Goal: Task Accomplishment & Management: Manage account settings

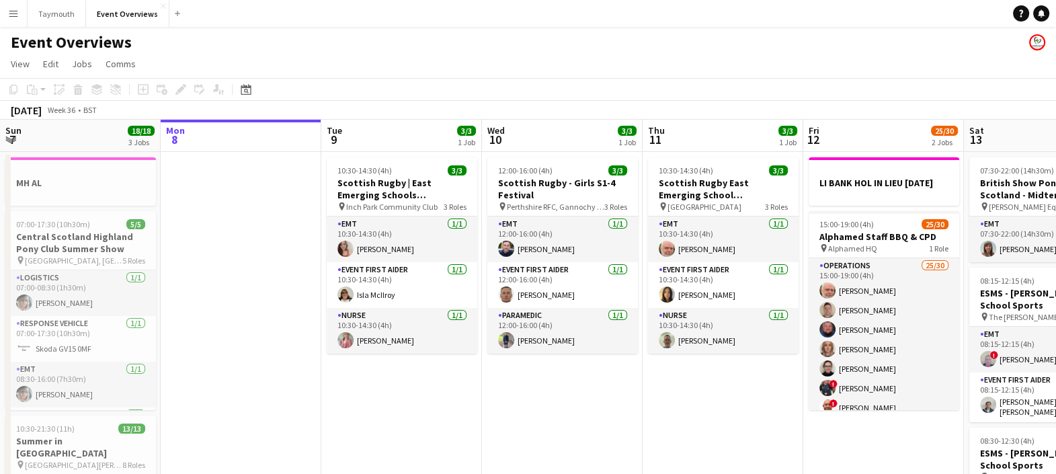
click at [15, 12] on app-icon "Menu" at bounding box center [13, 13] width 11 height 11
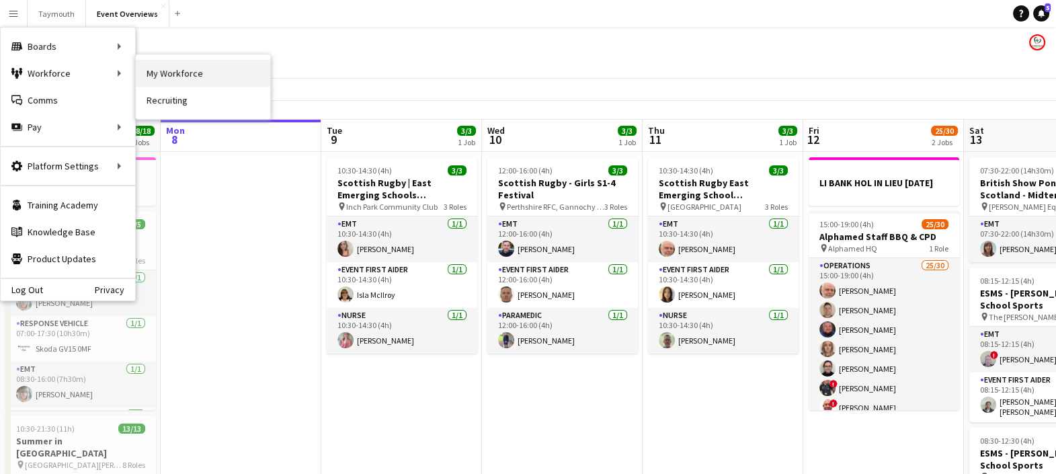
click at [168, 71] on link "My Workforce" at bounding box center [203, 73] width 134 height 27
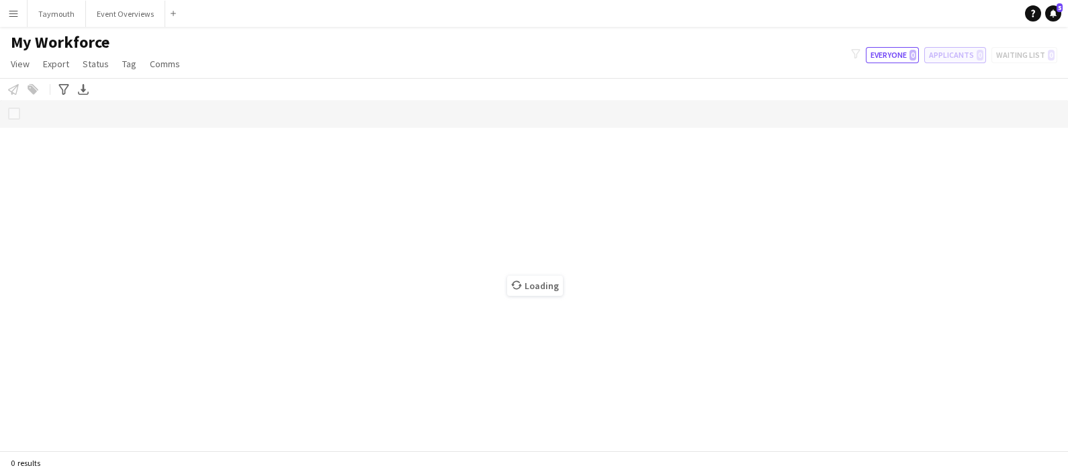
click at [955, 57] on button "Applicants 0" at bounding box center [956, 55] width 62 height 16
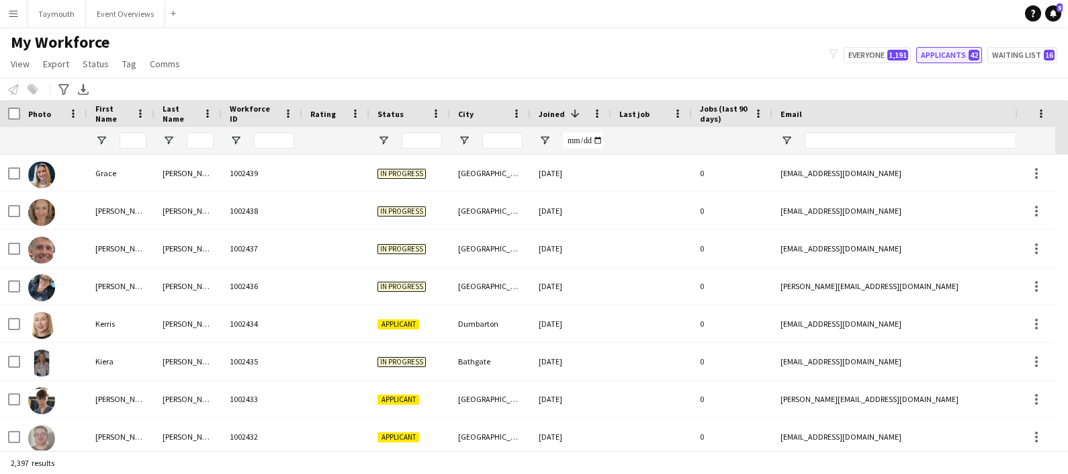
type input "**********"
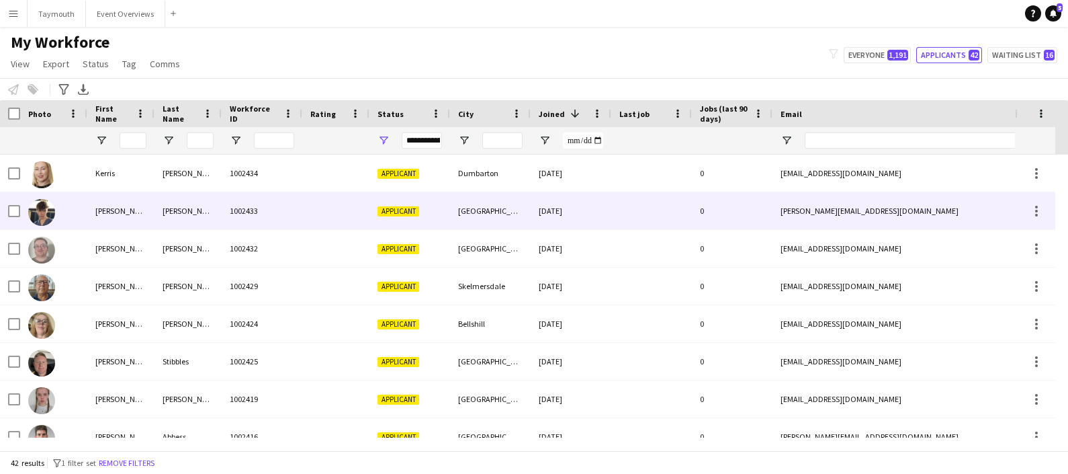
click at [183, 223] on div "[PERSON_NAME]" at bounding box center [188, 210] width 67 height 37
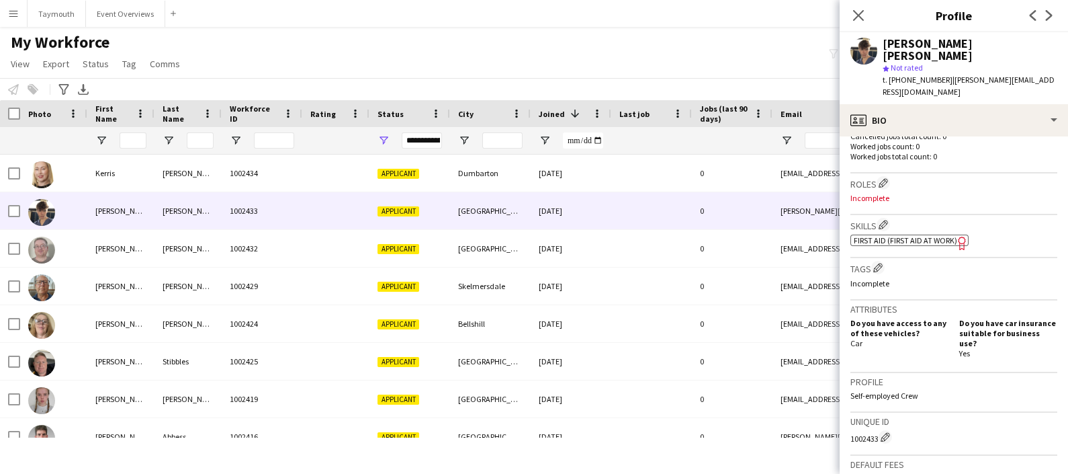
scroll to position [372, 0]
click at [947, 236] on span "First Aid (First Aid At Work)" at bounding box center [905, 241] width 103 height 10
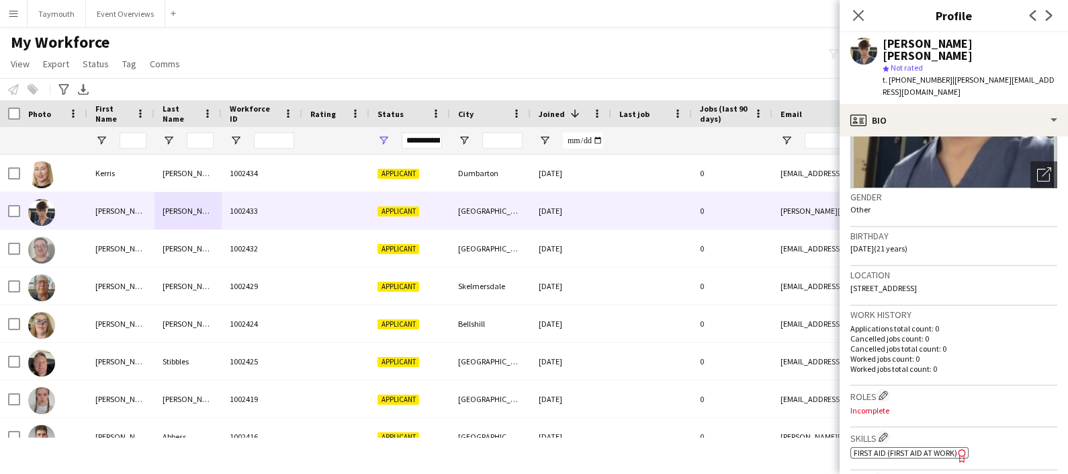
scroll to position [161, 0]
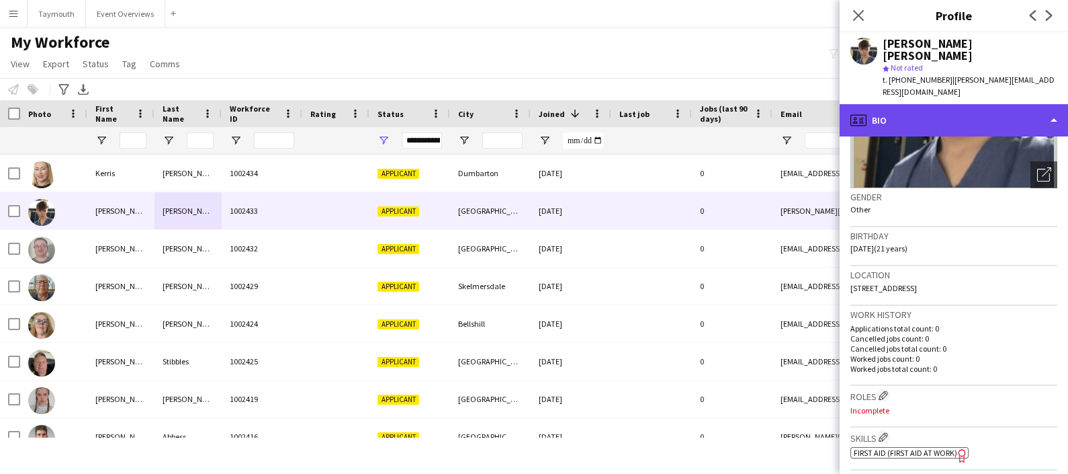
click at [961, 104] on div "profile Bio" at bounding box center [954, 120] width 228 height 32
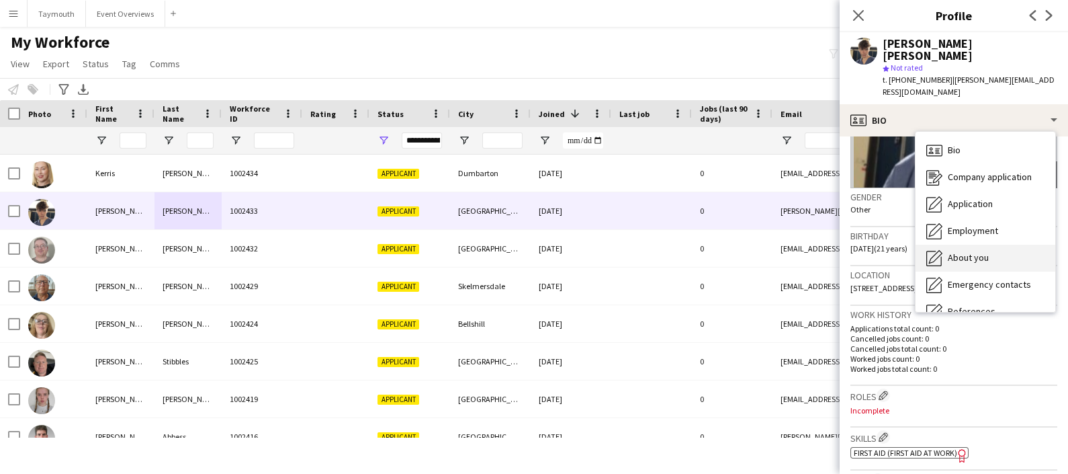
click at [969, 251] on span "About you" at bounding box center [968, 257] width 41 height 12
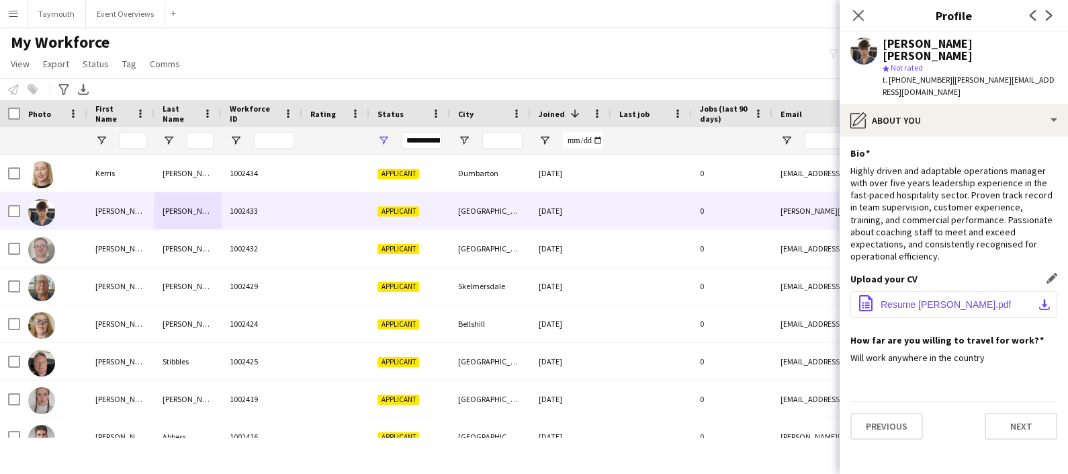
click at [918, 291] on button "office-file-sheet Resume Daniel McIntyre.pdf download-bottom" at bounding box center [954, 304] width 207 height 27
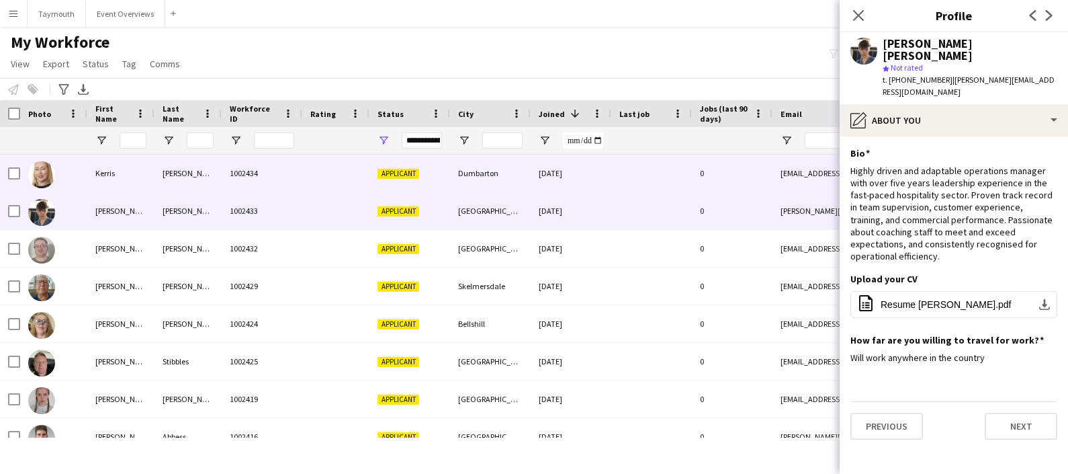
click at [163, 184] on div "McKinlay Whyte" at bounding box center [188, 173] width 67 height 37
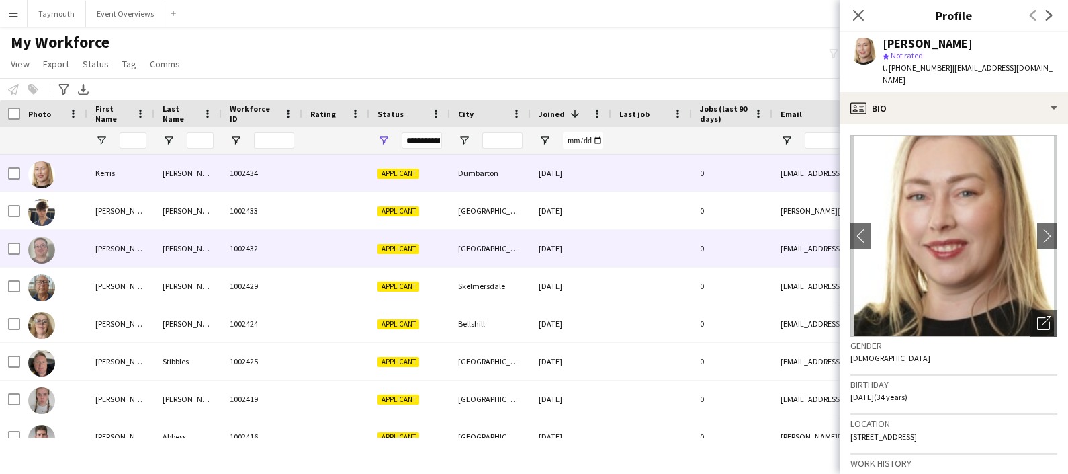
click at [192, 239] on div "[PERSON_NAME]" at bounding box center [188, 248] width 67 height 37
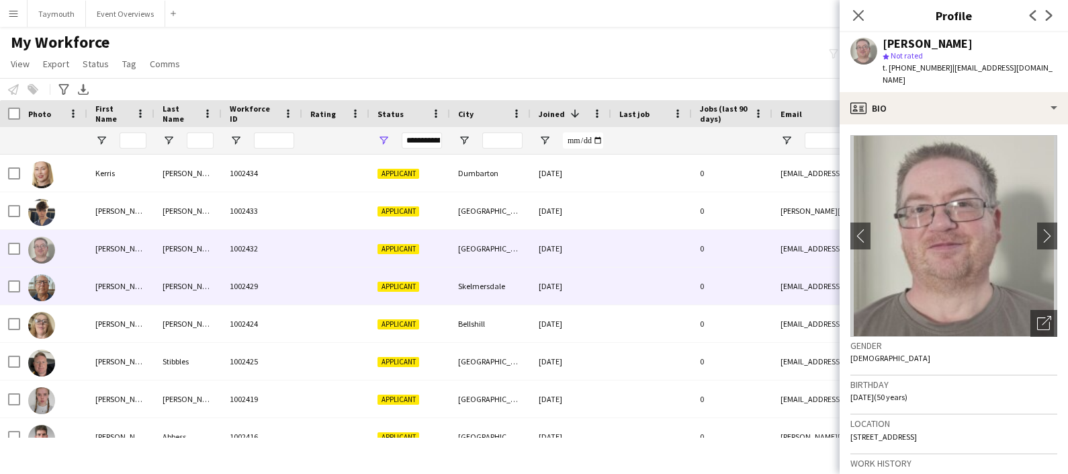
click at [192, 280] on div "Byrne" at bounding box center [188, 285] width 67 height 37
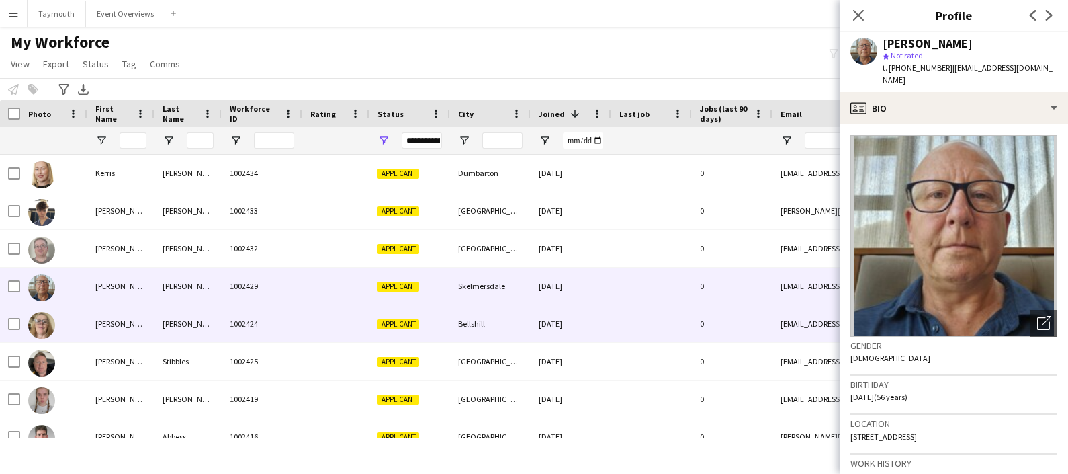
click at [196, 322] on div "[PERSON_NAME]" at bounding box center [188, 323] width 67 height 37
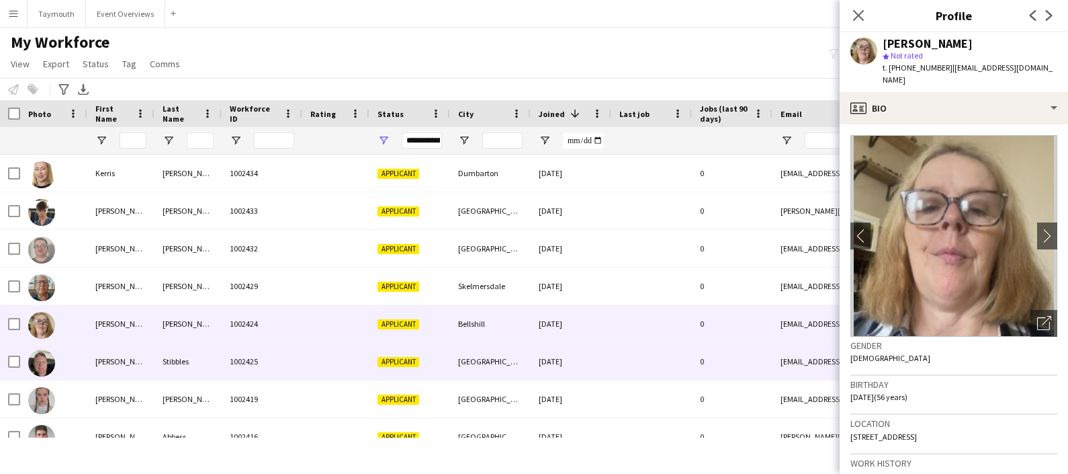
click at [194, 353] on div "Stibbles" at bounding box center [188, 361] width 67 height 37
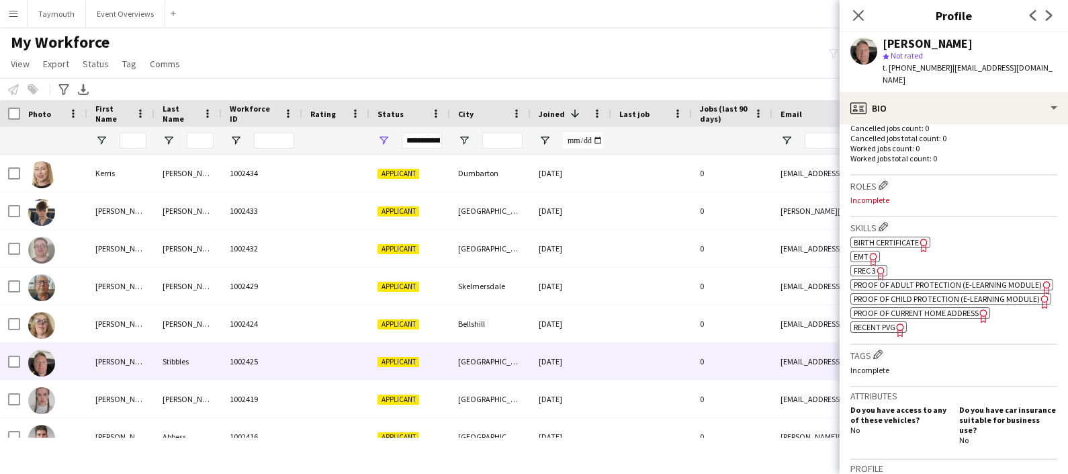
scroll to position [399, 0]
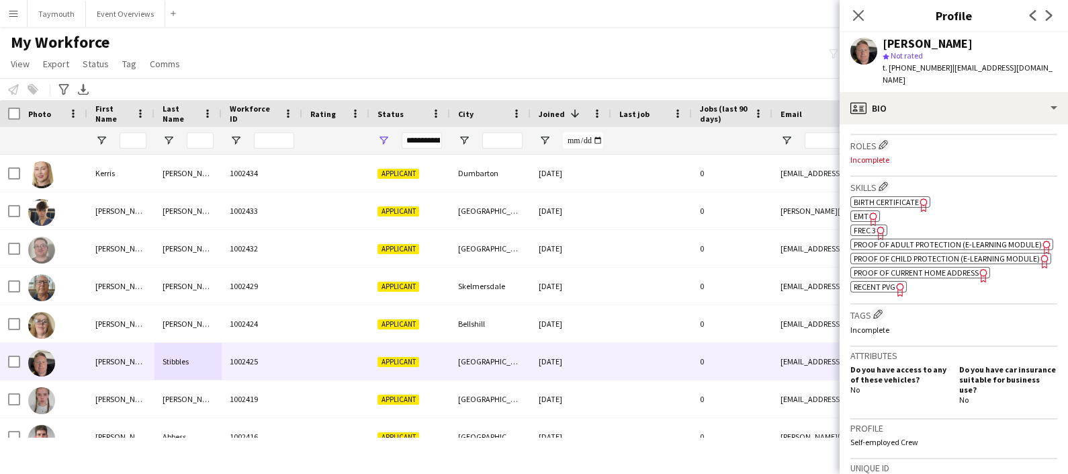
click at [867, 212] on icon "Freelancer has uploaded a photo validation of skill. Click to see" at bounding box center [874, 219] width 14 height 14
click at [877, 226] on icon "Freelancer has uploaded a photo validation of skill. Click to see" at bounding box center [881, 233] width 14 height 14
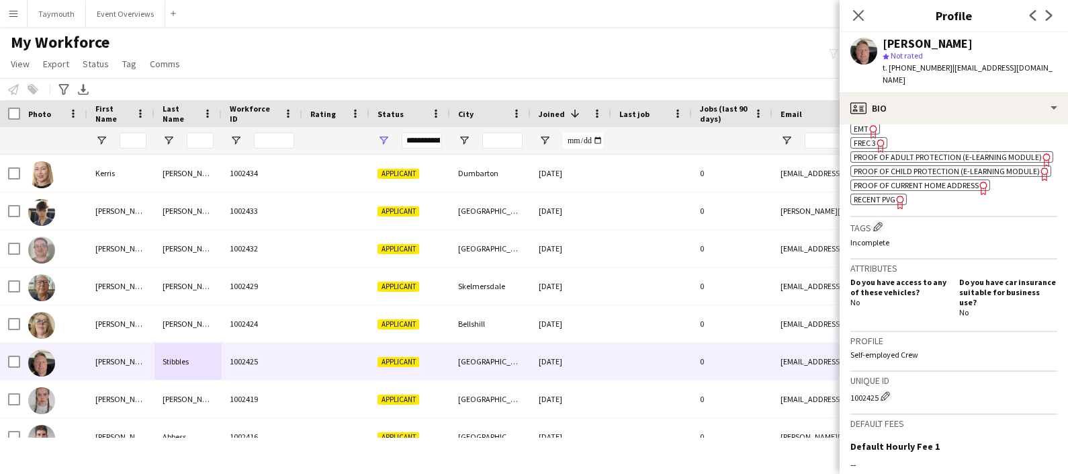
scroll to position [495, 0]
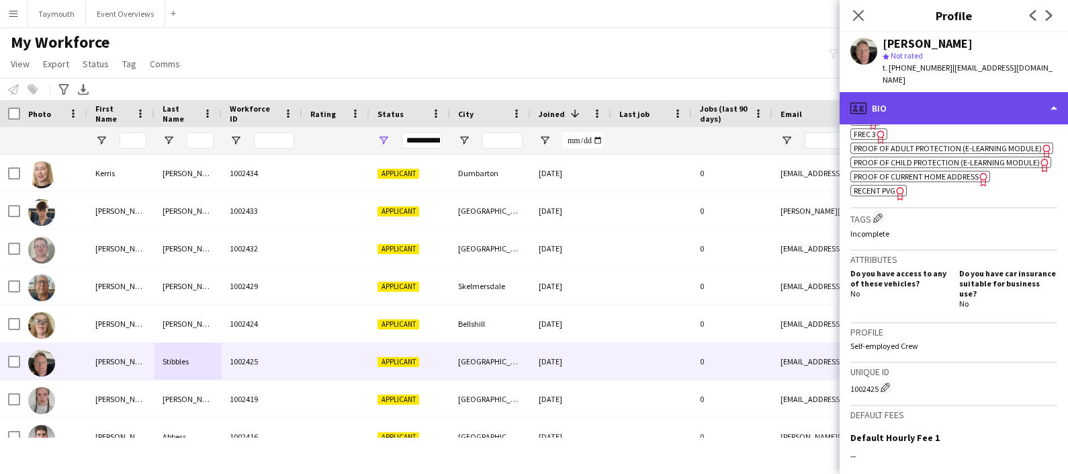
click at [952, 107] on div "profile Bio" at bounding box center [954, 108] width 228 height 32
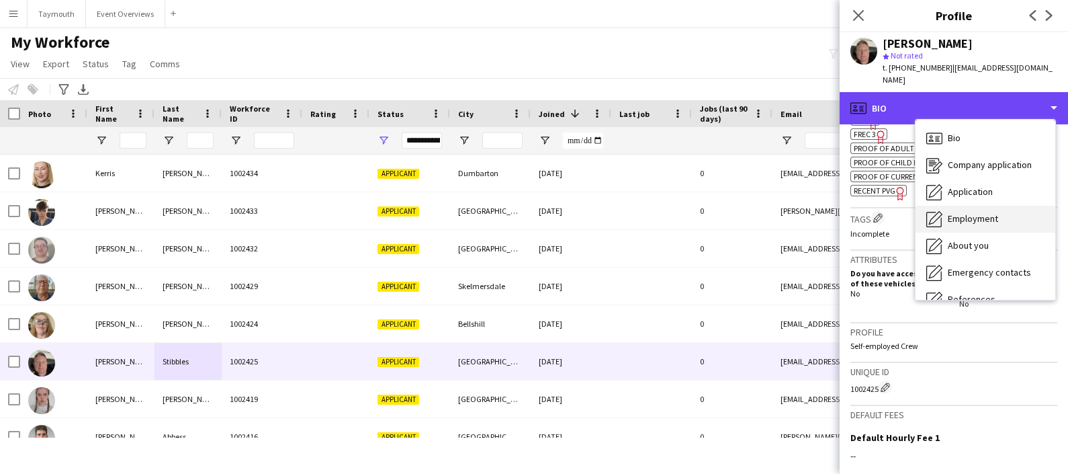
scroll to position [233, 0]
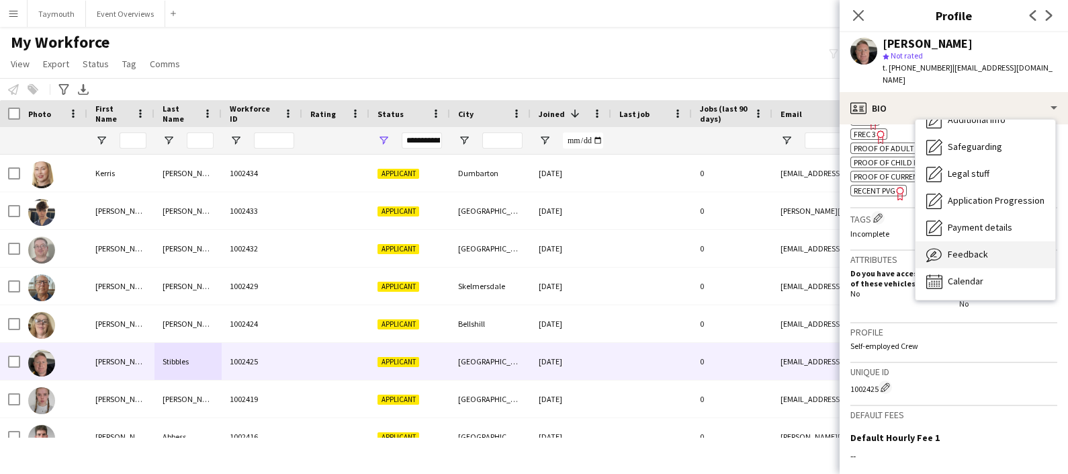
click at [978, 250] on div "Feedback Feedback" at bounding box center [986, 254] width 140 height 27
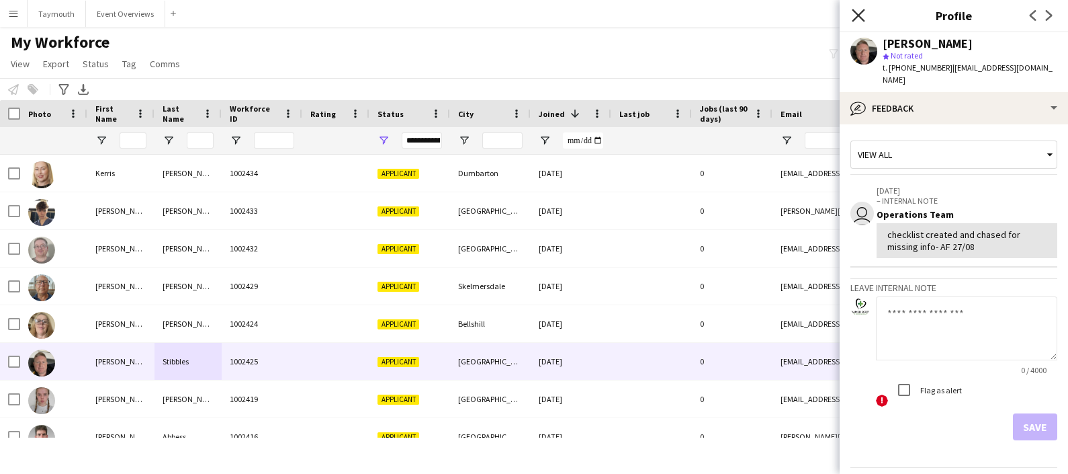
click at [860, 17] on icon at bounding box center [858, 15] width 13 height 13
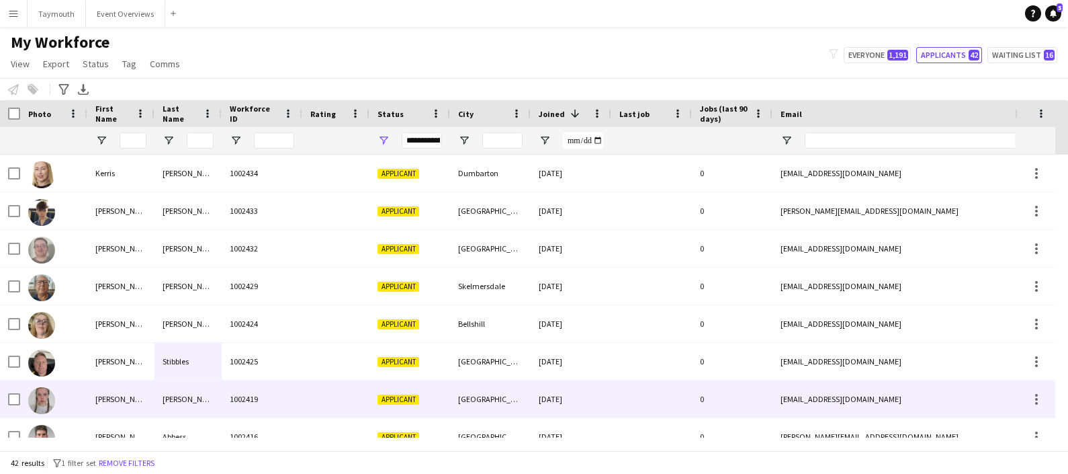
click at [184, 388] on div "[PERSON_NAME]" at bounding box center [188, 398] width 67 height 37
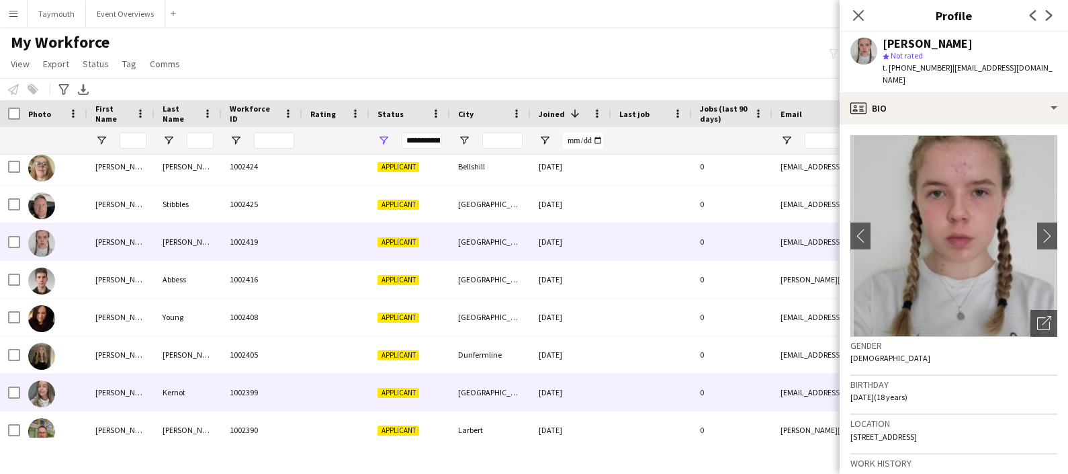
scroll to position [161, 0]
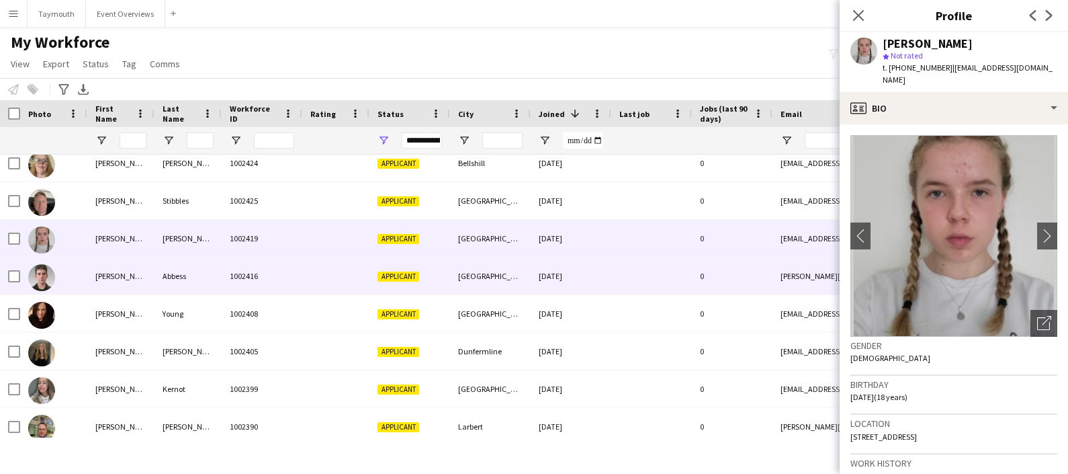
click at [138, 283] on div "[PERSON_NAME]" at bounding box center [120, 275] width 67 height 37
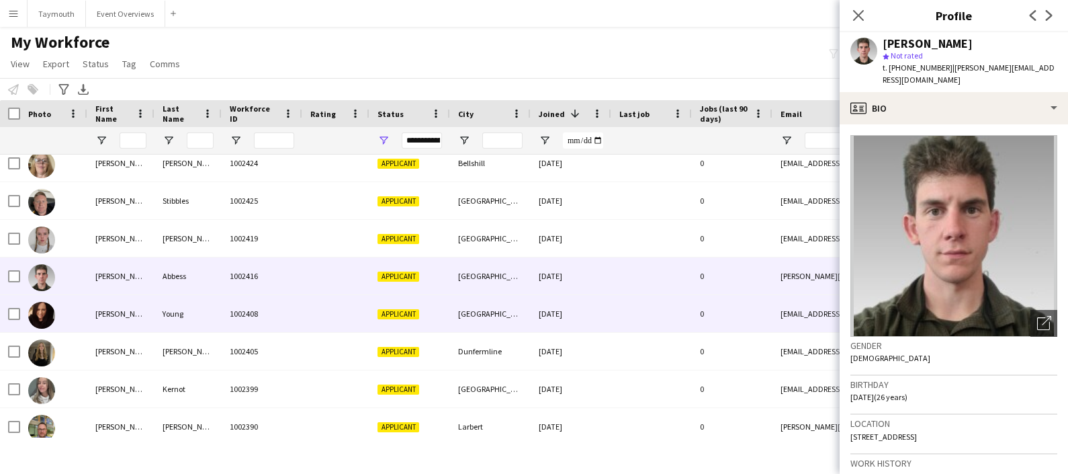
click at [138, 311] on div "[PERSON_NAME]" at bounding box center [120, 313] width 67 height 37
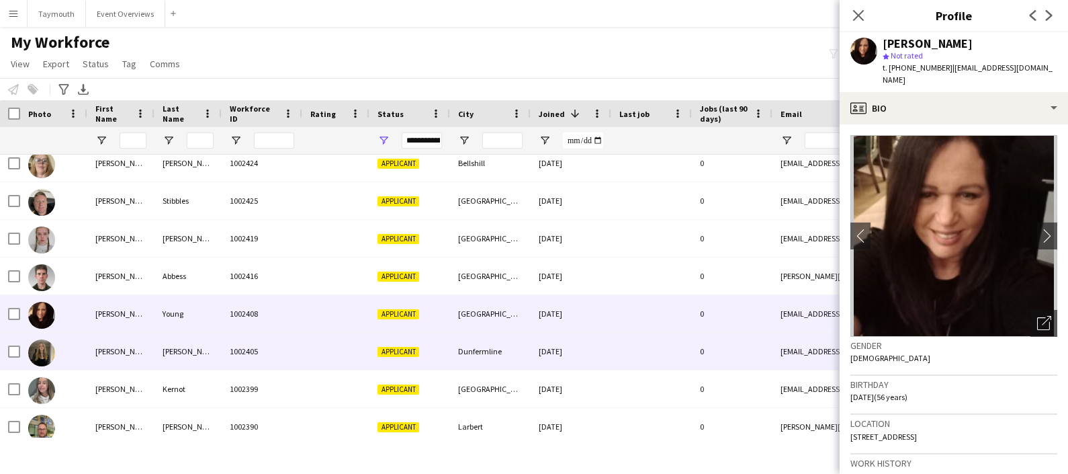
click at [148, 351] on div "[PERSON_NAME]" at bounding box center [120, 351] width 67 height 37
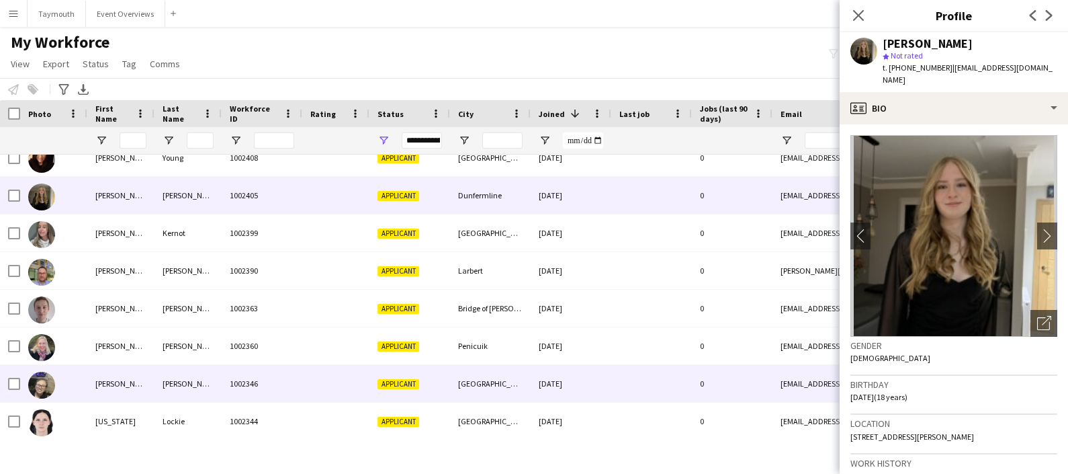
scroll to position [335, 0]
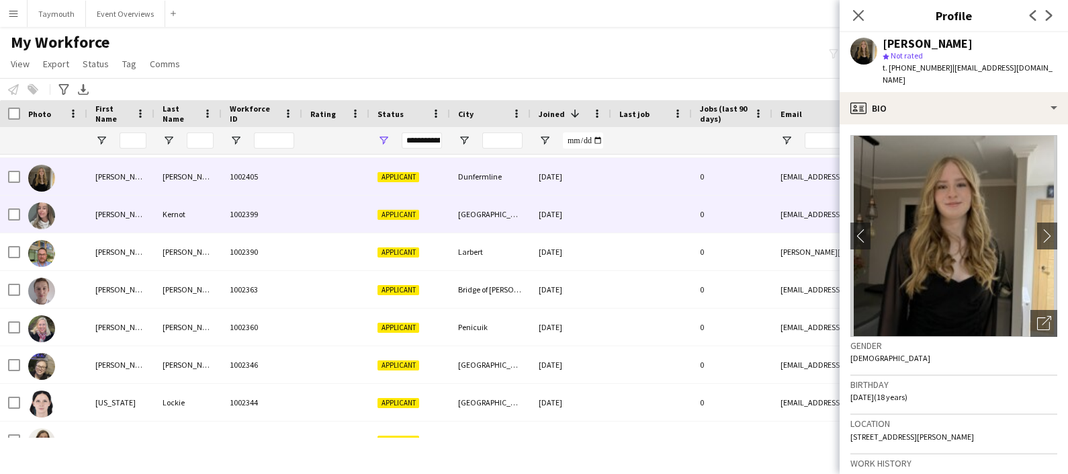
click at [132, 228] on div "[PERSON_NAME]" at bounding box center [120, 214] width 67 height 37
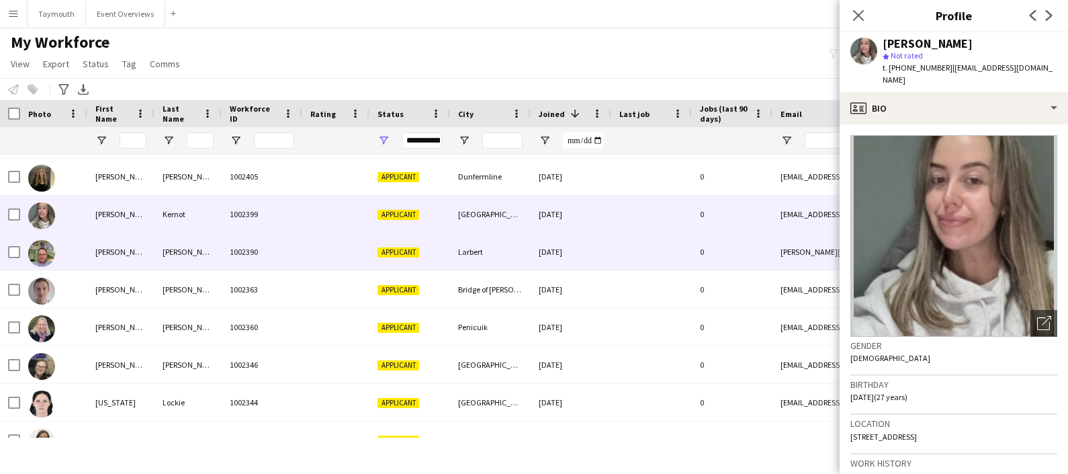
click at [138, 255] on div "[PERSON_NAME]" at bounding box center [120, 251] width 67 height 37
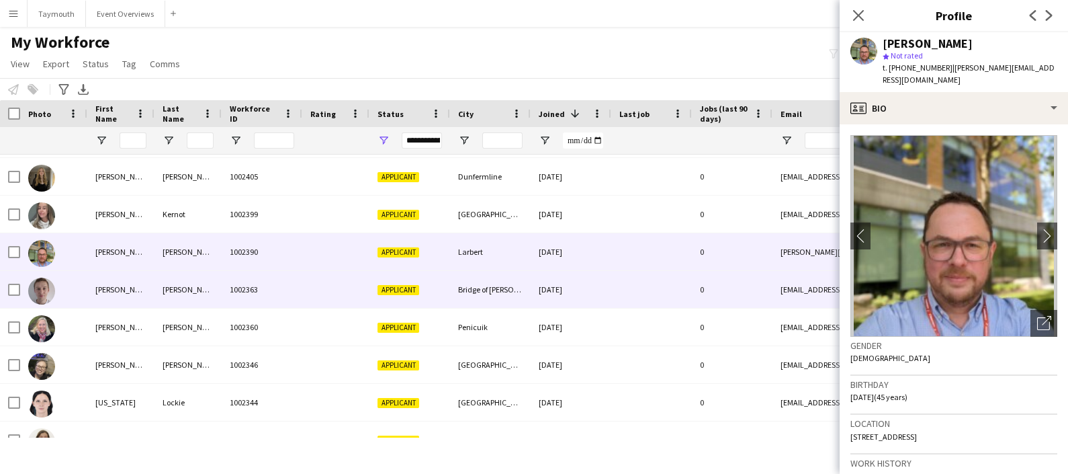
click at [145, 286] on div "[PERSON_NAME]" at bounding box center [120, 289] width 67 height 37
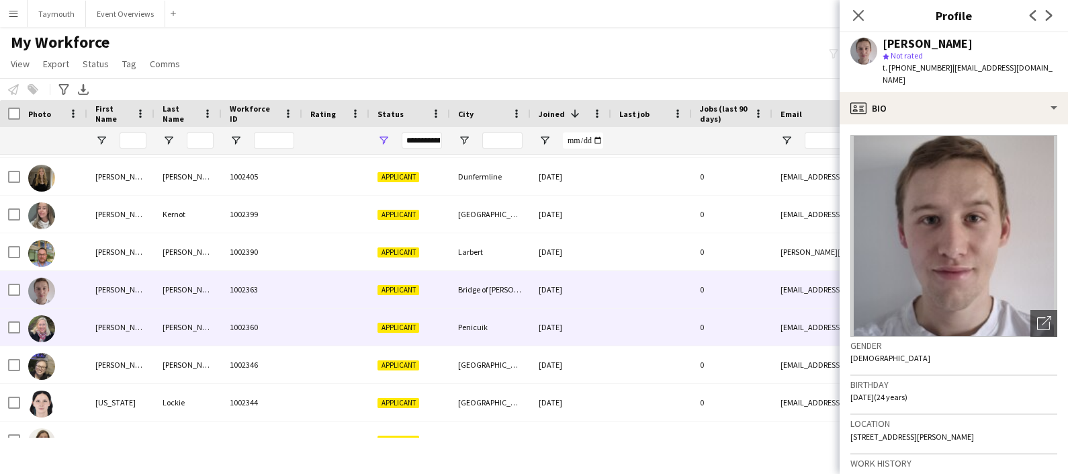
click at [155, 323] on div "Blom" at bounding box center [188, 326] width 67 height 37
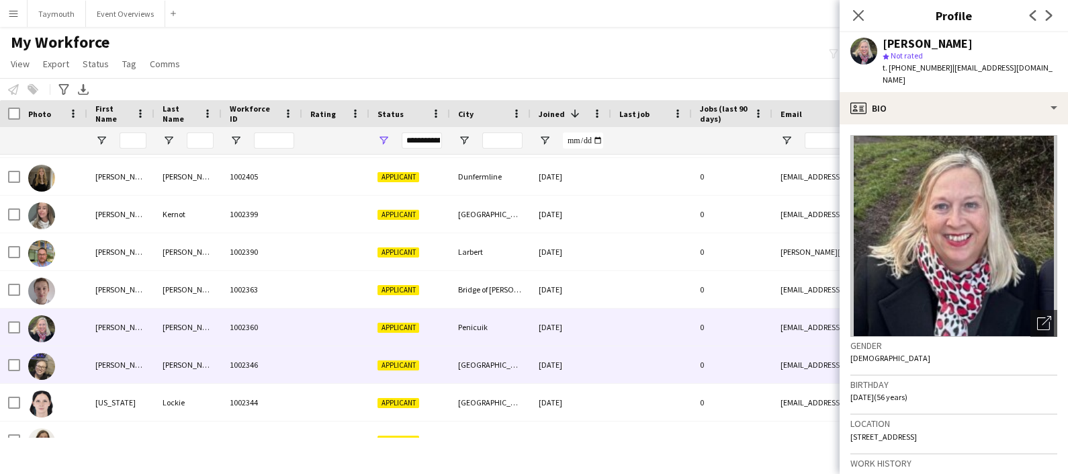
click at [146, 364] on div "[PERSON_NAME]" at bounding box center [120, 364] width 67 height 37
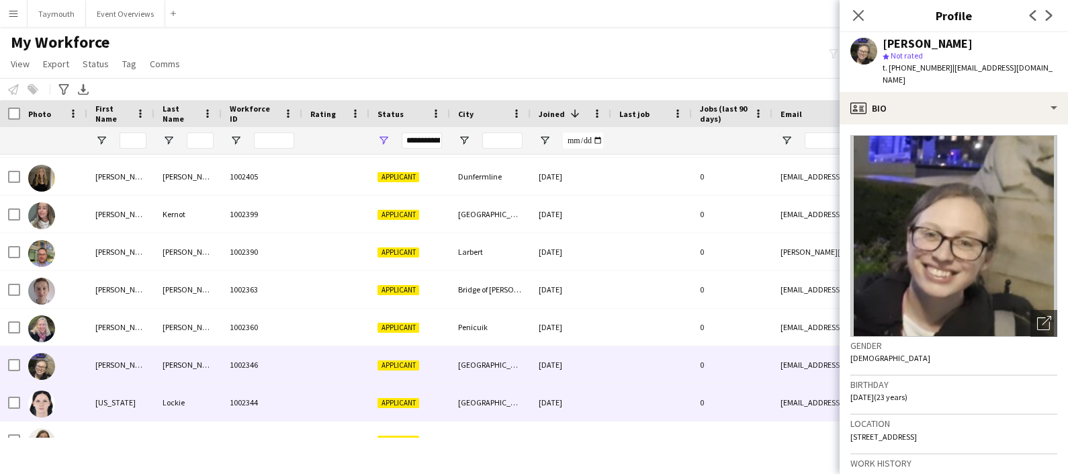
click at [158, 407] on div "Lockie" at bounding box center [188, 402] width 67 height 37
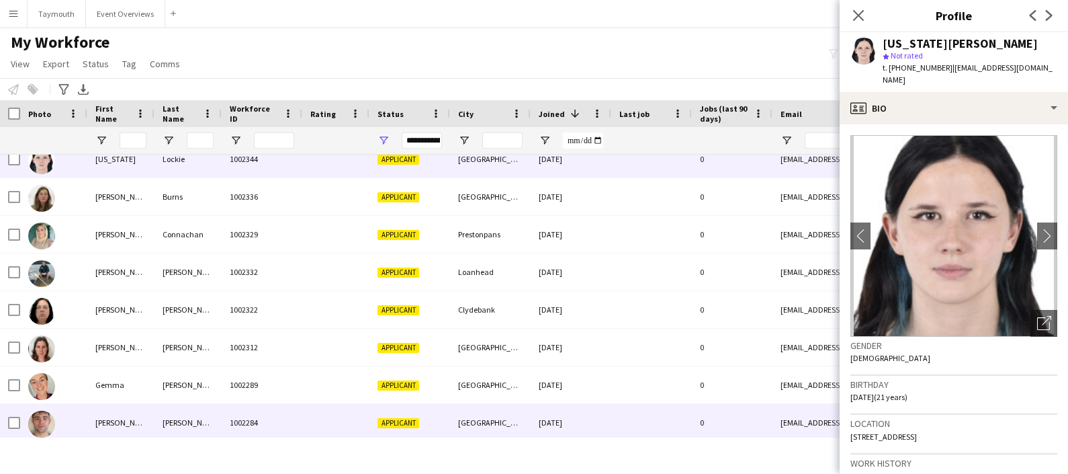
scroll to position [0, 0]
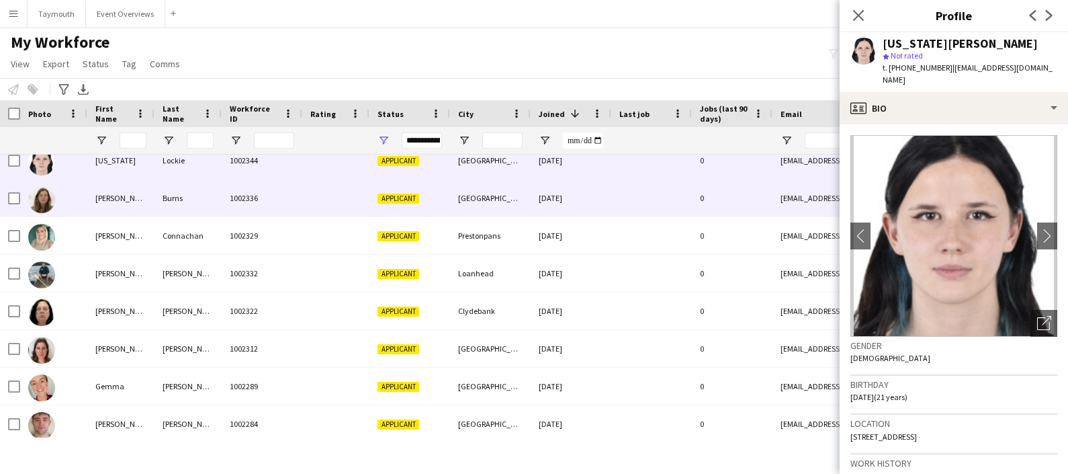
click at [163, 211] on div "Burns" at bounding box center [188, 197] width 67 height 37
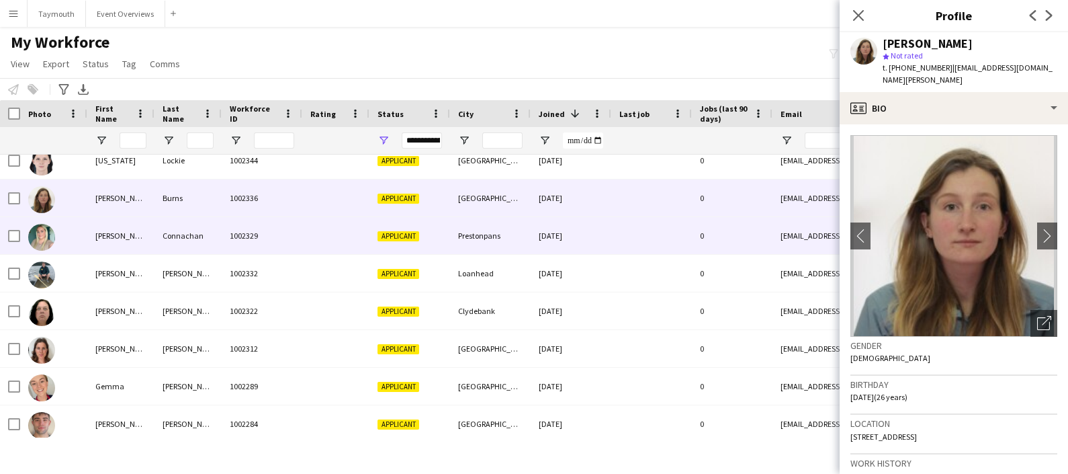
click at [158, 225] on div "Connachan" at bounding box center [188, 235] width 67 height 37
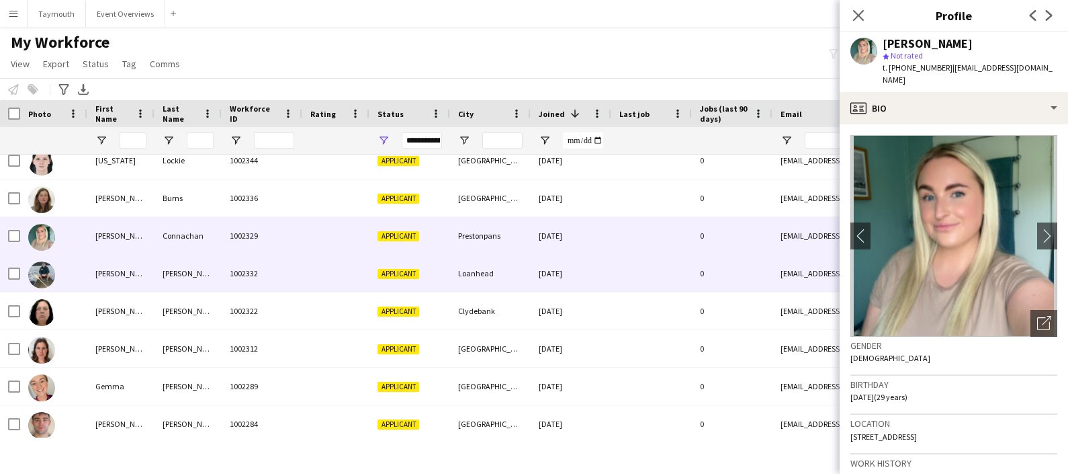
click at [178, 278] on div "Cherrington" at bounding box center [188, 273] width 67 height 37
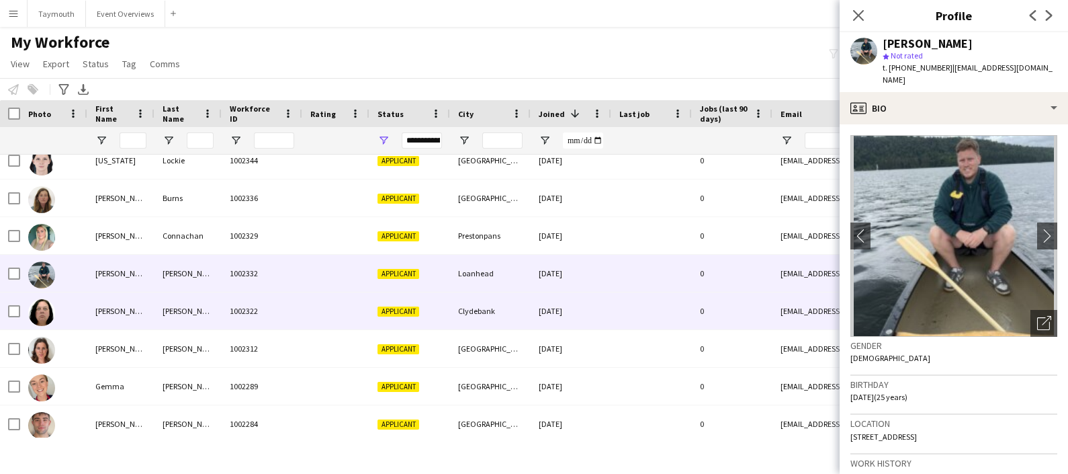
click at [176, 299] on div "[PERSON_NAME]" at bounding box center [188, 310] width 67 height 37
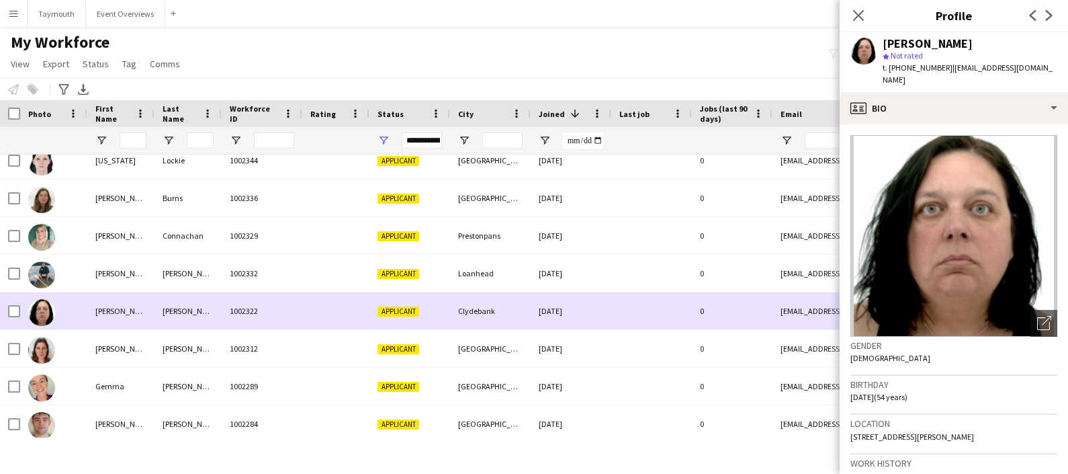
scroll to position [656, 0]
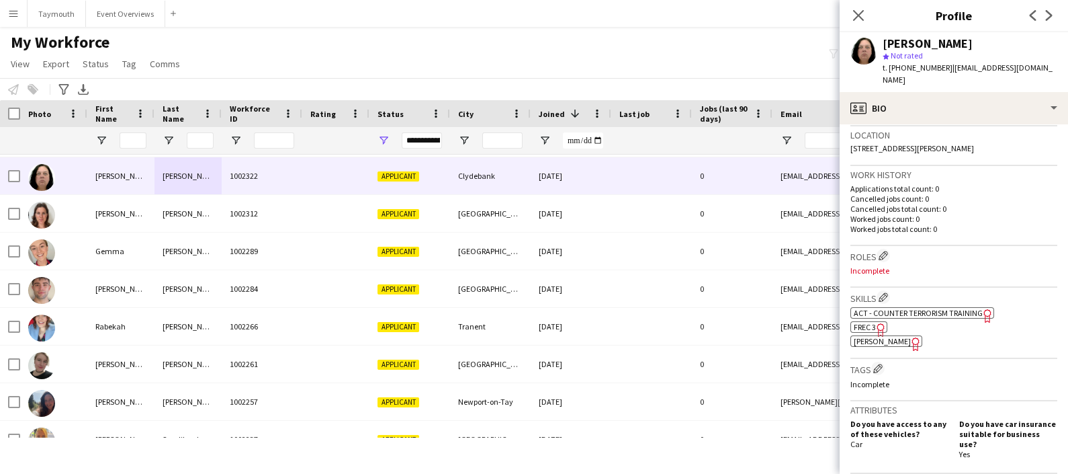
click at [862, 336] on span "[PERSON_NAME]" at bounding box center [882, 341] width 57 height 10
click at [880, 323] on icon at bounding box center [880, 329] width 7 height 13
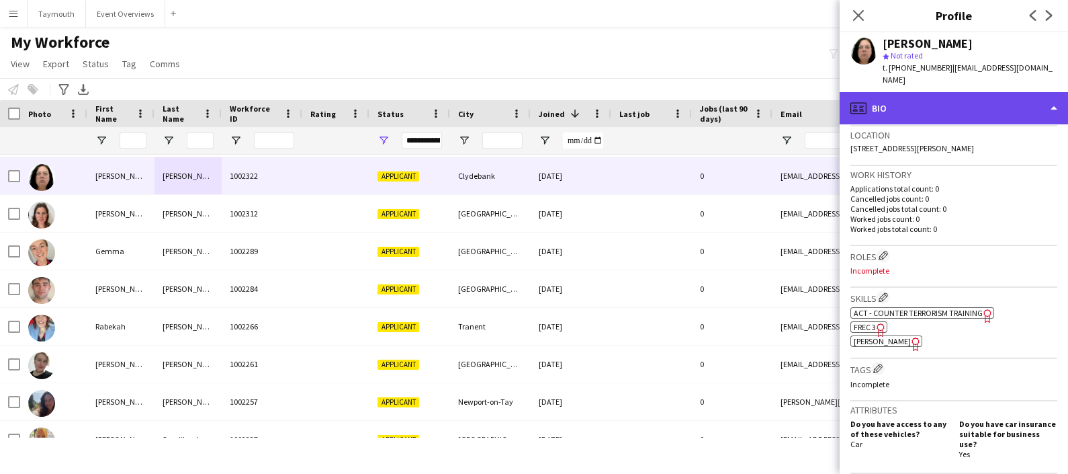
click at [951, 92] on div "profile Bio" at bounding box center [954, 108] width 228 height 32
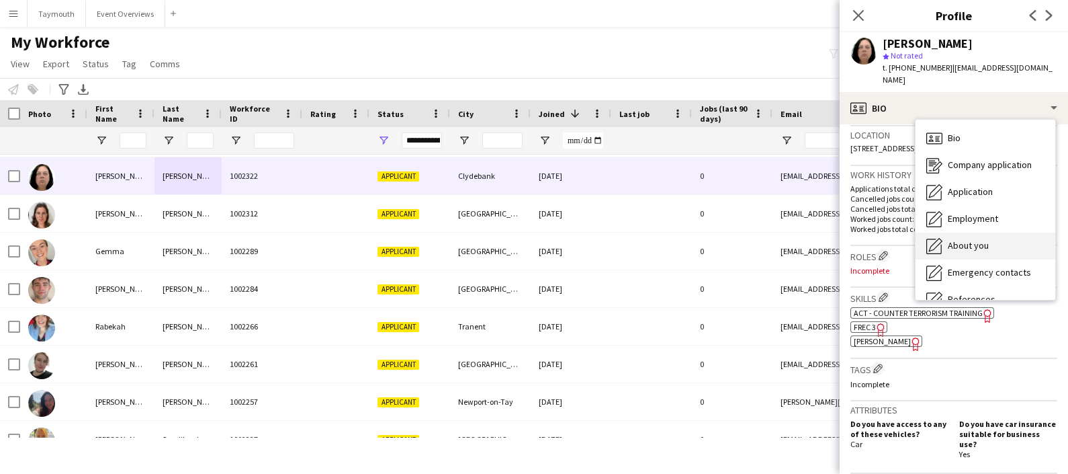
click at [962, 239] on span "About you" at bounding box center [968, 245] width 41 height 12
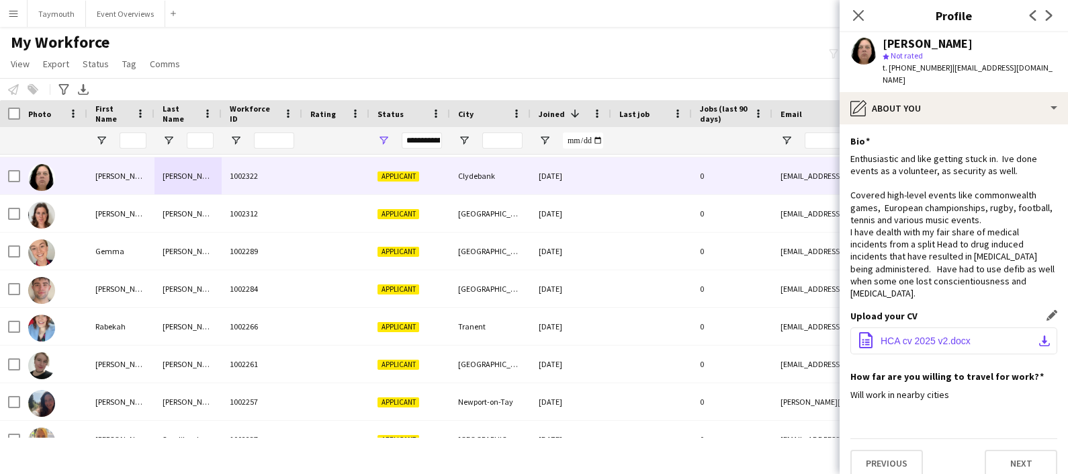
click at [899, 335] on span "HCA cv 2025 v2.docx" at bounding box center [926, 340] width 90 height 11
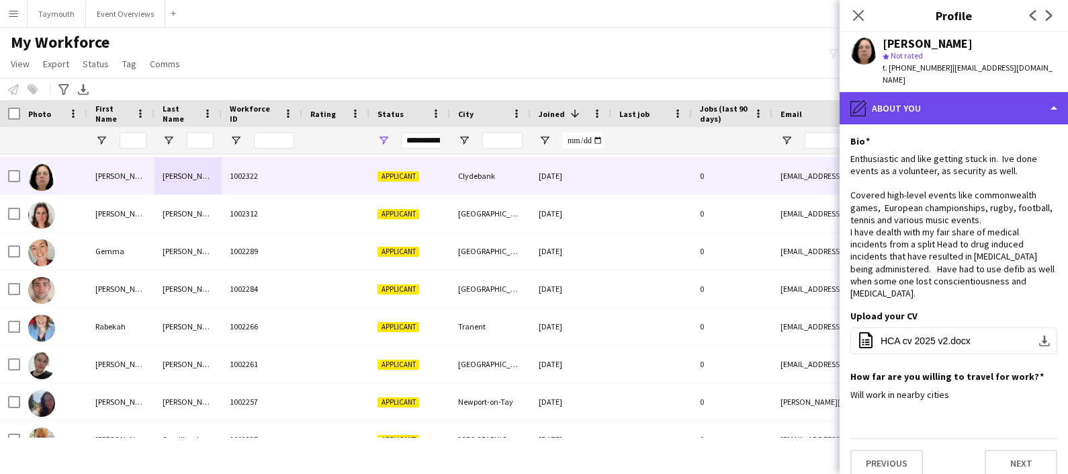
click at [1000, 92] on div "pencil4 About you" at bounding box center [954, 108] width 228 height 32
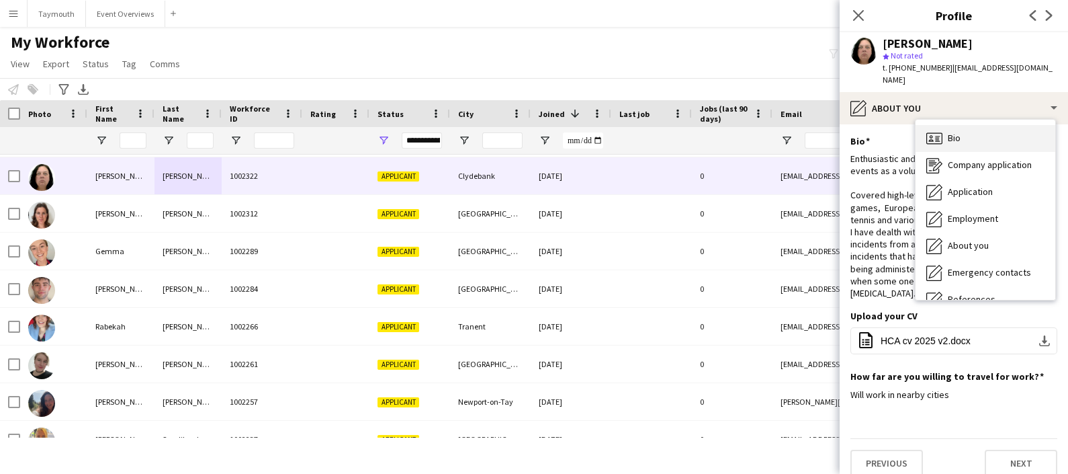
click at [964, 134] on div "Bio Bio" at bounding box center [986, 138] width 140 height 27
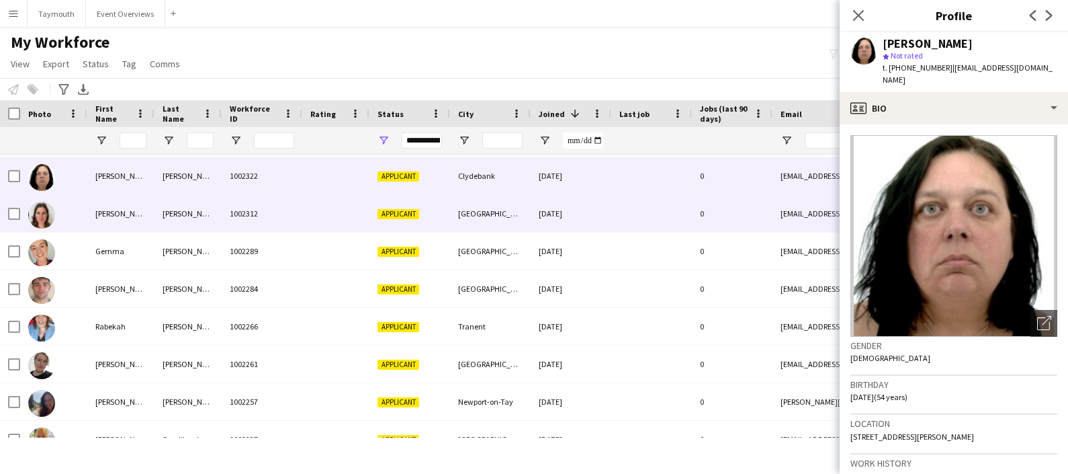
click at [190, 218] on div "[PERSON_NAME]" at bounding box center [188, 213] width 67 height 37
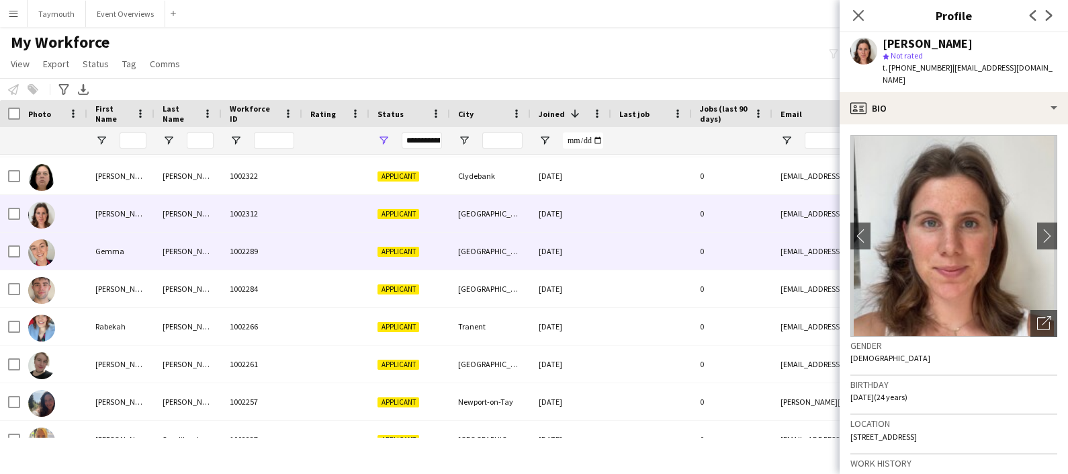
click at [187, 256] on div "[PERSON_NAME]" at bounding box center [188, 250] width 67 height 37
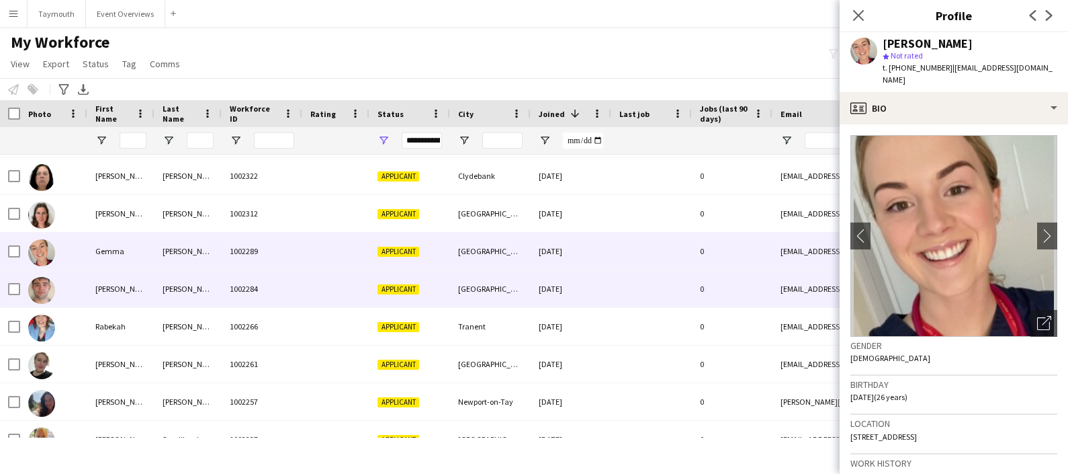
click at [189, 284] on div "Pritchard" at bounding box center [188, 288] width 67 height 37
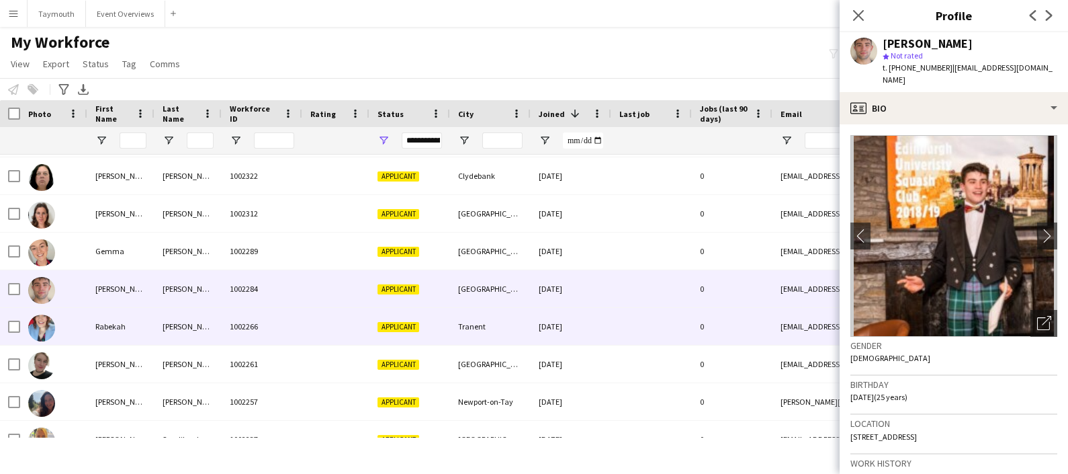
click at [188, 326] on div "[PERSON_NAME]" at bounding box center [188, 326] width 67 height 37
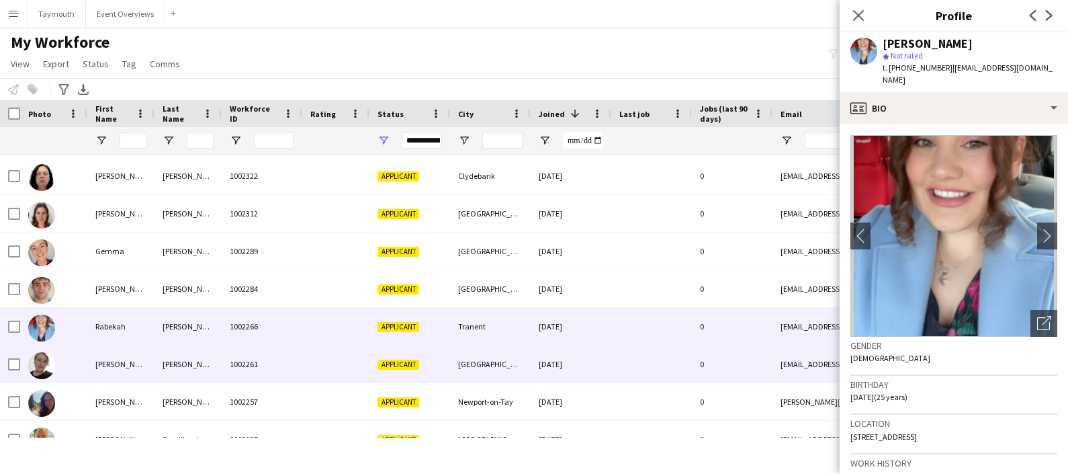
click at [194, 359] on div "Hakajova" at bounding box center [188, 363] width 67 height 37
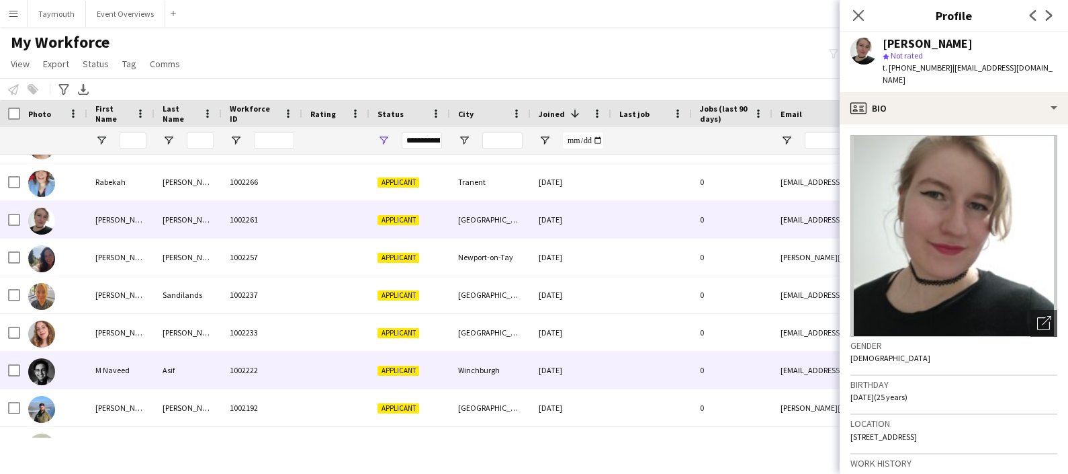
scroll to position [869, 0]
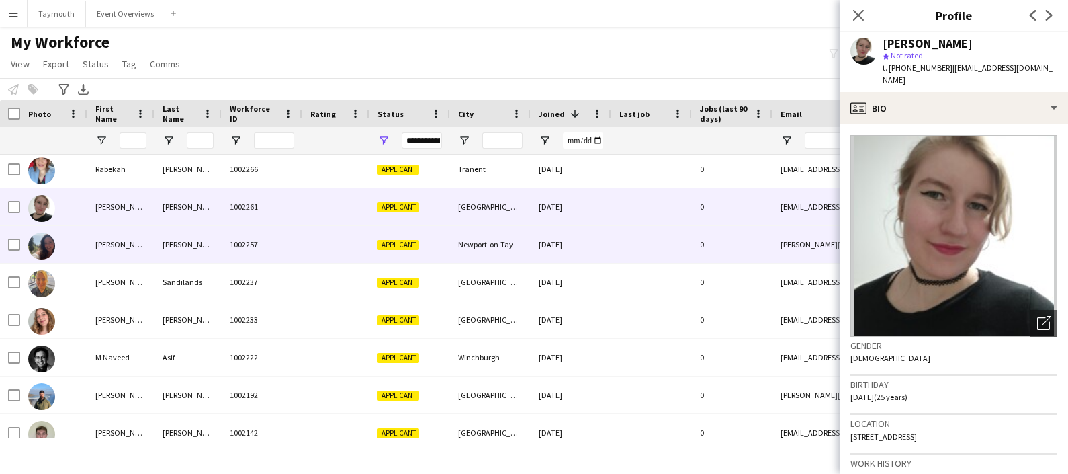
click at [179, 253] on div "[PERSON_NAME]" at bounding box center [188, 244] width 67 height 37
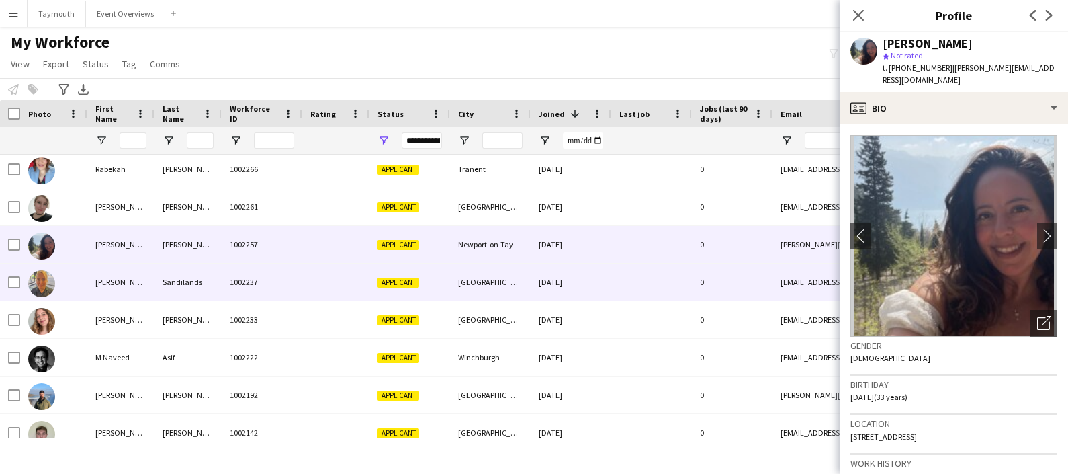
click at [177, 275] on div "Sandilands" at bounding box center [188, 281] width 67 height 37
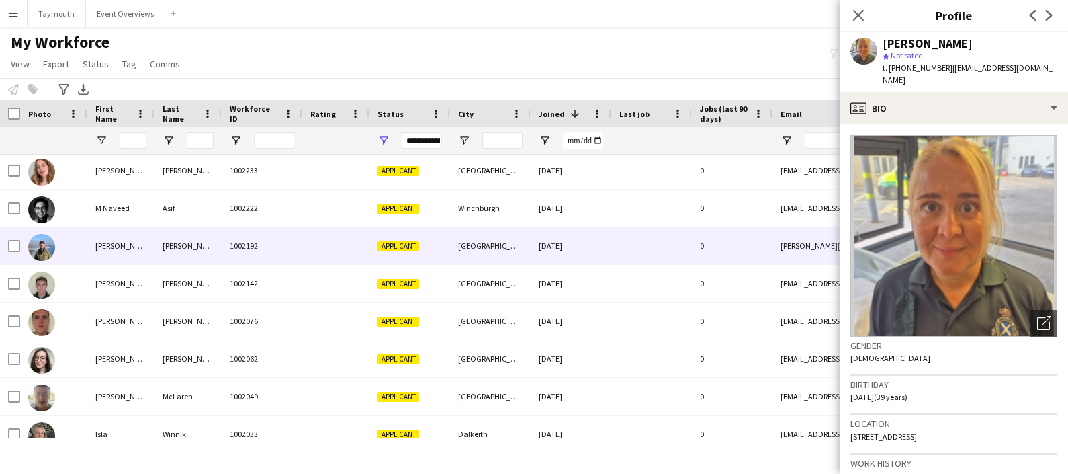
scroll to position [1025, 0]
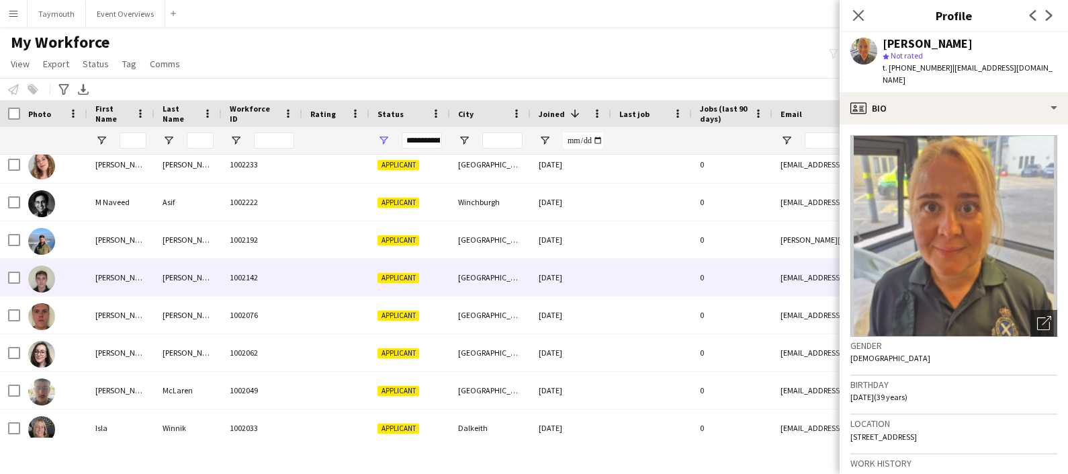
click at [177, 275] on div "[PERSON_NAME]" at bounding box center [188, 277] width 67 height 37
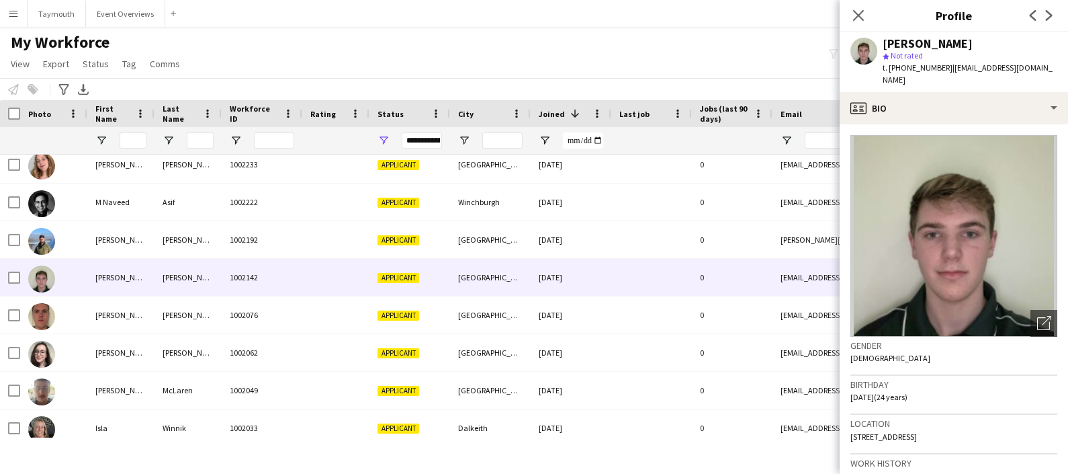
click at [947, 135] on img at bounding box center [954, 236] width 207 height 202
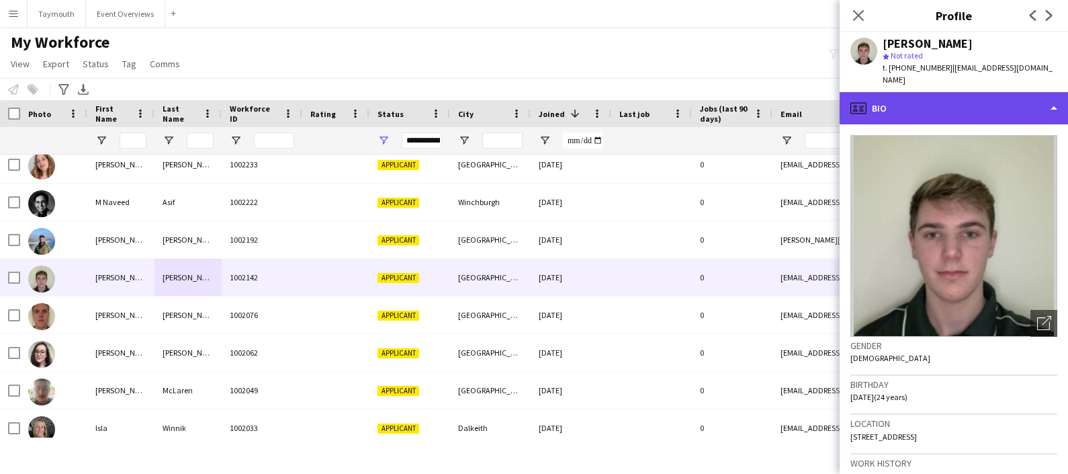
click at [986, 103] on div "profile Bio" at bounding box center [954, 108] width 228 height 32
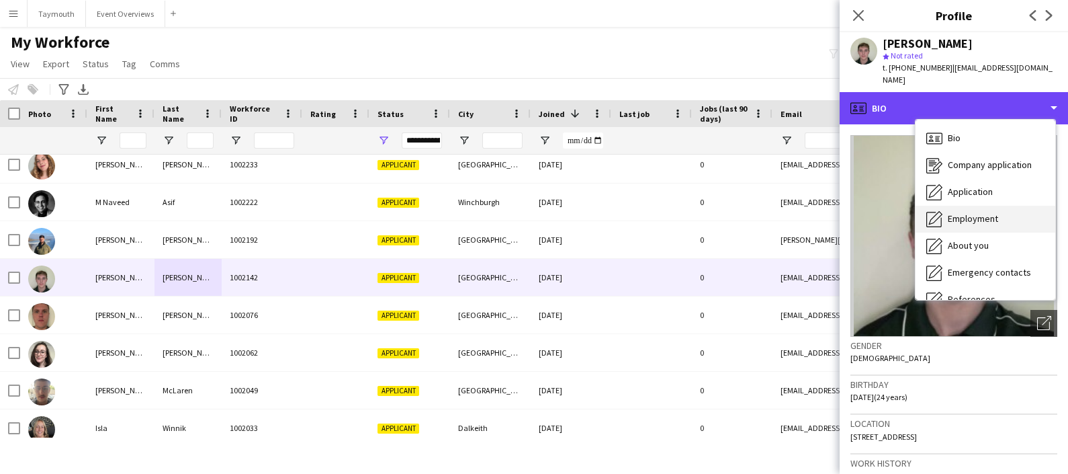
scroll to position [233, 0]
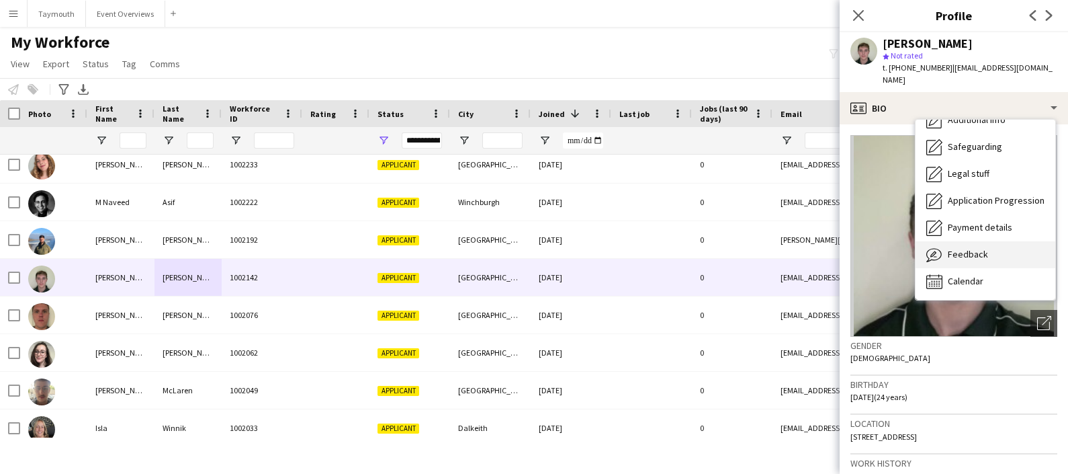
click at [987, 245] on div "Feedback Feedback" at bounding box center [986, 254] width 140 height 27
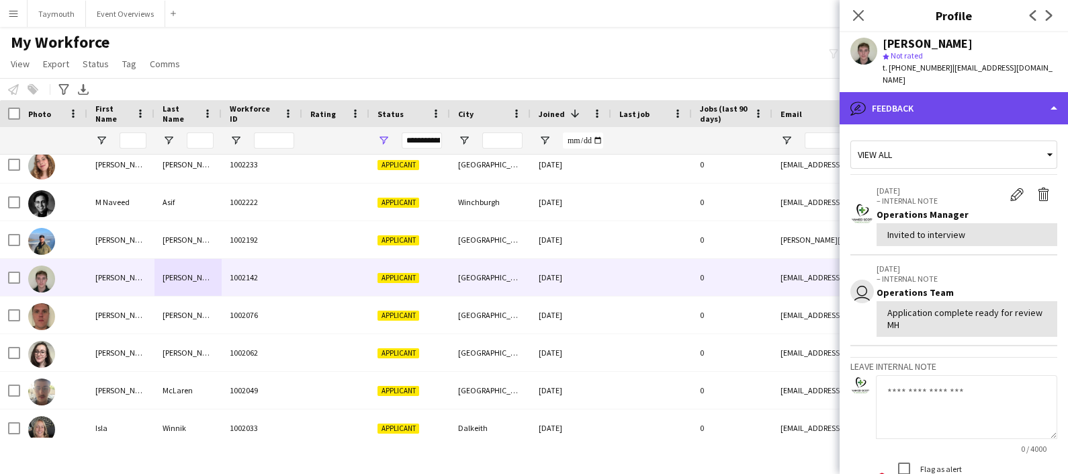
click at [943, 111] on div "bubble-pencil Feedback" at bounding box center [954, 108] width 228 height 32
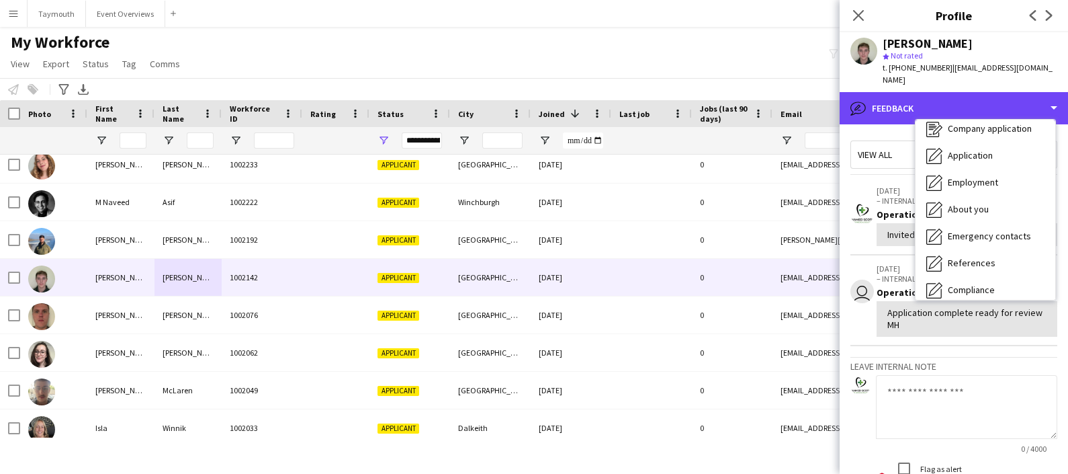
scroll to position [0, 0]
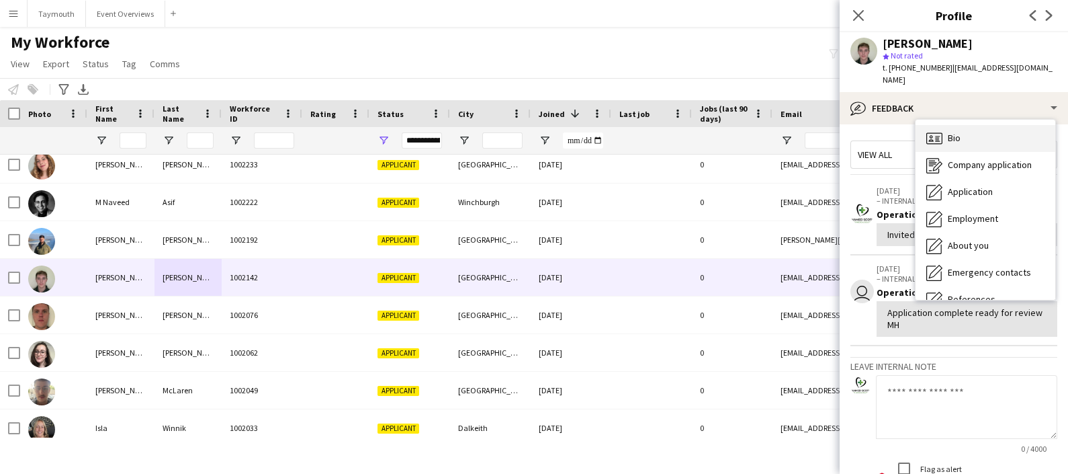
click at [951, 134] on span "Bio" at bounding box center [954, 138] width 13 height 12
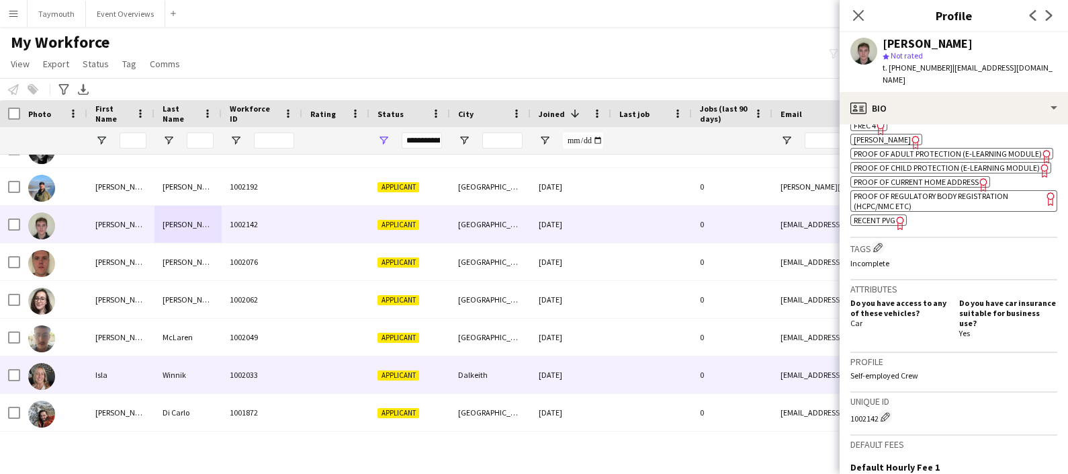
scroll to position [1113, 0]
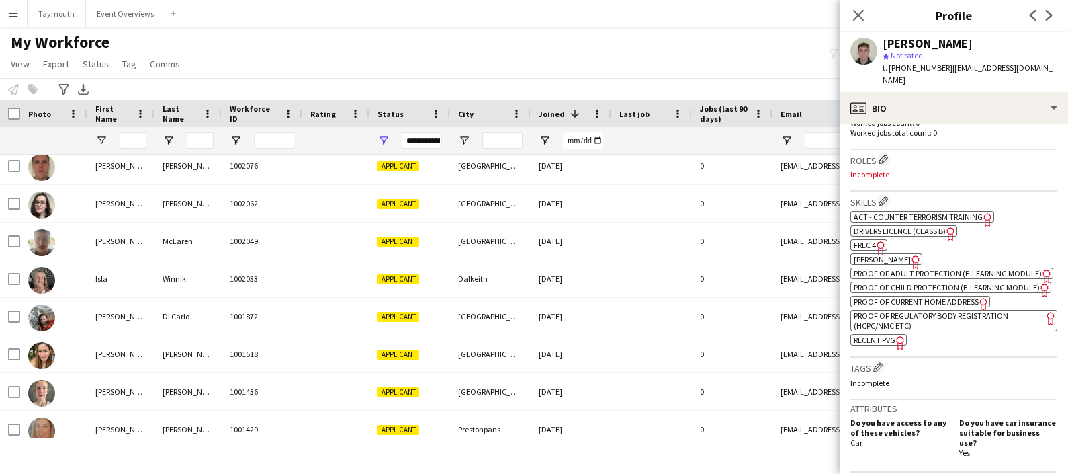
click at [869, 257] on span "[PERSON_NAME]" at bounding box center [882, 259] width 57 height 10
click at [875, 245] on icon "Freelancer has uploaded a photo validation of skill. Click to see" at bounding box center [881, 248] width 14 height 14
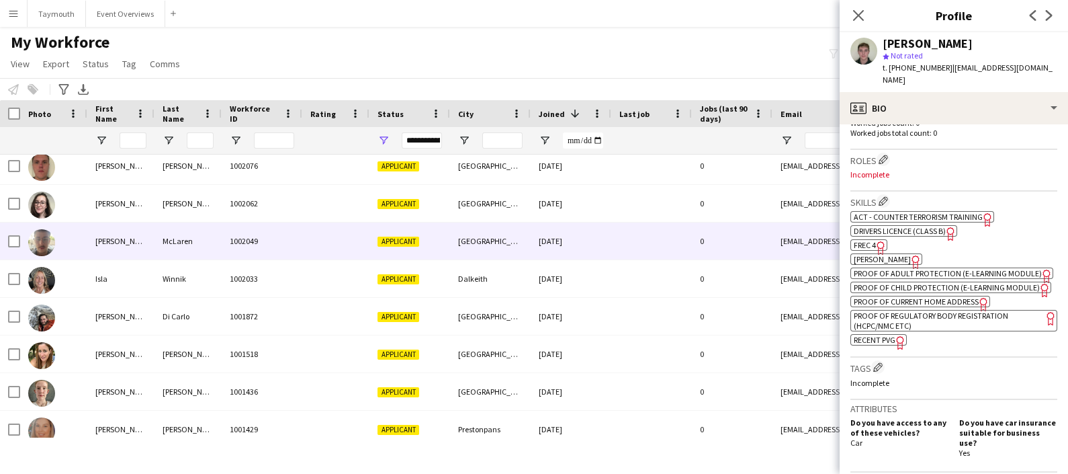
click at [168, 249] on div "McLaren" at bounding box center [188, 240] width 67 height 37
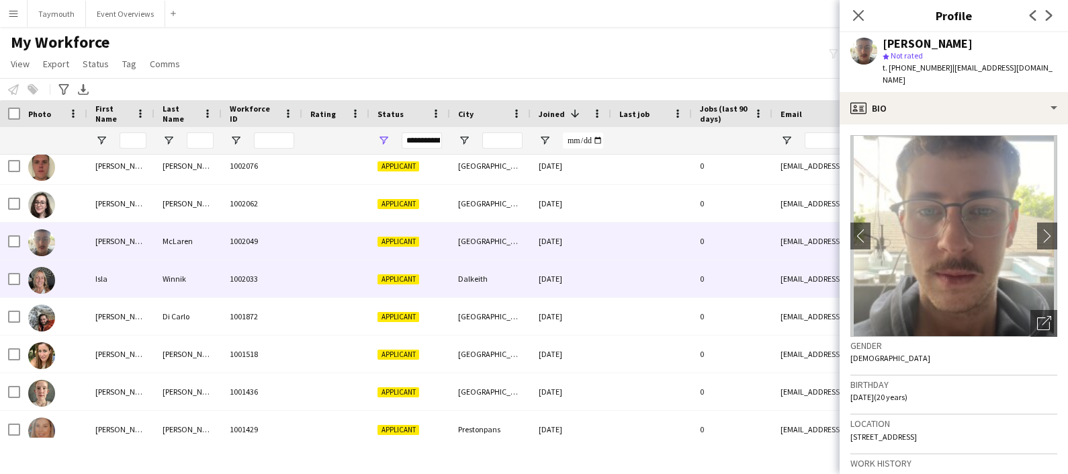
click at [161, 290] on div "Winnik" at bounding box center [188, 278] width 67 height 37
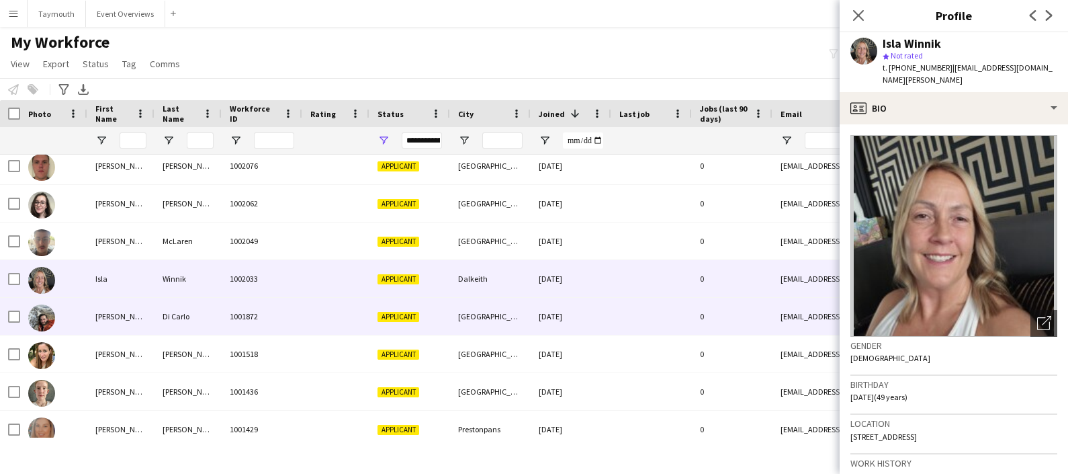
click at [154, 313] on div "[PERSON_NAME]" at bounding box center [120, 316] width 67 height 37
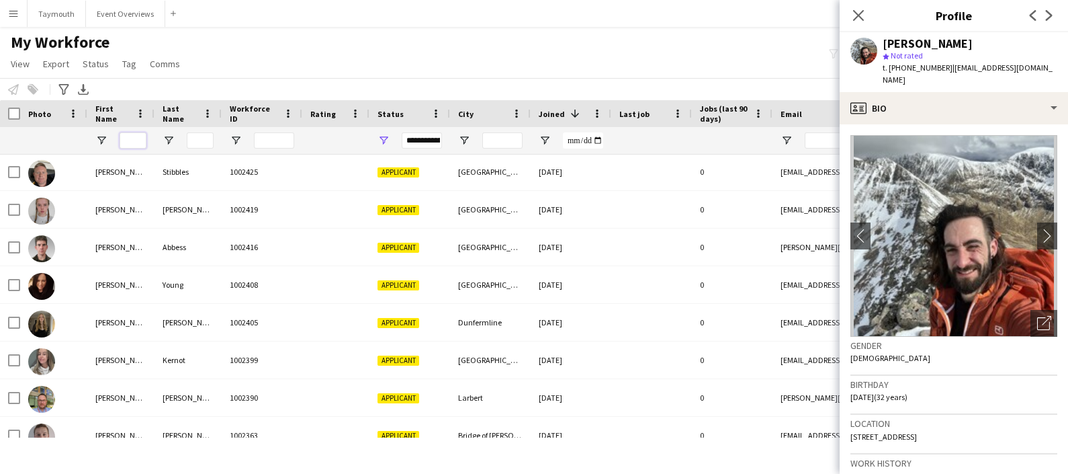
click at [128, 146] on input "First Name Filter Input" at bounding box center [133, 140] width 27 height 16
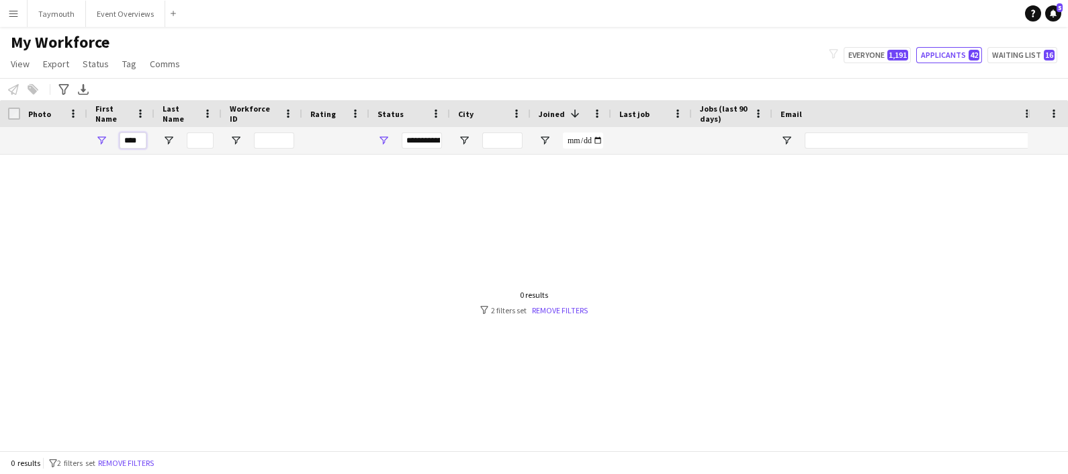
type input "****"
click at [381, 138] on span "Open Filter Menu" at bounding box center [384, 140] width 12 height 12
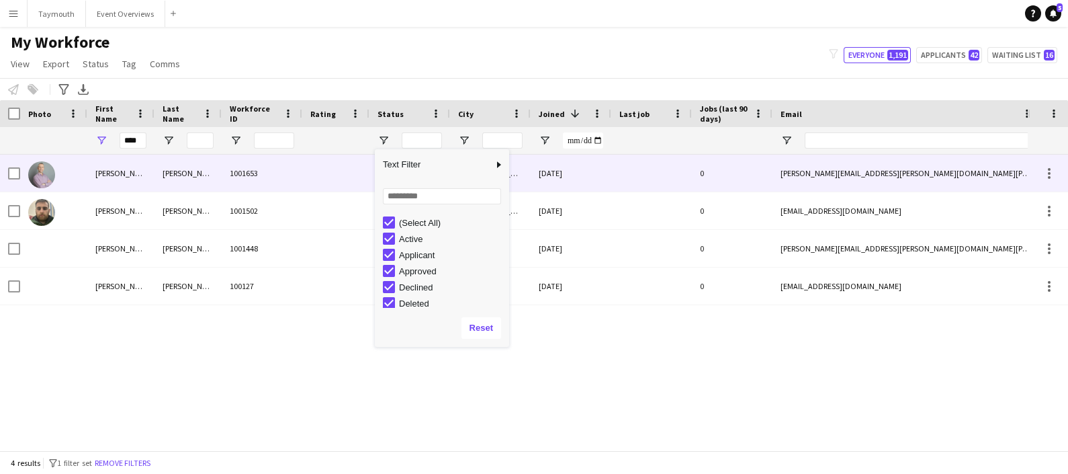
click at [153, 175] on div "gary" at bounding box center [120, 173] width 67 height 37
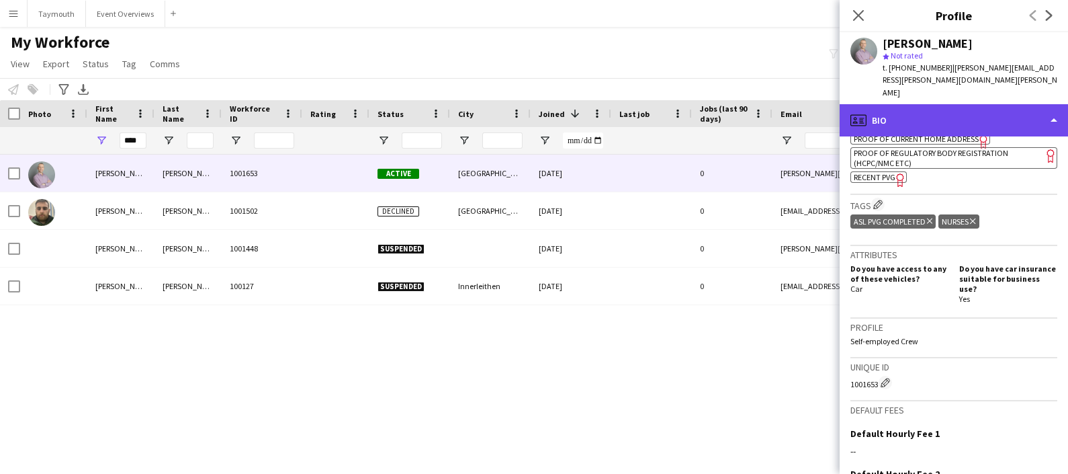
click at [990, 104] on div "profile Bio" at bounding box center [954, 120] width 228 height 32
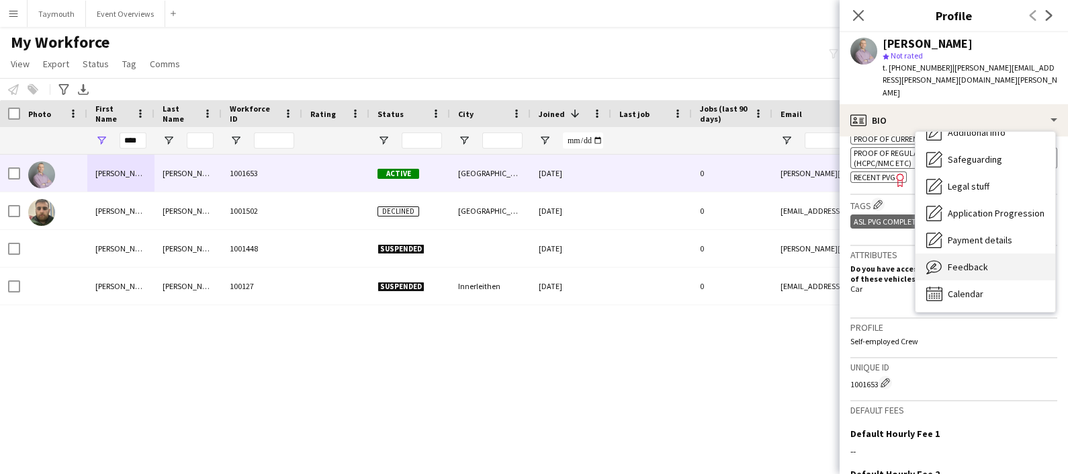
click at [981, 261] on span "Feedback" at bounding box center [968, 267] width 40 height 12
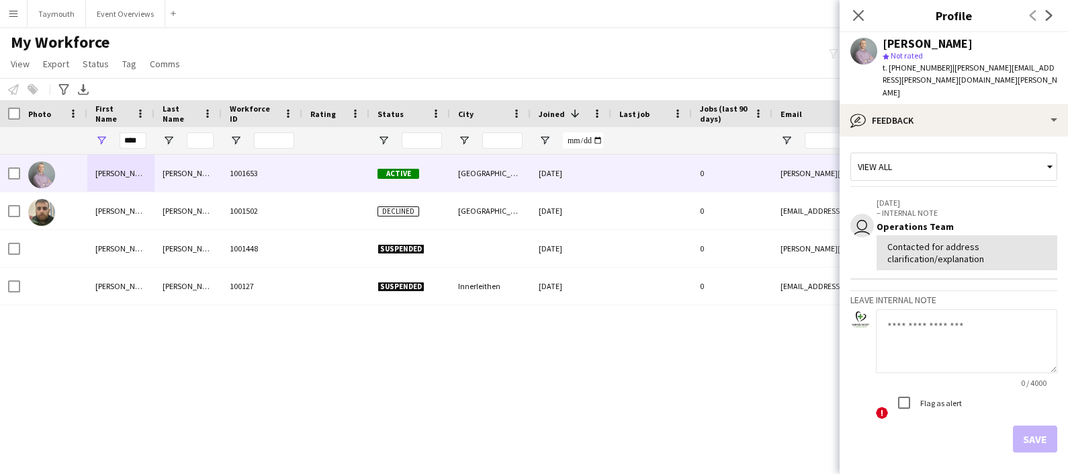
click at [920, 319] on textarea at bounding box center [966, 341] width 181 height 64
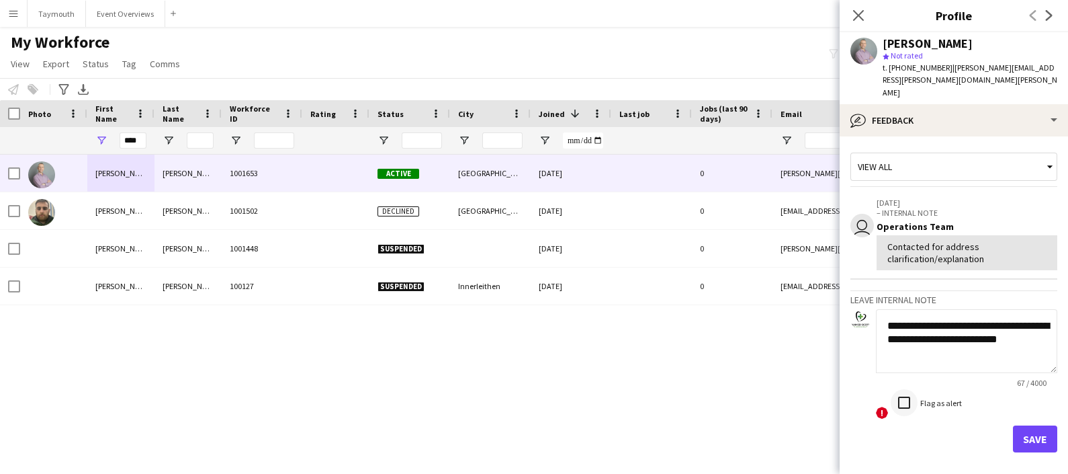
type textarea "**********"
click at [1013, 425] on button "Save" at bounding box center [1035, 438] width 44 height 27
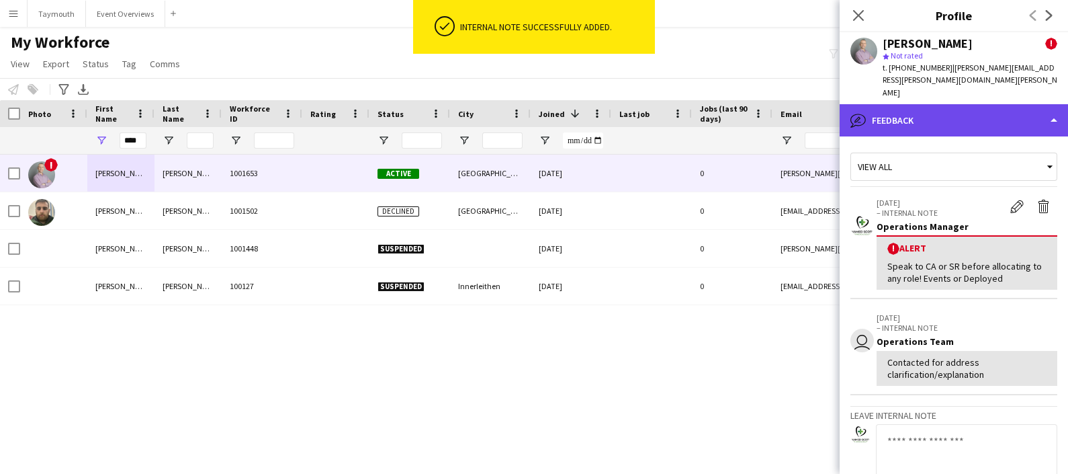
click at [928, 106] on div "bubble-pencil Feedback" at bounding box center [954, 120] width 228 height 32
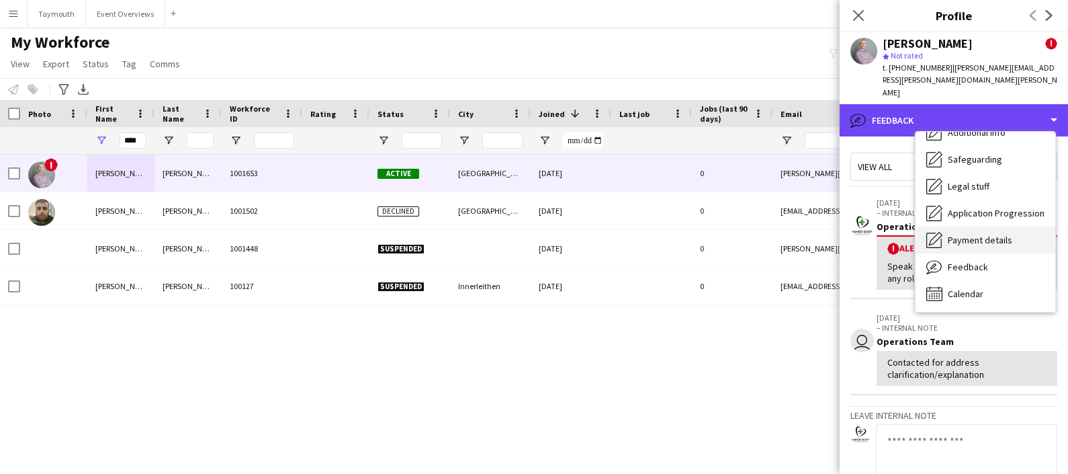
scroll to position [0, 0]
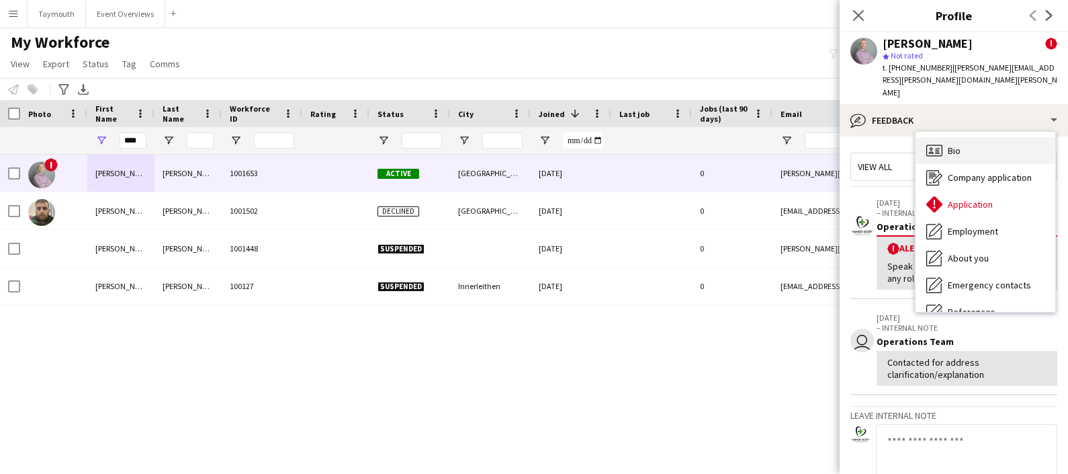
click at [968, 137] on div "Bio Bio" at bounding box center [986, 150] width 140 height 27
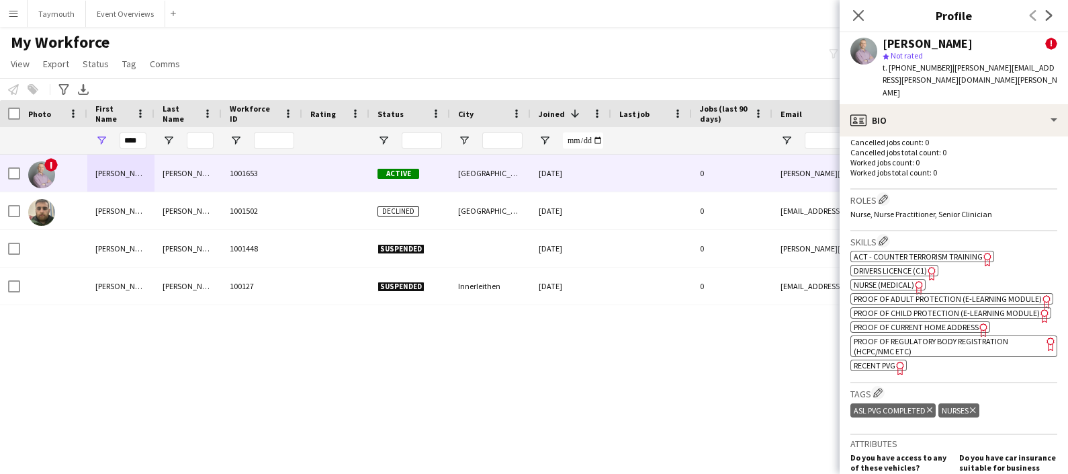
scroll to position [504, 0]
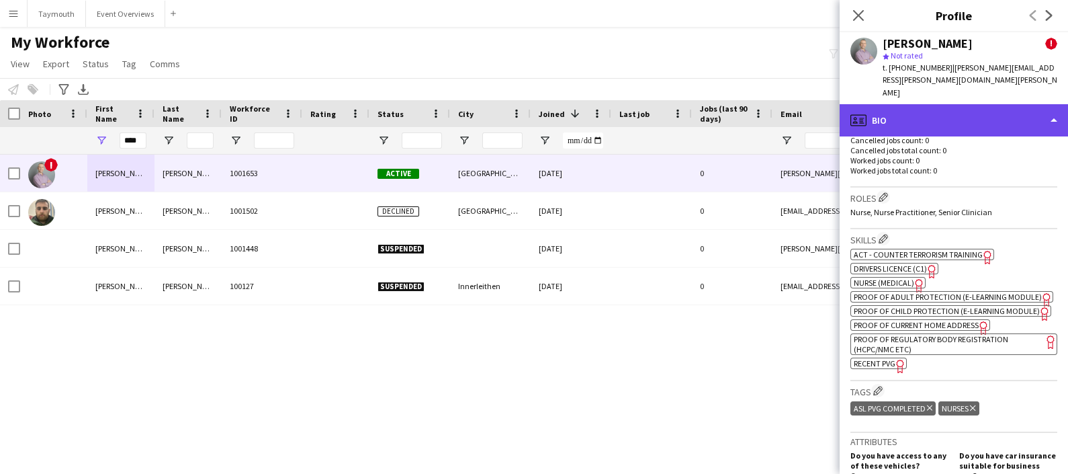
click at [964, 104] on div "profile Bio" at bounding box center [954, 120] width 228 height 32
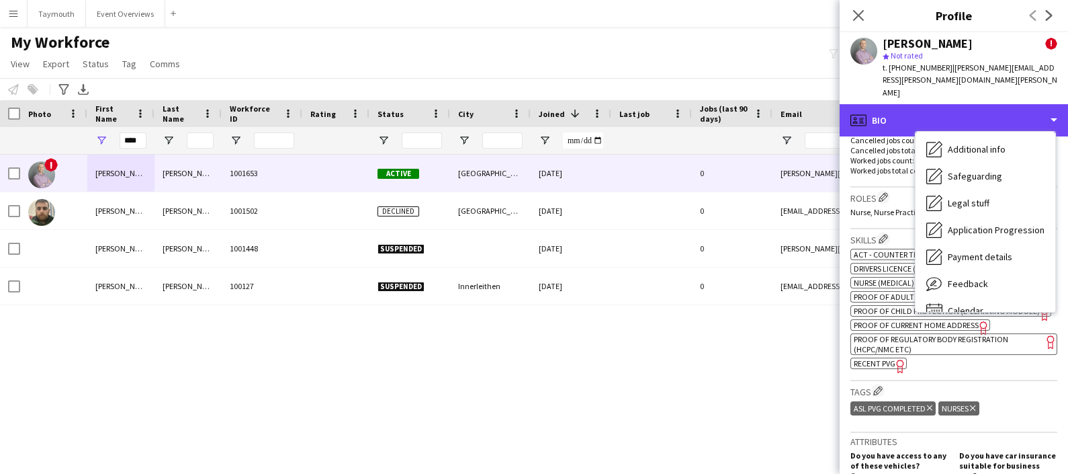
scroll to position [233, 0]
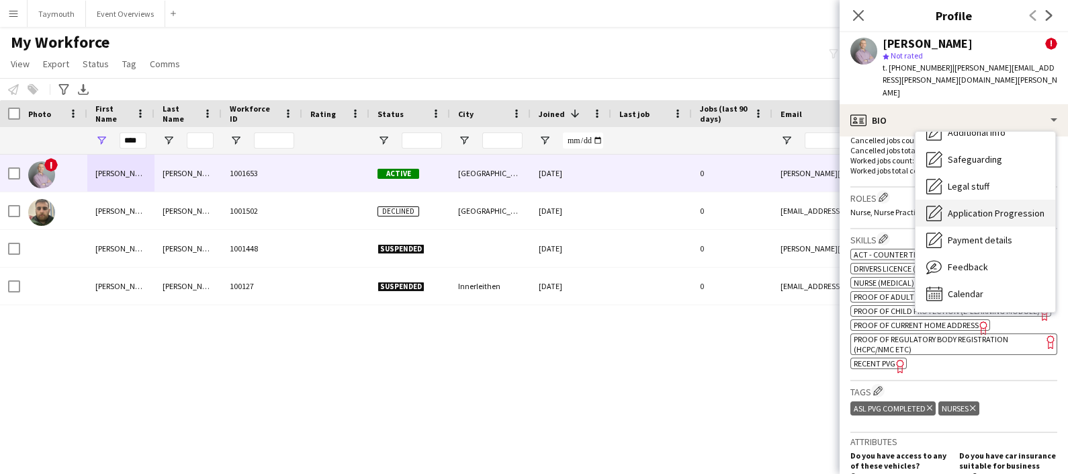
click at [999, 207] on span "Application Progression" at bounding box center [996, 213] width 97 height 12
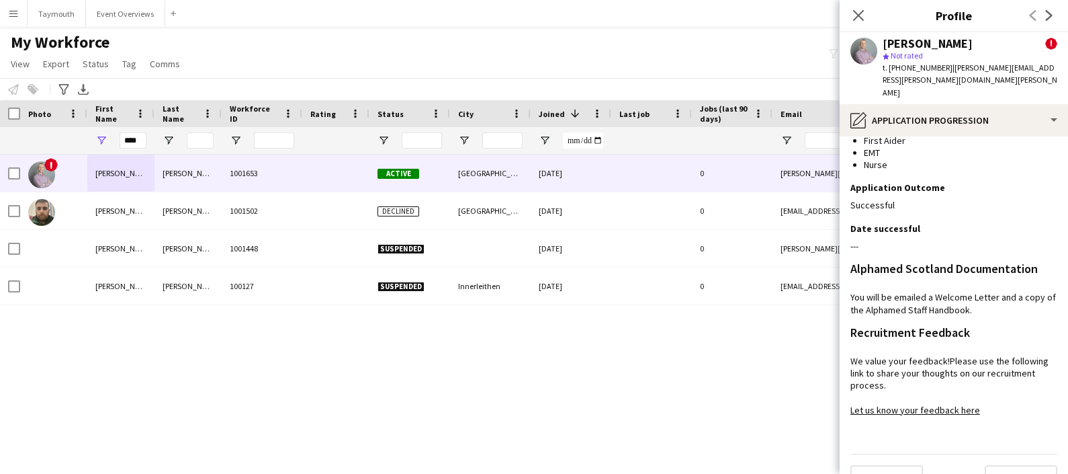
scroll to position [405, 0]
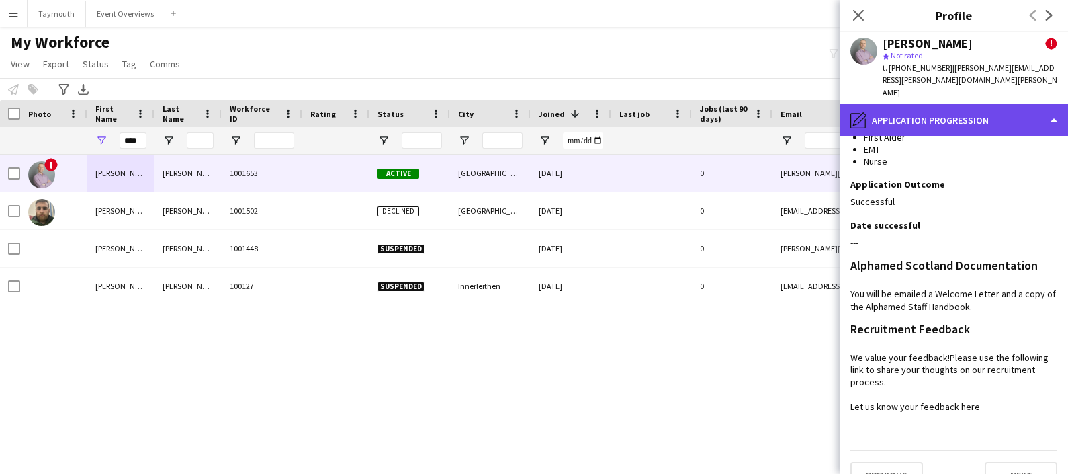
click at [945, 104] on div "pencil4 Application Progression" at bounding box center [954, 120] width 228 height 32
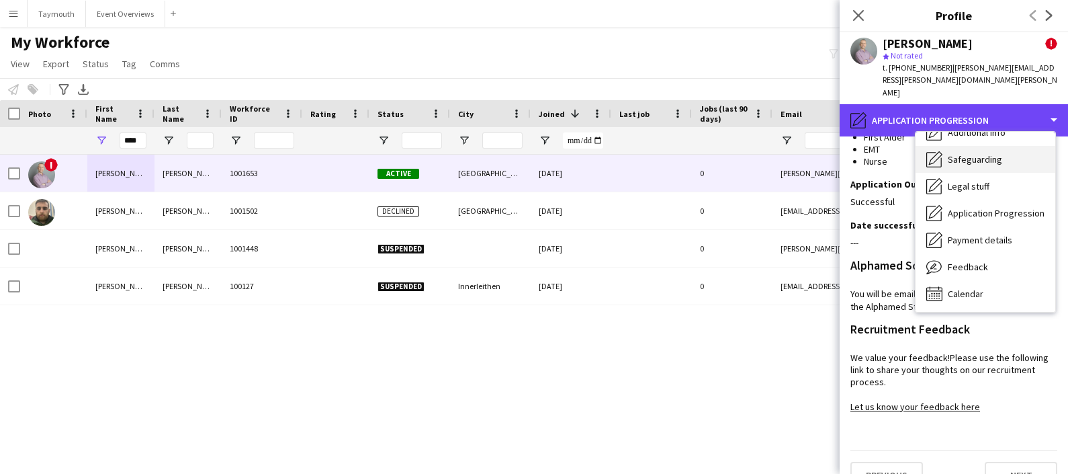
scroll to position [0, 0]
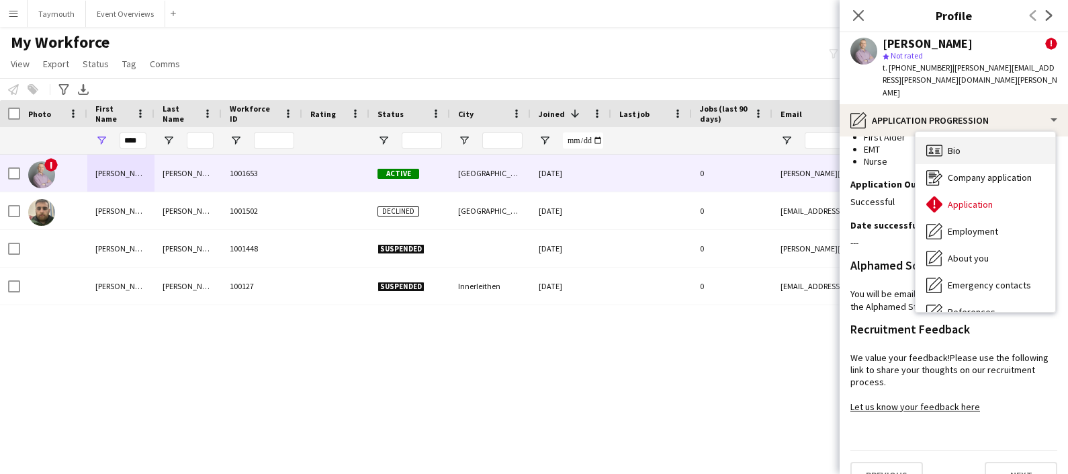
click at [954, 144] on span "Bio" at bounding box center [954, 150] width 13 height 12
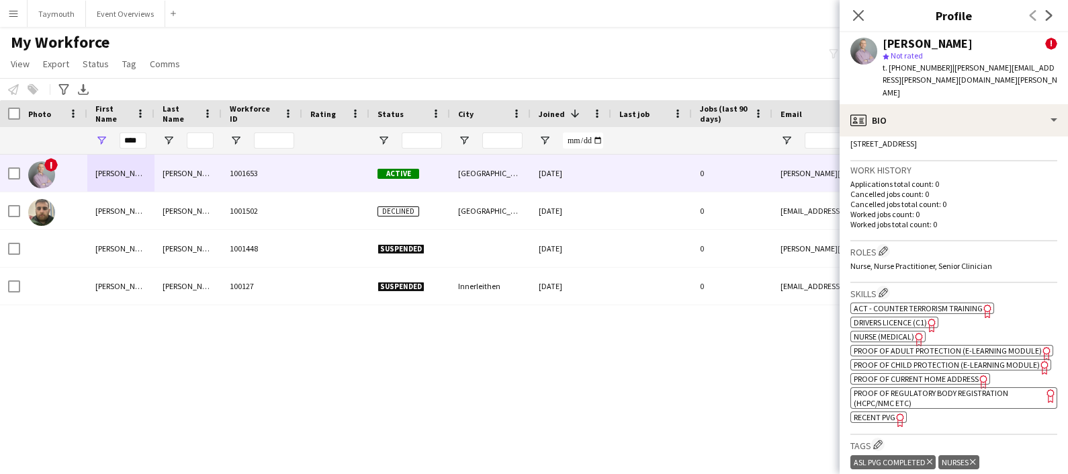
scroll to position [448, 0]
click at [887, 248] on app-icon "Edit crew company roles" at bounding box center [883, 252] width 9 height 9
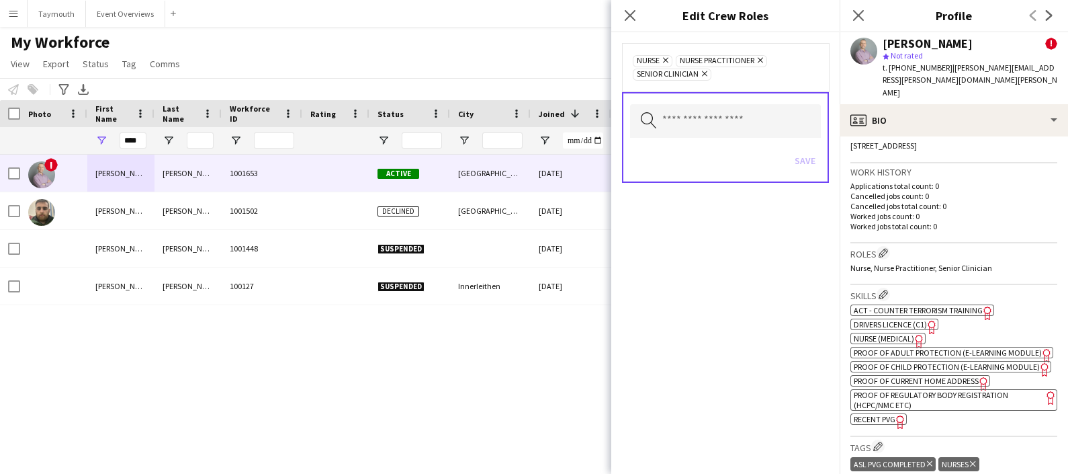
click at [761, 60] on icon at bounding box center [760, 60] width 5 height 5
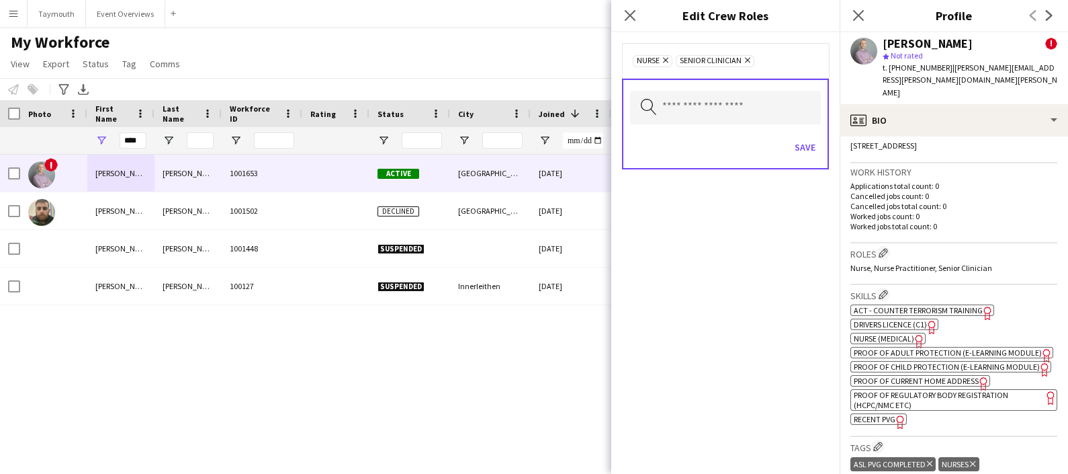
click at [747, 59] on icon "Remove" at bounding box center [746, 60] width 9 height 9
click at [800, 141] on button "Save" at bounding box center [806, 147] width 32 height 22
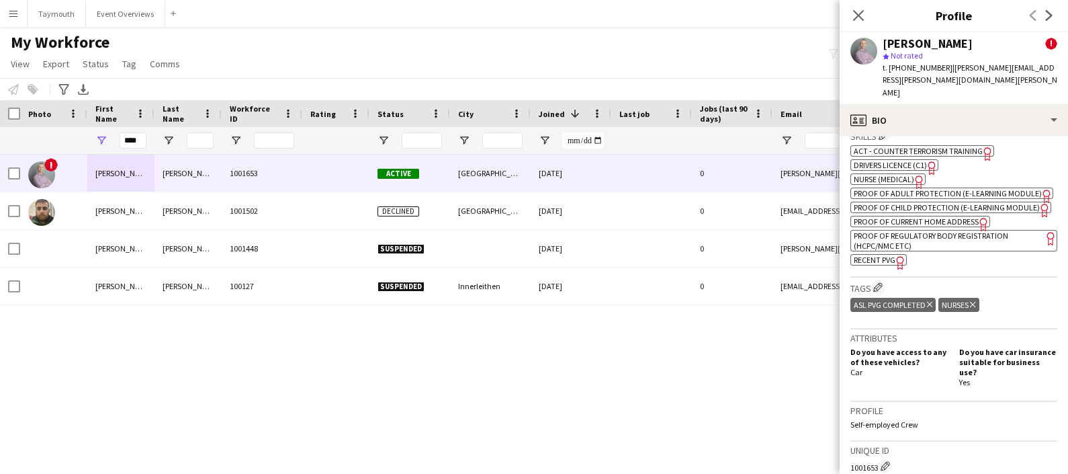
scroll to position [659, 0]
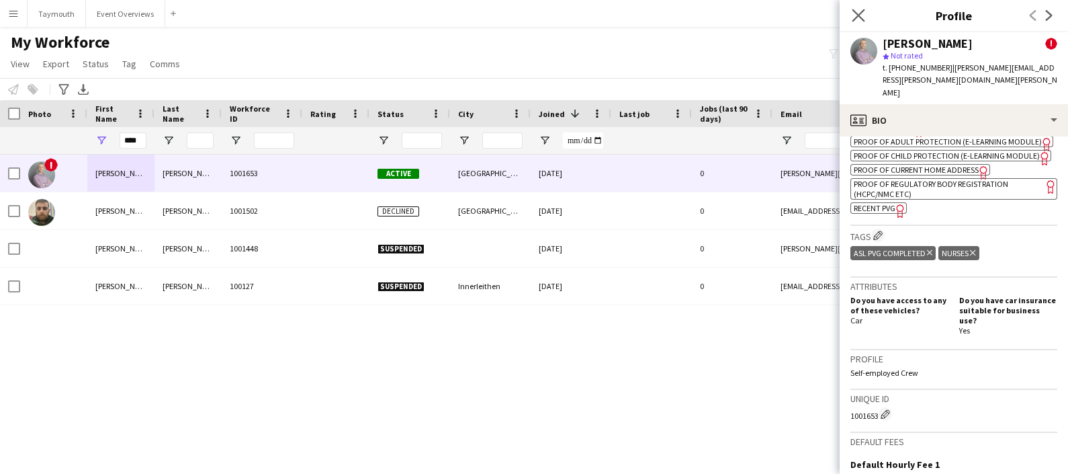
click at [867, 13] on app-icon "Close pop-in" at bounding box center [858, 15] width 19 height 19
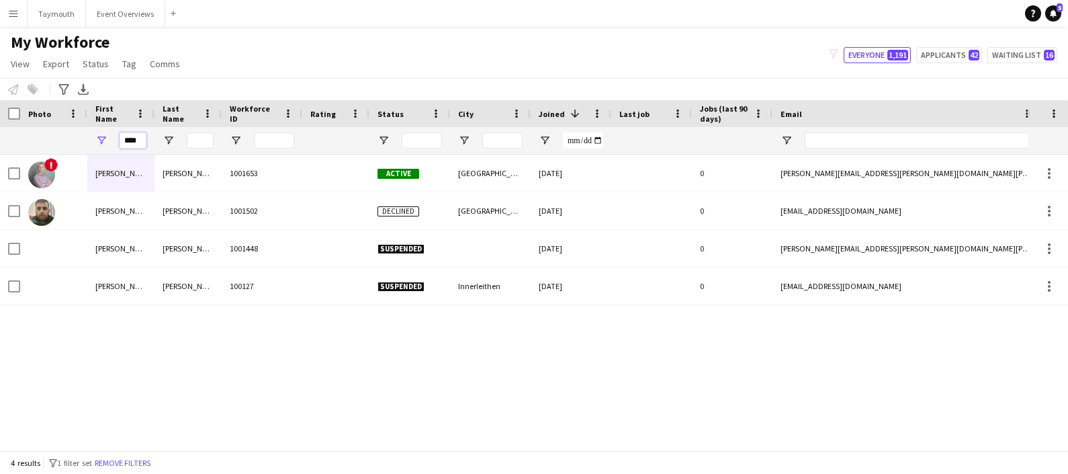
click at [143, 140] on input "****" at bounding box center [133, 140] width 27 height 16
type input "*"
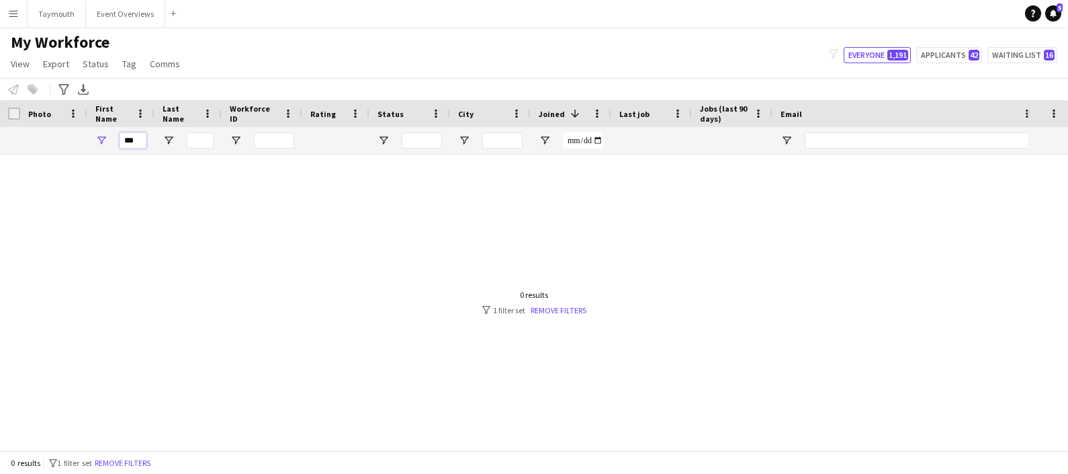
scroll to position [0, 0]
type input "*"
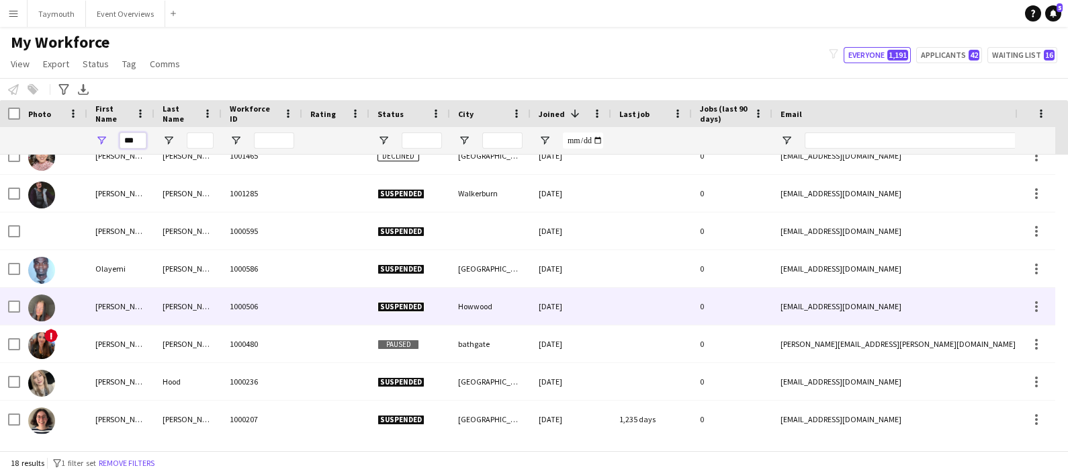
scroll to position [371, 0]
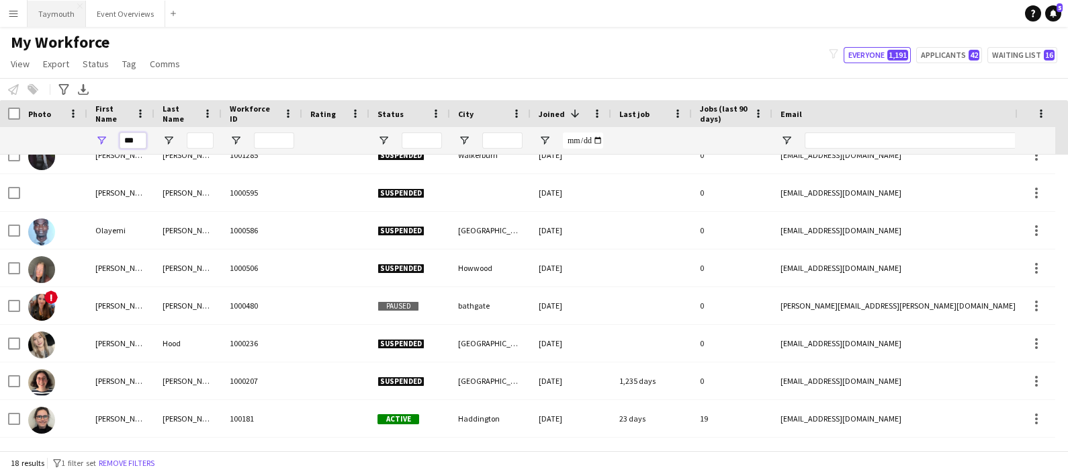
type input "***"
click at [59, 17] on button "Taymouth Close" at bounding box center [57, 14] width 58 height 26
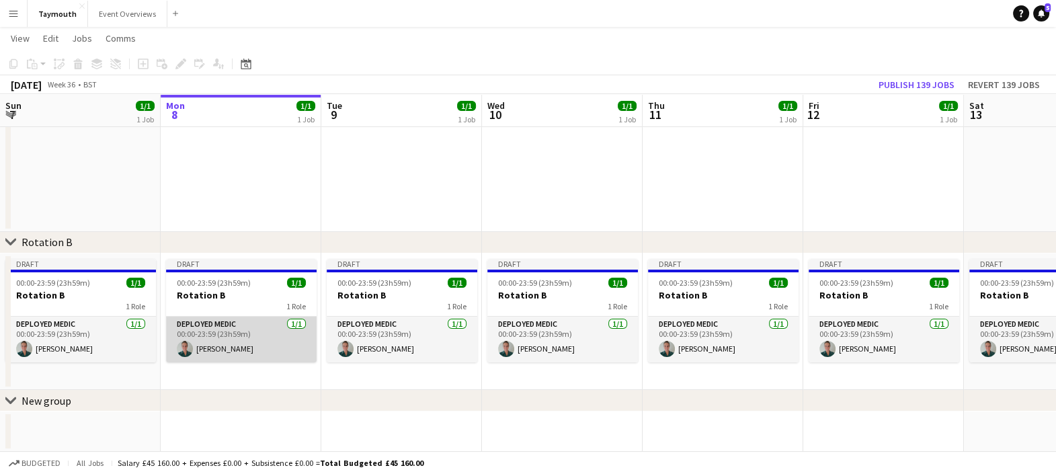
click at [235, 347] on app-card-role "Deployed Medic 1/1 00:00-23:59 (23h59m) Katie Harris" at bounding box center [241, 339] width 151 height 46
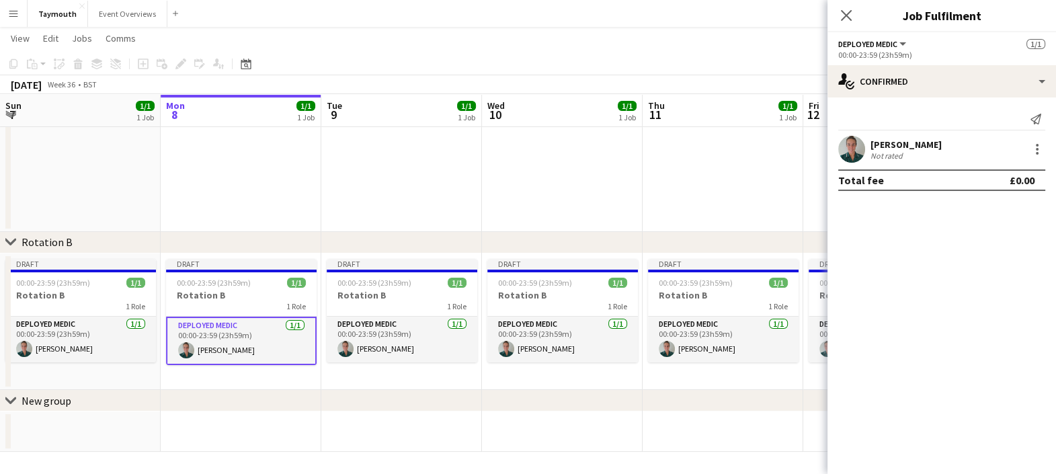
click at [853, 144] on app-user-avatar at bounding box center [851, 149] width 27 height 27
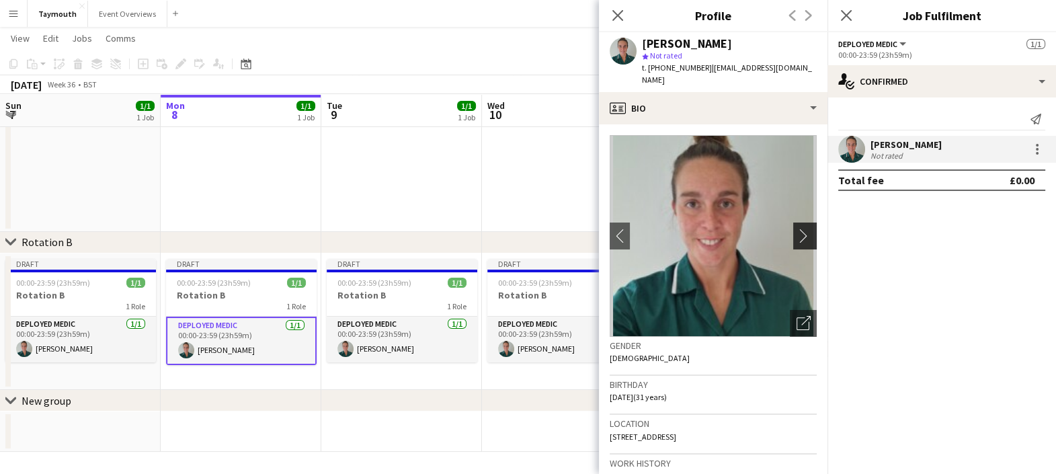
click at [796, 228] on app-icon "chevron-right" at bounding box center [806, 235] width 21 height 14
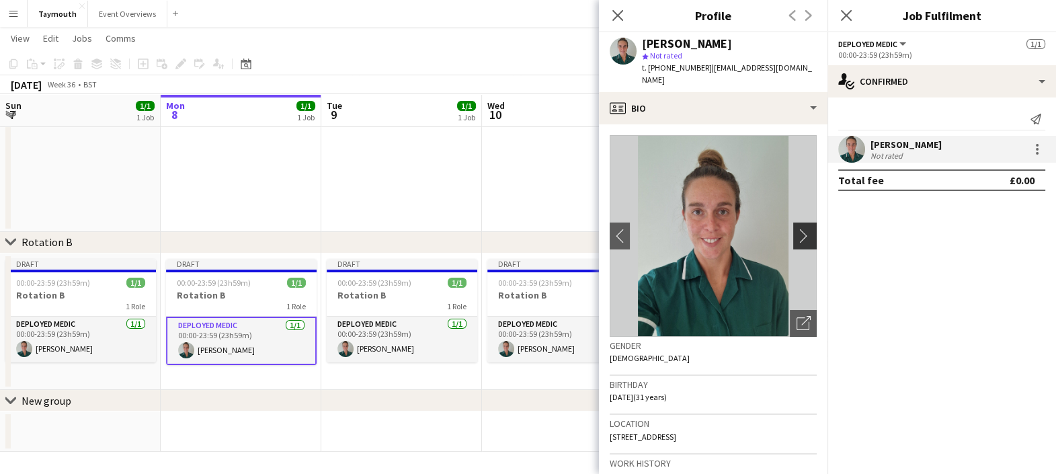
click at [796, 228] on app-icon "chevron-right" at bounding box center [806, 235] width 21 height 14
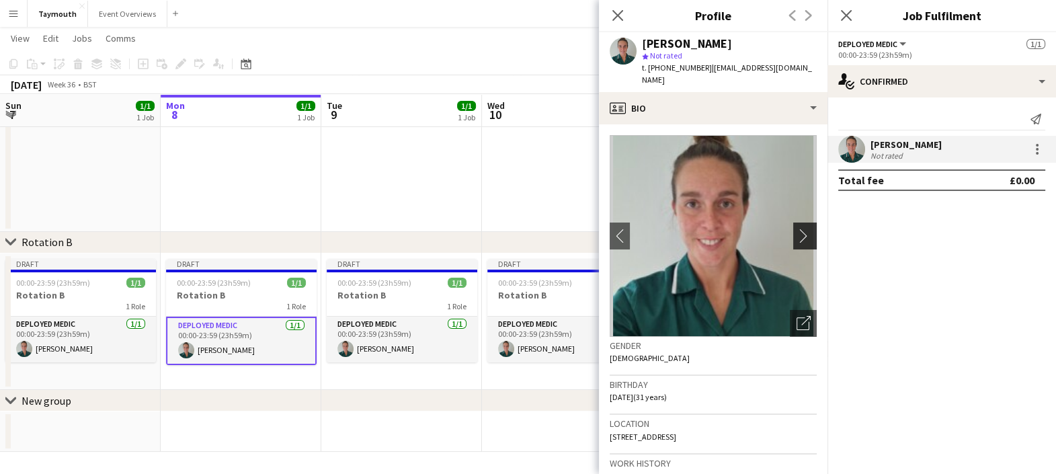
click at [796, 228] on app-icon "chevron-right" at bounding box center [806, 235] width 21 height 14
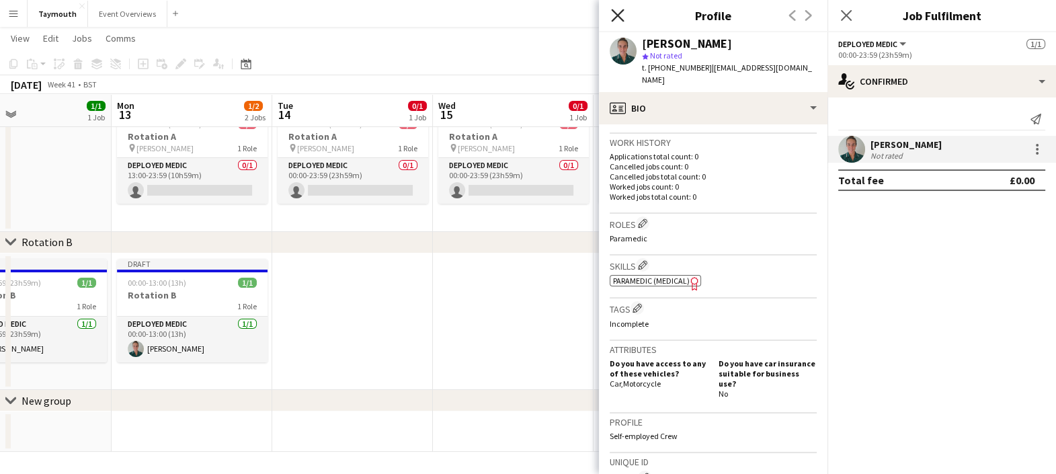
click at [619, 11] on icon "Close pop-in" at bounding box center [617, 15] width 13 height 13
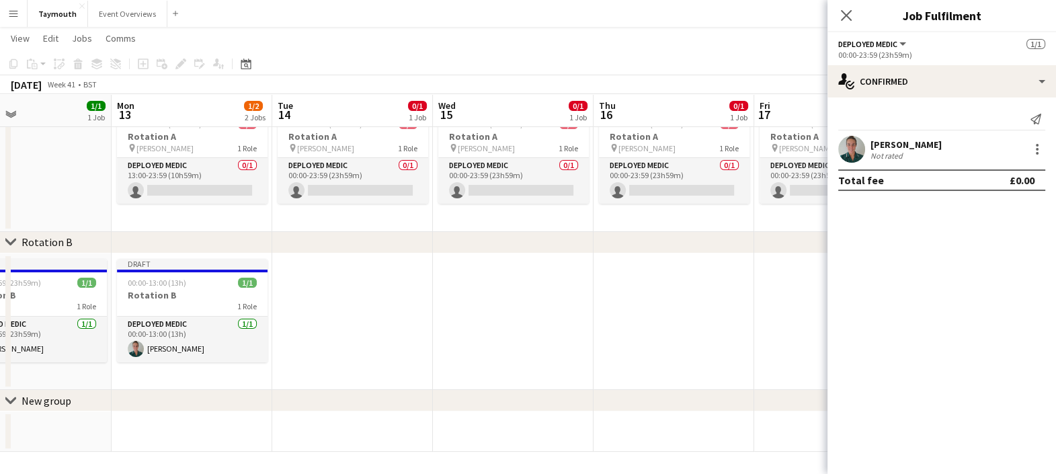
click at [12, 24] on button "Menu" at bounding box center [13, 13] width 27 height 27
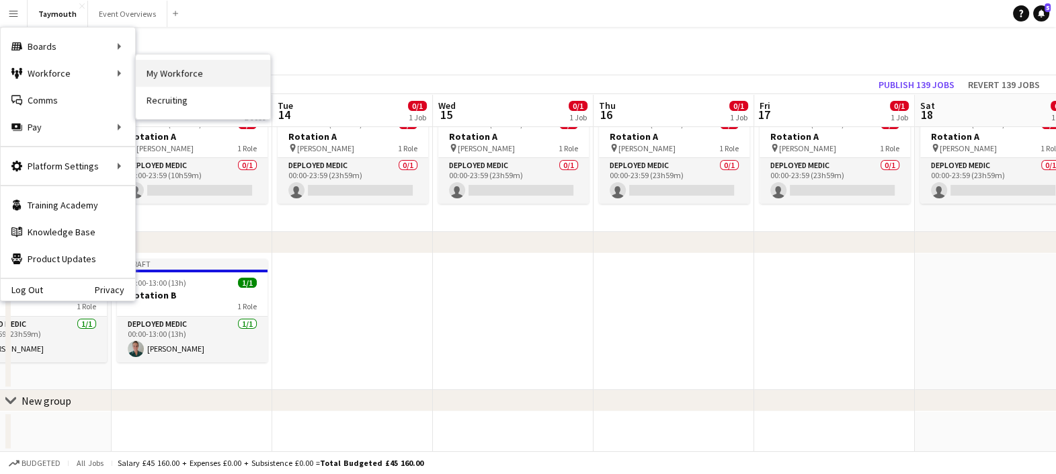
click at [155, 64] on link "My Workforce" at bounding box center [203, 73] width 134 height 27
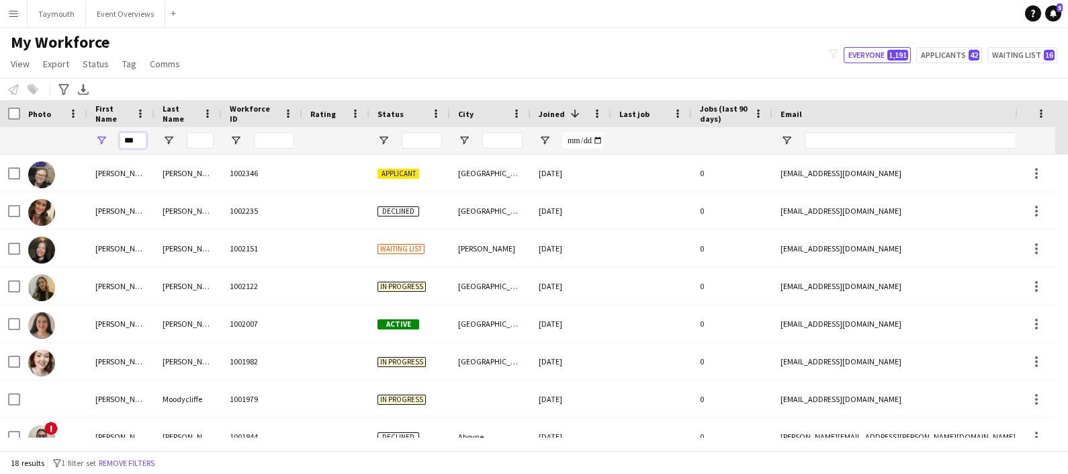
click at [142, 146] on input "***" at bounding box center [133, 140] width 27 height 16
type input "*"
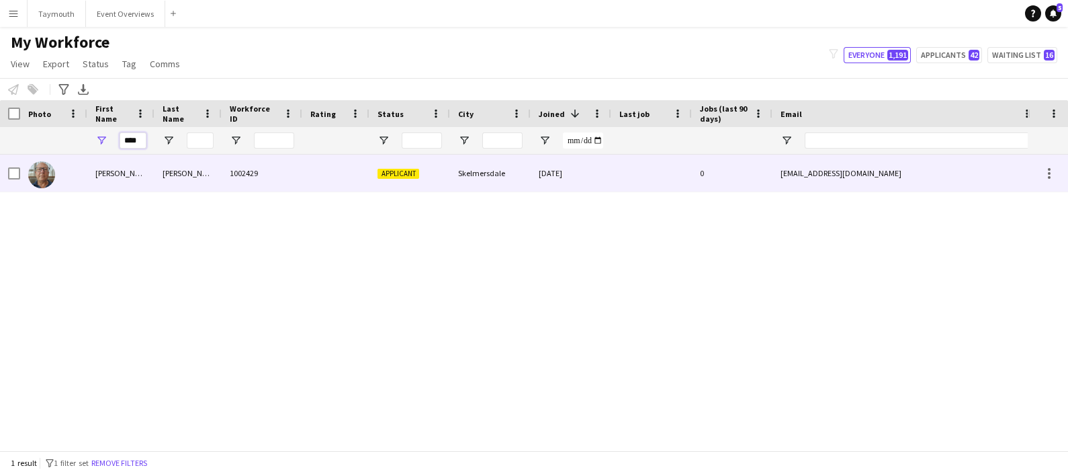
type input "****"
click at [168, 175] on div "Byrne" at bounding box center [188, 173] width 67 height 37
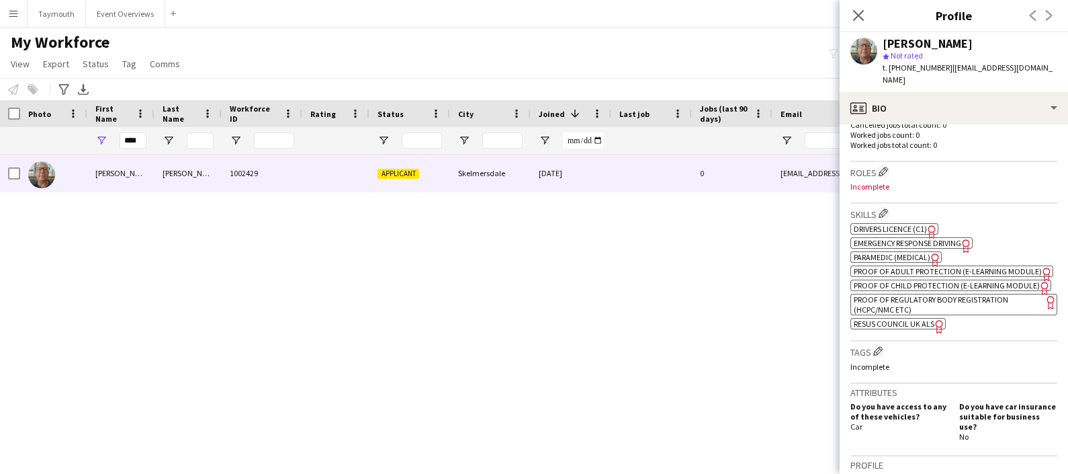
scroll to position [373, 0]
click at [907, 251] on span "Paramedic (Medical)" at bounding box center [892, 256] width 77 height 10
click at [947, 237] on span "Emergency Response Driving" at bounding box center [908, 242] width 108 height 10
click at [903, 328] on span "Resus Council UK ALS" at bounding box center [894, 323] width 81 height 10
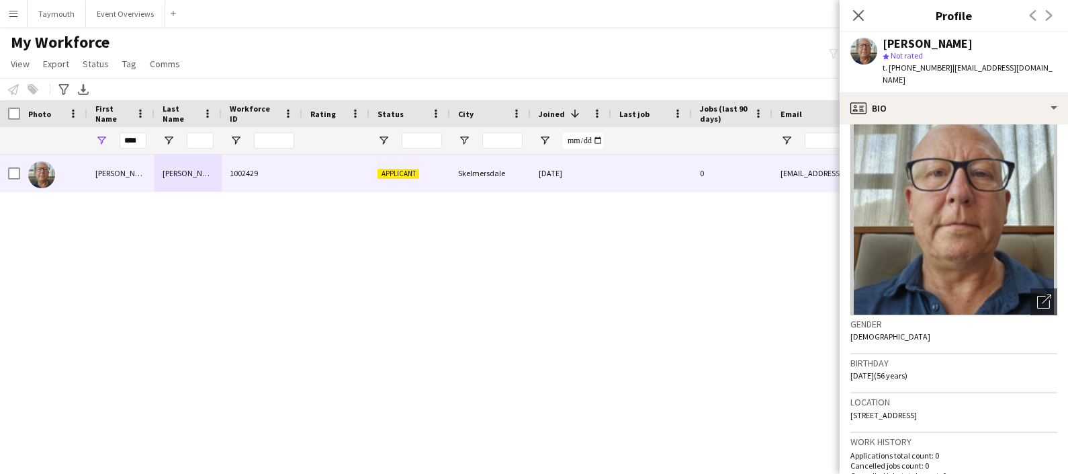
scroll to position [0, 0]
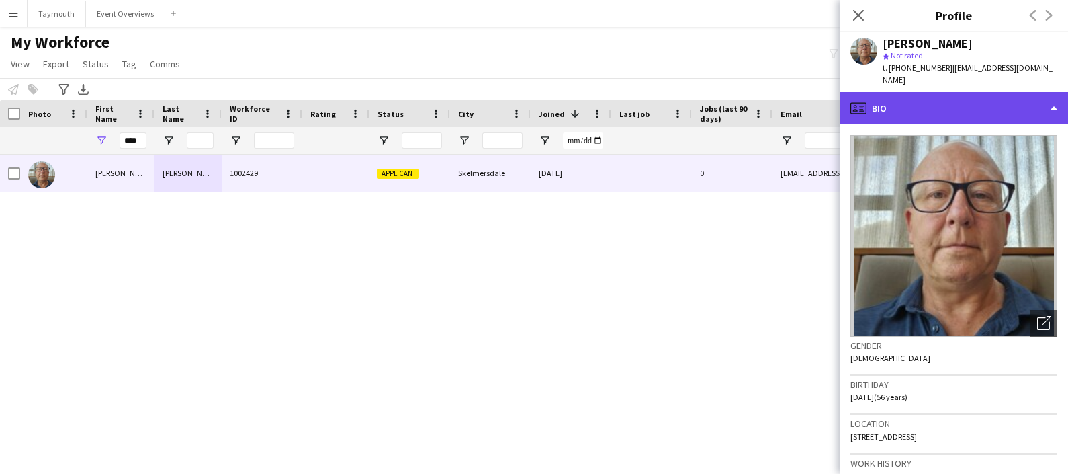
click at [997, 92] on div "profile Bio" at bounding box center [954, 108] width 228 height 32
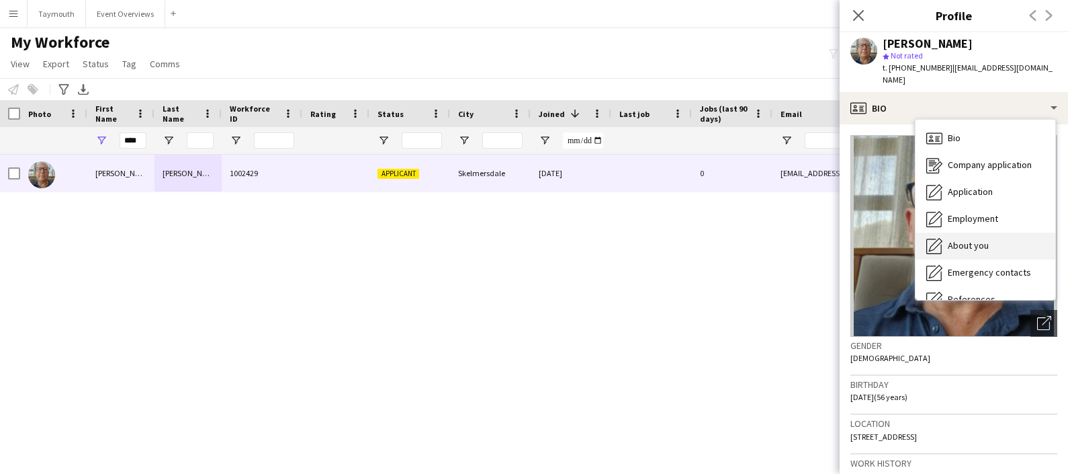
click at [980, 232] on div "About you About you" at bounding box center [986, 245] width 140 height 27
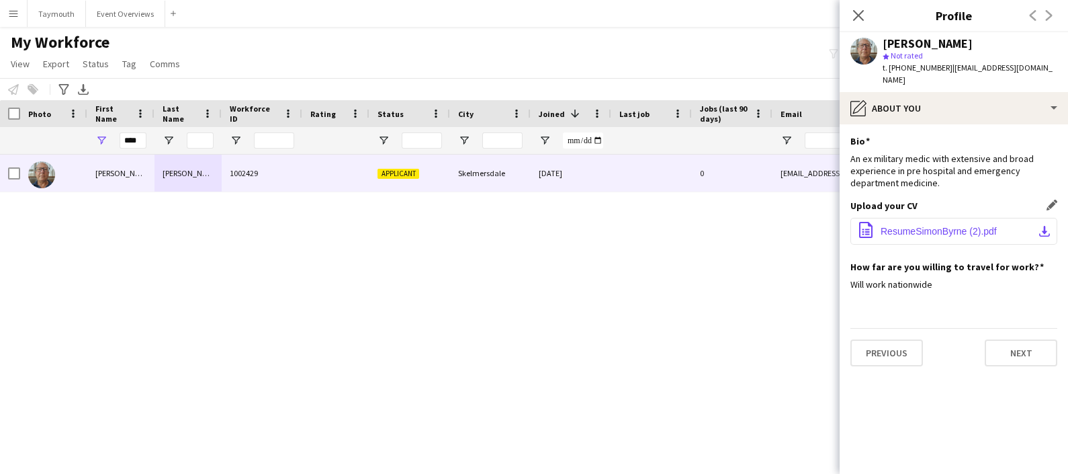
click at [931, 226] on span "ResumeSimonByrne (2).pdf" at bounding box center [939, 231] width 116 height 11
click at [860, 14] on icon at bounding box center [858, 15] width 13 height 13
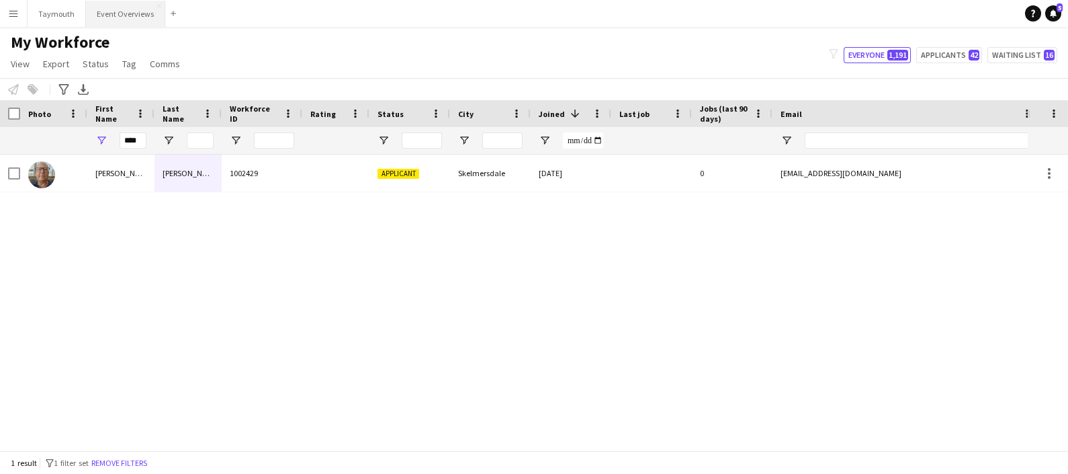
click at [126, 20] on button "Event Overviews Close" at bounding box center [125, 14] width 79 height 26
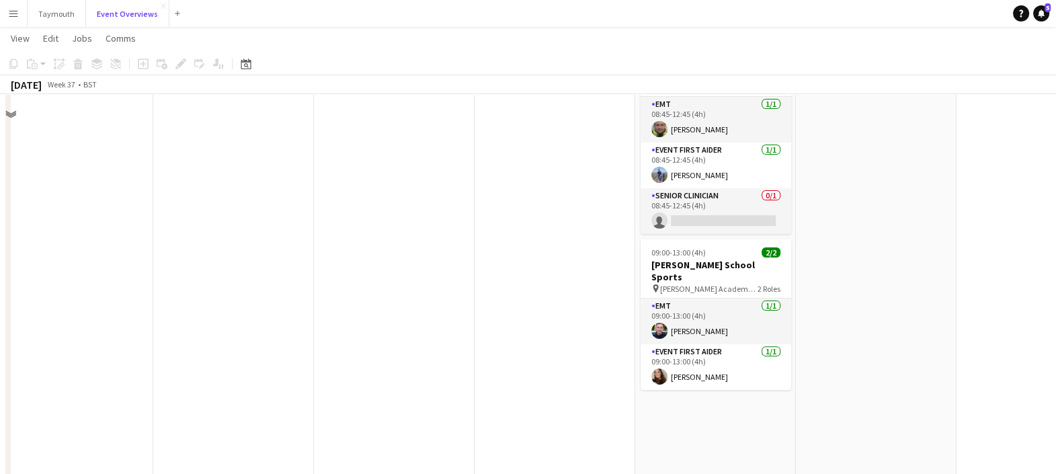
scroll to position [537, 0]
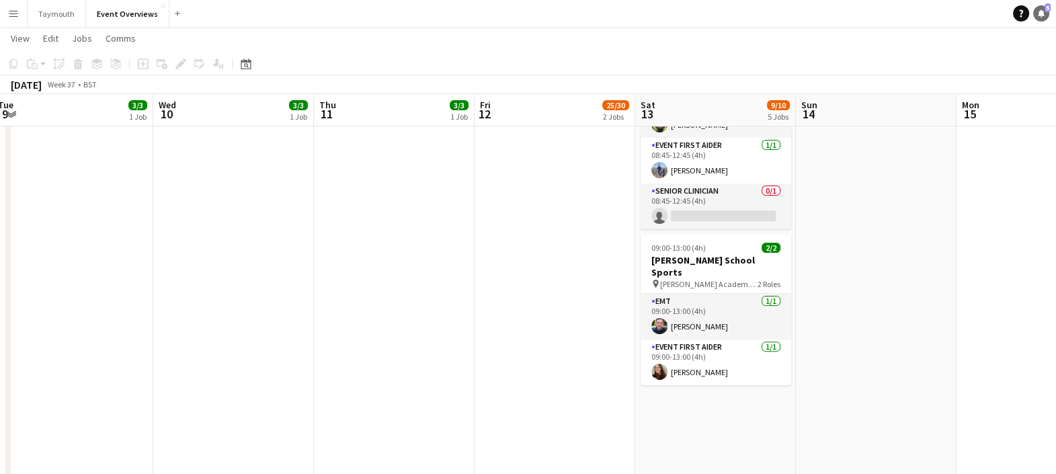
click at [1043, 9] on icon "Notifications" at bounding box center [1041, 13] width 8 height 8
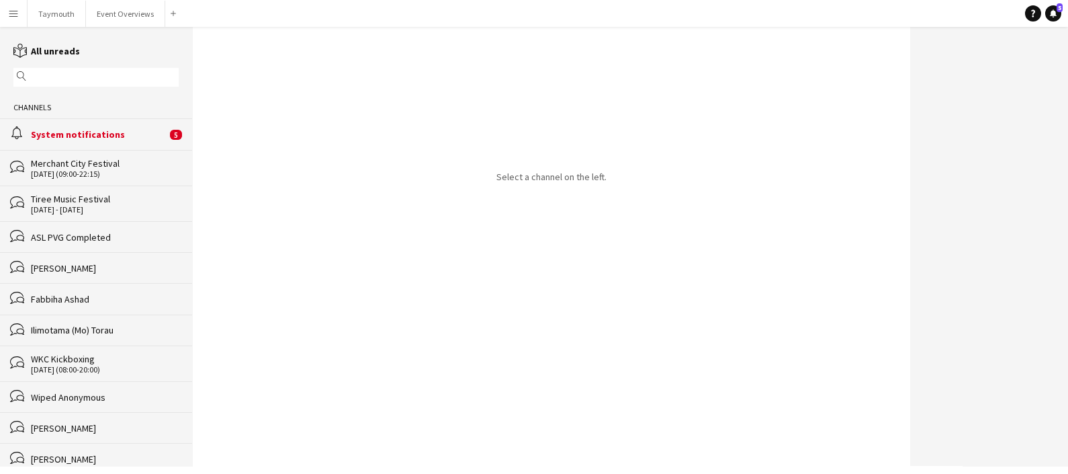
click at [144, 136] on div "System notifications" at bounding box center [99, 134] width 136 height 12
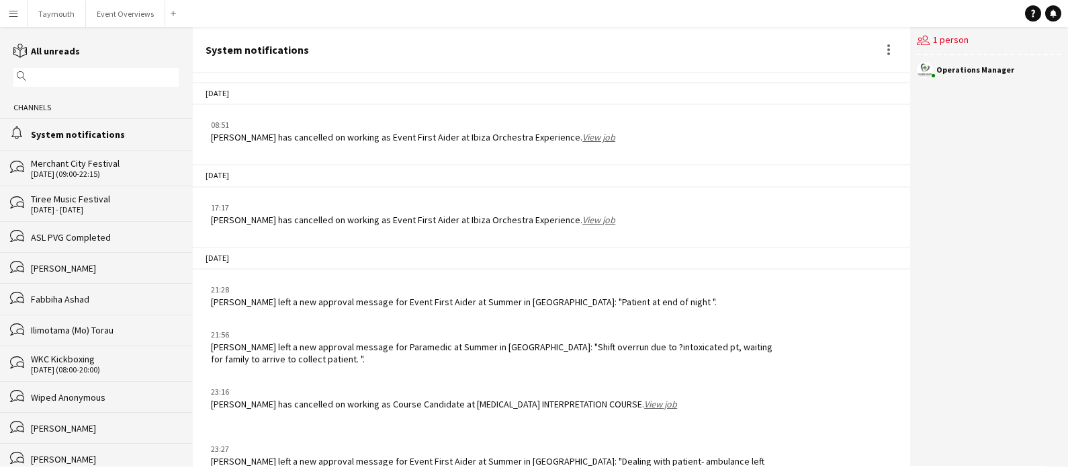
scroll to position [1759, 0]
click at [98, 13] on button "Event Overviews Close" at bounding box center [125, 14] width 79 height 26
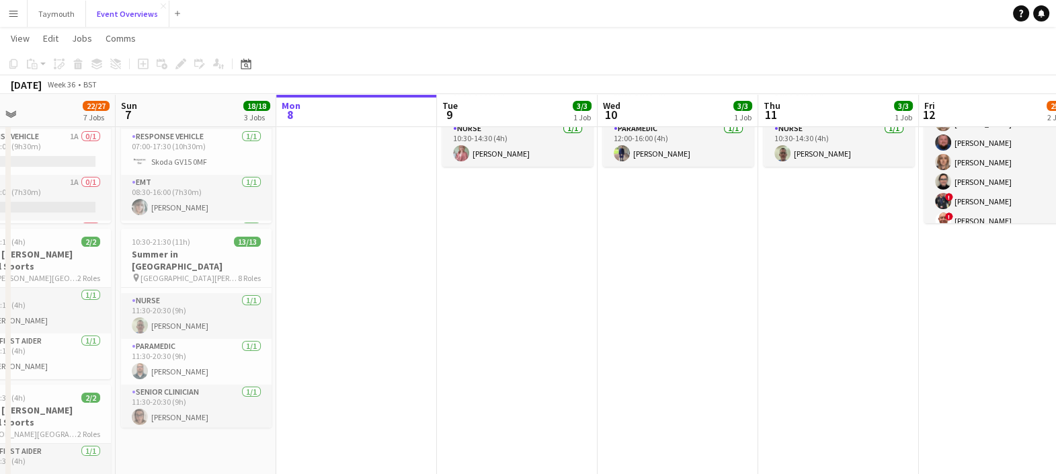
scroll to position [285, 0]
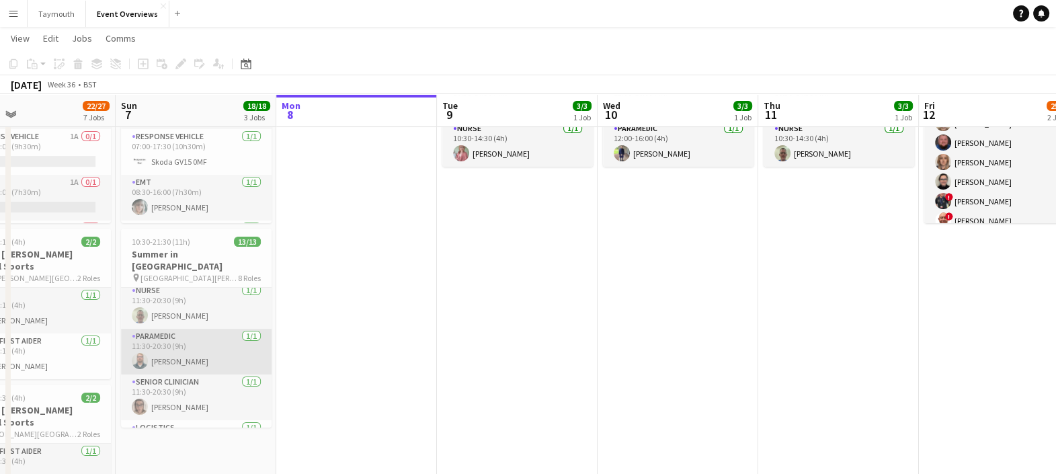
click at [189, 346] on app-card-role "Paramedic 1/1 11:30-20:30 (9h) Toby Barber" at bounding box center [196, 352] width 151 height 46
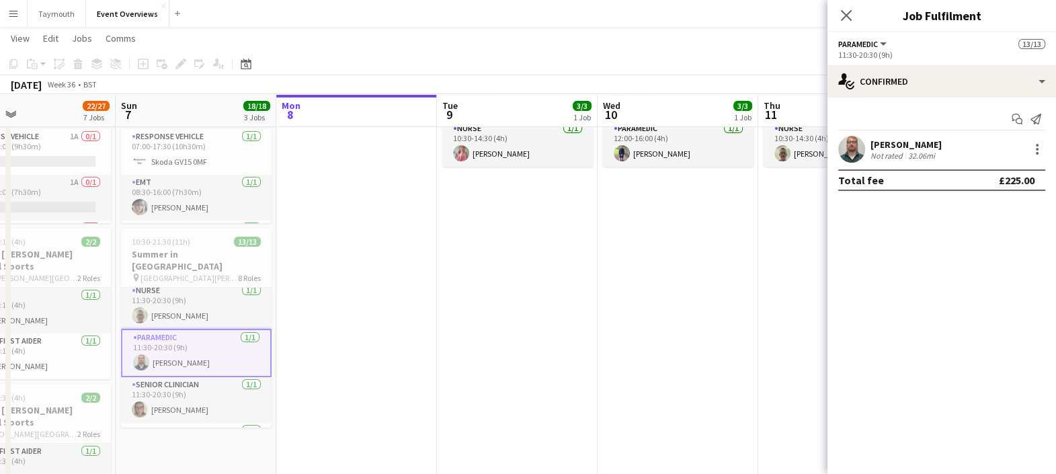
click at [905, 153] on div "32.06mi" at bounding box center [921, 156] width 32 height 10
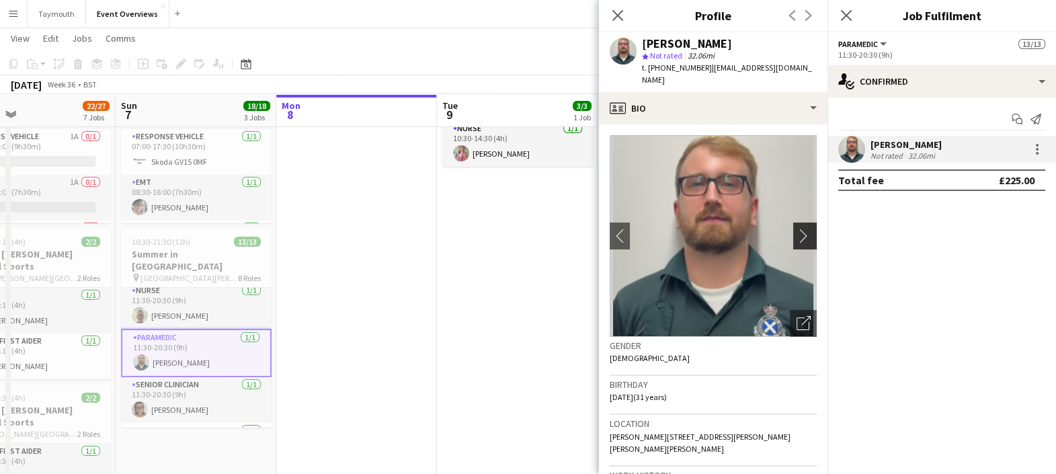
click at [796, 228] on app-icon "chevron-right" at bounding box center [806, 235] width 21 height 14
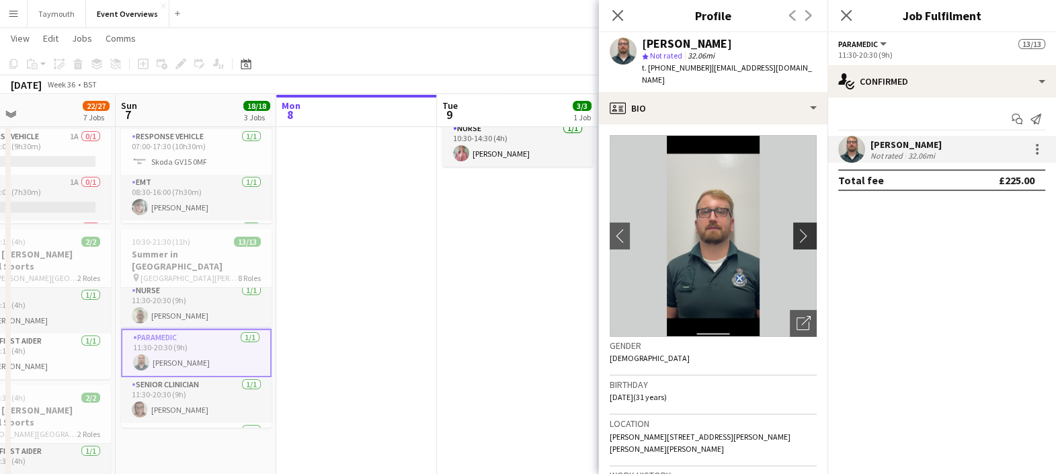
click at [796, 228] on app-icon "chevron-right" at bounding box center [806, 235] width 21 height 14
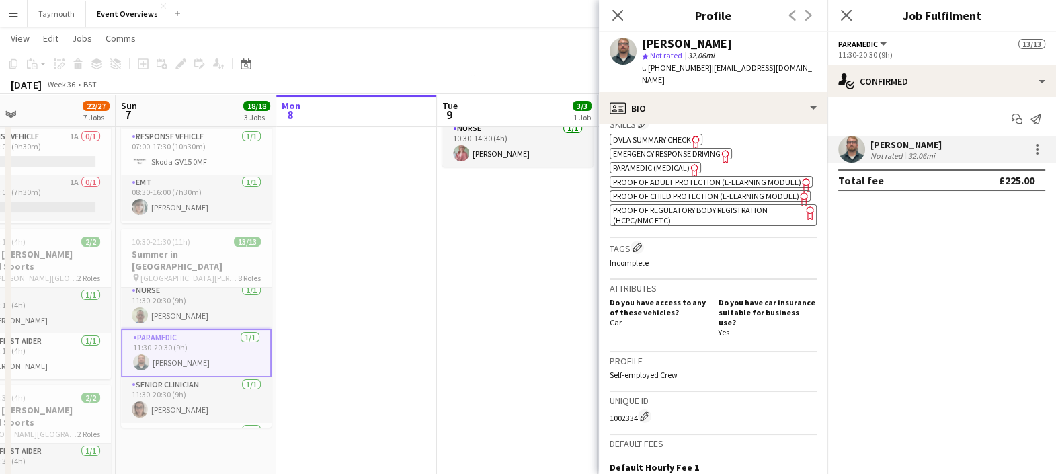
scroll to position [510, 0]
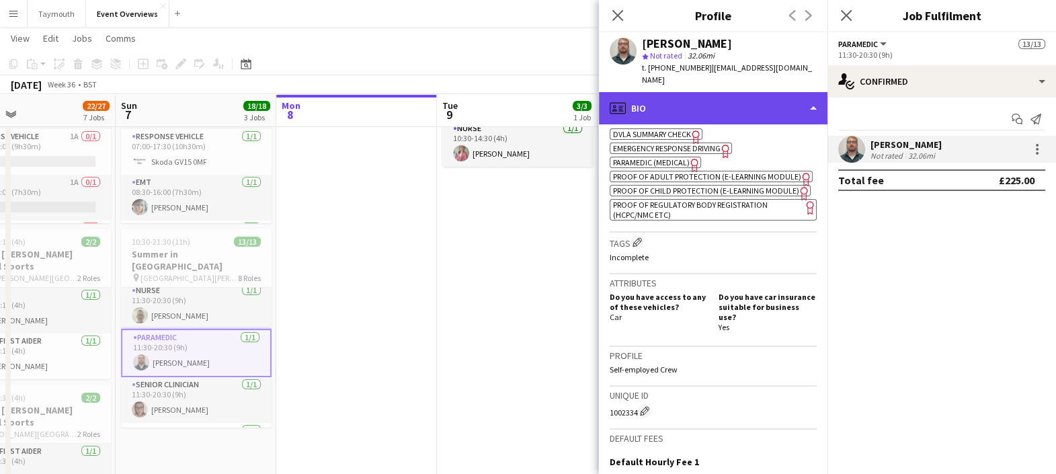
click at [685, 100] on div "profile Bio" at bounding box center [713, 108] width 228 height 32
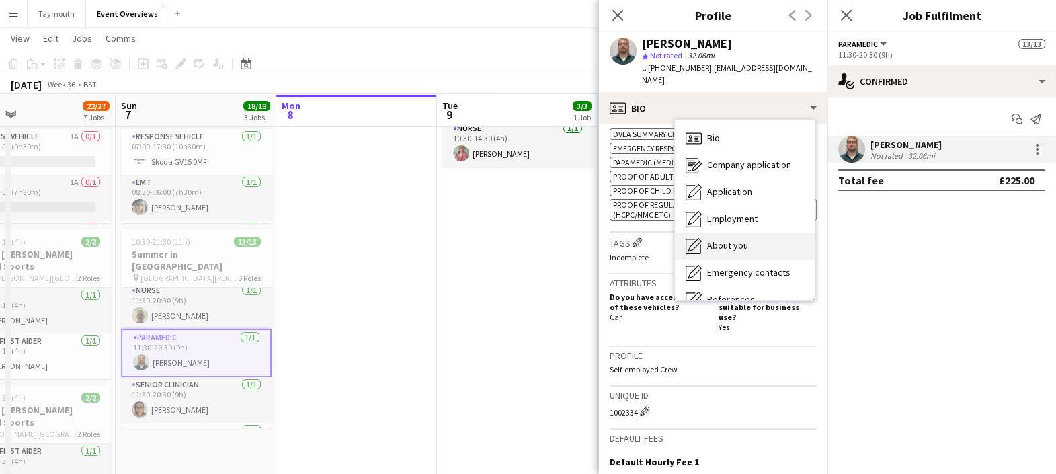
click at [742, 232] on div "About you About you" at bounding box center [745, 245] width 140 height 27
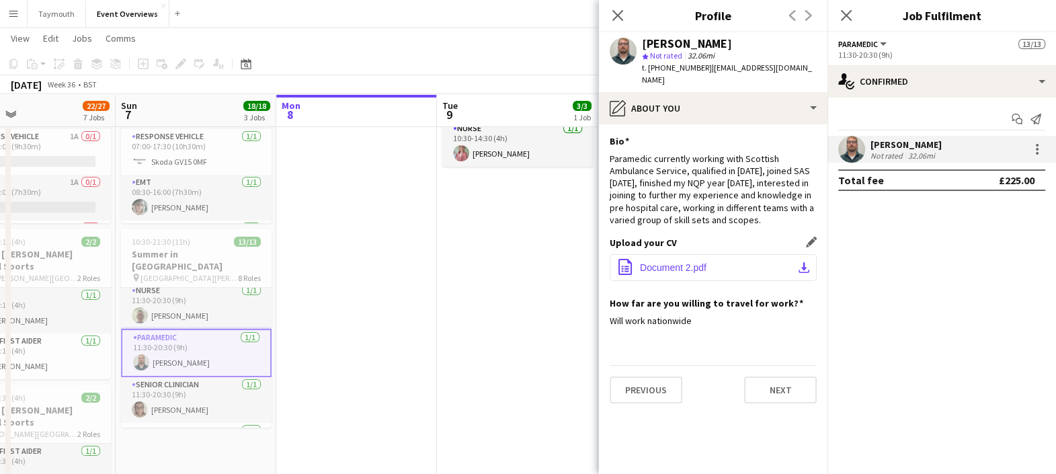
click at [683, 262] on span "Document 2.pdf" at bounding box center [673, 267] width 67 height 11
click at [617, 12] on icon "Close pop-in" at bounding box center [617, 15] width 13 height 13
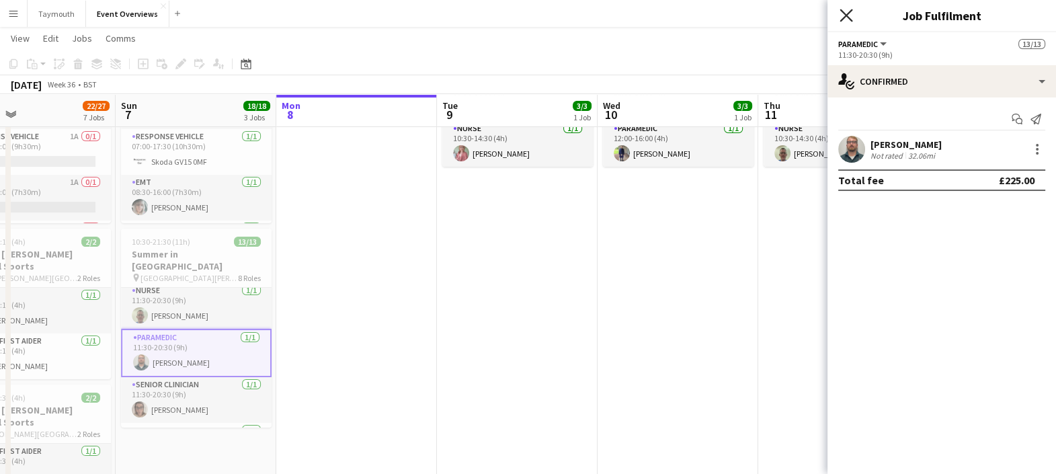
click at [849, 20] on icon "Close pop-in" at bounding box center [845, 15] width 13 height 13
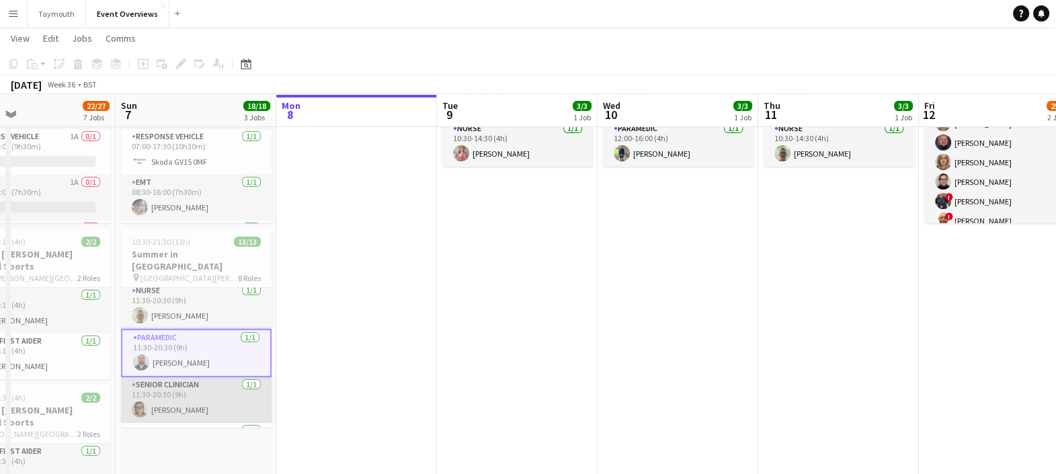
click at [179, 392] on app-card-role "Senior Clinician 1/1 11:30-20:30 (9h) Nicola Jamieson" at bounding box center [196, 400] width 151 height 46
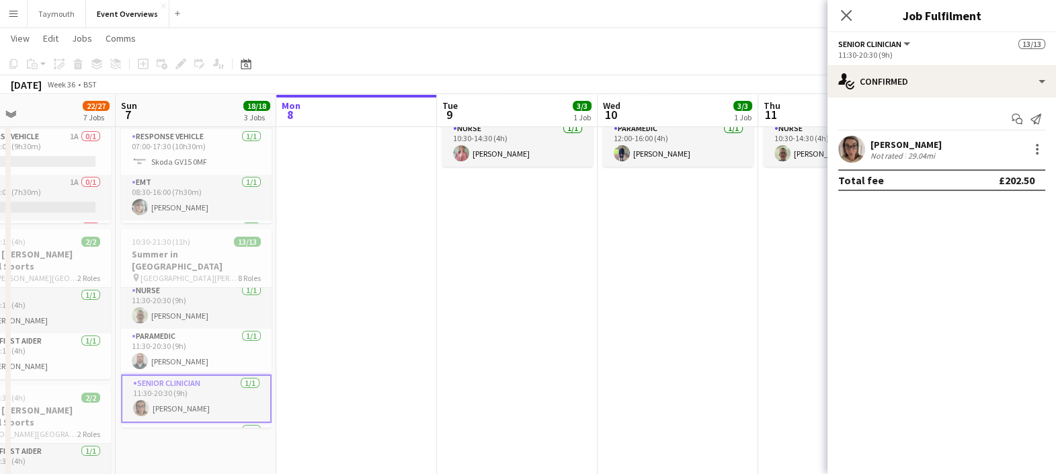
click at [886, 155] on div "Not rated" at bounding box center [887, 156] width 35 height 10
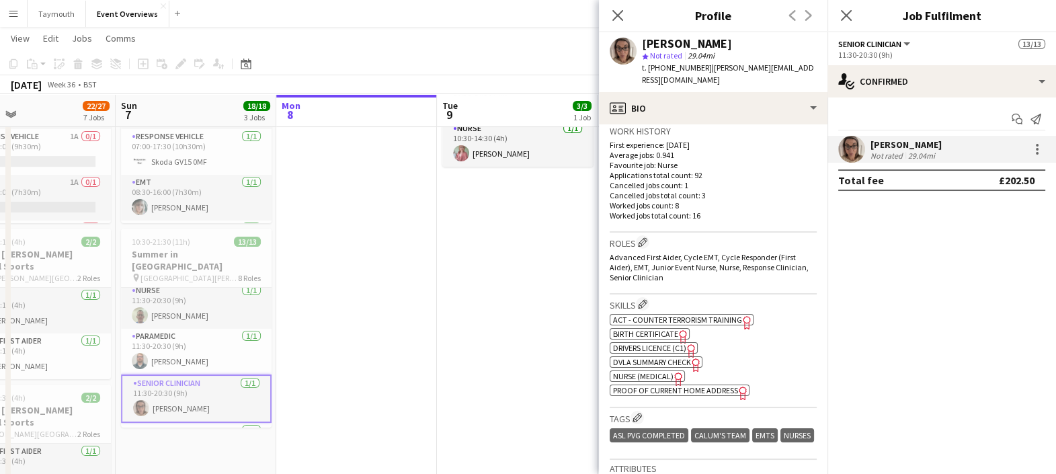
scroll to position [312, 0]
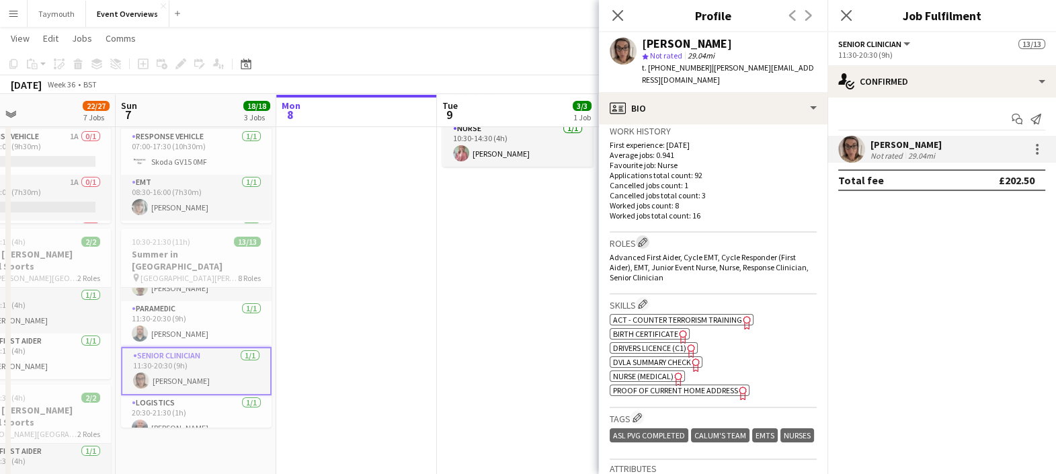
click at [644, 237] on app-icon "Edit crew company roles" at bounding box center [642, 241] width 9 height 9
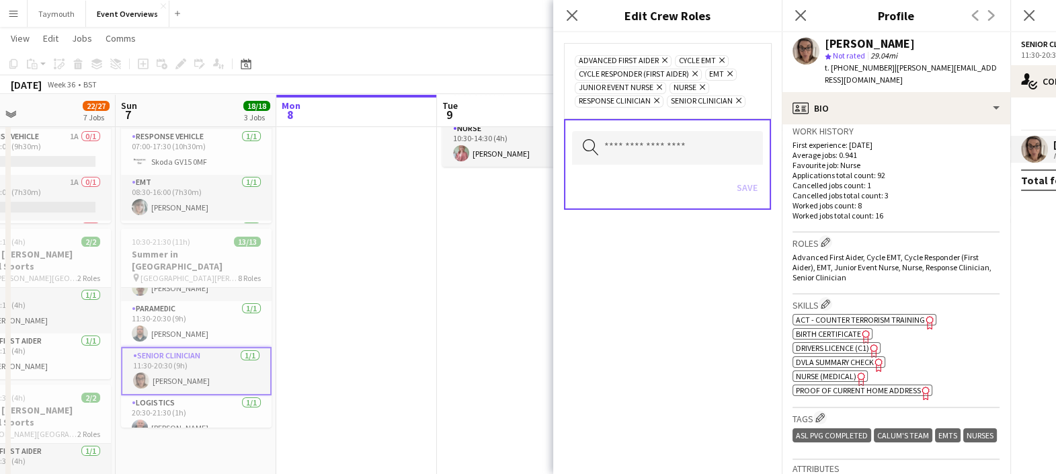
click at [739, 98] on icon at bounding box center [738, 100] width 5 height 5
click at [658, 99] on icon "Remove" at bounding box center [654, 100] width 9 height 9
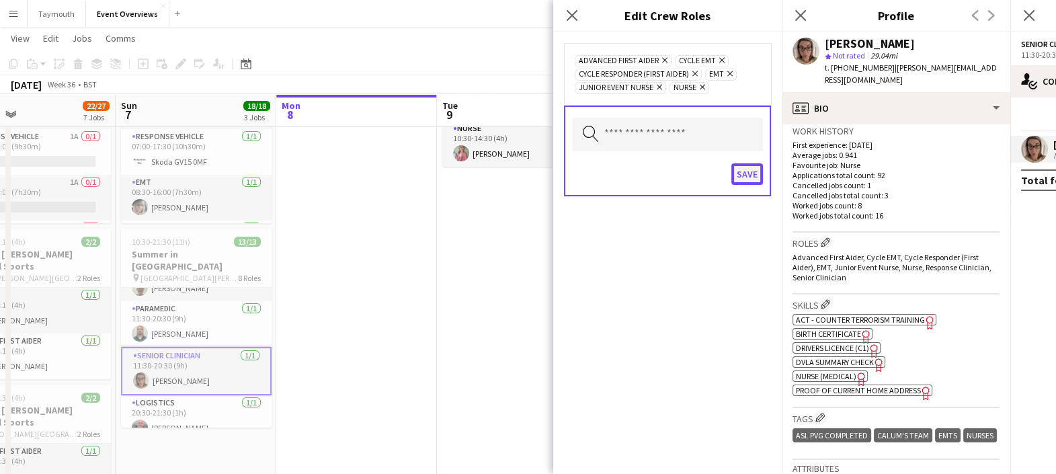
click at [740, 175] on button "Save" at bounding box center [747, 174] width 32 height 22
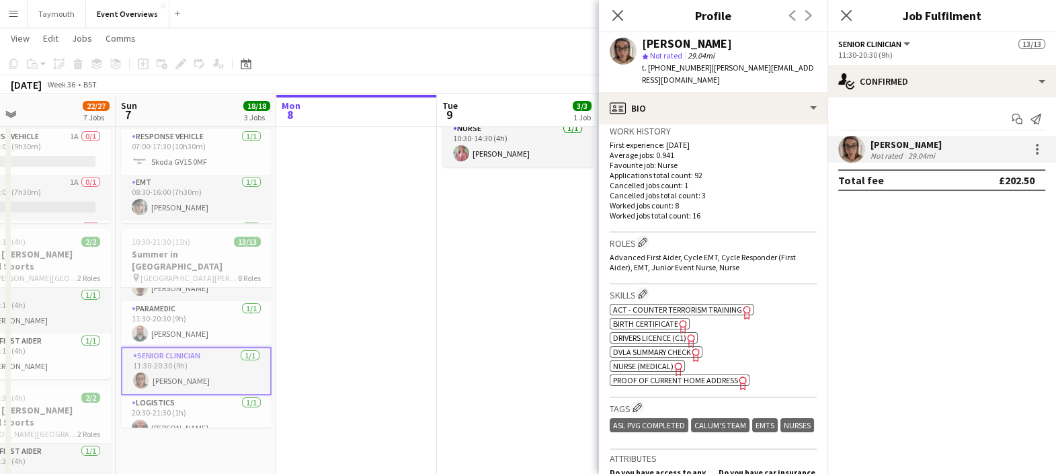
scroll to position [0, 0]
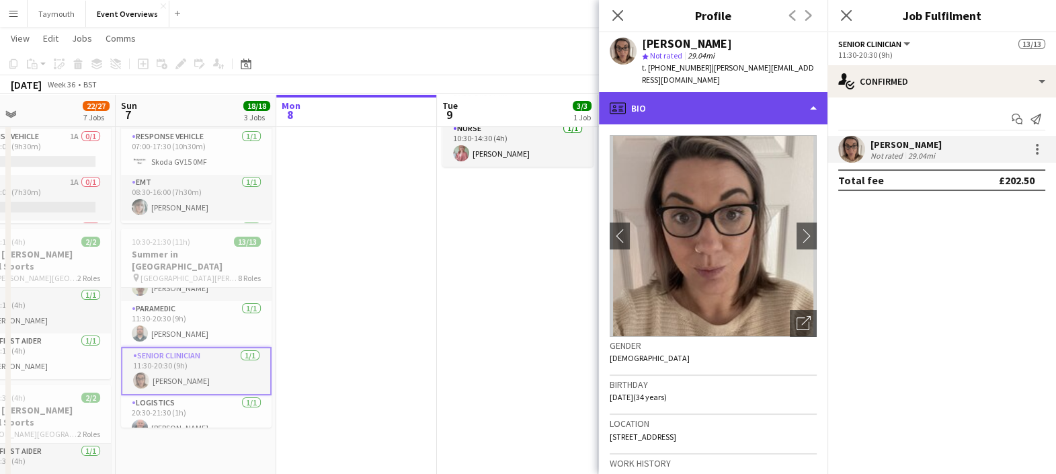
click at [732, 98] on div "profile Bio" at bounding box center [713, 108] width 228 height 32
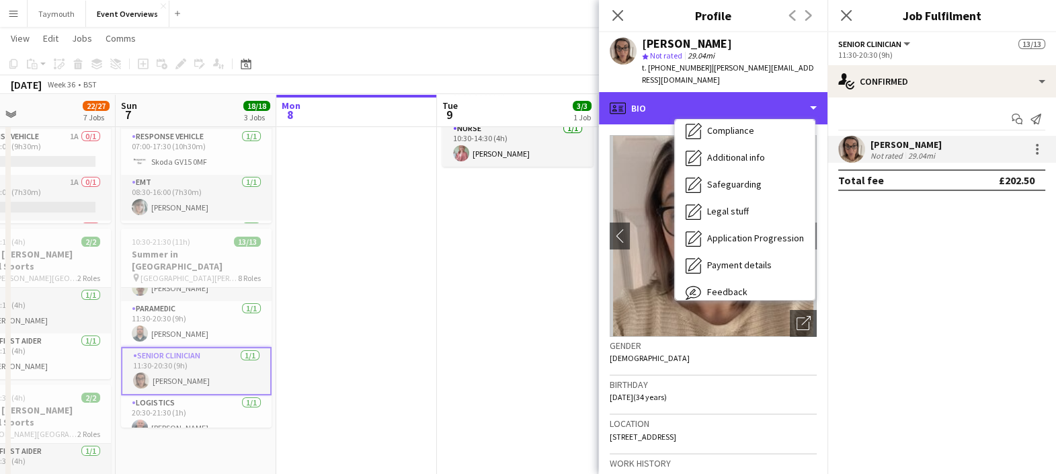
scroll to position [196, 0]
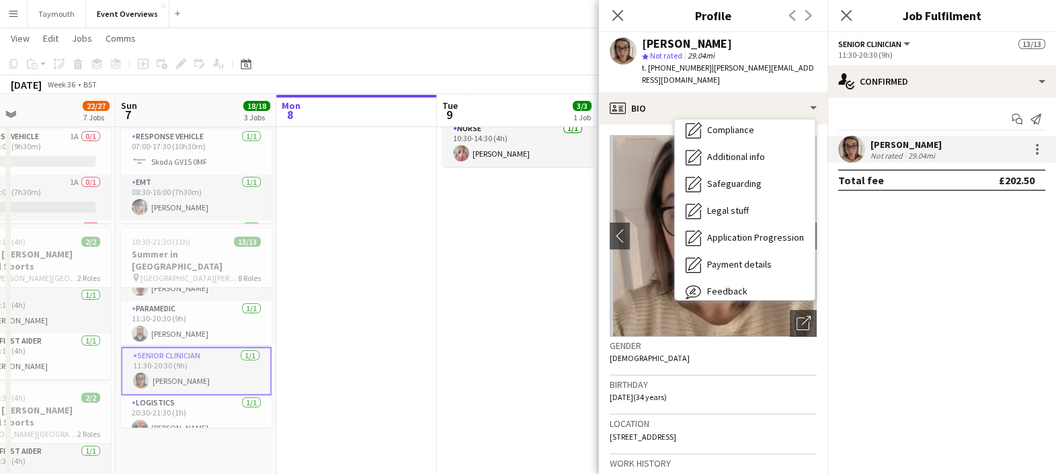
click at [747, 278] on div "Feedback Feedback" at bounding box center [745, 291] width 140 height 27
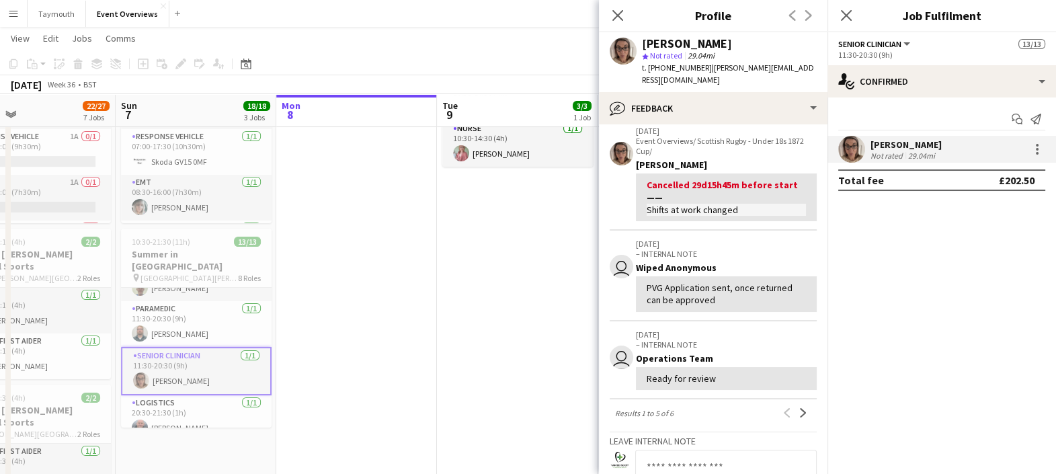
scroll to position [0, 0]
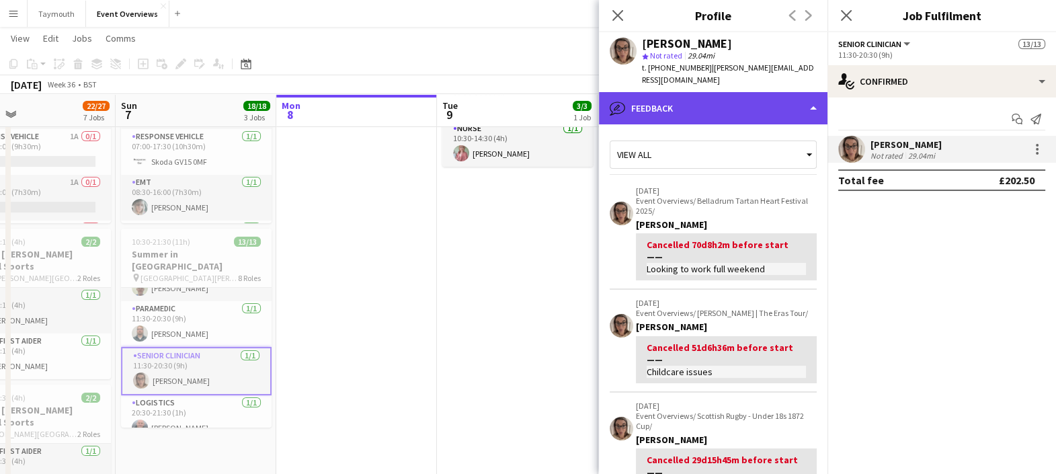
click at [734, 92] on div "bubble-pencil Feedback" at bounding box center [713, 108] width 228 height 32
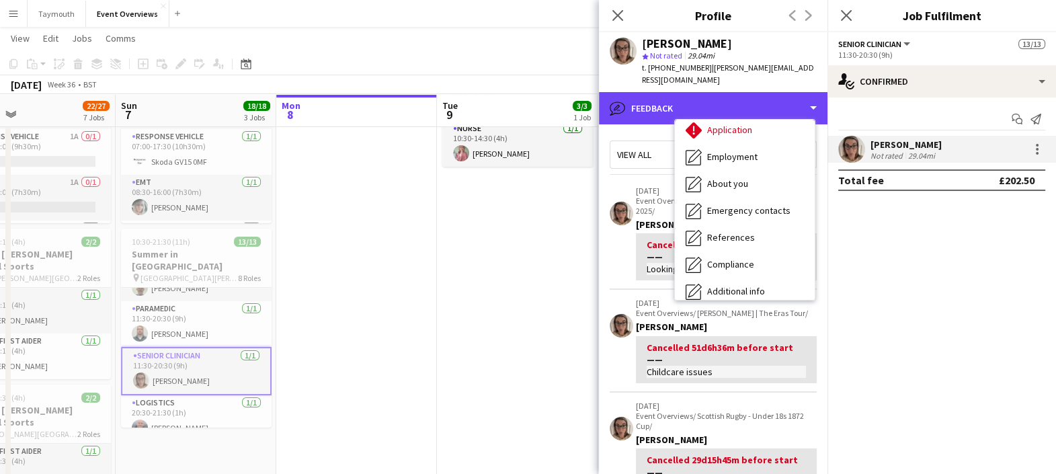
scroll to position [60, 0]
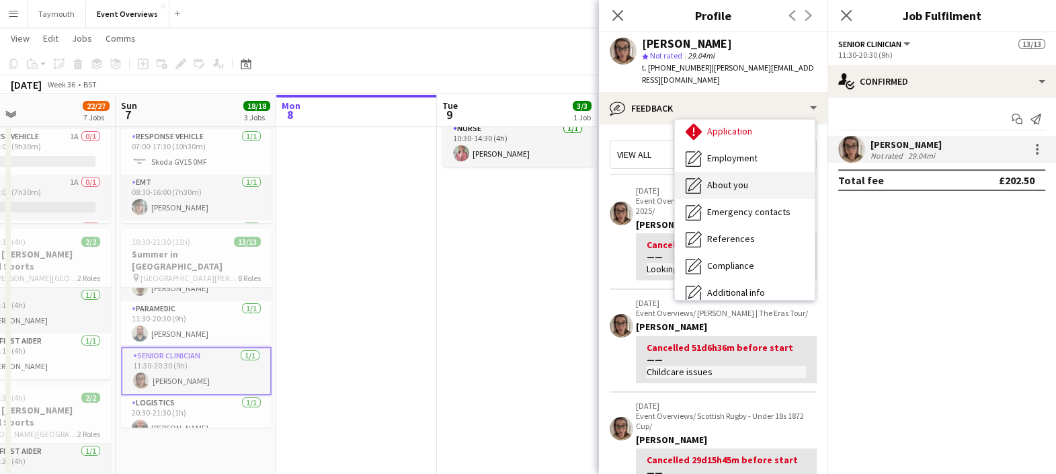
click at [744, 179] on span "About you" at bounding box center [727, 185] width 41 height 12
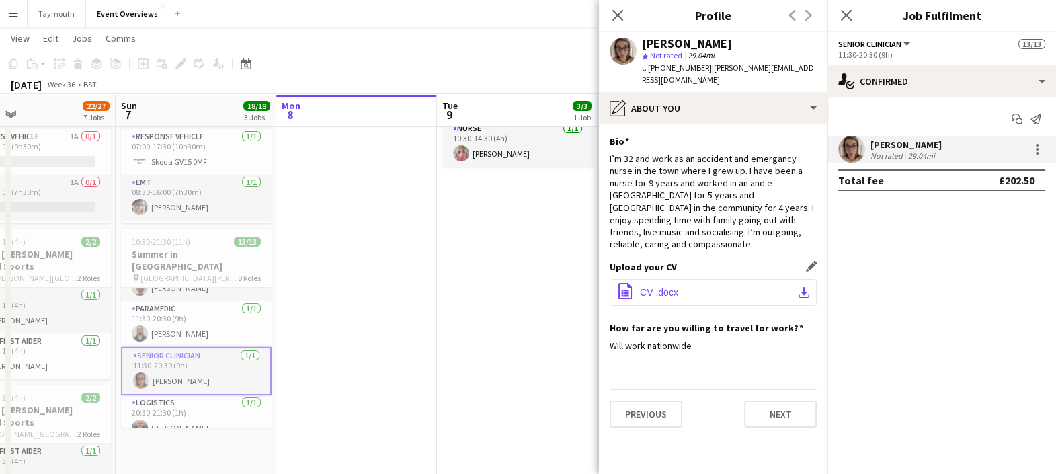
click at [661, 287] on span "CV .docx" at bounding box center [659, 292] width 38 height 11
click at [608, 151] on app-section-data-types "Bio Edit this field I’m 32 and work as an accident and emergancy nurse in the t…" at bounding box center [713, 298] width 228 height 349
click at [720, 76] on div "Nicola Jamieson star Not rated 29.04mi t. +447849737775 | nicolajamieson@hotmai…" at bounding box center [713, 62] width 228 height 60
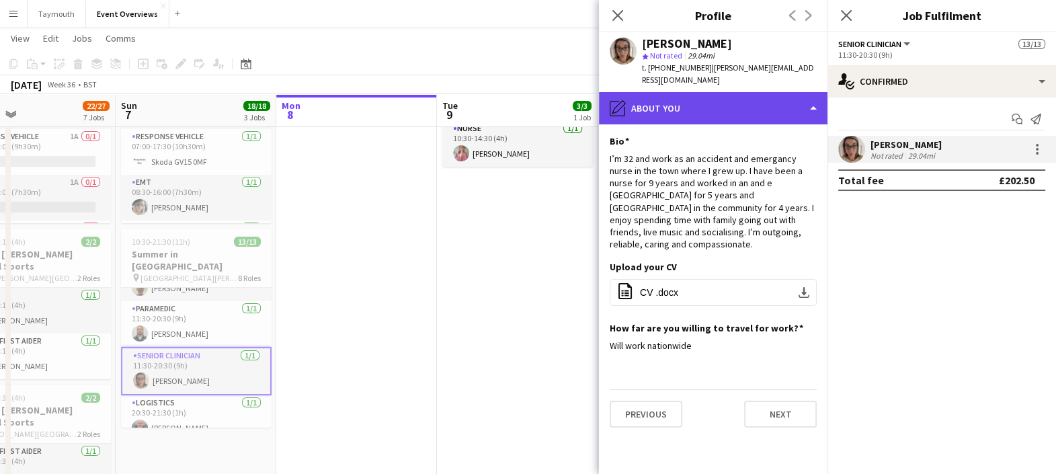
click at [722, 92] on div "pencil4 About you" at bounding box center [713, 108] width 228 height 32
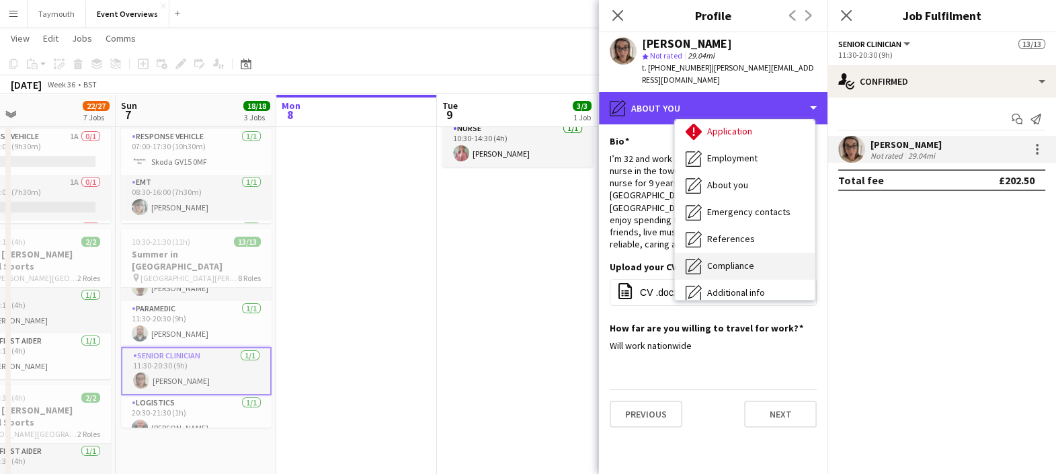
scroll to position [233, 0]
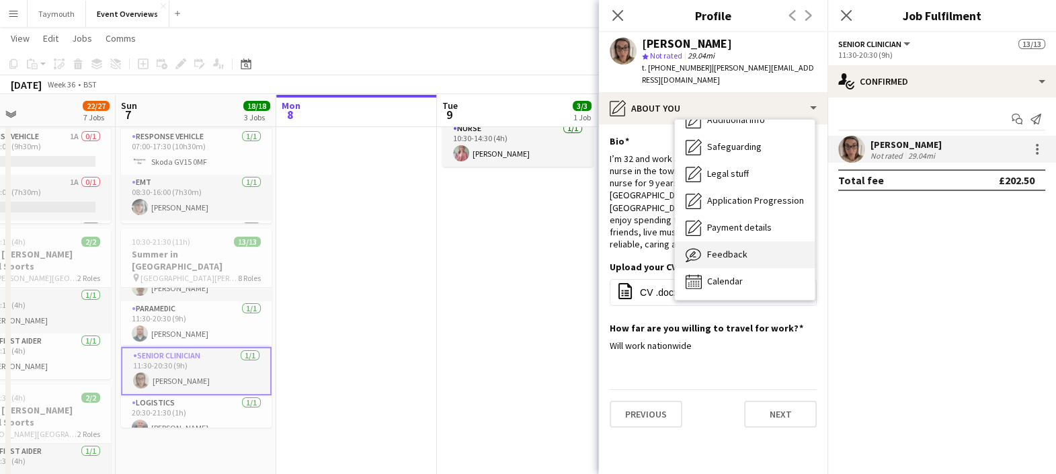
click at [735, 248] on span "Feedback" at bounding box center [727, 254] width 40 height 12
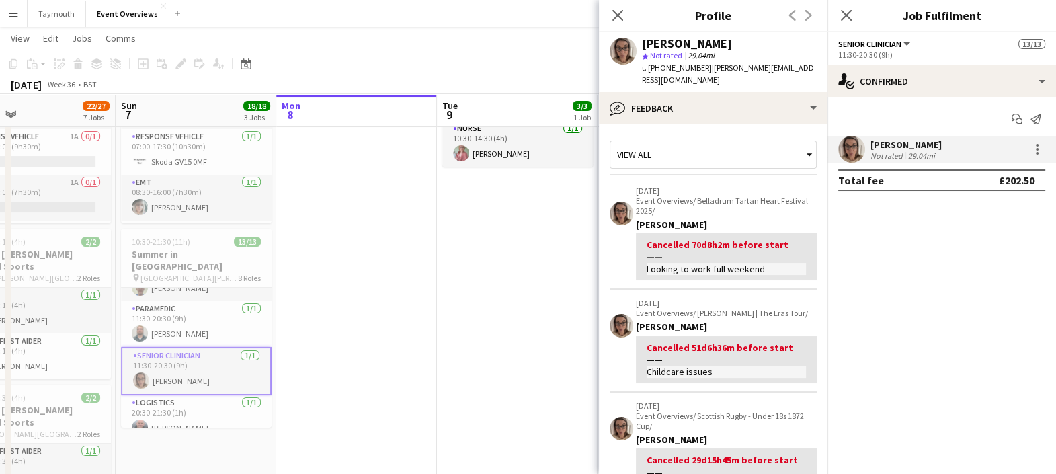
scroll to position [455, 0]
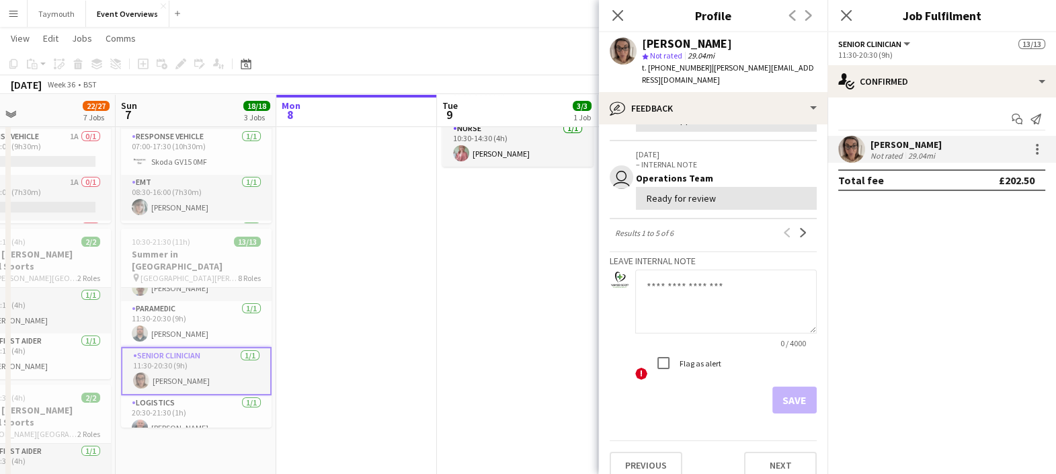
click at [677, 292] on textarea at bounding box center [725, 301] width 181 height 64
type textarea "**********"
click at [786, 386] on button "Save" at bounding box center [794, 399] width 44 height 27
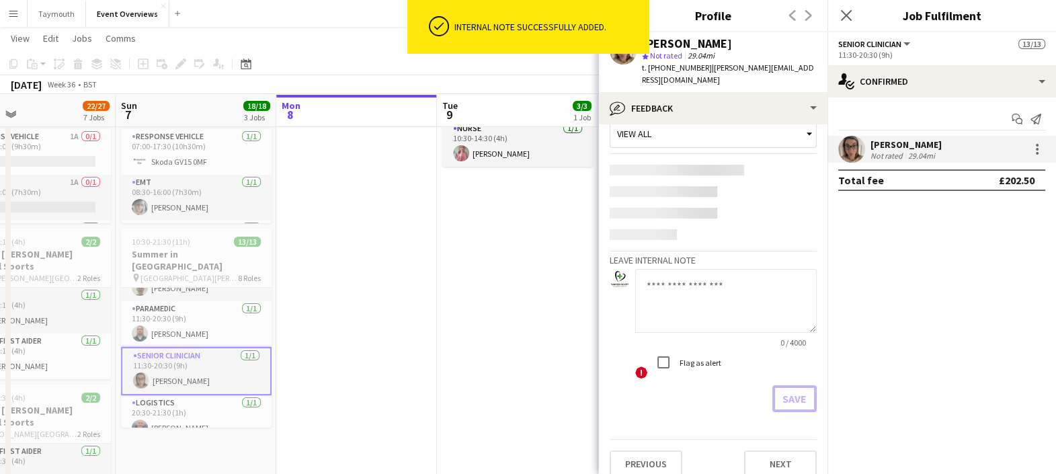
scroll to position [467, 0]
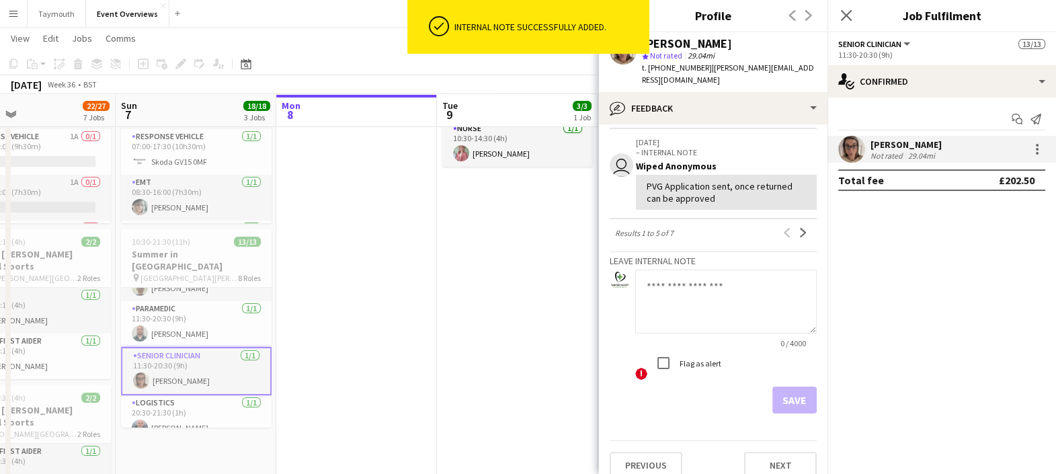
click at [711, 276] on textarea at bounding box center [725, 301] width 181 height 64
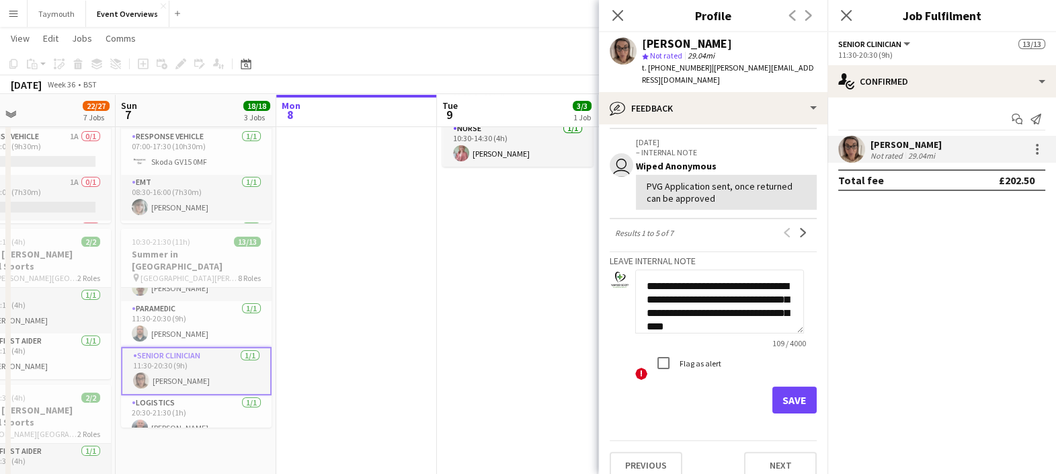
scroll to position [13, 0]
type textarea "**********"
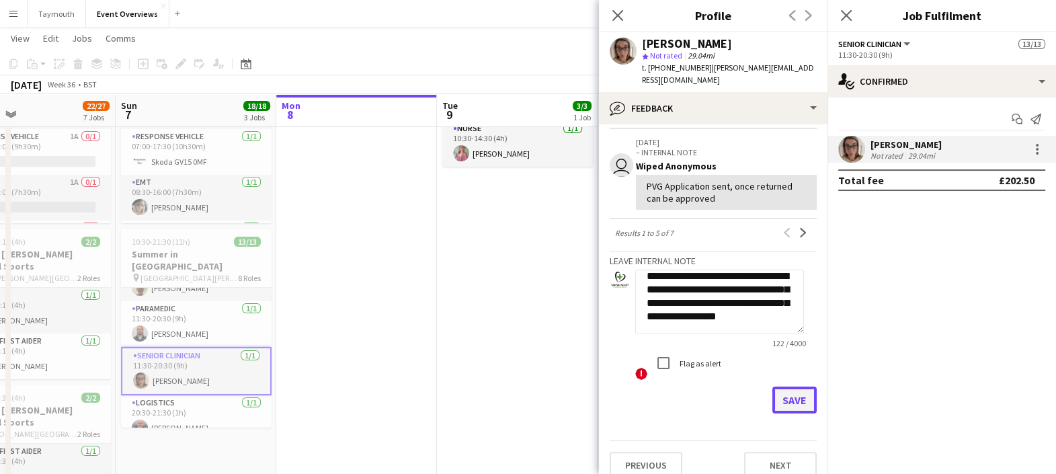
click at [792, 392] on button "Save" at bounding box center [794, 399] width 44 height 27
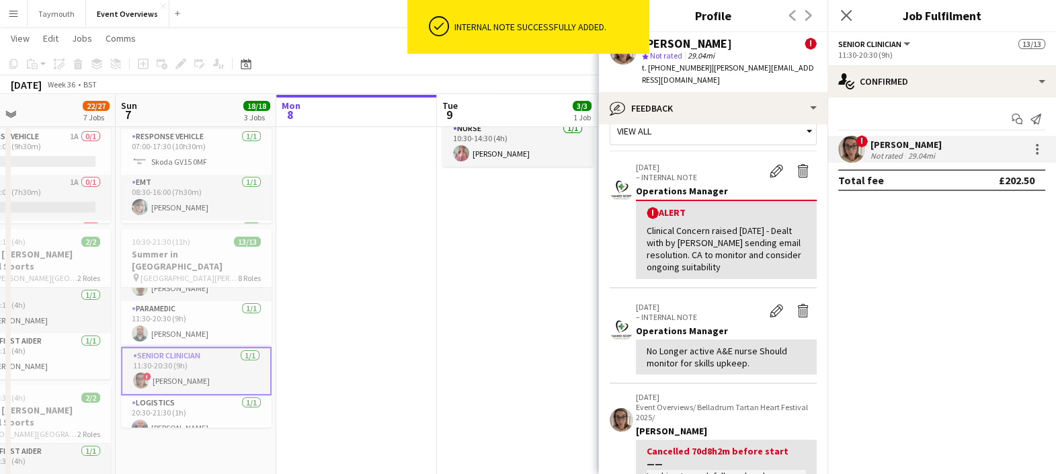
scroll to position [0, 0]
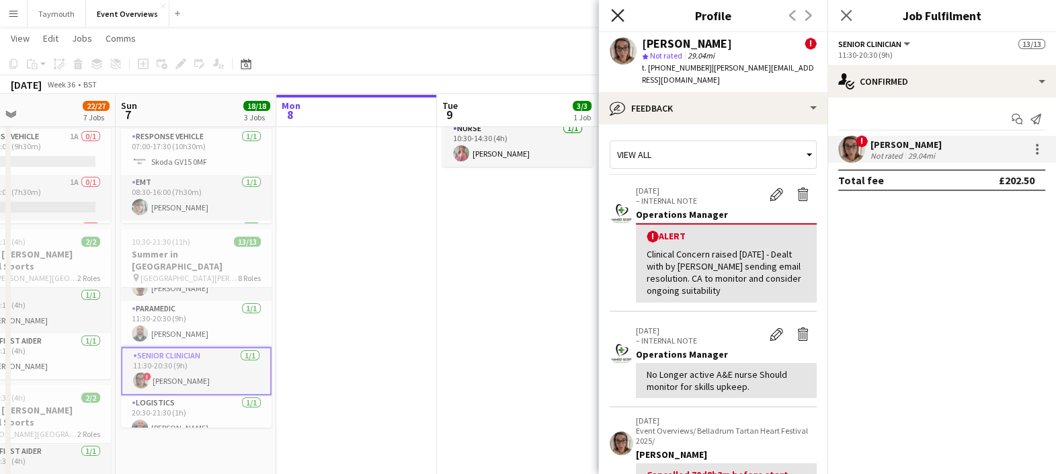
click at [615, 16] on icon at bounding box center [617, 15] width 13 height 13
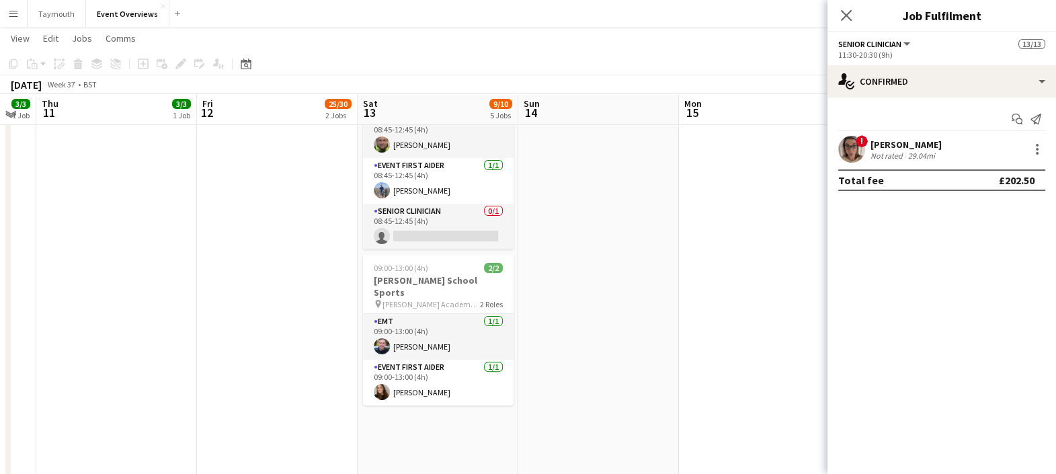
scroll to position [519, 0]
click at [20, 19] on button "Menu" at bounding box center [13, 13] width 27 height 27
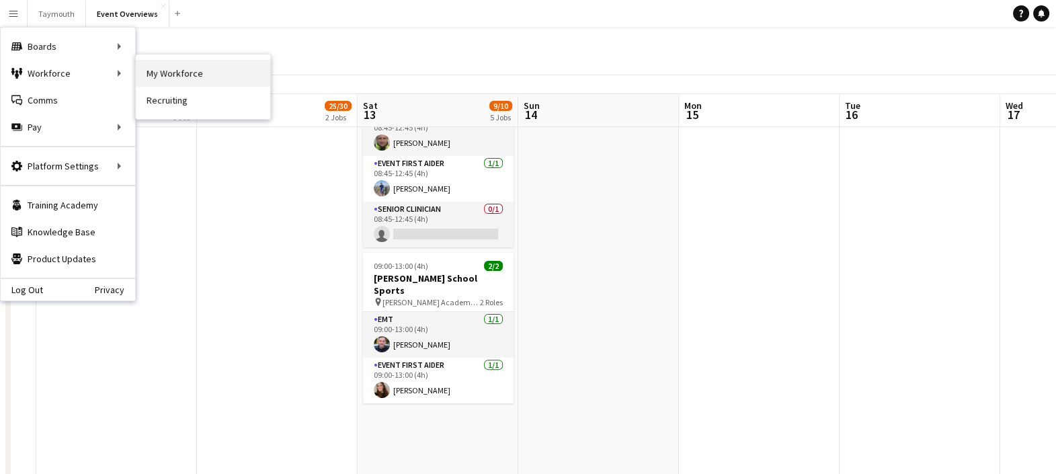
click at [206, 67] on link "My Workforce" at bounding box center [203, 73] width 134 height 27
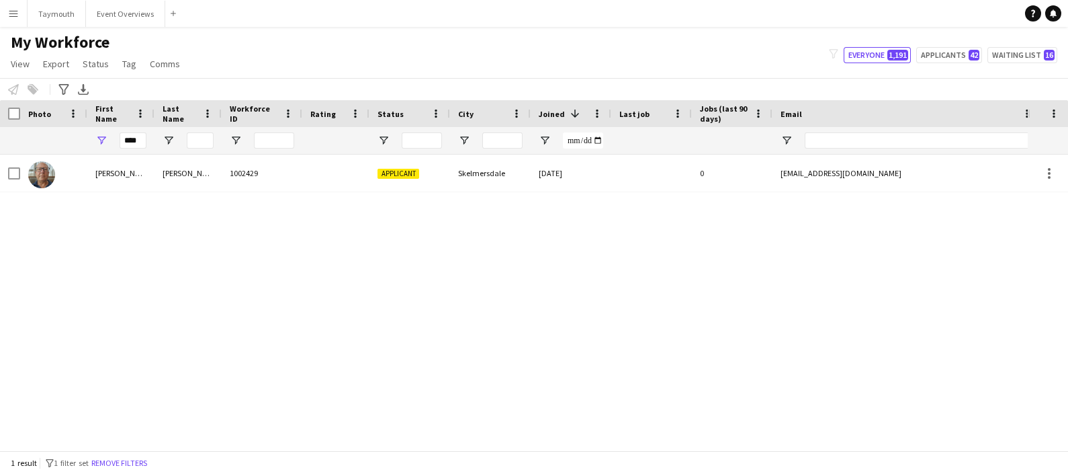
click at [148, 141] on div "****" at bounding box center [120, 140] width 67 height 27
click at [142, 139] on input "****" at bounding box center [133, 140] width 27 height 16
type input "*"
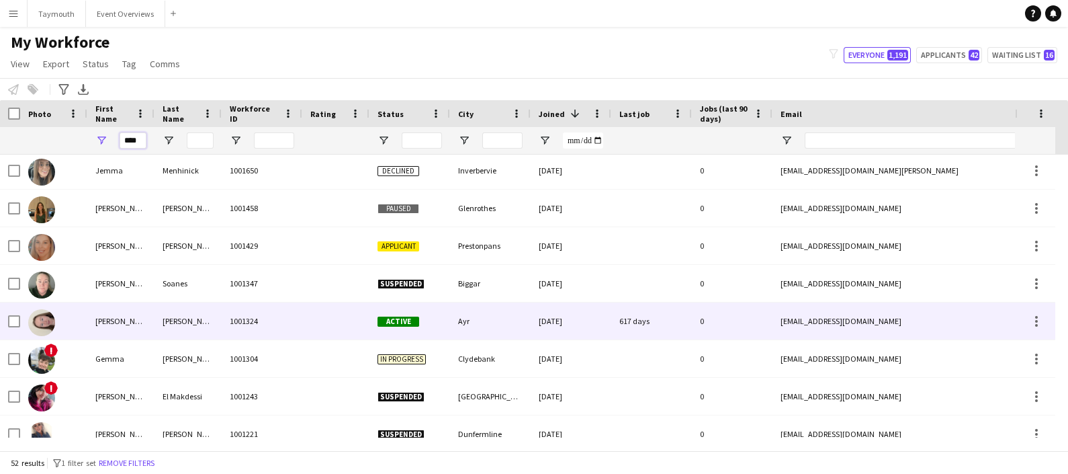
scroll to position [468, 0]
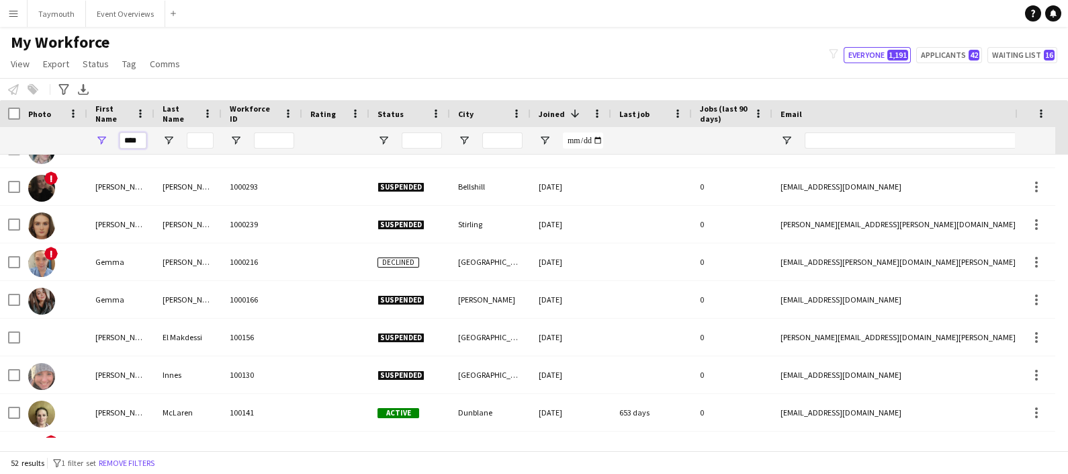
type input "****"
click at [204, 136] on input "Last Name Filter Input" at bounding box center [200, 140] width 27 height 16
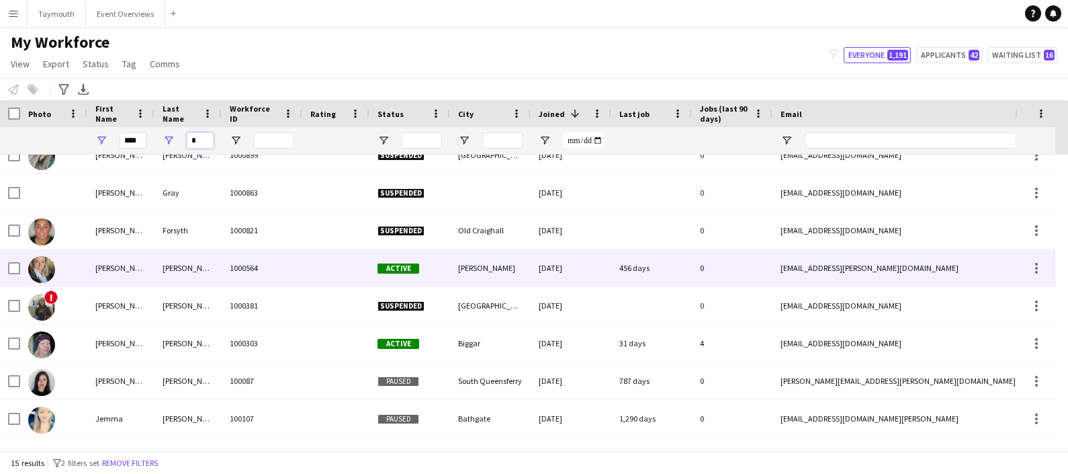
type input "*"
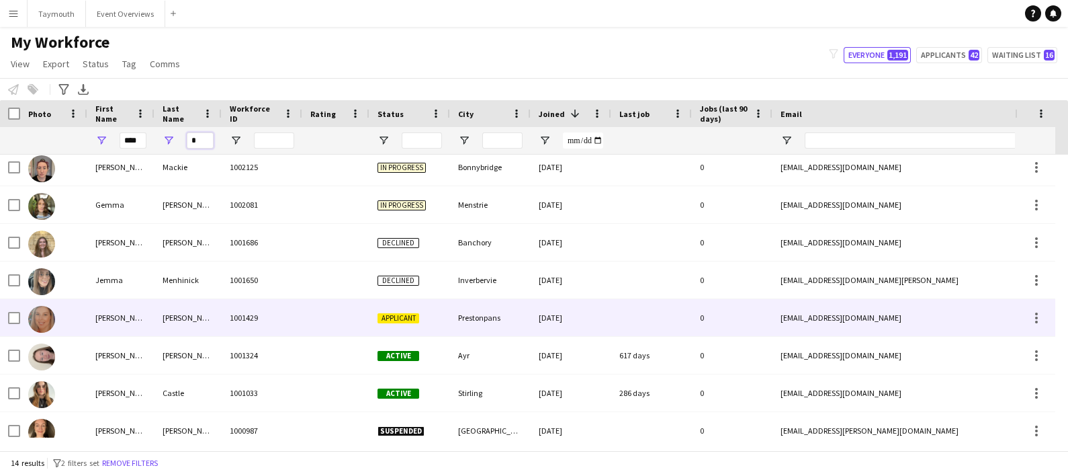
type input "*"
click at [167, 310] on div "cowan" at bounding box center [188, 317] width 67 height 37
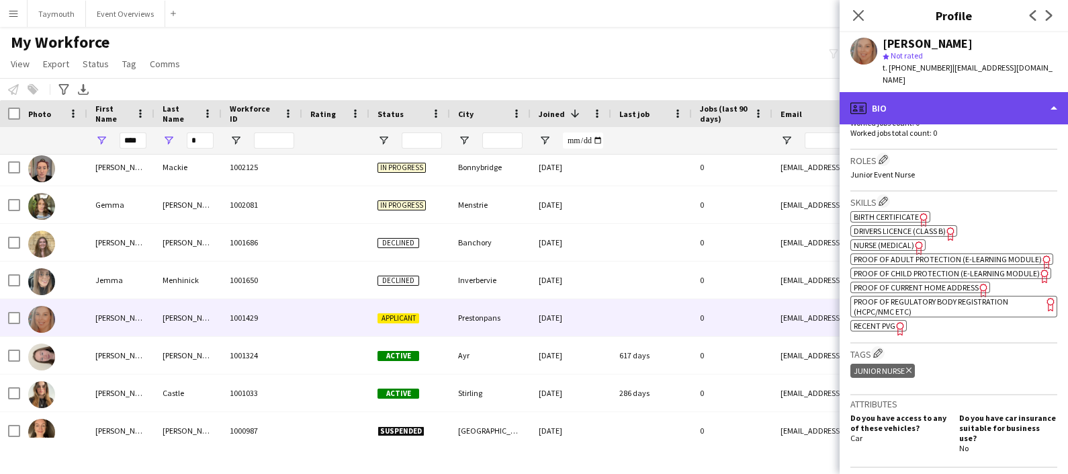
click at [916, 118] on div "profile Bio" at bounding box center [954, 108] width 228 height 32
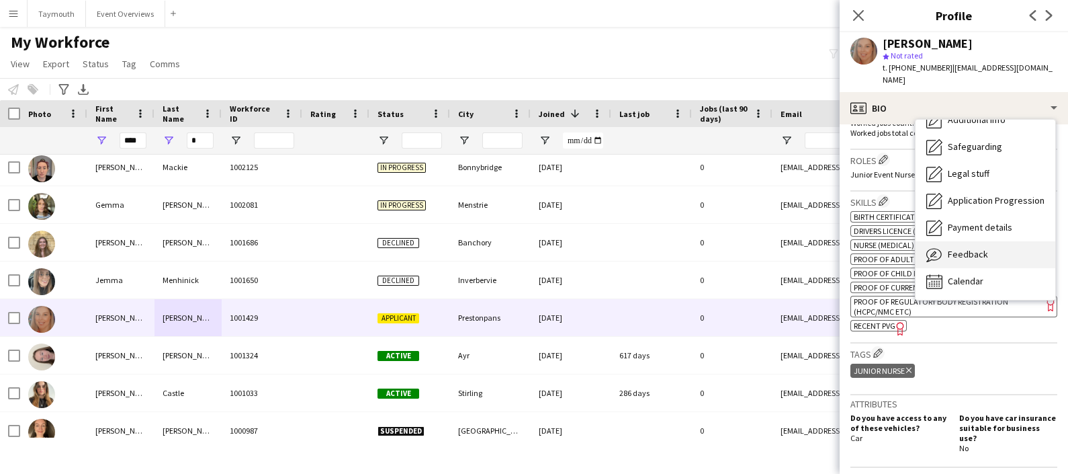
click at [971, 256] on span "Feedback" at bounding box center [968, 254] width 40 height 12
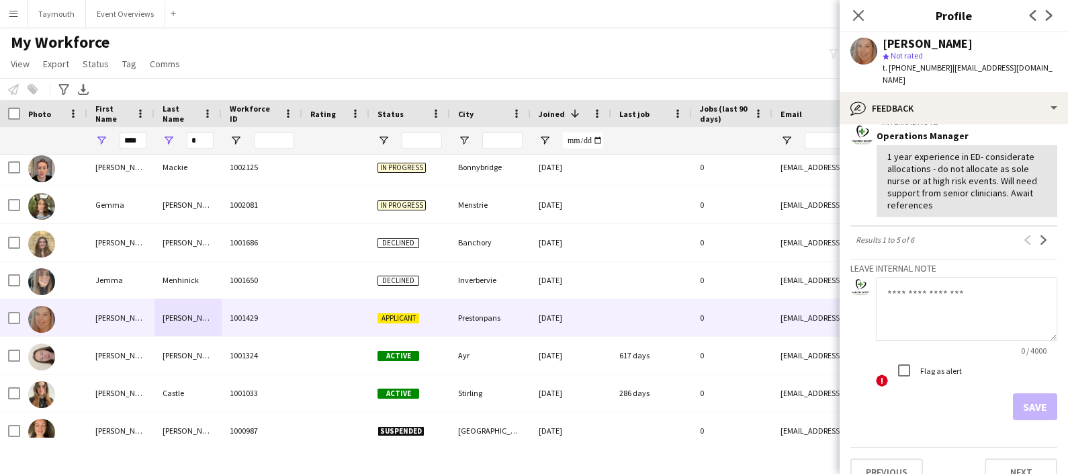
click at [948, 307] on textarea at bounding box center [966, 309] width 181 height 64
click at [1018, 312] on textarea "**********" at bounding box center [966, 309] width 181 height 64
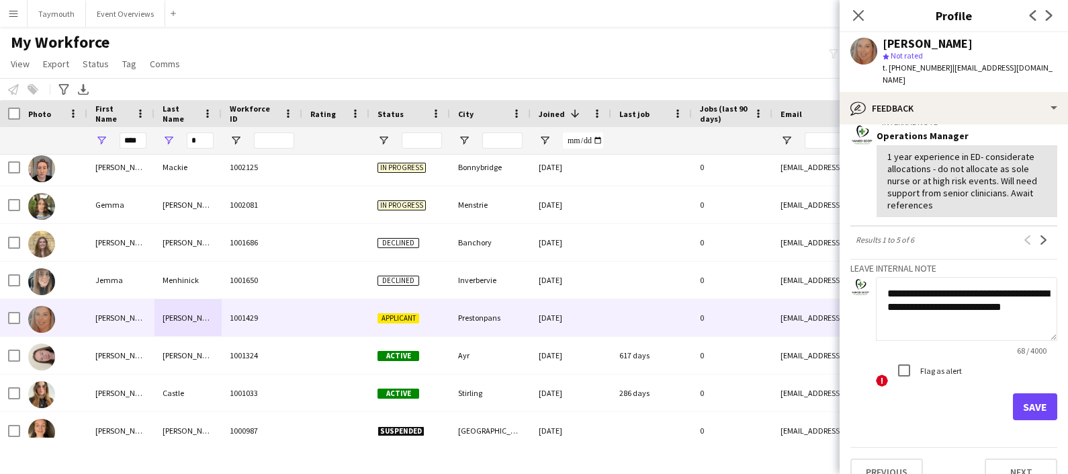
click at [993, 341] on textarea "**********" at bounding box center [966, 309] width 181 height 64
type textarea "**********"
click at [1028, 420] on button "Save" at bounding box center [1035, 406] width 44 height 27
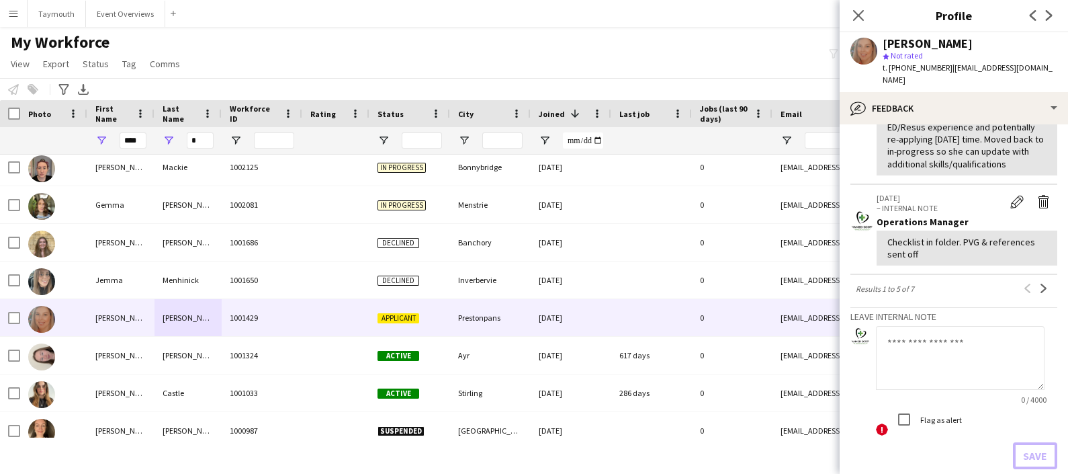
scroll to position [639, 0]
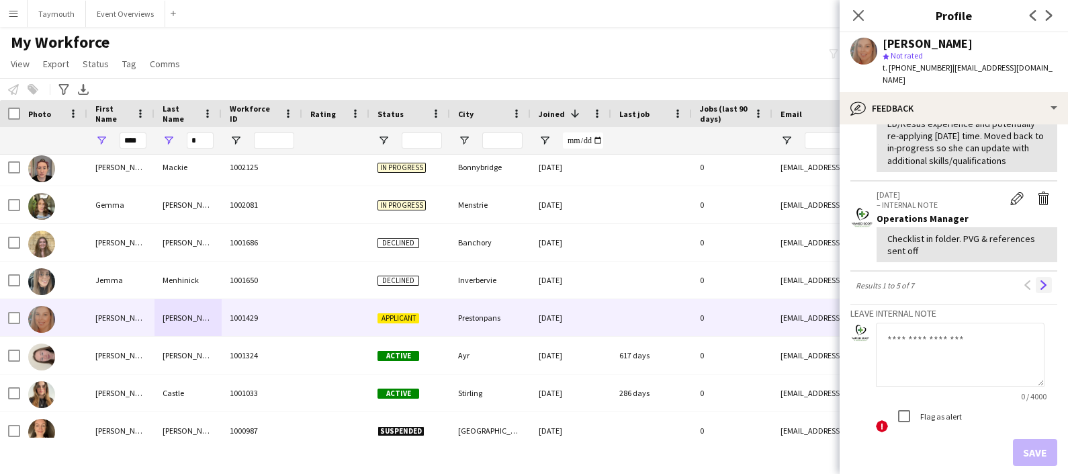
click at [1036, 293] on button "Next" at bounding box center [1044, 285] width 16 height 16
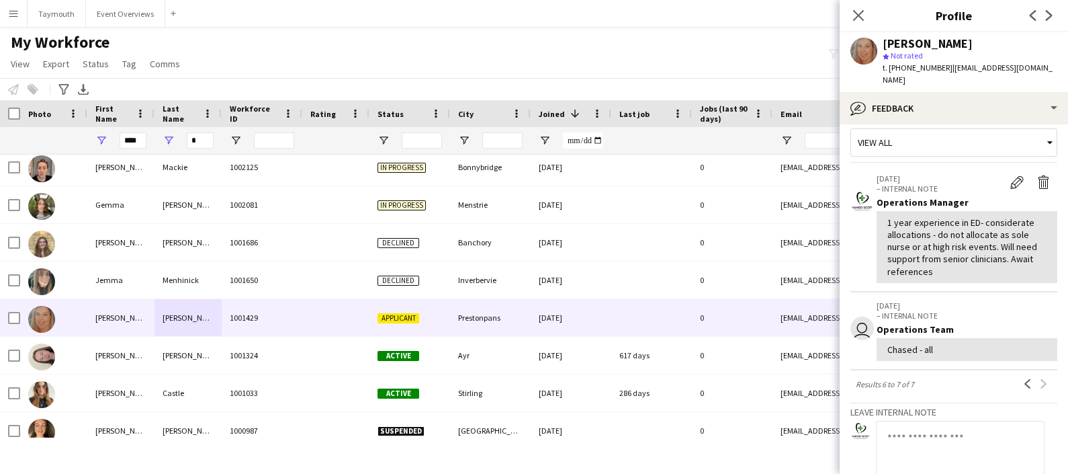
scroll to position [7, 0]
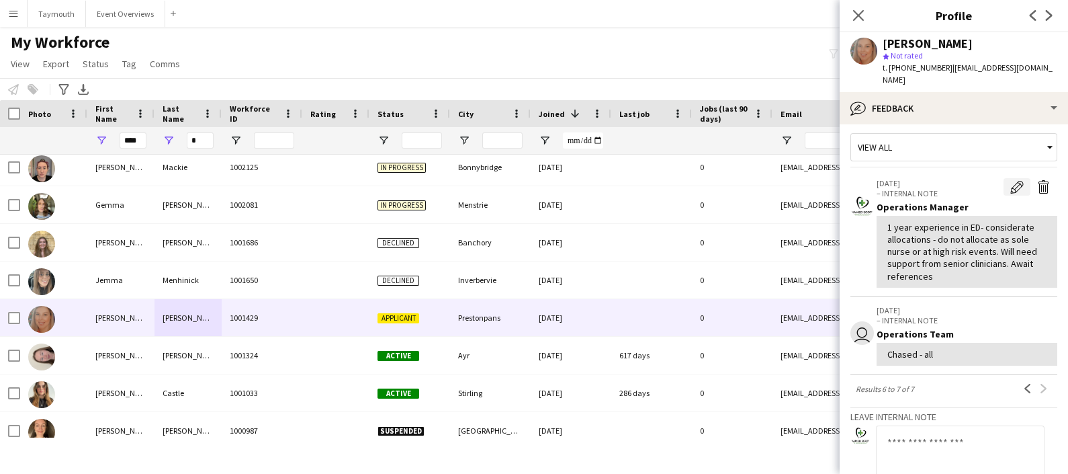
click at [1004, 193] on button "Edit internal note" at bounding box center [1017, 186] width 27 height 17
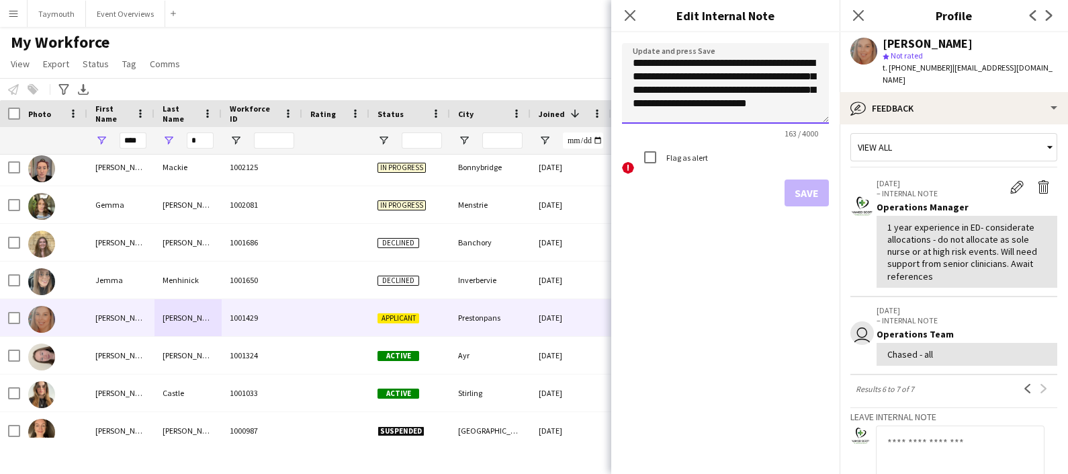
click at [810, 103] on textarea "**********" at bounding box center [725, 83] width 207 height 81
click at [723, 101] on textarea "**********" at bounding box center [725, 83] width 207 height 81
click at [732, 104] on textarea "**********" at bounding box center [725, 83] width 207 height 81
drag, startPoint x: 732, startPoint y: 104, endPoint x: 739, endPoint y: 67, distance: 37.6
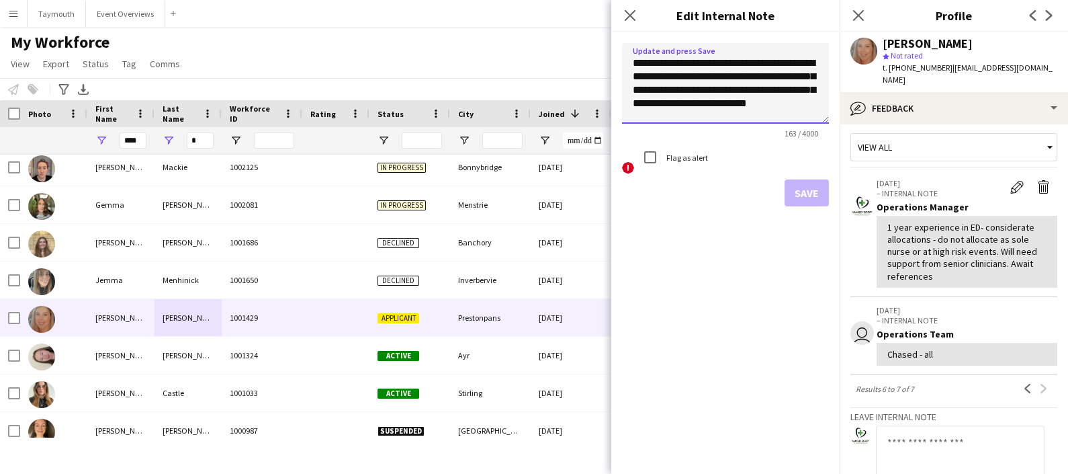
click at [739, 67] on textarea "**********" at bounding box center [725, 83] width 207 height 81
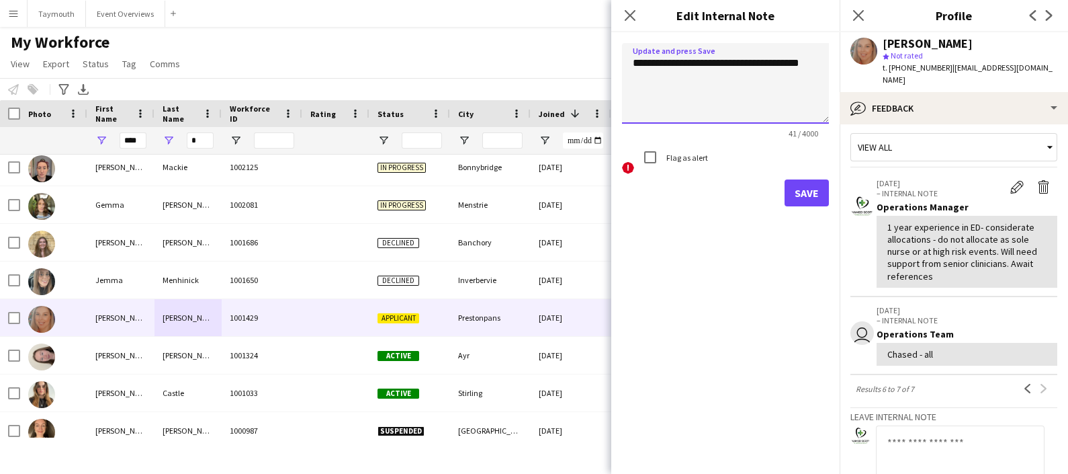
type textarea "**********"
click at [786, 182] on button "Save" at bounding box center [807, 192] width 44 height 27
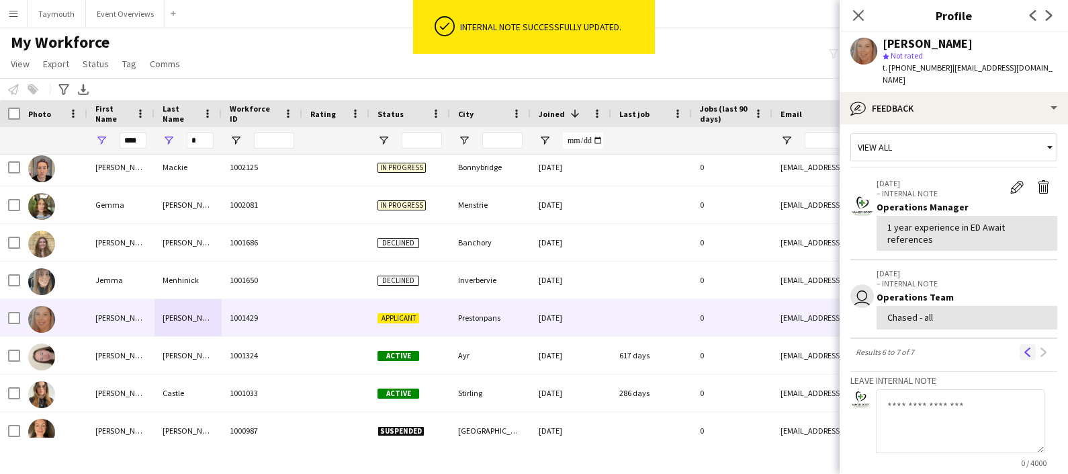
click at [1021, 355] on button "Previous" at bounding box center [1028, 352] width 16 height 16
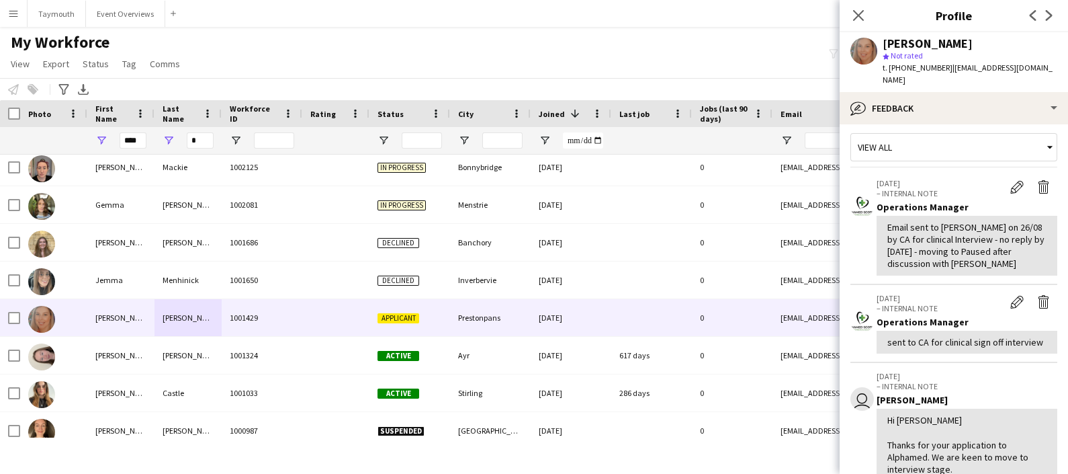
scroll to position [0, 0]
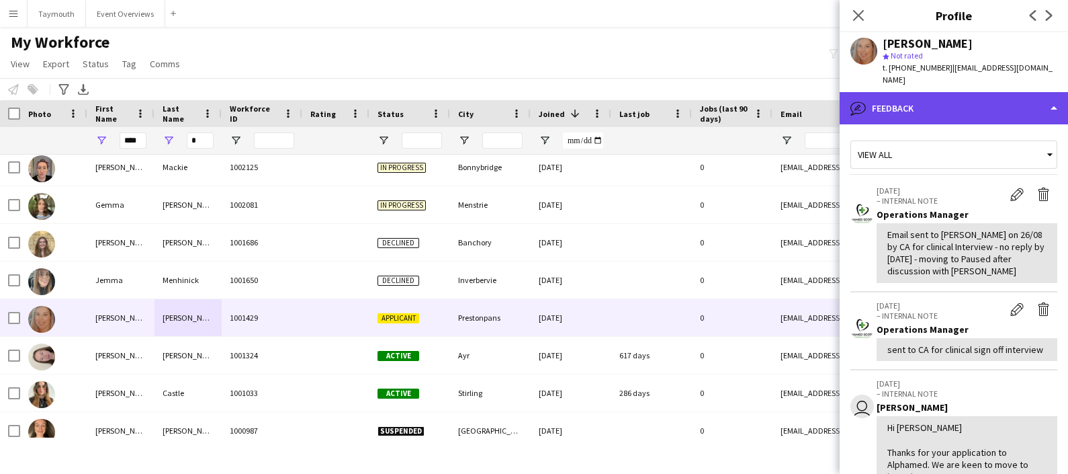
click at [951, 100] on div "bubble-pencil Feedback" at bounding box center [954, 108] width 228 height 32
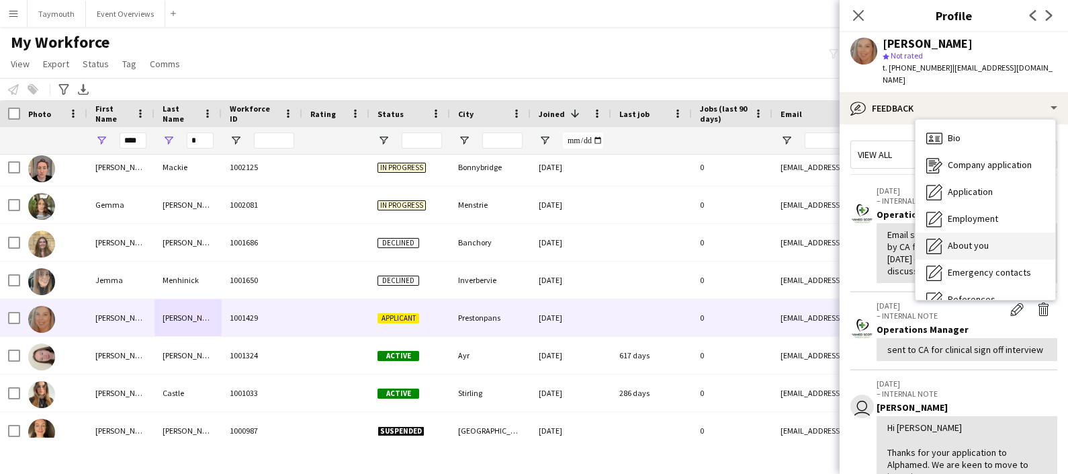
click at [984, 246] on span "About you" at bounding box center [968, 245] width 41 height 12
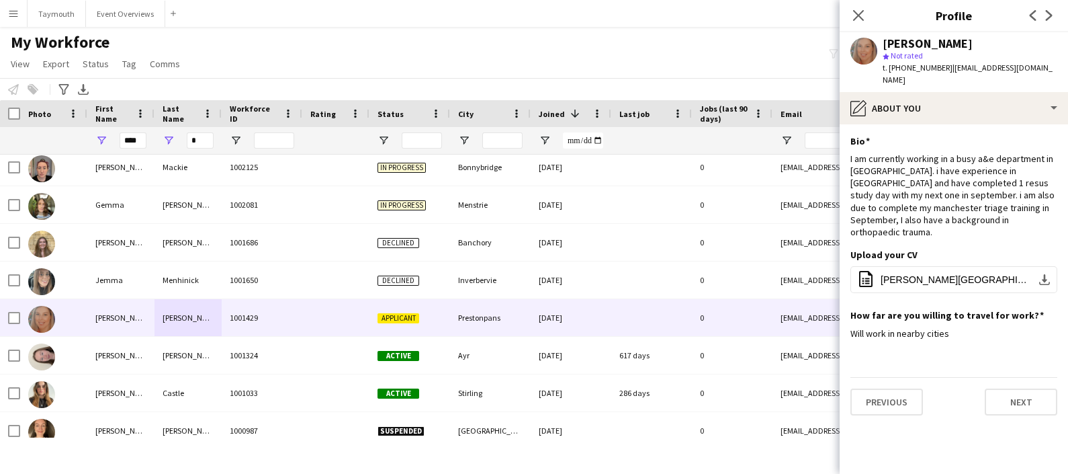
click at [943, 126] on app-section-data-types "Bio Edit this field I am currently working in a busy a&e department in edinburg…" at bounding box center [954, 298] width 228 height 349
click at [927, 274] on span "Emma-Yorkston-12-09-2024.pdf" at bounding box center [957, 279] width 152 height 11
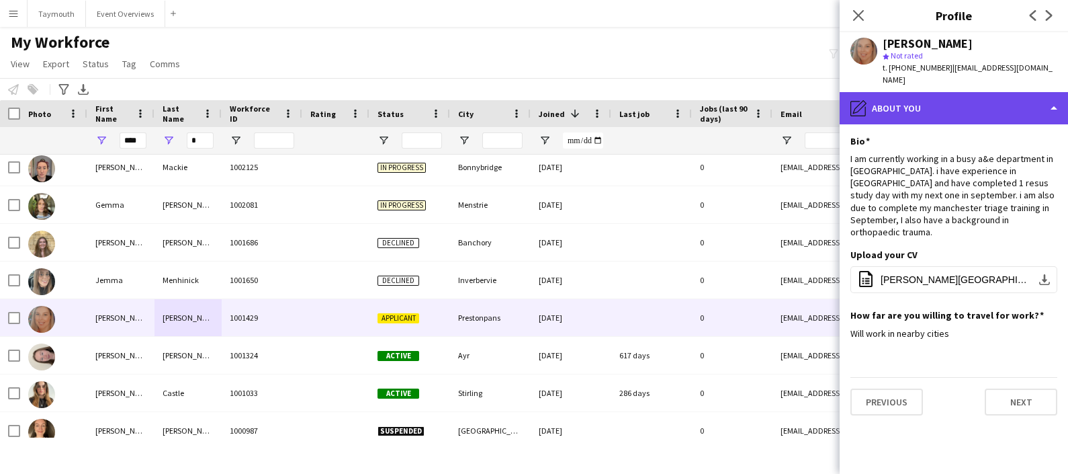
click at [962, 109] on div "pencil4 About you" at bounding box center [954, 108] width 228 height 32
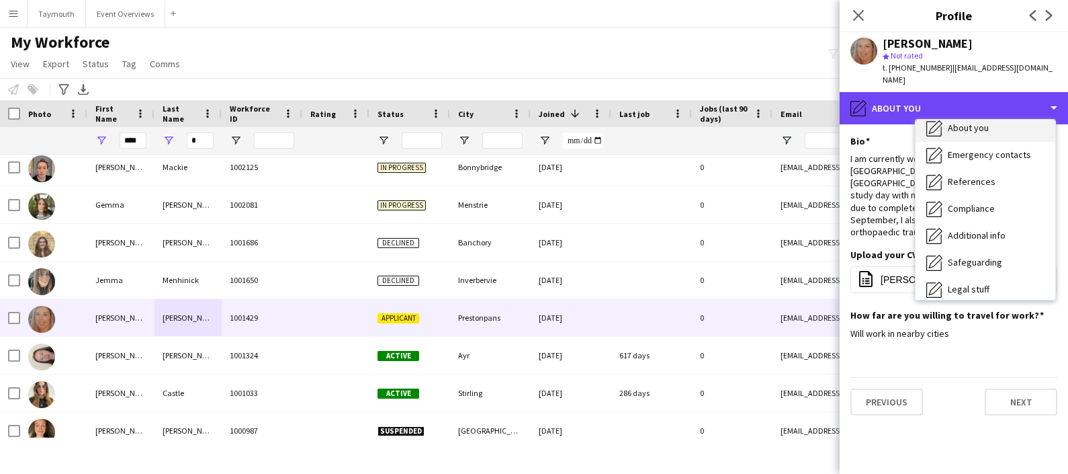
scroll to position [120, 0]
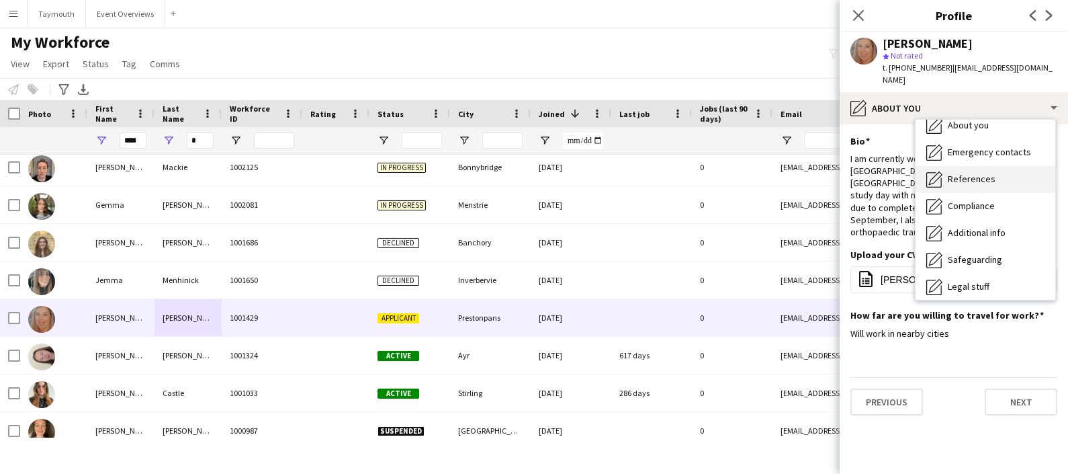
click at [967, 175] on span "References" at bounding box center [972, 179] width 48 height 12
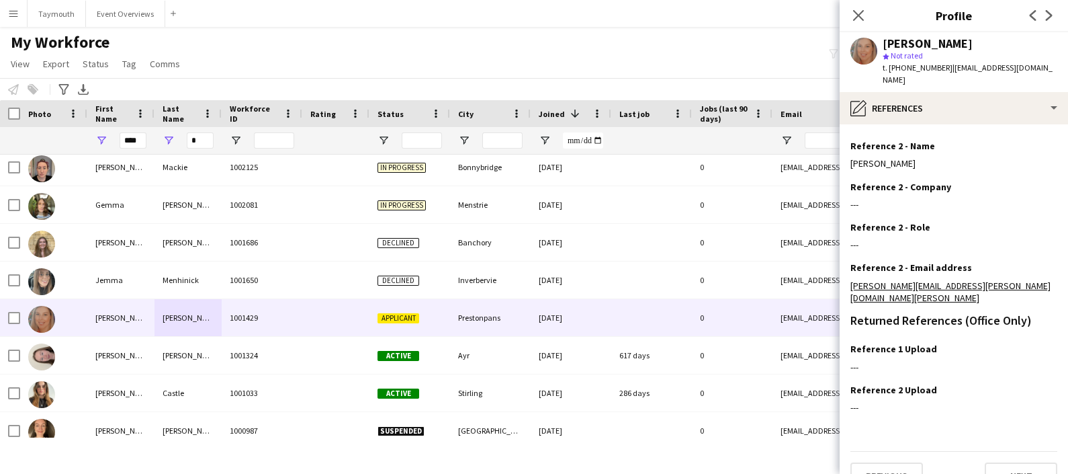
scroll to position [0, 0]
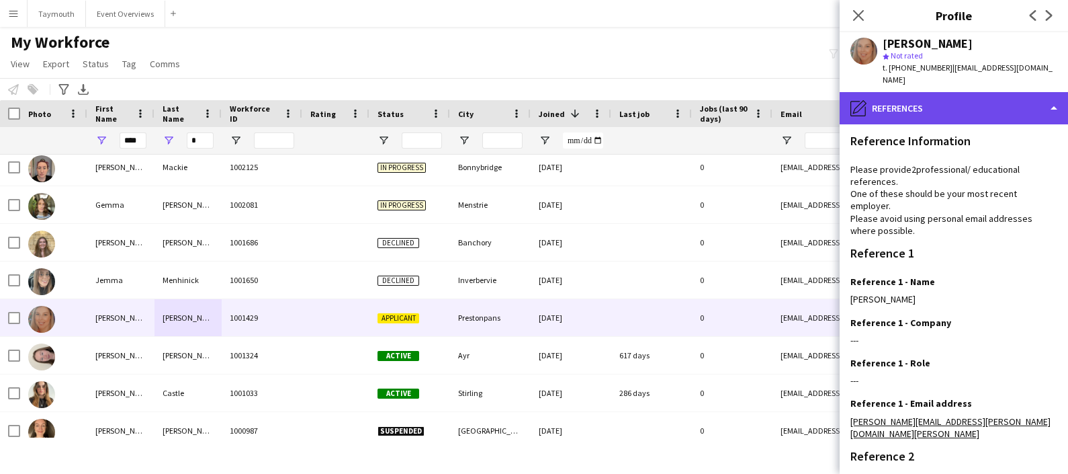
click at [966, 103] on div "pencil4 References" at bounding box center [954, 108] width 228 height 32
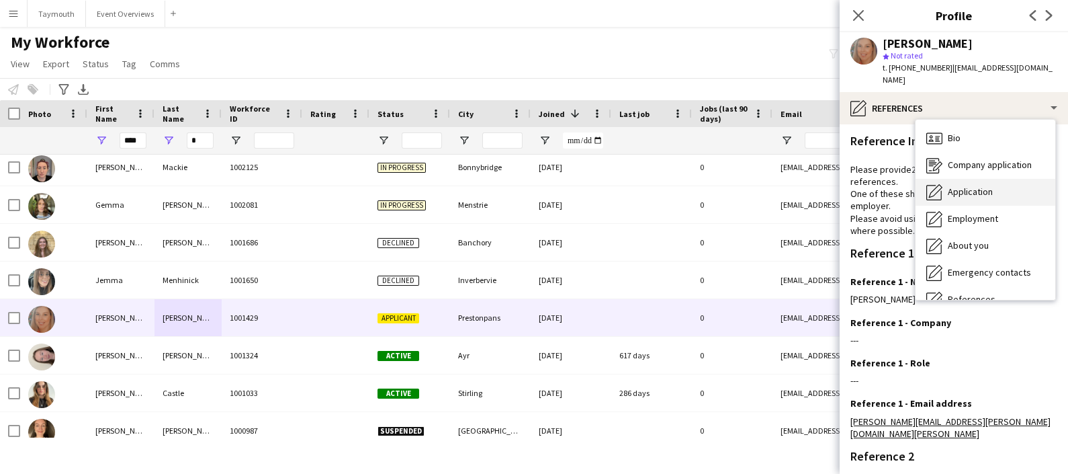
click at [987, 188] on span "Application" at bounding box center [970, 191] width 45 height 12
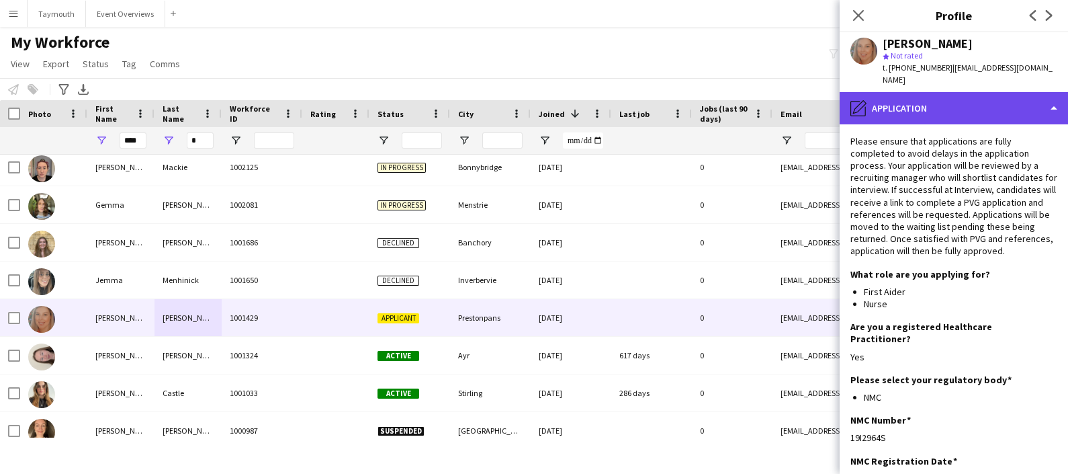
click at [963, 120] on div "pencil4 Application" at bounding box center [954, 108] width 228 height 32
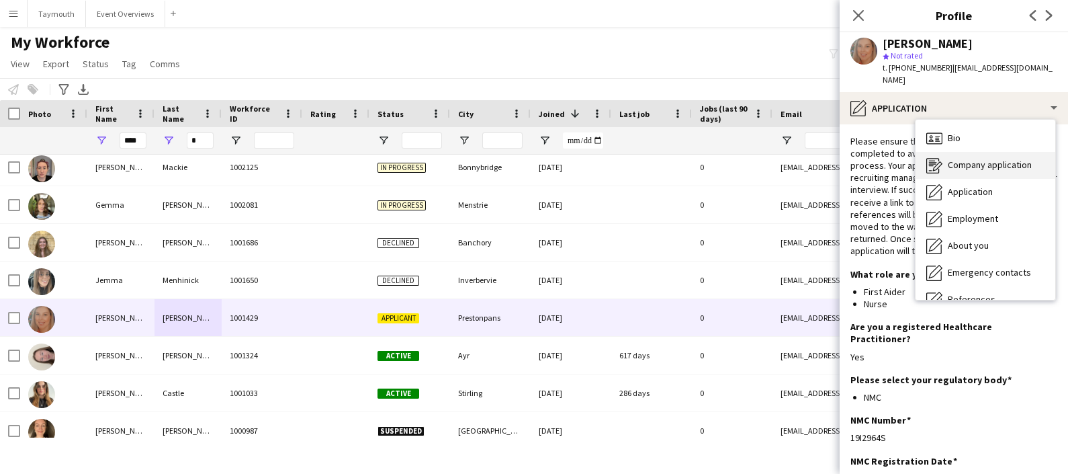
click at [971, 172] on div "Company application Company application" at bounding box center [986, 165] width 140 height 27
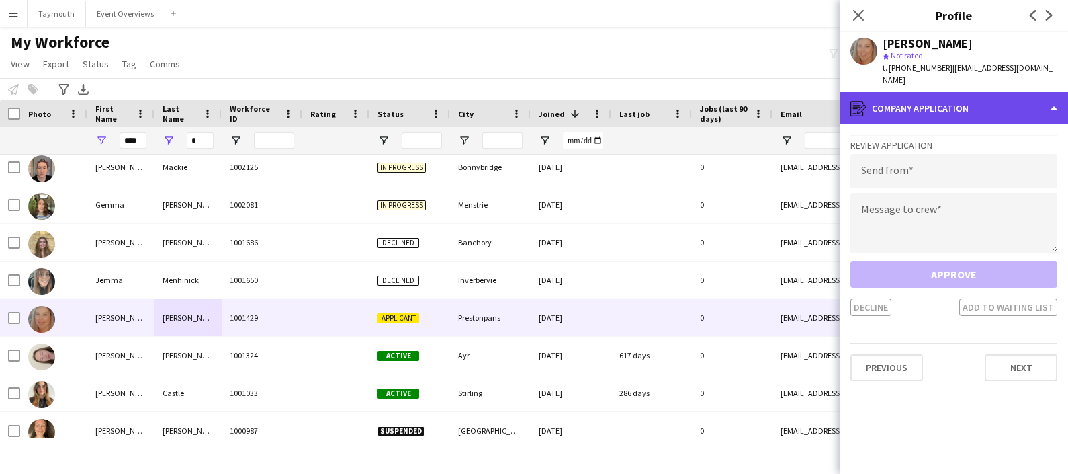
click at [952, 105] on div "register Company application" at bounding box center [954, 108] width 228 height 32
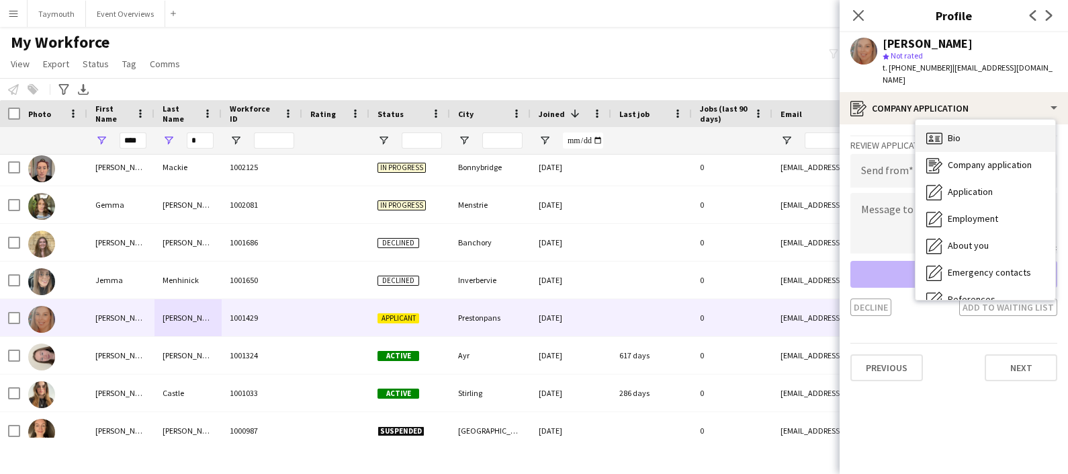
click at [961, 132] on div "Bio Bio" at bounding box center [986, 138] width 140 height 27
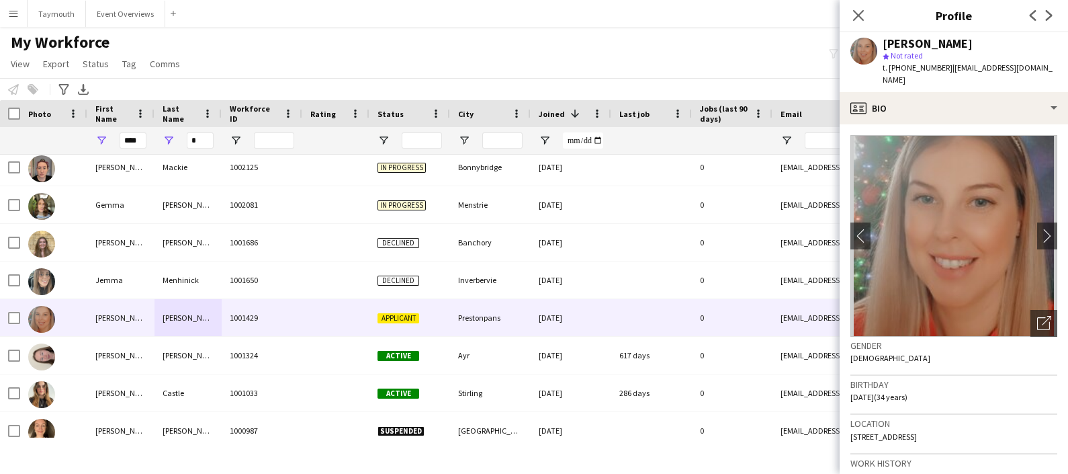
click at [959, 125] on app-crew-profile-bio "chevron-left chevron-right Open photos pop-in Gender Female Birthday 18-03-1991…" at bounding box center [954, 298] width 228 height 349
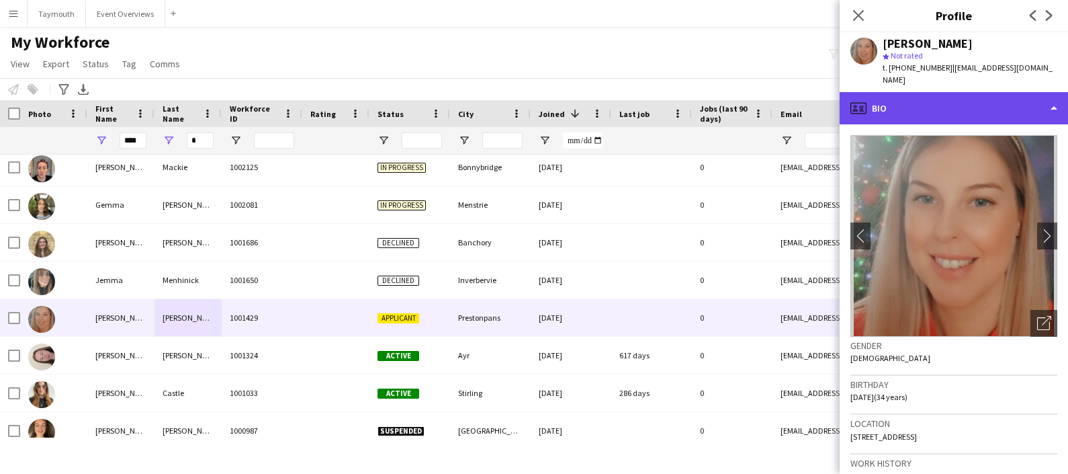
click at [972, 113] on div "profile Bio" at bounding box center [954, 108] width 228 height 32
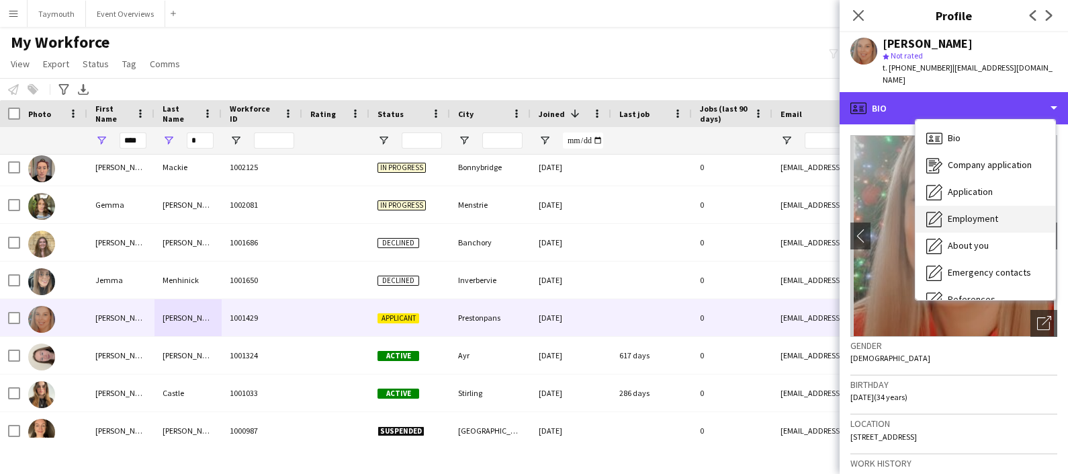
scroll to position [233, 0]
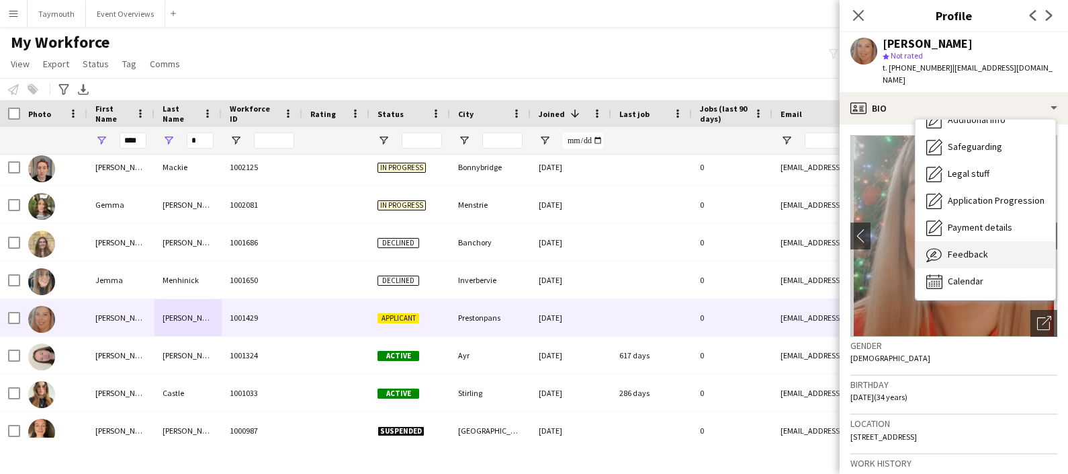
click at [984, 242] on div "Feedback Feedback" at bounding box center [986, 254] width 140 height 27
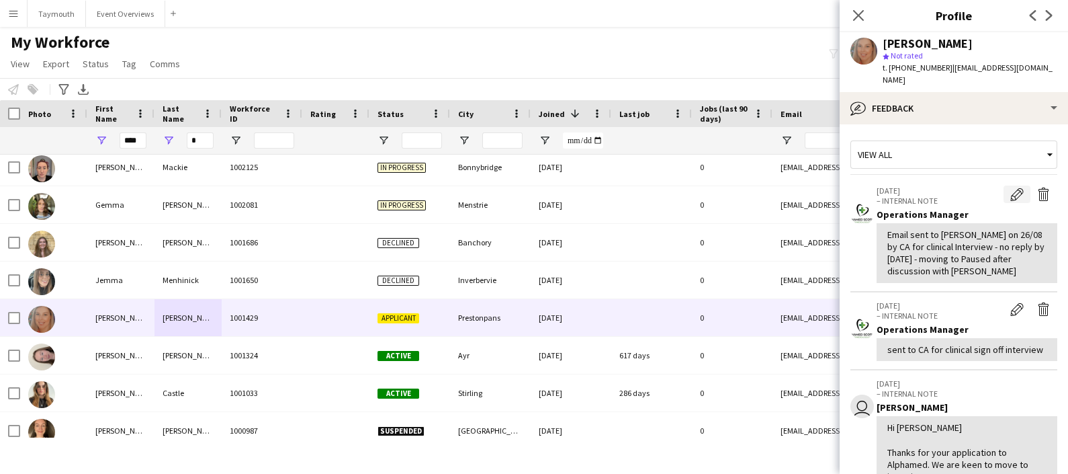
click at [1011, 192] on app-icon "Edit internal note" at bounding box center [1017, 193] width 13 height 13
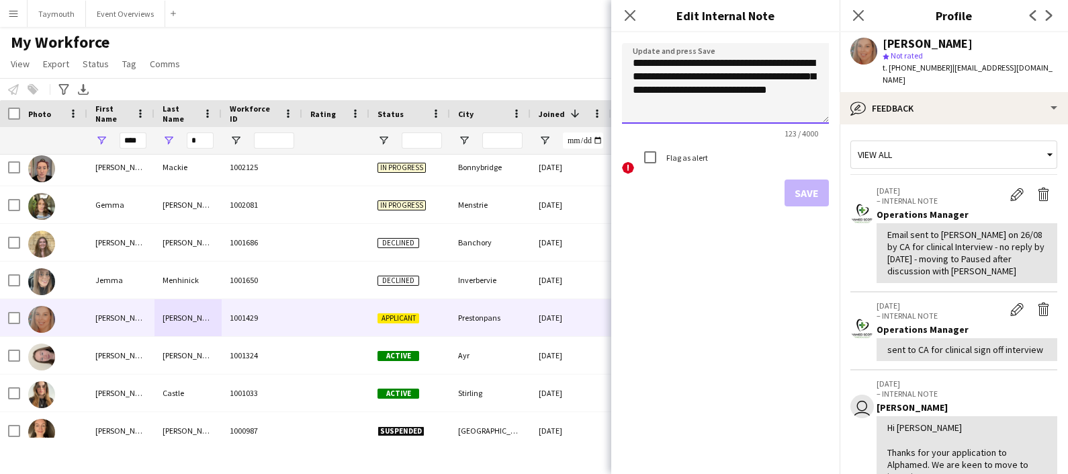
click at [814, 99] on textarea "**********" at bounding box center [725, 83] width 207 height 81
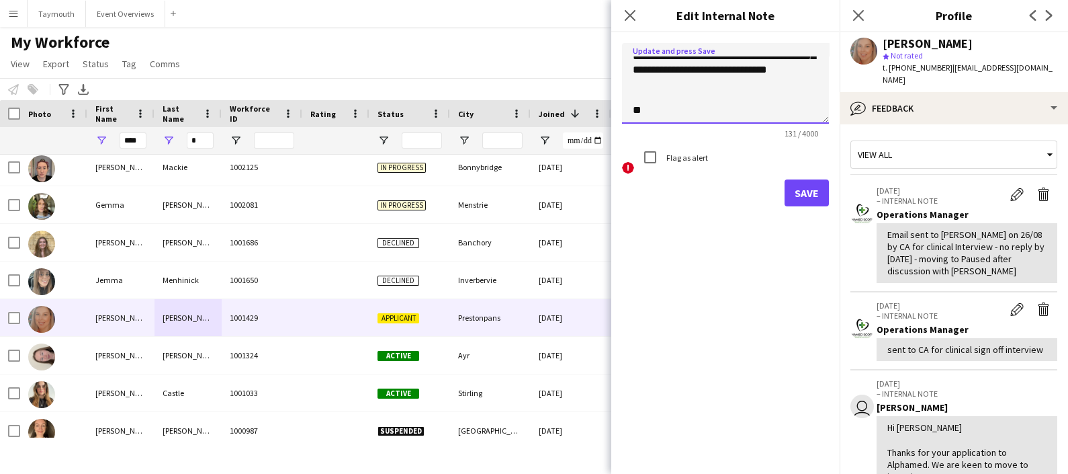
type textarea "**********"
click at [810, 192] on button "Save" at bounding box center [807, 192] width 44 height 27
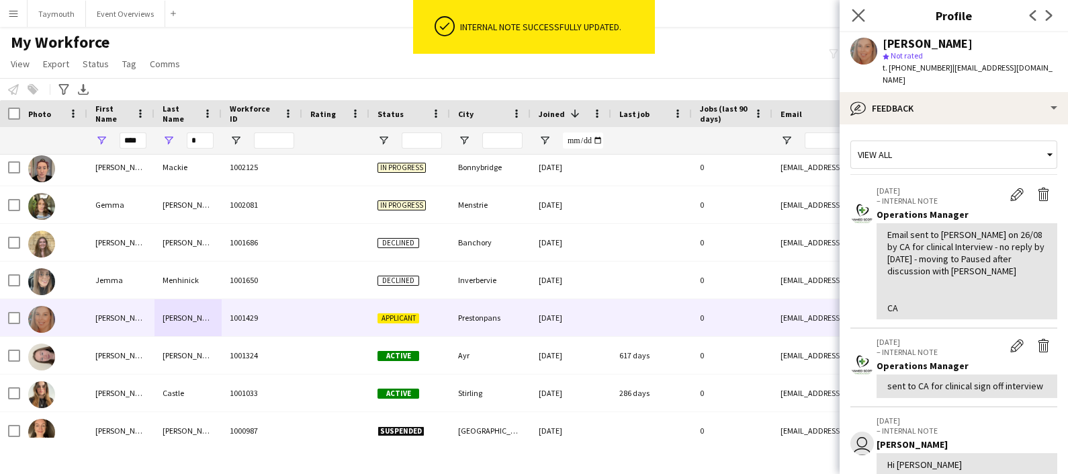
click at [851, 16] on app-icon "Close pop-in" at bounding box center [858, 15] width 19 height 19
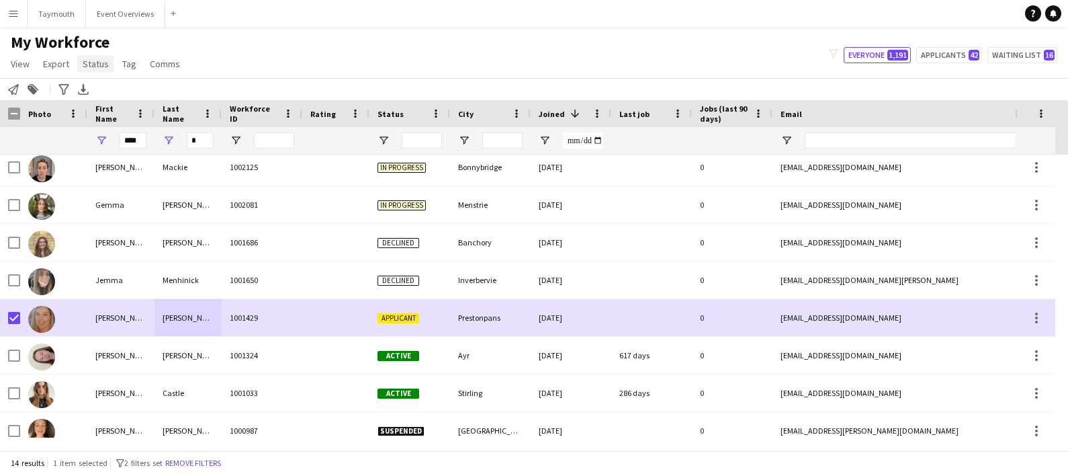
click at [102, 67] on span "Status" at bounding box center [96, 64] width 26 height 12
click at [107, 87] on link "Edit" at bounding box center [124, 93] width 94 height 28
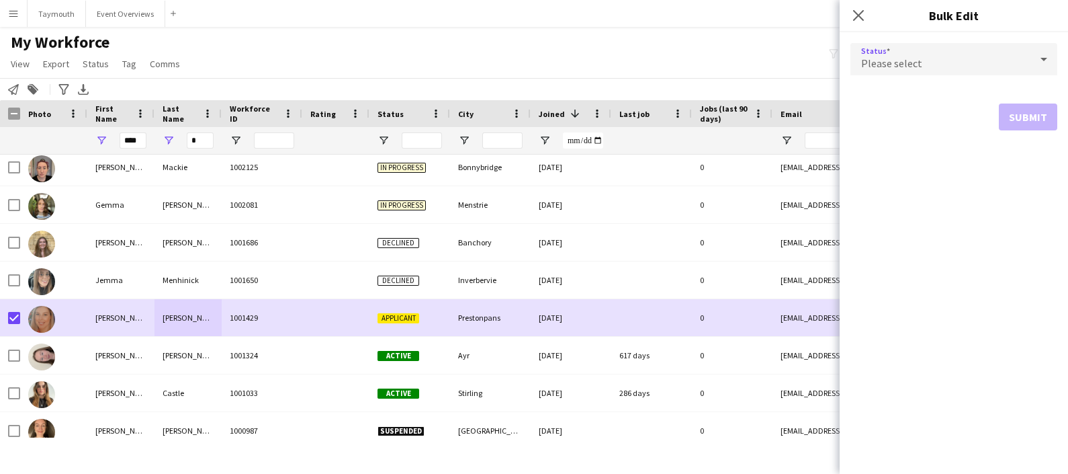
click at [956, 63] on div "Please select" at bounding box center [941, 59] width 180 height 32
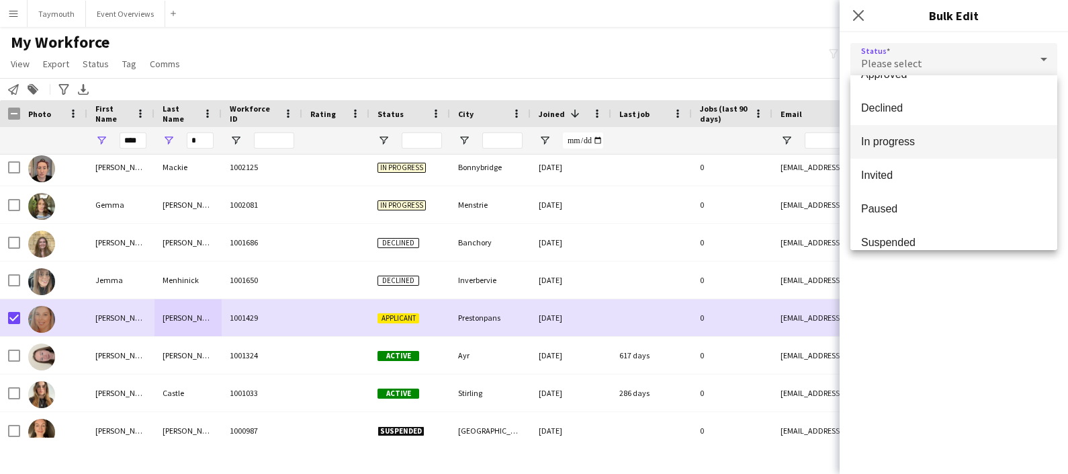
scroll to position [138, 0]
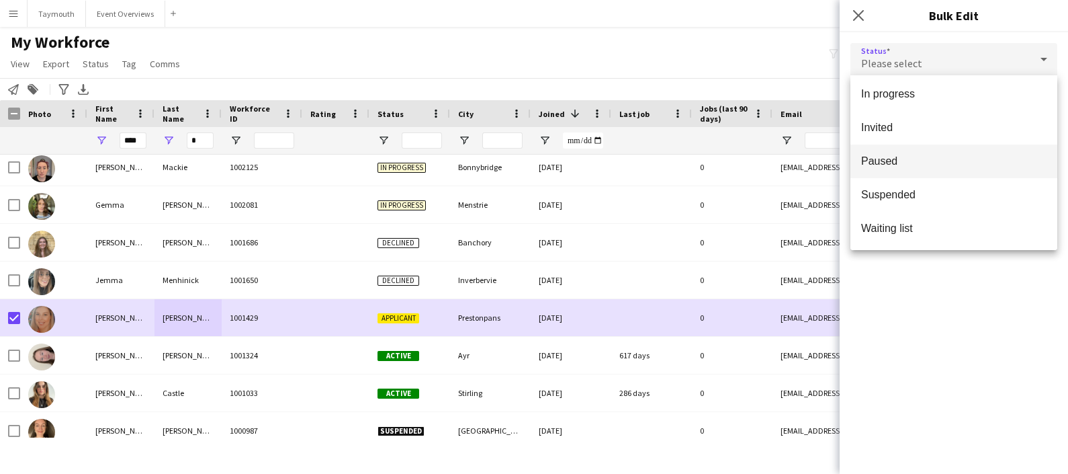
click at [906, 155] on span "Paused" at bounding box center [953, 161] width 185 height 13
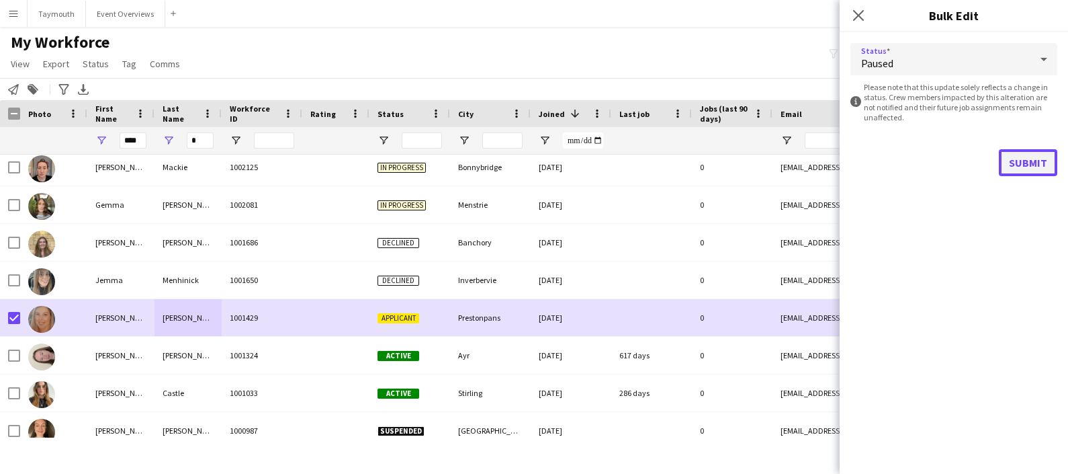
click at [1025, 162] on button "Submit" at bounding box center [1028, 162] width 58 height 27
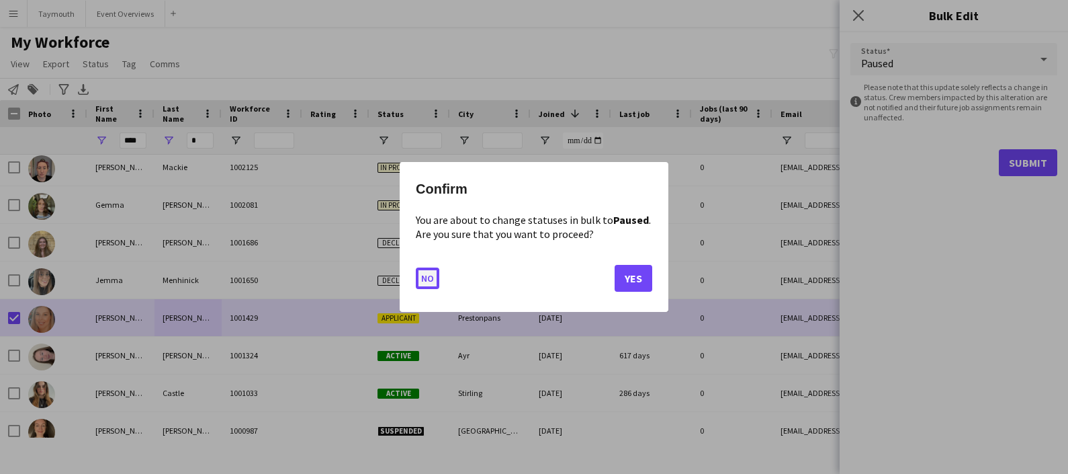
click at [428, 271] on button "No" at bounding box center [428, 278] width 24 height 22
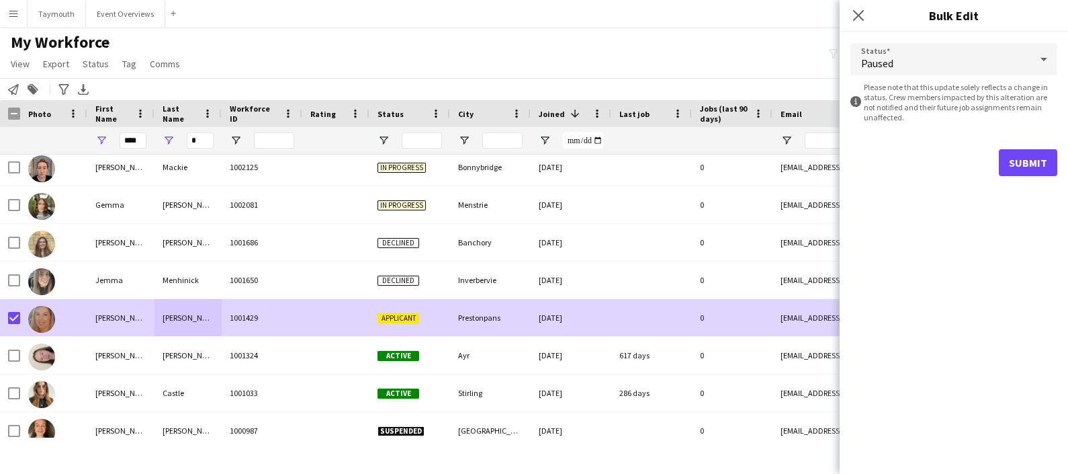
click at [120, 324] on div "[PERSON_NAME]" at bounding box center [120, 317] width 67 height 37
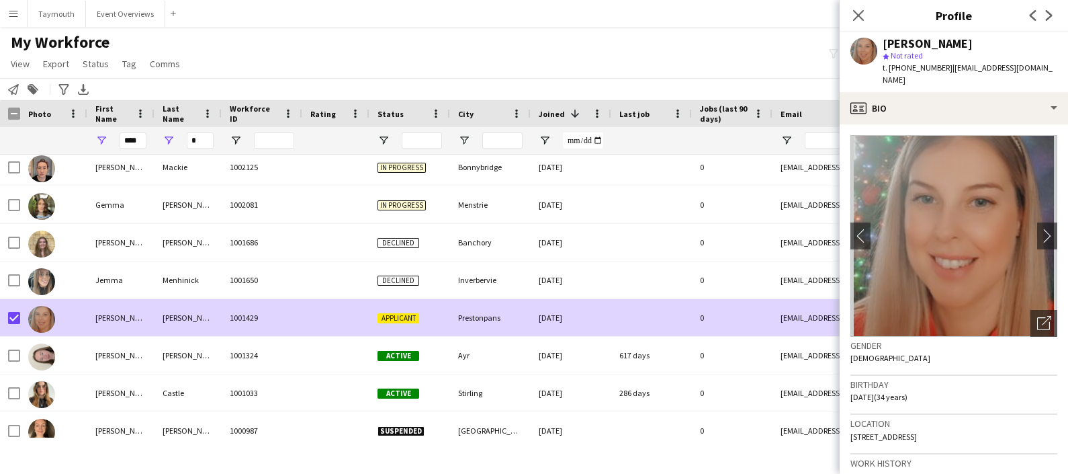
click at [406, 83] on div "Notify workforce Add to tag Search tags magnifier Add tag Advanced filters Adva…" at bounding box center [534, 89] width 1068 height 22
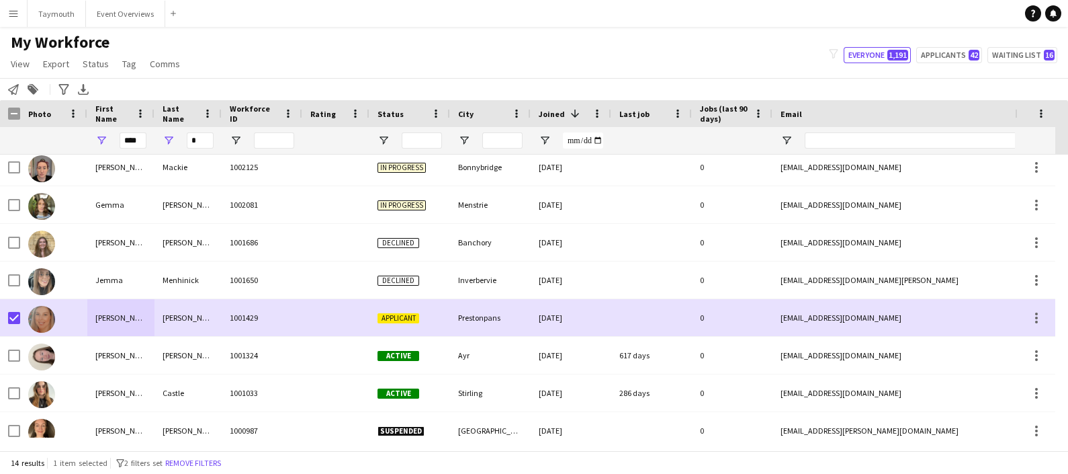
click at [406, 83] on div "Notify workforce Add to tag Search tags magnifier Add tag Advanced filters Adva…" at bounding box center [534, 89] width 1068 height 22
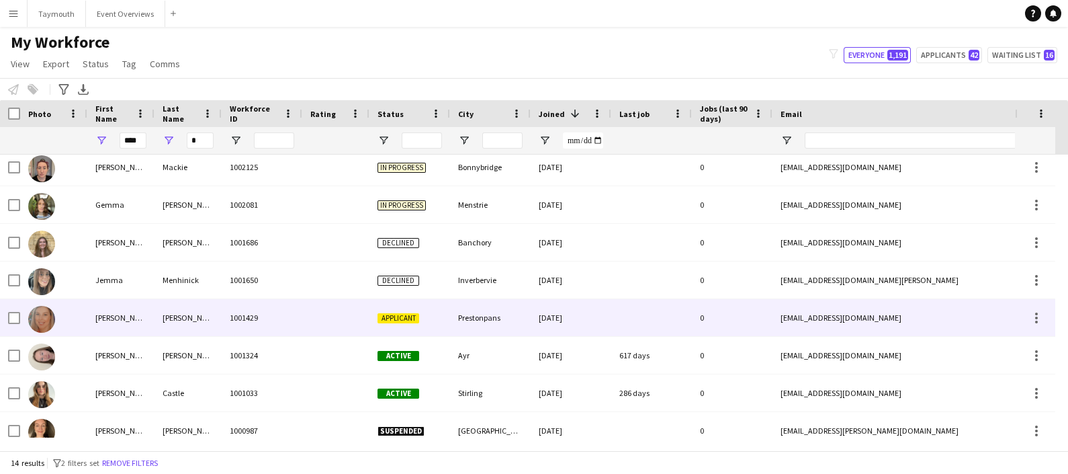
click at [132, 324] on div "[PERSON_NAME]" at bounding box center [120, 317] width 67 height 37
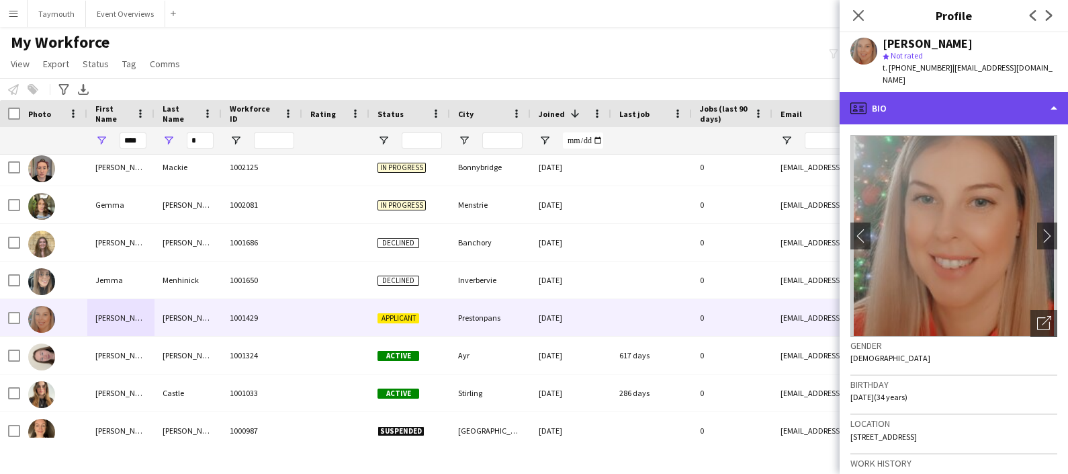
click at [871, 95] on div "profile Bio" at bounding box center [954, 108] width 228 height 32
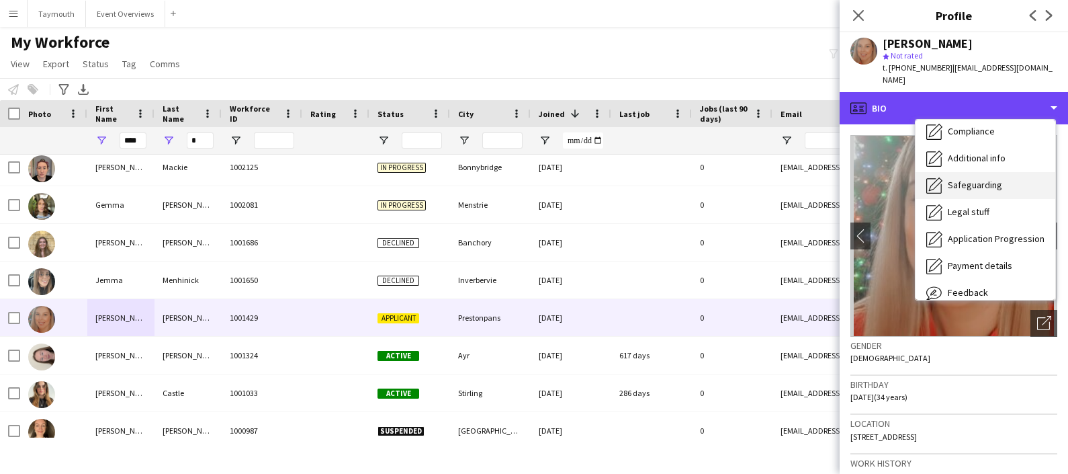
scroll to position [165, 0]
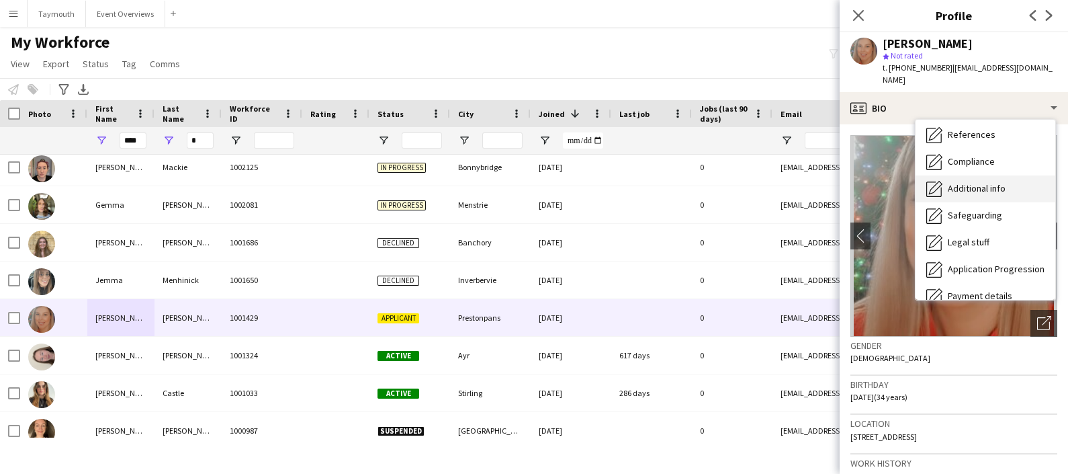
click at [986, 177] on div "Additional info Additional info" at bounding box center [986, 188] width 140 height 27
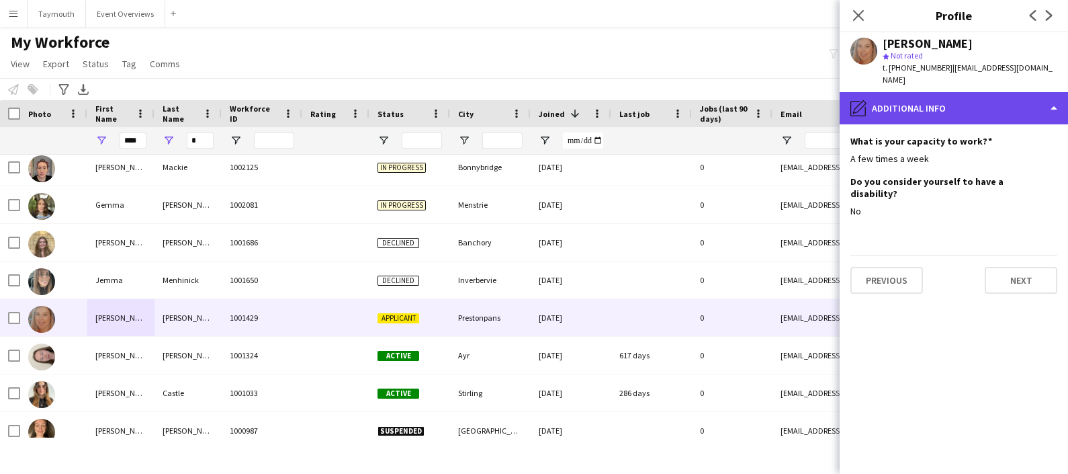
click at [974, 109] on div "pencil4 Additional info" at bounding box center [954, 108] width 228 height 32
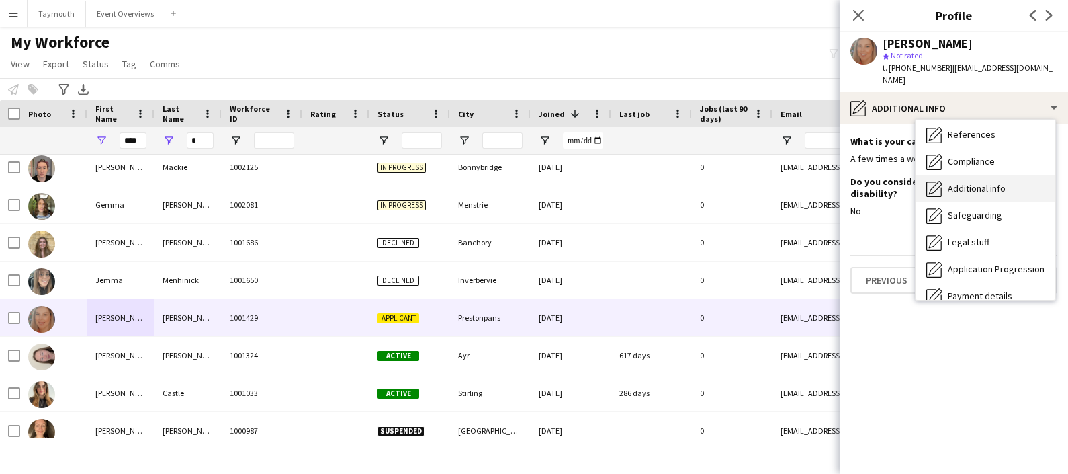
click at [979, 186] on span "Additional info" at bounding box center [977, 188] width 58 height 12
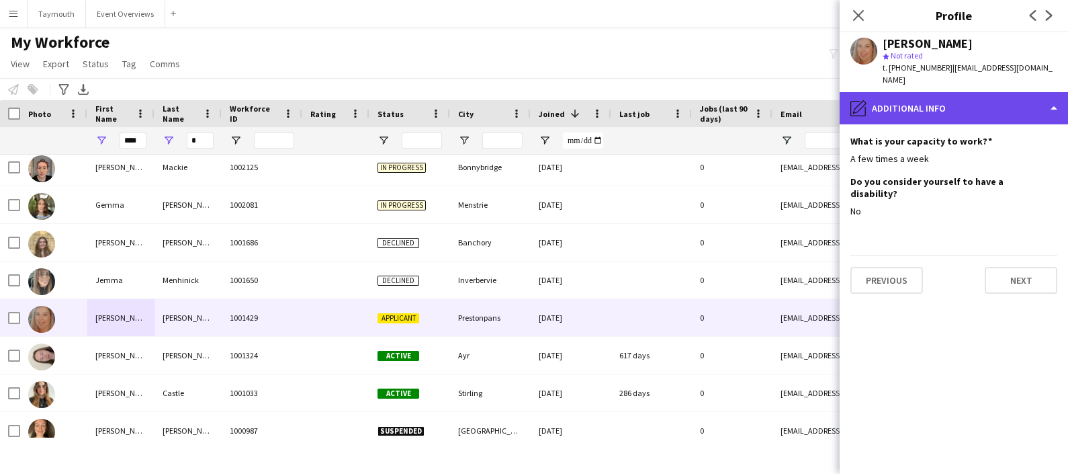
click at [986, 108] on div "pencil4 Additional info" at bounding box center [954, 108] width 228 height 32
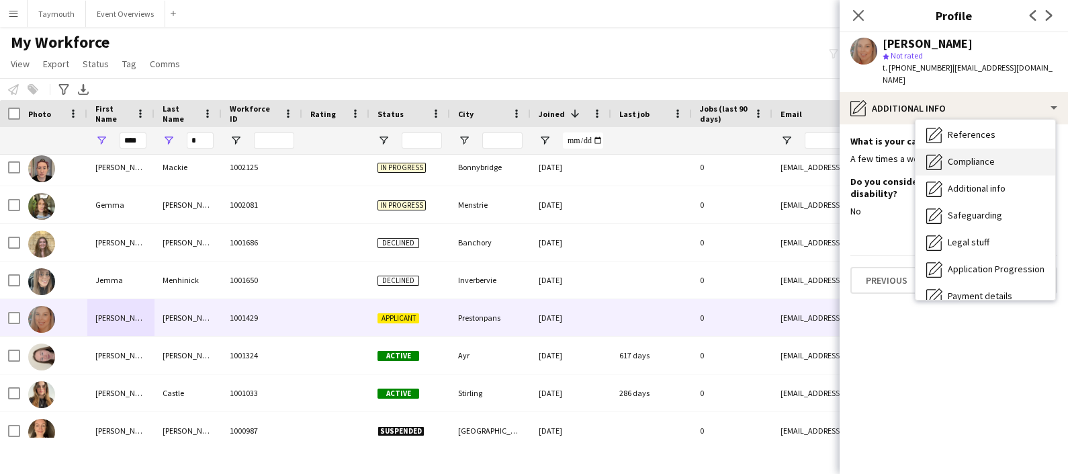
click at [986, 165] on span "Compliance" at bounding box center [971, 161] width 47 height 12
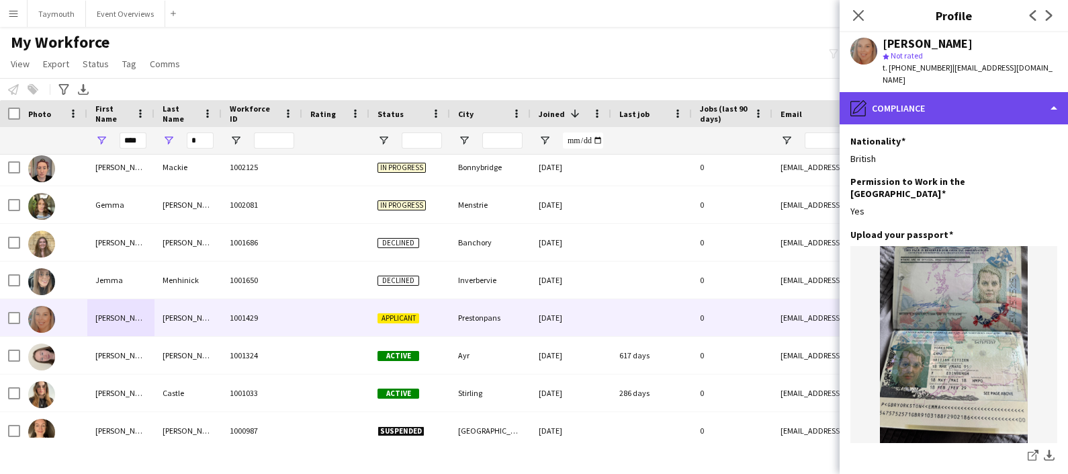
click at [988, 102] on div "pencil4 Compliance" at bounding box center [954, 108] width 228 height 32
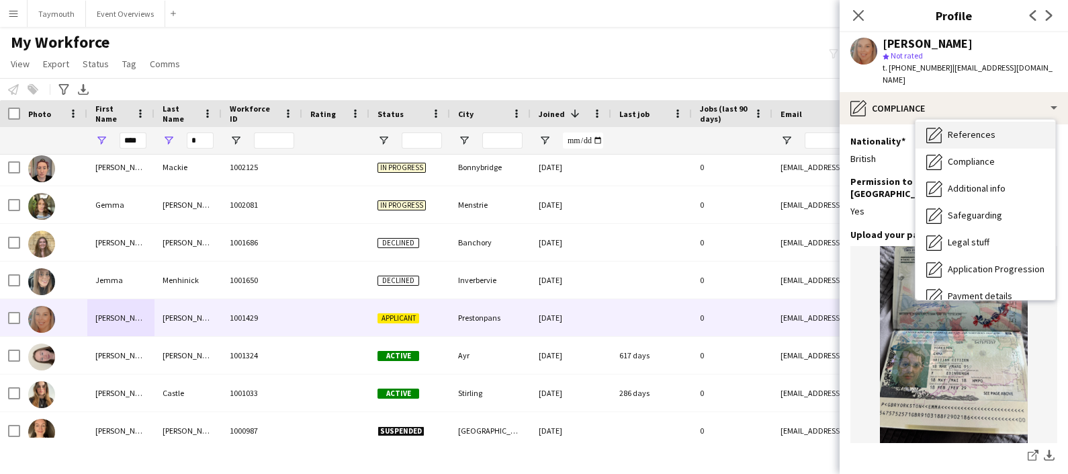
click at [984, 137] on span "References" at bounding box center [972, 134] width 48 height 12
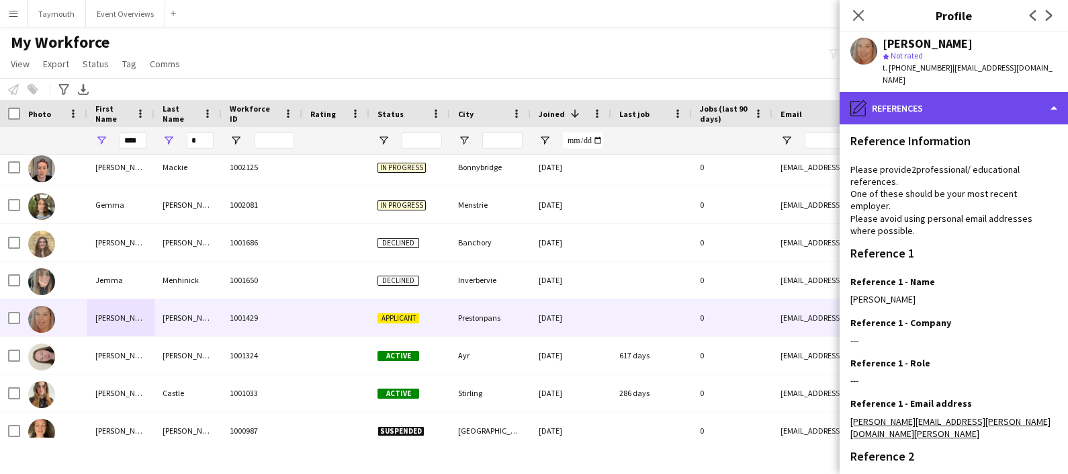
click at [978, 112] on div "pencil4 References" at bounding box center [954, 108] width 228 height 32
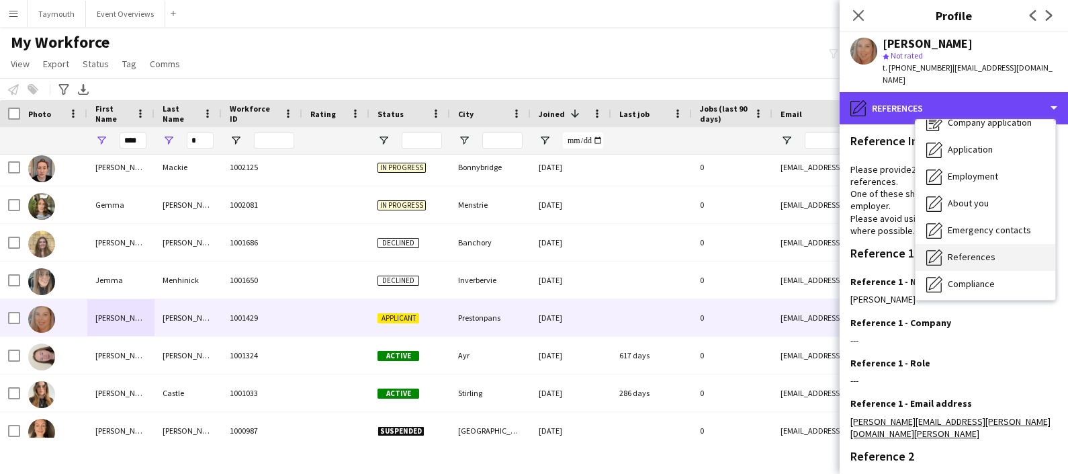
scroll to position [40, 0]
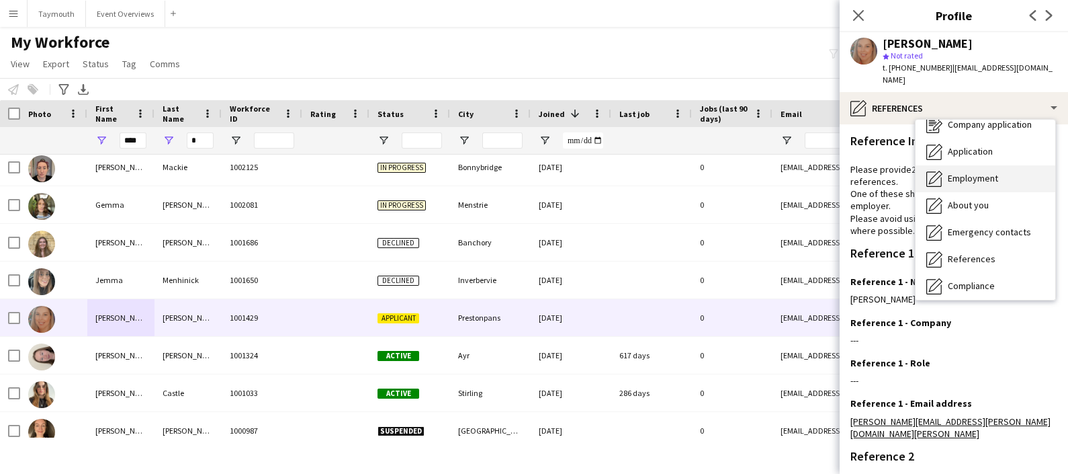
click at [1010, 167] on div "Employment Employment" at bounding box center [986, 178] width 140 height 27
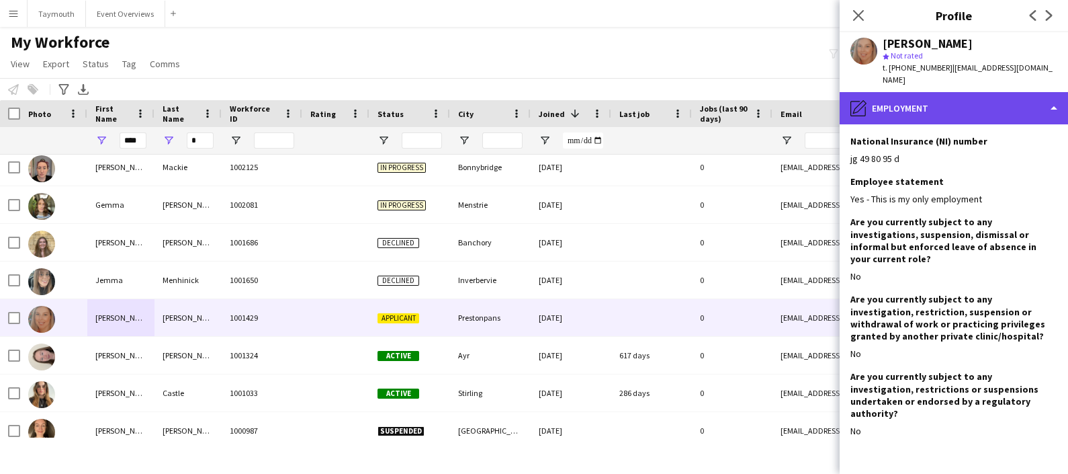
click at [979, 108] on div "pencil4 Employment" at bounding box center [954, 108] width 228 height 32
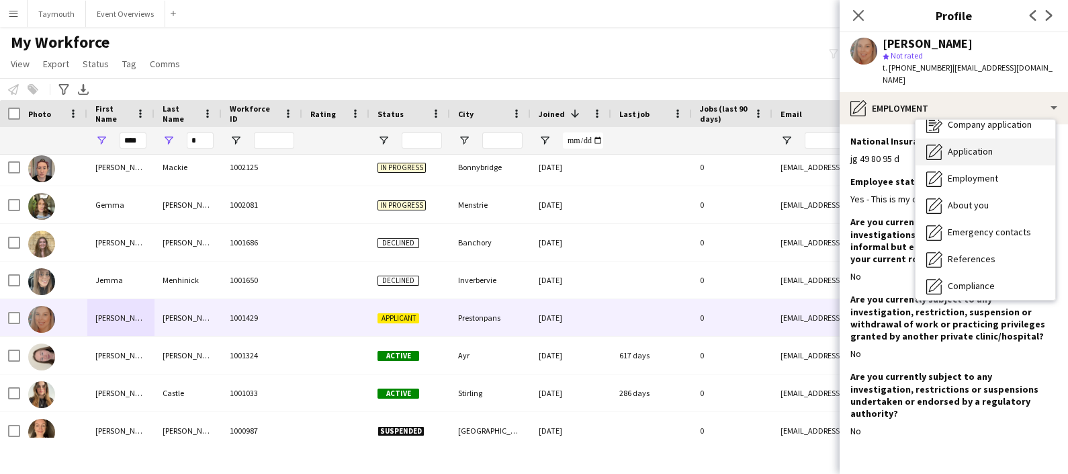
click at [986, 151] on span "Application" at bounding box center [970, 151] width 45 height 12
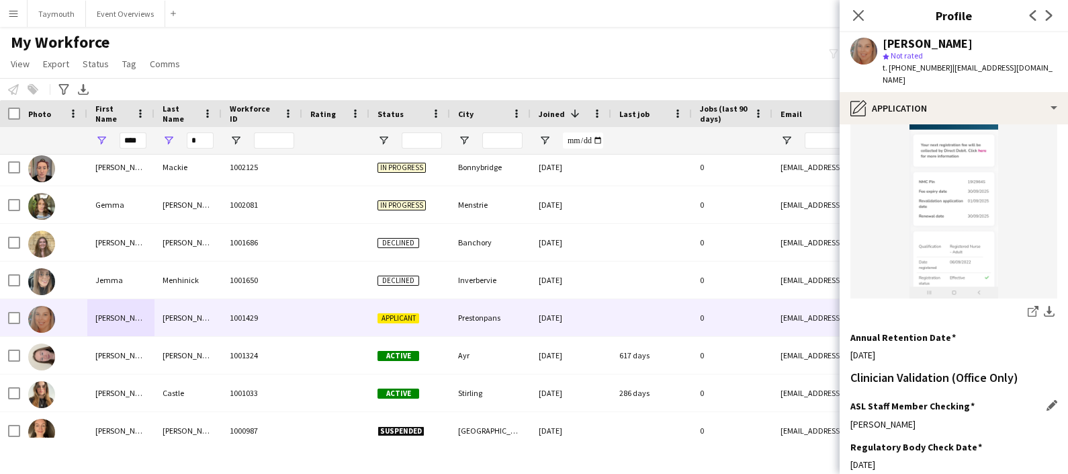
scroll to position [407, 0]
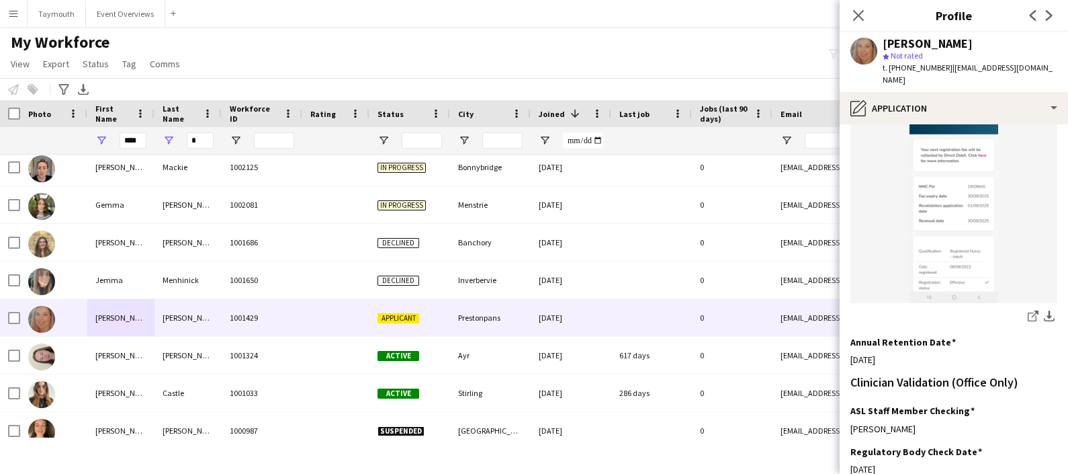
click at [161, 87] on div "Notify workforce Add to tag Select at least one crew to tag him or her. Advance…" at bounding box center [534, 89] width 1068 height 22
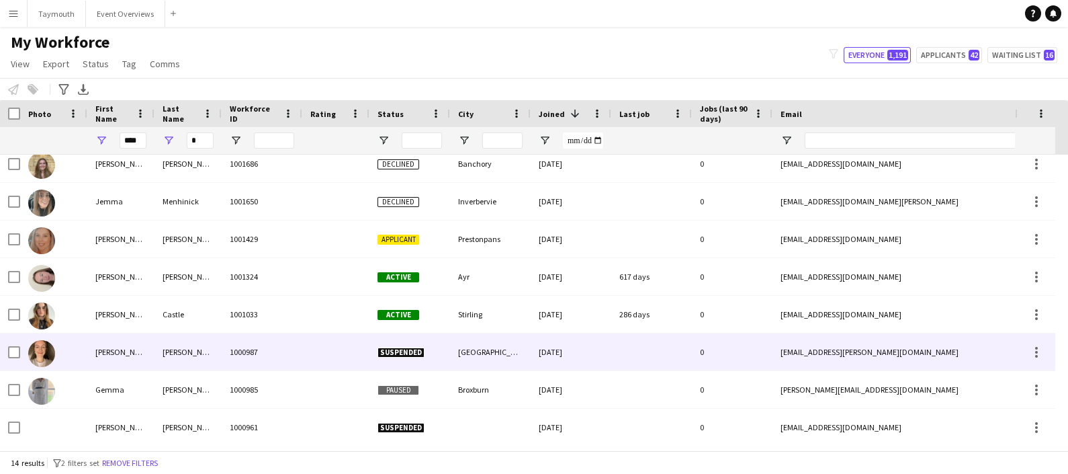
scroll to position [83, 0]
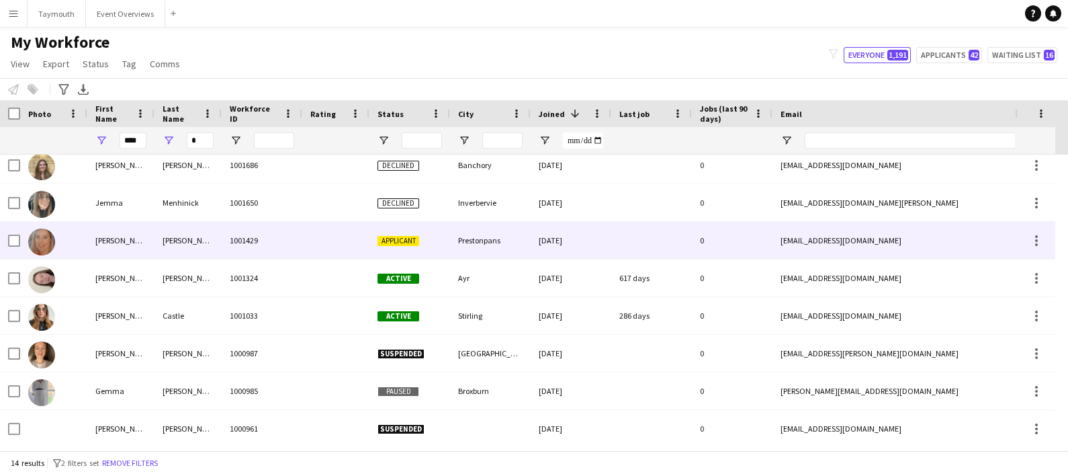
click at [13, 232] on div at bounding box center [14, 241] width 12 height 38
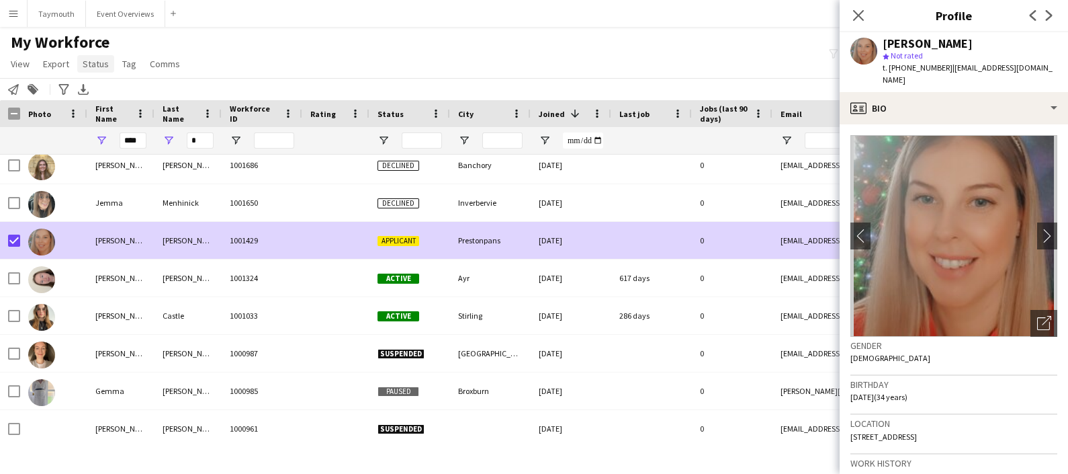
click at [92, 65] on span "Status" at bounding box center [96, 64] width 26 height 12
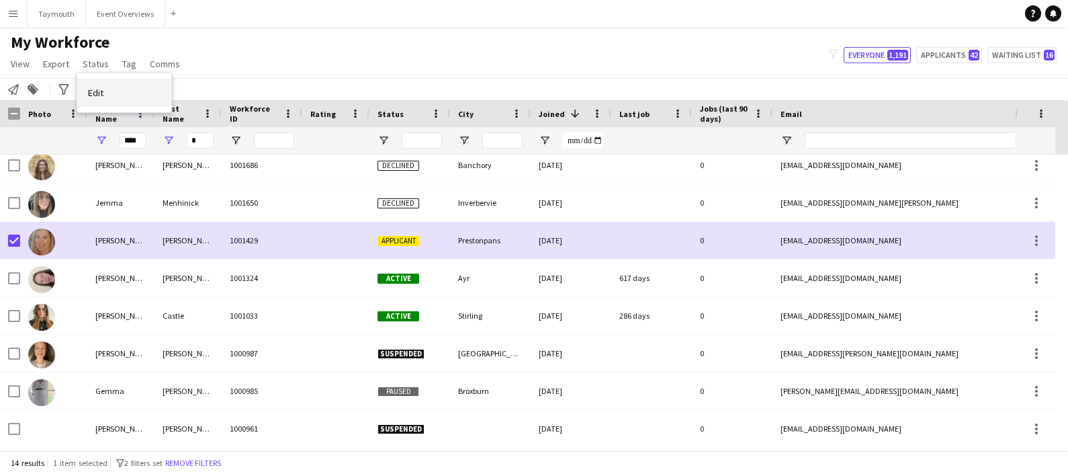
click at [141, 97] on link "Edit" at bounding box center [124, 93] width 94 height 28
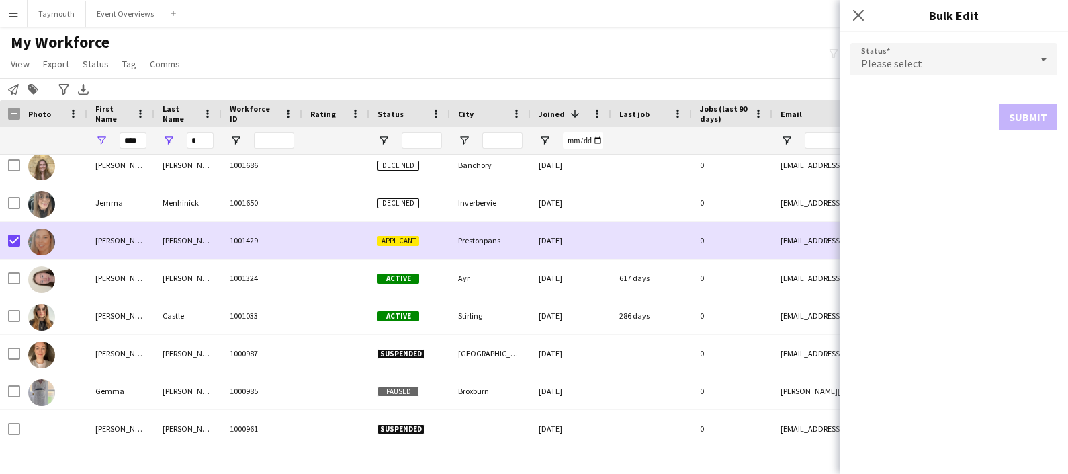
click at [949, 48] on div "Please select" at bounding box center [941, 59] width 180 height 32
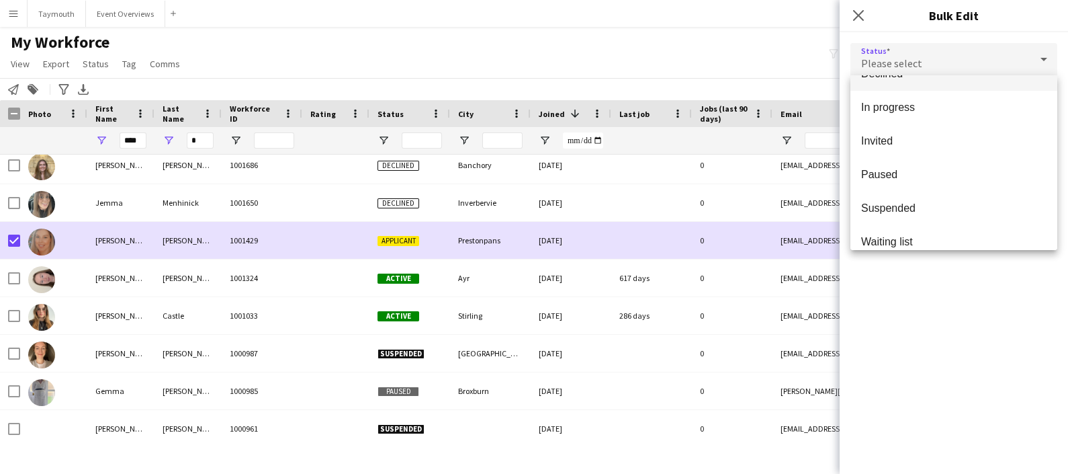
scroll to position [138, 0]
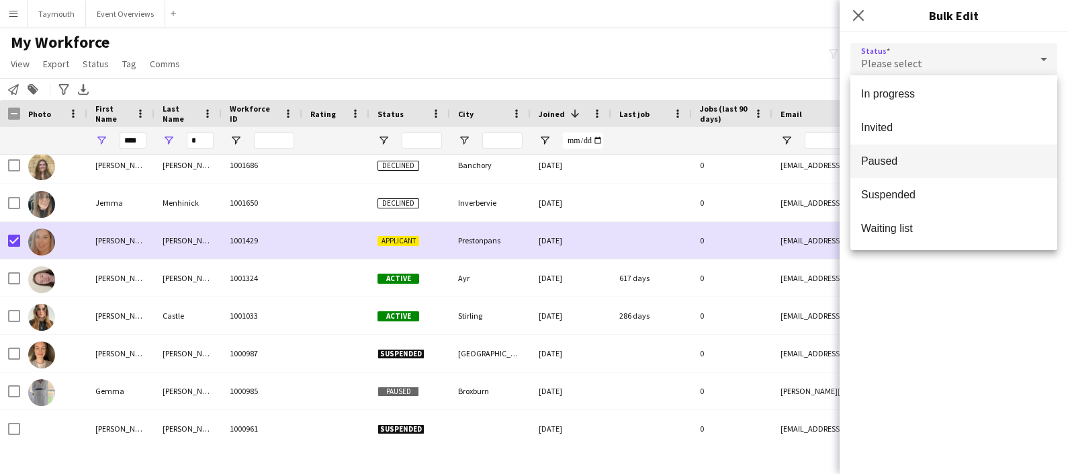
click at [899, 158] on span "Paused" at bounding box center [953, 161] width 185 height 13
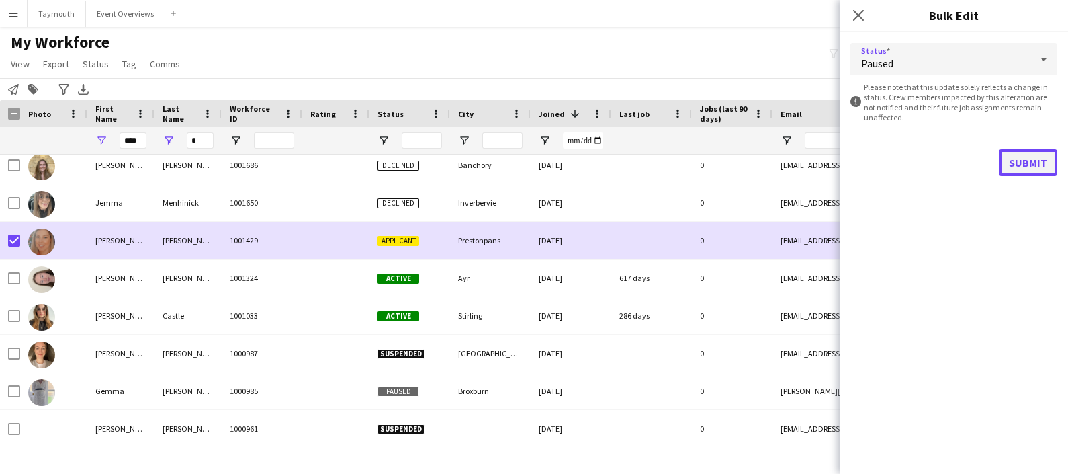
click at [1023, 160] on button "Submit" at bounding box center [1028, 162] width 58 height 27
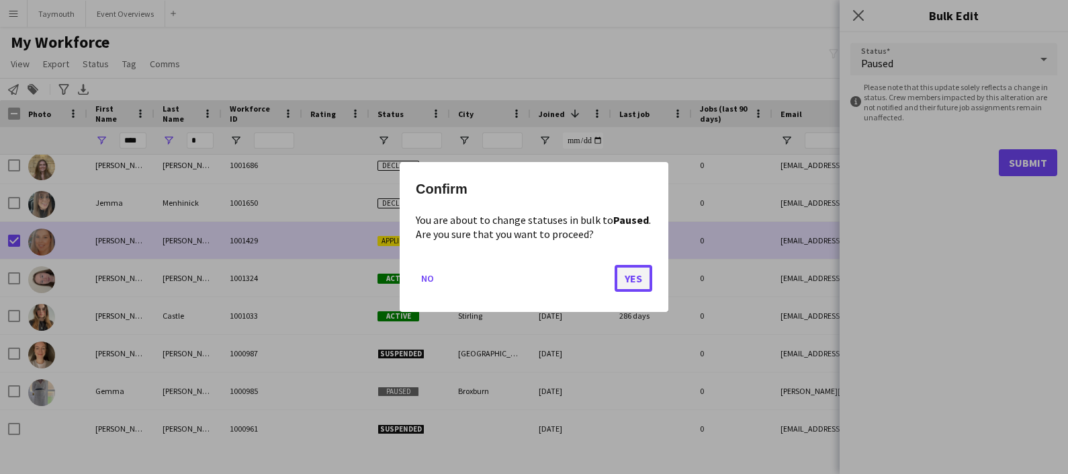
click at [645, 275] on button "Yes" at bounding box center [634, 278] width 38 height 27
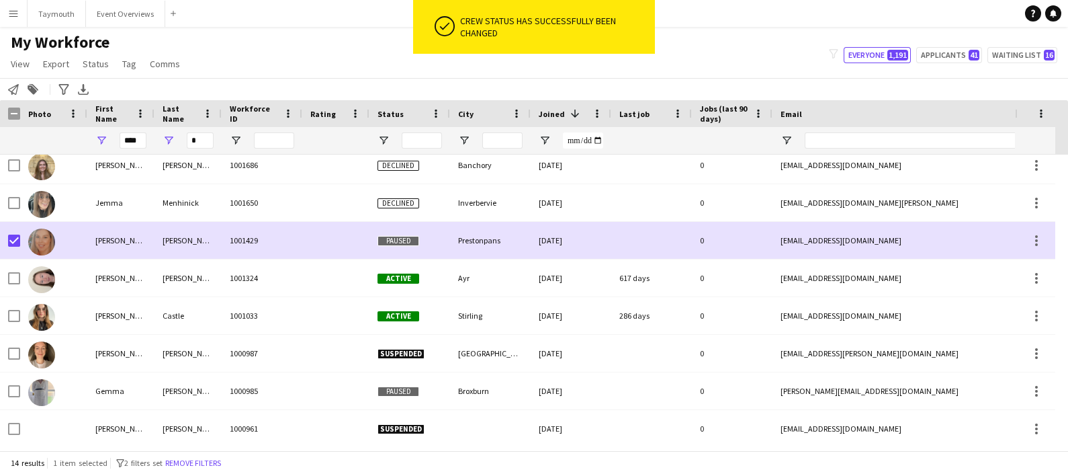
click at [348, 80] on div "Notify workforce Add to tag Search tags magnifier Add tag Advanced filters Adva…" at bounding box center [534, 89] width 1068 height 22
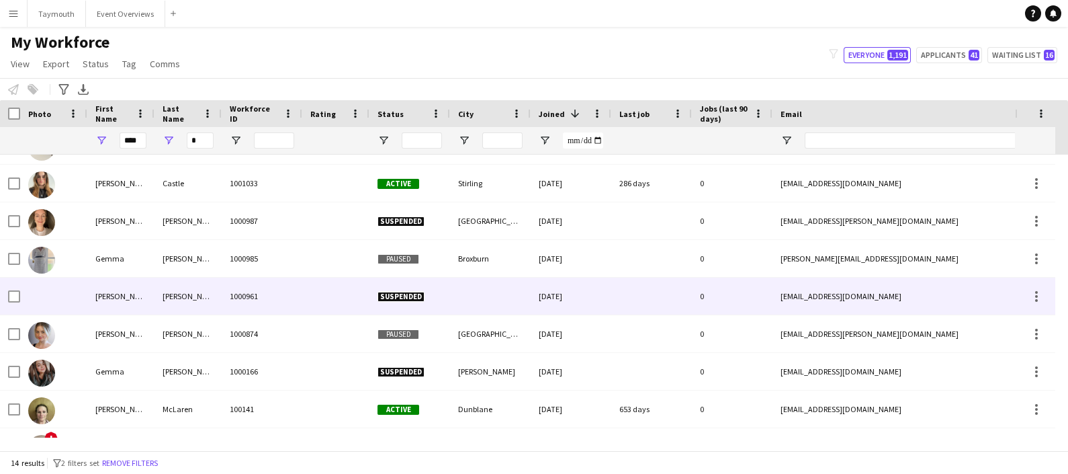
scroll to position [0, 0]
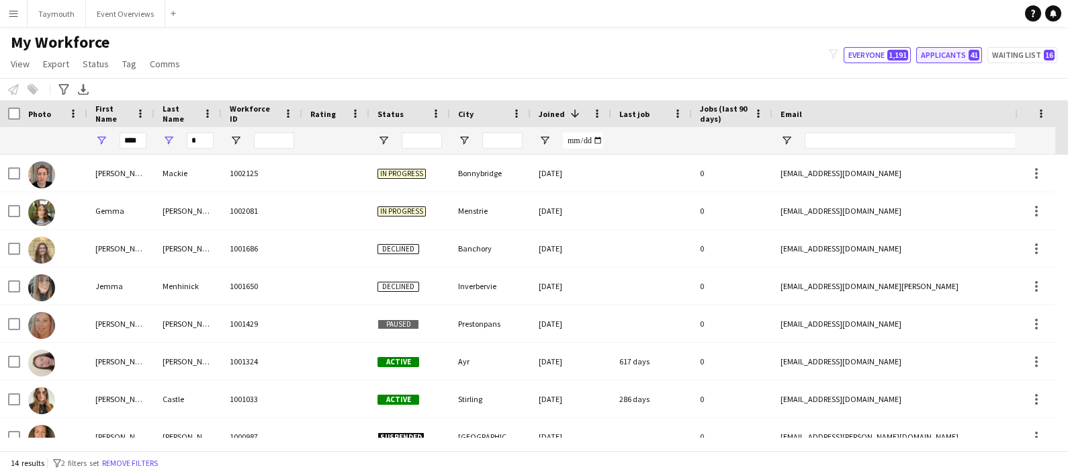
click at [959, 54] on button "Applicants 41" at bounding box center [950, 55] width 66 height 16
type input "**********"
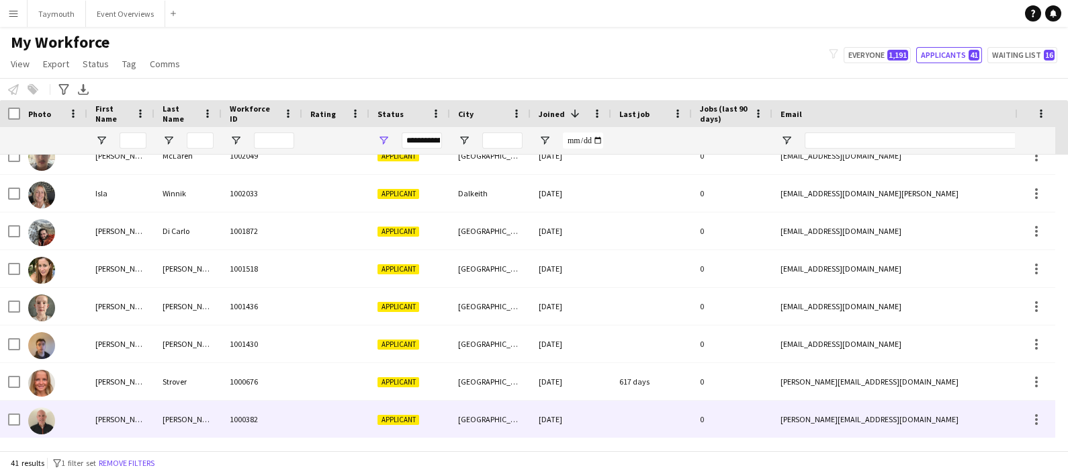
click at [168, 423] on div "Reilly" at bounding box center [188, 418] width 67 height 37
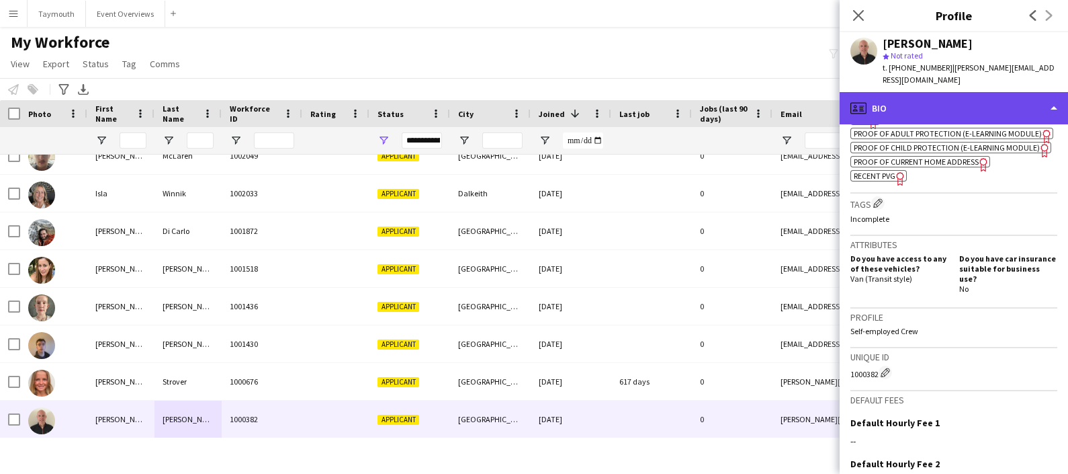
click at [947, 103] on div "profile Bio" at bounding box center [954, 108] width 228 height 32
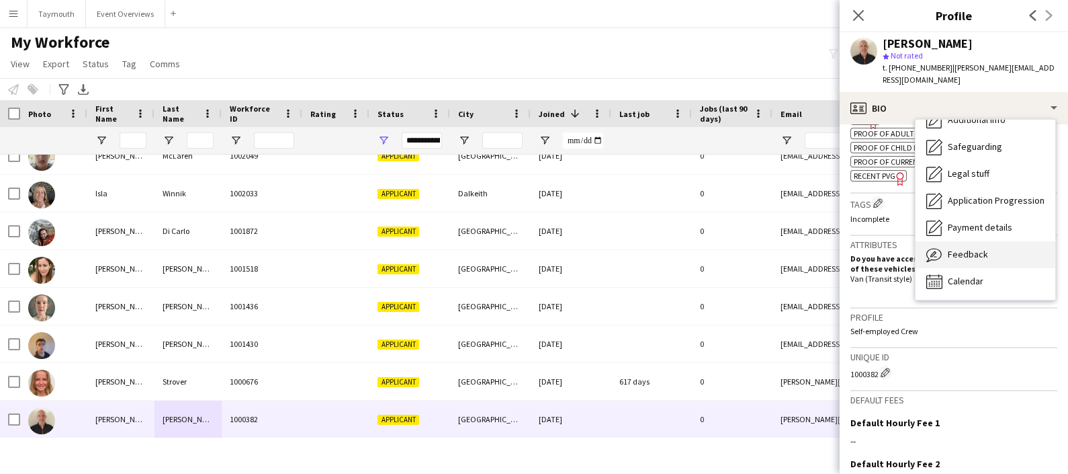
click at [971, 251] on span "Feedback" at bounding box center [968, 254] width 40 height 12
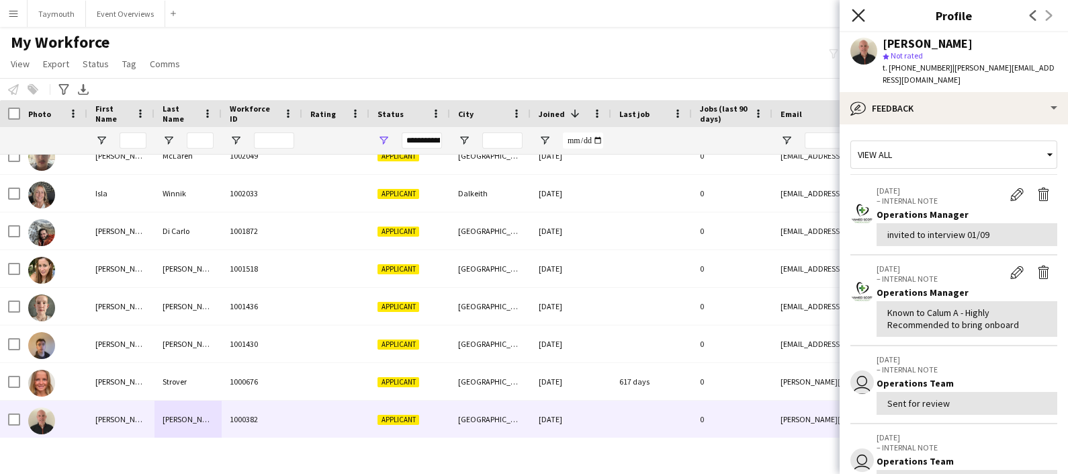
click at [853, 13] on icon "Close pop-in" at bounding box center [858, 15] width 13 height 13
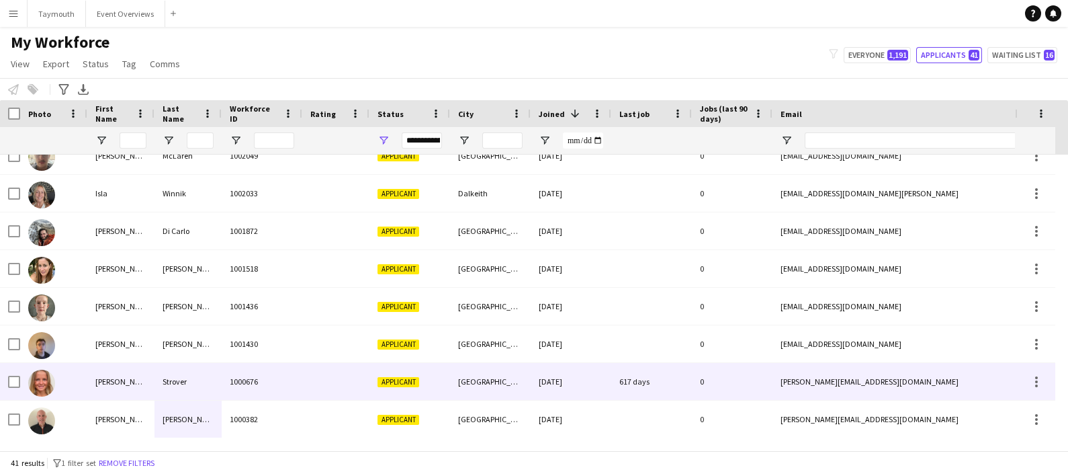
click at [167, 386] on div "Strover" at bounding box center [188, 381] width 67 height 37
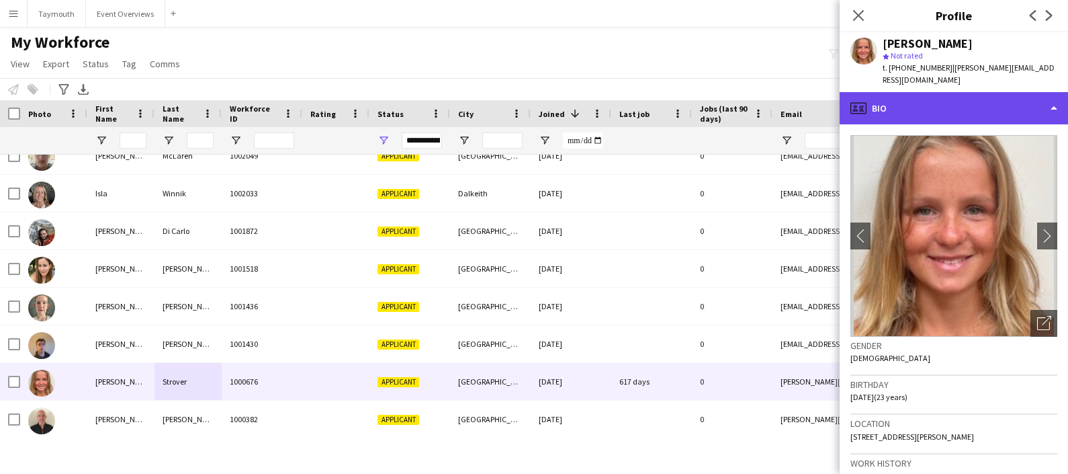
click at [967, 110] on div "profile Bio" at bounding box center [954, 108] width 228 height 32
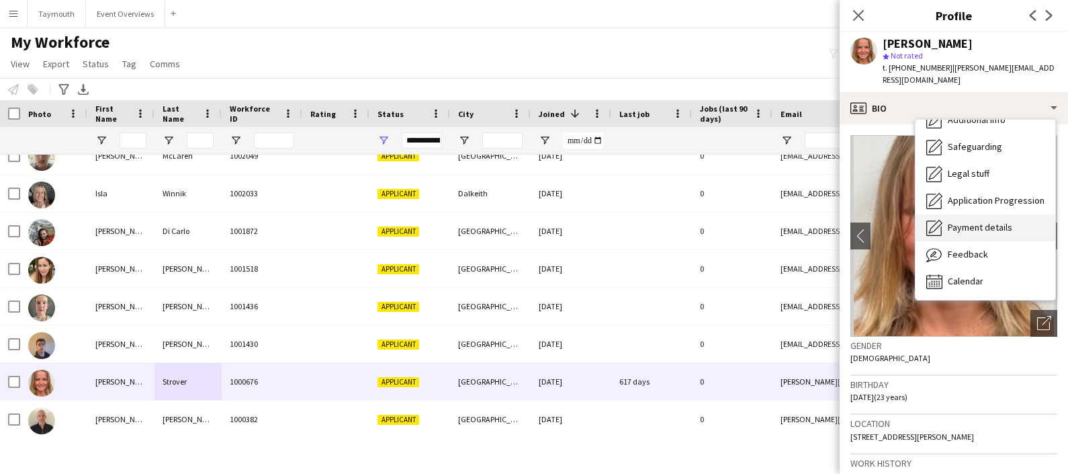
click at [988, 222] on div "Payment details Payment details" at bounding box center [986, 227] width 140 height 27
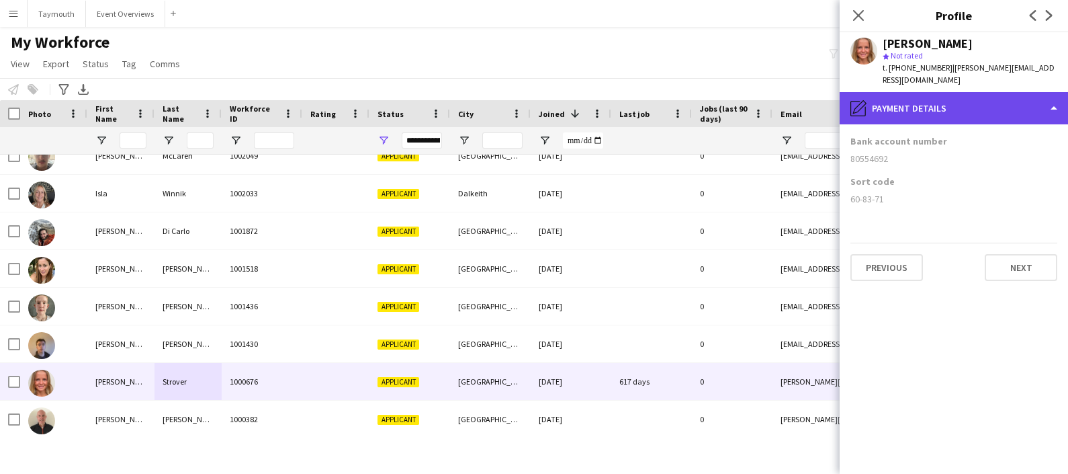
click at [982, 96] on div "pencil4 Payment details" at bounding box center [954, 108] width 228 height 32
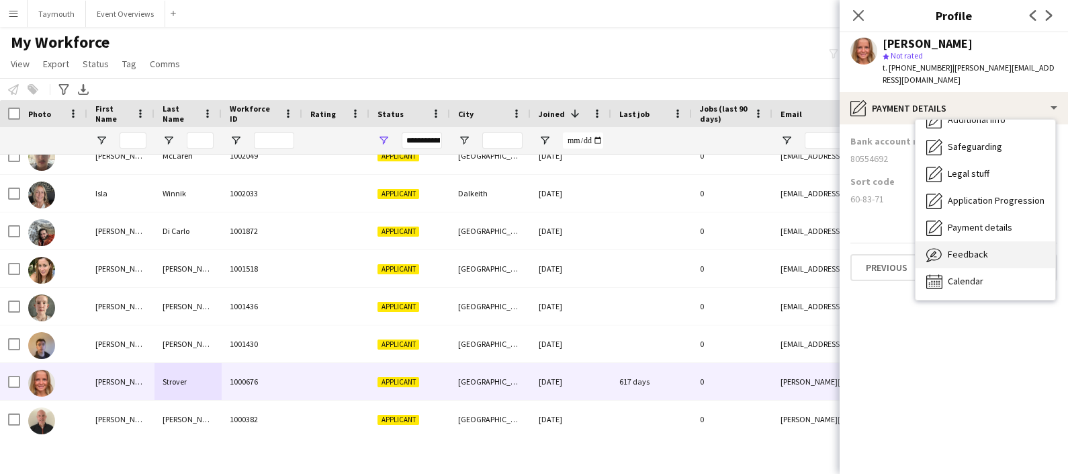
click at [980, 248] on span "Feedback" at bounding box center [968, 254] width 40 height 12
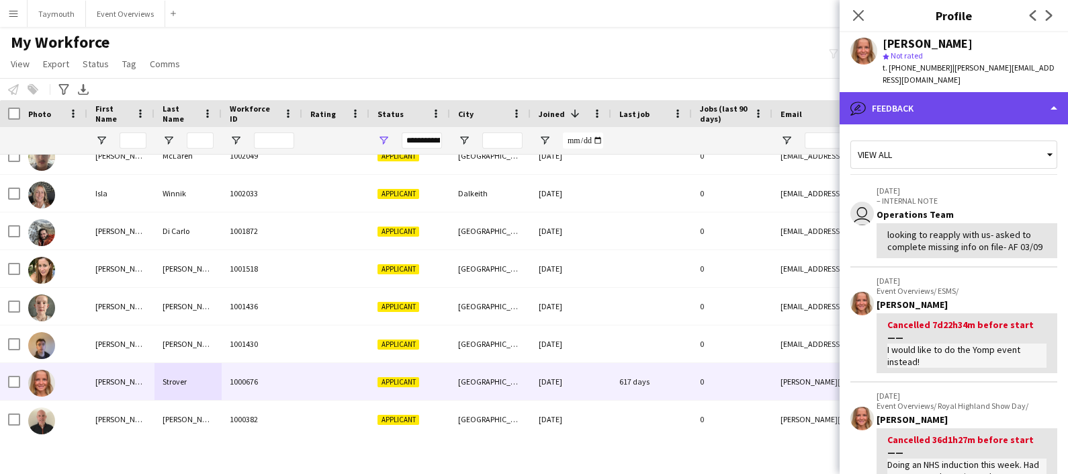
click at [896, 92] on div "bubble-pencil Feedback" at bounding box center [954, 108] width 228 height 32
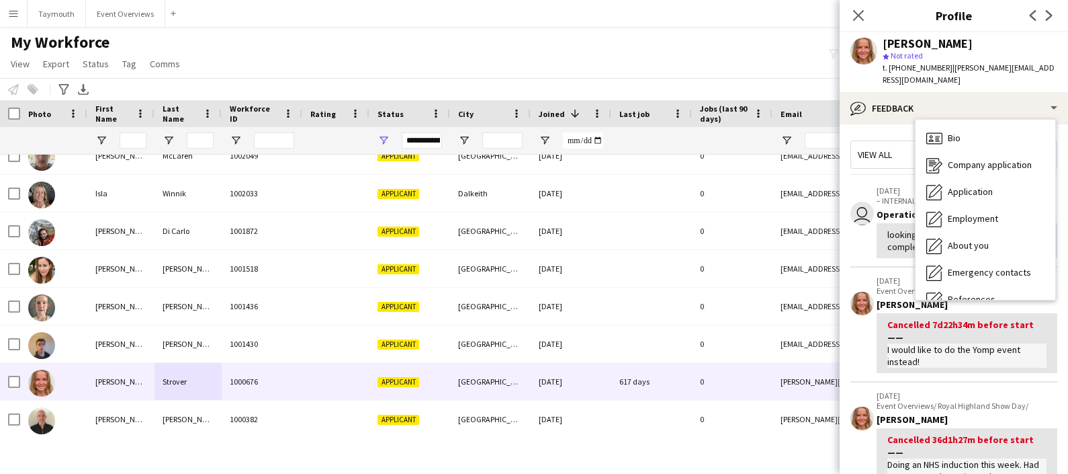
click at [958, 132] on span "Bio" at bounding box center [954, 138] width 13 height 12
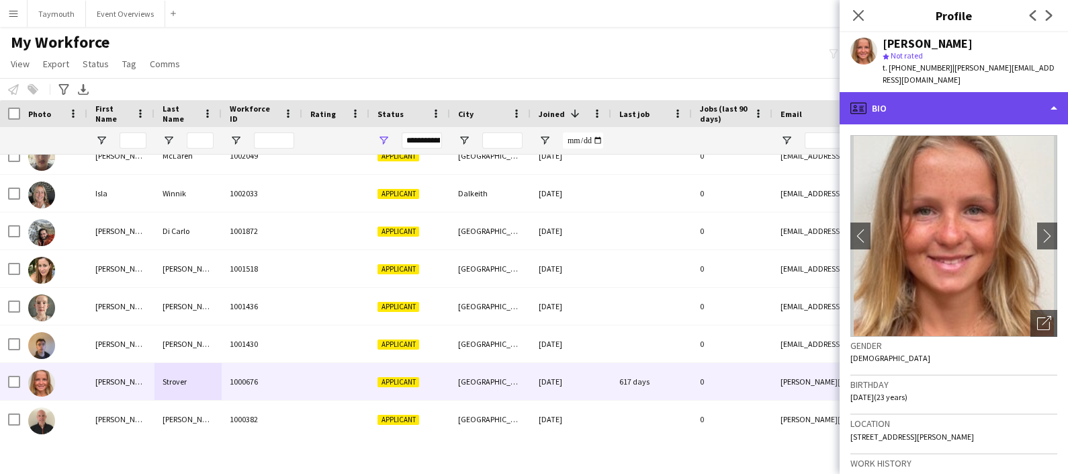
click at [988, 110] on div "profile Bio" at bounding box center [954, 108] width 228 height 32
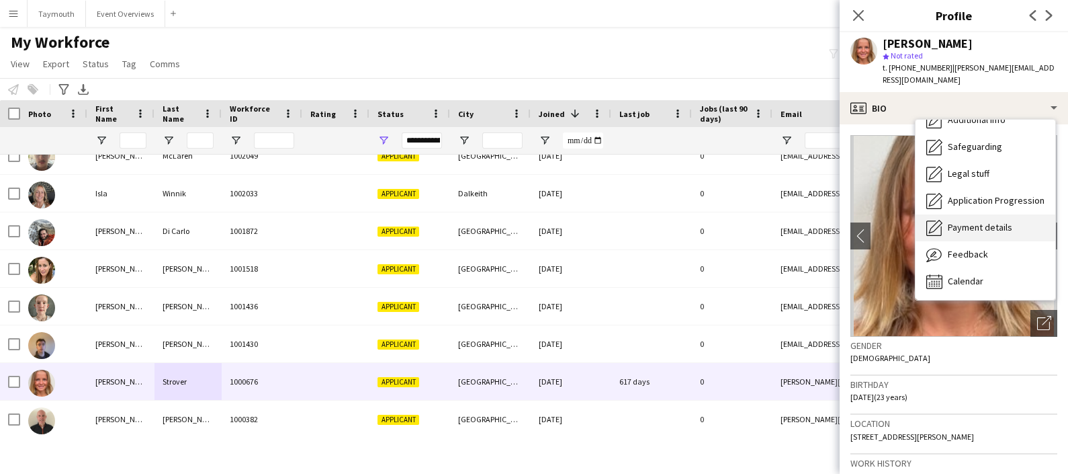
click at [972, 224] on div "Payment details Payment details" at bounding box center [986, 227] width 140 height 27
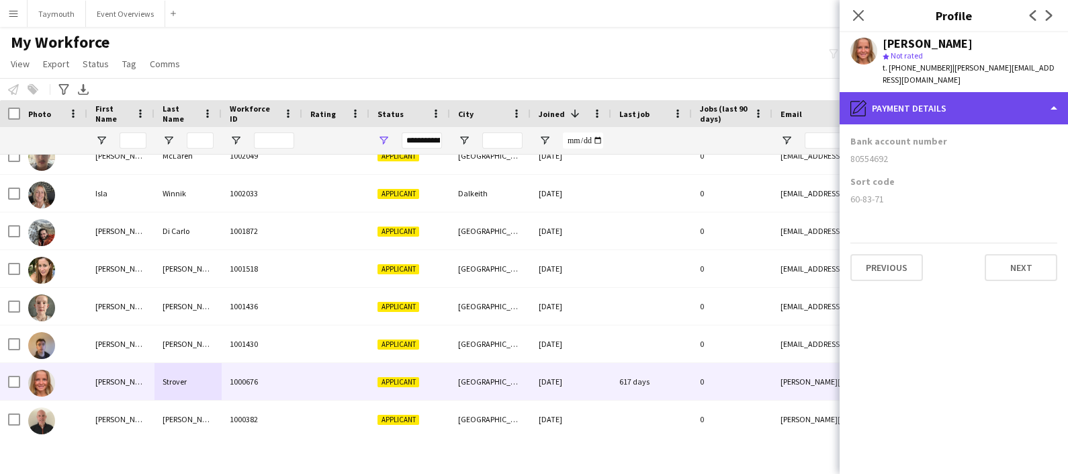
click at [958, 92] on div "pencil4 Payment details" at bounding box center [954, 108] width 228 height 32
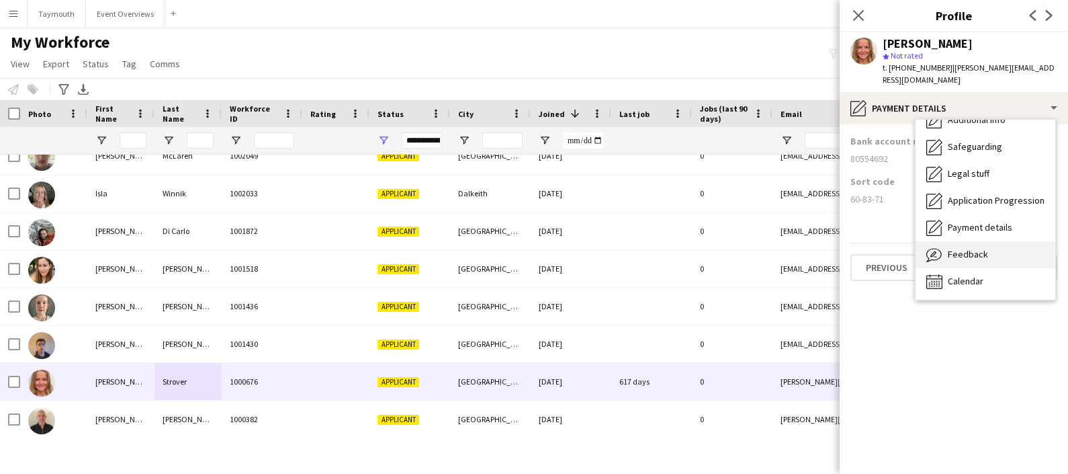
click at [993, 249] on div "Feedback Feedback" at bounding box center [986, 254] width 140 height 27
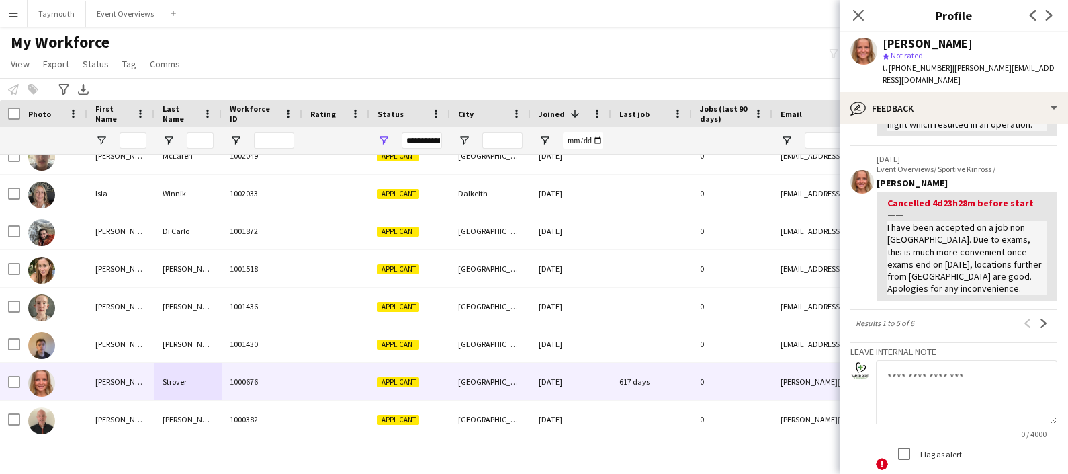
scroll to position [495, 0]
click at [934, 378] on textarea at bounding box center [966, 388] width 181 height 64
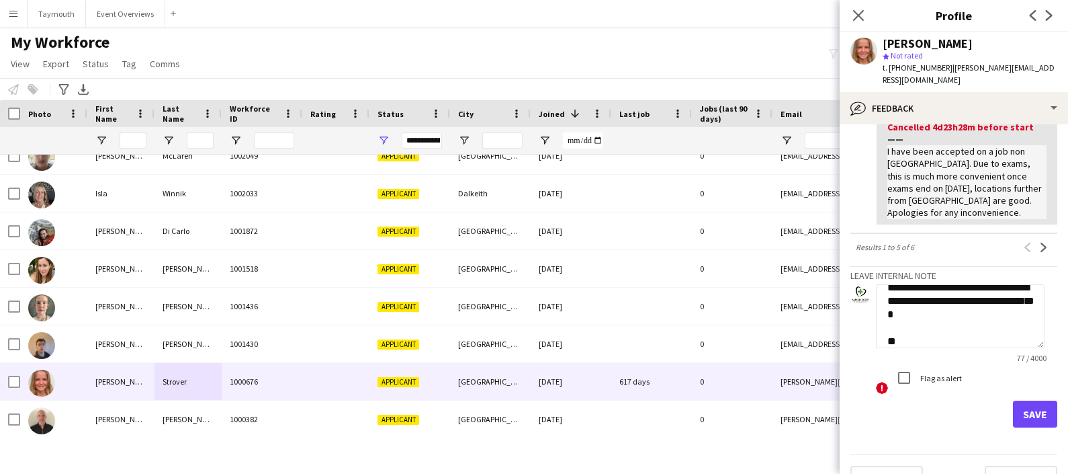
scroll to position [569, 0]
type textarea "**********"
click at [1013, 423] on button "Save" at bounding box center [1035, 411] width 44 height 27
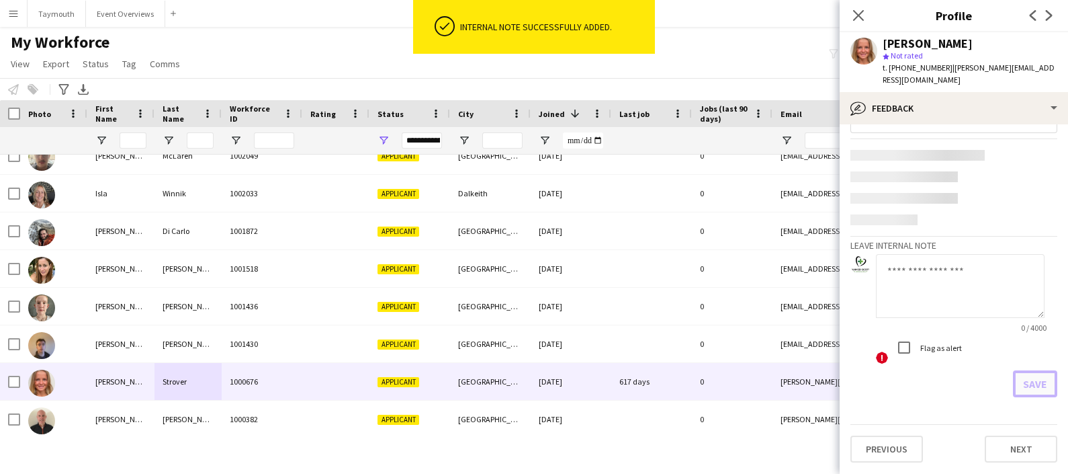
scroll to position [0, 0]
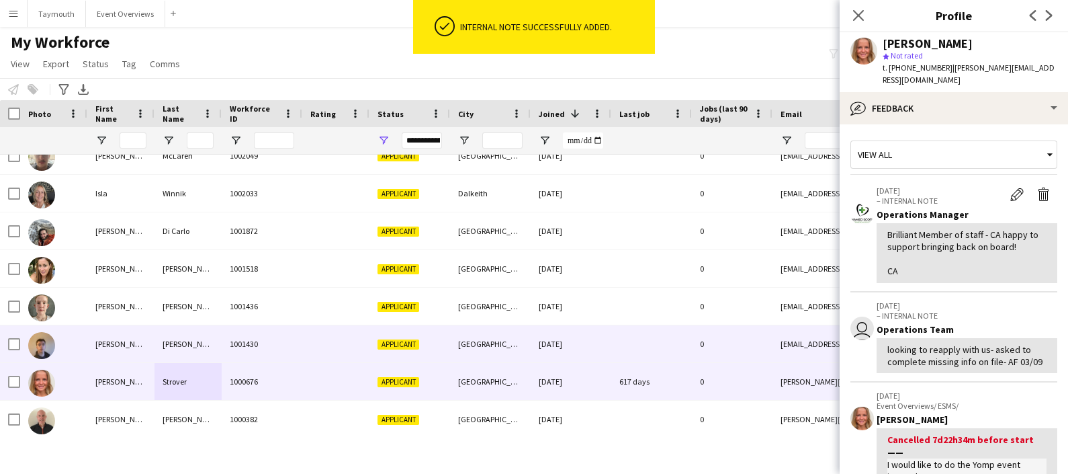
click at [178, 335] on div "Shaw" at bounding box center [188, 343] width 67 height 37
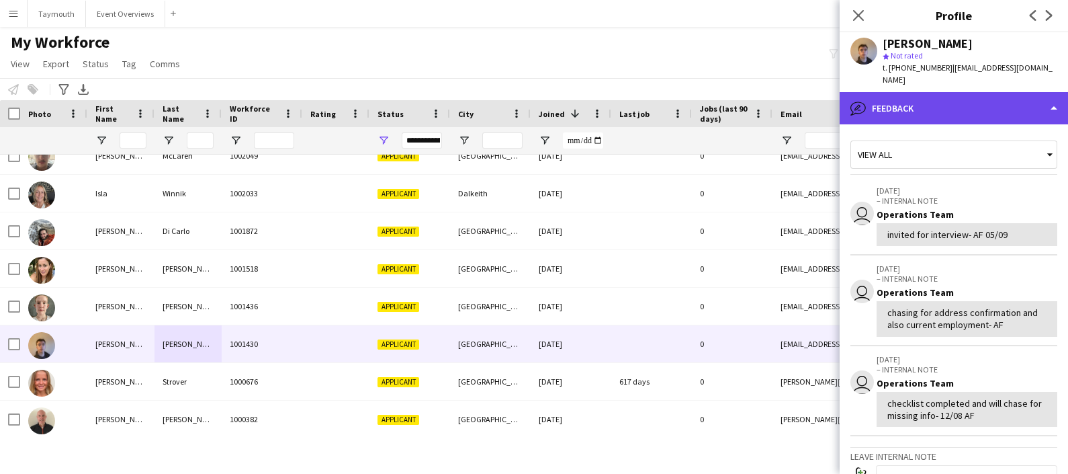
click at [917, 92] on div "bubble-pencil Feedback" at bounding box center [954, 108] width 228 height 32
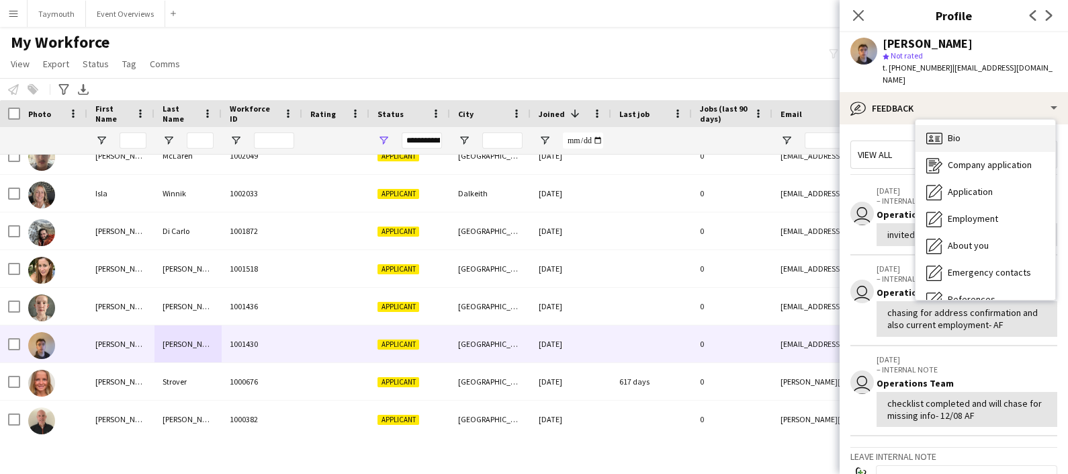
click at [964, 125] on div "Bio Bio" at bounding box center [986, 138] width 140 height 27
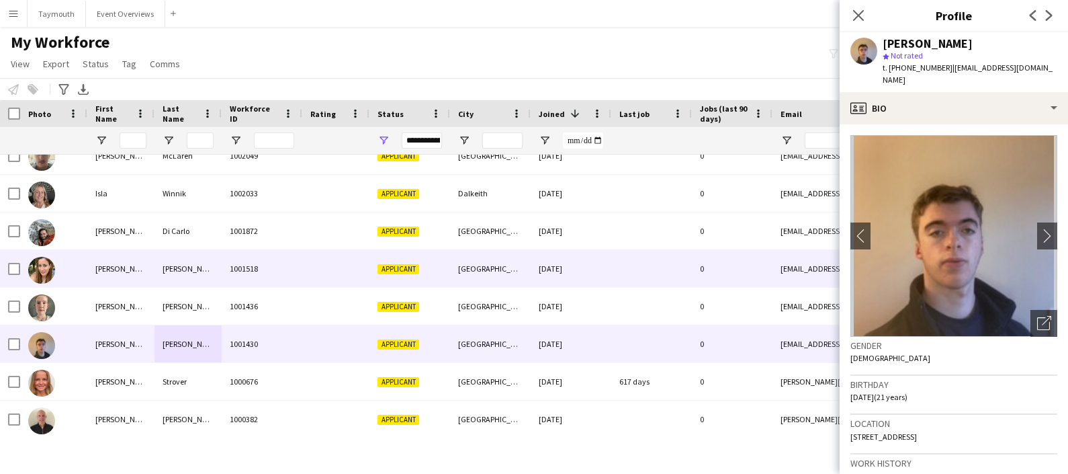
click at [175, 280] on div "Roche-Kelly" at bounding box center [188, 268] width 67 height 37
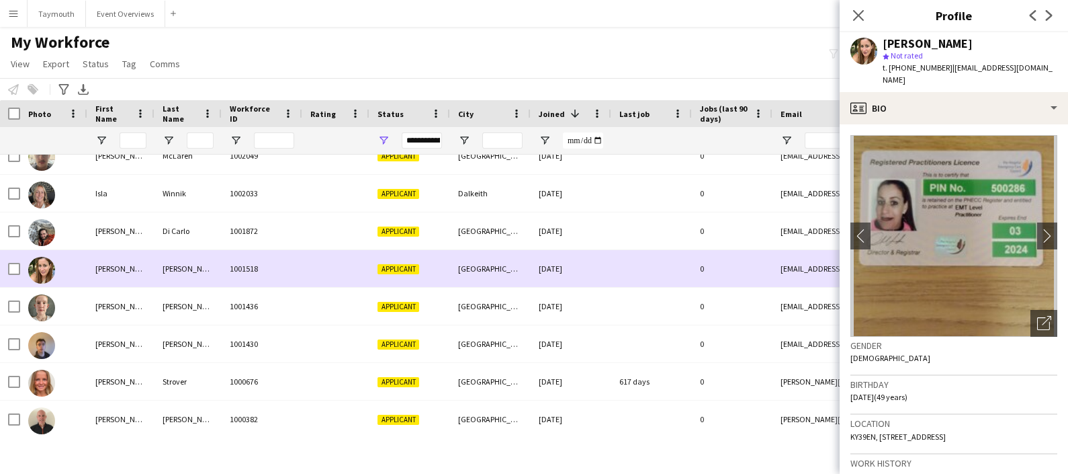
click at [161, 296] on div "Goldie" at bounding box center [188, 306] width 67 height 37
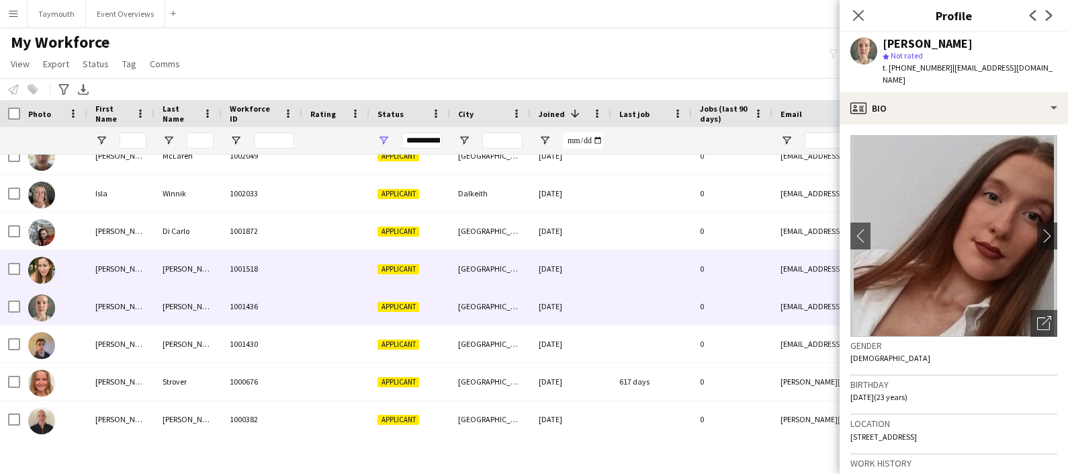
click at [166, 270] on div "Roche-Kelly" at bounding box center [188, 268] width 67 height 37
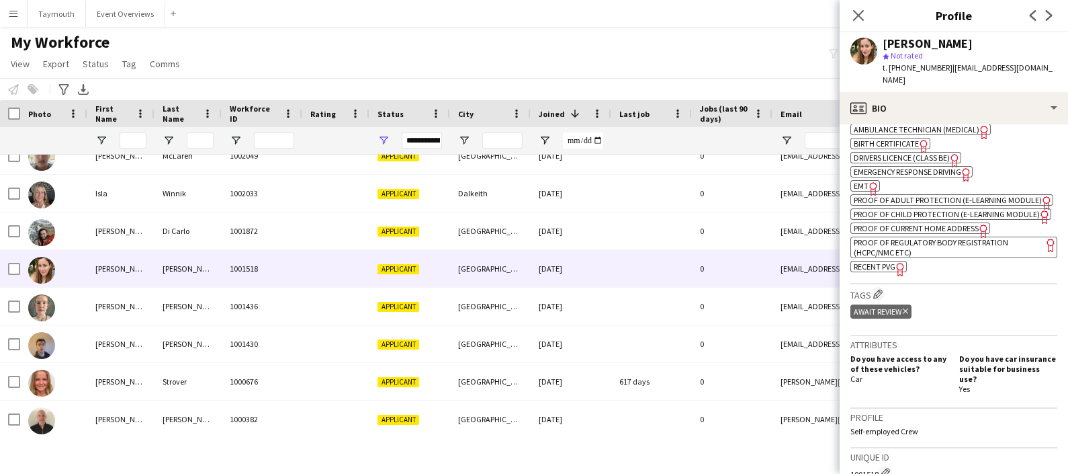
scroll to position [477, 0]
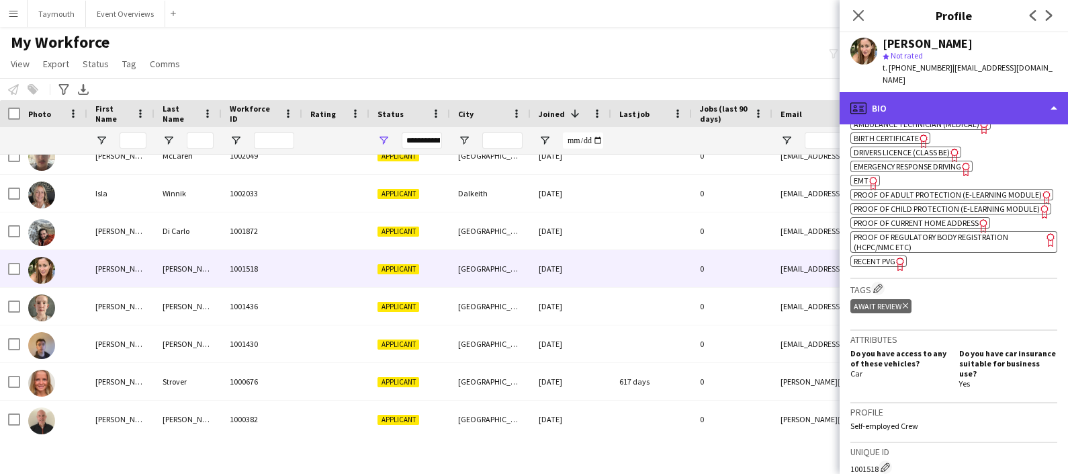
click at [977, 92] on div "profile Bio" at bounding box center [954, 108] width 228 height 32
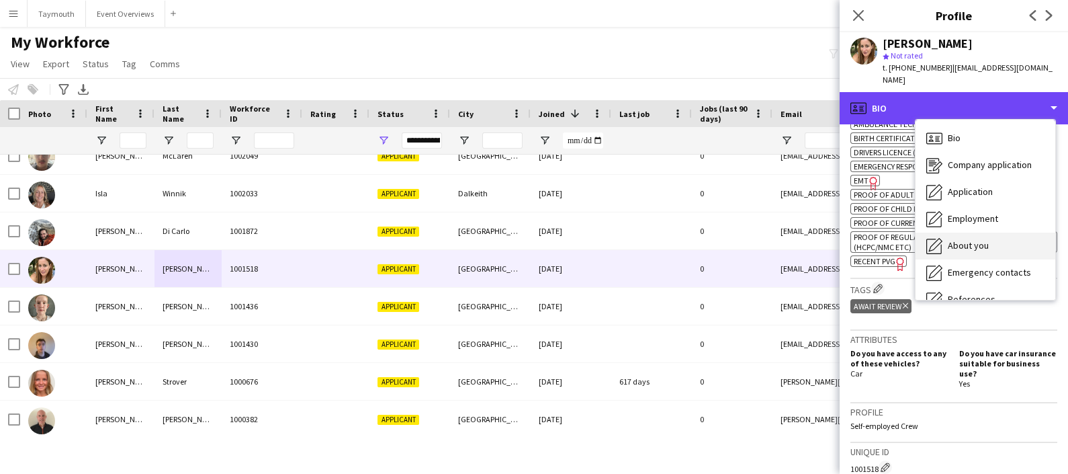
scroll to position [233, 0]
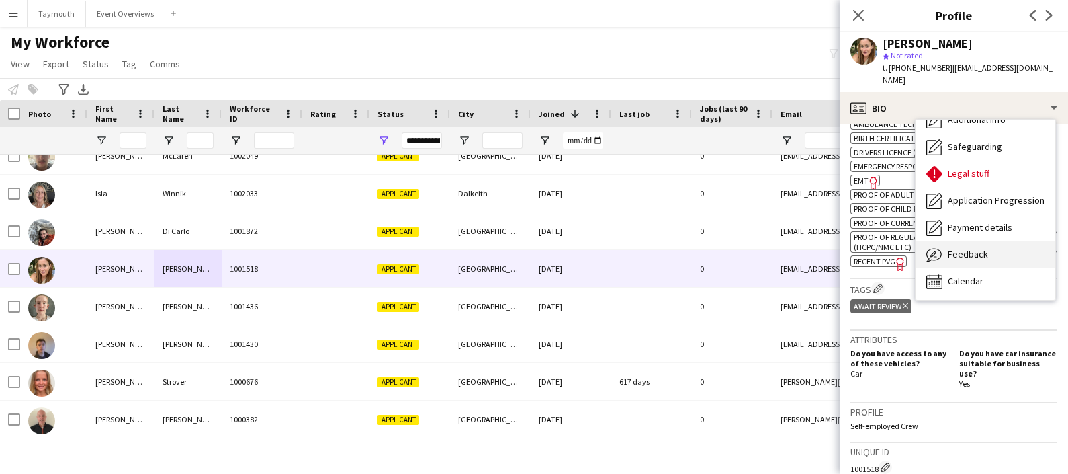
click at [978, 248] on span "Feedback" at bounding box center [968, 254] width 40 height 12
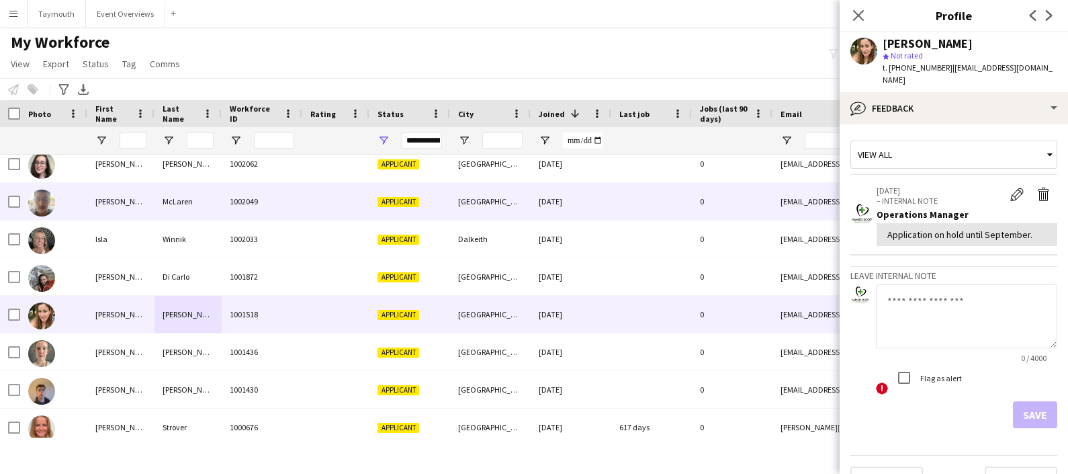
scroll to position [1212, 0]
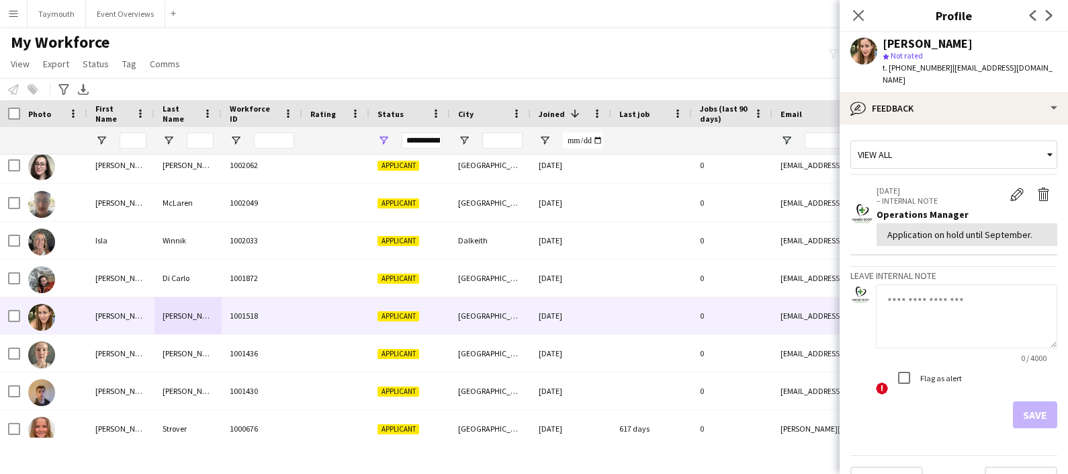
click at [728, 78] on div "Notify workforce Add to tag Select at least one crew to tag him or her. Advance…" at bounding box center [534, 89] width 1068 height 22
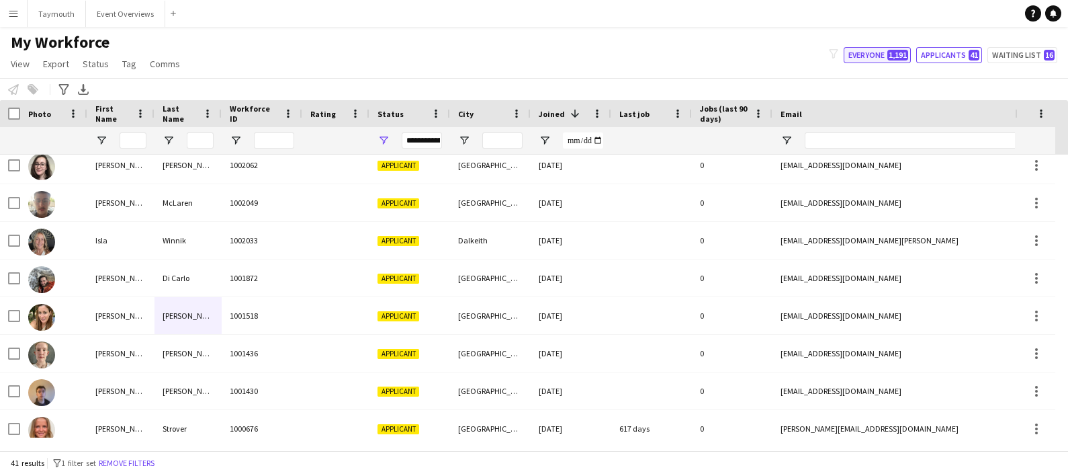
click at [886, 54] on button "Everyone 1,191" at bounding box center [877, 55] width 67 height 16
type input "**********"
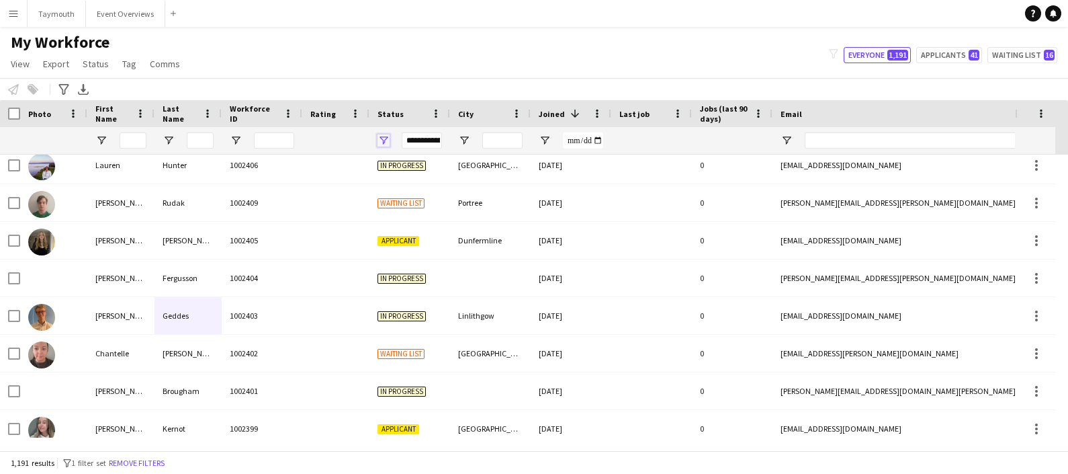
click at [387, 134] on span "Open Filter Menu" at bounding box center [384, 140] width 12 height 12
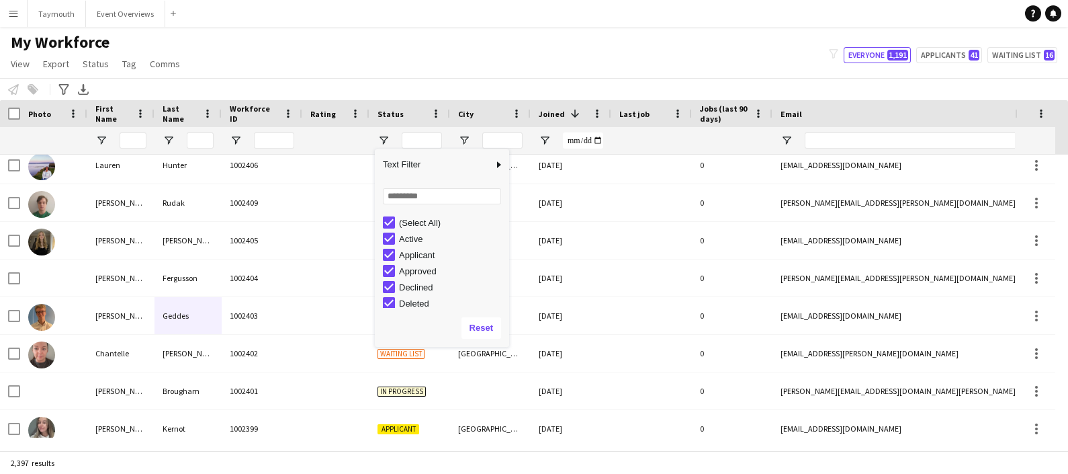
scroll to position [0, 0]
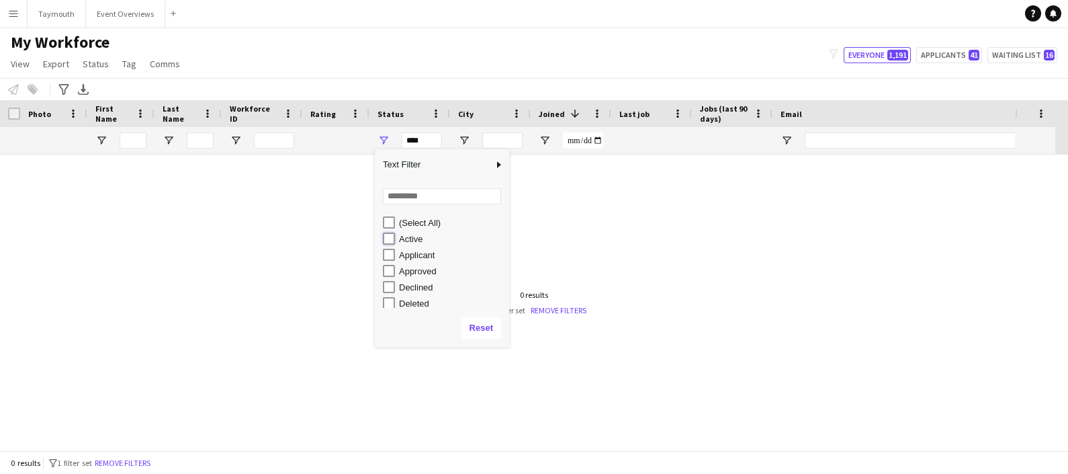
type input "**********"
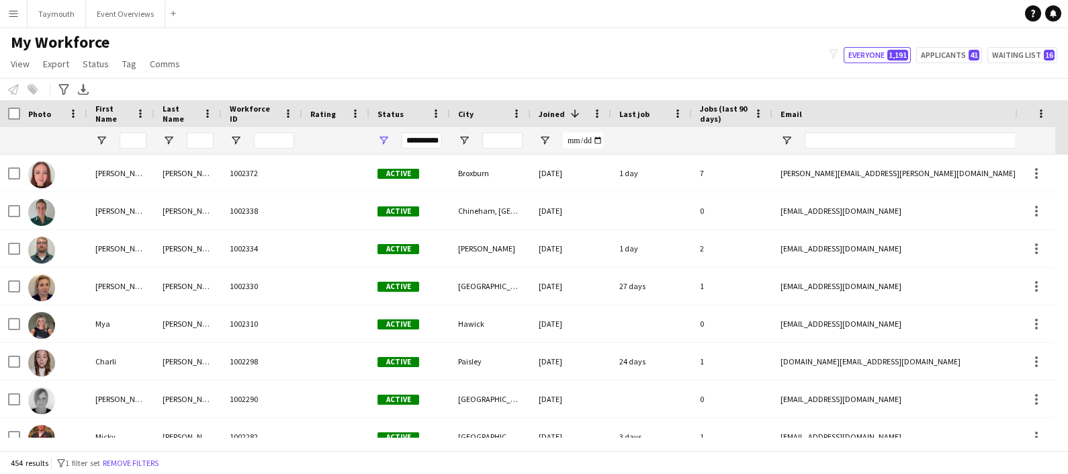
click at [537, 84] on div "Notify workforce Add to tag Select at least one crew to tag him or her. Advance…" at bounding box center [534, 89] width 1068 height 22
click at [648, 114] on div "Last job" at bounding box center [644, 113] width 48 height 20
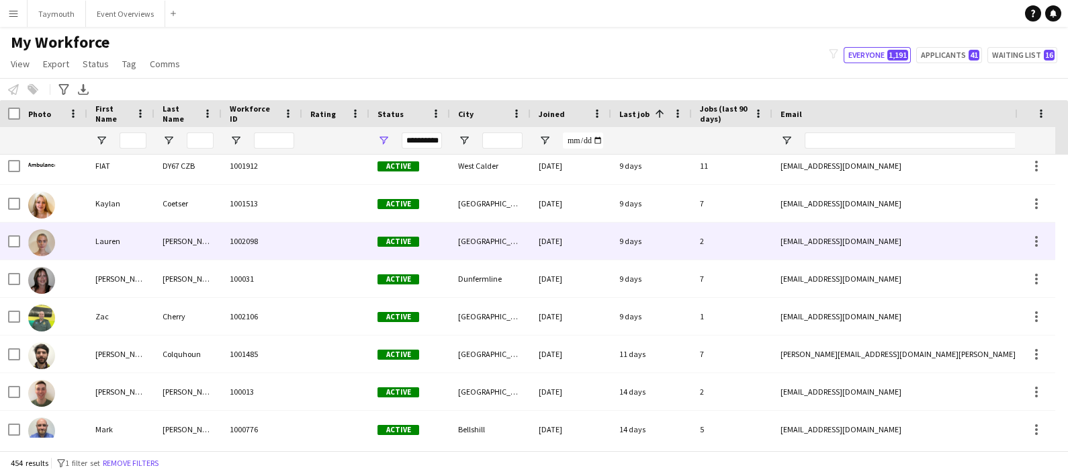
scroll to position [4968, 0]
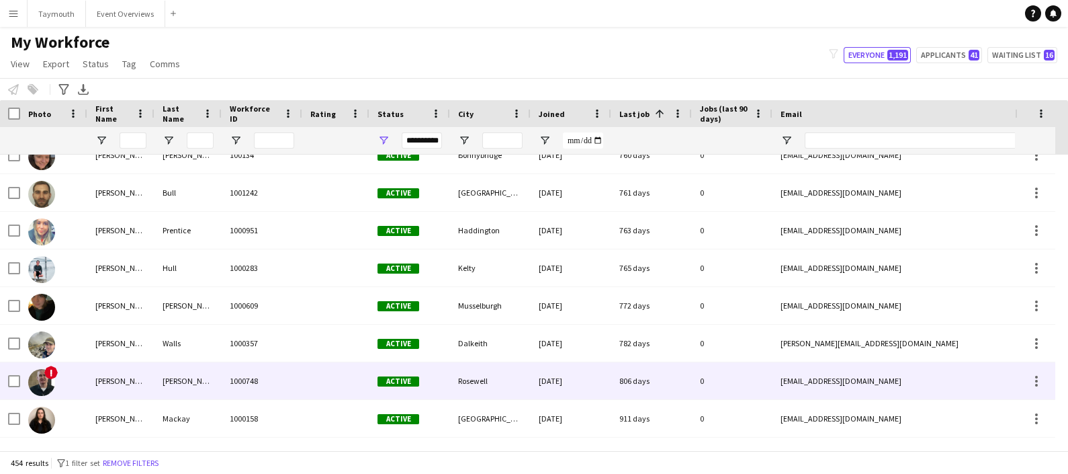
click at [139, 386] on div "[PERSON_NAME]" at bounding box center [120, 380] width 67 height 37
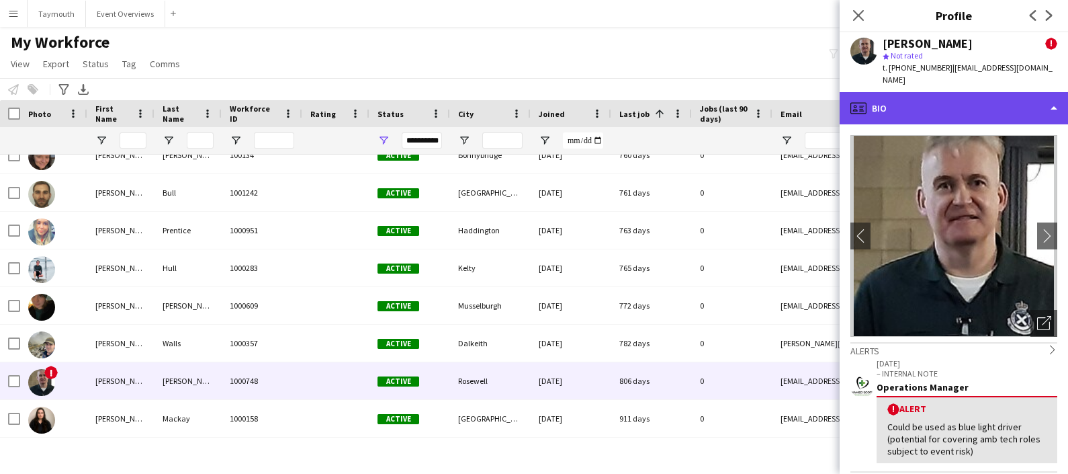
click at [973, 107] on div "profile Bio" at bounding box center [954, 108] width 228 height 32
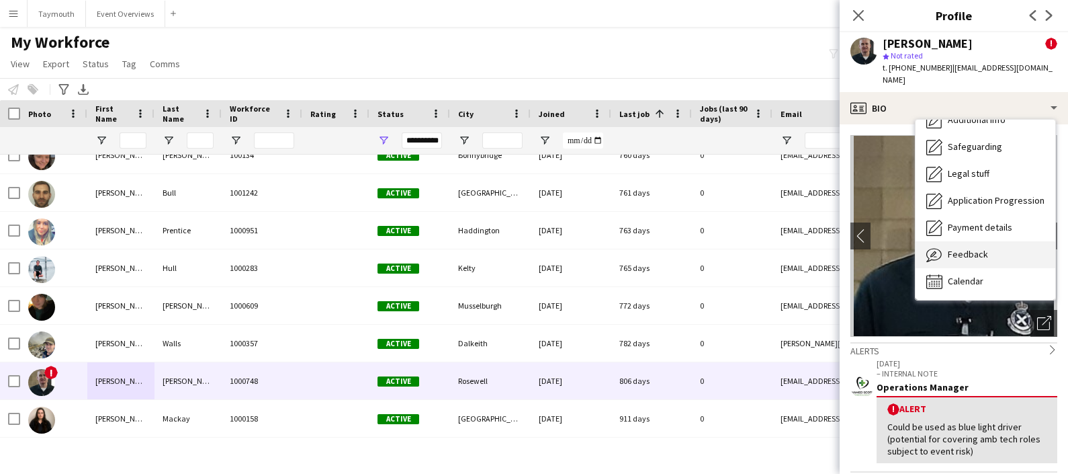
click at [988, 241] on div "Feedback Feedback" at bounding box center [986, 254] width 140 height 27
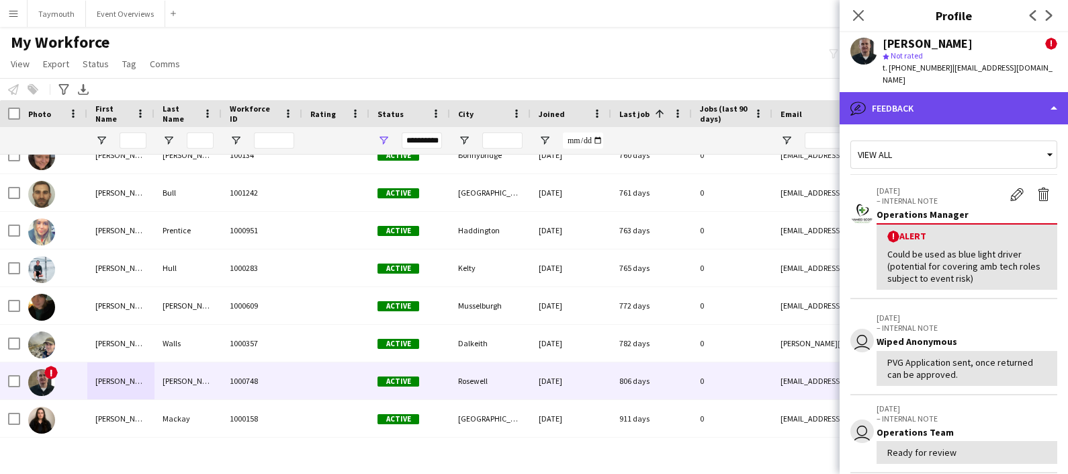
click at [888, 93] on div "bubble-pencil Feedback" at bounding box center [954, 108] width 228 height 32
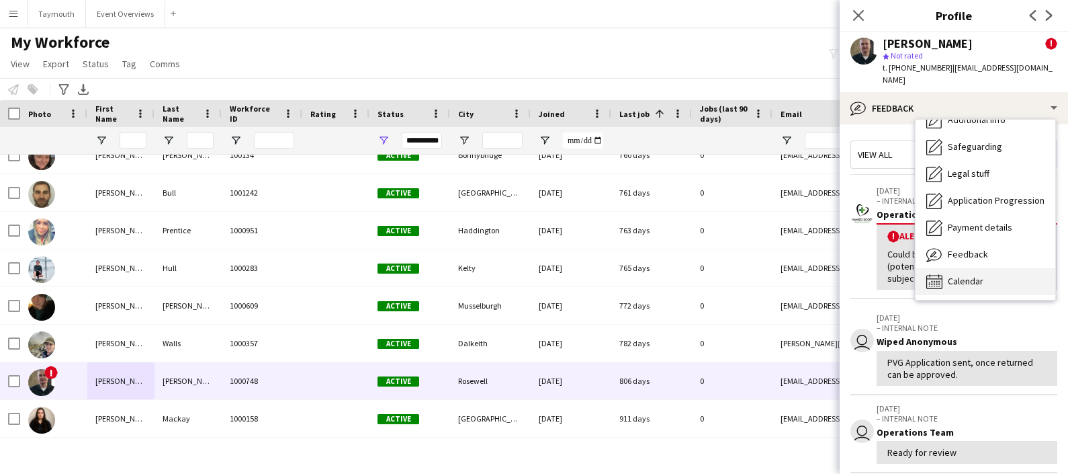
click at [972, 275] on span "Calendar" at bounding box center [966, 281] width 36 height 12
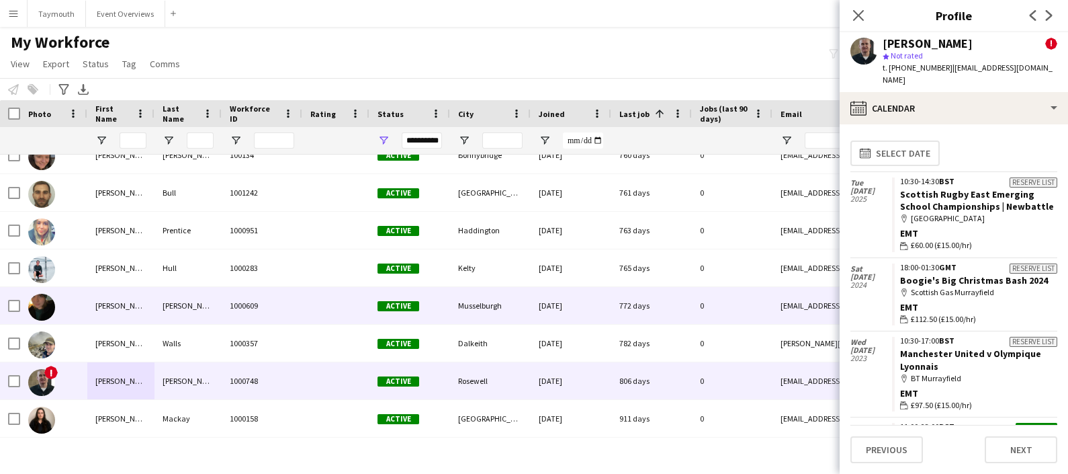
click at [204, 299] on div "[PERSON_NAME]" at bounding box center [188, 305] width 67 height 37
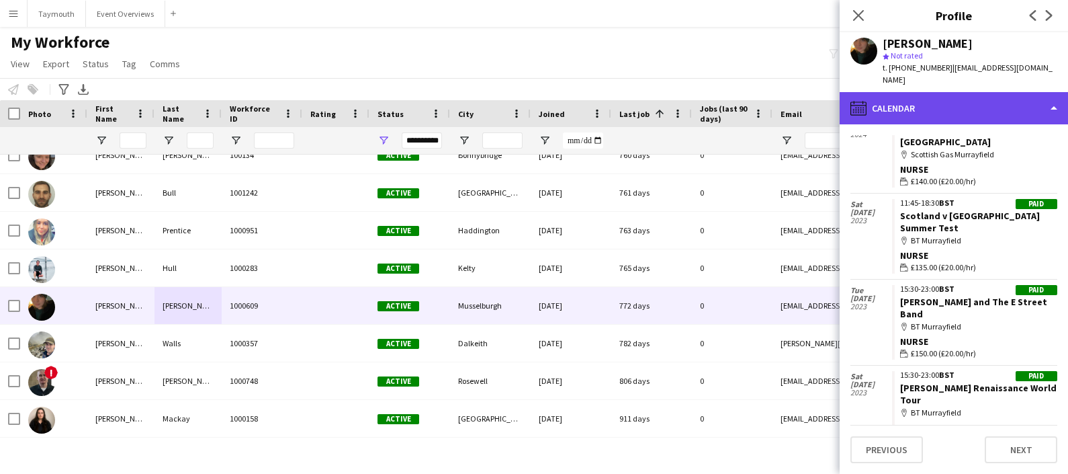
click at [981, 101] on div "calendar-full Calendar" at bounding box center [954, 108] width 228 height 32
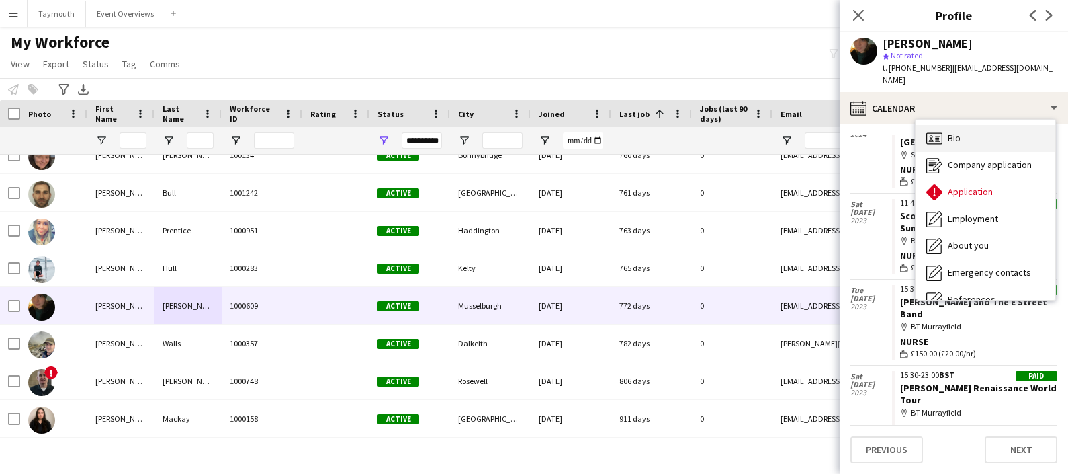
click at [980, 135] on div "Bio Bio" at bounding box center [986, 138] width 140 height 27
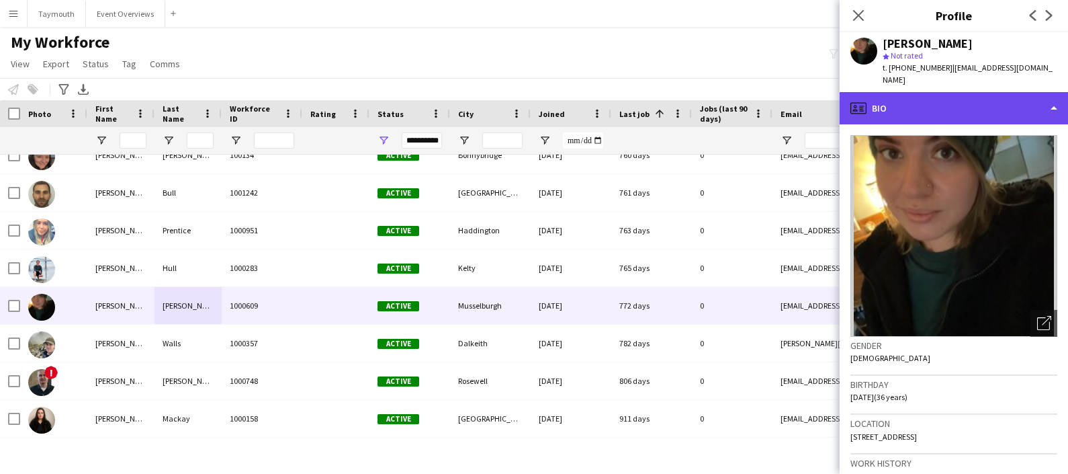
click at [993, 106] on div "profile Bio" at bounding box center [954, 108] width 228 height 32
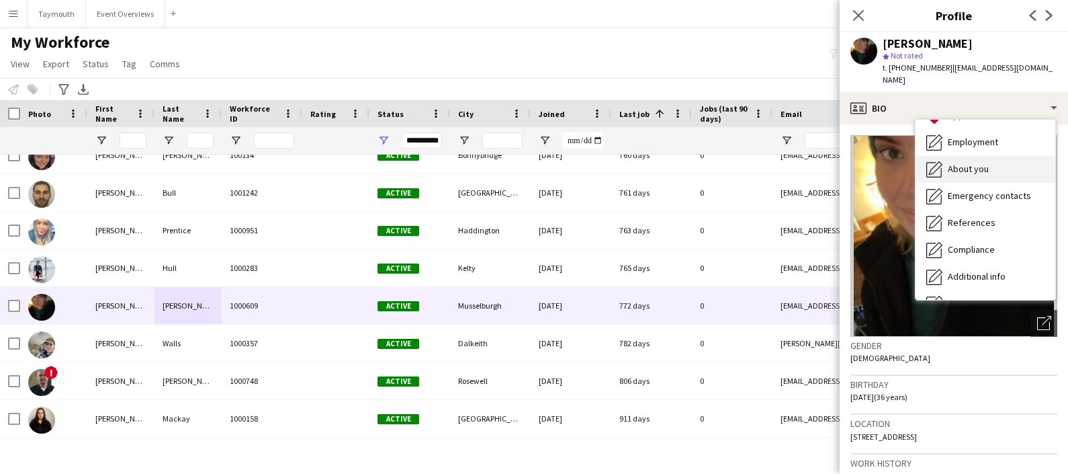
click at [980, 163] on div "About you About you" at bounding box center [986, 169] width 140 height 27
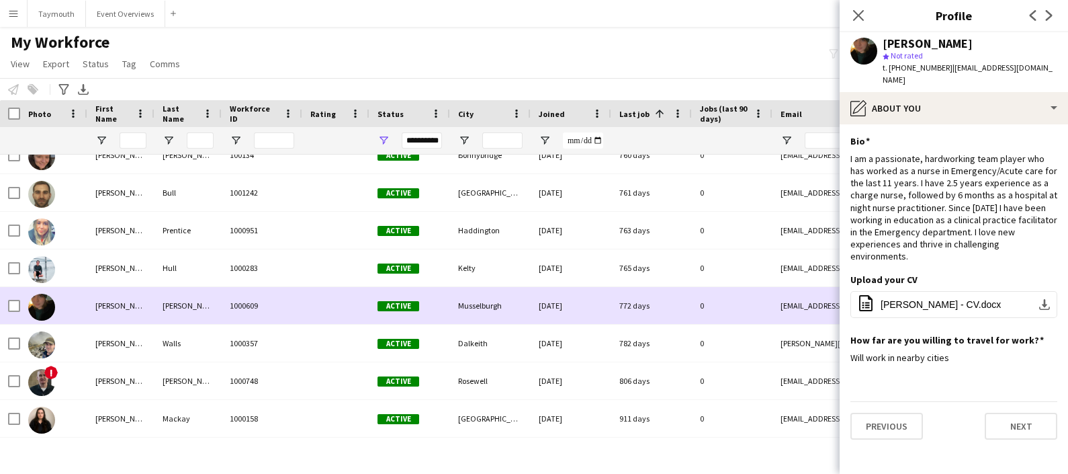
click at [155, 292] on div "[PERSON_NAME]" at bounding box center [188, 305] width 67 height 37
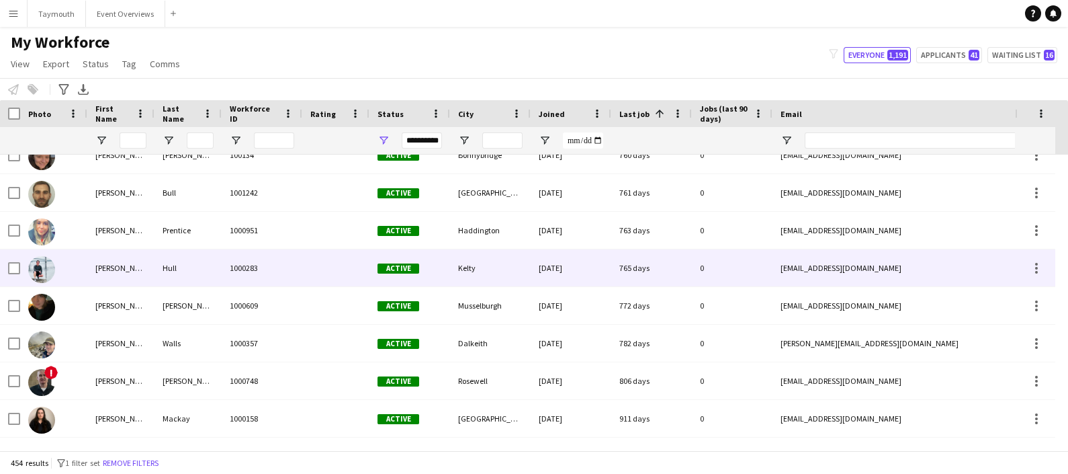
click at [205, 255] on div "Hull" at bounding box center [188, 267] width 67 height 37
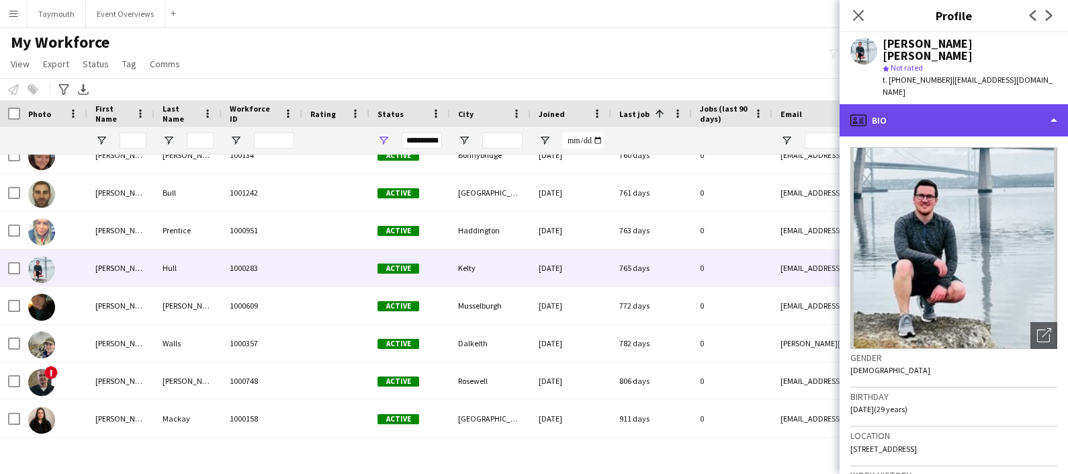
click at [989, 104] on div "profile Bio" at bounding box center [954, 120] width 228 height 32
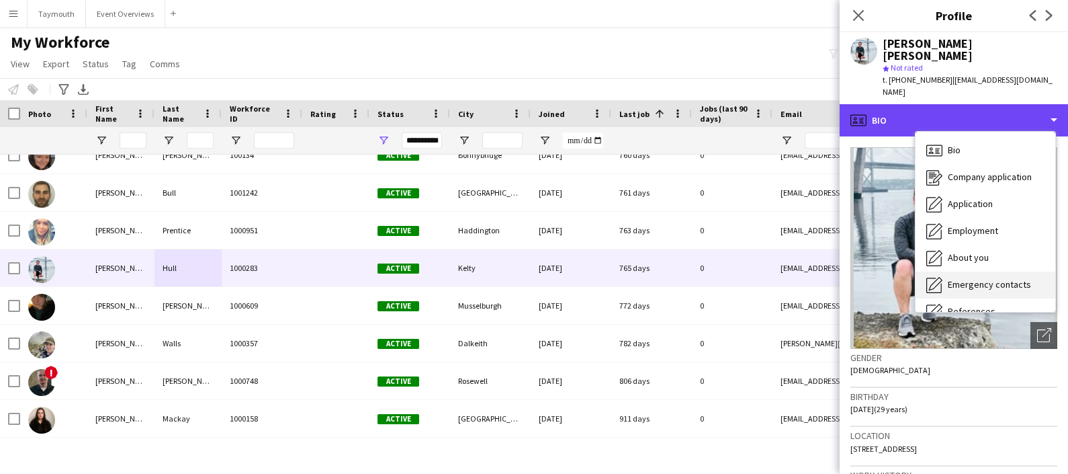
scroll to position [233, 0]
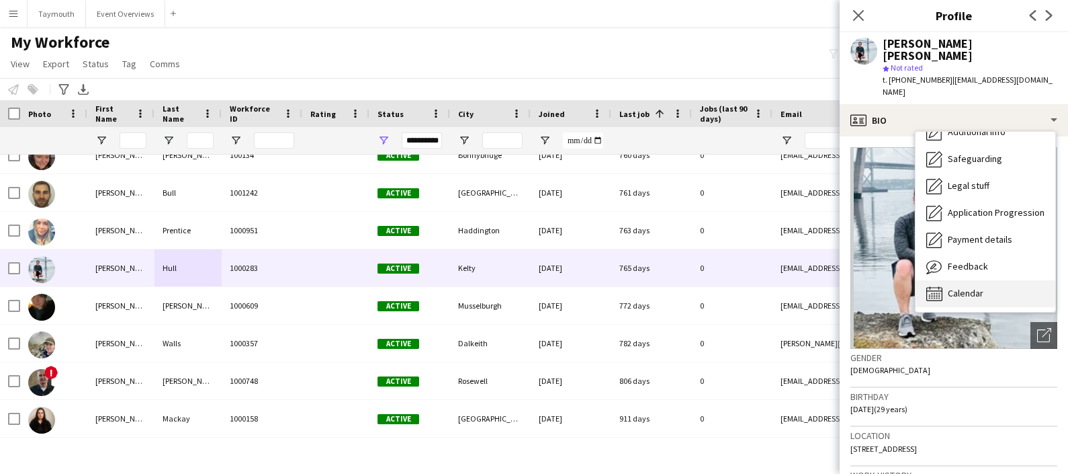
click at [961, 287] on span "Calendar" at bounding box center [966, 293] width 36 height 12
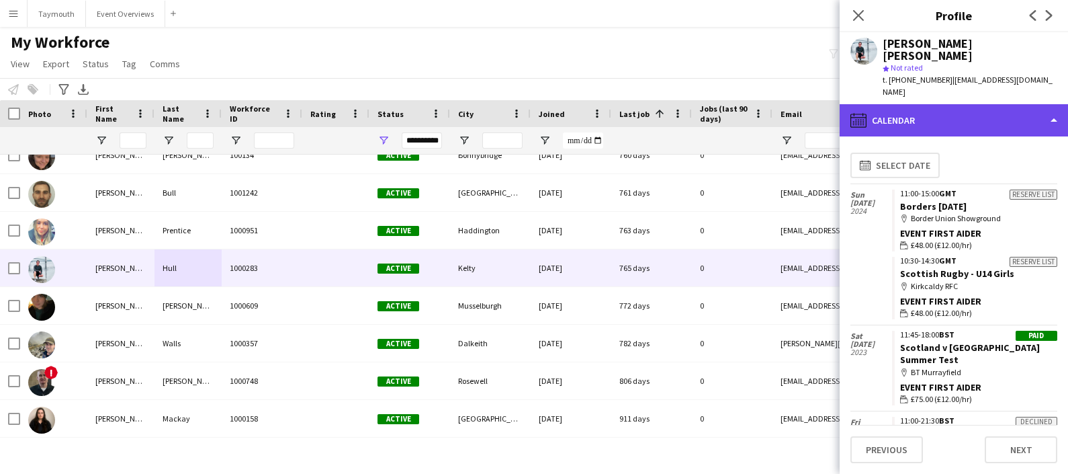
click at [974, 104] on div "calendar-full Calendar" at bounding box center [954, 120] width 228 height 32
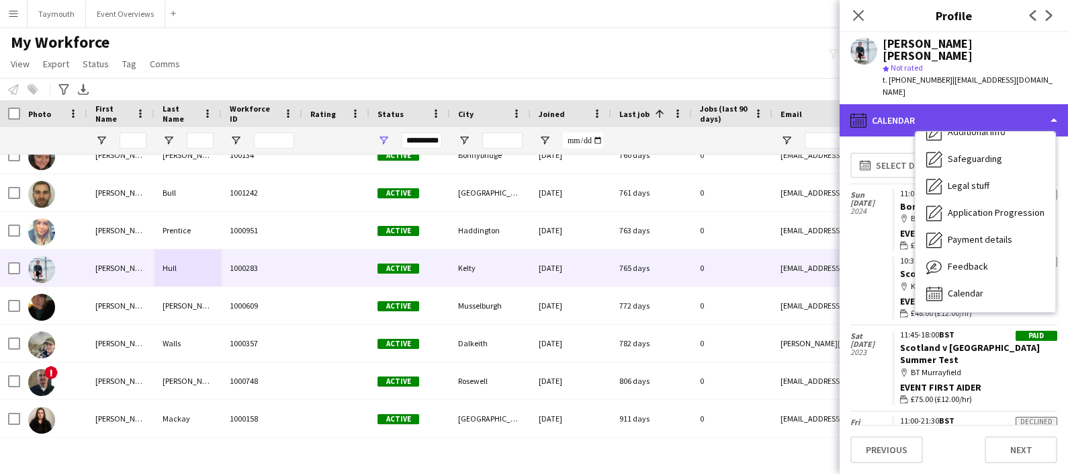
click at [974, 104] on div "calendar-full Calendar" at bounding box center [954, 120] width 228 height 32
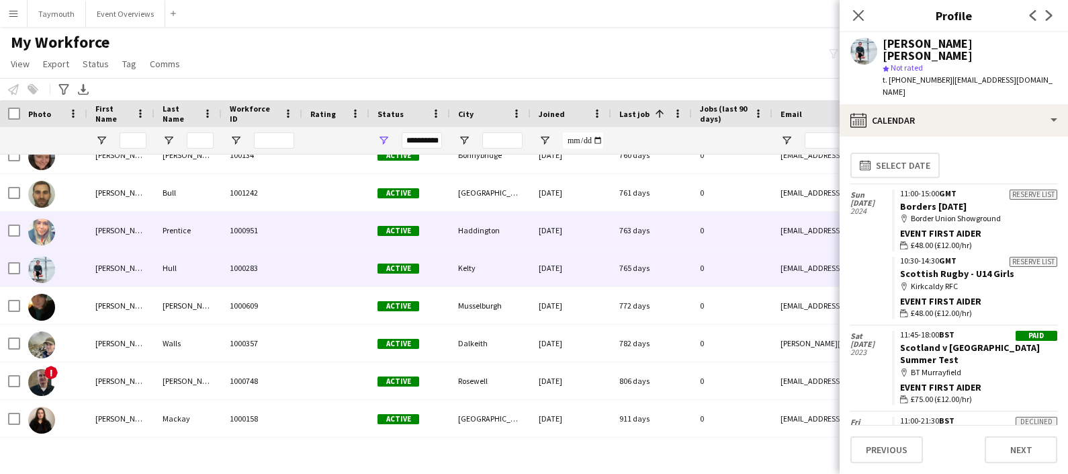
click at [218, 231] on div "Prentice" at bounding box center [188, 230] width 67 height 37
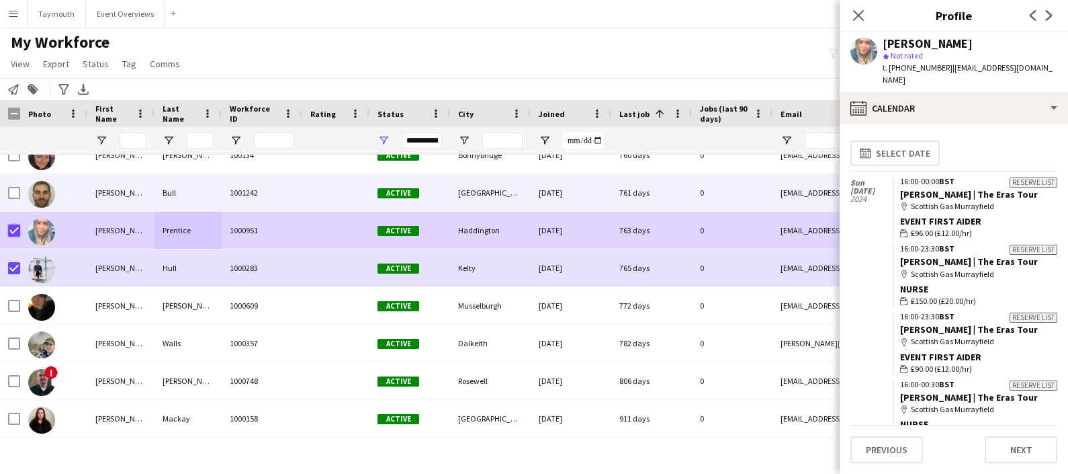
scroll to position [16728, 0]
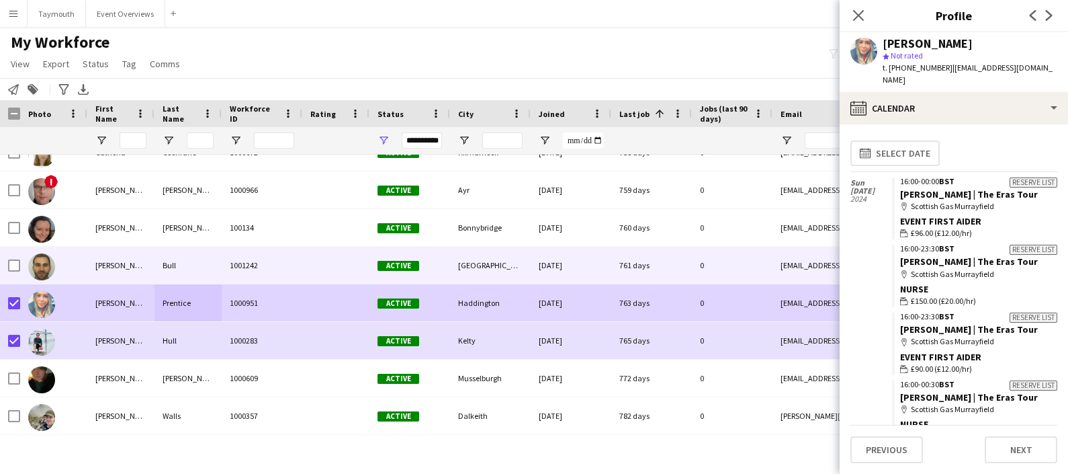
click at [600, 265] on div "04-08-2023" at bounding box center [571, 265] width 81 height 37
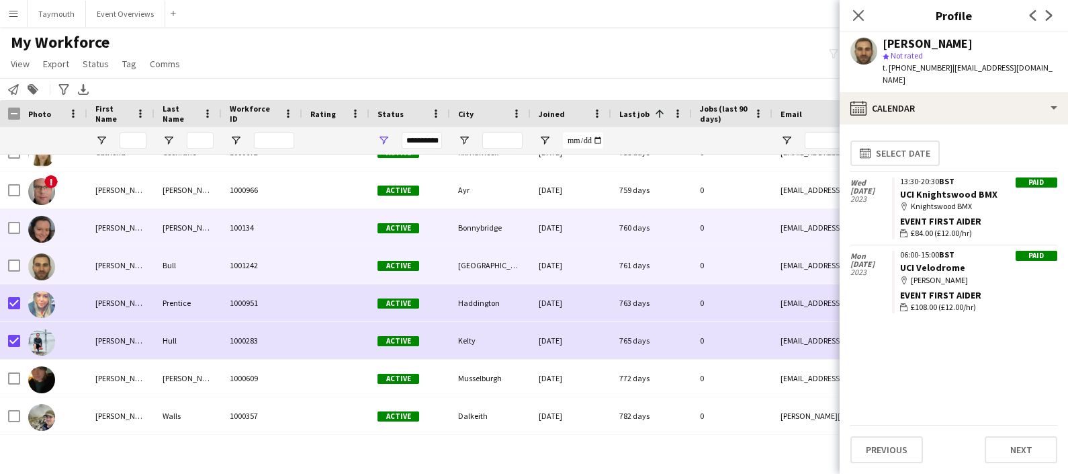
click at [584, 231] on div "[DATE]" at bounding box center [571, 227] width 81 height 37
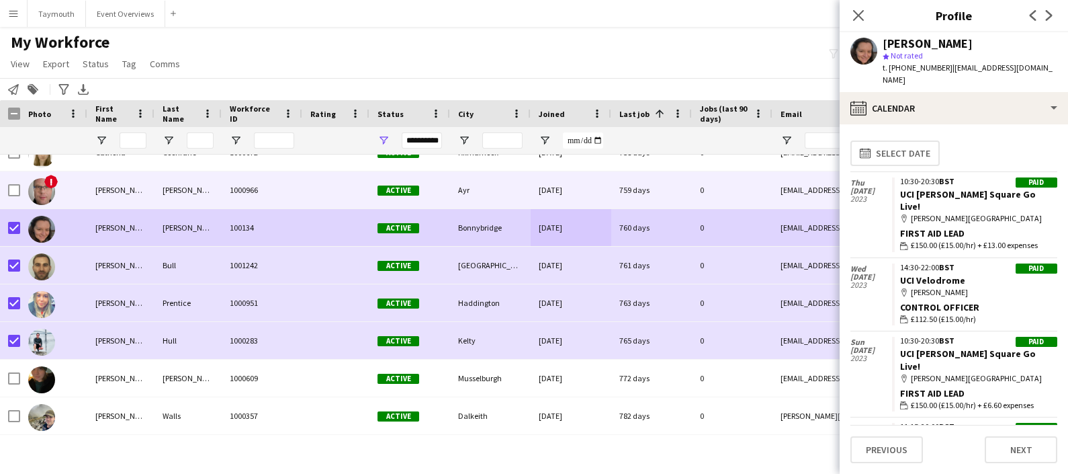
click at [289, 203] on div "1000966" at bounding box center [262, 189] width 81 height 37
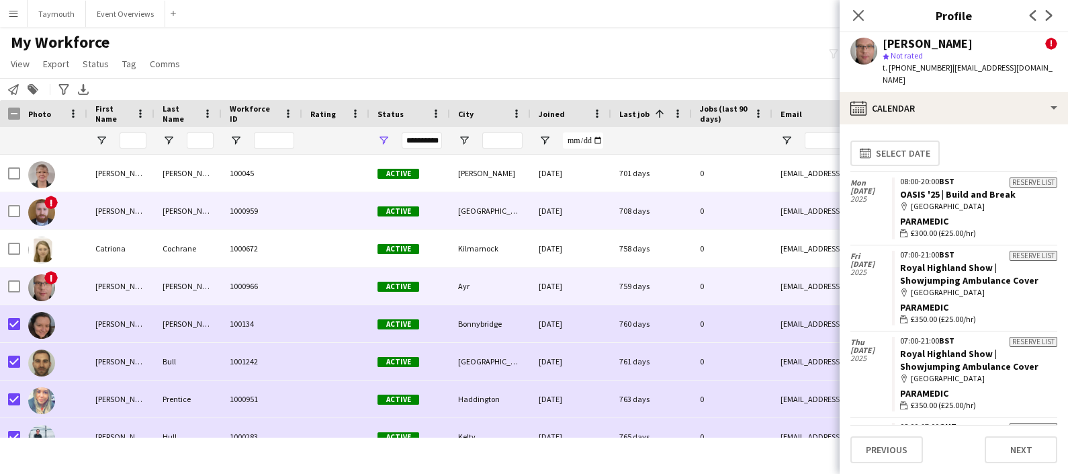
scroll to position [16630, 0]
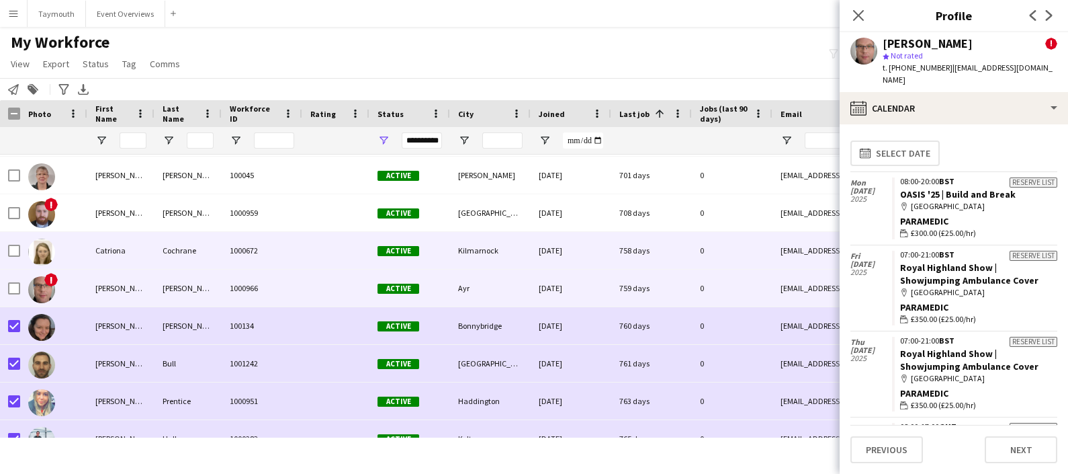
click at [151, 241] on div "Catriona" at bounding box center [120, 250] width 67 height 37
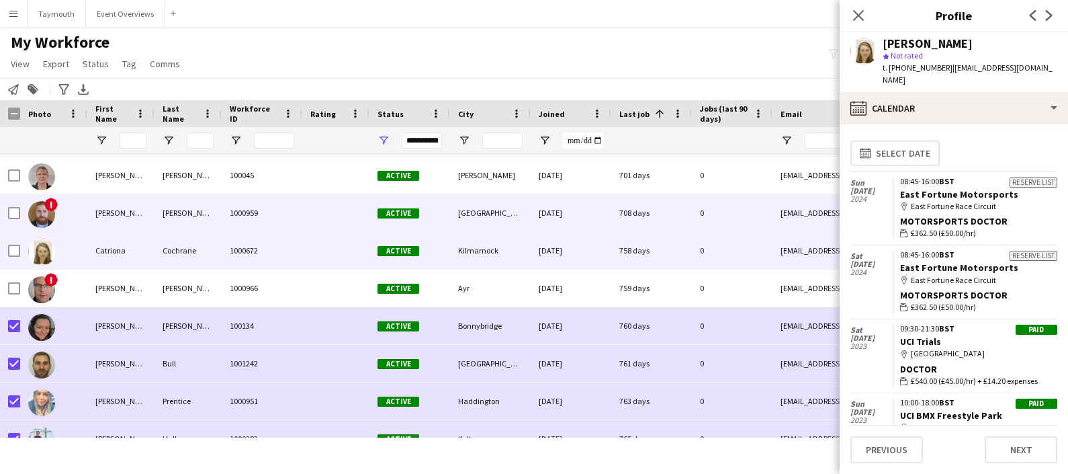
click at [183, 216] on div "Maclean" at bounding box center [188, 212] width 67 height 37
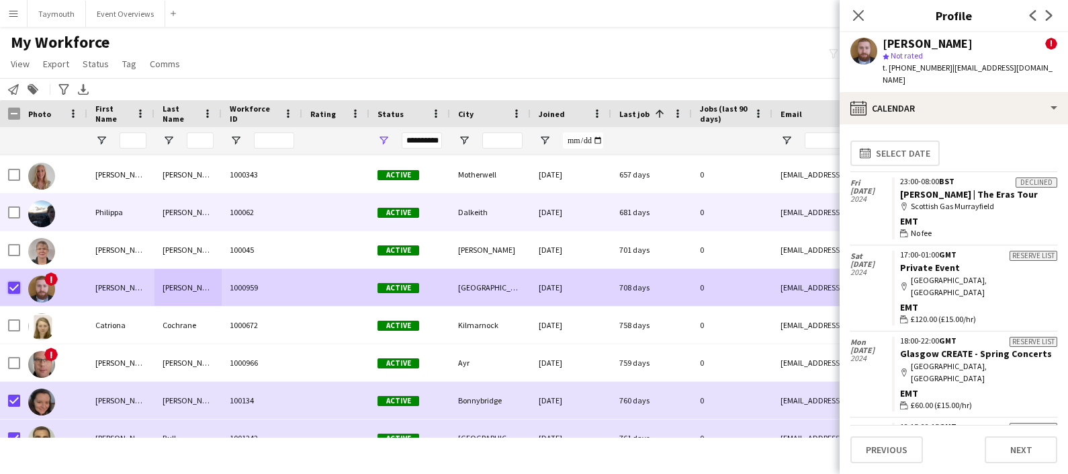
scroll to position [16551, 0]
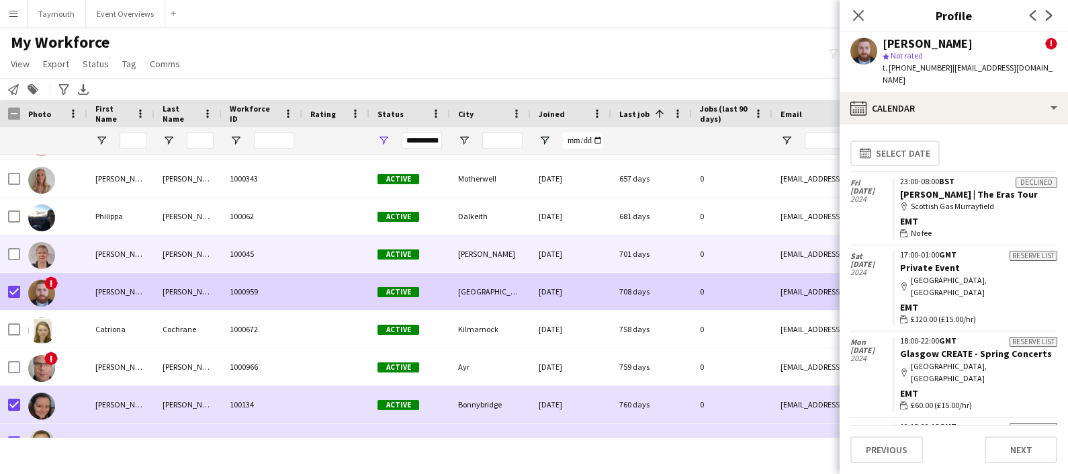
click at [252, 242] on div "100045" at bounding box center [262, 253] width 81 height 37
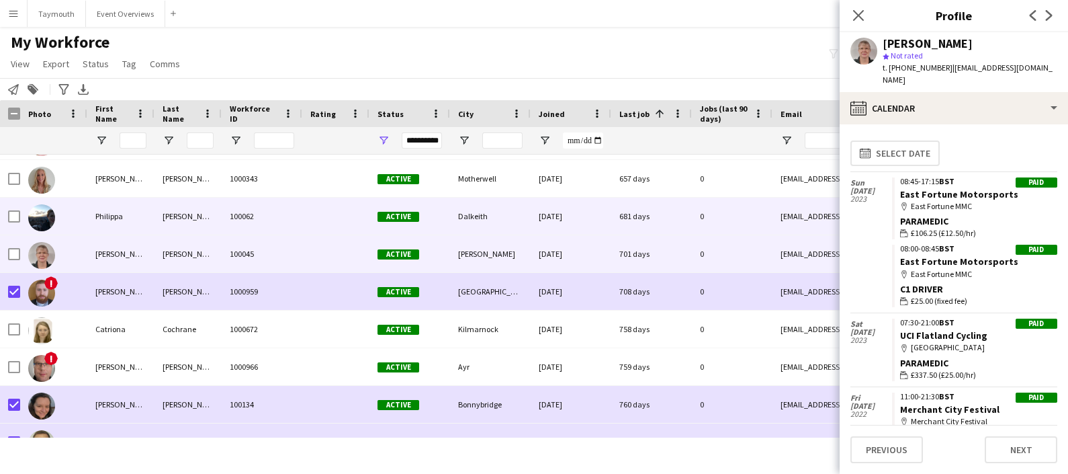
click at [302, 216] on div at bounding box center [335, 216] width 67 height 37
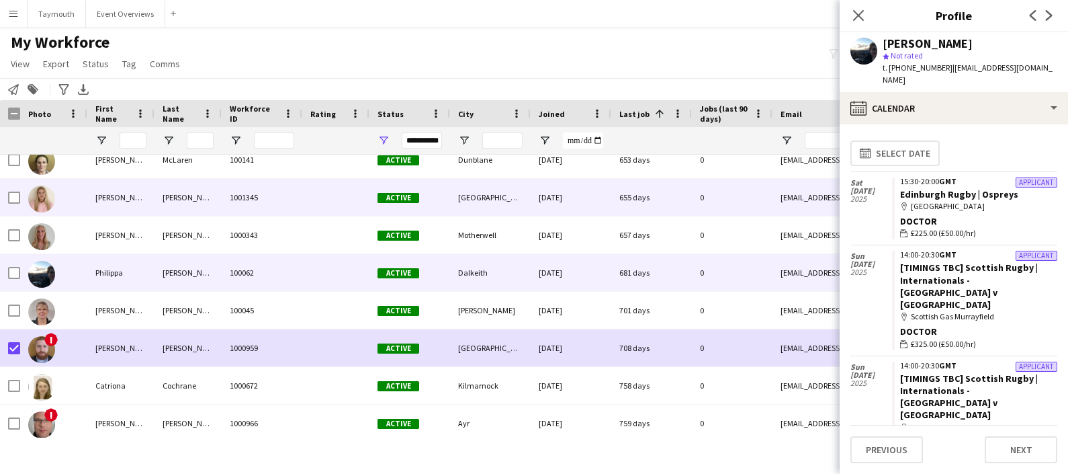
scroll to position [16469, 0]
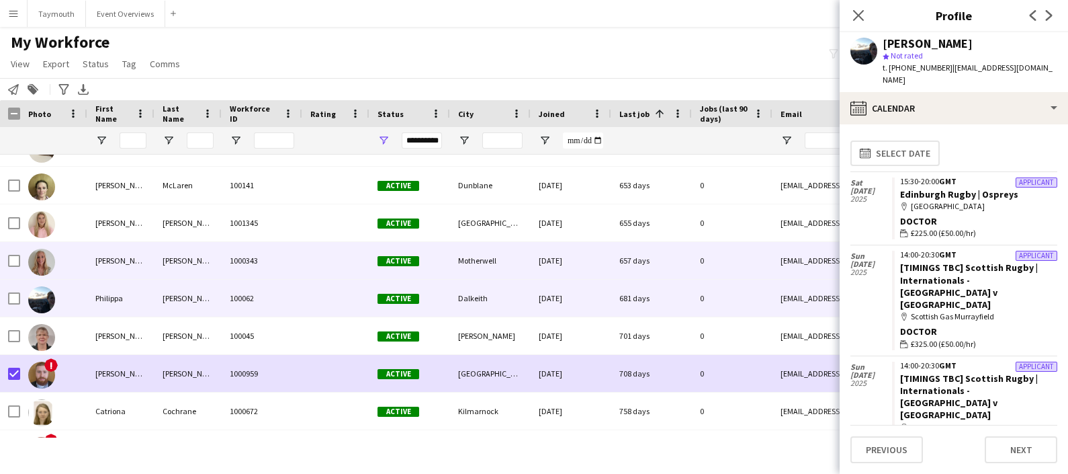
click at [251, 254] on div "1000343" at bounding box center [262, 260] width 81 height 37
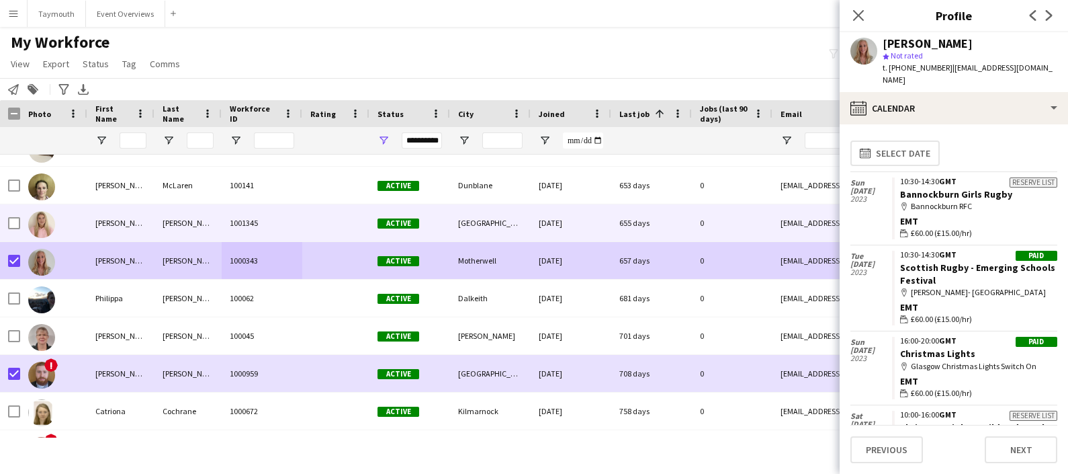
click at [254, 222] on div "1001345" at bounding box center [262, 222] width 81 height 37
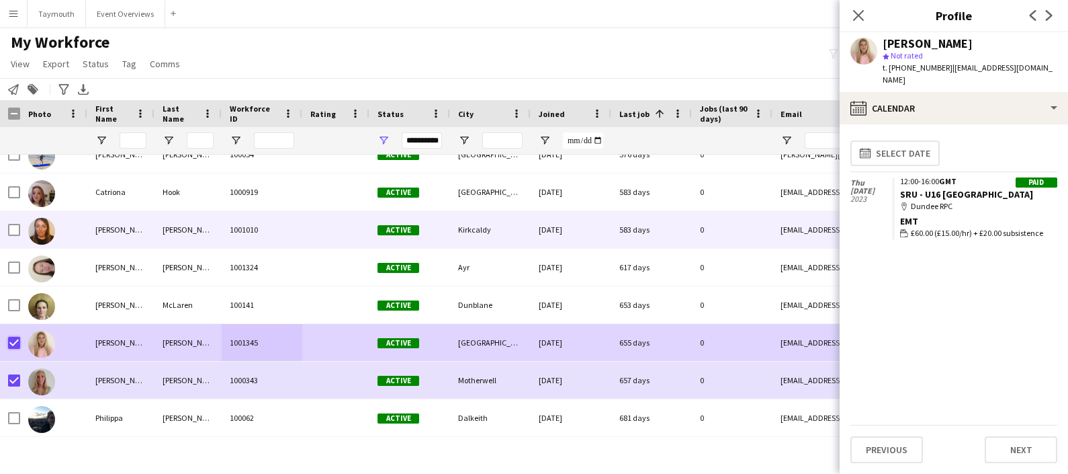
scroll to position [16345, 0]
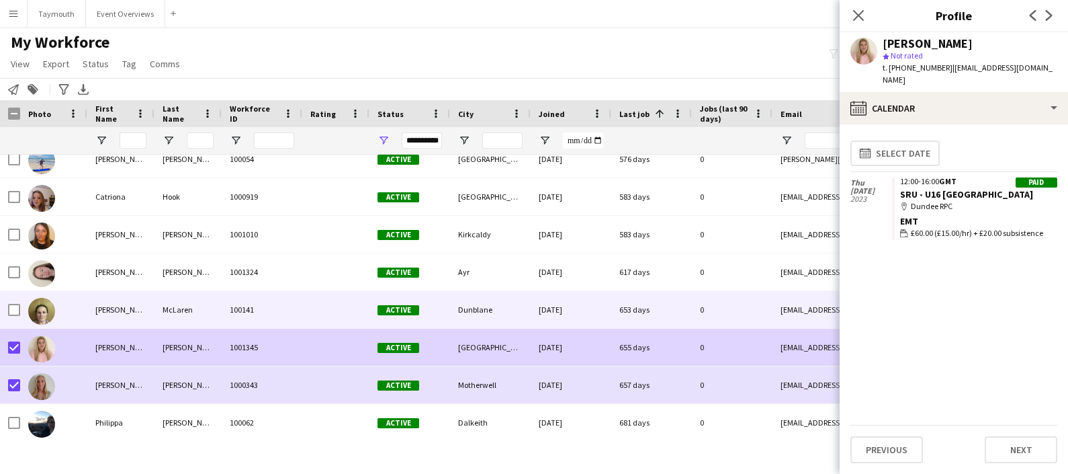
click at [188, 299] on div "McLaren" at bounding box center [188, 309] width 67 height 37
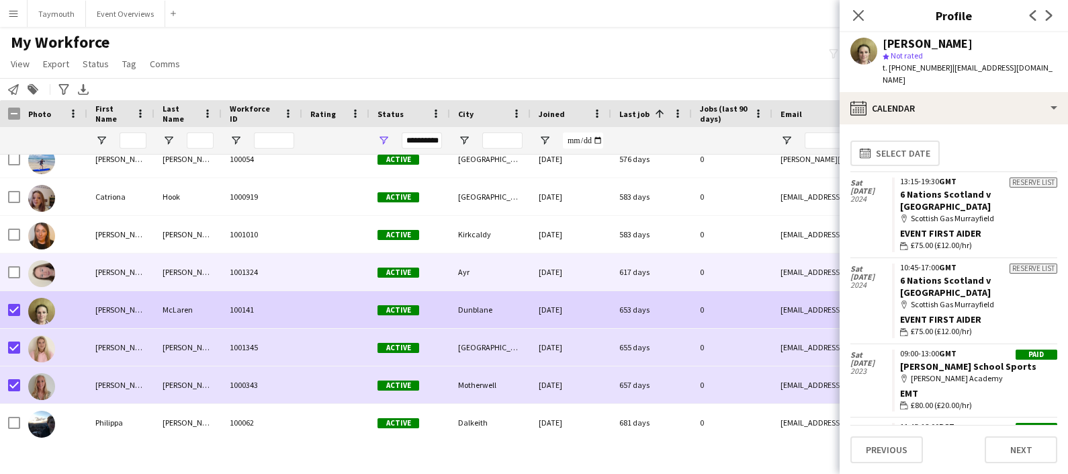
click at [179, 275] on div "Clayton" at bounding box center [188, 271] width 67 height 37
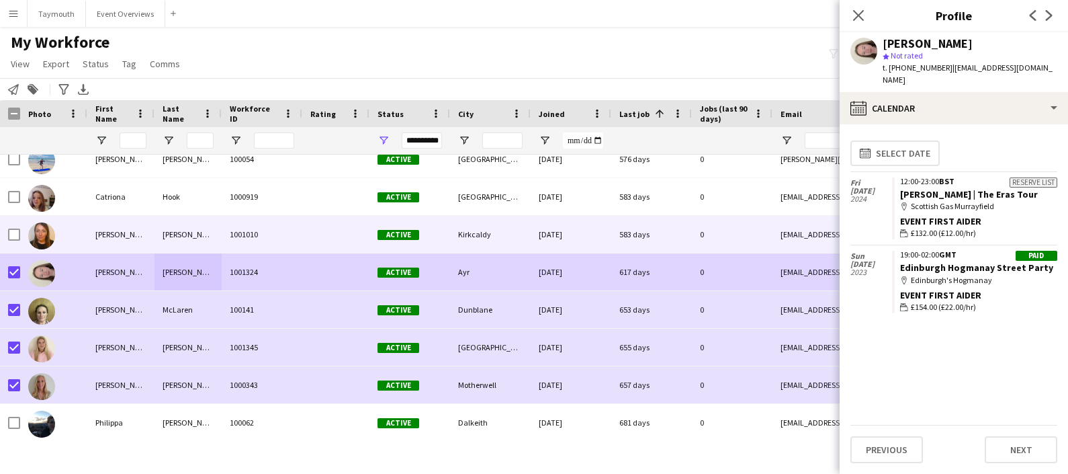
click at [175, 235] on div "[PERSON_NAME]" at bounding box center [188, 234] width 67 height 37
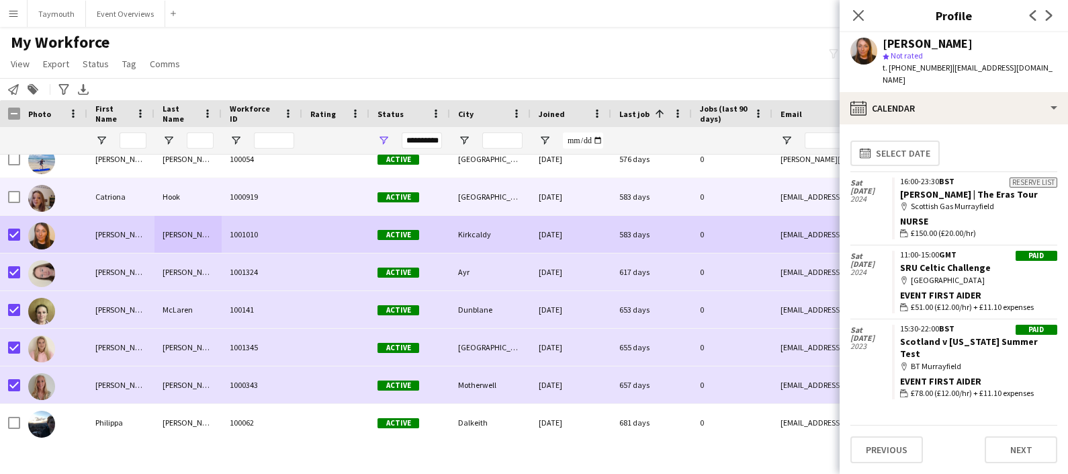
click at [194, 192] on div "Hook" at bounding box center [188, 196] width 67 height 37
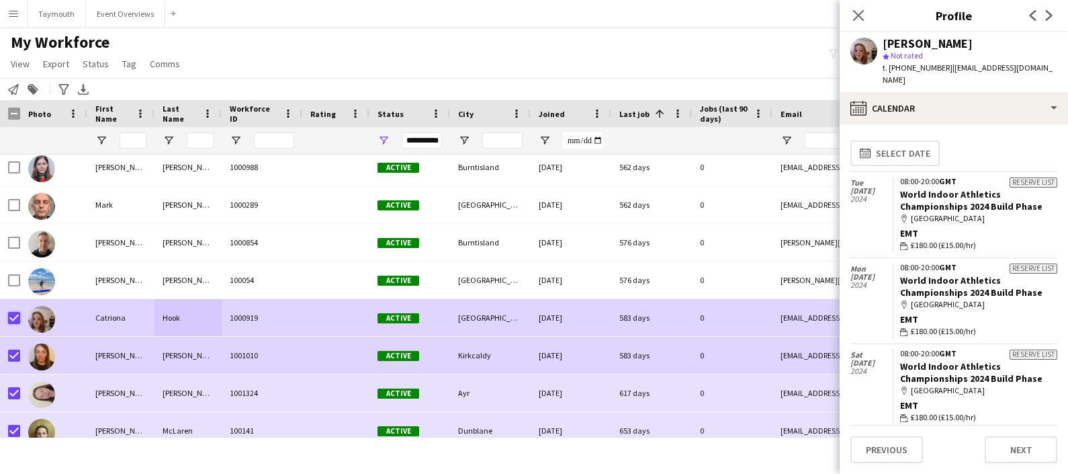
scroll to position [16224, 0]
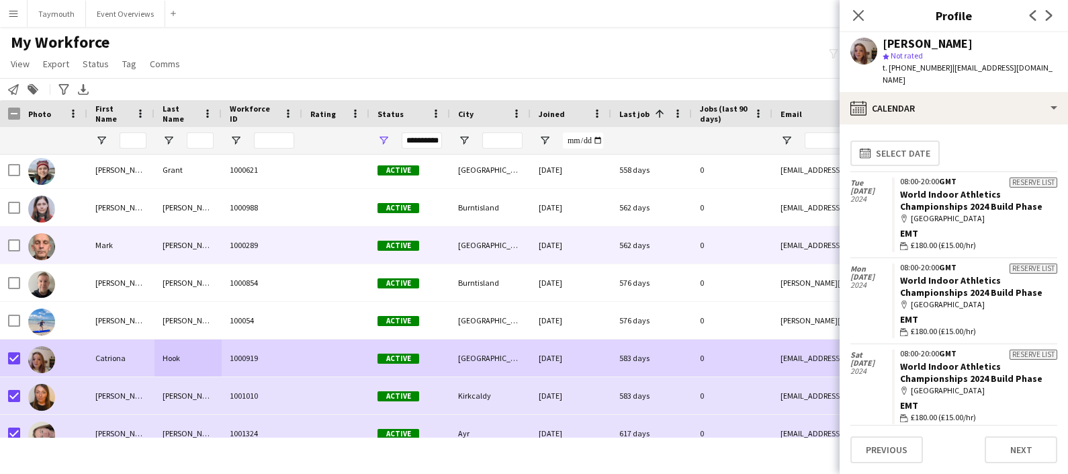
click at [142, 257] on div "Mark" at bounding box center [120, 244] width 67 height 37
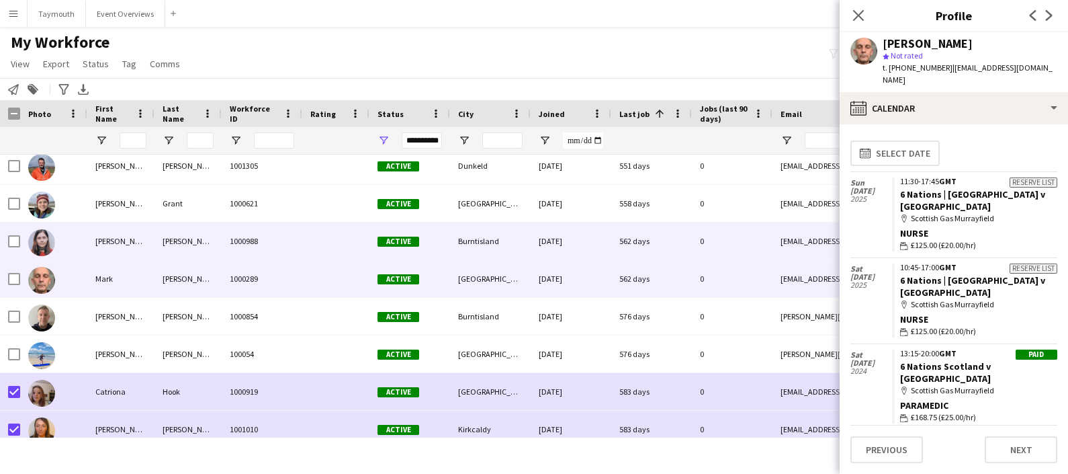
scroll to position [16150, 0]
click at [142, 251] on div "Joana" at bounding box center [120, 240] width 67 height 37
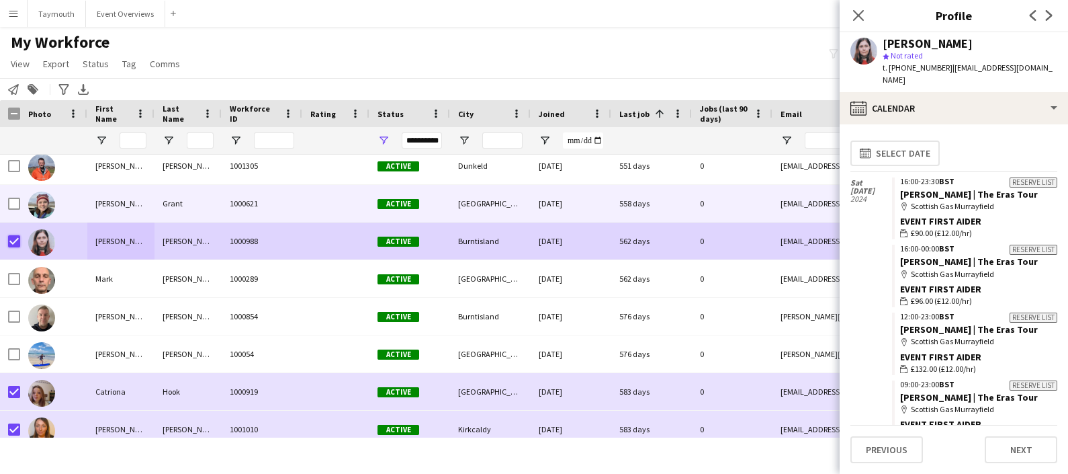
scroll to position [16098, 0]
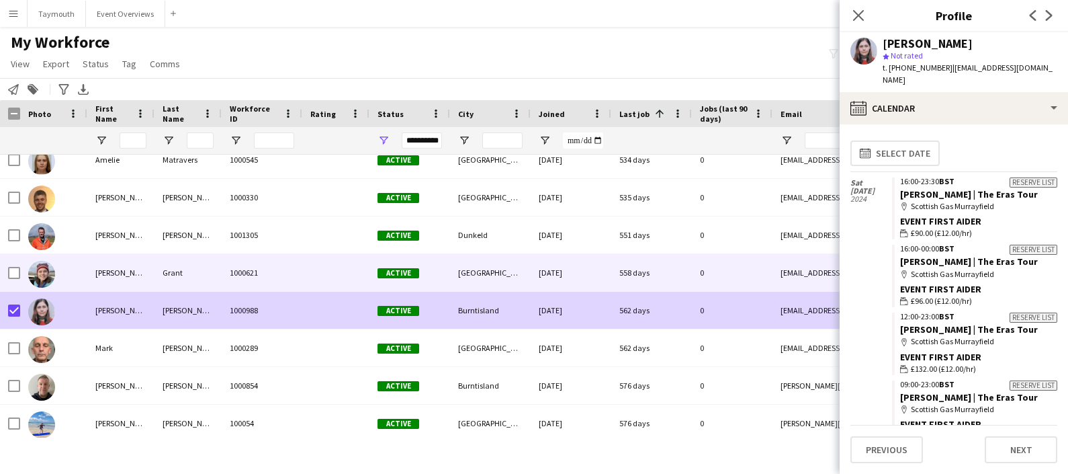
click at [134, 268] on div "[PERSON_NAME]" at bounding box center [120, 272] width 67 height 37
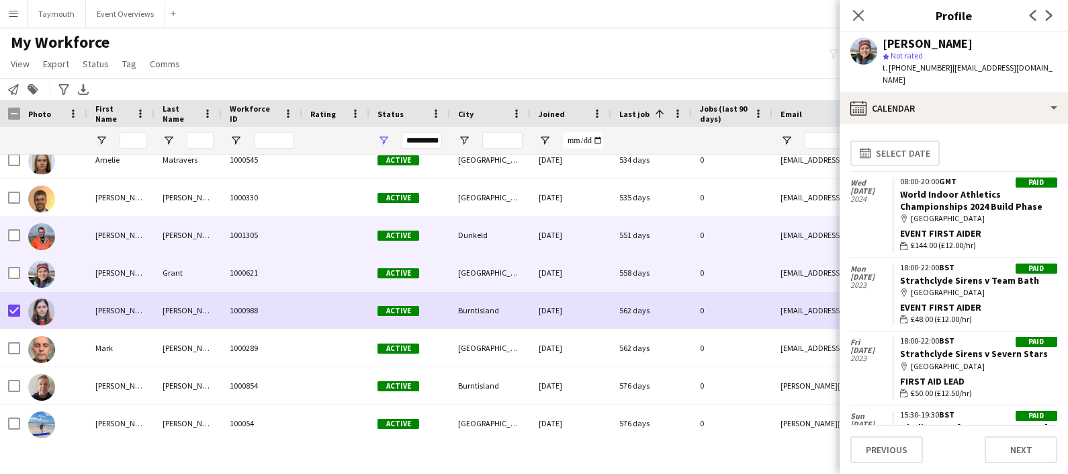
click at [137, 235] on div "[PERSON_NAME]" at bounding box center [120, 234] width 67 height 37
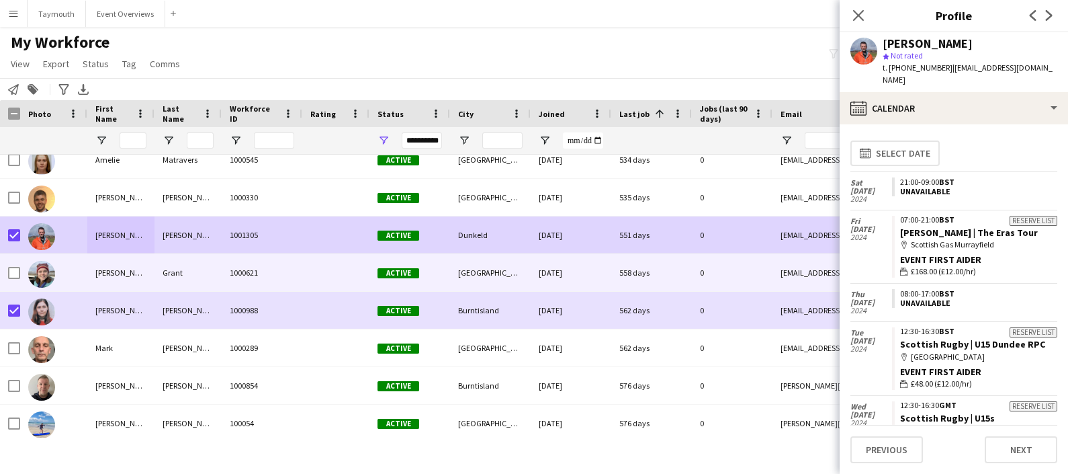
click at [105, 263] on div "[PERSON_NAME]" at bounding box center [120, 272] width 67 height 37
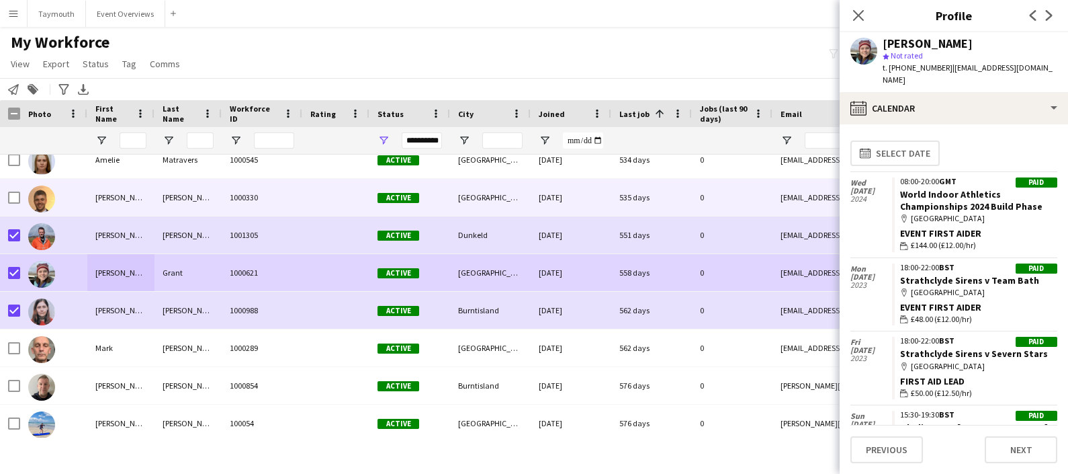
click at [139, 188] on div "Shaun" at bounding box center [120, 197] width 67 height 37
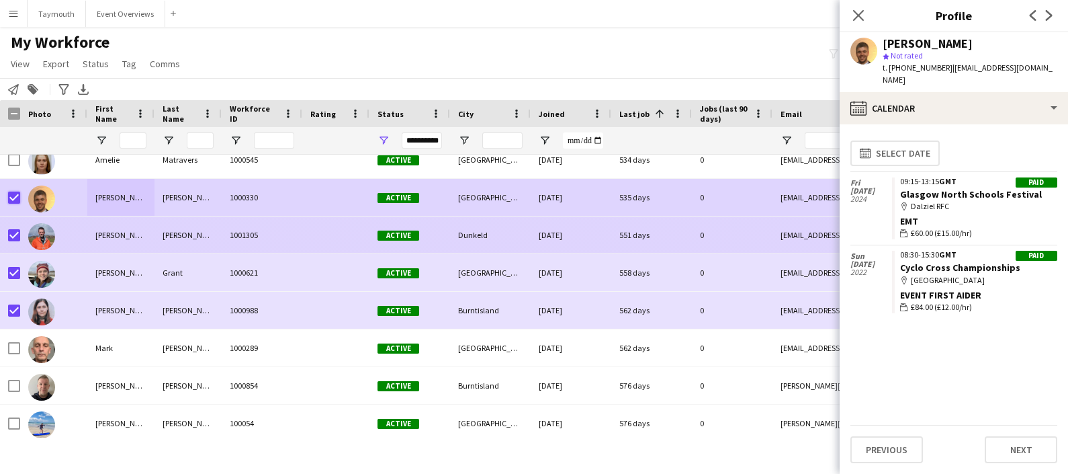
scroll to position [15991, 0]
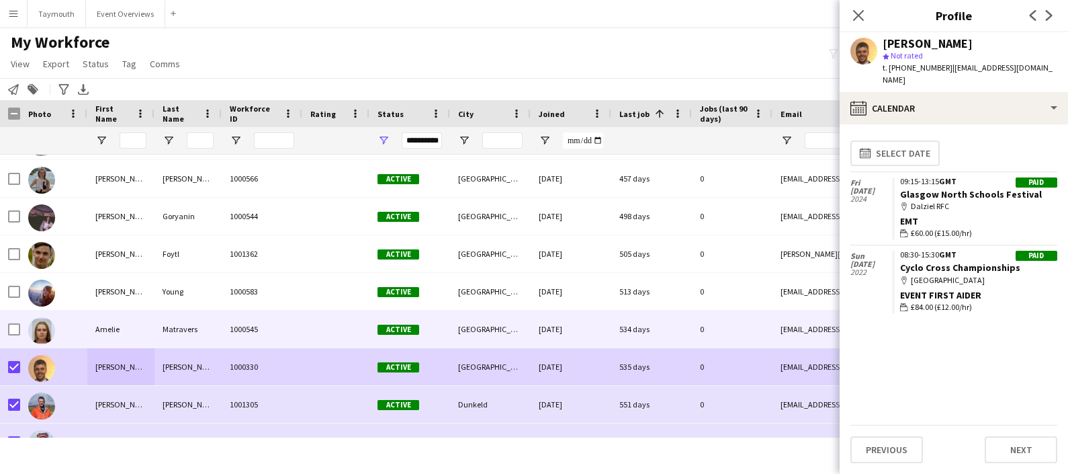
click at [108, 316] on div "Amelie" at bounding box center [120, 328] width 67 height 37
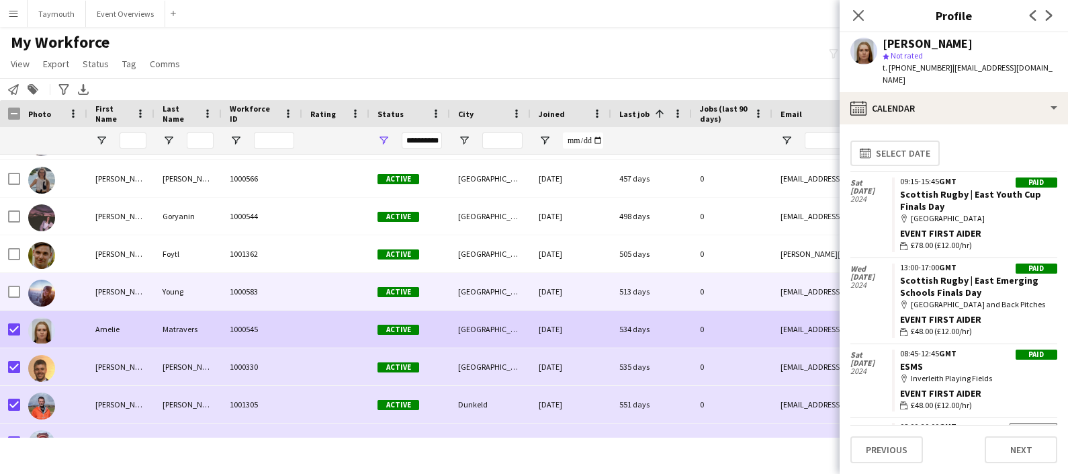
click at [126, 298] on div "[PERSON_NAME]" at bounding box center [120, 291] width 67 height 37
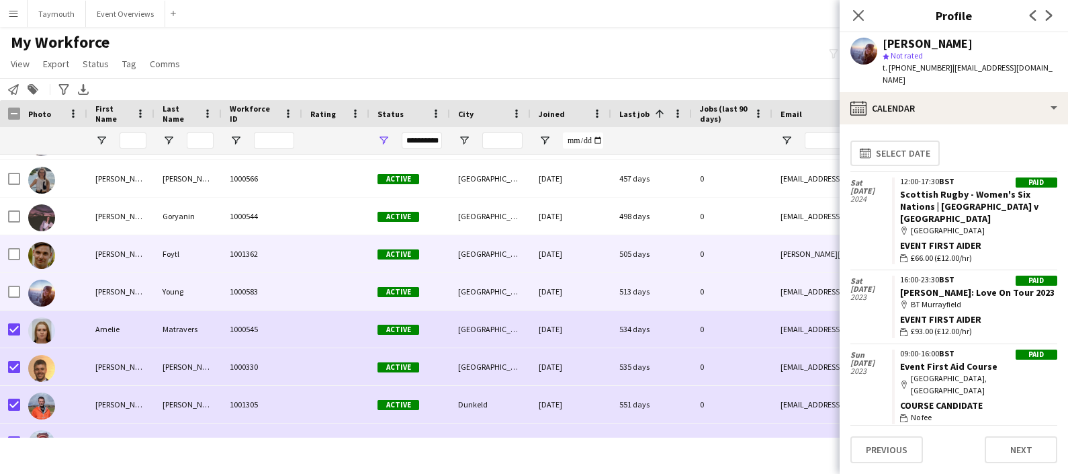
click at [131, 246] on div "Jakub" at bounding box center [120, 253] width 67 height 37
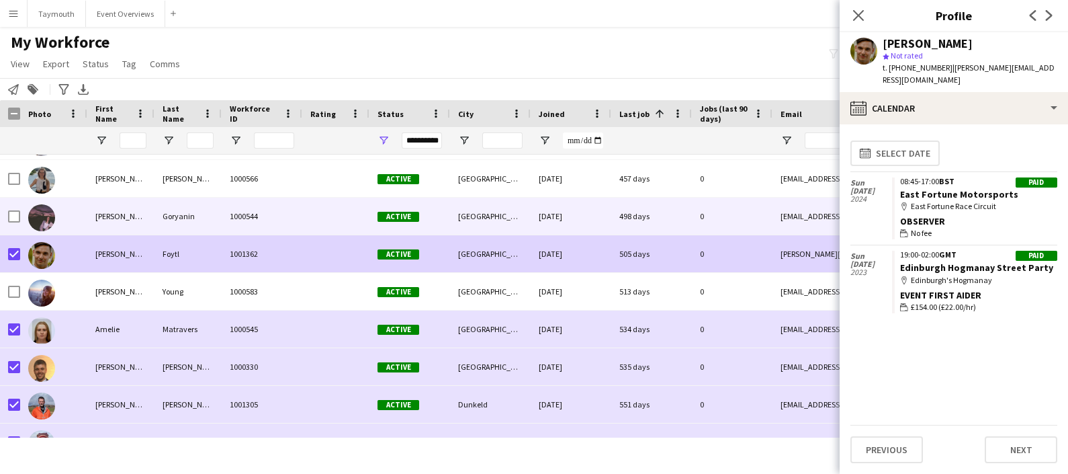
click at [134, 218] on div "Anastasia" at bounding box center [120, 216] width 67 height 37
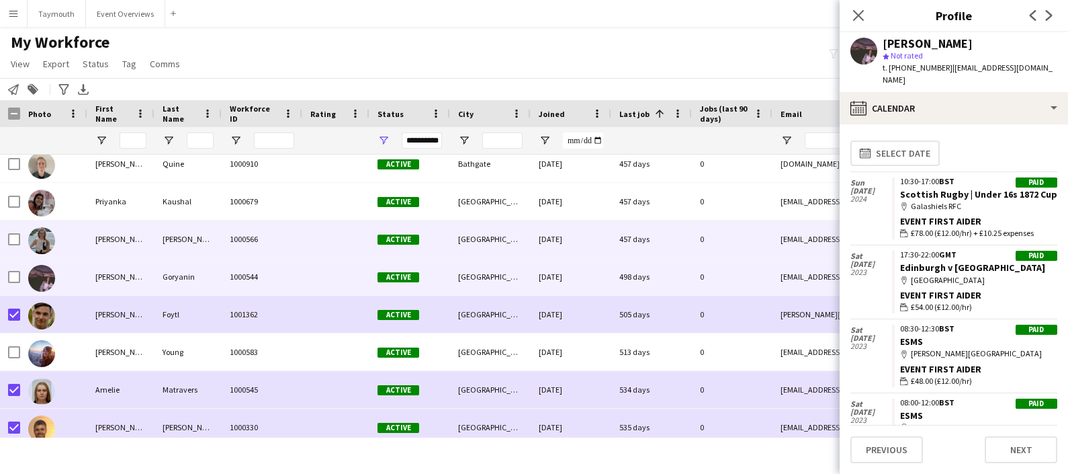
scroll to position [15840, 0]
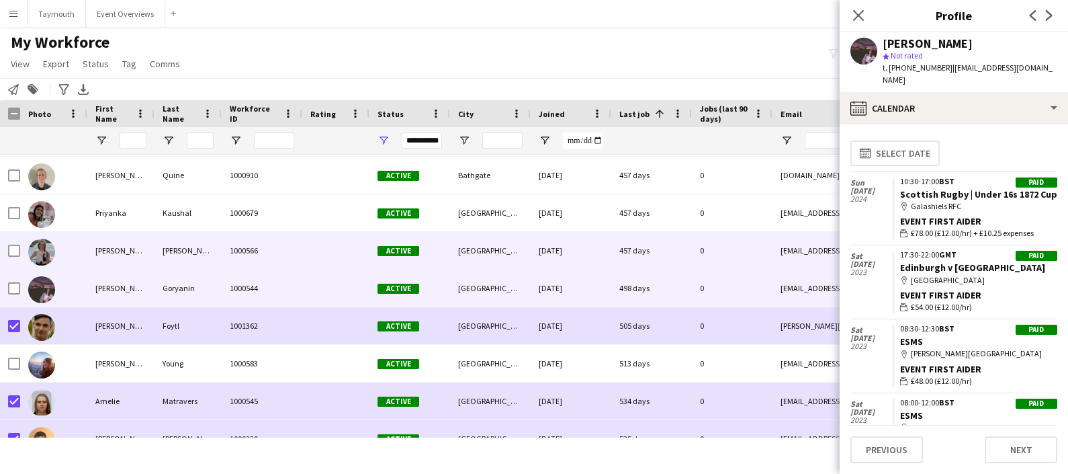
click at [127, 255] on div "[PERSON_NAME]" at bounding box center [120, 250] width 67 height 37
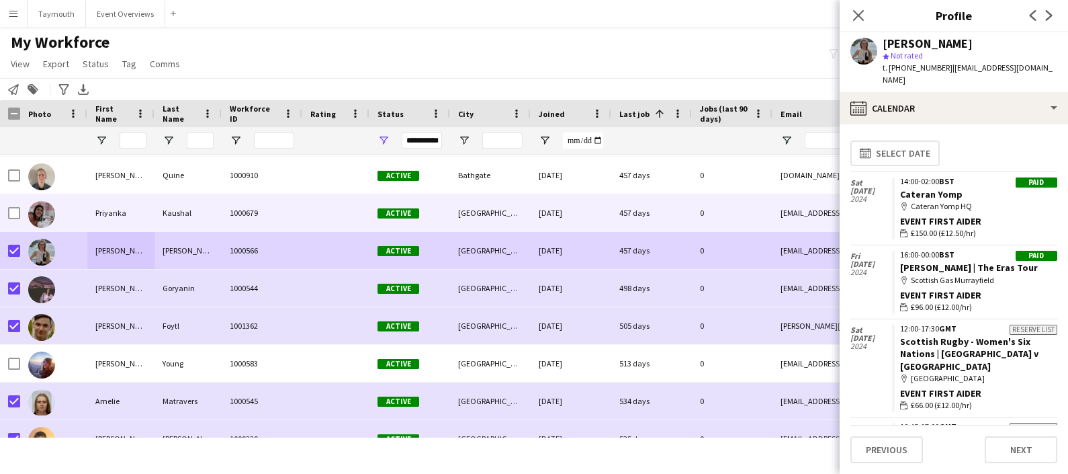
click at [94, 221] on div "Priyanka" at bounding box center [120, 212] width 67 height 37
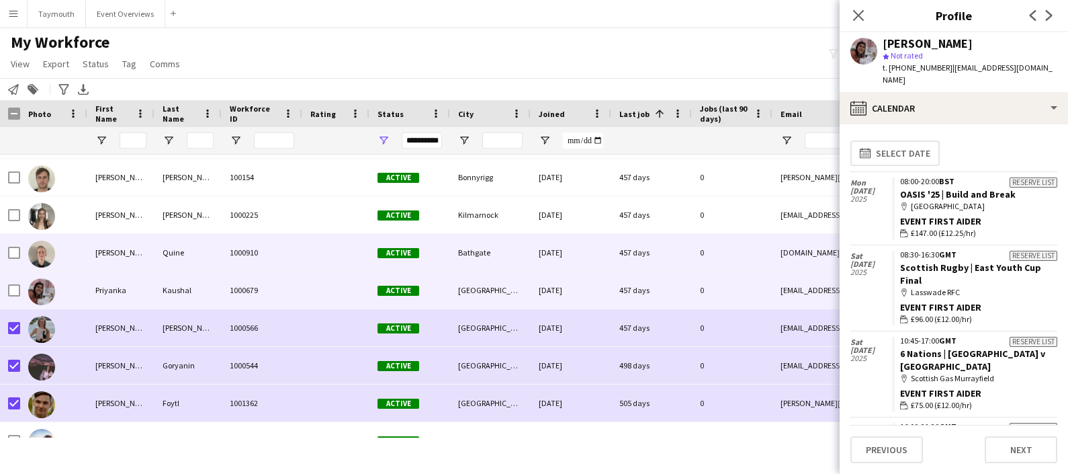
click at [120, 258] on div "[PERSON_NAME]" at bounding box center [120, 252] width 67 height 37
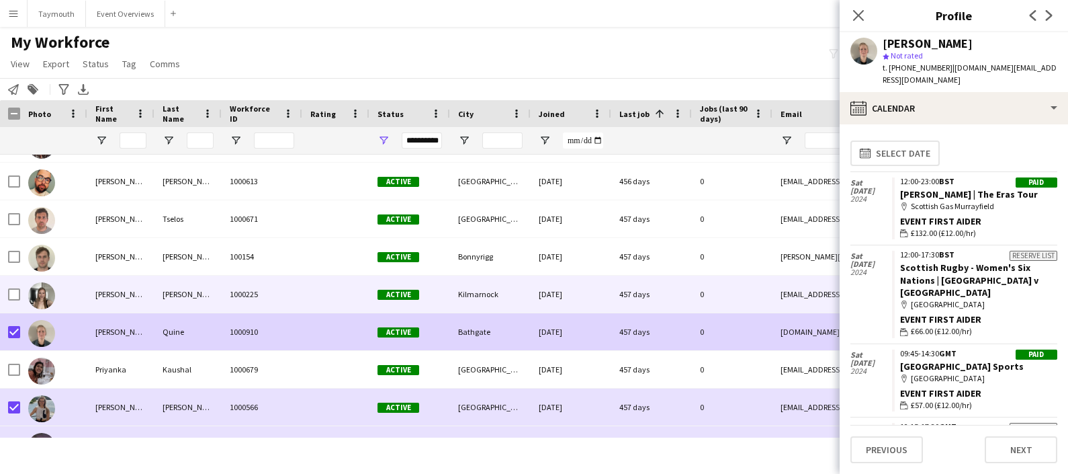
click at [120, 290] on div "[PERSON_NAME]" at bounding box center [120, 293] width 67 height 37
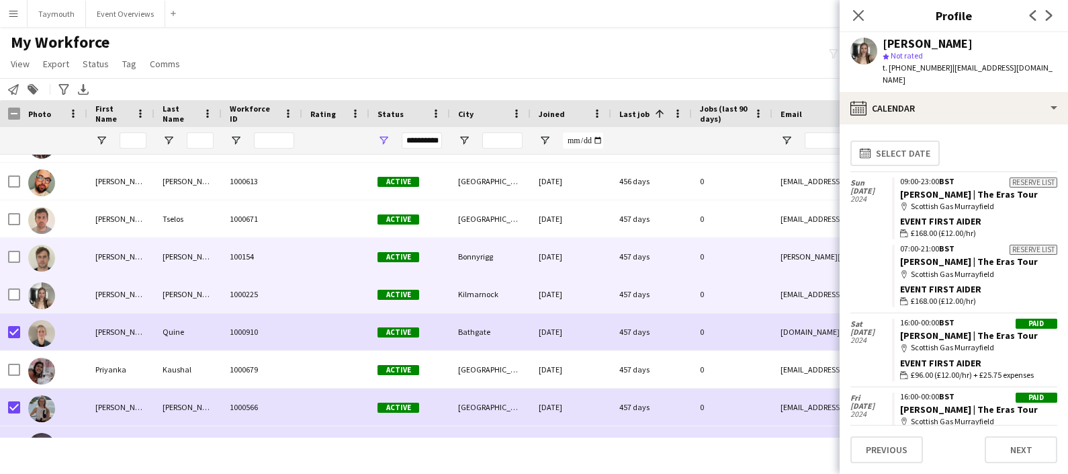
scroll to position [15659, 0]
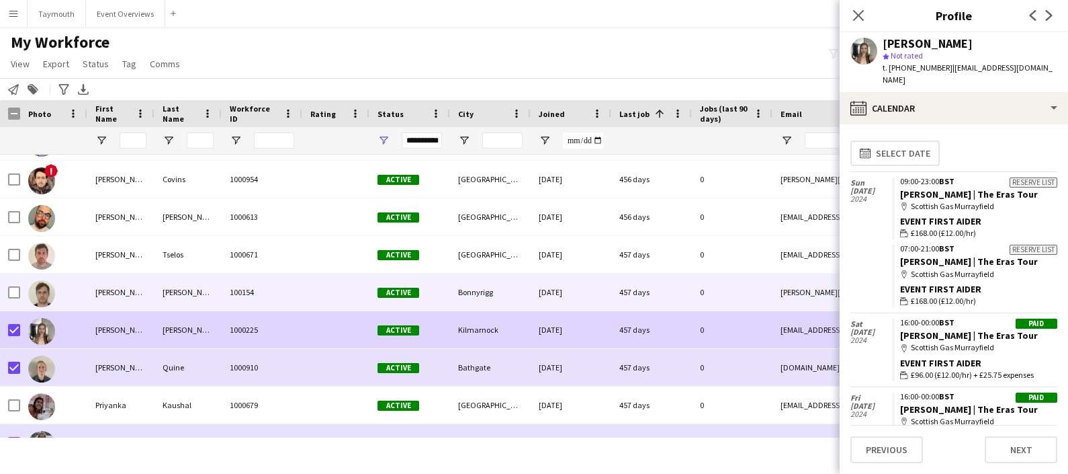
click at [107, 299] on div "Douglas" at bounding box center [120, 291] width 67 height 37
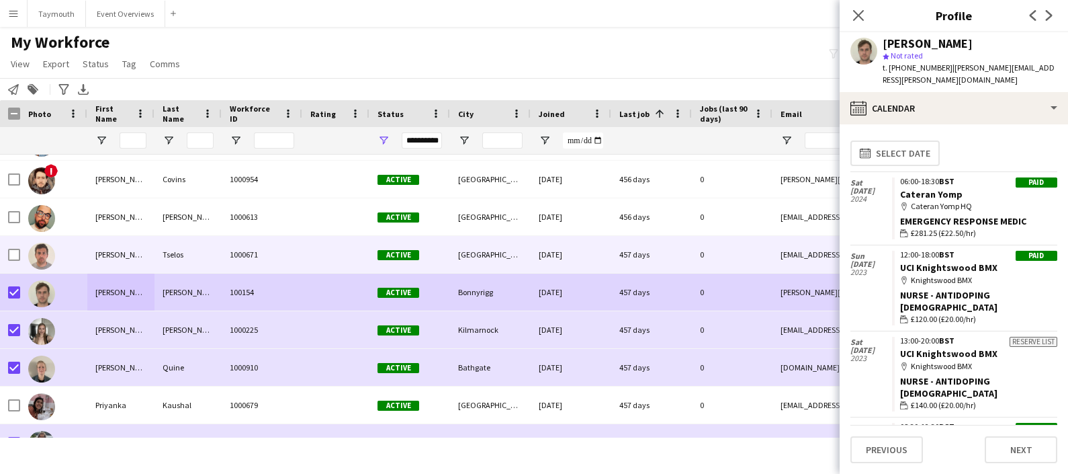
click at [118, 260] on div "[PERSON_NAME]" at bounding box center [120, 254] width 67 height 37
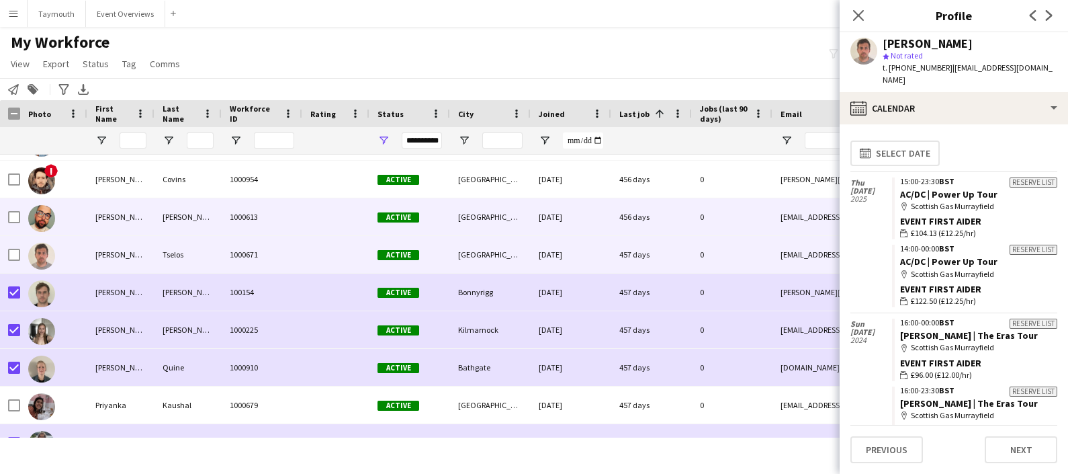
click at [104, 225] on div "[PERSON_NAME]" at bounding box center [120, 216] width 67 height 37
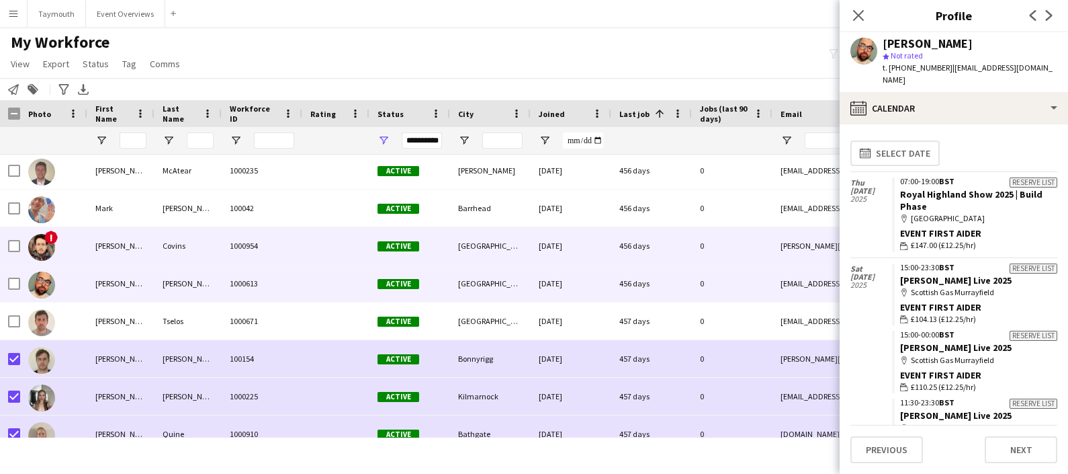
scroll to position [15574, 0]
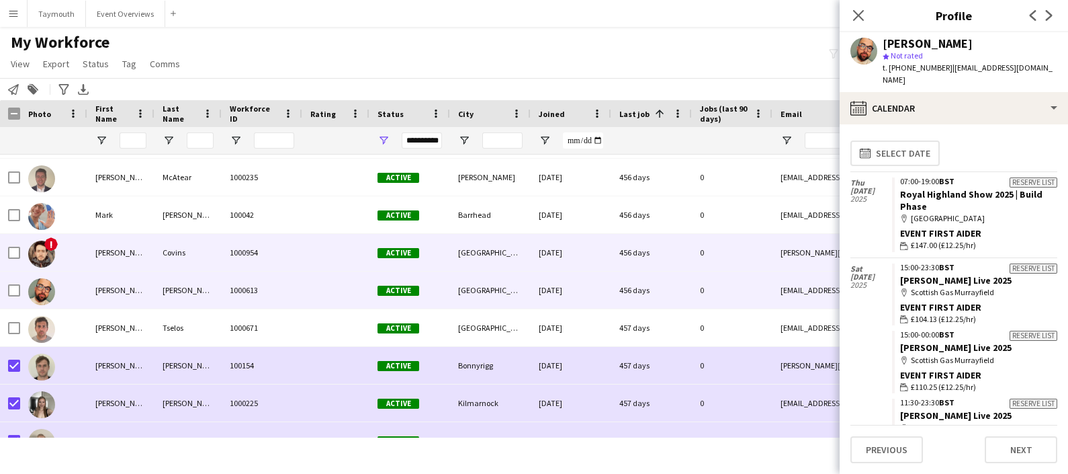
click at [110, 256] on div "[PERSON_NAME]" at bounding box center [120, 252] width 67 height 37
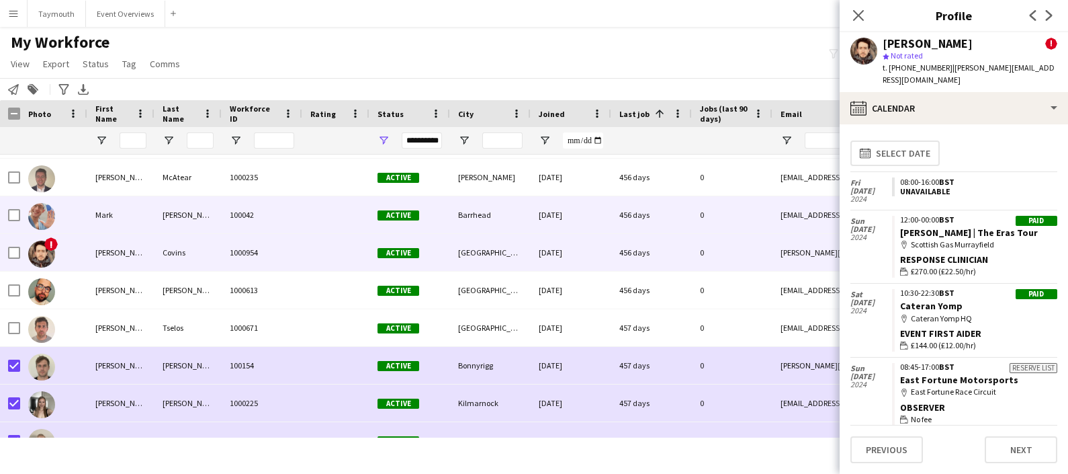
click at [120, 222] on div "Mark" at bounding box center [120, 214] width 67 height 37
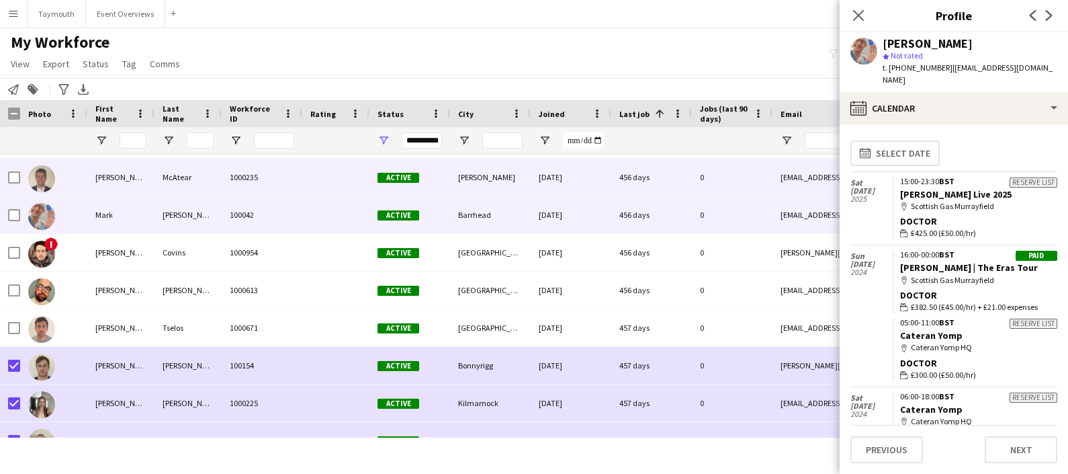
click at [138, 191] on div "Marc" at bounding box center [120, 177] width 67 height 37
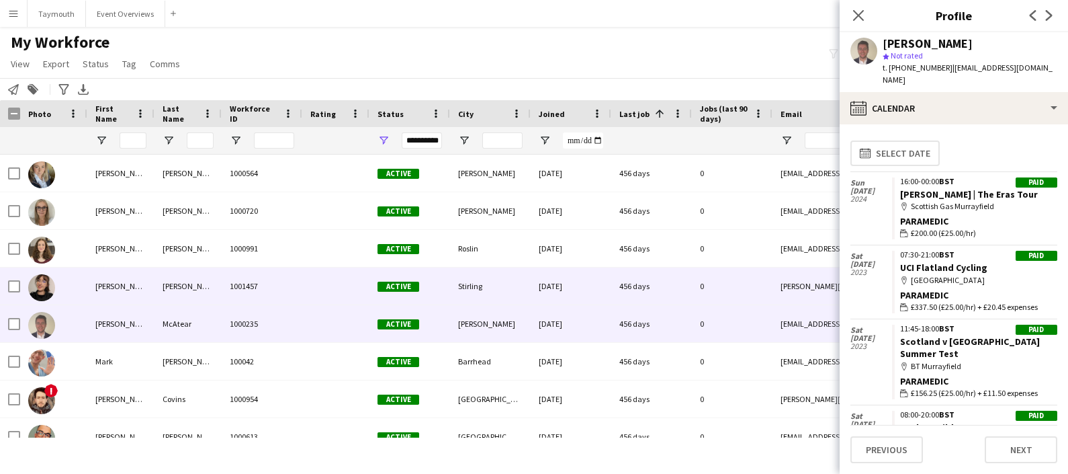
click at [127, 284] on div "[PERSON_NAME]" at bounding box center [120, 285] width 67 height 37
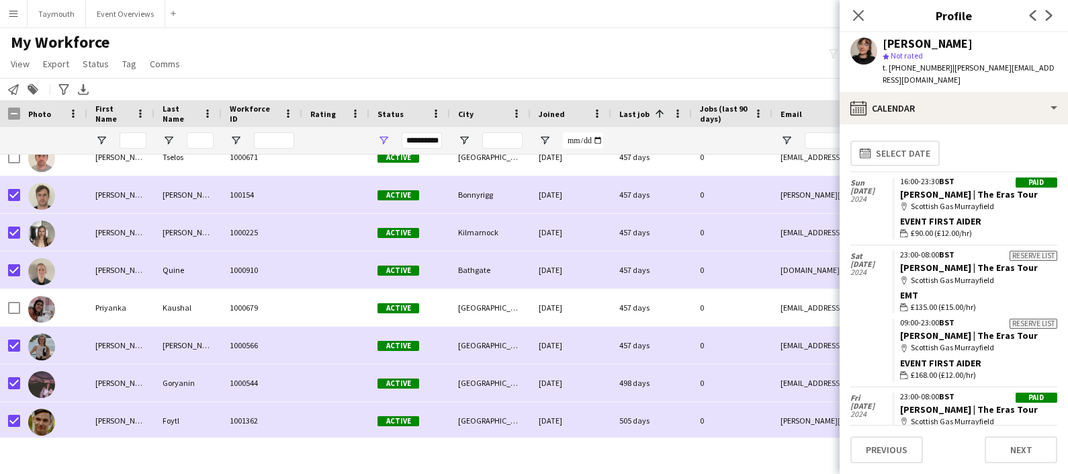
click at [262, 81] on div "Notify workforce Add to tag Search tags magnifier Add tag Advanced filters Adva…" at bounding box center [534, 89] width 1068 height 22
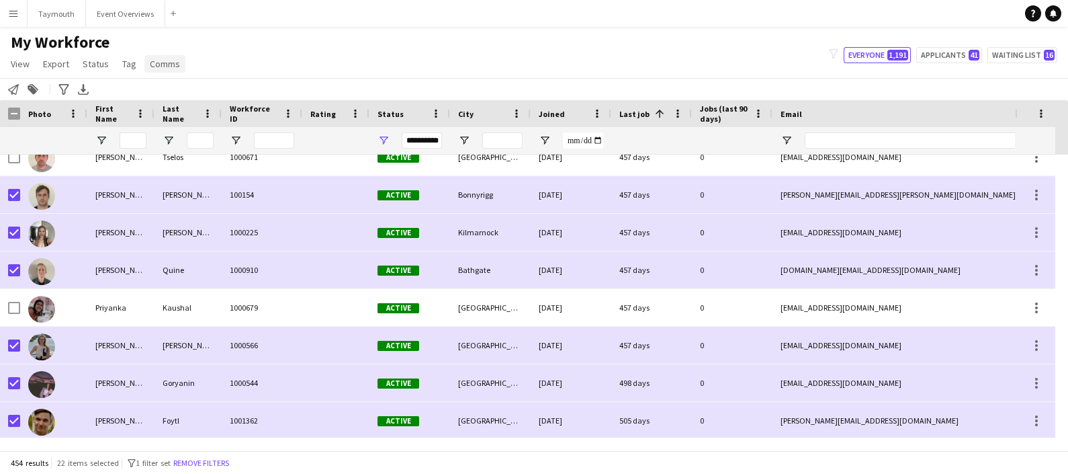
click at [163, 62] on span "Comms" at bounding box center [165, 64] width 30 height 12
click at [131, 61] on span "Tag" at bounding box center [129, 64] width 14 height 12
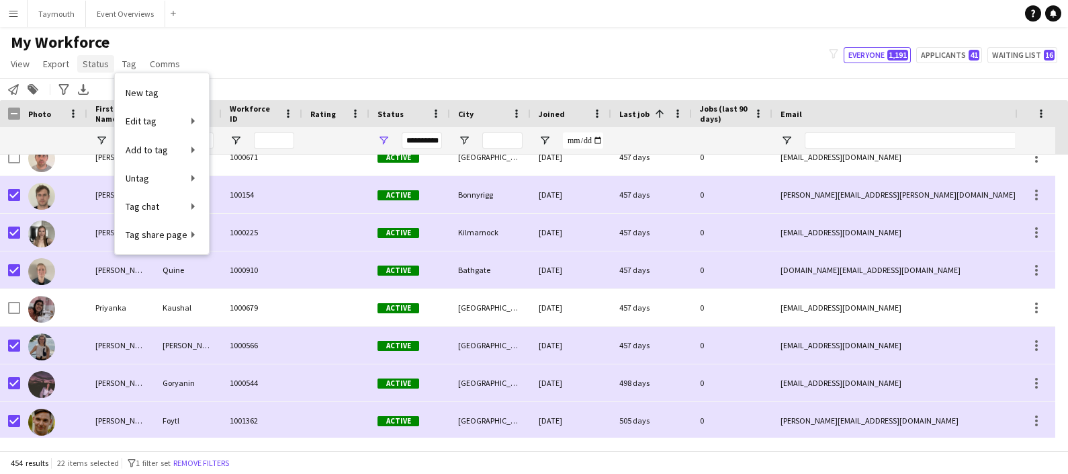
click at [106, 60] on span "Status" at bounding box center [96, 64] width 26 height 12
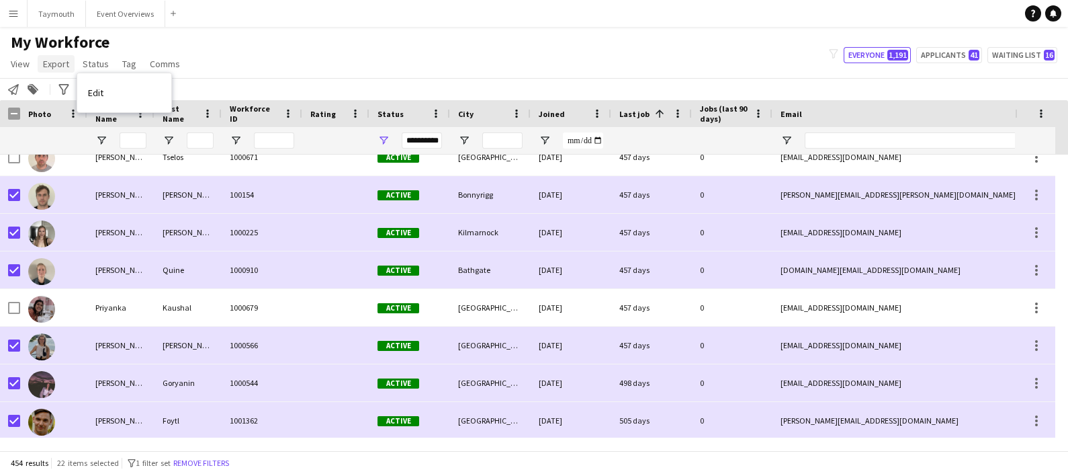
click at [70, 63] on link "Export" at bounding box center [56, 63] width 37 height 17
click at [33, 65] on link "View" at bounding box center [20, 63] width 30 height 17
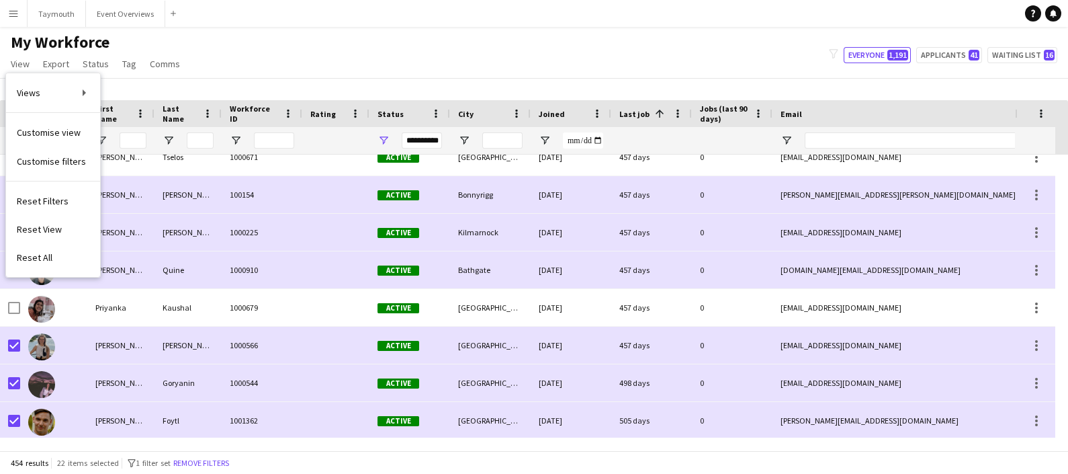
click at [228, 80] on div "Notify workforce Add to tag Search tags magnifier Add tag Advanced filters Adva…" at bounding box center [534, 89] width 1068 height 22
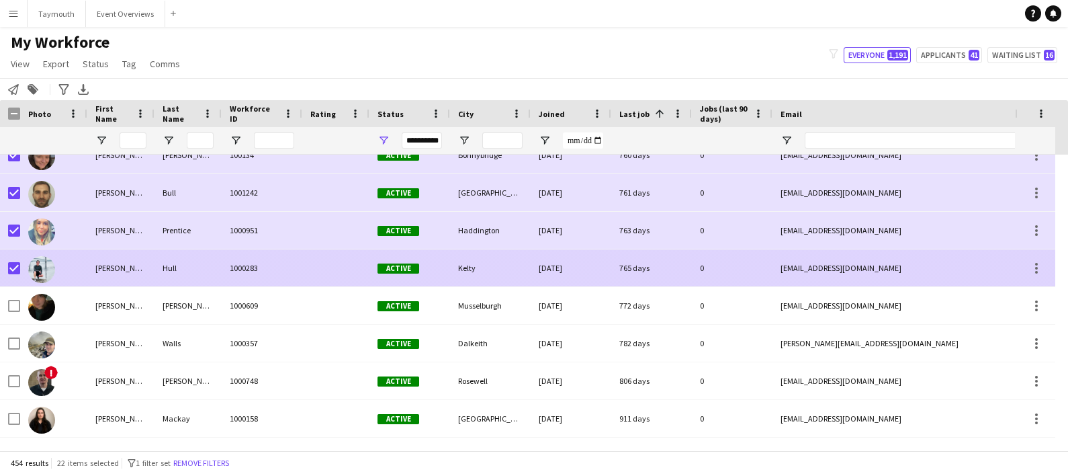
click at [132, 264] on div "[PERSON_NAME]" at bounding box center [120, 267] width 67 height 37
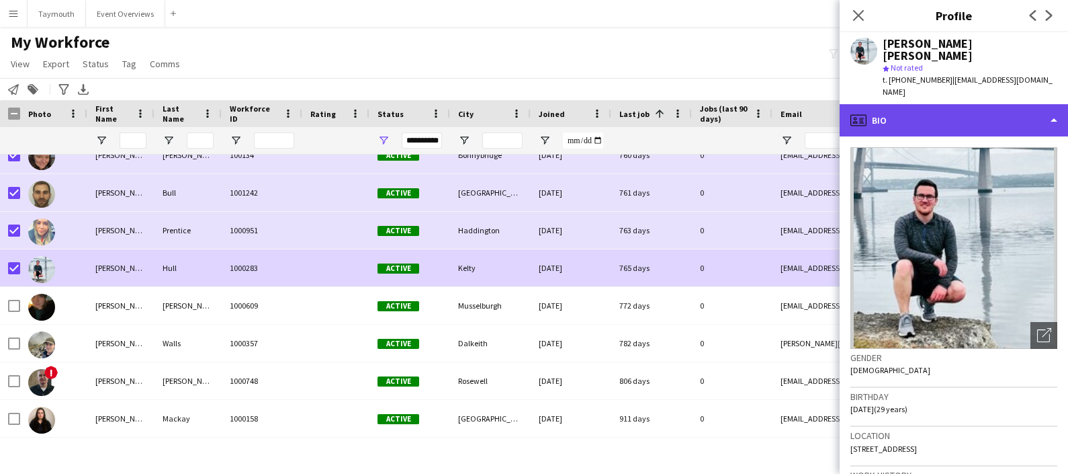
click at [974, 104] on div "profile Bio" at bounding box center [954, 120] width 228 height 32
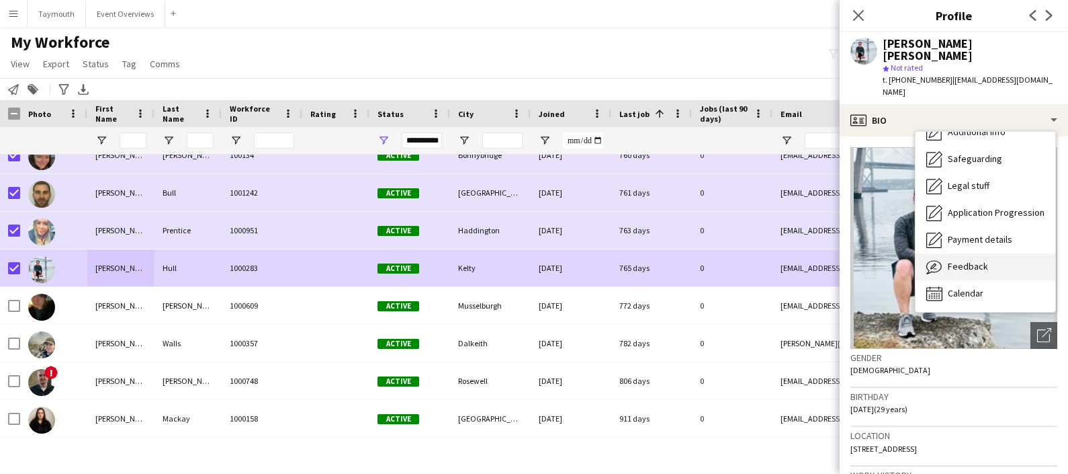
click at [991, 253] on div "Feedback Feedback" at bounding box center [986, 266] width 140 height 27
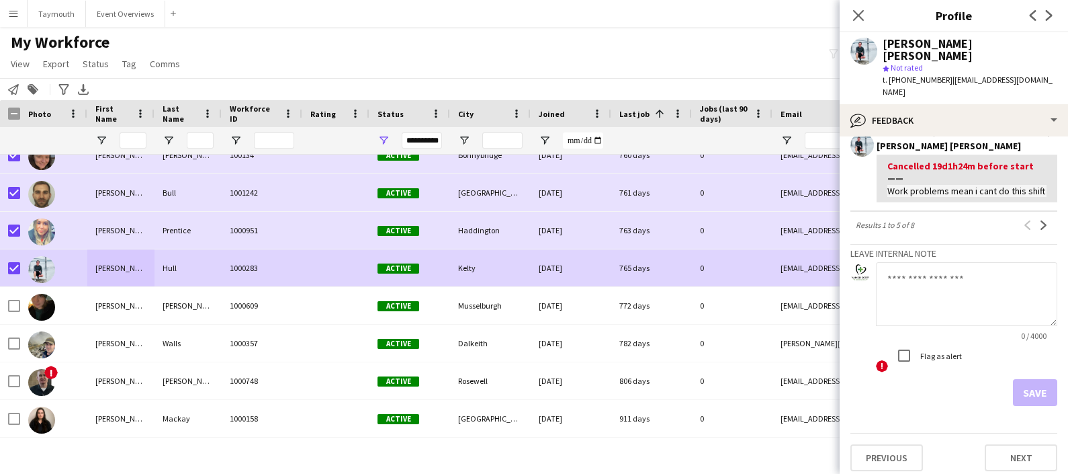
click at [961, 282] on textarea at bounding box center [966, 294] width 181 height 64
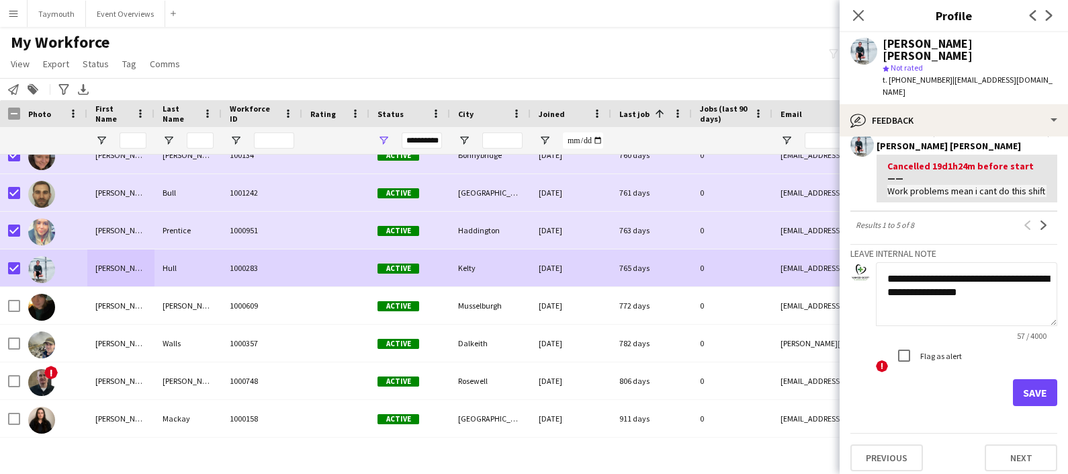
drag, startPoint x: 1005, startPoint y: 302, endPoint x: 849, endPoint y: 272, distance: 158.1
click at [849, 272] on app-crew-profile-feedback-tab "**********" at bounding box center [954, 304] width 228 height 337
click at [923, 279] on textarea "**********" at bounding box center [966, 294] width 181 height 64
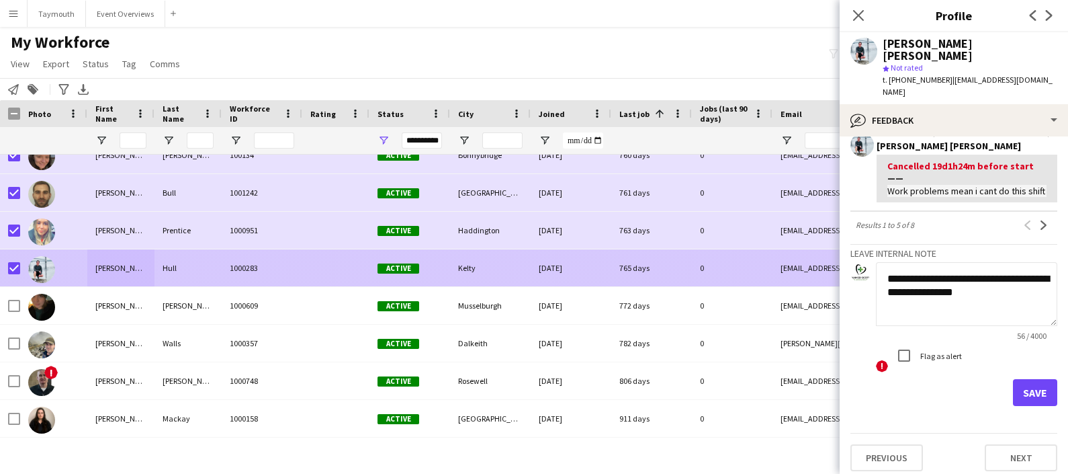
drag, startPoint x: 1022, startPoint y: 296, endPoint x: 819, endPoint y: 269, distance: 204.7
click at [819, 269] on body "Menu Boards Boards Boards All jobs Status Workforce Workforce My Workforce Recr…" at bounding box center [534, 237] width 1068 height 474
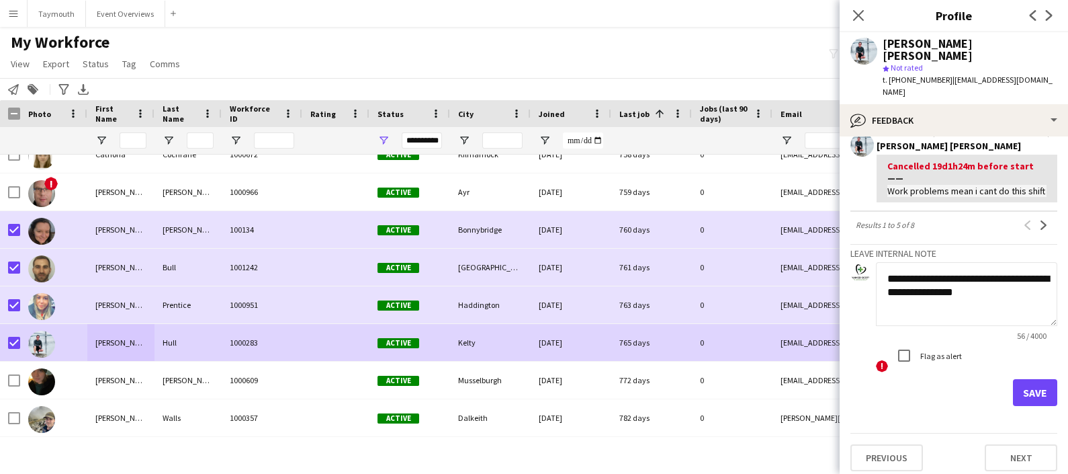
type textarea "**********"
click at [1017, 386] on button "Save" at bounding box center [1035, 392] width 44 height 27
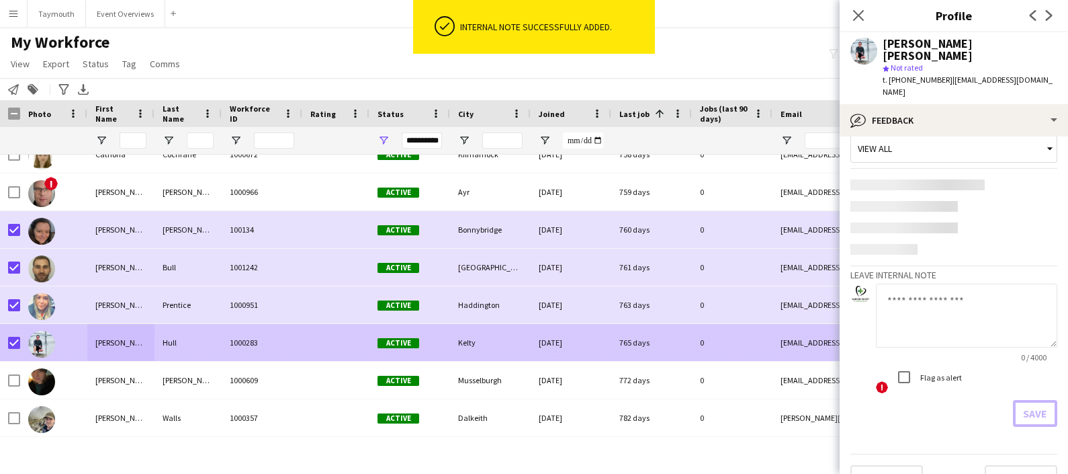
scroll to position [468, 0]
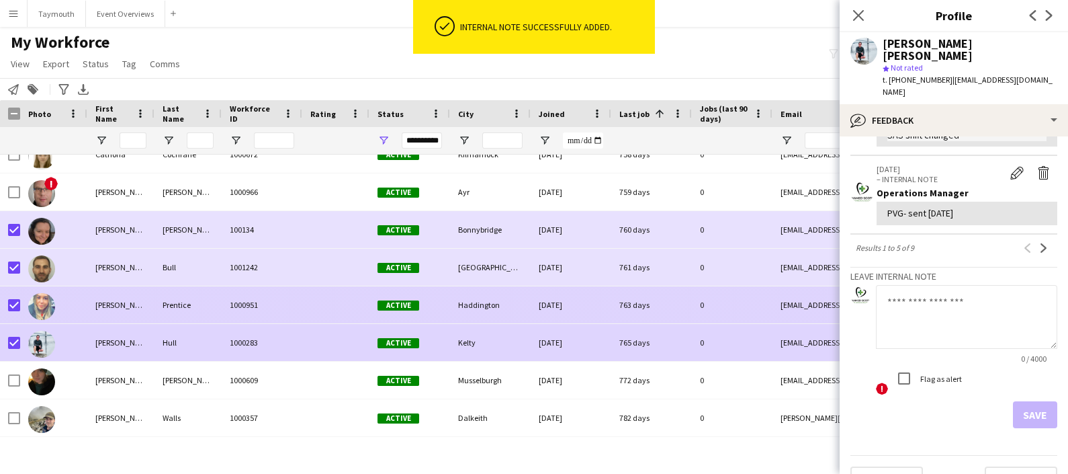
click at [185, 307] on div "Prentice" at bounding box center [188, 304] width 67 height 37
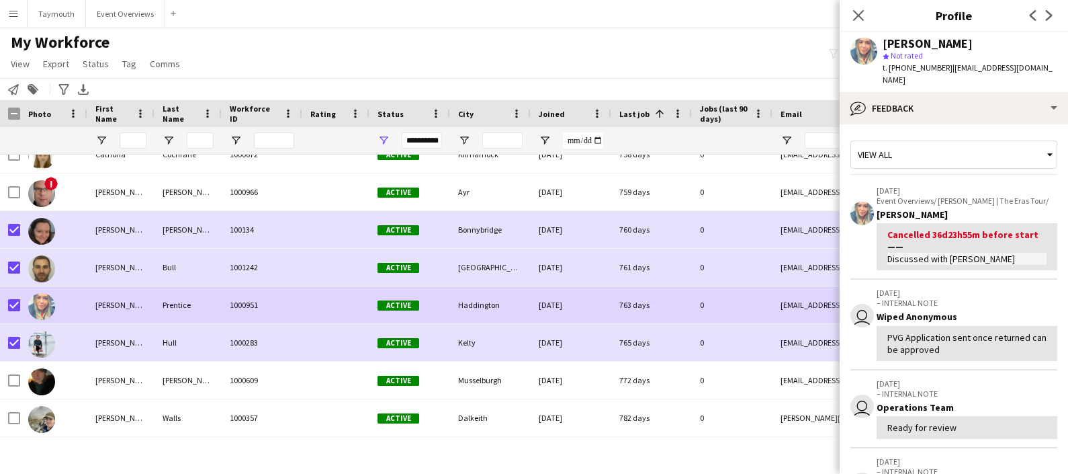
scroll to position [286, 0]
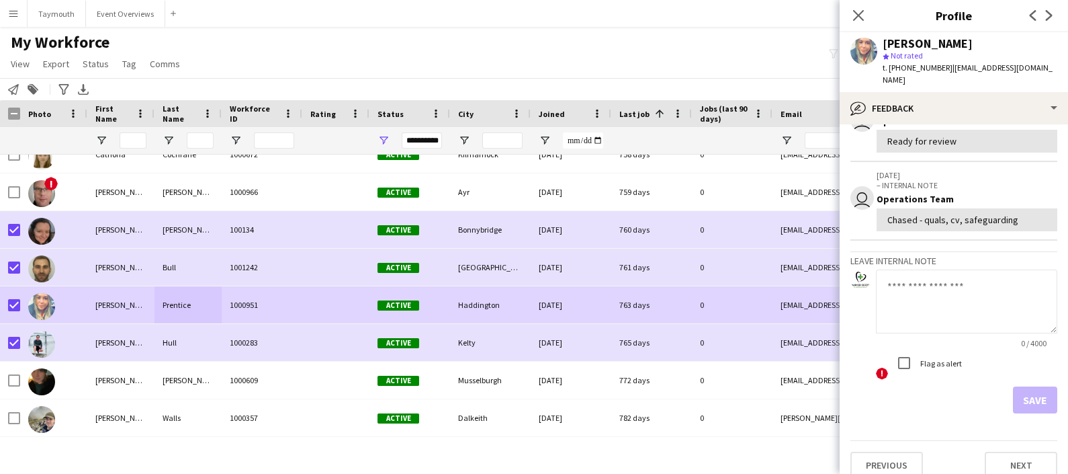
click at [964, 290] on textarea at bounding box center [966, 301] width 181 height 64
paste textarea "**********"
type textarea "**********"
click at [1034, 386] on button "Save" at bounding box center [1035, 399] width 44 height 27
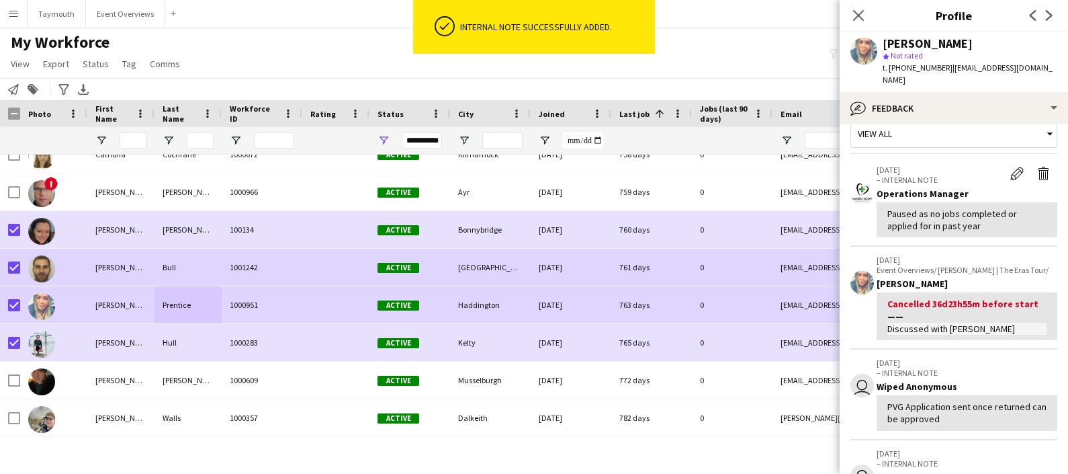
scroll to position [376, 0]
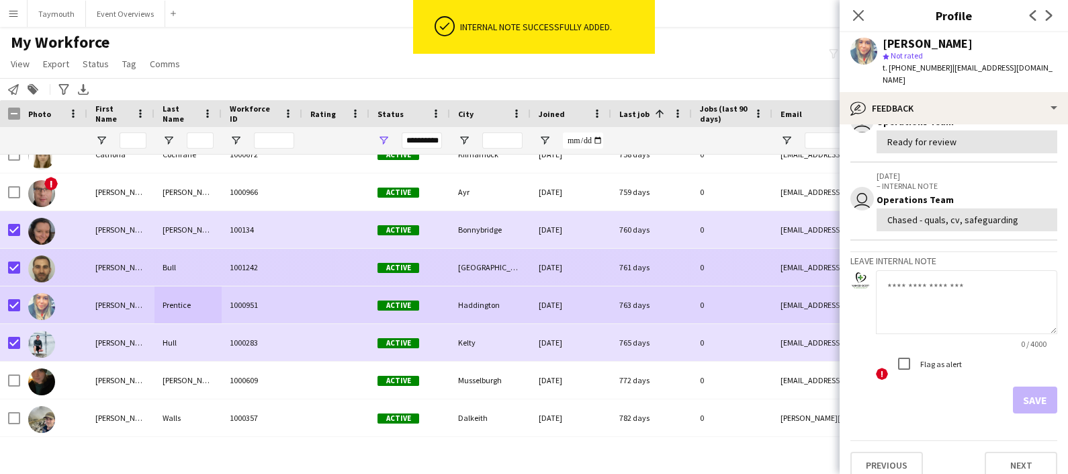
click at [97, 259] on div "[PERSON_NAME]" at bounding box center [120, 267] width 67 height 37
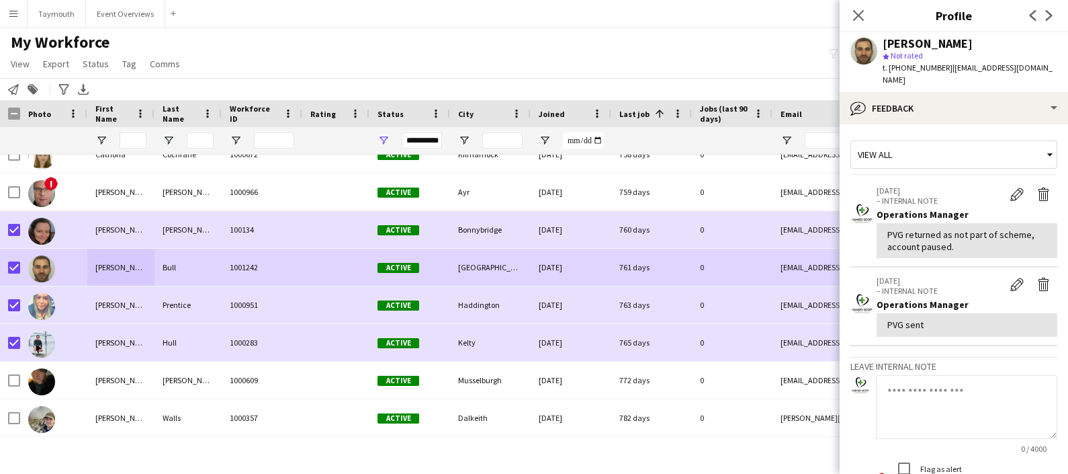
click at [939, 375] on textarea at bounding box center [966, 407] width 181 height 64
paste textarea "**********"
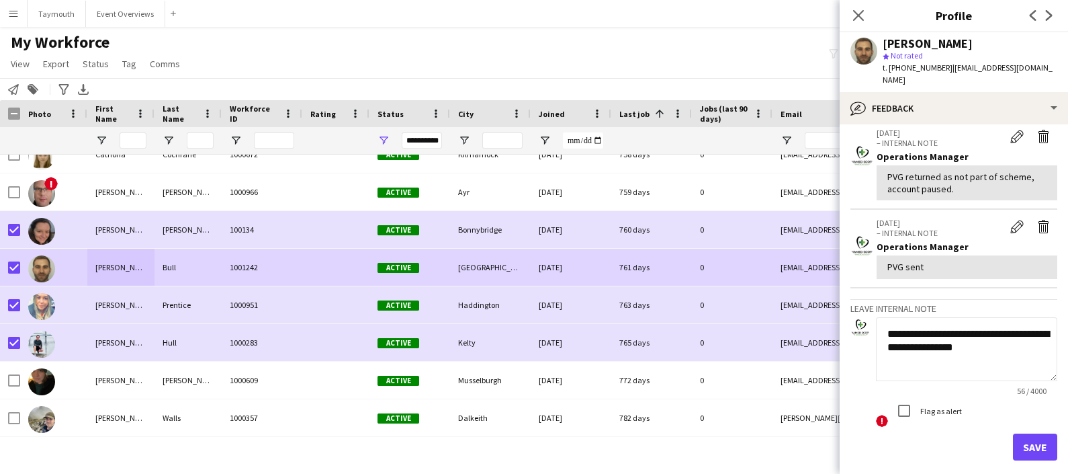
scroll to position [64, 0]
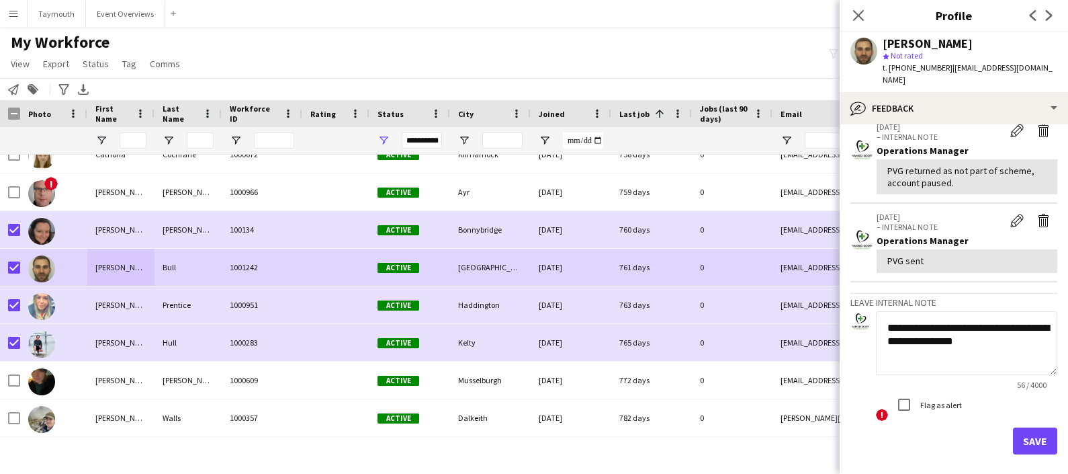
type textarea "**********"
click at [1019, 430] on button "Save" at bounding box center [1035, 440] width 44 height 27
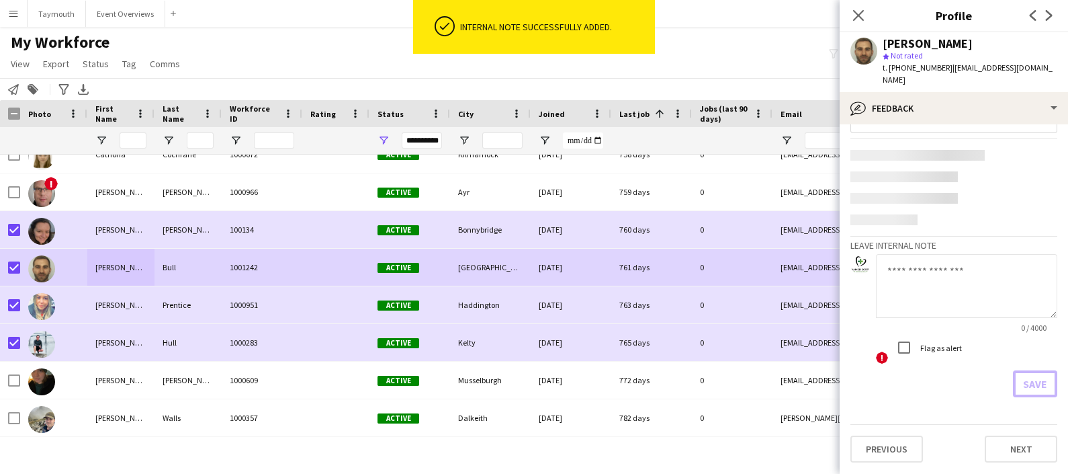
scroll to position [0, 0]
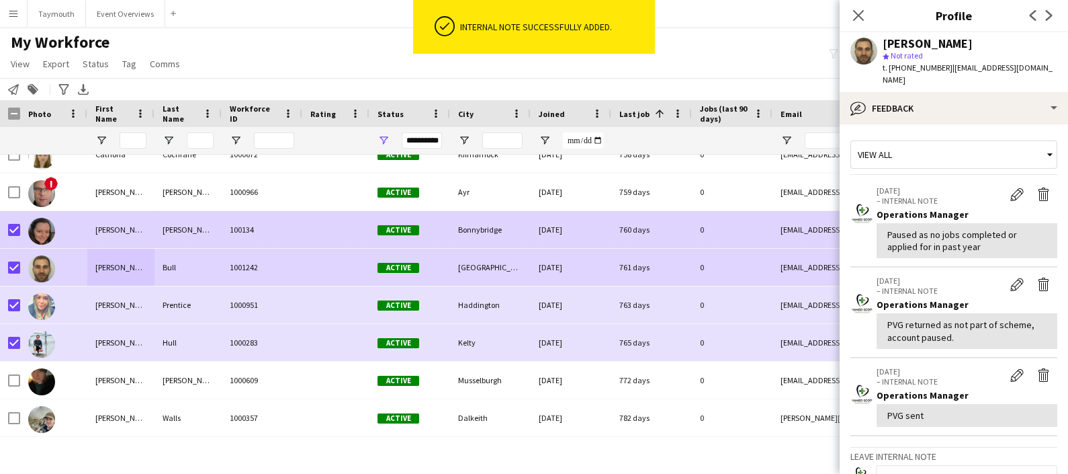
click at [189, 242] on div "[PERSON_NAME]" at bounding box center [188, 229] width 67 height 37
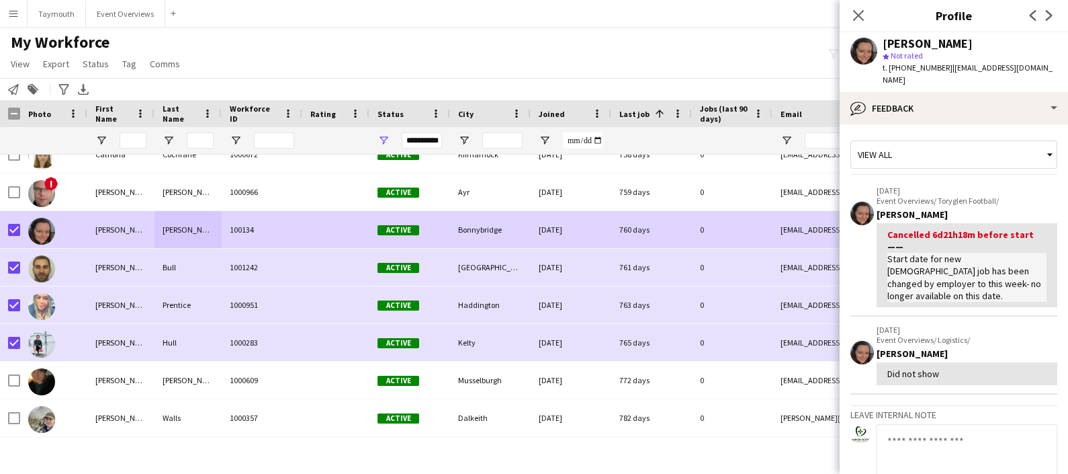
click at [945, 433] on textarea at bounding box center [966, 456] width 181 height 64
paste textarea "**********"
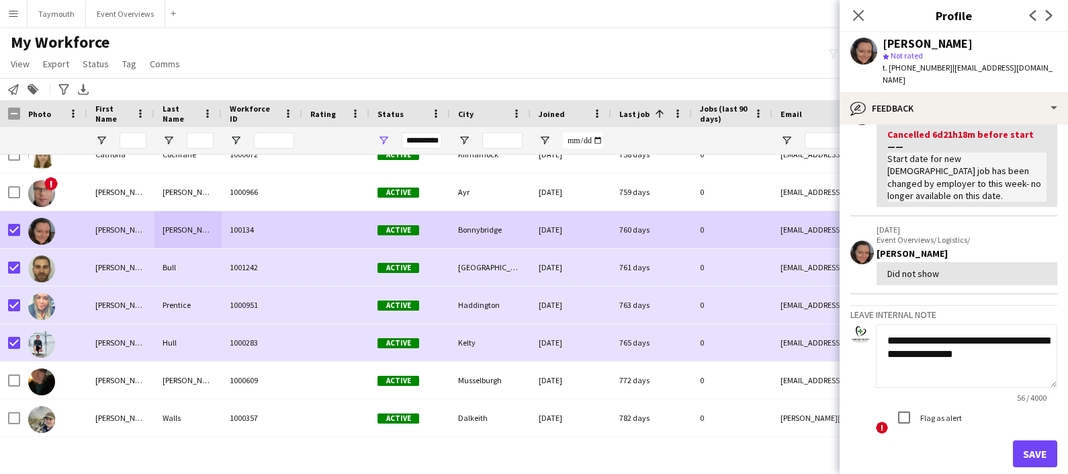
scroll to position [101, 0]
type textarea "**********"
click at [1029, 439] on button "Save" at bounding box center [1035, 452] width 44 height 27
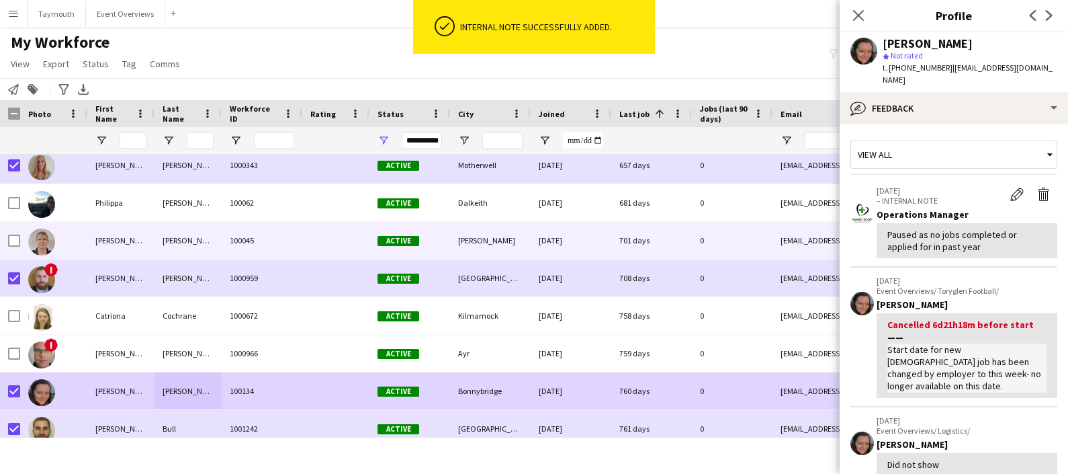
scroll to position [16565, 0]
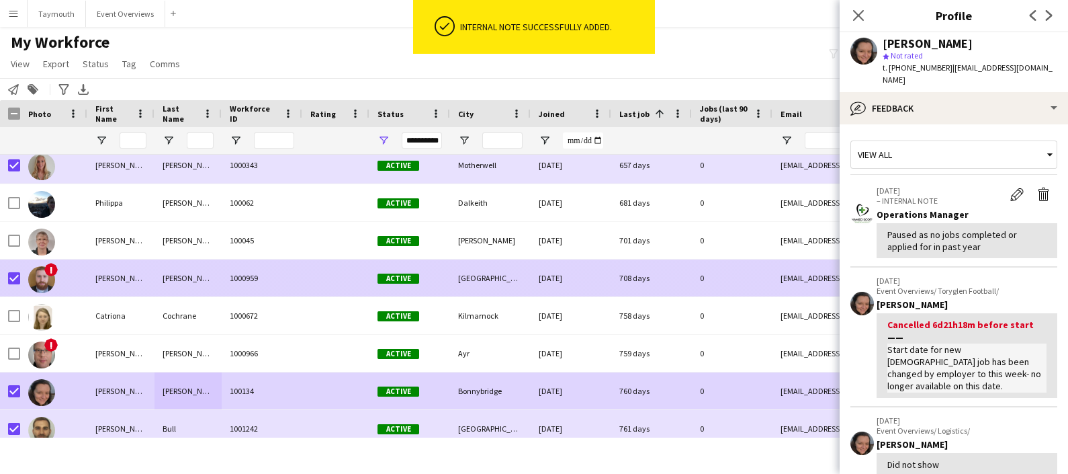
click at [173, 274] on div "Maclean" at bounding box center [188, 277] width 67 height 37
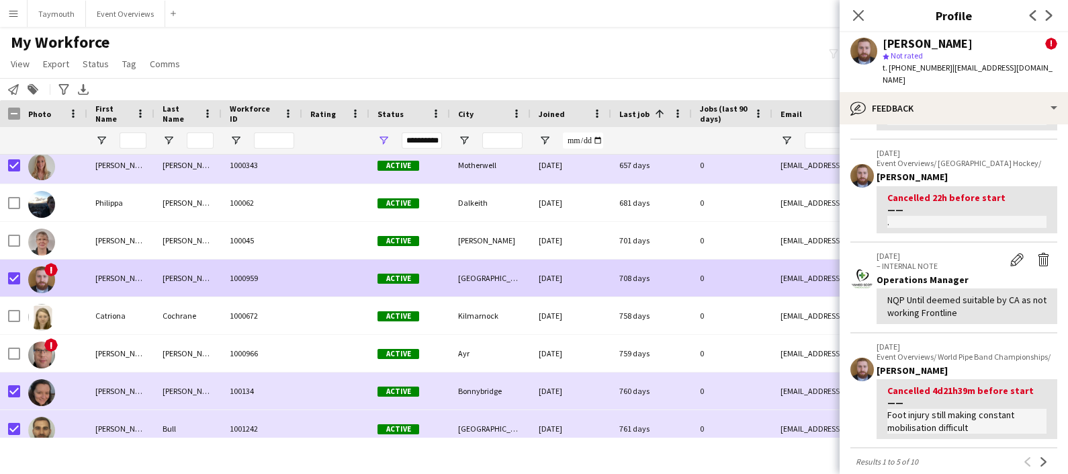
scroll to position [632, 0]
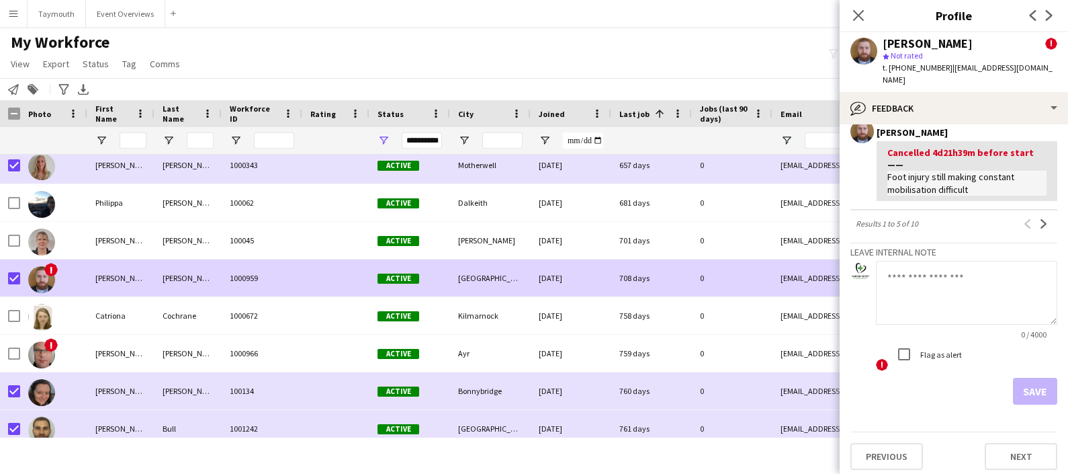
click at [937, 284] on textarea at bounding box center [966, 293] width 181 height 64
paste textarea "**********"
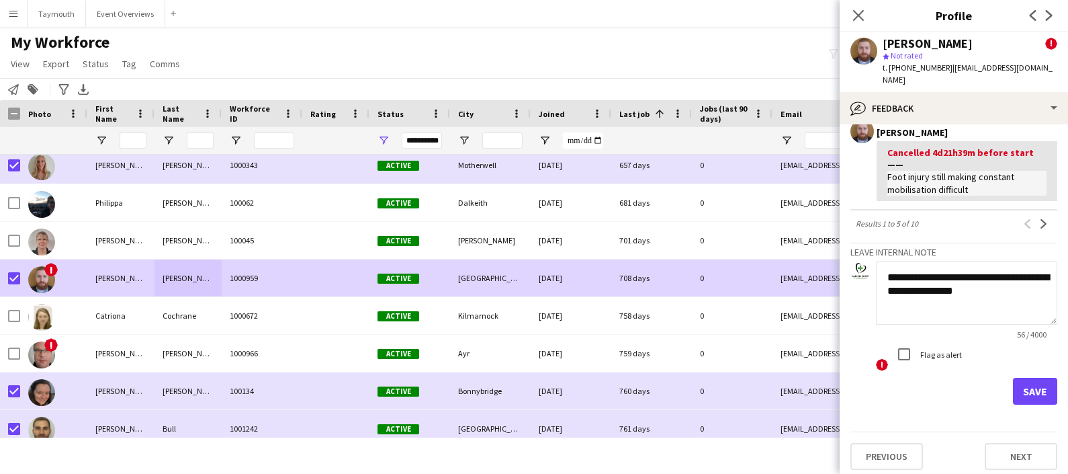
type textarea "**********"
click at [1031, 387] on button "Save" at bounding box center [1035, 391] width 44 height 27
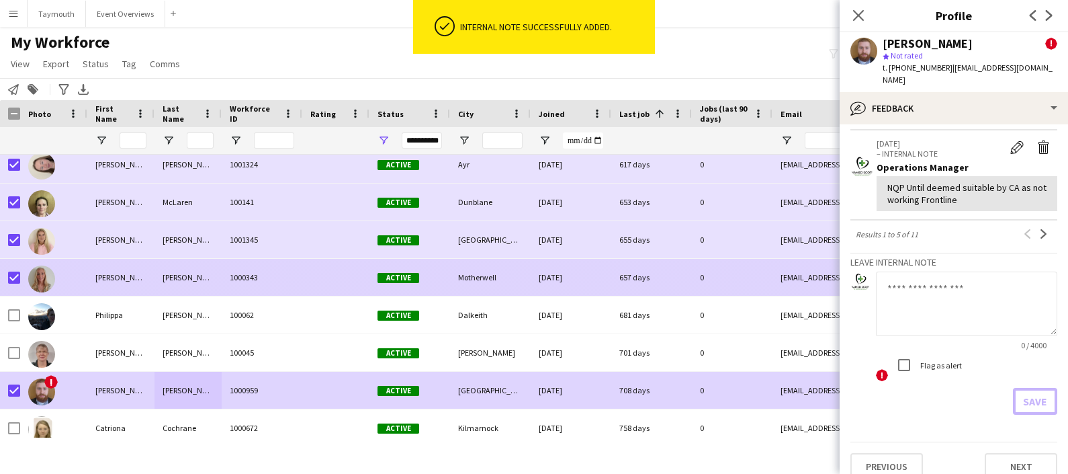
scroll to position [16452, 0]
click at [165, 273] on div "McCrae" at bounding box center [188, 277] width 67 height 37
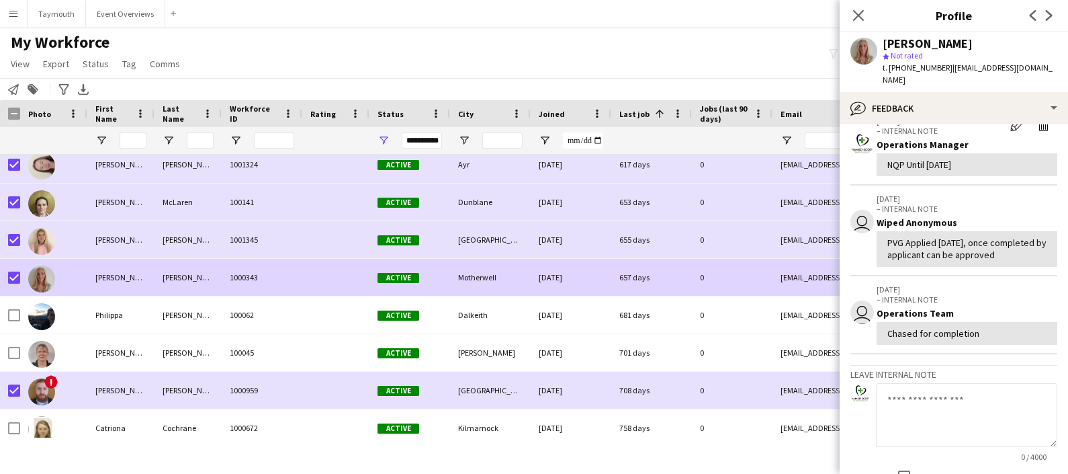
scroll to position [78, 0]
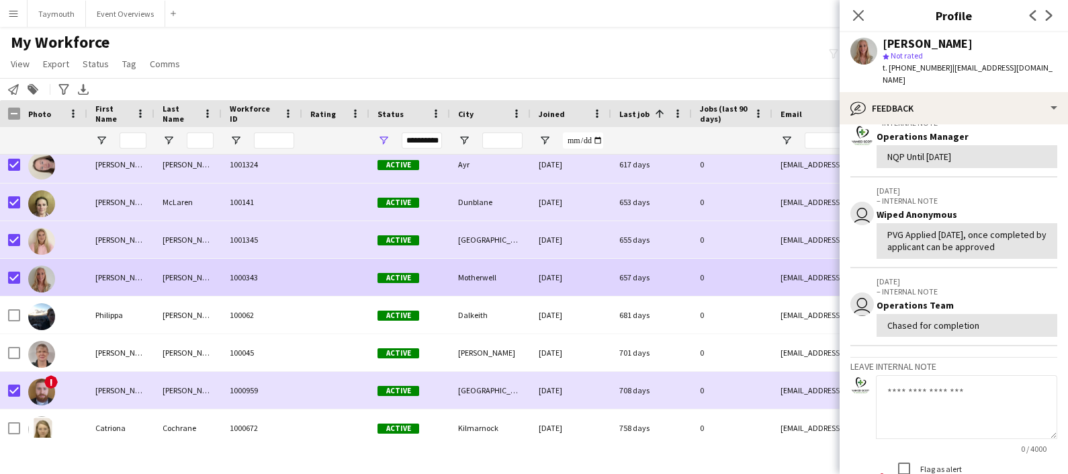
click at [945, 386] on textarea at bounding box center [966, 407] width 181 height 64
paste textarea "**********"
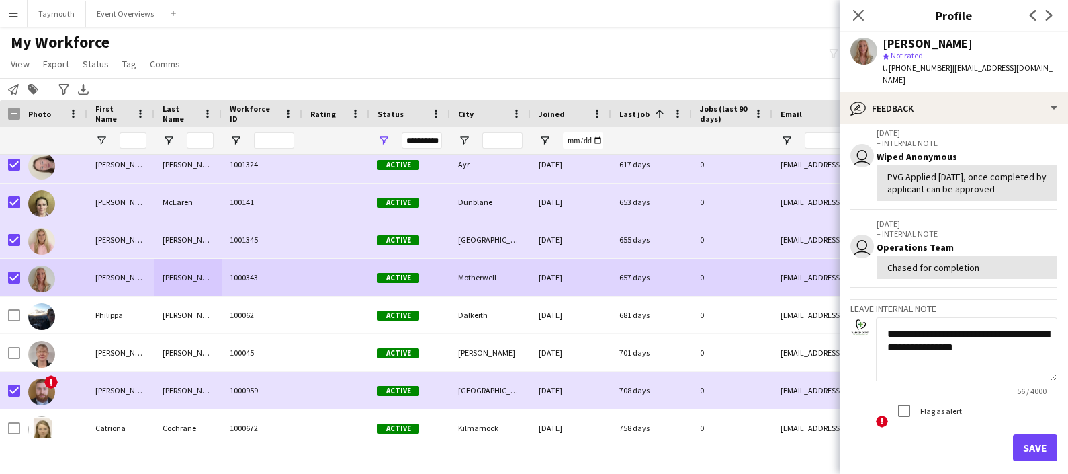
scroll to position [142, 0]
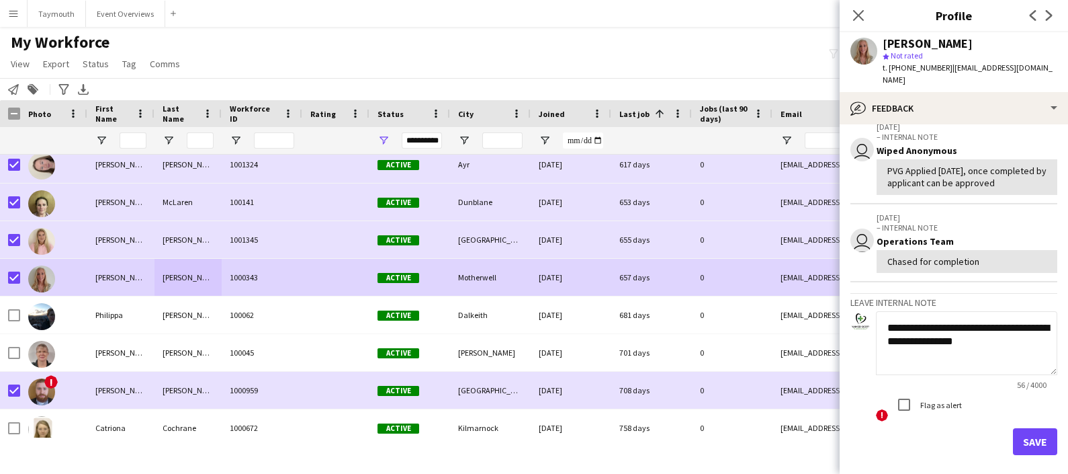
type textarea "**********"
click at [1027, 428] on button "Save" at bounding box center [1035, 441] width 44 height 27
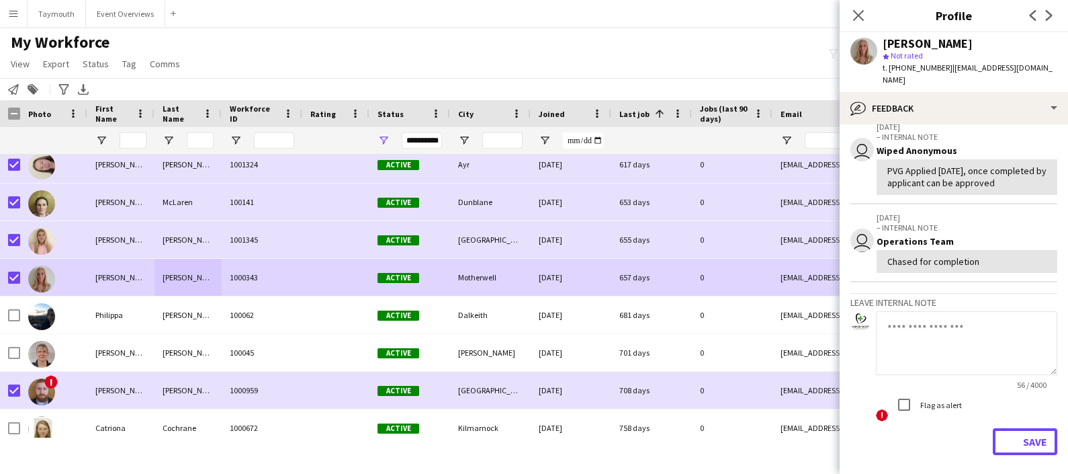
scroll to position [0, 0]
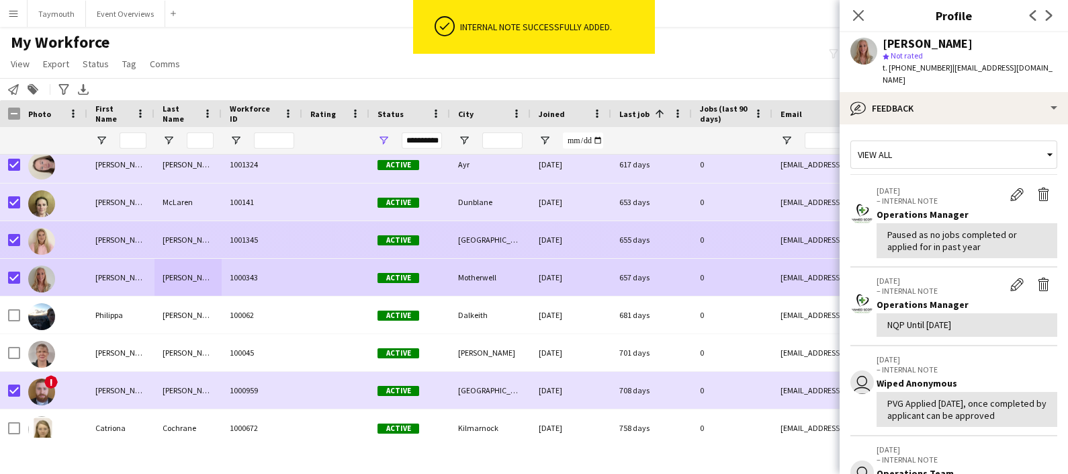
click at [128, 237] on div "[PERSON_NAME]" at bounding box center [120, 239] width 67 height 37
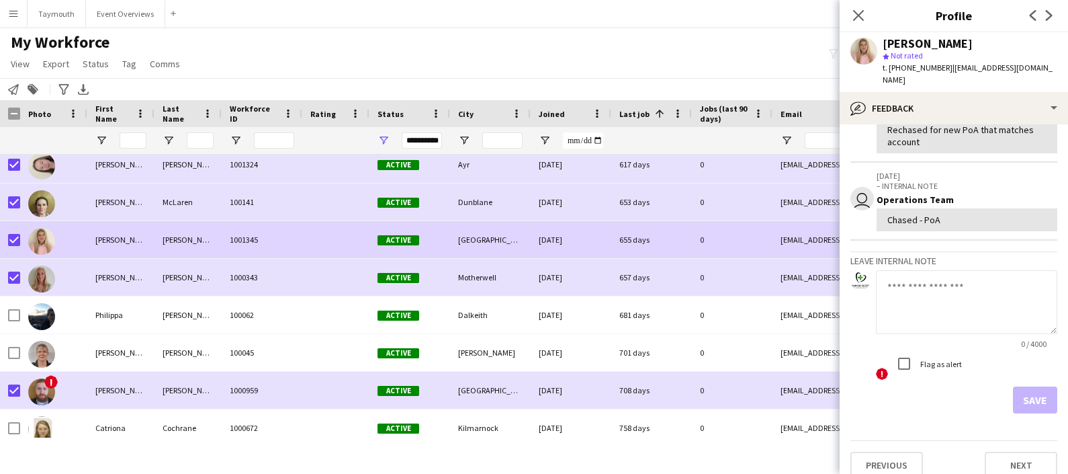
click at [953, 281] on textarea at bounding box center [966, 302] width 181 height 64
paste textarea "**********"
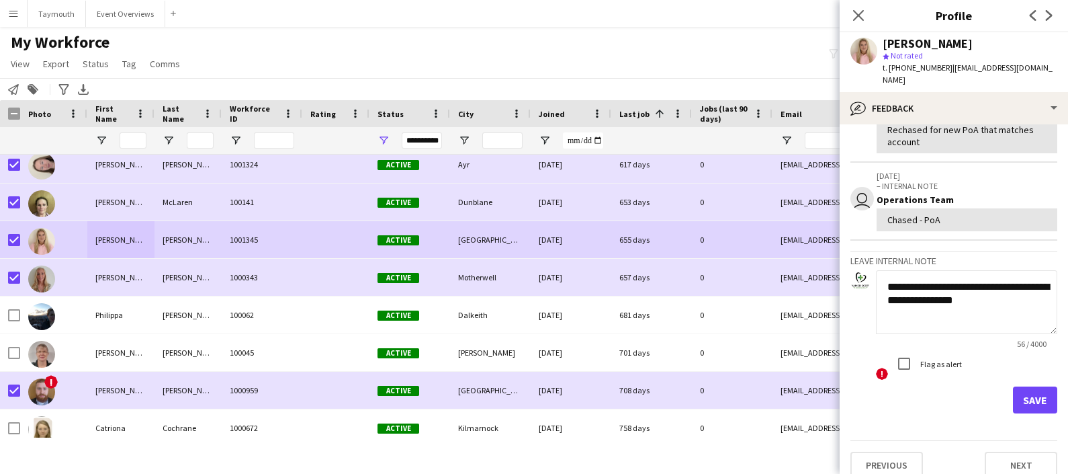
type textarea "**********"
click at [1031, 386] on button "Save" at bounding box center [1035, 399] width 44 height 27
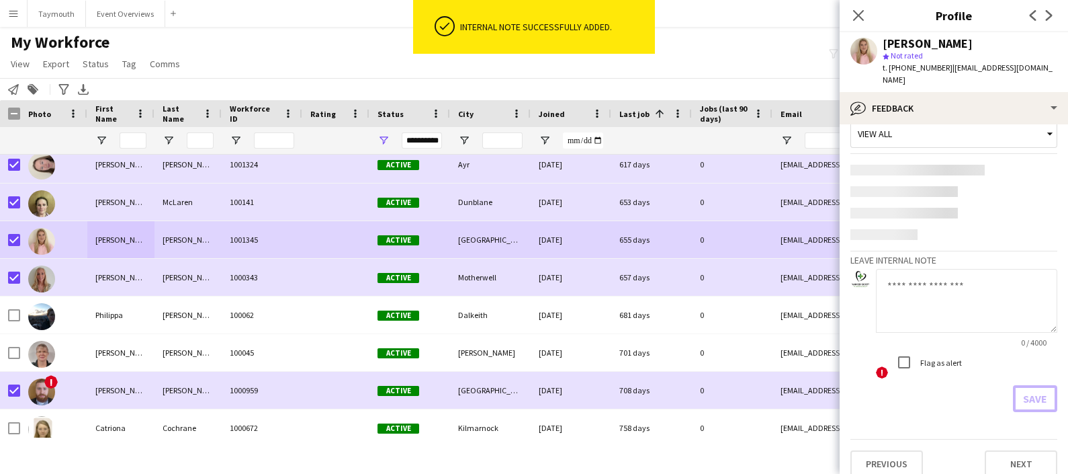
scroll to position [352, 0]
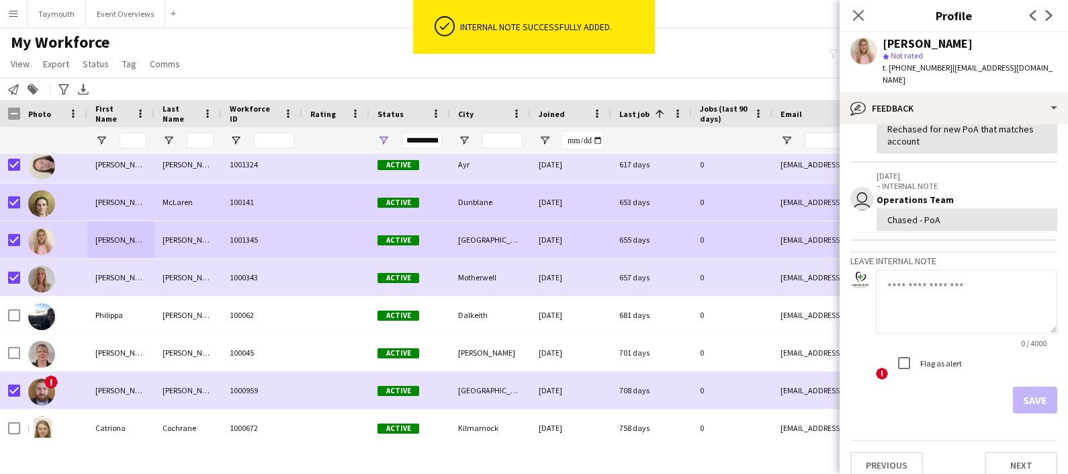
click at [180, 205] on div "McLaren" at bounding box center [188, 201] width 67 height 37
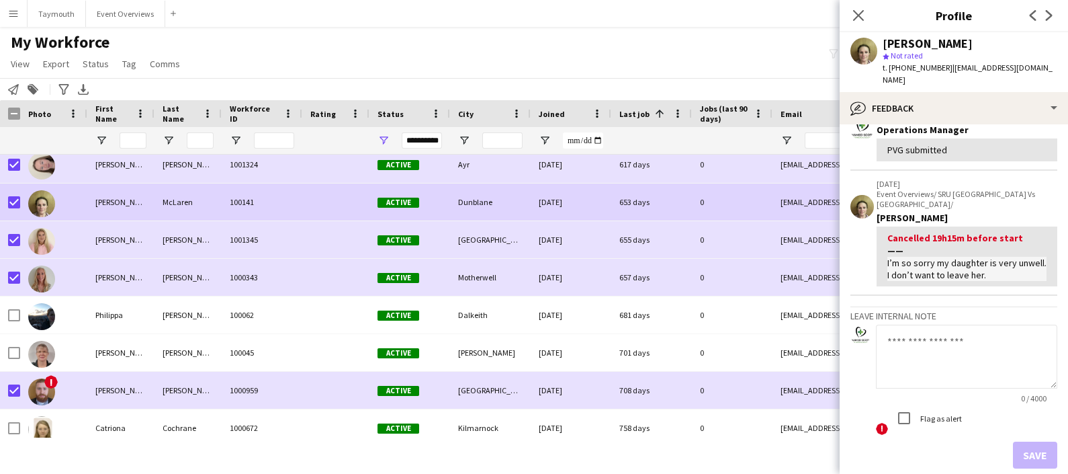
scroll to position [445, 0]
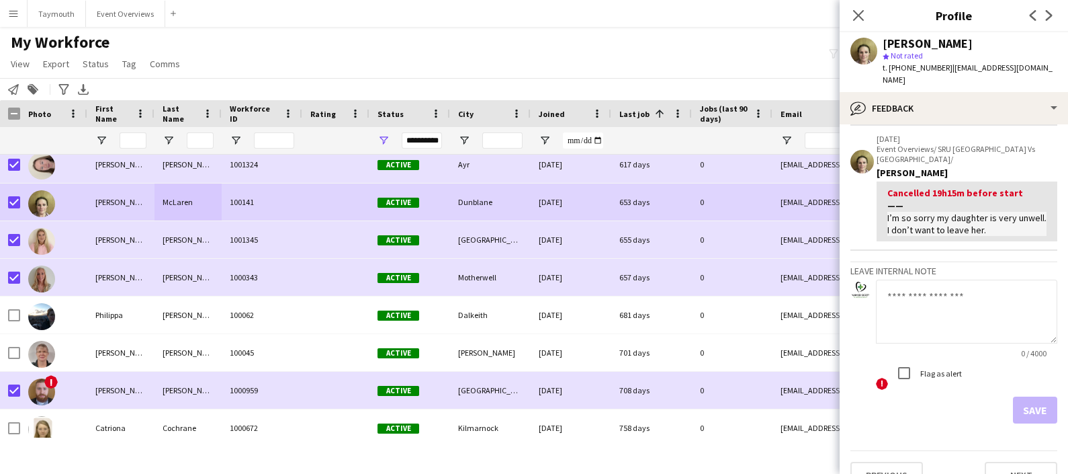
click at [924, 284] on textarea at bounding box center [966, 312] width 181 height 64
paste textarea "**********"
type textarea "**********"
click at [1030, 396] on button "Save" at bounding box center [1035, 409] width 44 height 27
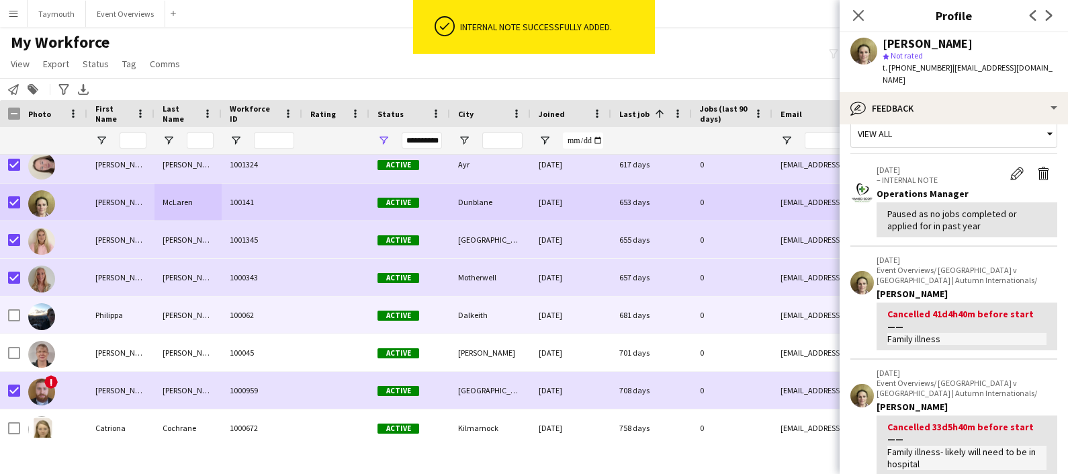
scroll to position [443, 0]
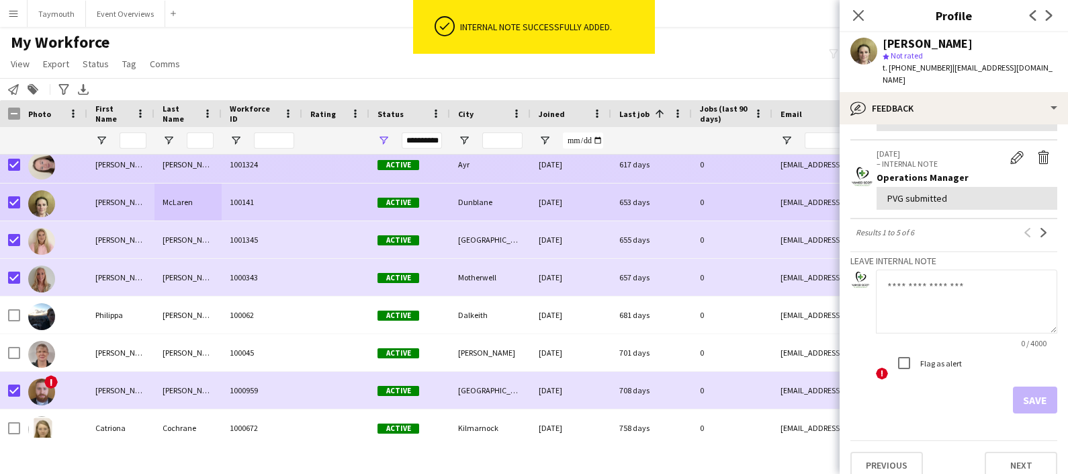
click at [144, 172] on div "[PERSON_NAME]" at bounding box center [120, 164] width 67 height 37
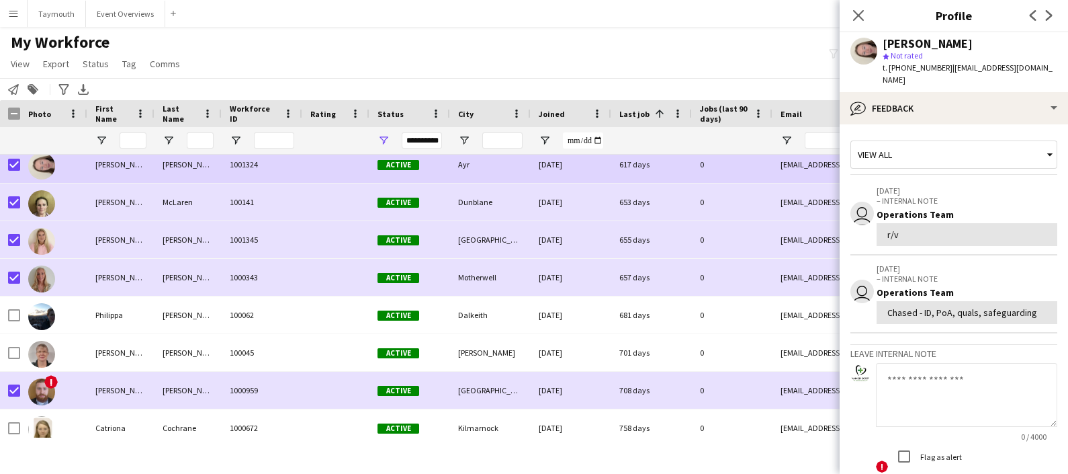
click at [943, 386] on textarea at bounding box center [966, 395] width 181 height 64
paste textarea "**********"
type textarea "**********"
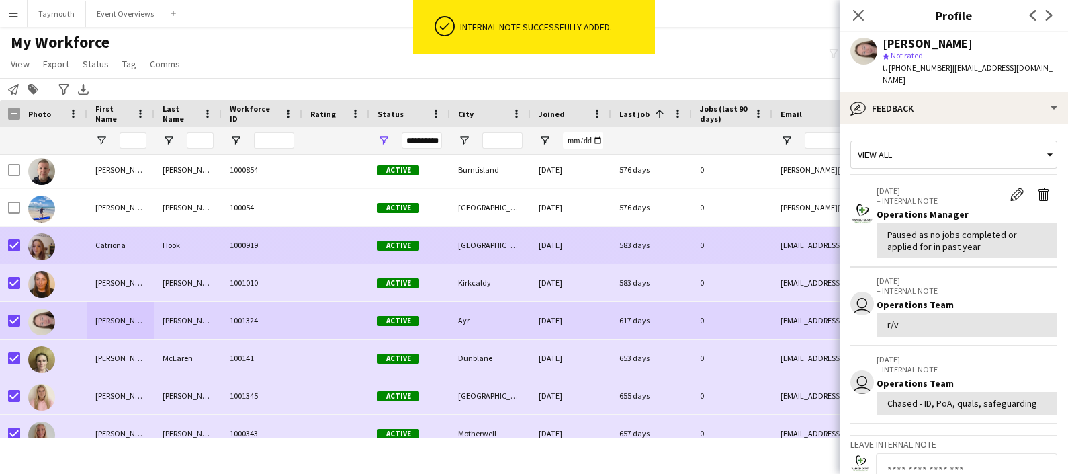
scroll to position [16274, 0]
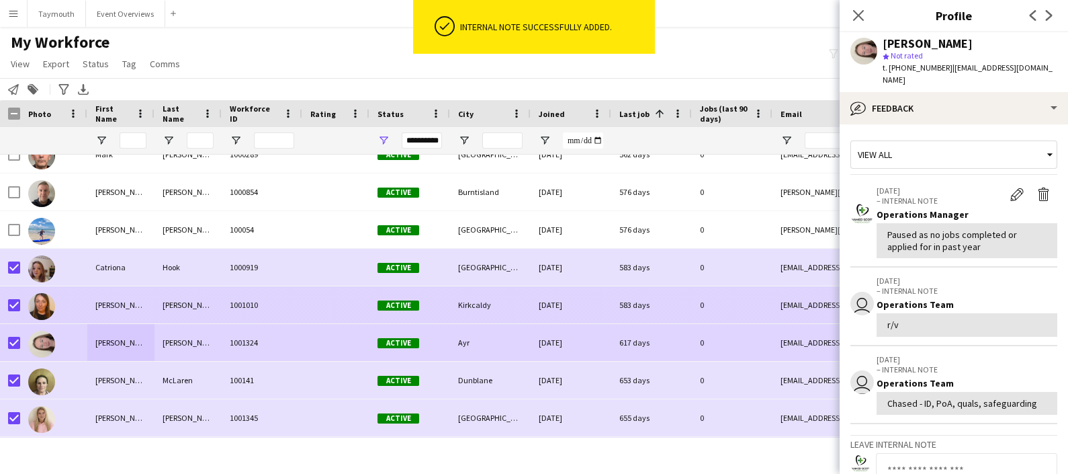
click at [181, 300] on div "[PERSON_NAME]" at bounding box center [188, 304] width 67 height 37
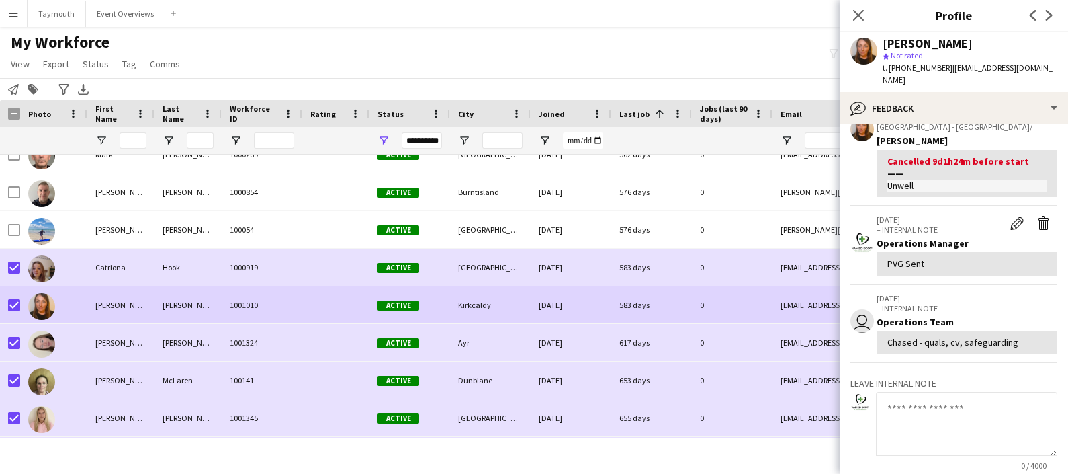
scroll to position [318, 0]
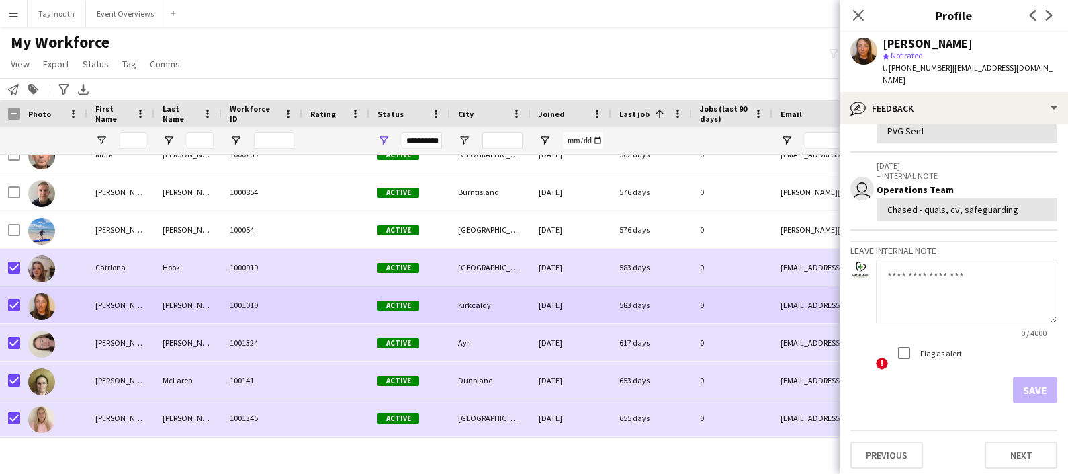
click at [906, 287] on textarea at bounding box center [966, 291] width 181 height 64
paste textarea "**********"
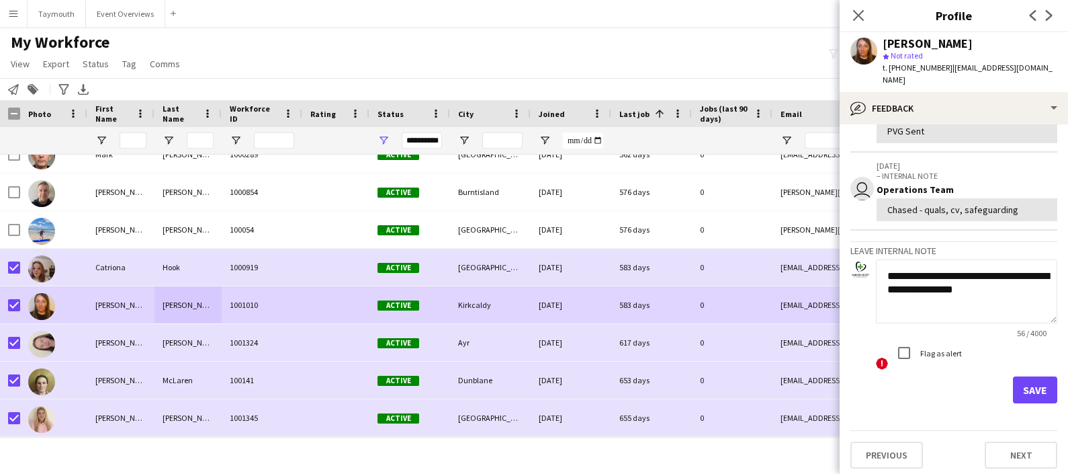
type textarea "**********"
click at [1033, 389] on button "Save" at bounding box center [1035, 389] width 44 height 27
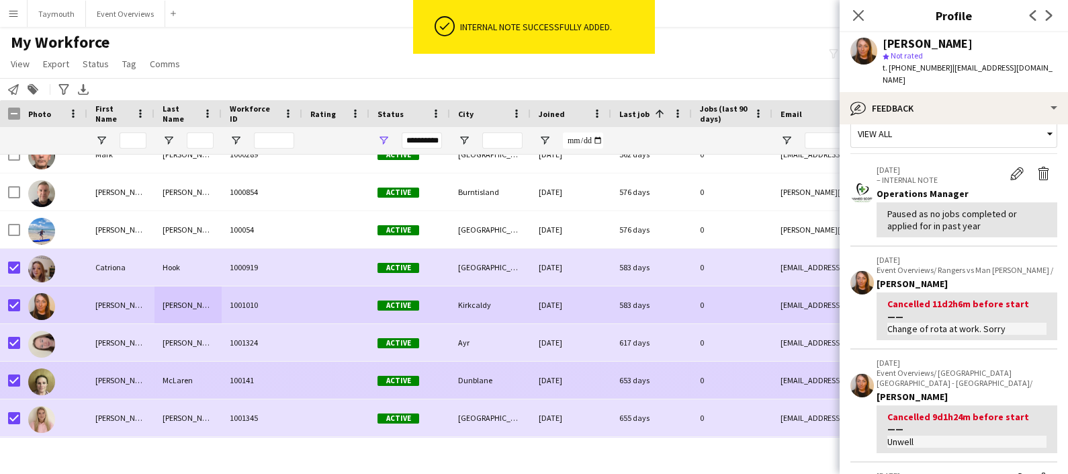
scroll to position [409, 0]
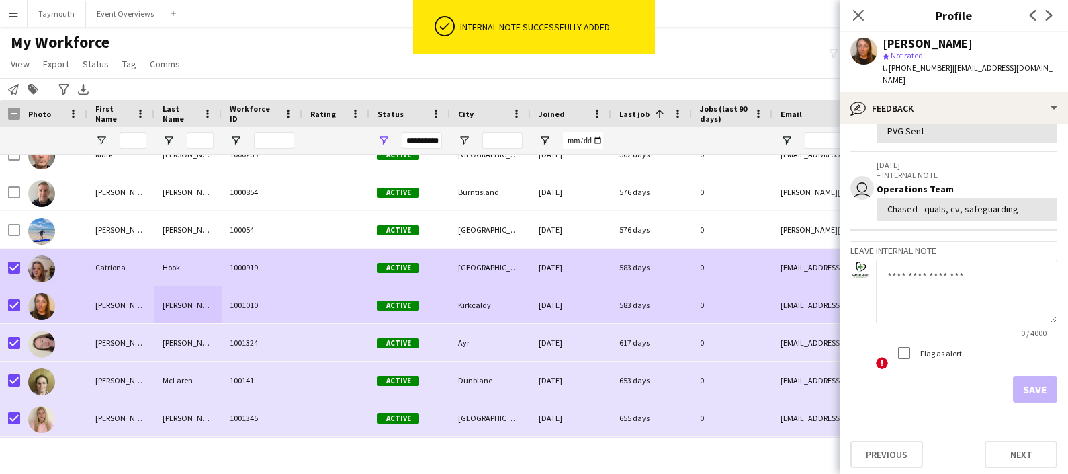
click at [183, 265] on div "Hook" at bounding box center [188, 267] width 67 height 37
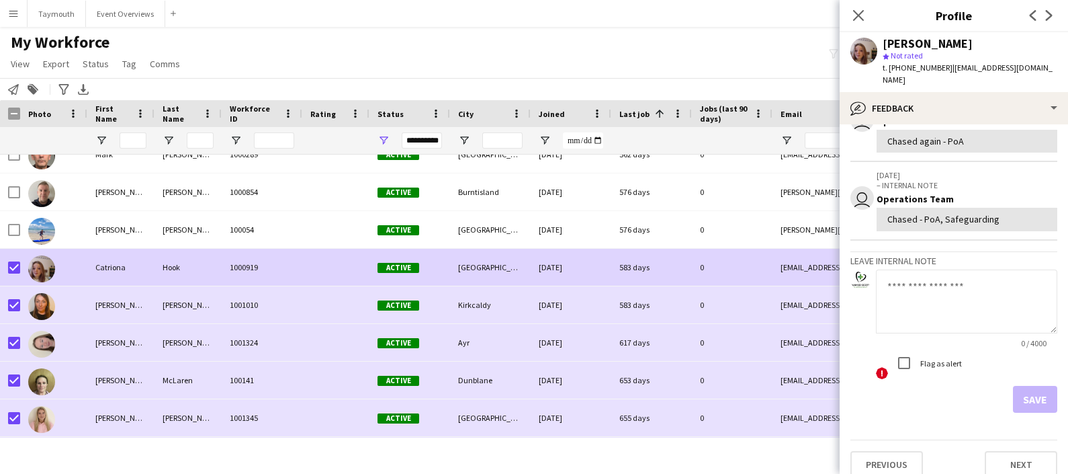
click at [947, 280] on textarea at bounding box center [966, 301] width 181 height 64
paste textarea "**********"
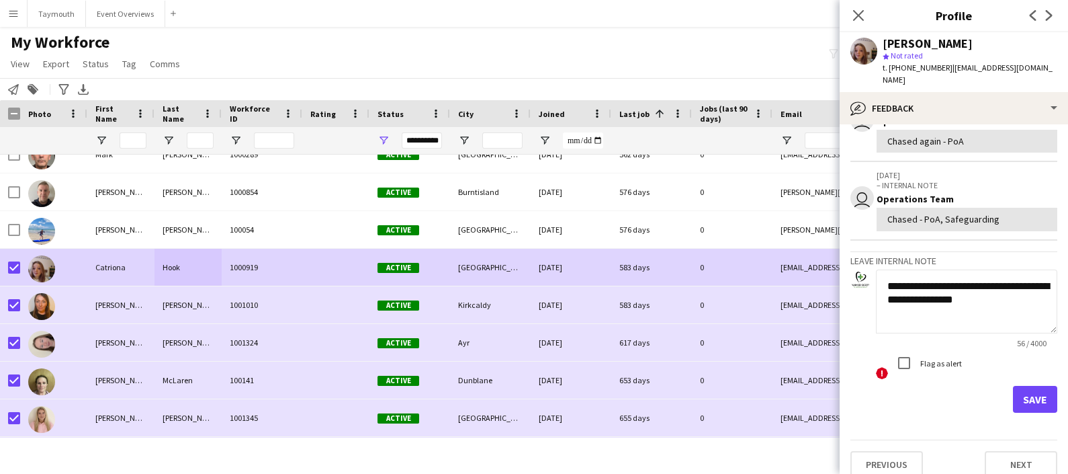
type textarea "**********"
click at [1021, 386] on button "Save" at bounding box center [1035, 399] width 44 height 27
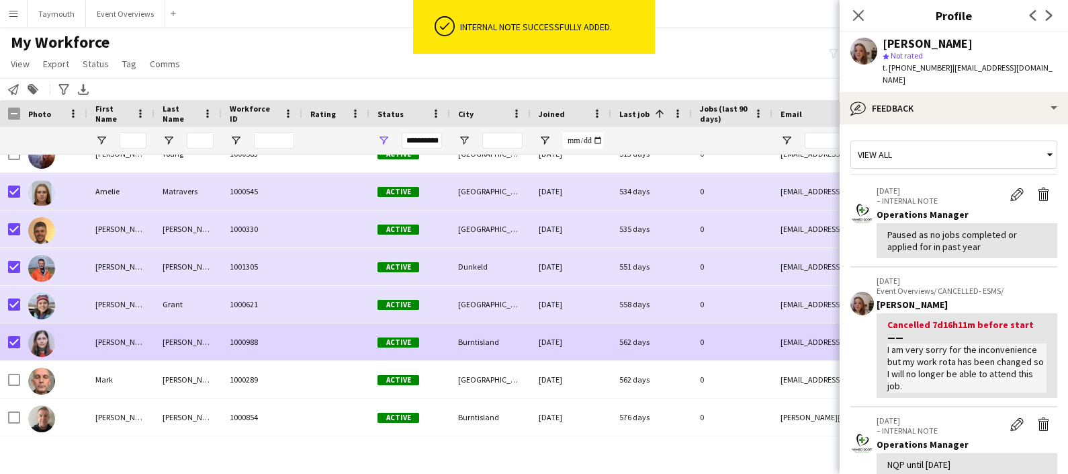
click at [182, 335] on div "Barron" at bounding box center [188, 341] width 67 height 37
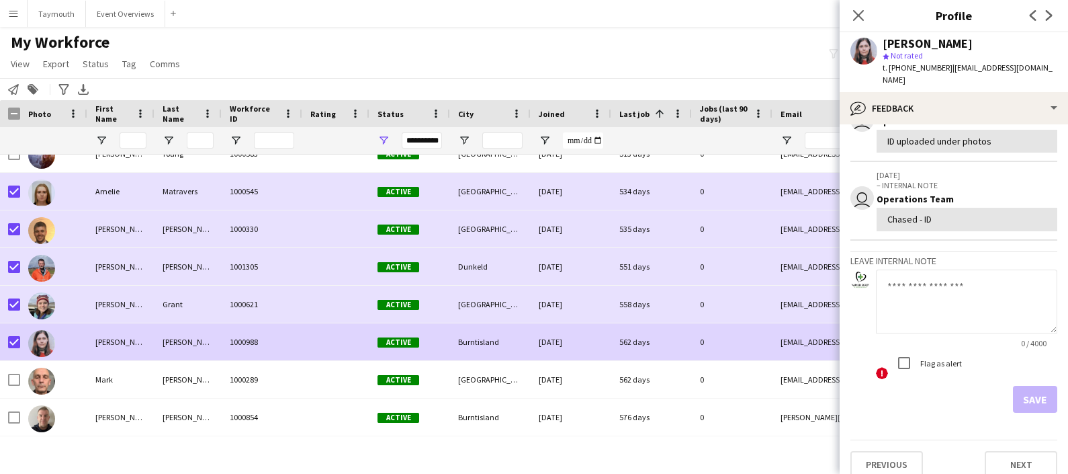
click at [937, 288] on textarea at bounding box center [966, 301] width 181 height 64
paste textarea "**********"
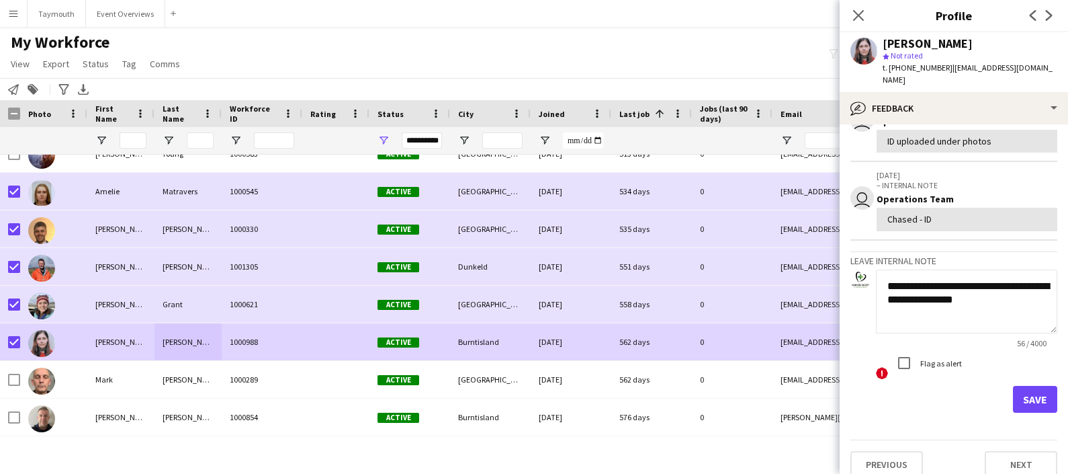
type textarea "**********"
click at [1030, 396] on button "Save" at bounding box center [1035, 399] width 44 height 27
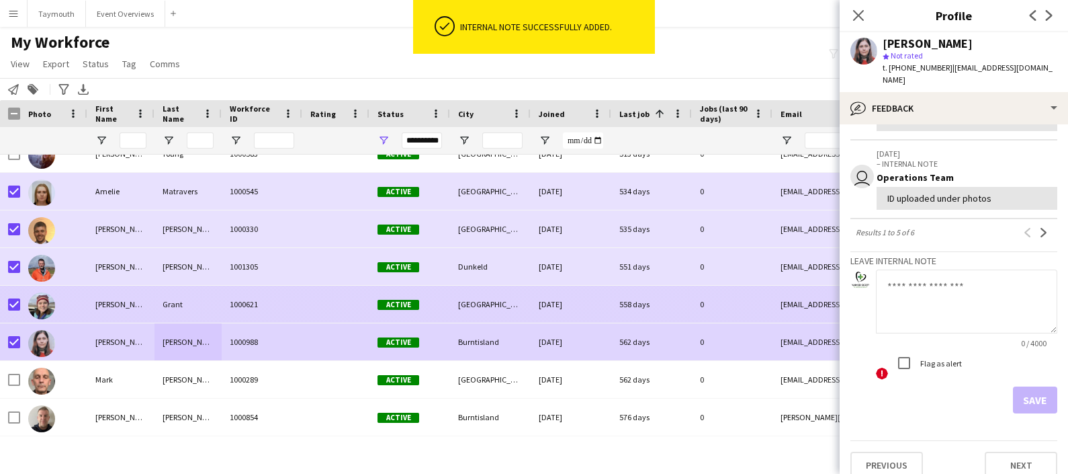
click at [223, 302] on div "1000621" at bounding box center [262, 304] width 81 height 37
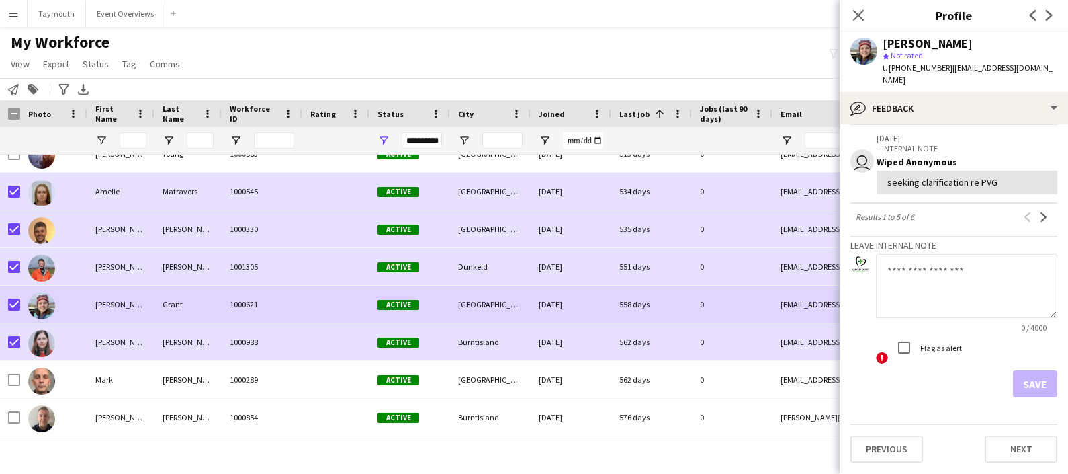
click at [921, 270] on textarea at bounding box center [966, 286] width 181 height 64
paste textarea "**********"
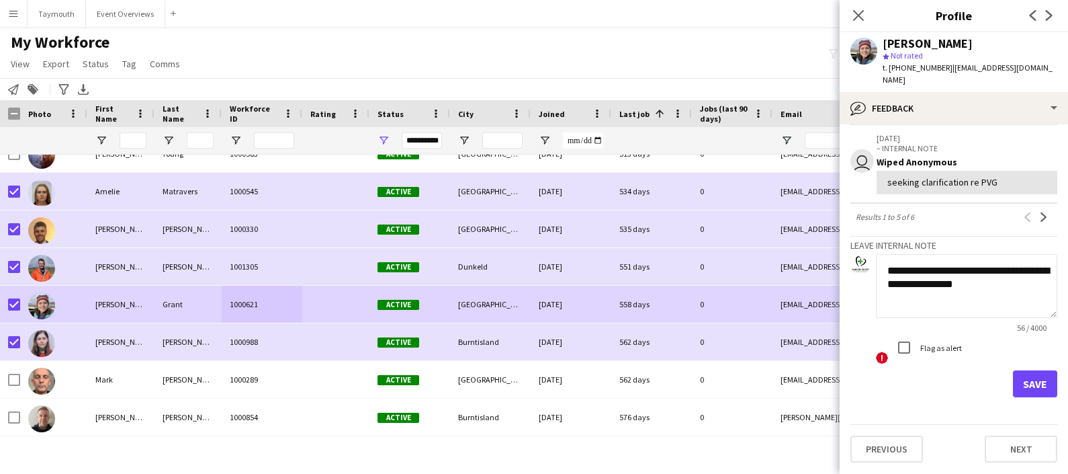
type textarea "**********"
click at [1023, 388] on button "Save" at bounding box center [1035, 383] width 44 height 27
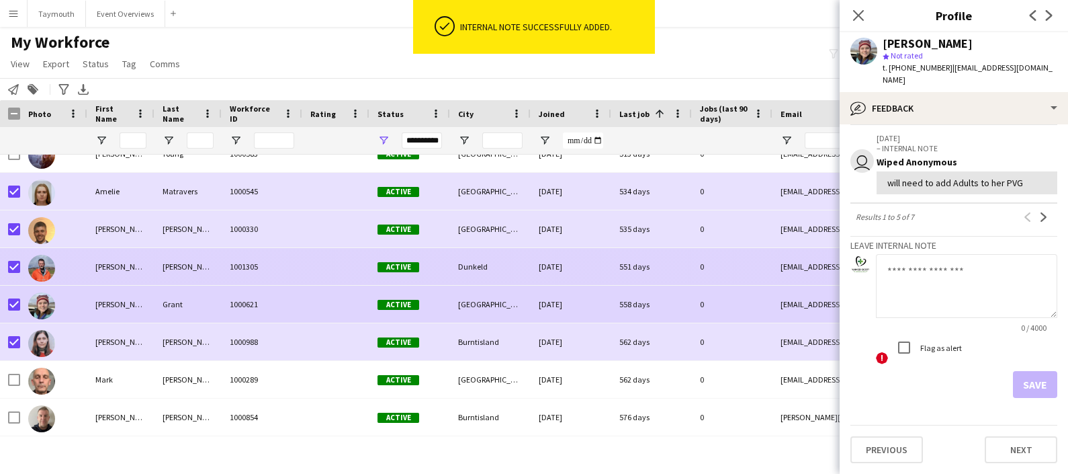
click at [175, 269] on div "Lorrain-Smith" at bounding box center [188, 266] width 67 height 37
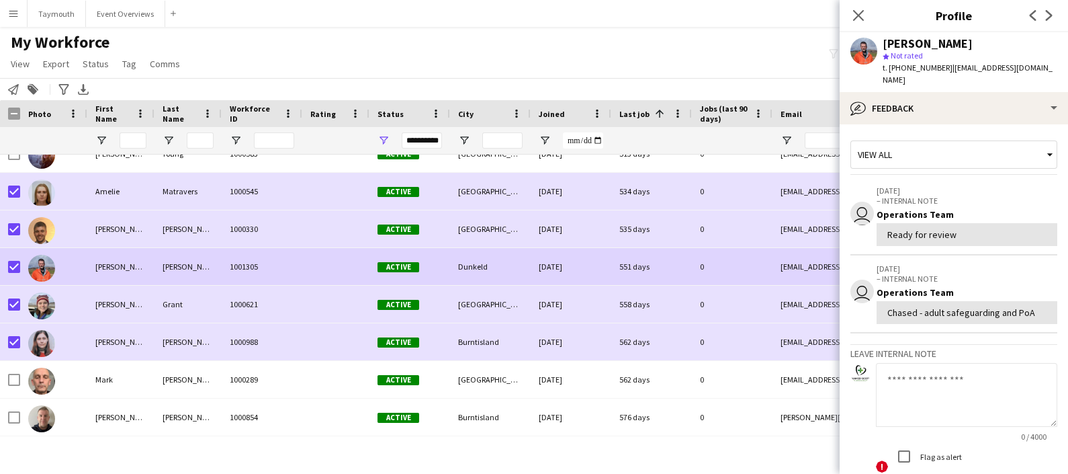
click at [970, 363] on textarea at bounding box center [966, 395] width 181 height 64
paste textarea "**********"
type textarea "**********"
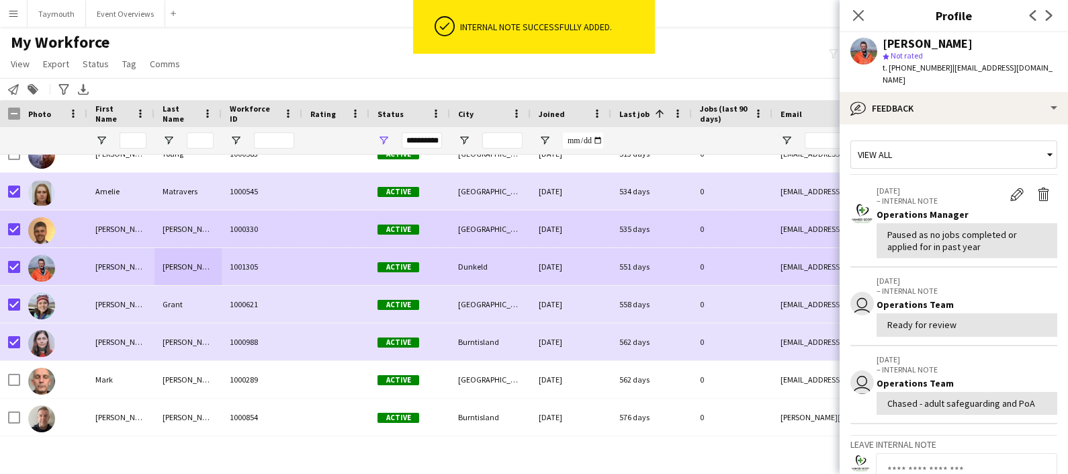
click at [235, 221] on div "1000330" at bounding box center [262, 228] width 81 height 37
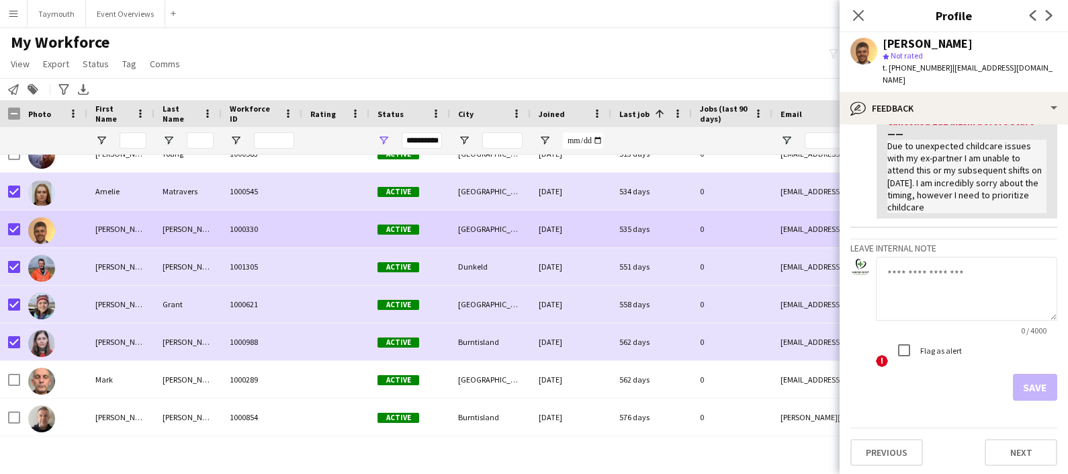
click at [958, 274] on textarea at bounding box center [966, 289] width 181 height 64
paste textarea "**********"
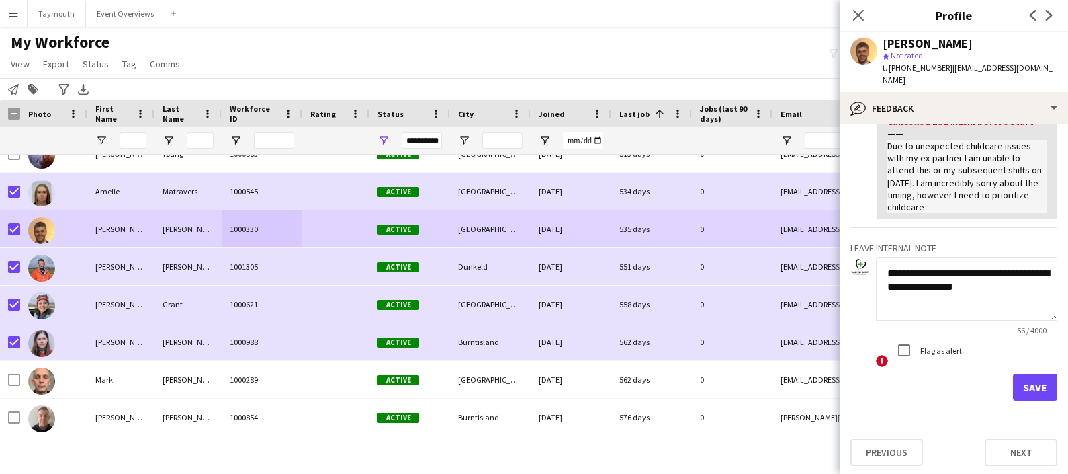
type textarea "**********"
click at [1031, 376] on button "Save" at bounding box center [1035, 387] width 44 height 27
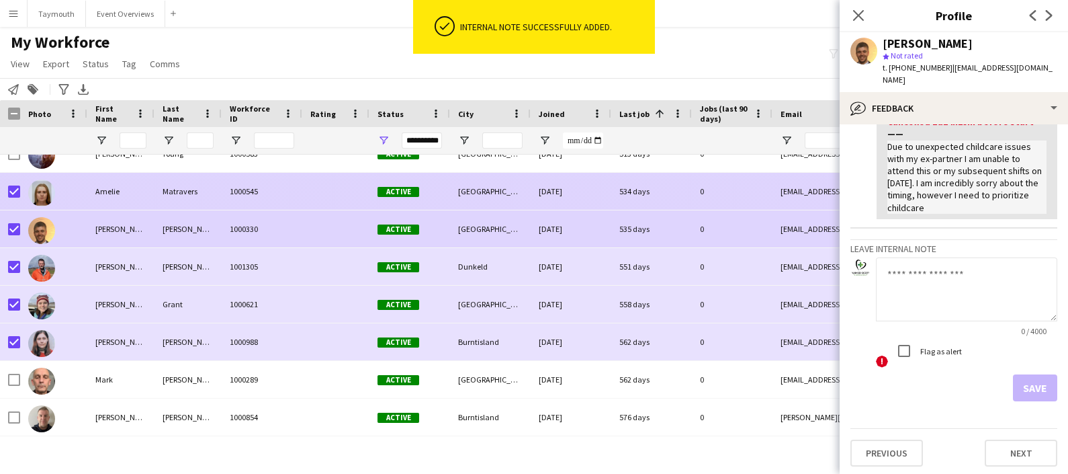
click at [164, 188] on div "Matravers" at bounding box center [188, 191] width 67 height 37
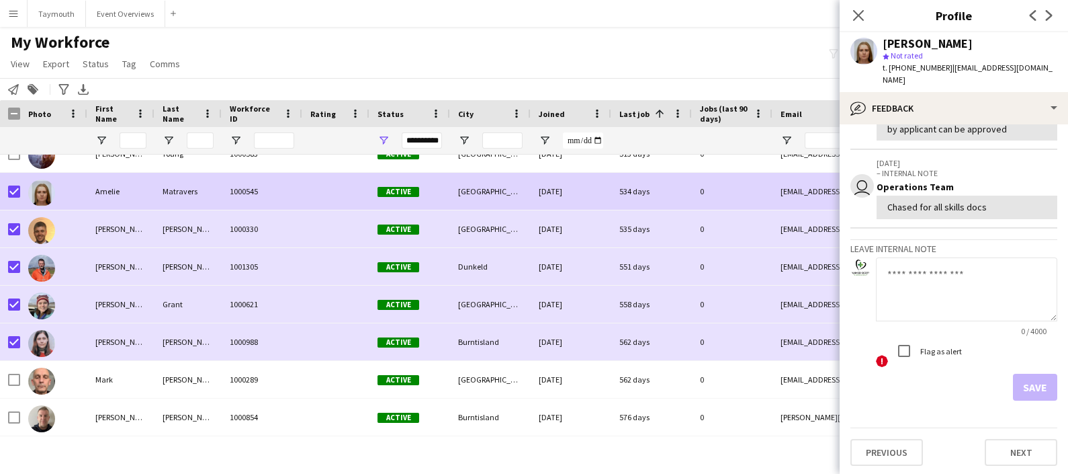
click at [954, 285] on textarea at bounding box center [966, 289] width 181 height 64
paste textarea "**********"
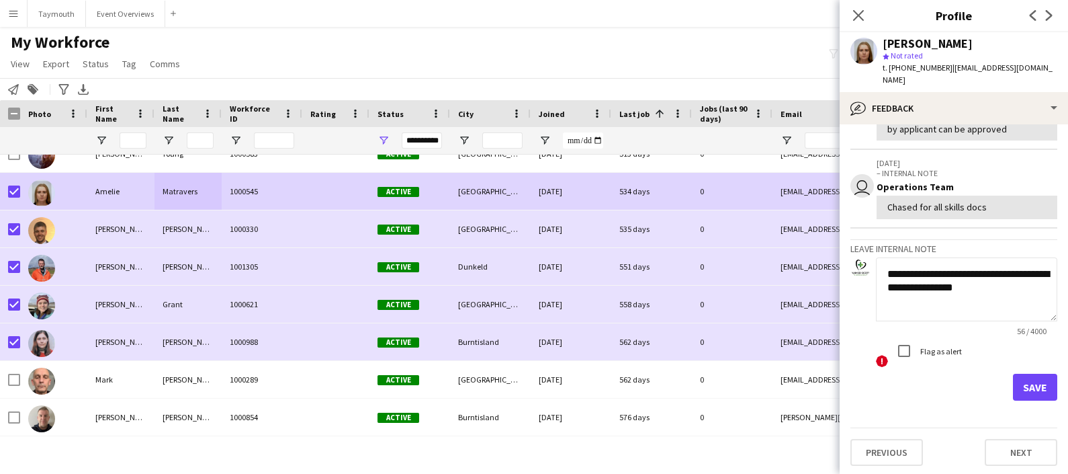
type textarea "**********"
click at [1027, 388] on button "Save" at bounding box center [1035, 387] width 44 height 27
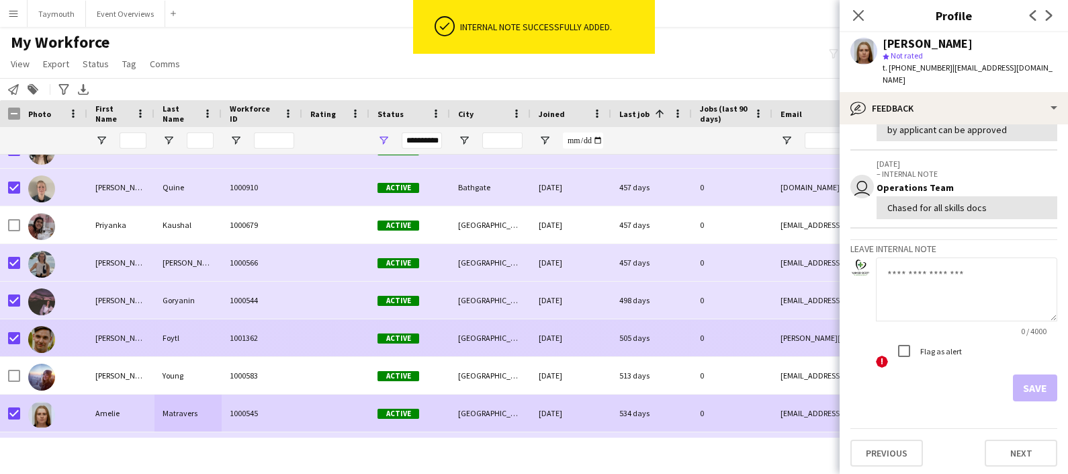
click at [185, 337] on div "Foytl" at bounding box center [188, 337] width 67 height 37
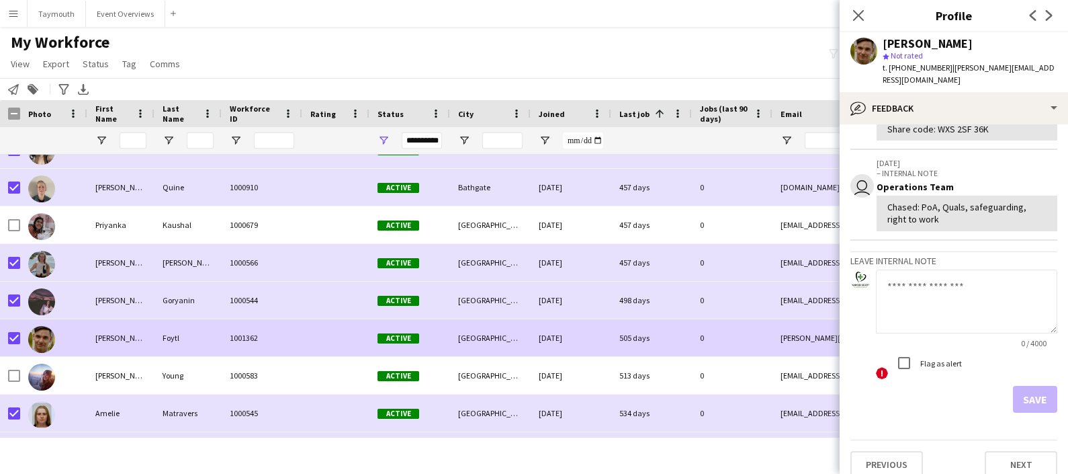
click at [935, 269] on textarea at bounding box center [966, 301] width 181 height 64
paste textarea "**********"
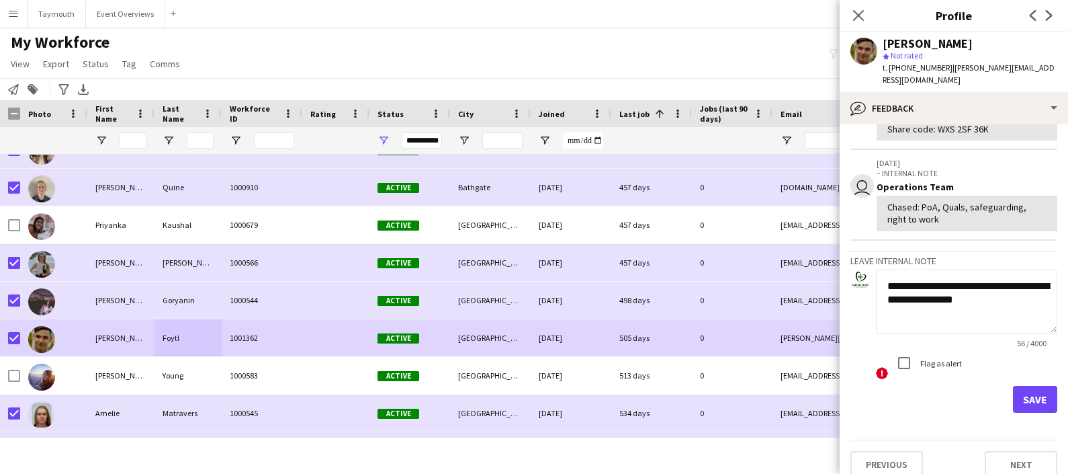
type textarea "**********"
click at [1022, 390] on button "Save" at bounding box center [1035, 399] width 44 height 27
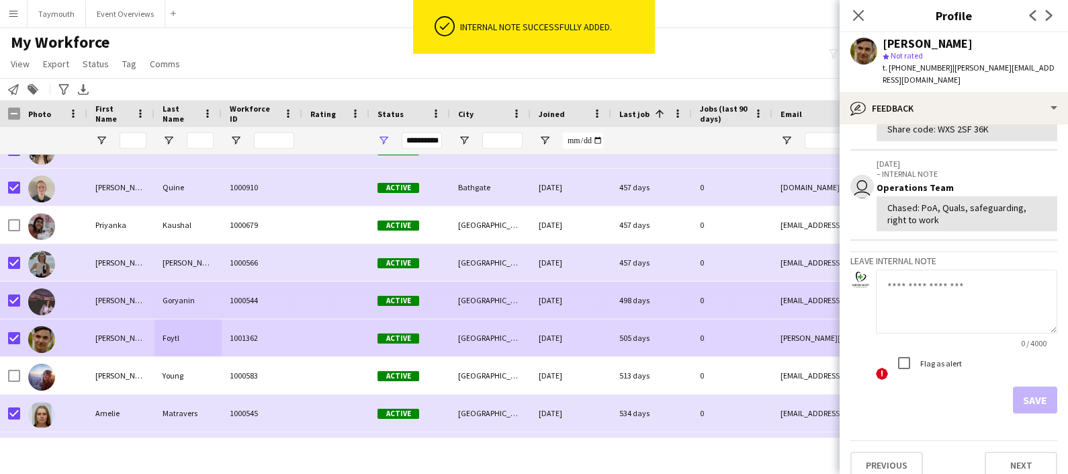
click at [182, 299] on div "Goryanin" at bounding box center [188, 300] width 67 height 37
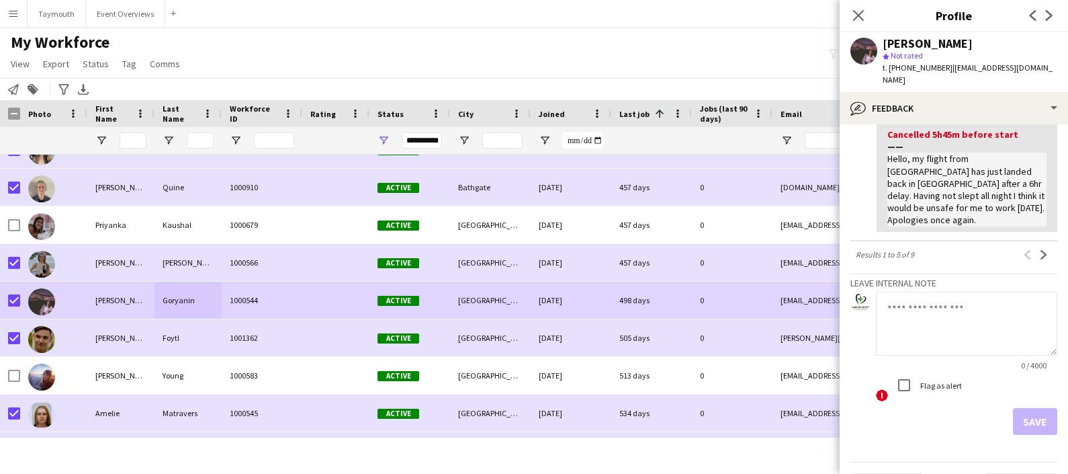
click at [947, 292] on textarea at bounding box center [966, 324] width 181 height 64
paste textarea "**********"
type textarea "**********"
click at [1019, 408] on button "Save" at bounding box center [1035, 421] width 44 height 27
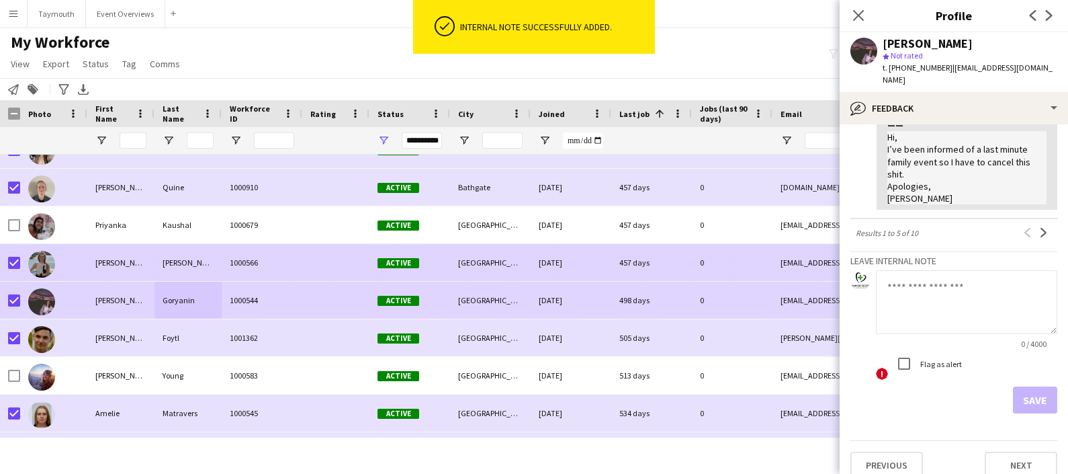
click at [140, 268] on div "[PERSON_NAME]" at bounding box center [120, 262] width 67 height 37
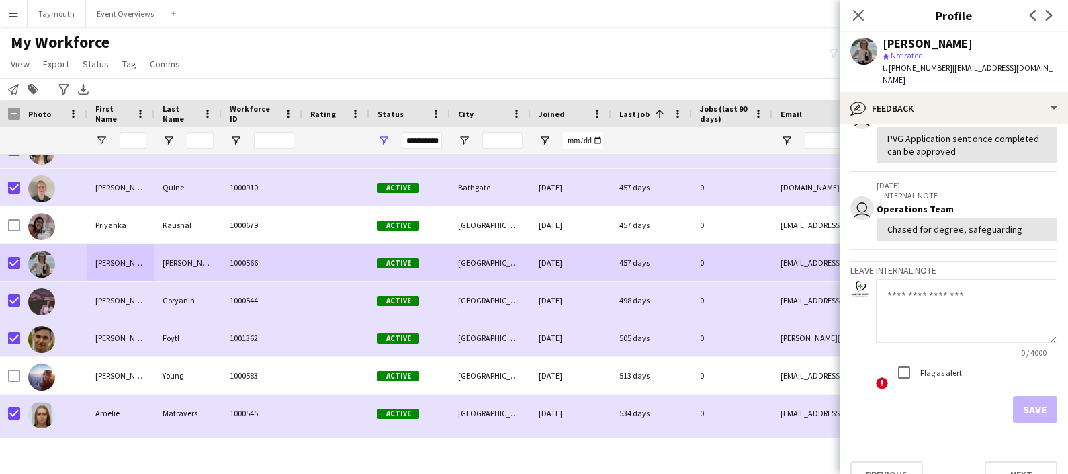
click at [955, 285] on textarea at bounding box center [966, 311] width 181 height 64
paste textarea "**********"
type textarea "**********"
click at [1024, 396] on button "Save" at bounding box center [1035, 409] width 44 height 27
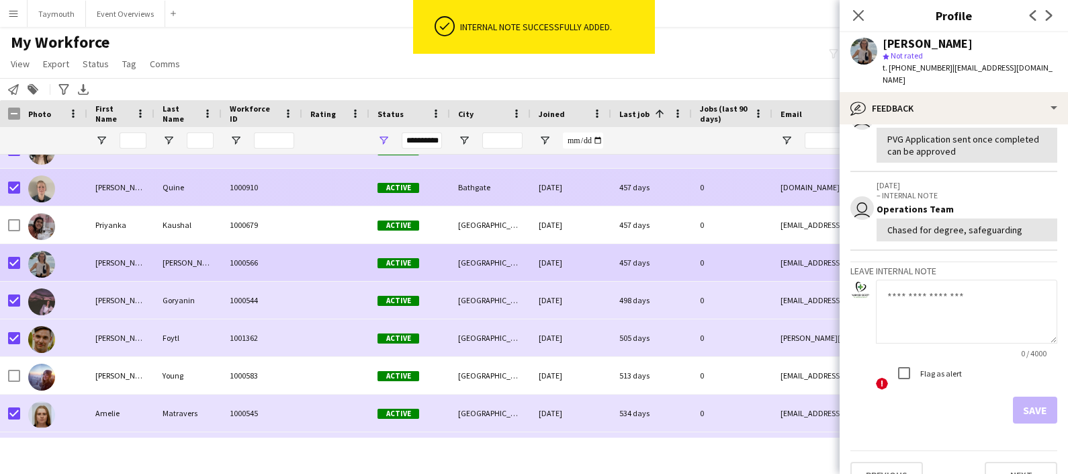
click at [224, 185] on div "1000910" at bounding box center [262, 187] width 81 height 37
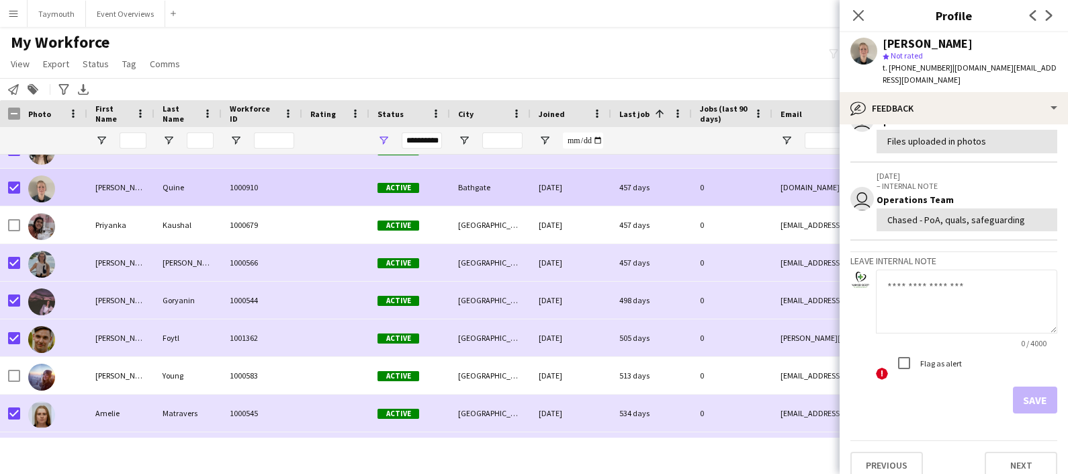
click at [947, 292] on textarea at bounding box center [966, 301] width 181 height 64
paste textarea "**********"
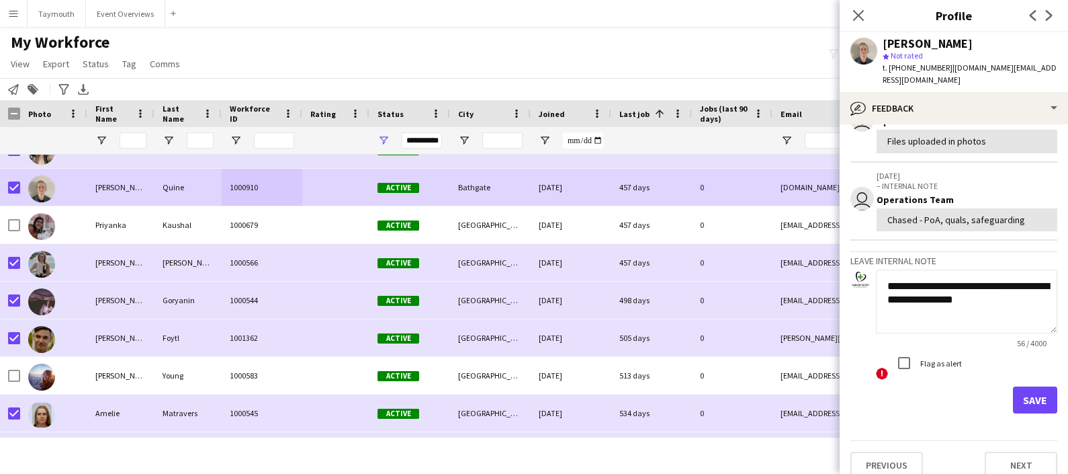
type textarea "**********"
click at [1013, 386] on button "Save" at bounding box center [1035, 399] width 44 height 27
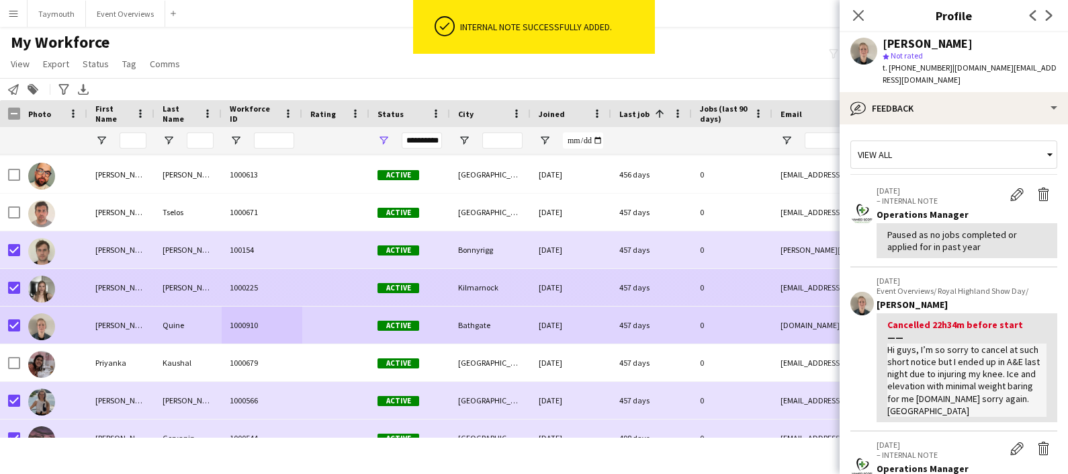
click at [177, 296] on div "Purdon" at bounding box center [188, 287] width 67 height 37
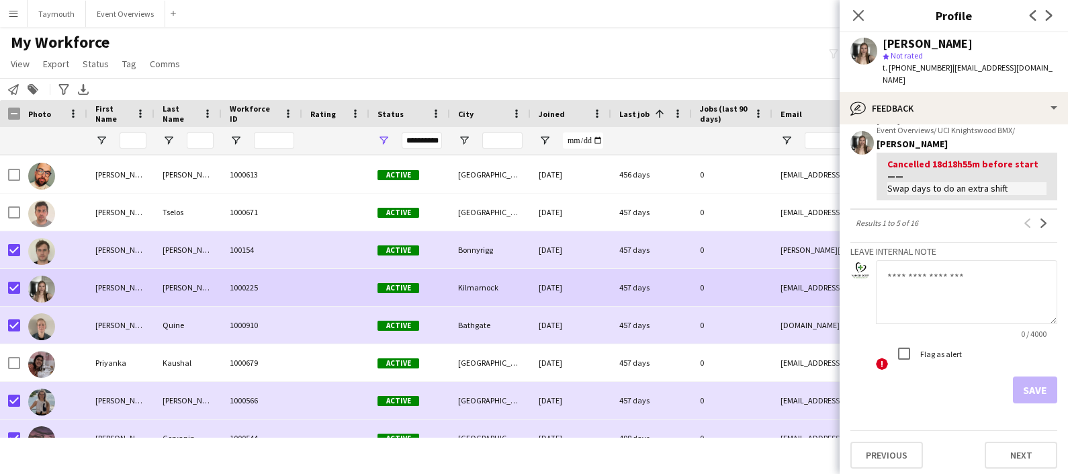
click at [951, 278] on textarea at bounding box center [966, 292] width 181 height 64
paste textarea "**********"
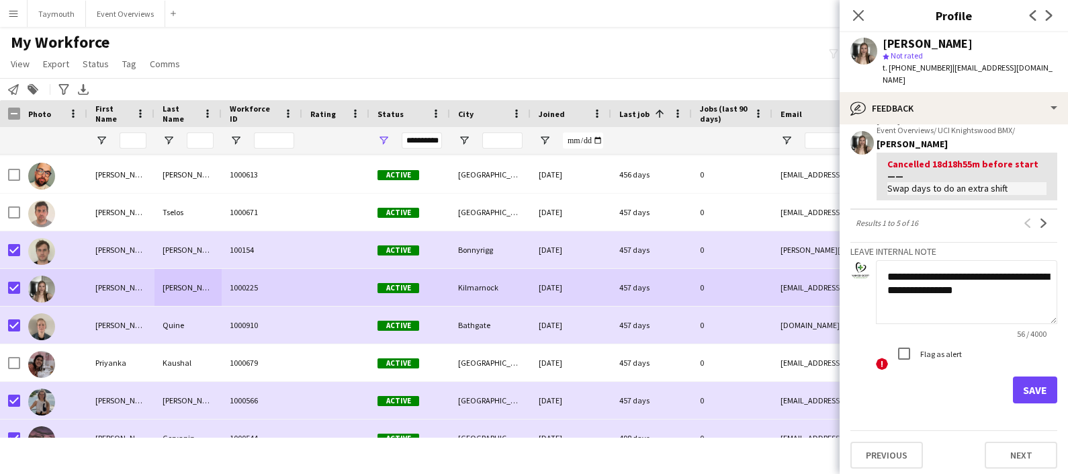
type textarea "**********"
click at [1021, 393] on button "Save" at bounding box center [1035, 389] width 44 height 27
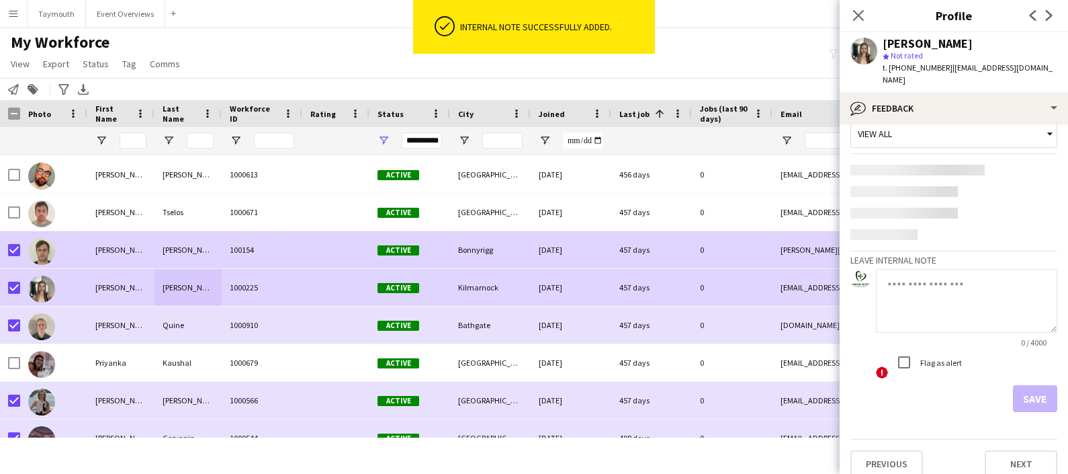
click at [143, 245] on div "Douglas" at bounding box center [120, 249] width 67 height 37
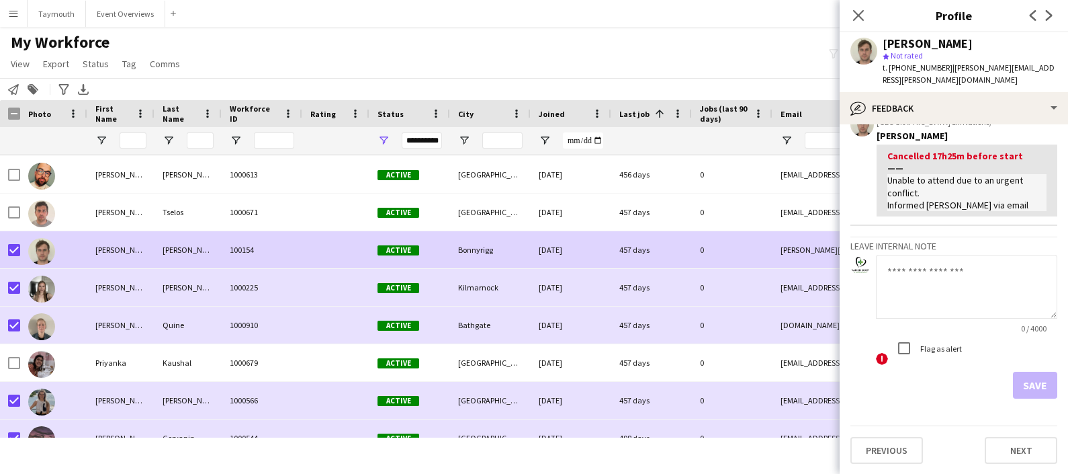
click at [929, 294] on textarea at bounding box center [966, 287] width 181 height 64
paste textarea "**********"
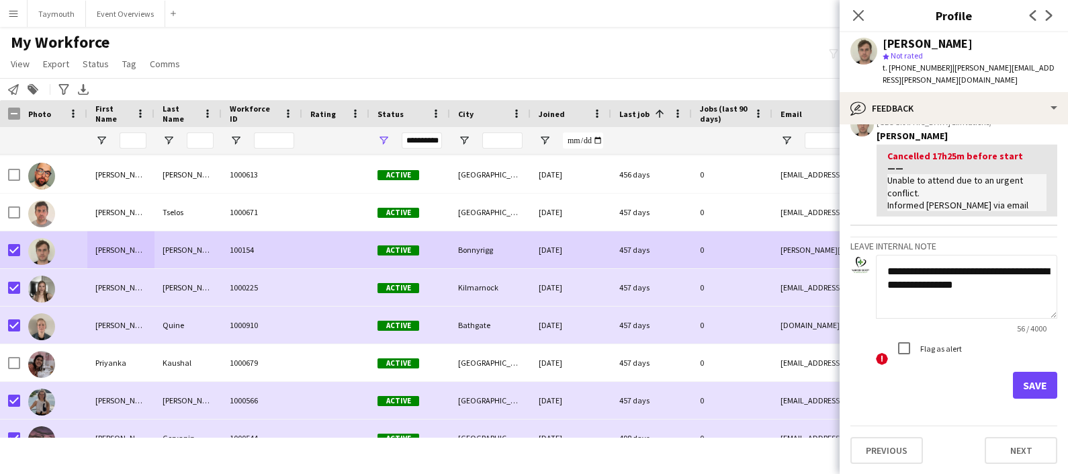
type textarea "**********"
click at [1013, 370] on form "**********" at bounding box center [954, 327] width 207 height 144
click at [1018, 380] on button "Save" at bounding box center [1035, 385] width 44 height 27
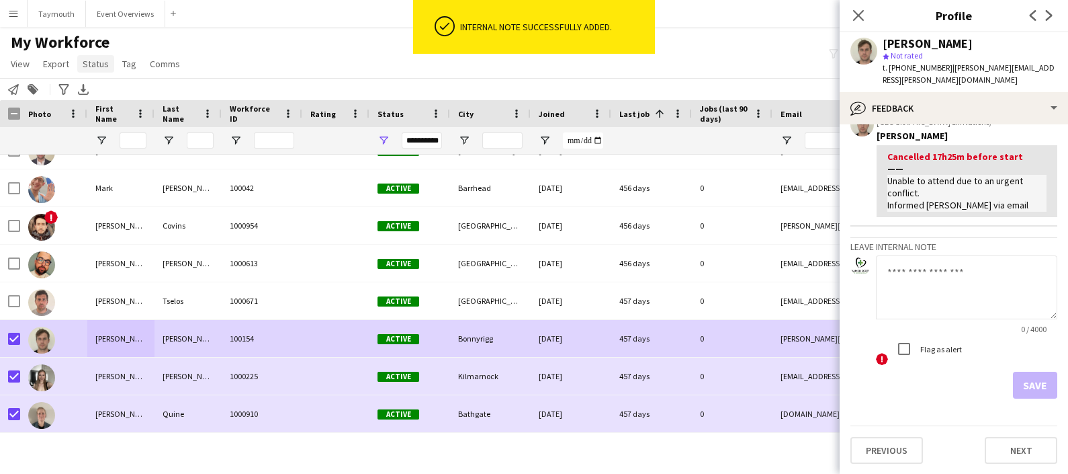
click at [103, 63] on span "Status" at bounding box center [96, 64] width 26 height 12
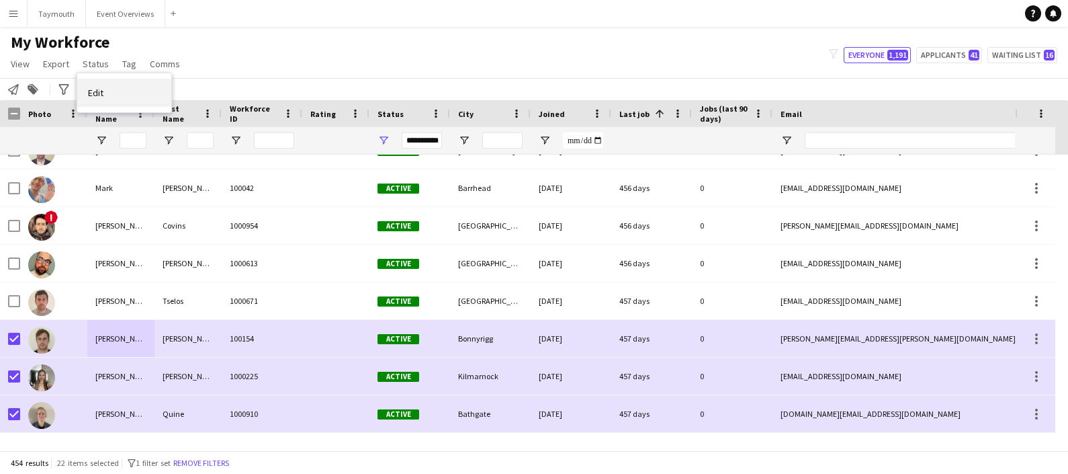
click at [108, 84] on link "Edit" at bounding box center [124, 93] width 94 height 28
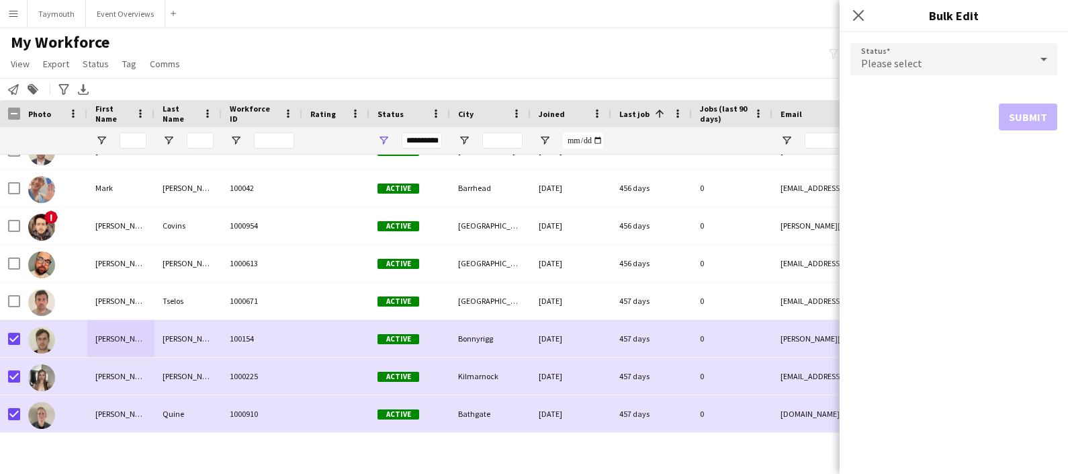
click at [933, 77] on form "Status Please select Submit" at bounding box center [954, 86] width 207 height 109
click at [947, 65] on div "Please select" at bounding box center [941, 59] width 180 height 32
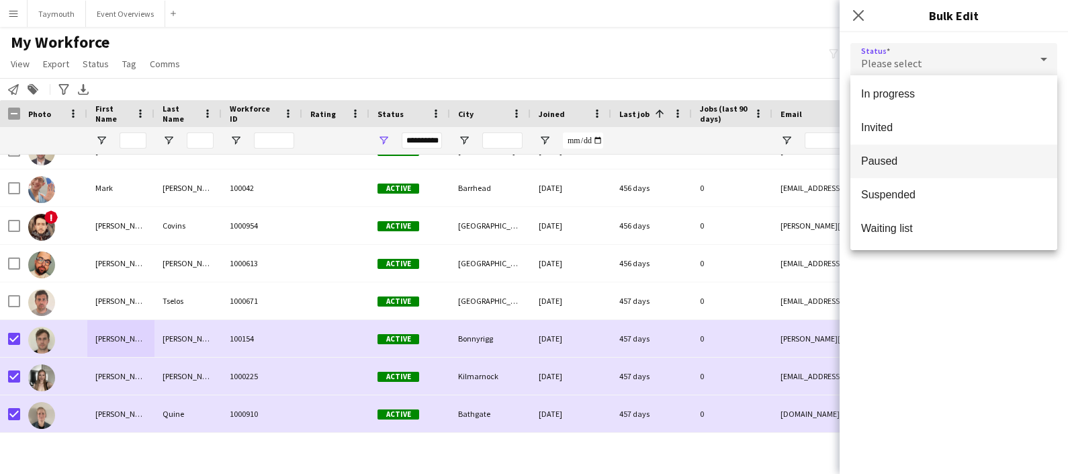
click at [908, 152] on mat-option "Paused" at bounding box center [954, 161] width 207 height 34
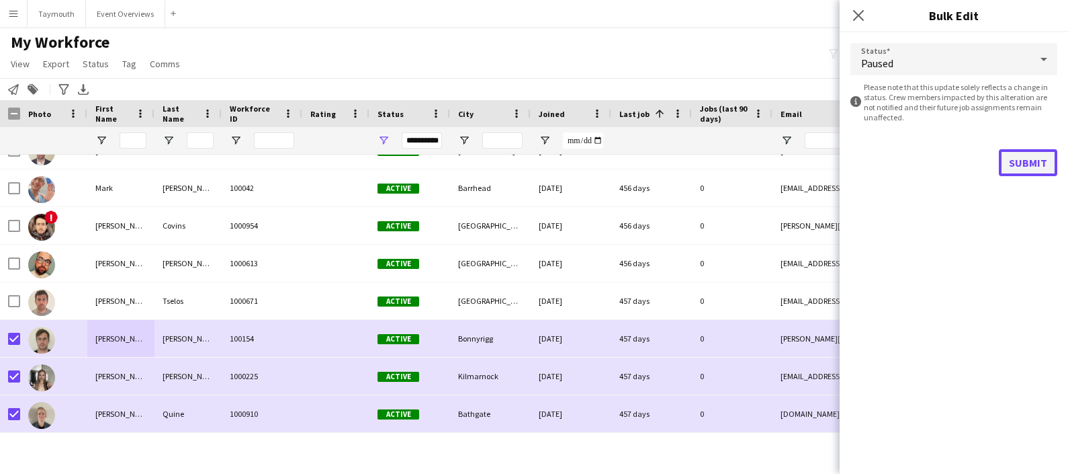
click at [1013, 155] on button "Submit" at bounding box center [1028, 162] width 58 height 27
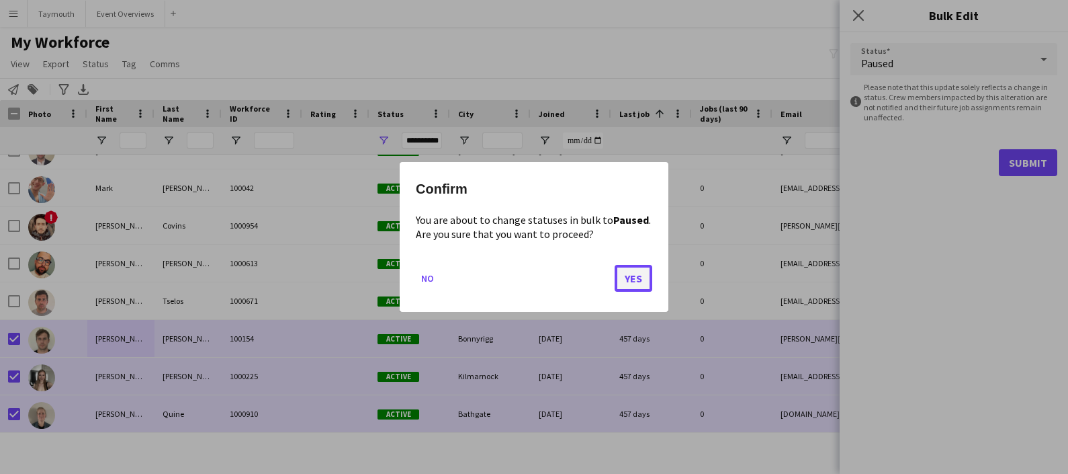
click at [630, 282] on button "Yes" at bounding box center [634, 278] width 38 height 27
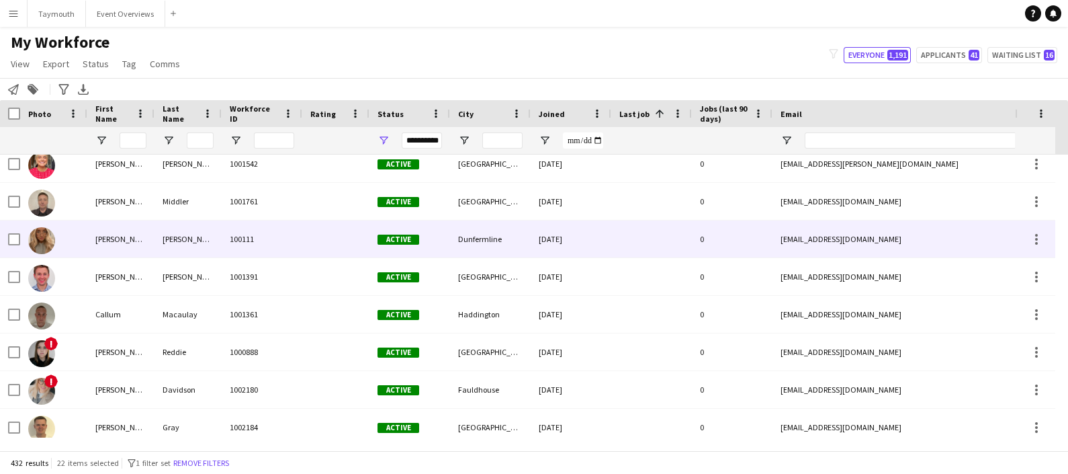
click at [276, 245] on div "100111" at bounding box center [262, 238] width 81 height 37
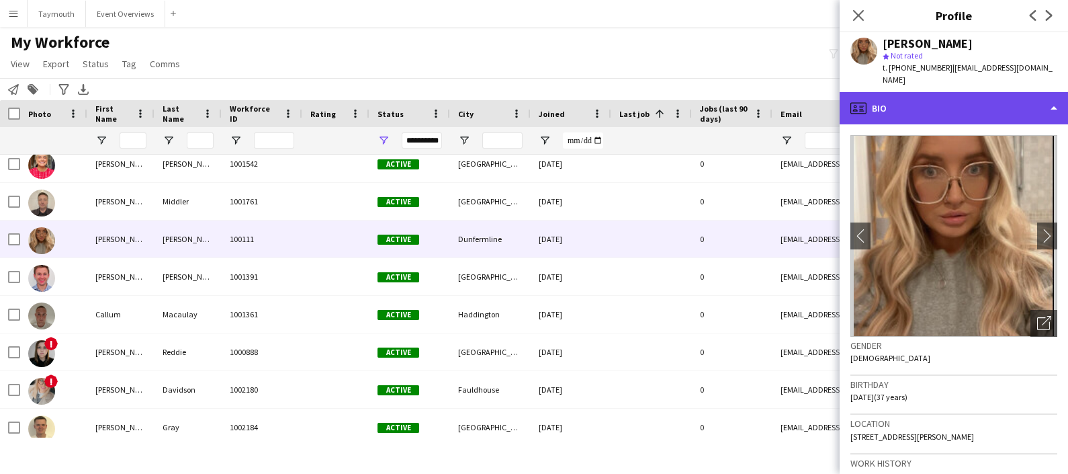
click at [966, 95] on div "profile Bio" at bounding box center [954, 108] width 228 height 32
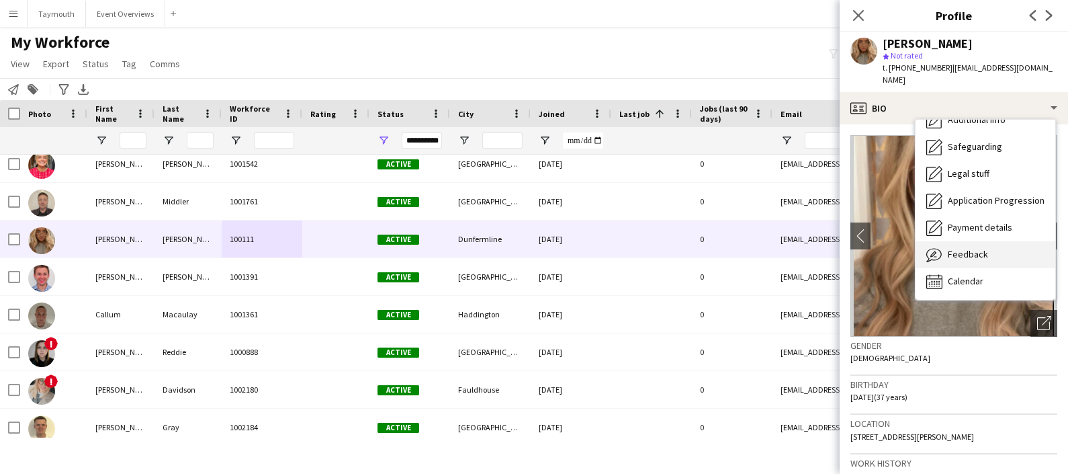
click at [977, 248] on span "Feedback" at bounding box center [968, 254] width 40 height 12
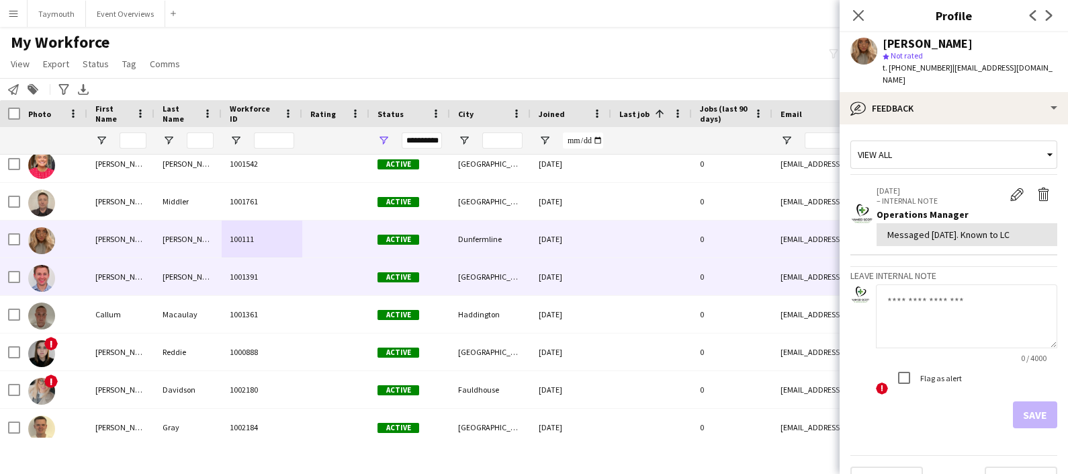
click at [255, 288] on div "1001391" at bounding box center [262, 276] width 81 height 37
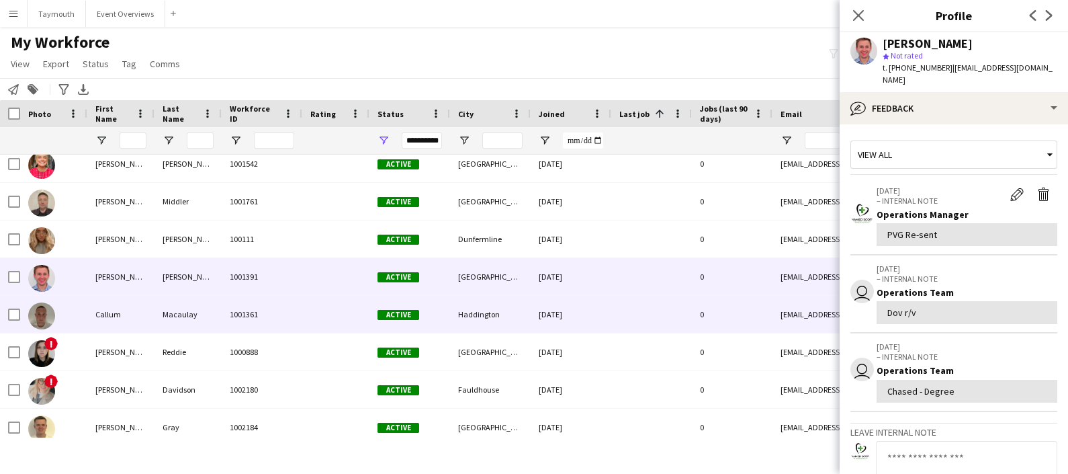
click at [253, 328] on div "1001361" at bounding box center [262, 314] width 81 height 37
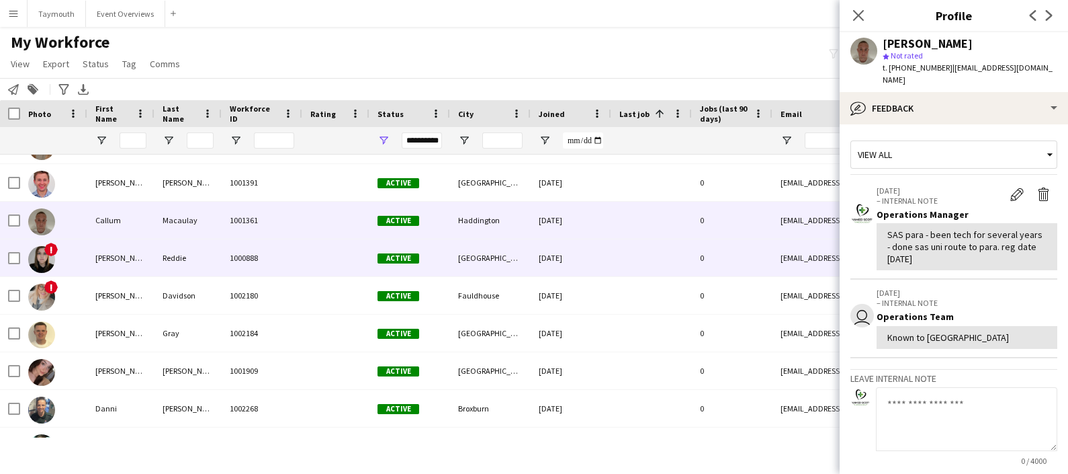
click at [199, 262] on div "Reddie" at bounding box center [188, 257] width 67 height 37
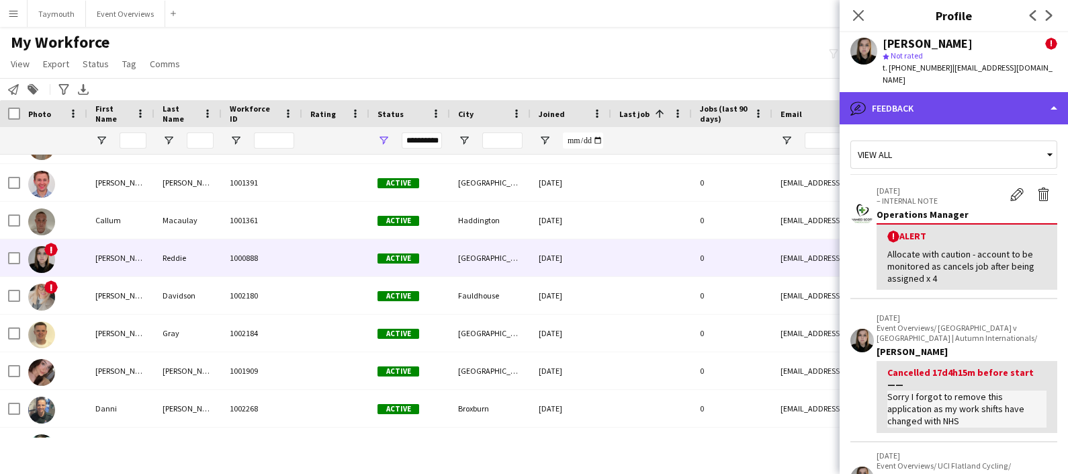
click at [947, 97] on div "bubble-pencil Feedback" at bounding box center [954, 108] width 228 height 32
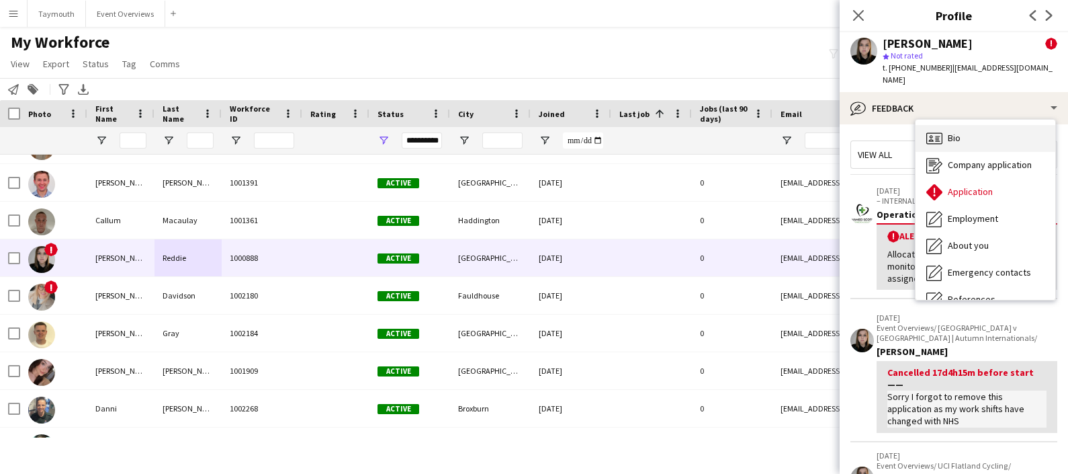
click at [961, 129] on div "Bio Bio" at bounding box center [986, 138] width 140 height 27
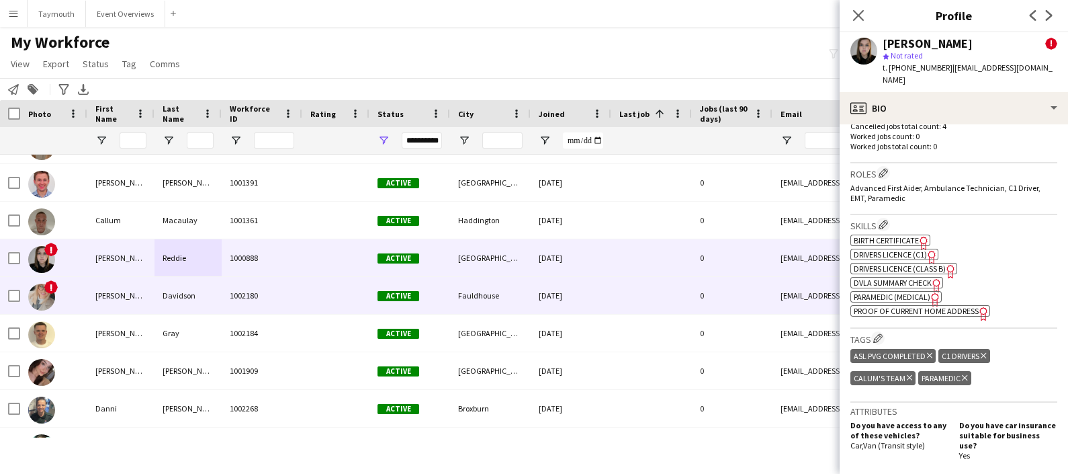
click at [164, 299] on div "Davidson" at bounding box center [188, 295] width 67 height 37
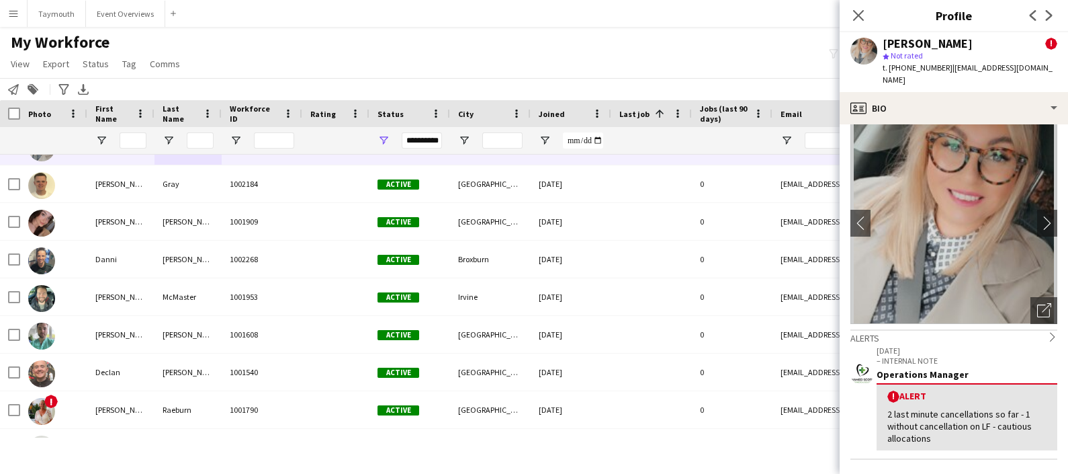
click at [578, 111] on div "Joined" at bounding box center [563, 113] width 48 height 20
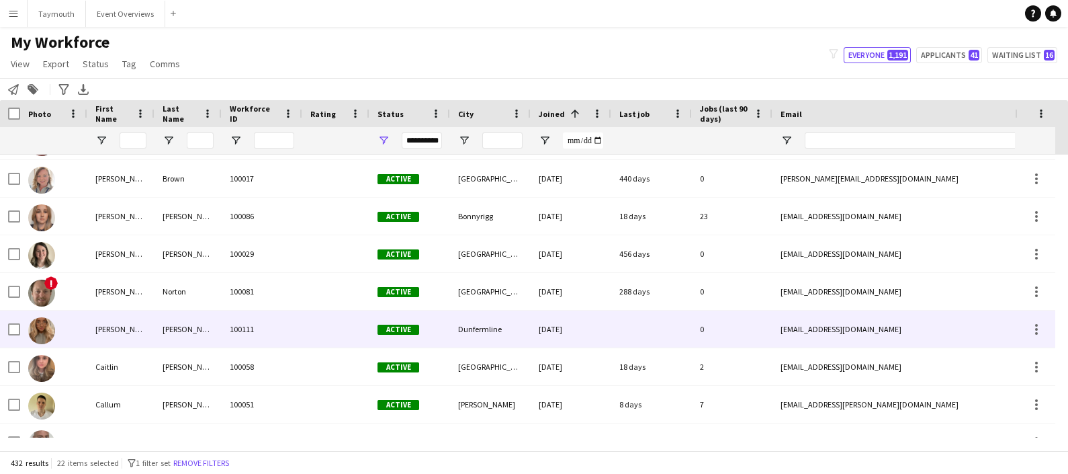
click at [548, 325] on div "[DATE]" at bounding box center [571, 328] width 81 height 37
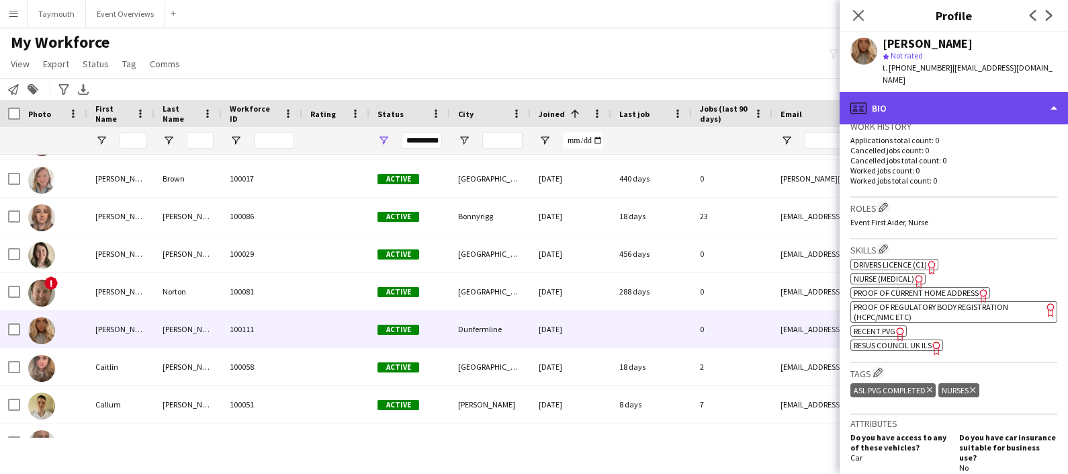
click at [944, 111] on div "profile Bio" at bounding box center [954, 108] width 228 height 32
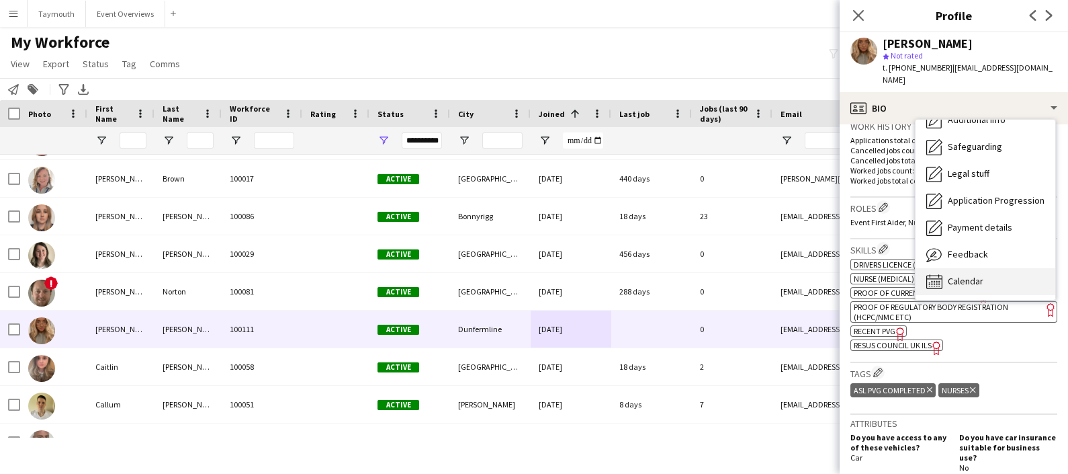
click at [991, 268] on div "Calendar Calendar" at bounding box center [986, 281] width 140 height 27
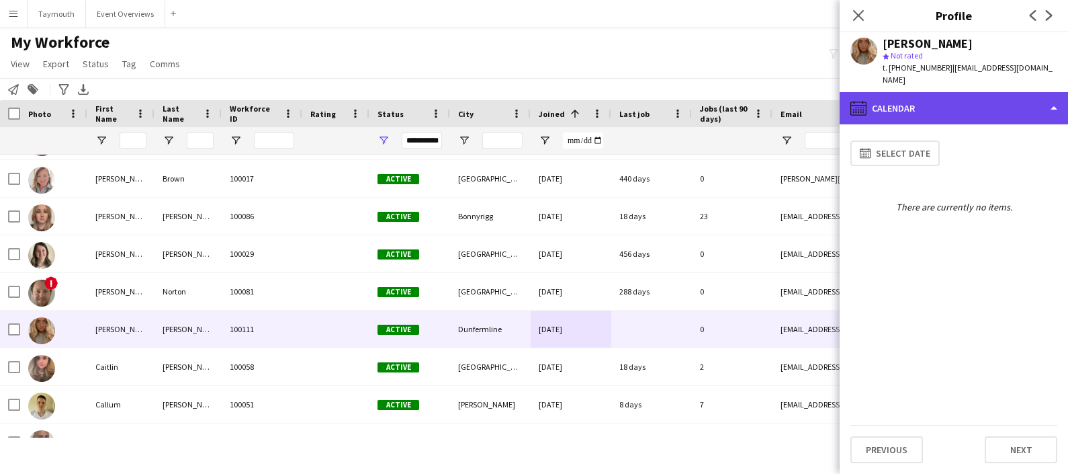
click at [966, 96] on div "calendar-full Calendar" at bounding box center [954, 108] width 228 height 32
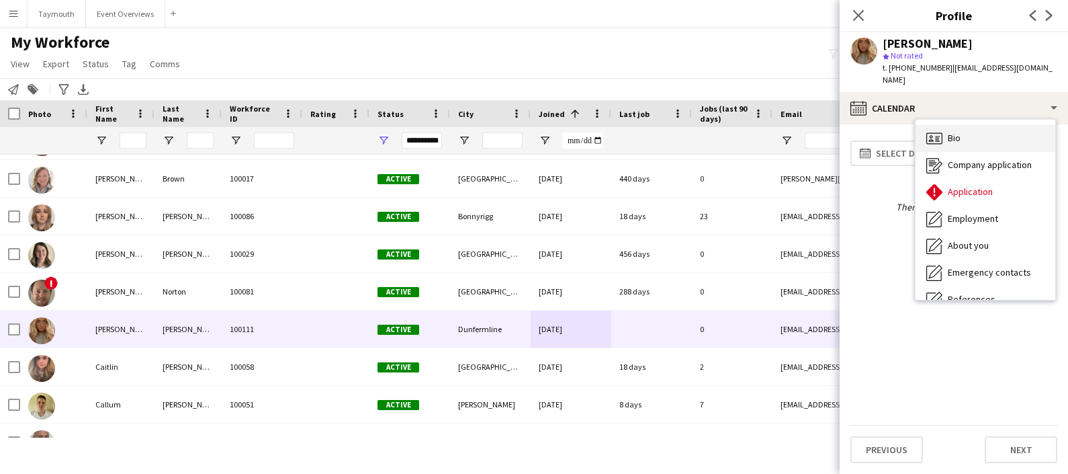
click at [972, 125] on div "Bio Bio" at bounding box center [986, 138] width 140 height 27
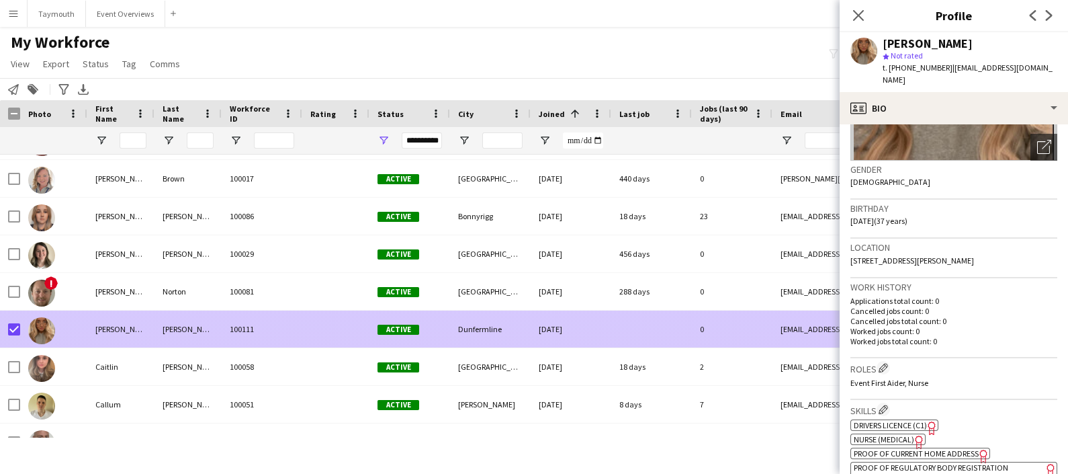
click at [132, 322] on div "Astrid" at bounding box center [120, 328] width 67 height 37
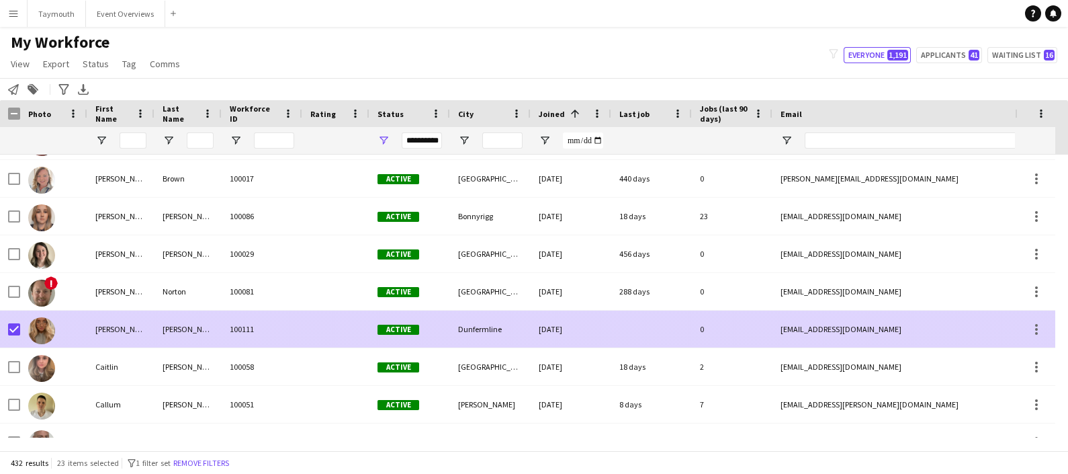
click at [246, 333] on div "100111" at bounding box center [262, 328] width 81 height 37
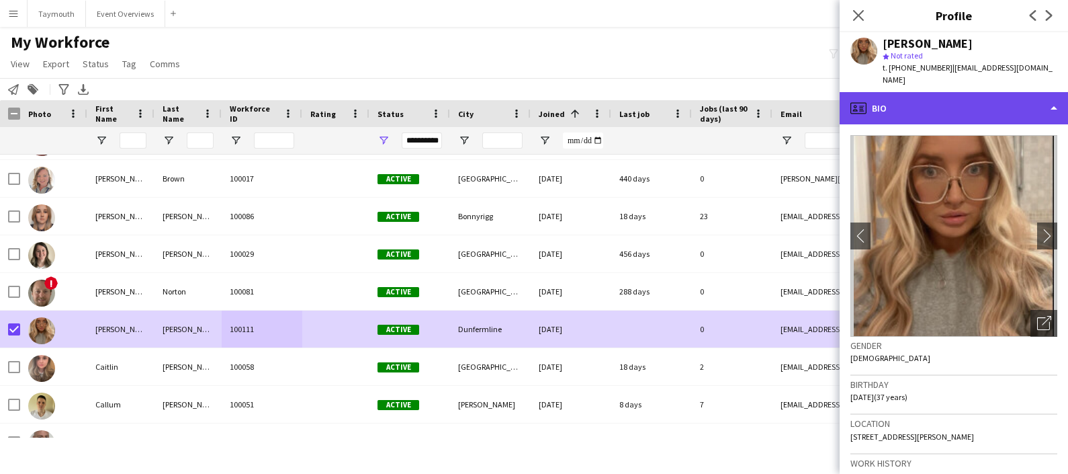
click at [972, 101] on div "profile Bio" at bounding box center [954, 108] width 228 height 32
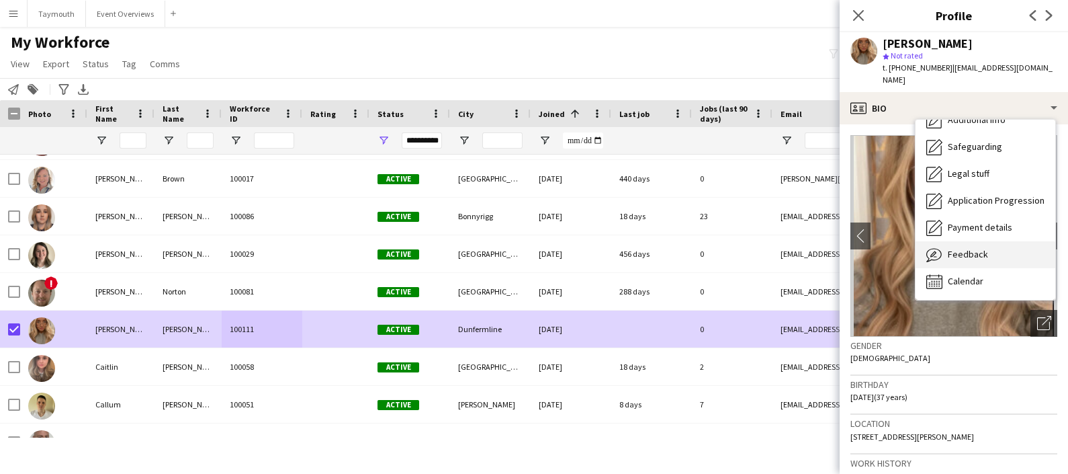
click at [978, 248] on span "Feedback" at bounding box center [968, 254] width 40 height 12
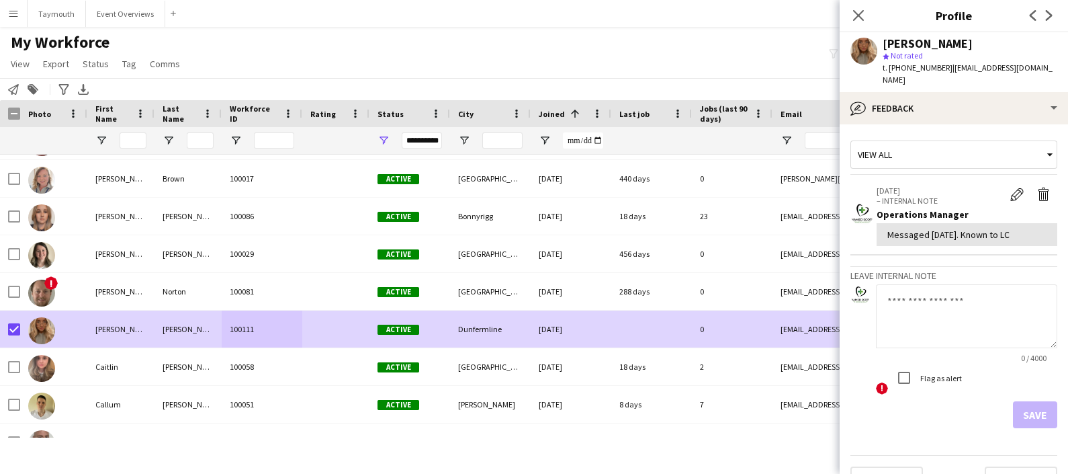
click at [960, 310] on textarea at bounding box center [966, 316] width 181 height 64
paste textarea "**********"
type textarea "**********"
click at [1015, 401] on button "Save" at bounding box center [1035, 414] width 44 height 27
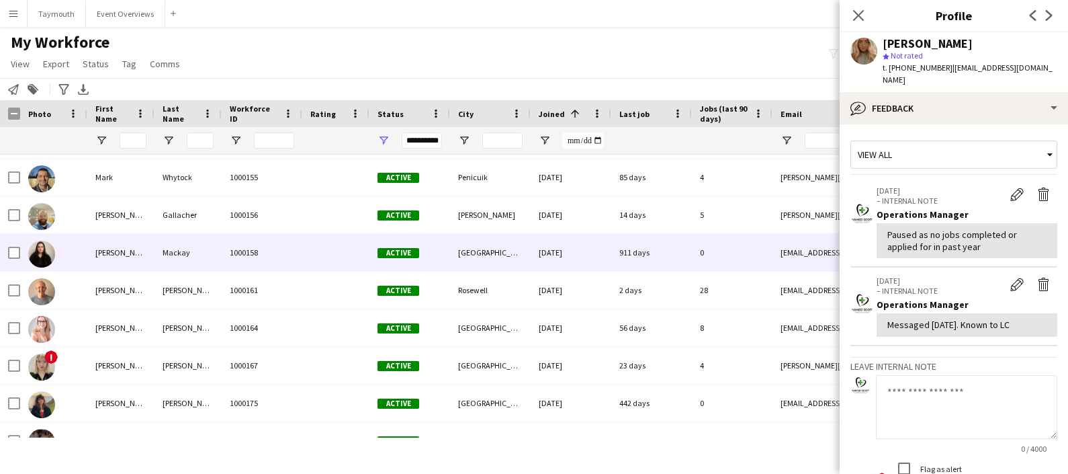
click at [194, 249] on div "Mackay" at bounding box center [188, 252] width 67 height 37
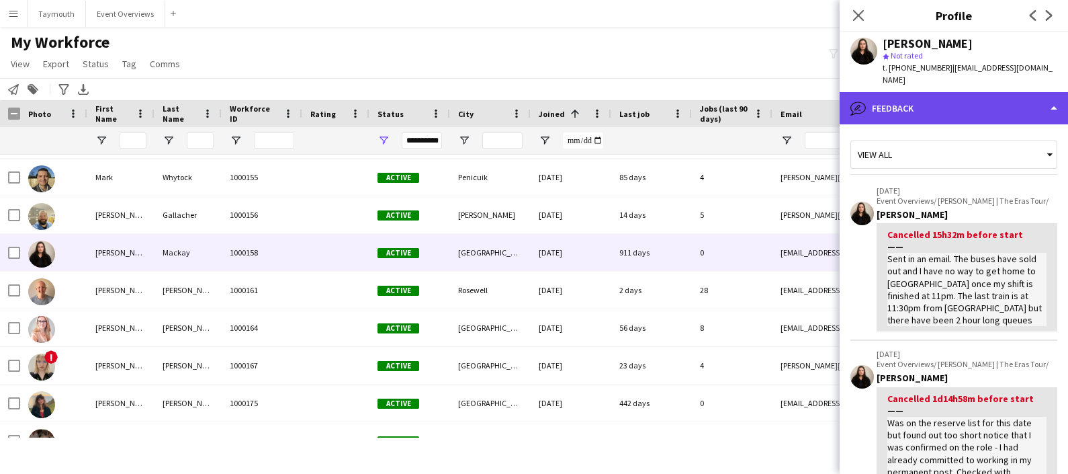
click at [958, 92] on div "bubble-pencil Feedback" at bounding box center [954, 108] width 228 height 32
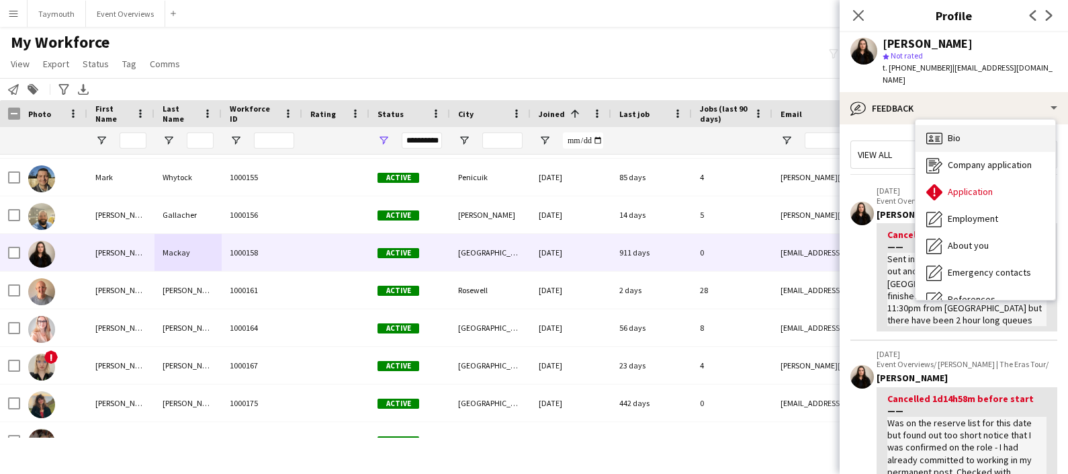
click at [968, 125] on div "Bio Bio" at bounding box center [986, 138] width 140 height 27
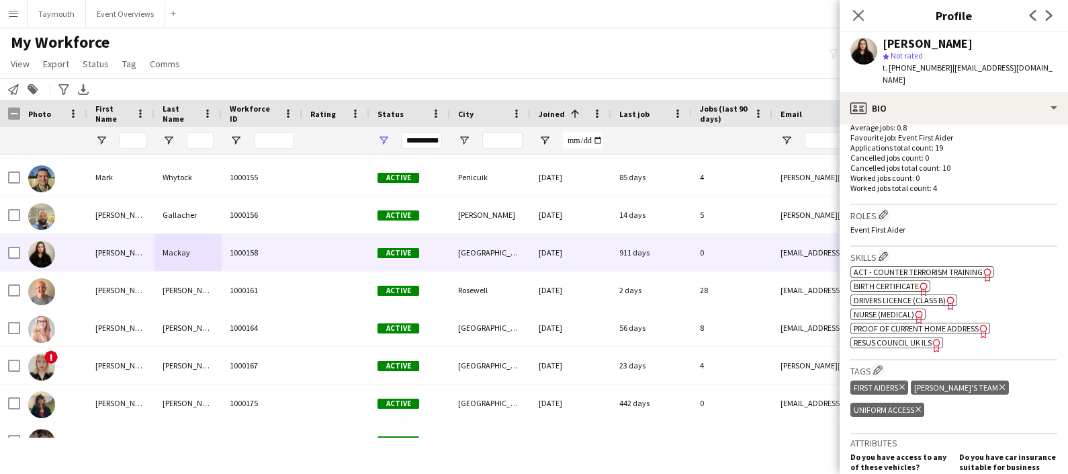
drag, startPoint x: 969, startPoint y: 310, endPoint x: 962, endPoint y: 124, distance: 185.6
click at [962, 124] on app-crew-profile-bio "chevron-left chevron-right Open photos pop-in Gender Female Birthday 31-12-1999…" at bounding box center [954, 298] width 228 height 349
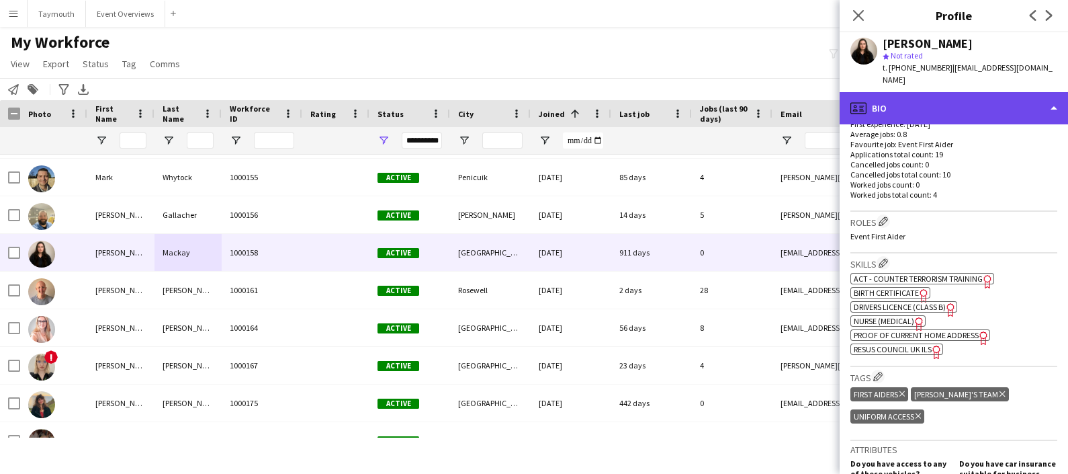
drag, startPoint x: 962, startPoint y: 124, endPoint x: 910, endPoint y: 87, distance: 63.6
click at [910, 92] on div "profile Bio" at bounding box center [954, 108] width 228 height 32
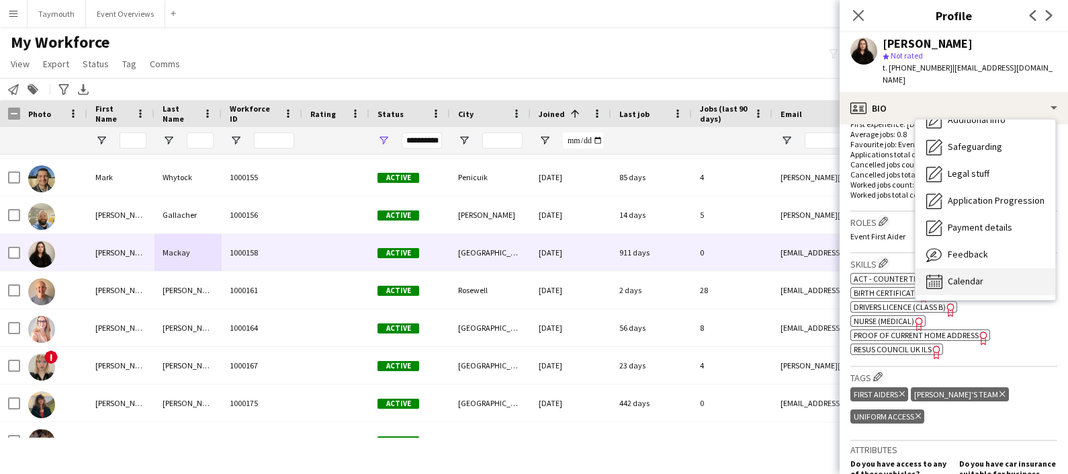
click at [974, 275] on span "Calendar" at bounding box center [966, 281] width 36 height 12
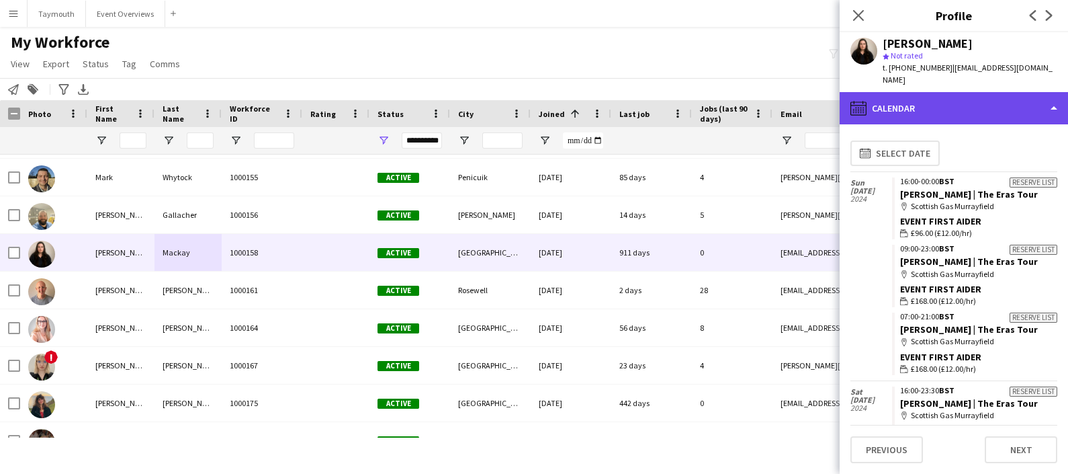
click at [964, 95] on div "calendar-full Calendar" at bounding box center [954, 108] width 228 height 32
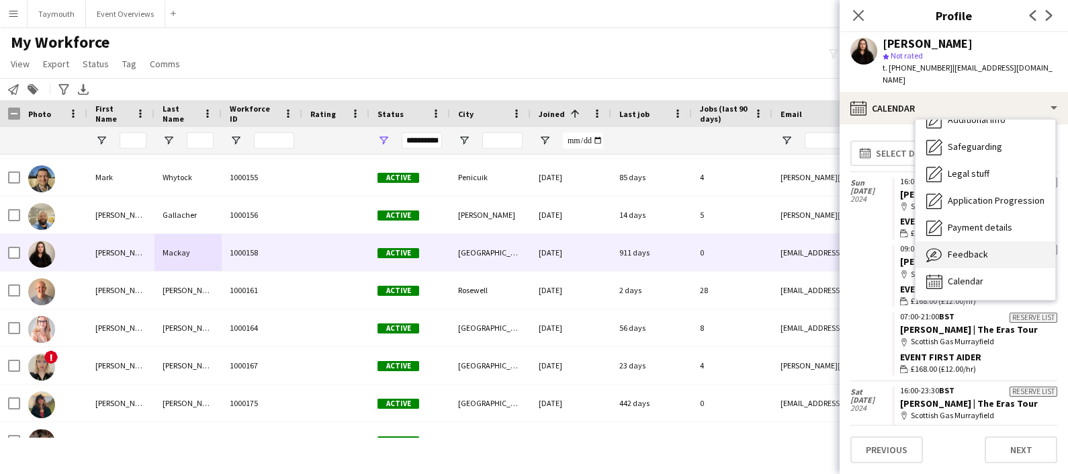
click at [978, 241] on div "Feedback Feedback" at bounding box center [986, 254] width 140 height 27
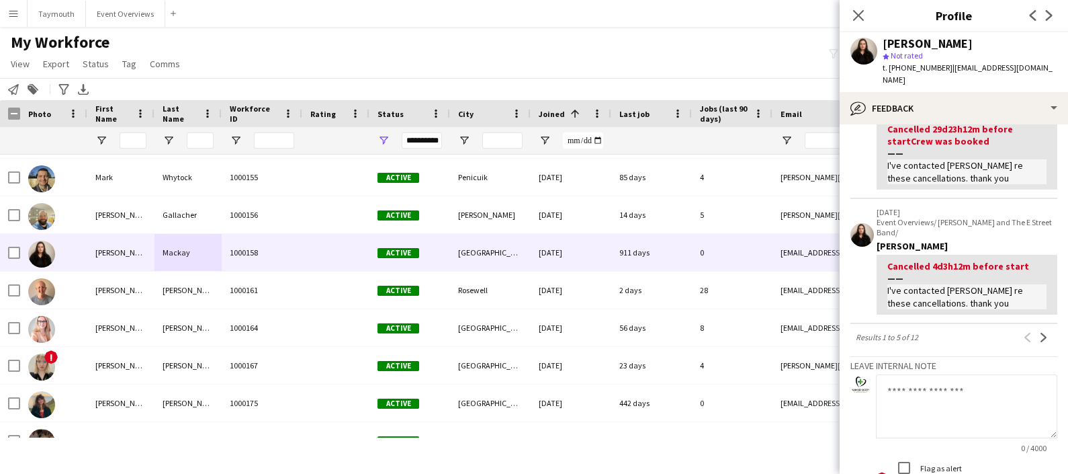
click at [956, 390] on textarea at bounding box center [966, 406] width 181 height 64
paste textarea "**********"
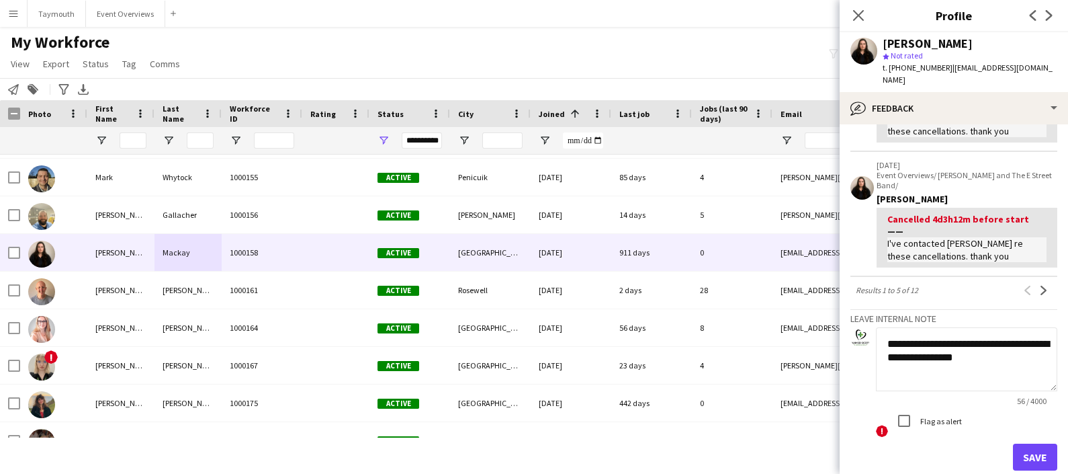
type textarea "**********"
click at [1015, 445] on button "Save" at bounding box center [1035, 456] width 44 height 27
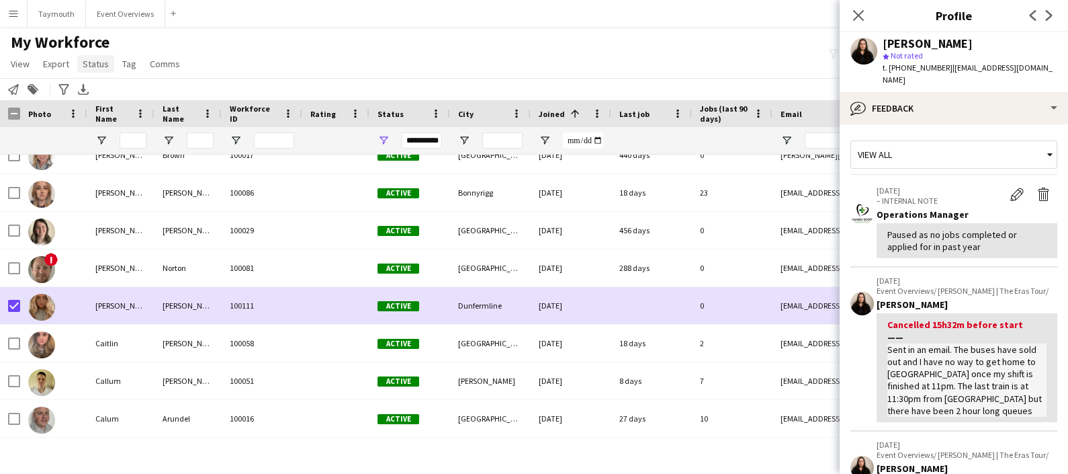
click at [105, 61] on span "Status" at bounding box center [96, 64] width 26 height 12
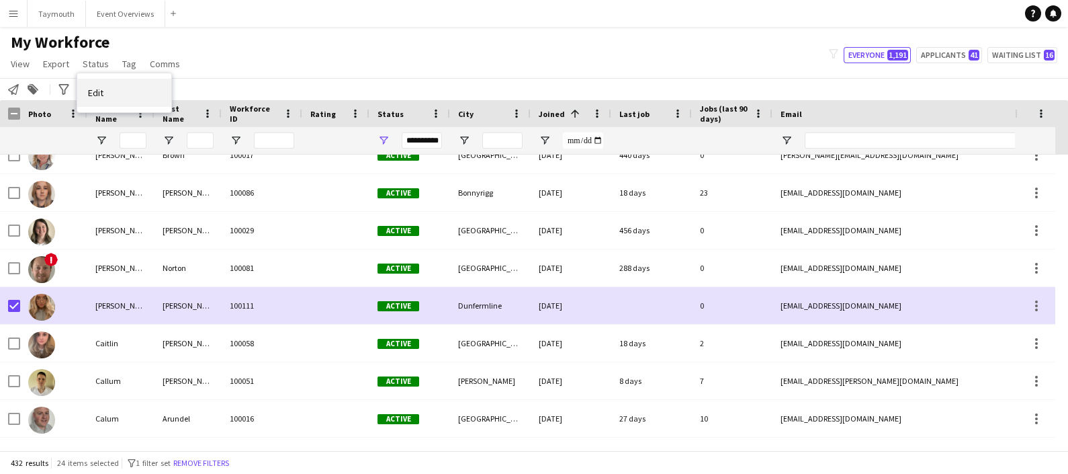
click at [119, 95] on link "Edit" at bounding box center [124, 93] width 94 height 28
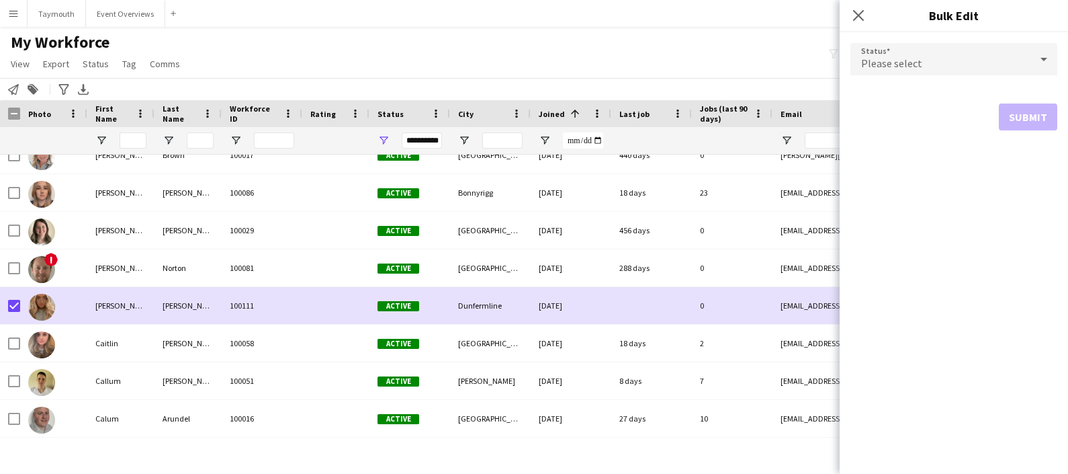
click at [968, 60] on div "Please select" at bounding box center [941, 59] width 180 height 32
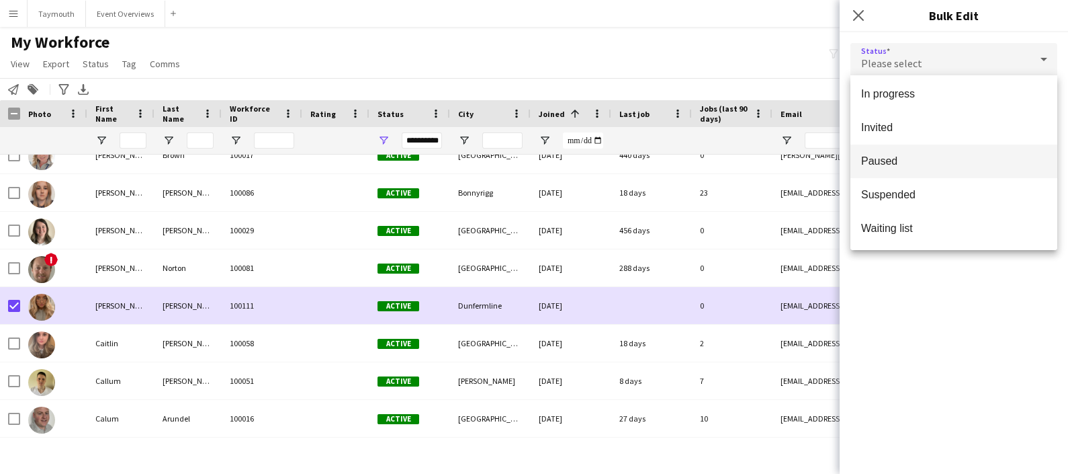
click at [928, 161] on span "Paused" at bounding box center [953, 161] width 185 height 13
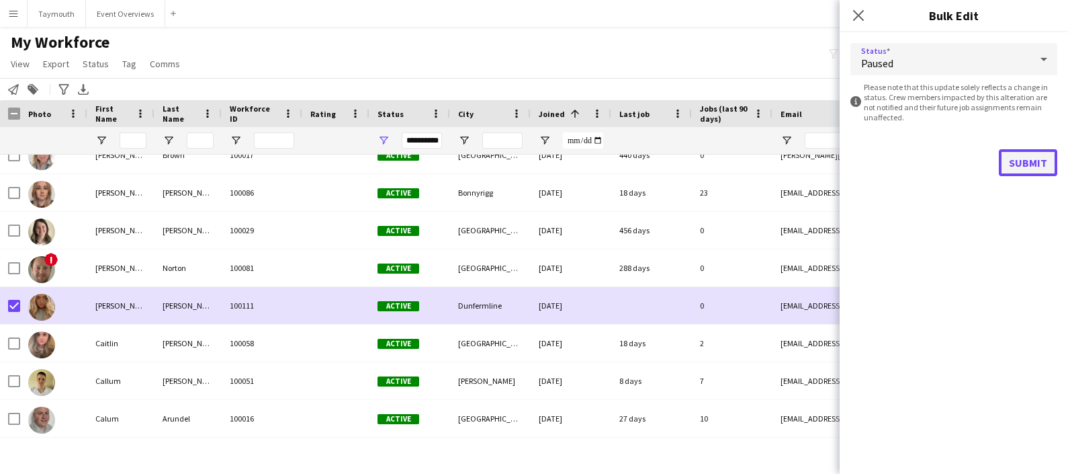
click at [1028, 159] on button "Submit" at bounding box center [1028, 162] width 58 height 27
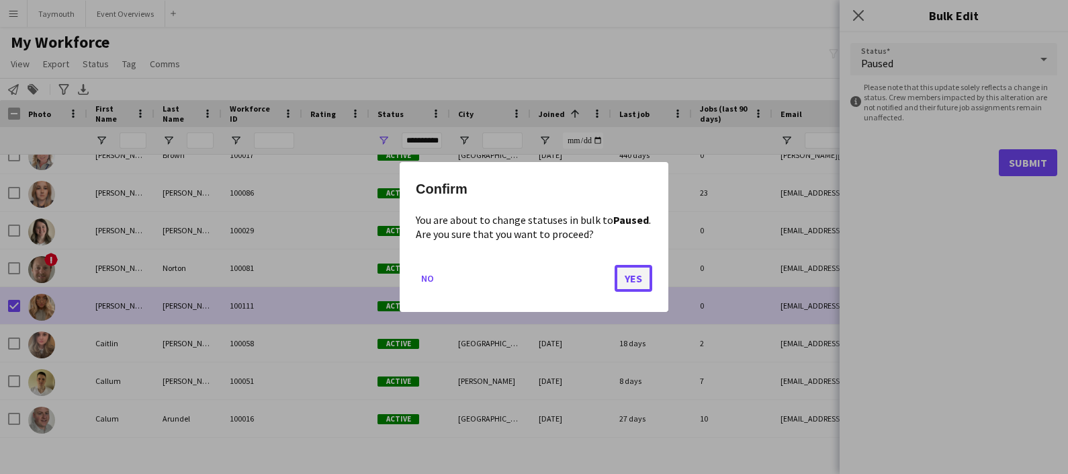
click at [641, 280] on button "Yes" at bounding box center [634, 278] width 38 height 27
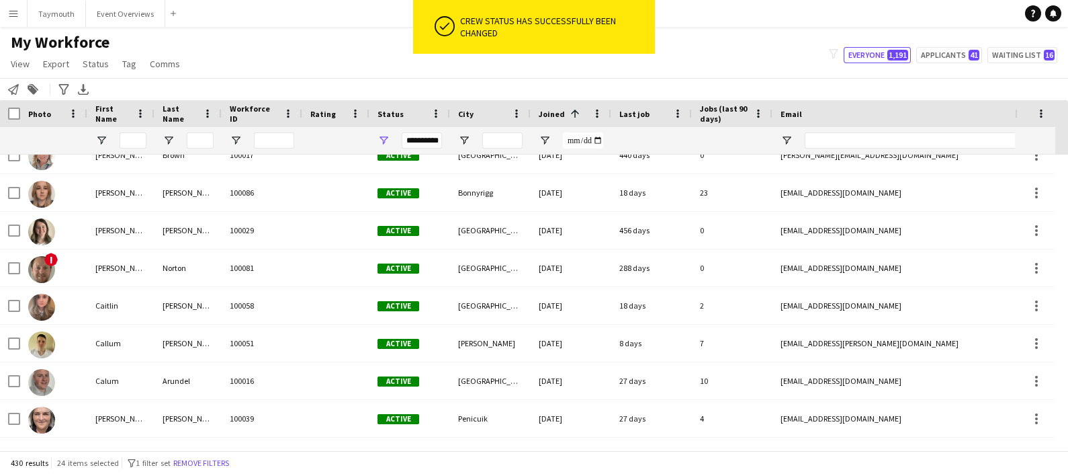
click at [668, 90] on div "Notify workforce Add to tag Search tags magnifier Add tag Advanced filters Adva…" at bounding box center [534, 89] width 1068 height 22
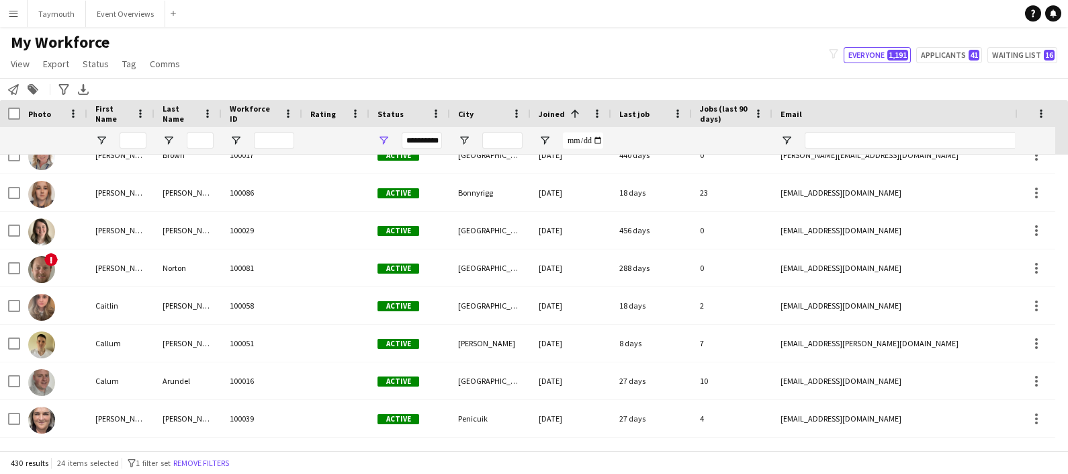
click at [644, 111] on span "Last job" at bounding box center [635, 114] width 30 height 10
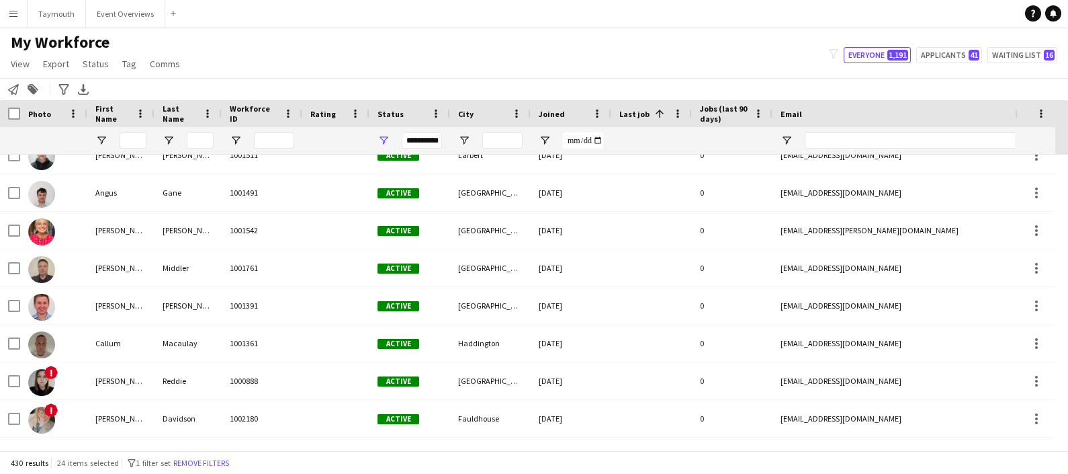
click at [643, 110] on span "Last job" at bounding box center [635, 114] width 30 height 10
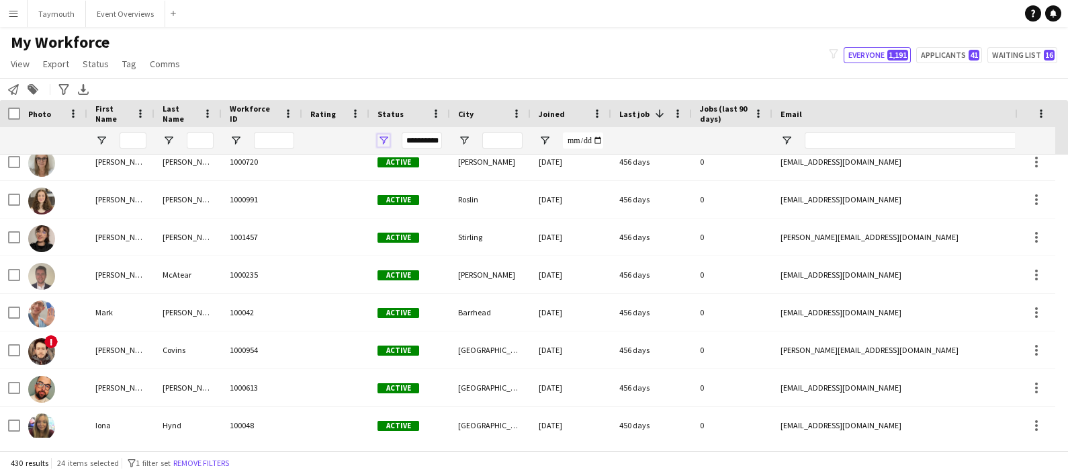
click at [382, 134] on span "Open Filter Menu" at bounding box center [384, 140] width 12 height 12
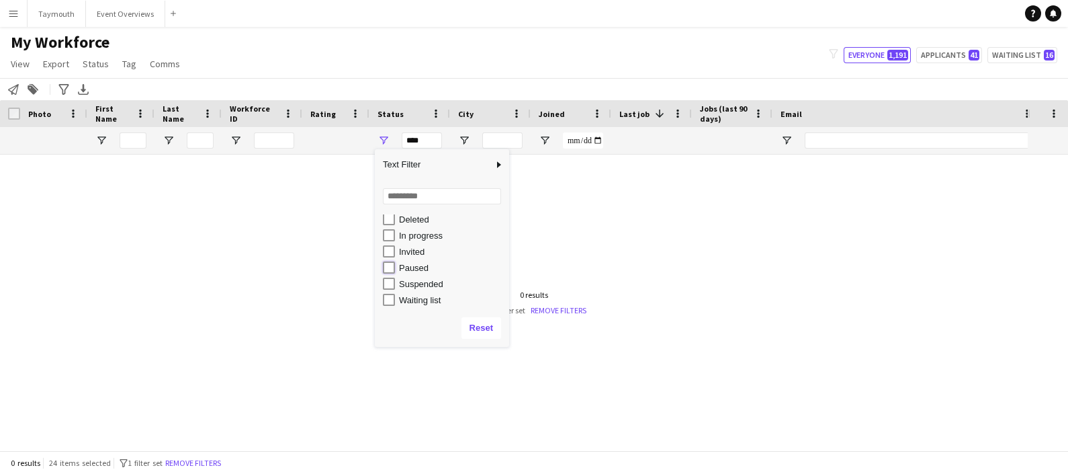
type input "**********"
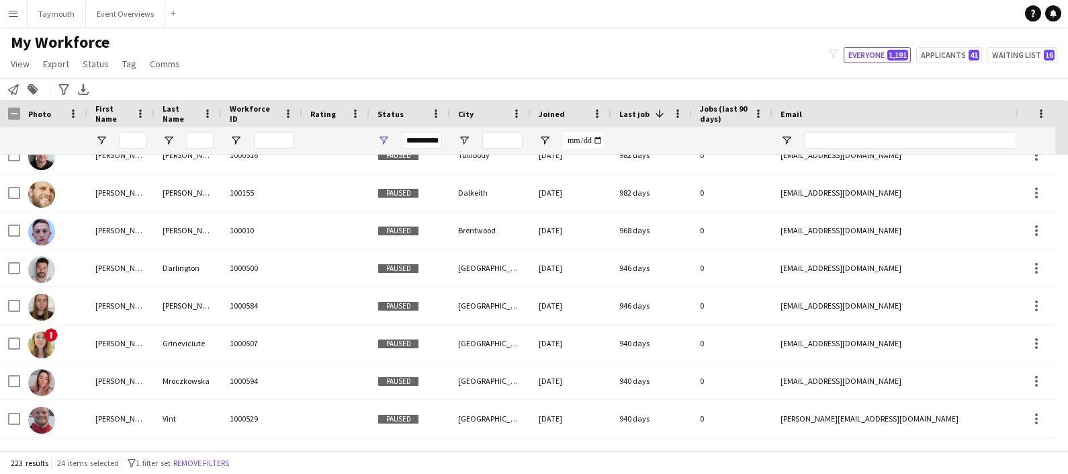
click at [363, 91] on div "Notify workforce Add to tag Search tags magnifier Add tag Advanced filters Adva…" at bounding box center [534, 89] width 1068 height 22
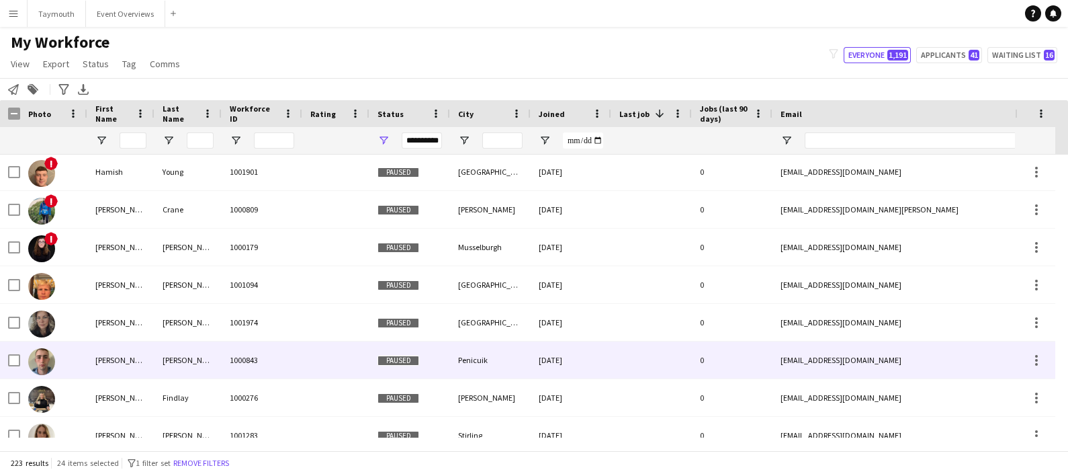
click at [181, 359] on div "Bowie" at bounding box center [188, 359] width 67 height 37
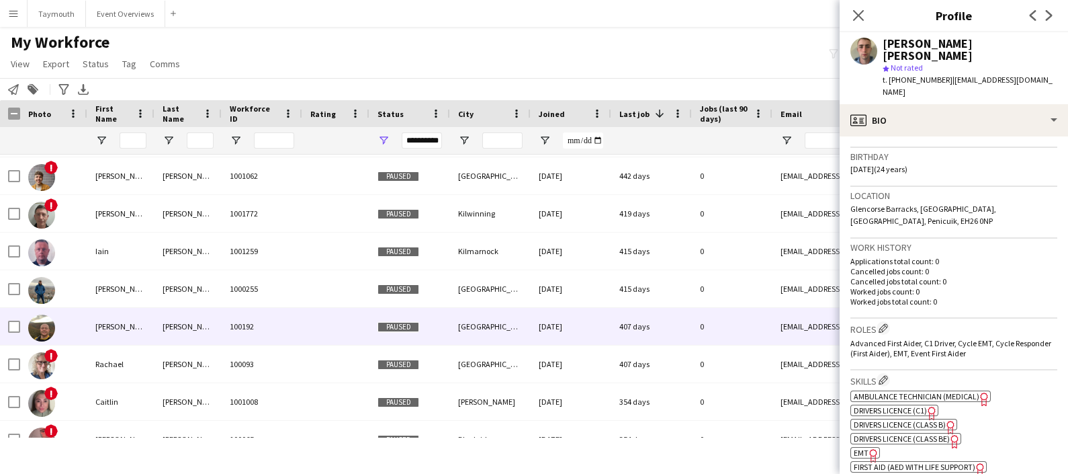
click at [605, 325] on div "[DATE]" at bounding box center [571, 326] width 81 height 37
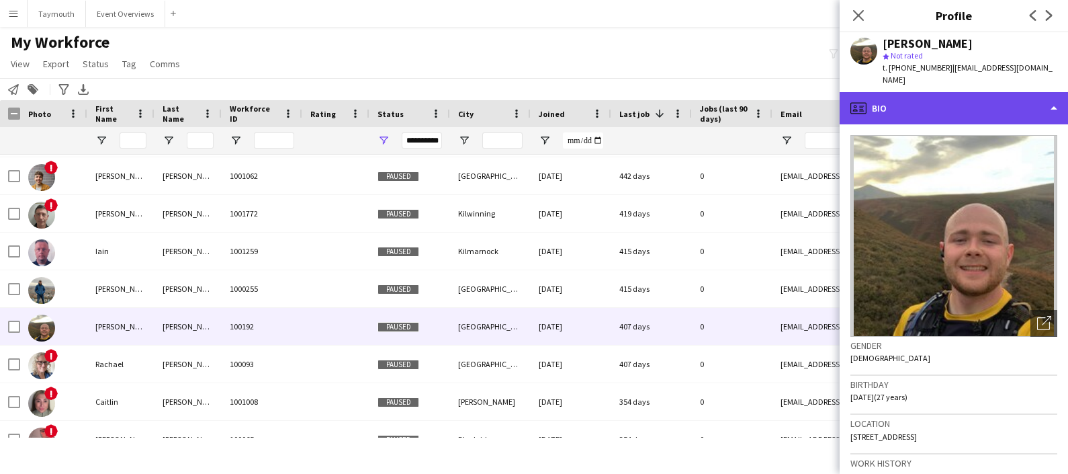
click at [1001, 116] on div "profile Bio" at bounding box center [954, 108] width 228 height 32
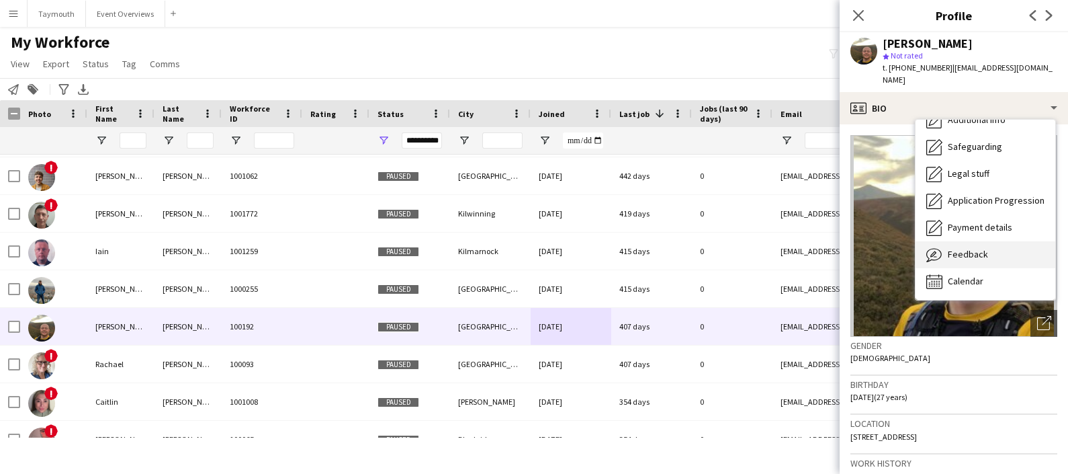
click at [992, 251] on div "Feedback Feedback" at bounding box center [986, 254] width 140 height 27
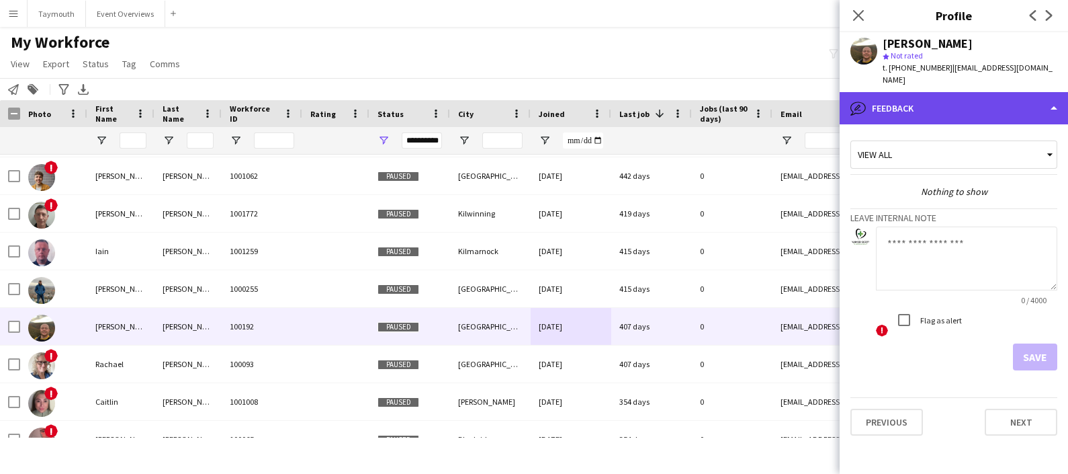
click at [931, 118] on div "bubble-pencil Feedback" at bounding box center [954, 108] width 228 height 32
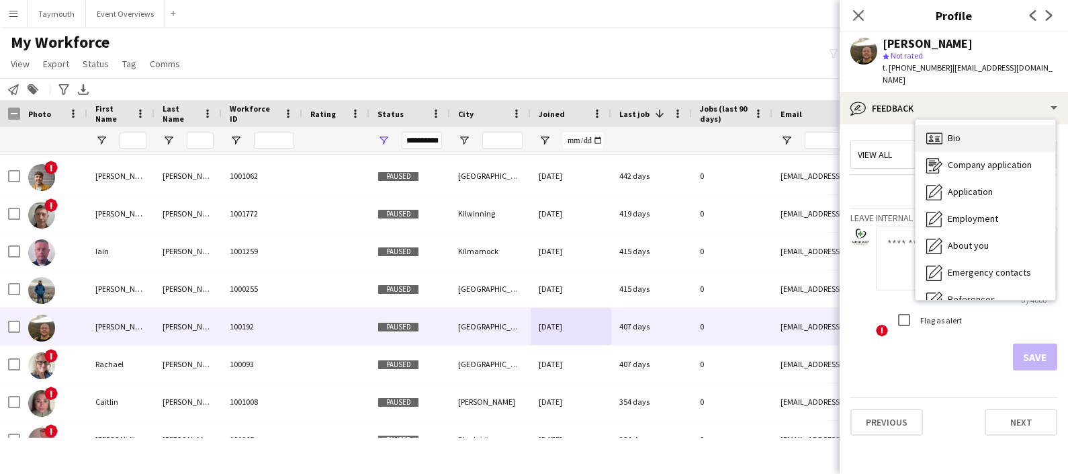
click at [974, 132] on div "Bio Bio" at bounding box center [986, 138] width 140 height 27
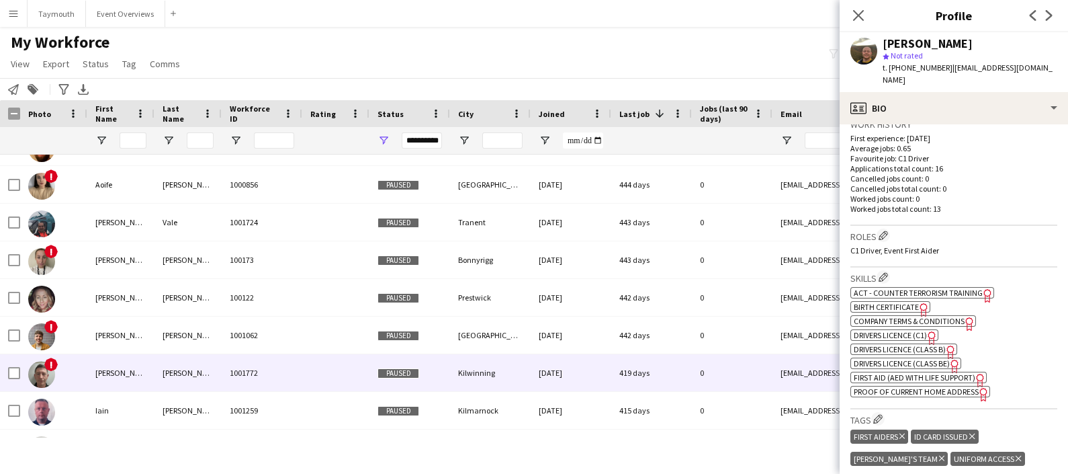
click at [582, 364] on div "03-07-2024" at bounding box center [571, 372] width 81 height 37
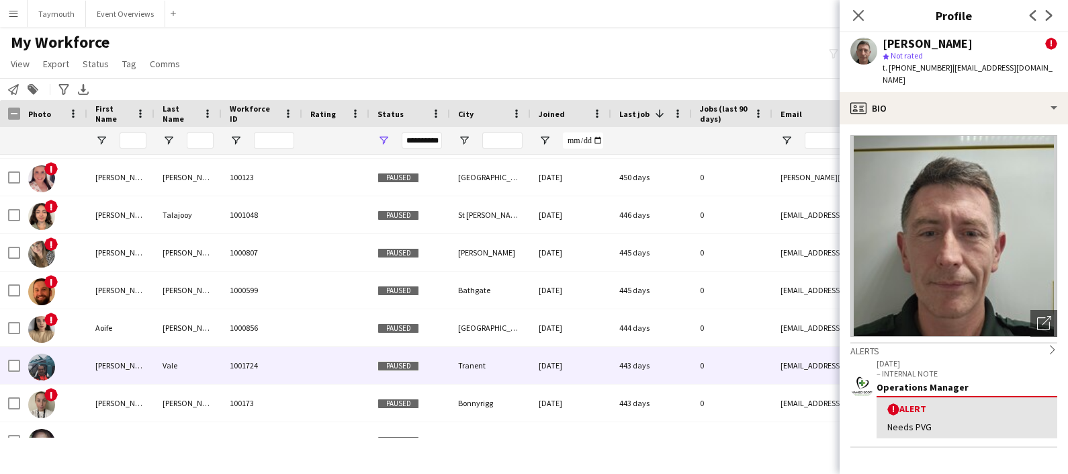
click at [550, 376] on div "18-06-2024" at bounding box center [571, 365] width 81 height 37
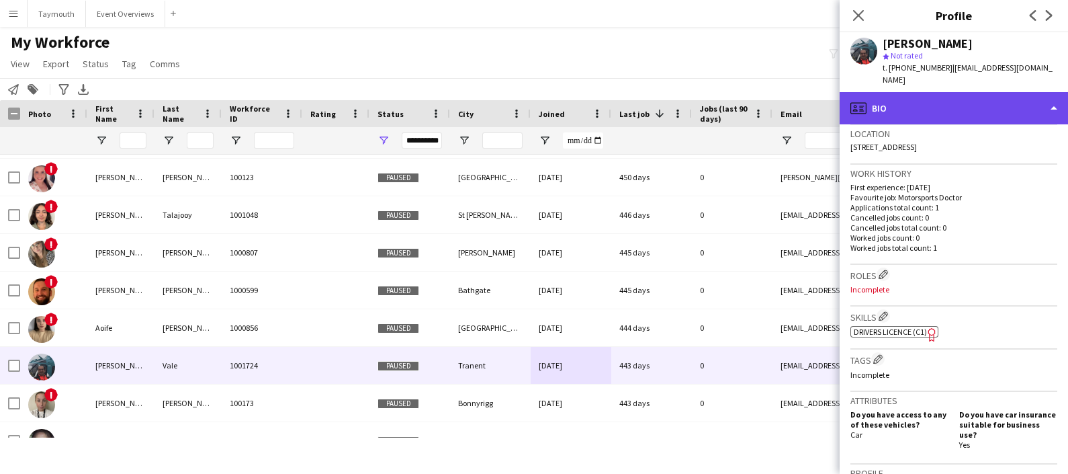
click at [978, 103] on div "profile Bio" at bounding box center [954, 108] width 228 height 32
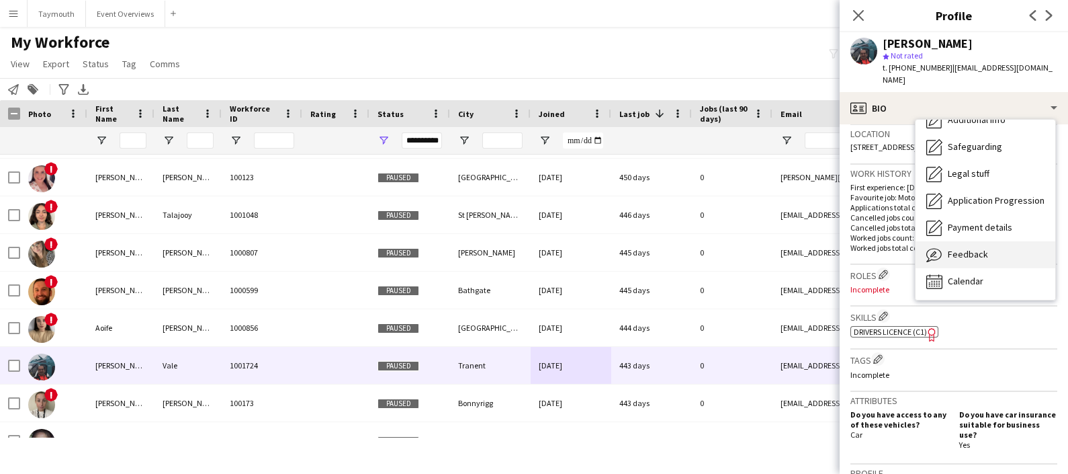
click at [986, 241] on div "Feedback Feedback" at bounding box center [986, 254] width 140 height 27
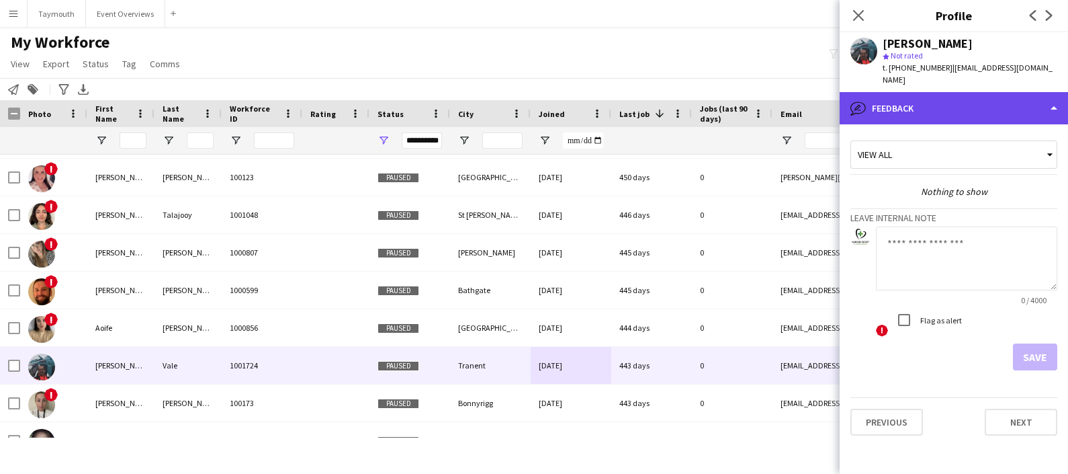
click at [947, 97] on div "bubble-pencil Feedback" at bounding box center [954, 108] width 228 height 32
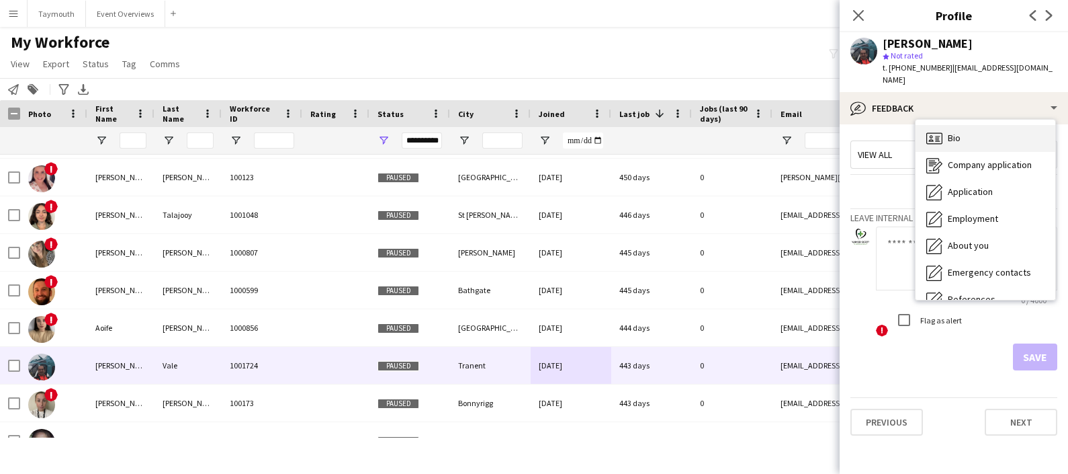
click at [965, 131] on div "Bio Bio" at bounding box center [986, 138] width 140 height 27
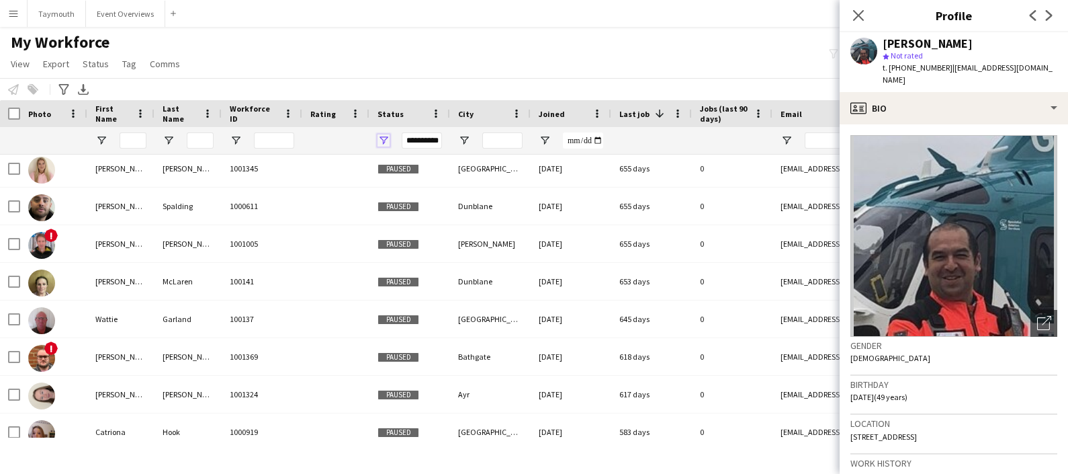
click at [382, 140] on span "Open Filter Menu" at bounding box center [384, 140] width 12 height 12
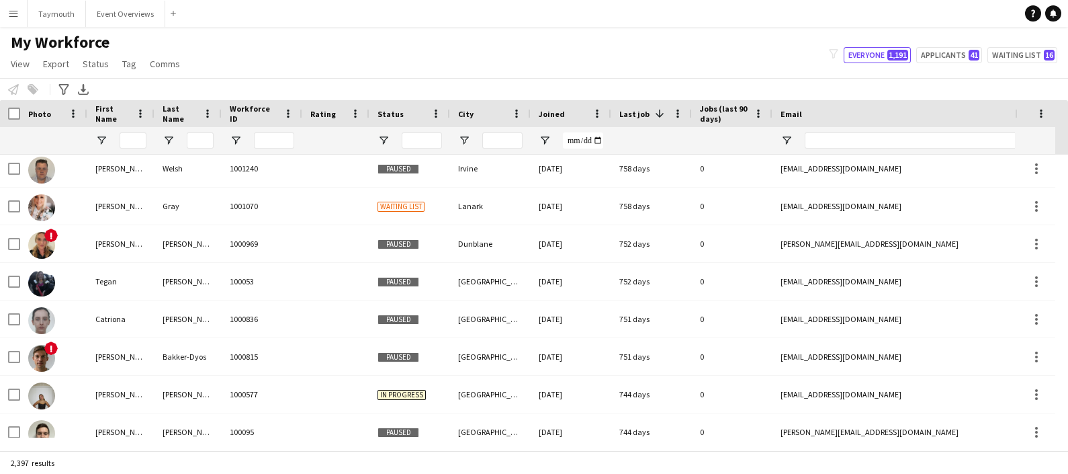
click at [515, 89] on div "Notify workforce Add to tag Select at least one crew to tag him or her. Advance…" at bounding box center [534, 89] width 1068 height 22
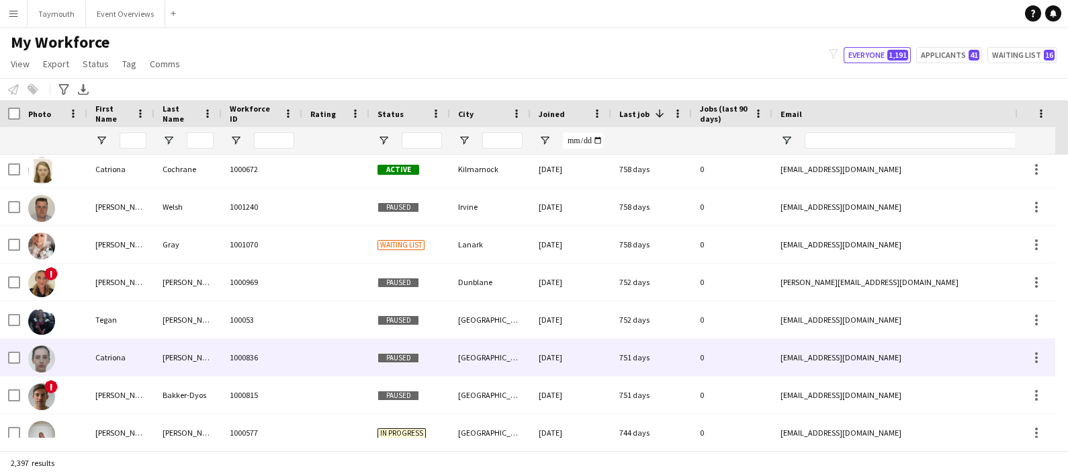
click at [373, 372] on div "Paused" at bounding box center [410, 357] width 81 height 37
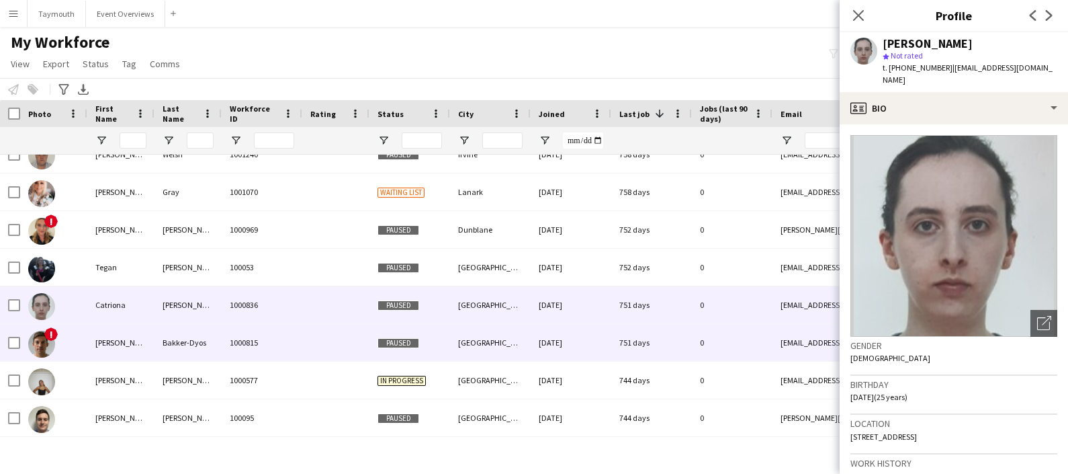
click at [325, 354] on div at bounding box center [335, 342] width 67 height 37
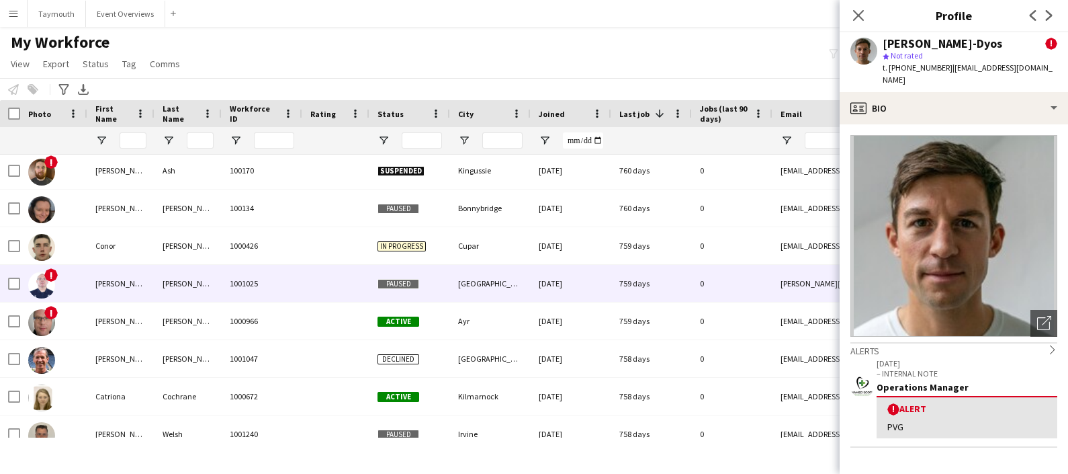
click at [303, 282] on div at bounding box center [335, 283] width 67 height 37
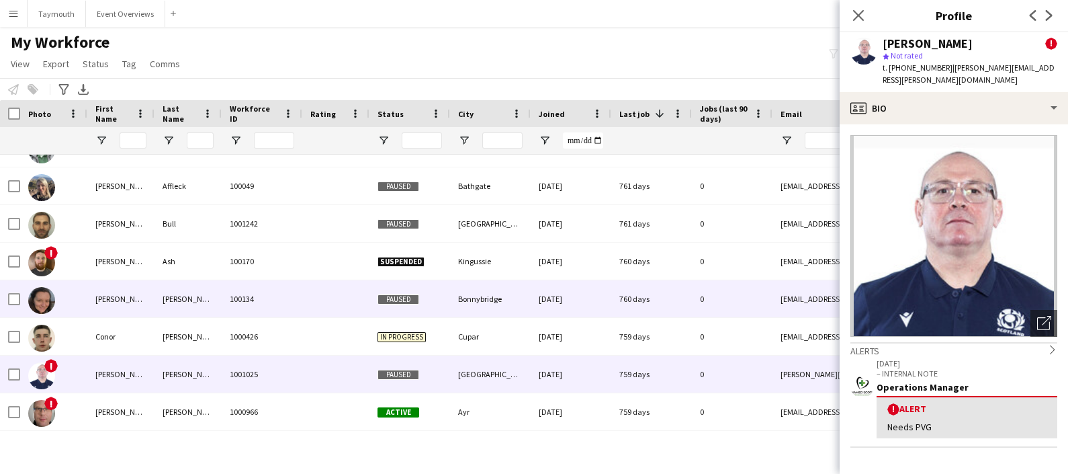
click at [303, 282] on div at bounding box center [335, 298] width 67 height 37
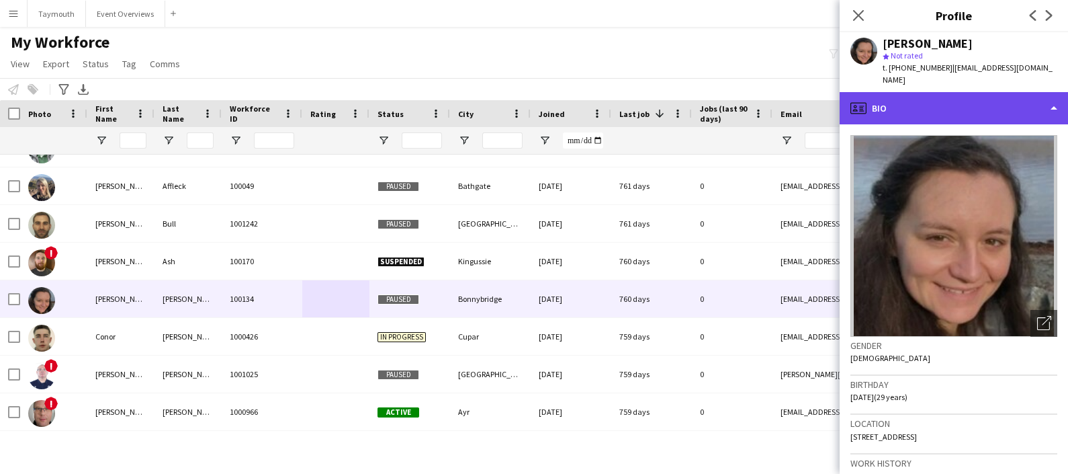
click at [993, 93] on div "profile Bio" at bounding box center [954, 108] width 228 height 32
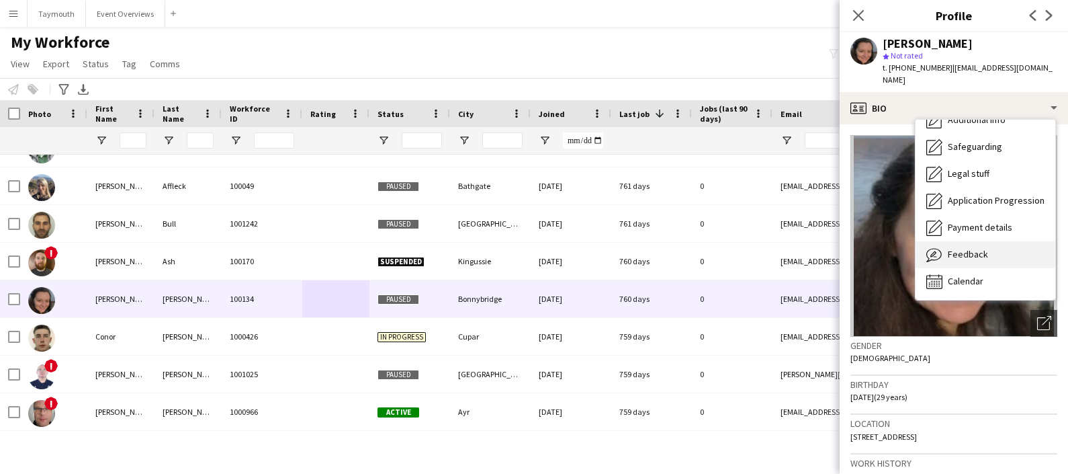
click at [995, 242] on div "Feedback Feedback" at bounding box center [986, 254] width 140 height 27
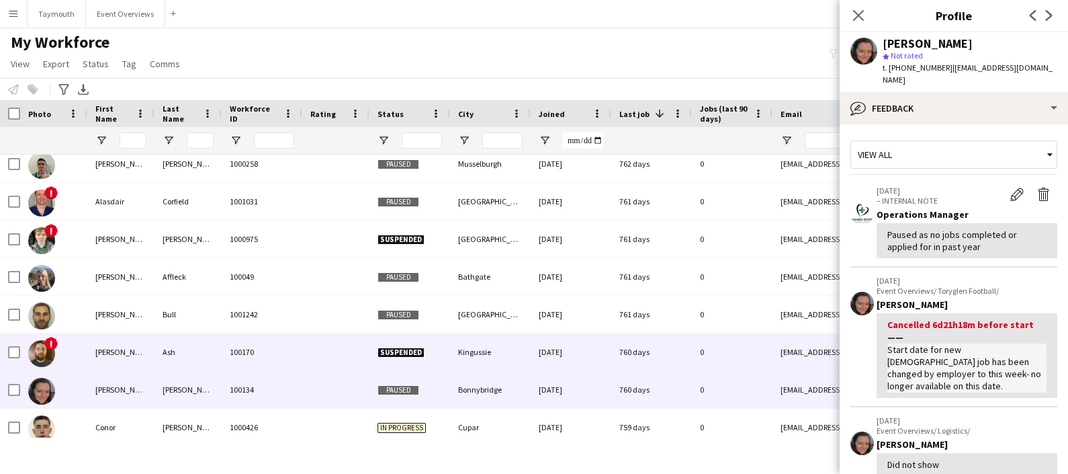
click at [241, 346] on div "100170" at bounding box center [262, 351] width 81 height 37
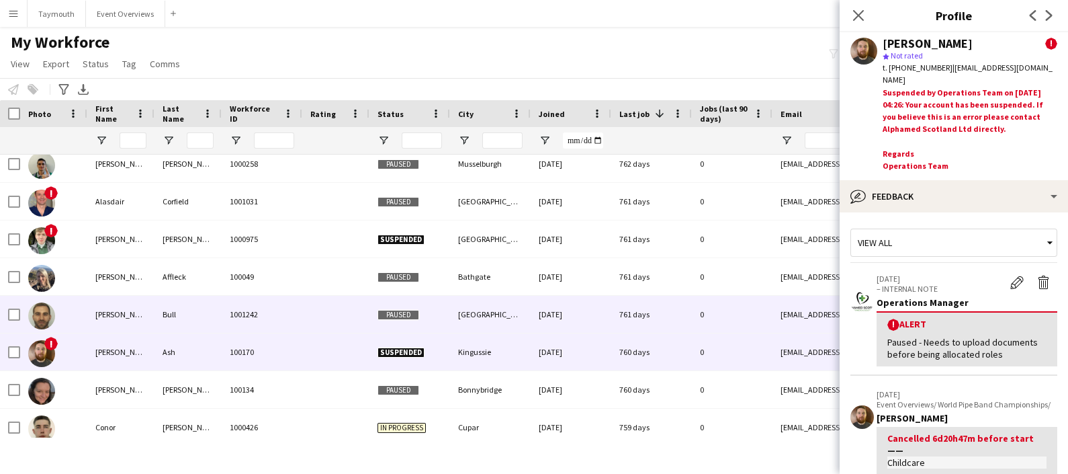
click at [299, 316] on div "1001242" at bounding box center [262, 314] width 81 height 37
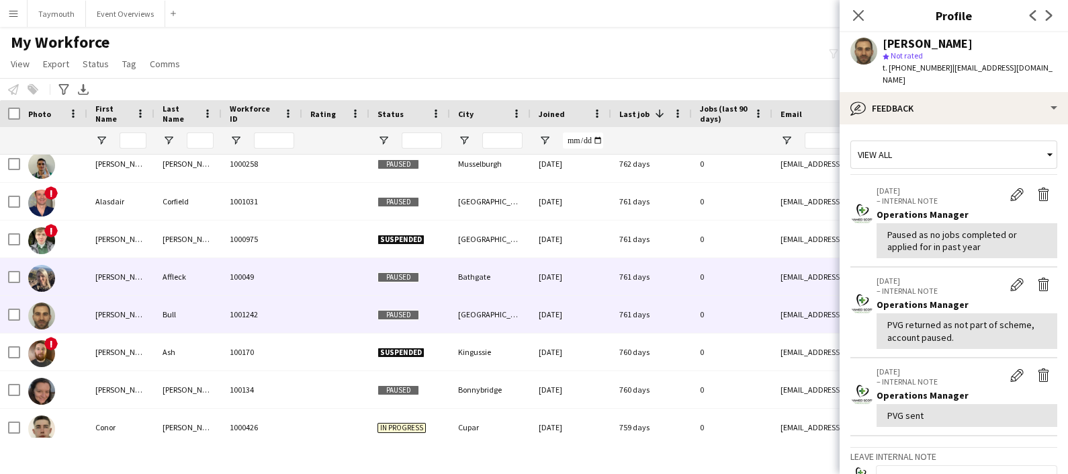
click at [320, 278] on div at bounding box center [335, 276] width 67 height 37
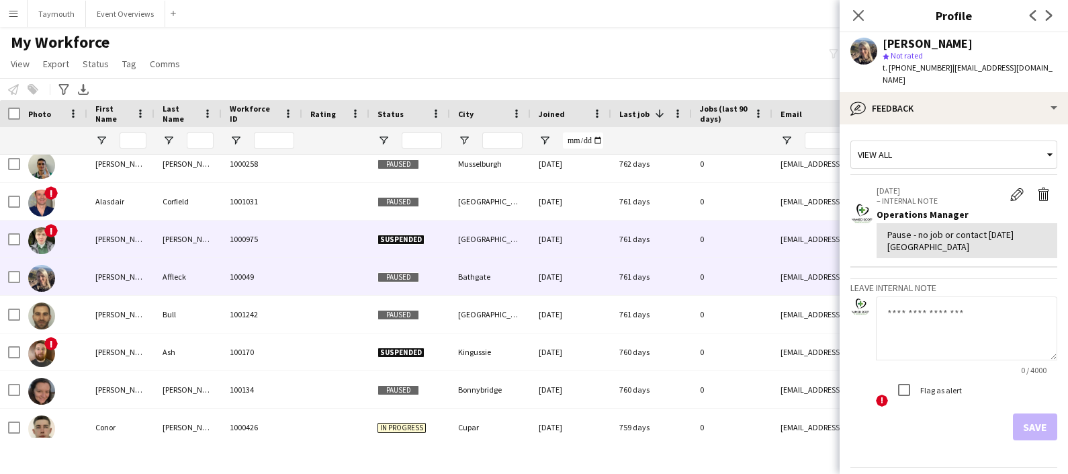
click at [320, 249] on div at bounding box center [335, 238] width 67 height 37
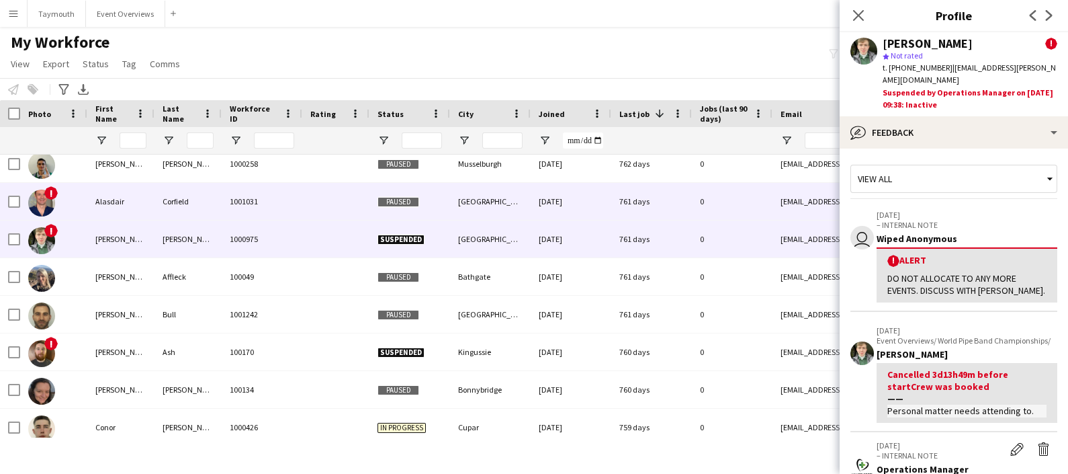
click at [327, 198] on div at bounding box center [335, 201] width 67 height 37
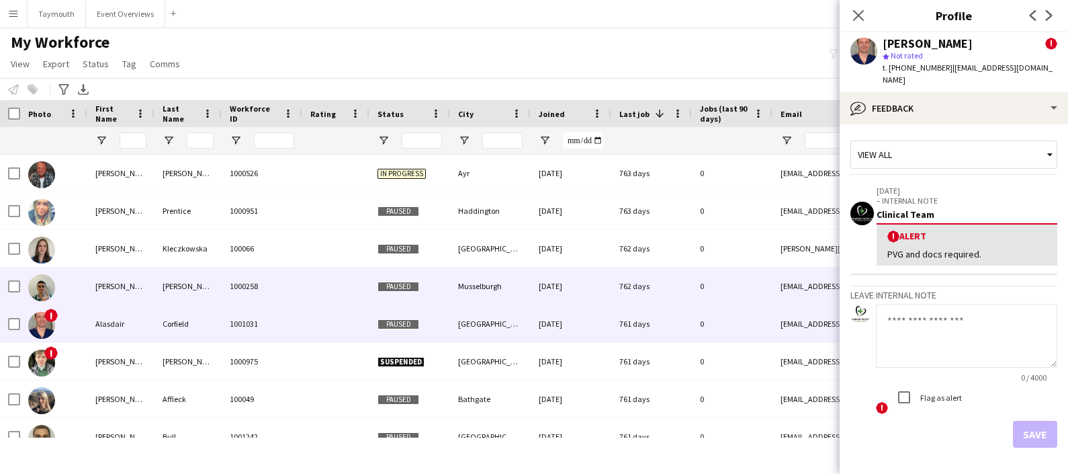
click at [303, 292] on div at bounding box center [335, 285] width 67 height 37
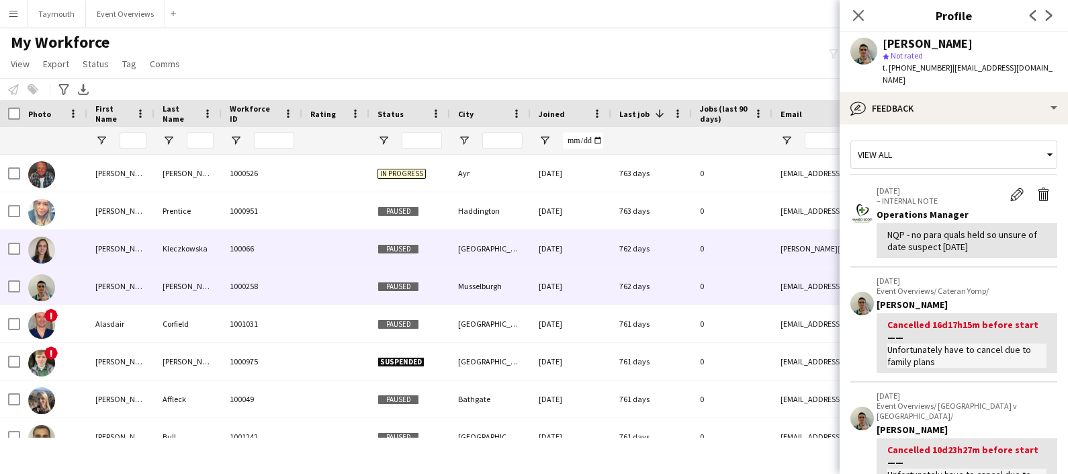
click at [307, 257] on div at bounding box center [335, 248] width 67 height 37
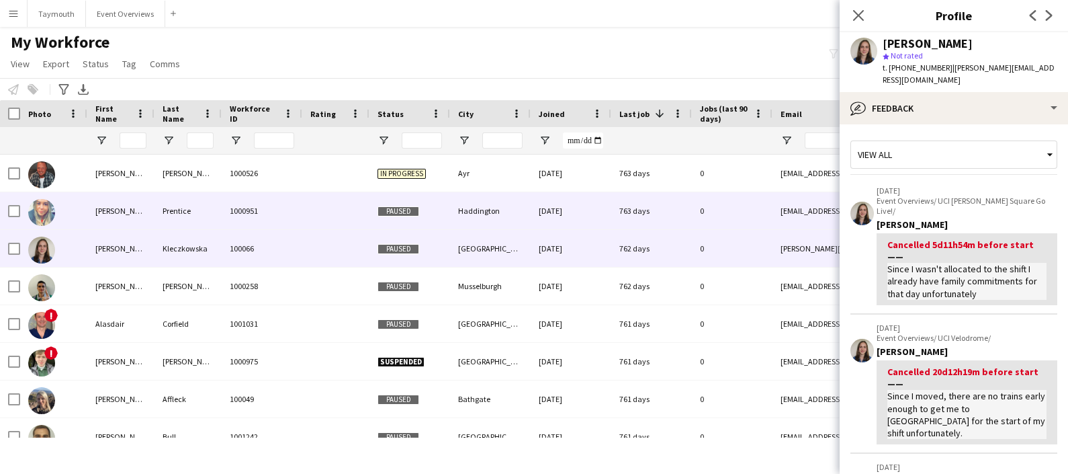
click at [300, 219] on div "1000951" at bounding box center [262, 210] width 81 height 37
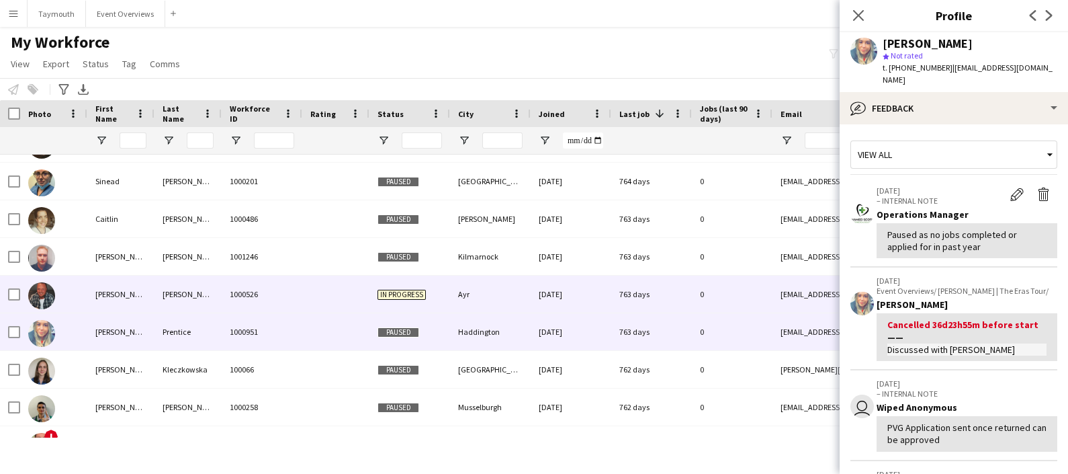
click at [302, 295] on div at bounding box center [335, 293] width 67 height 37
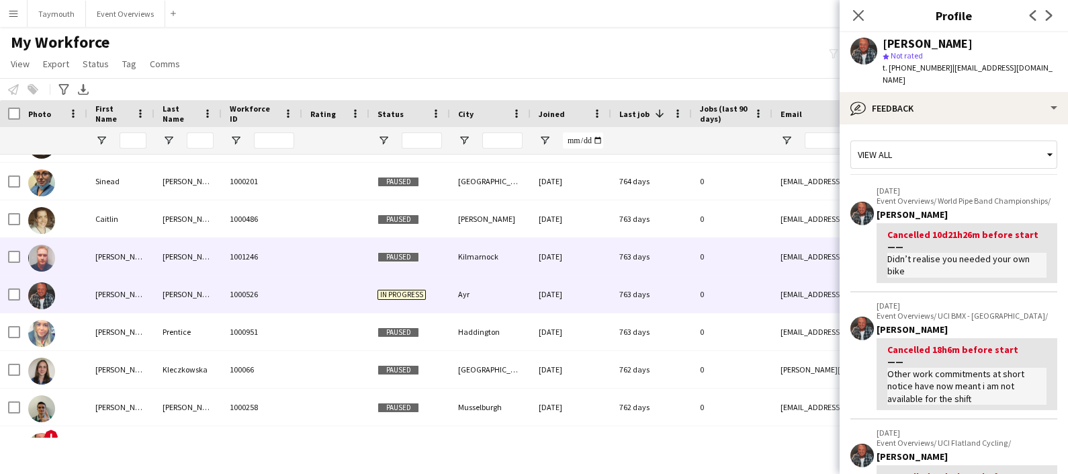
click at [308, 257] on div at bounding box center [335, 256] width 67 height 37
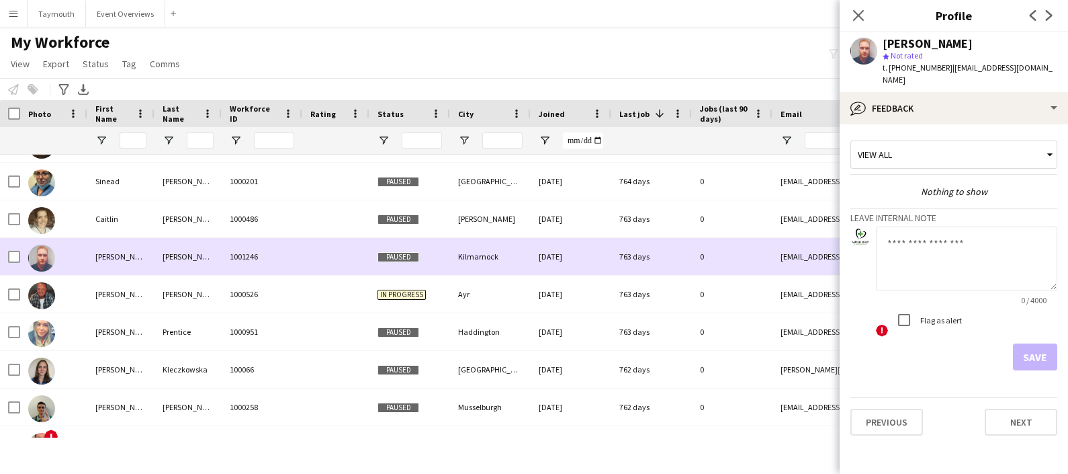
click at [308, 239] on div at bounding box center [335, 256] width 67 height 37
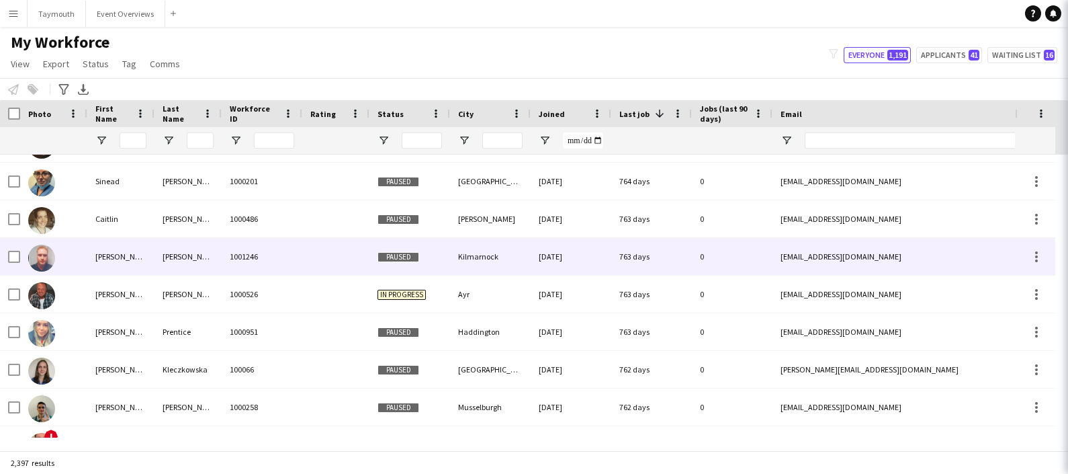
click at [308, 239] on div at bounding box center [335, 256] width 67 height 37
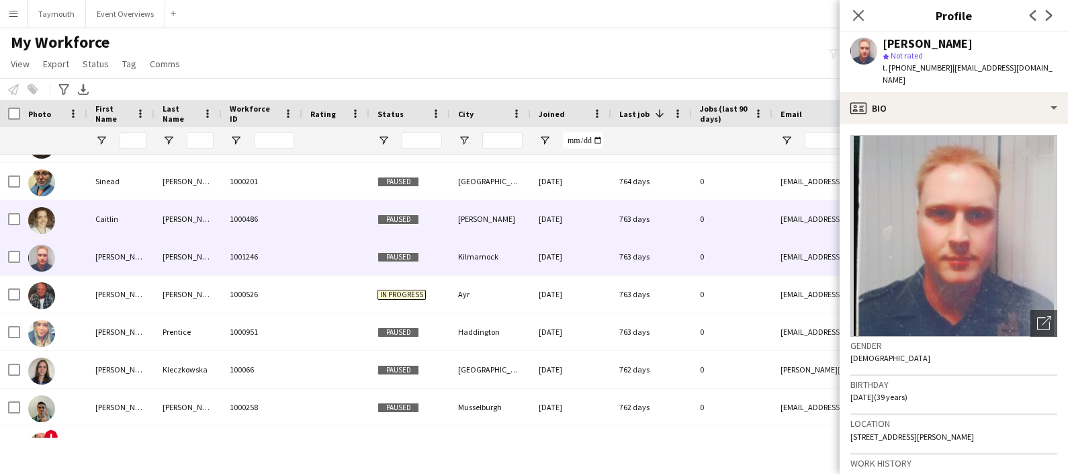
click at [309, 222] on div at bounding box center [335, 218] width 67 height 37
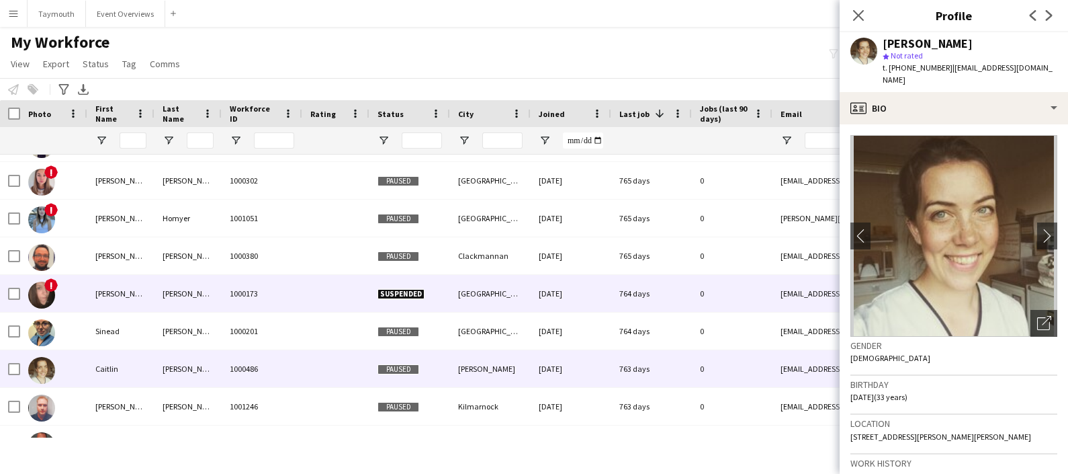
click at [314, 299] on div at bounding box center [335, 293] width 67 height 37
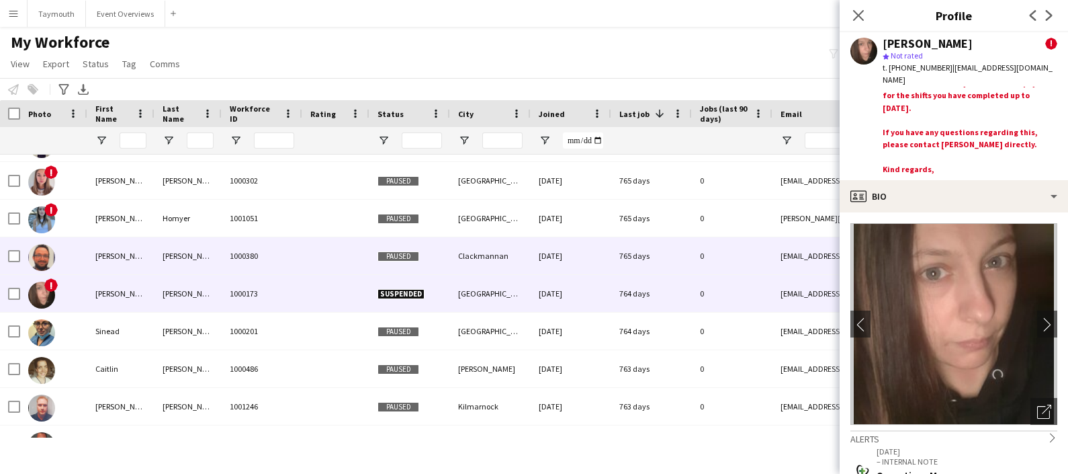
click at [244, 261] on div "1000380" at bounding box center [262, 255] width 81 height 37
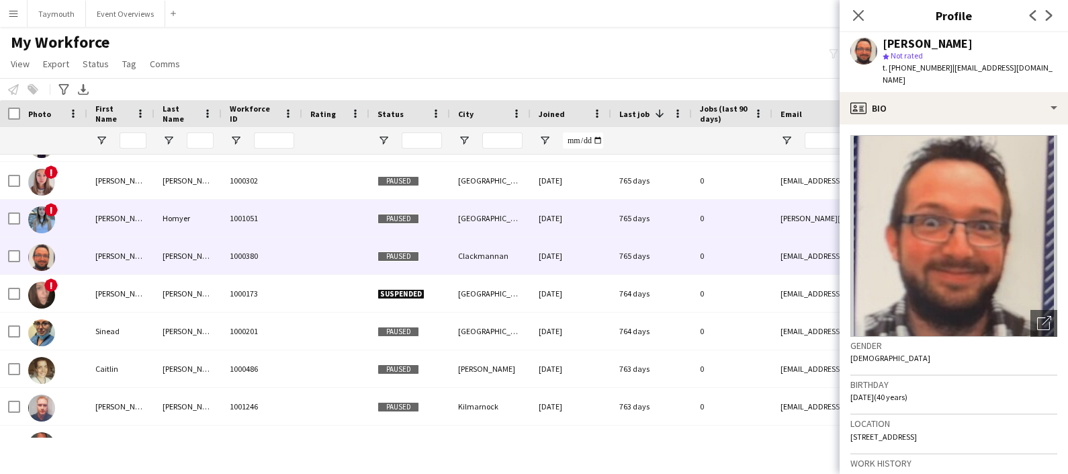
click at [280, 224] on div "1001051" at bounding box center [262, 218] width 81 height 37
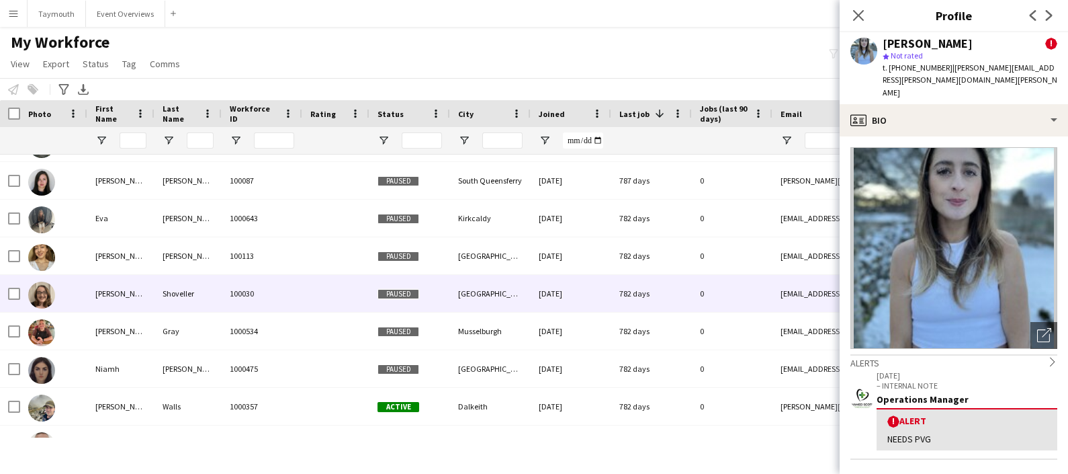
click at [237, 298] on div "100030" at bounding box center [262, 293] width 81 height 37
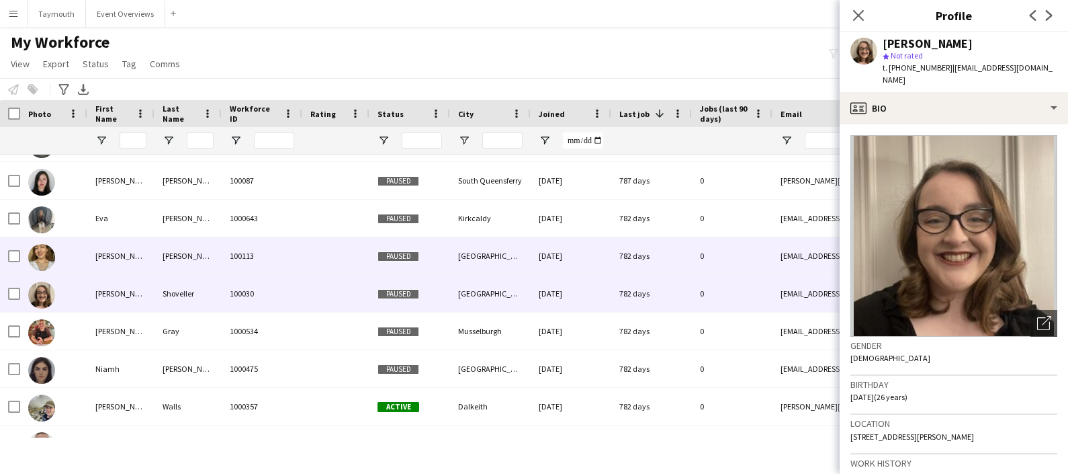
click at [269, 267] on div "100113" at bounding box center [262, 255] width 81 height 37
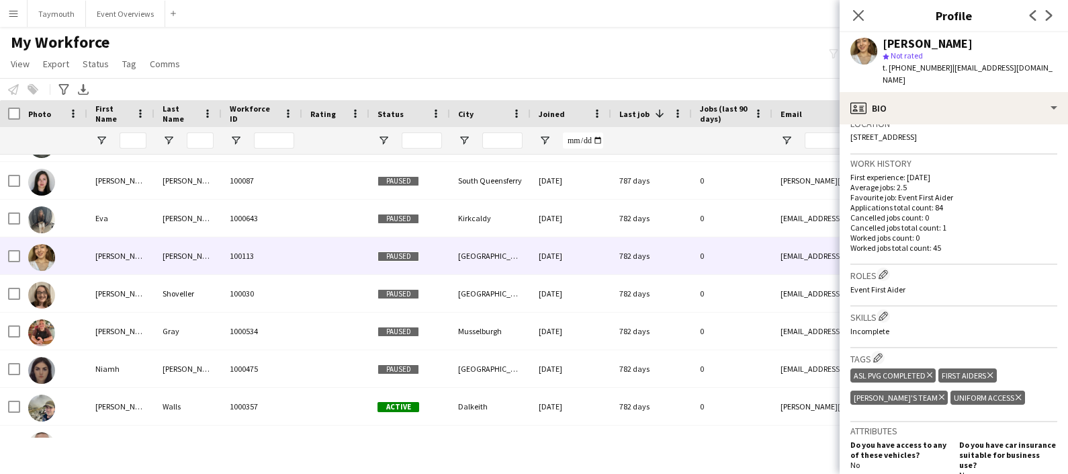
scroll to position [303, 0]
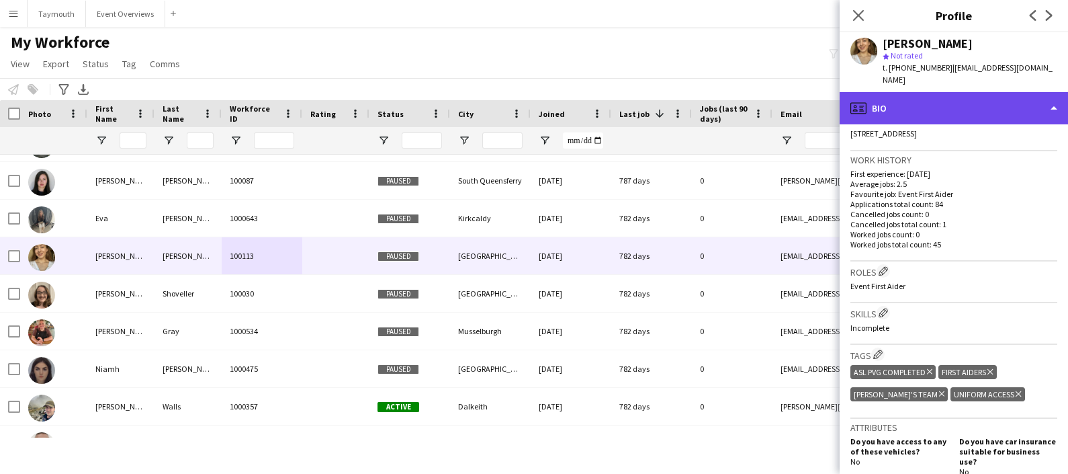
click at [983, 101] on div "profile Bio" at bounding box center [954, 108] width 228 height 32
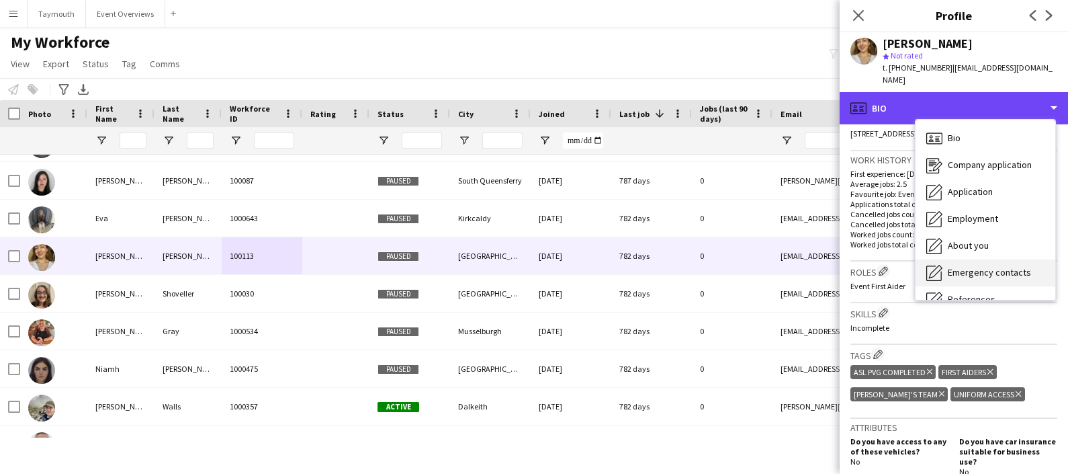
scroll to position [233, 0]
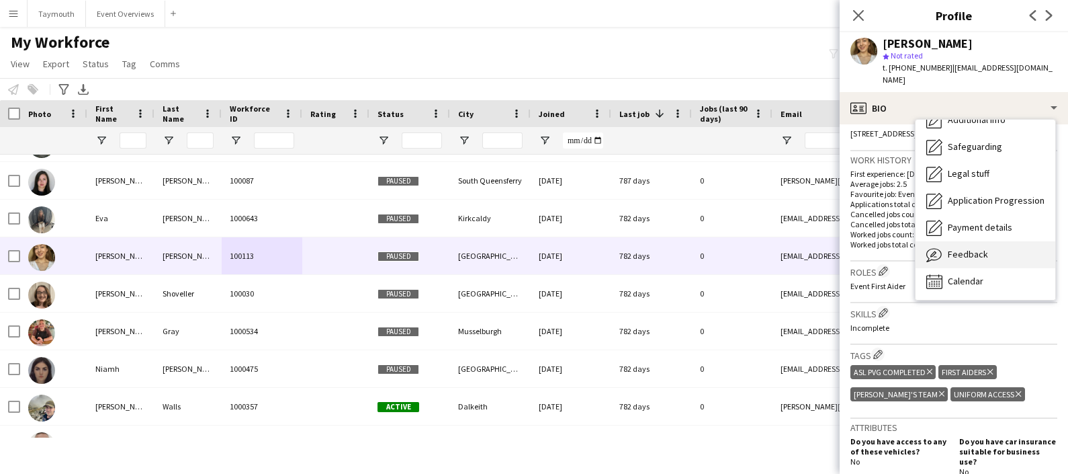
click at [992, 245] on div "Feedback Feedback" at bounding box center [986, 254] width 140 height 27
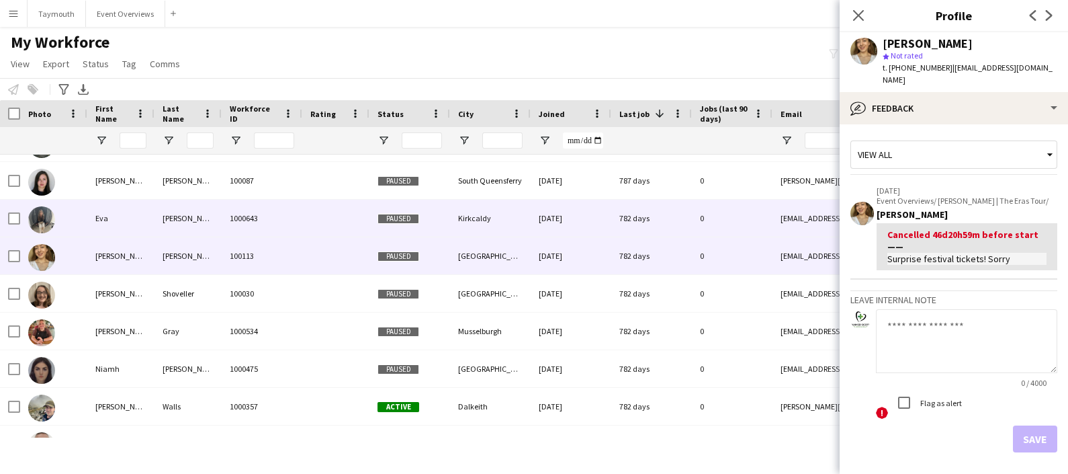
click at [289, 222] on div "1000643" at bounding box center [262, 218] width 81 height 37
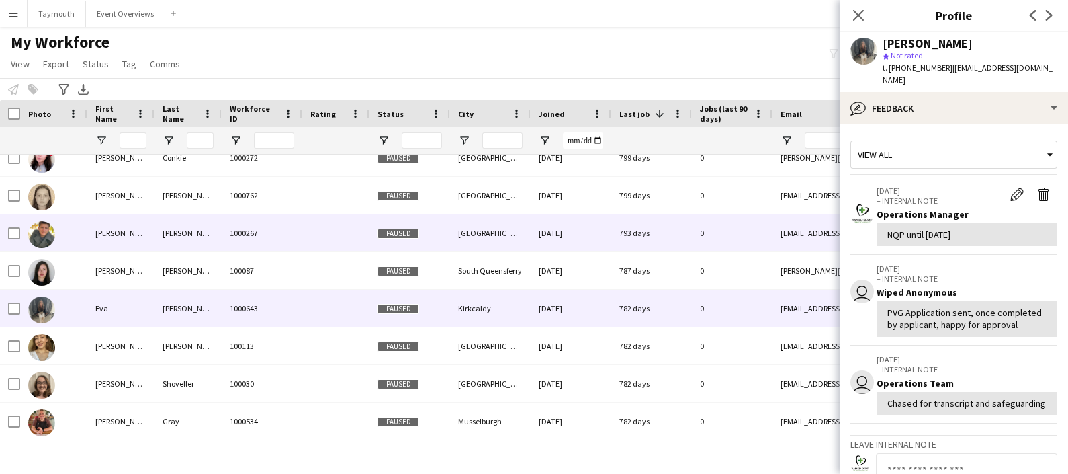
scroll to position [1661, 0]
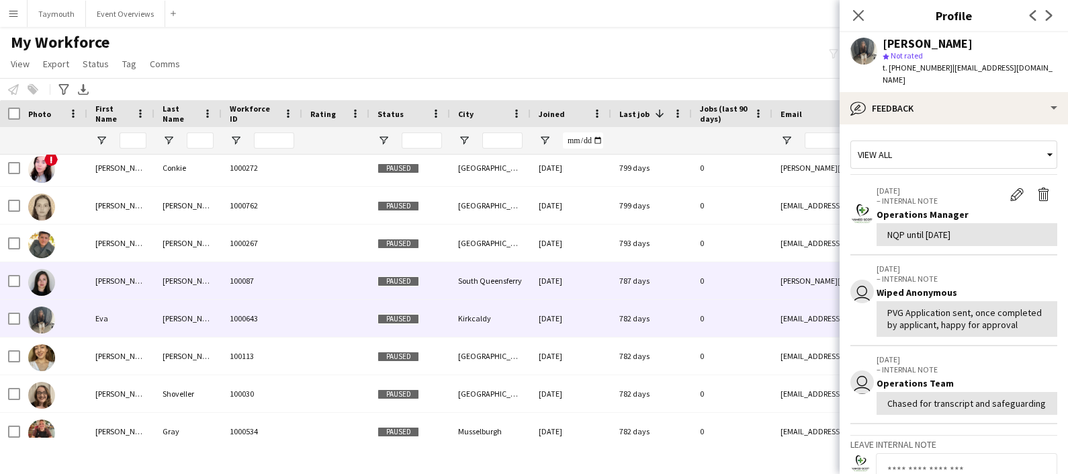
click at [286, 269] on div "100087" at bounding box center [262, 280] width 81 height 37
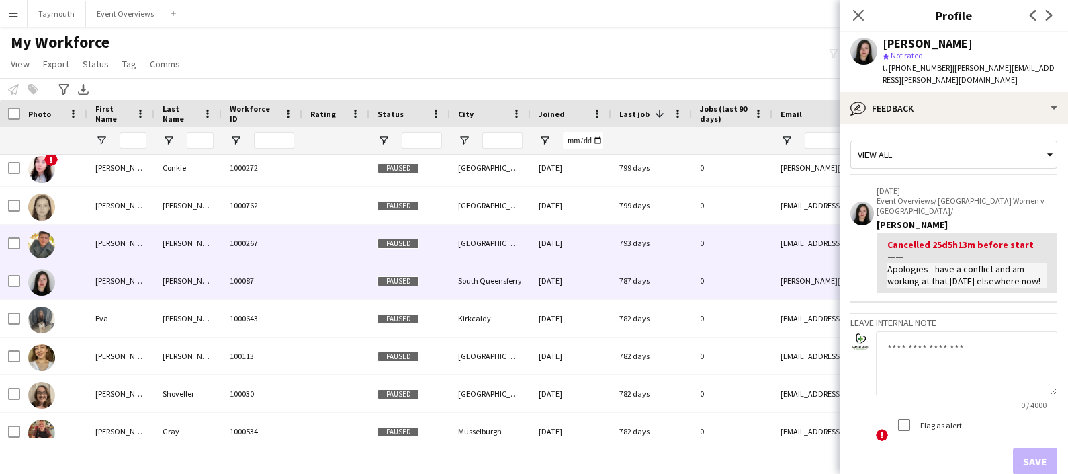
click at [279, 255] on div "1000267" at bounding box center [262, 242] width 81 height 37
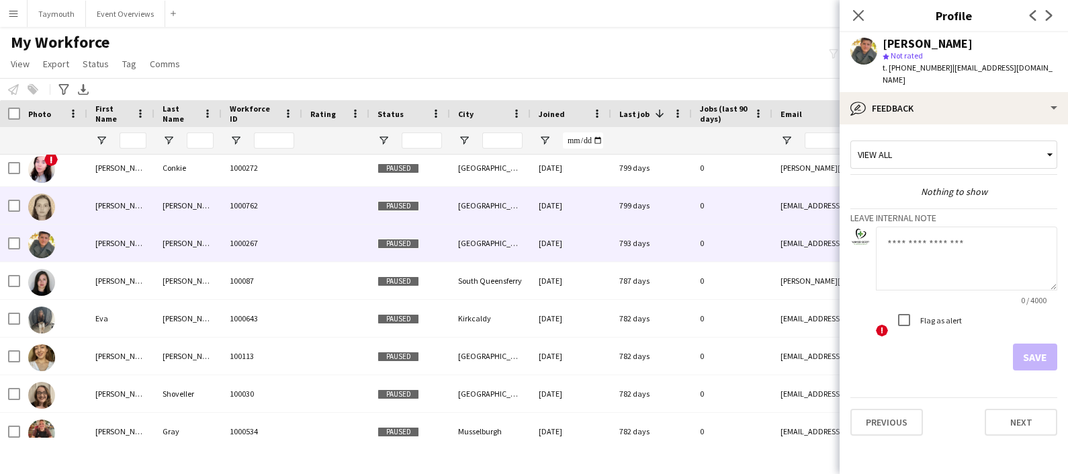
click at [284, 215] on div "1000762" at bounding box center [262, 205] width 81 height 37
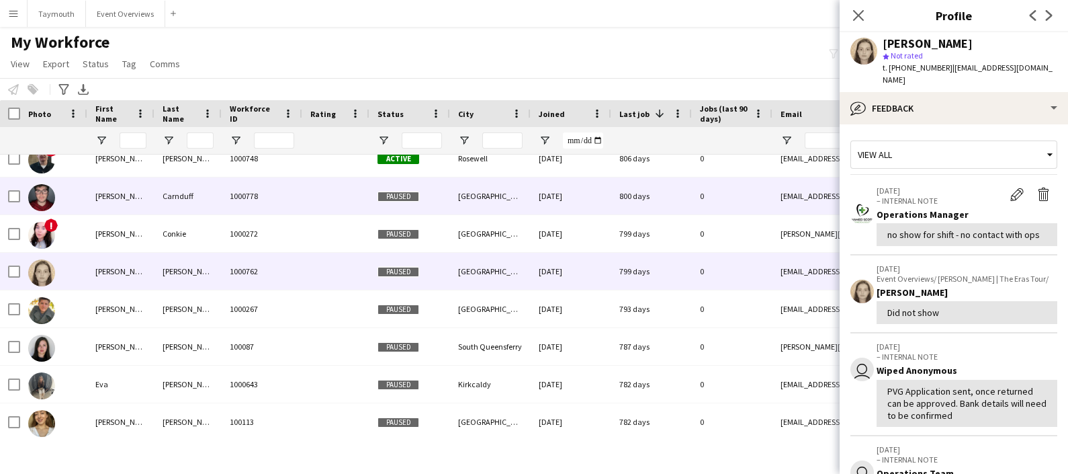
scroll to position [1594, 0]
click at [284, 215] on div "[PERSON_NAME] 1000778 Paused [GEOGRAPHIC_DATA] [DATE] 800 days 0 [EMAIL_ADDRESS…" at bounding box center [749, 198] width 1498 height 38
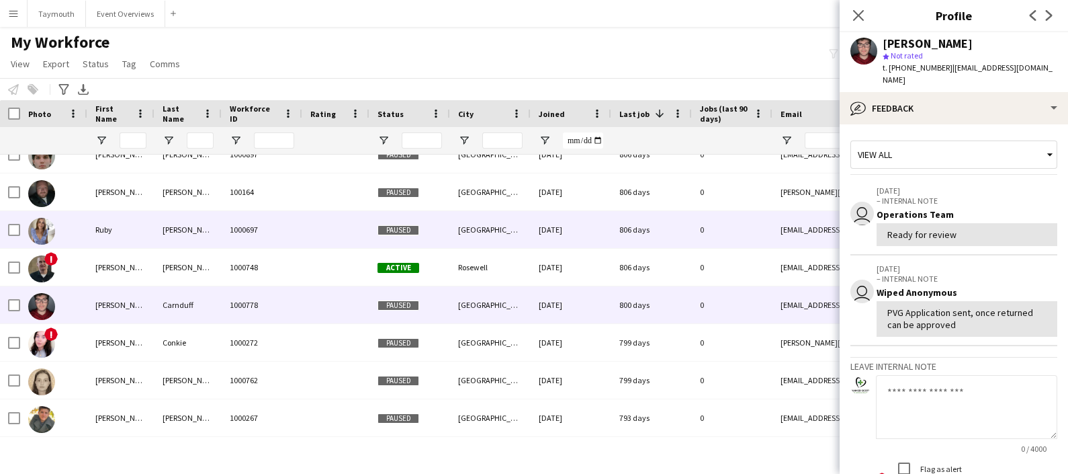
scroll to position [0, 0]
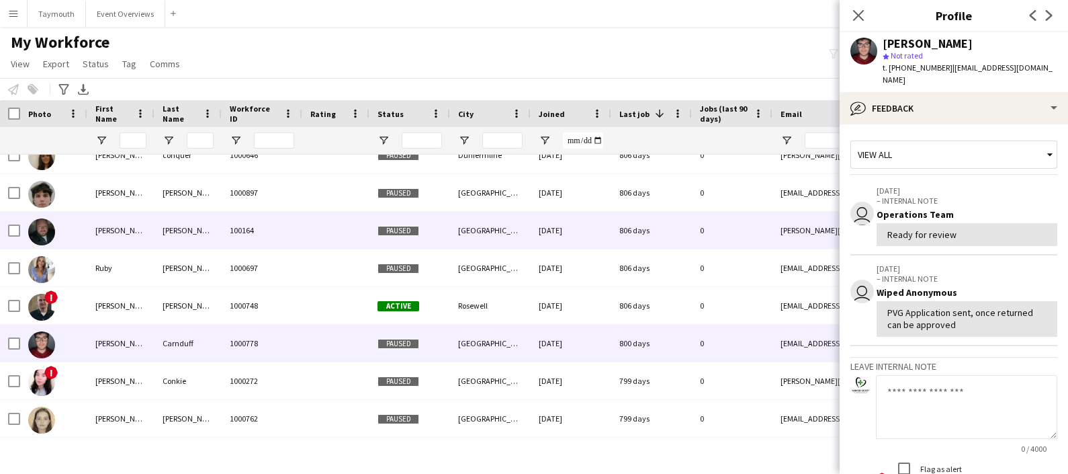
click at [284, 228] on div "100164" at bounding box center [262, 230] width 81 height 37
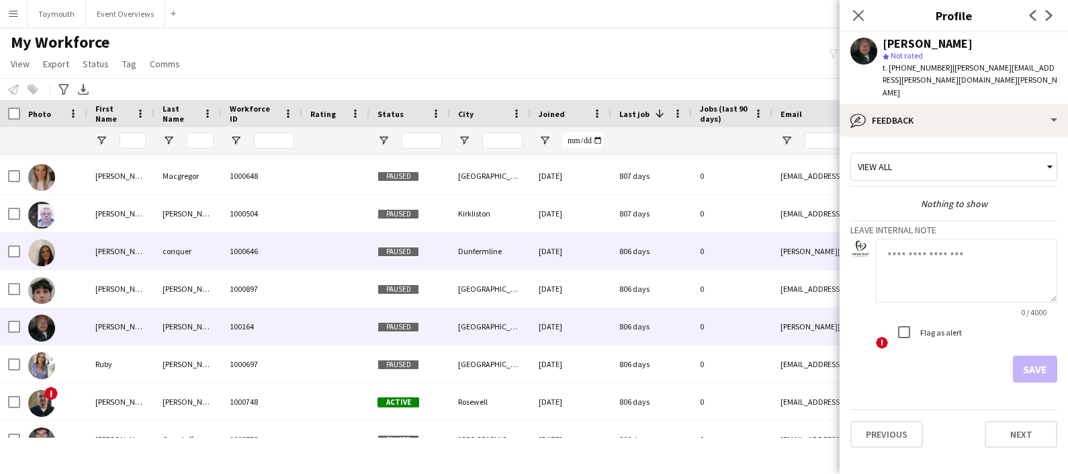
click at [280, 248] on div "1000646" at bounding box center [262, 250] width 81 height 37
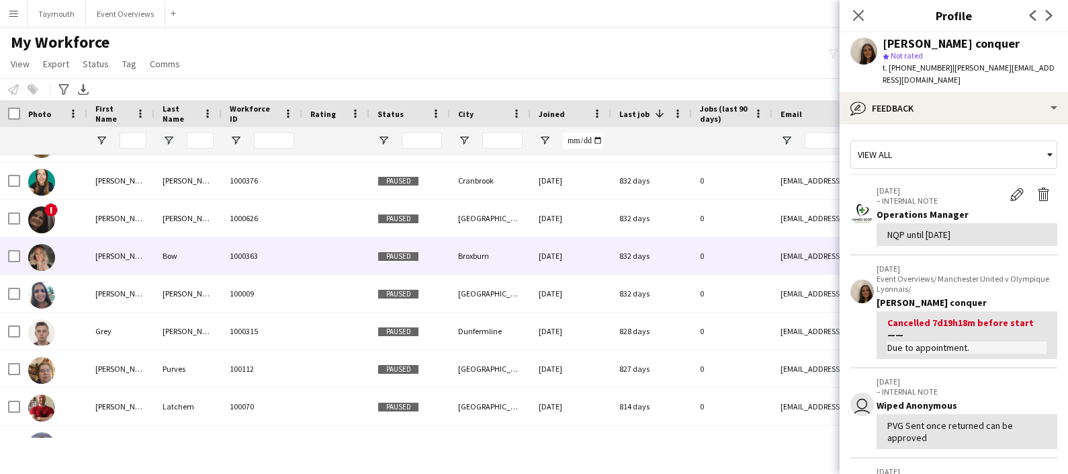
click at [296, 242] on div "1000363" at bounding box center [262, 255] width 81 height 37
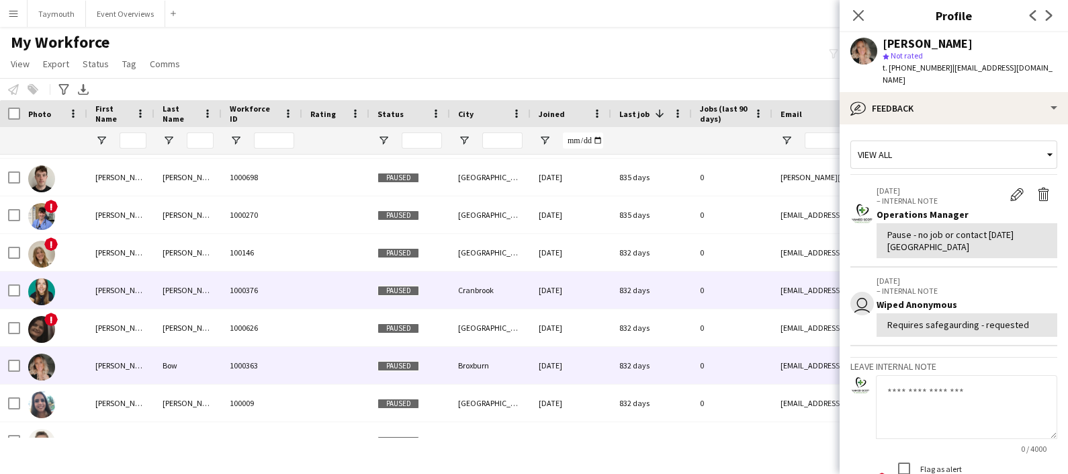
click at [261, 292] on div "1000376" at bounding box center [262, 289] width 81 height 37
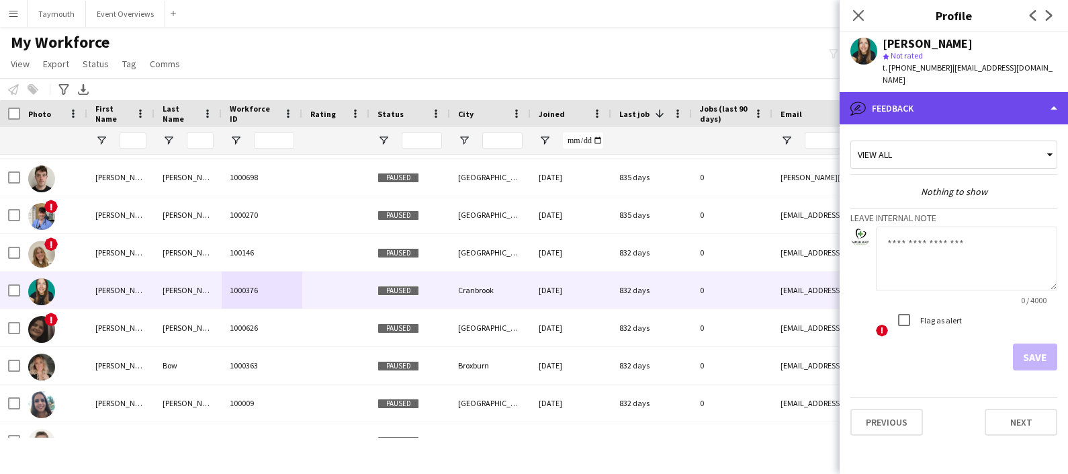
click at [924, 95] on div "bubble-pencil Feedback" at bounding box center [954, 108] width 228 height 32
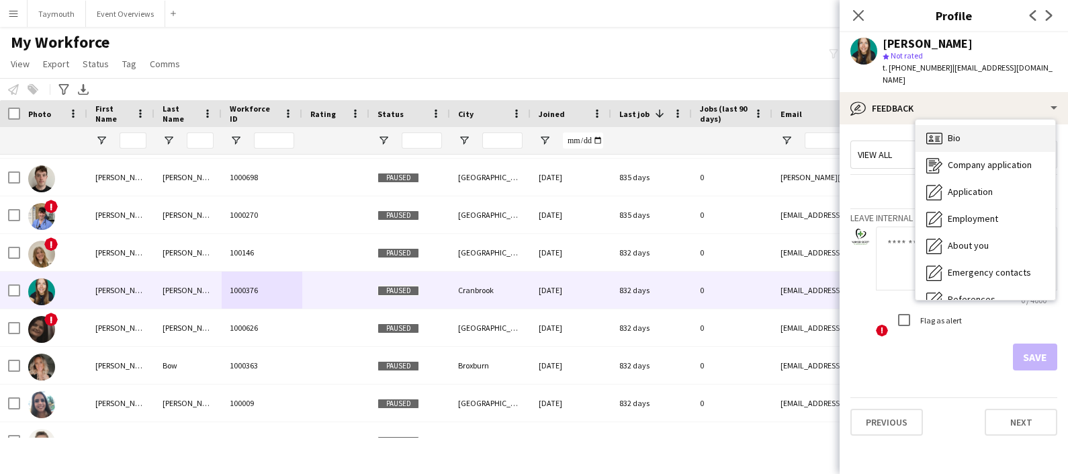
click at [961, 125] on div "Bio Bio" at bounding box center [986, 138] width 140 height 27
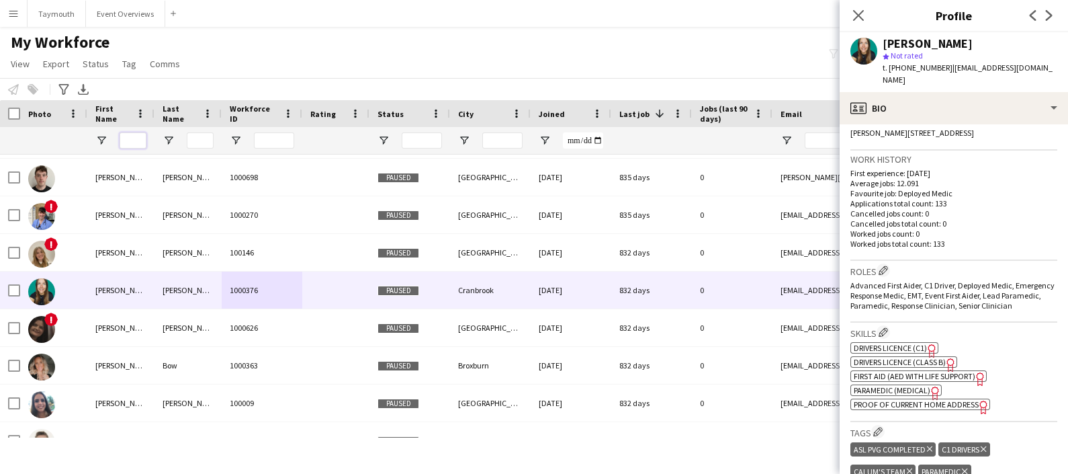
click at [140, 136] on input "First Name Filter Input" at bounding box center [133, 140] width 27 height 16
click at [140, 136] on input "*" at bounding box center [133, 140] width 27 height 16
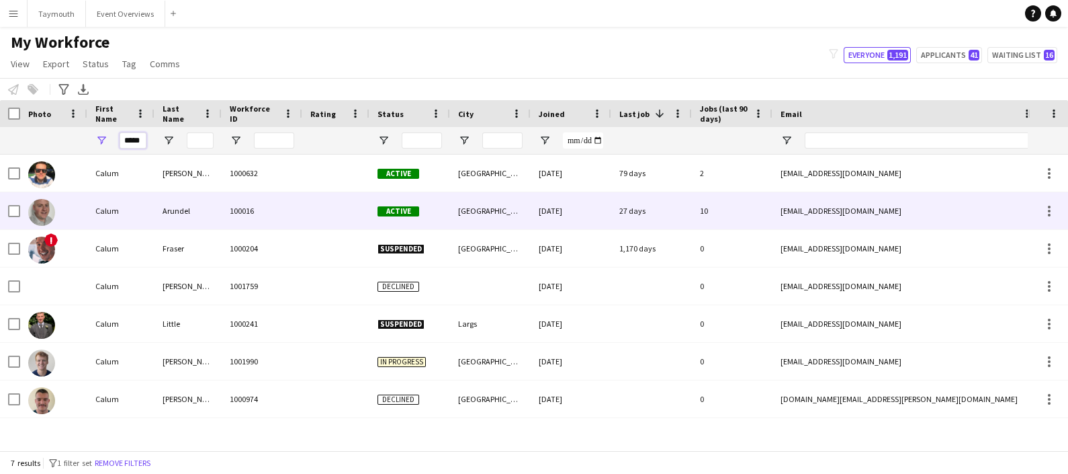
type input "*****"
click at [141, 203] on div "Calum" at bounding box center [120, 210] width 67 height 37
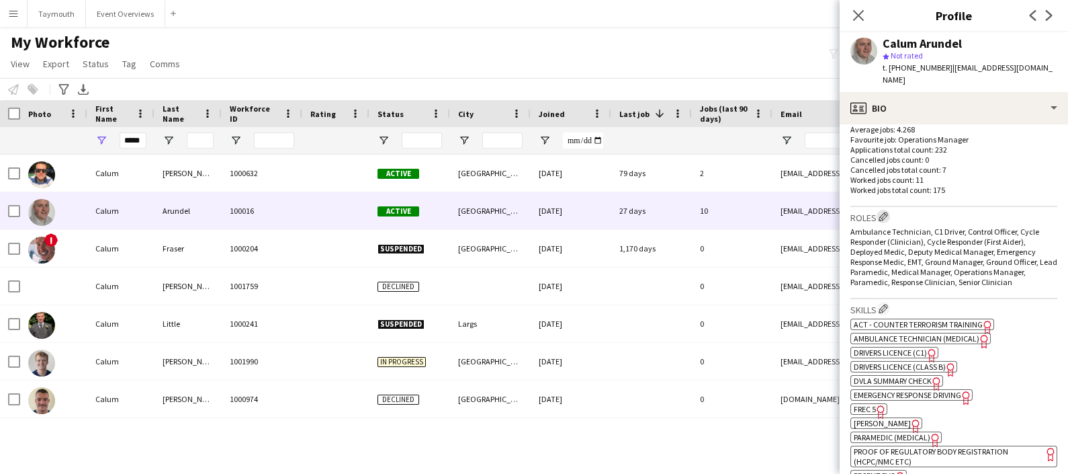
click at [884, 214] on app-icon "Edit crew company roles" at bounding box center [883, 216] width 9 height 9
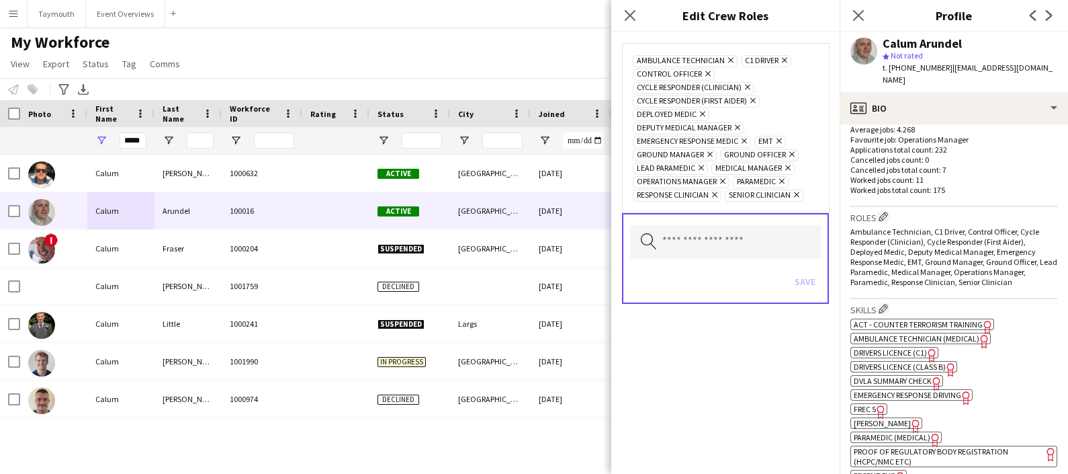
click at [756, 99] on icon "Remove" at bounding box center [751, 100] width 9 height 9
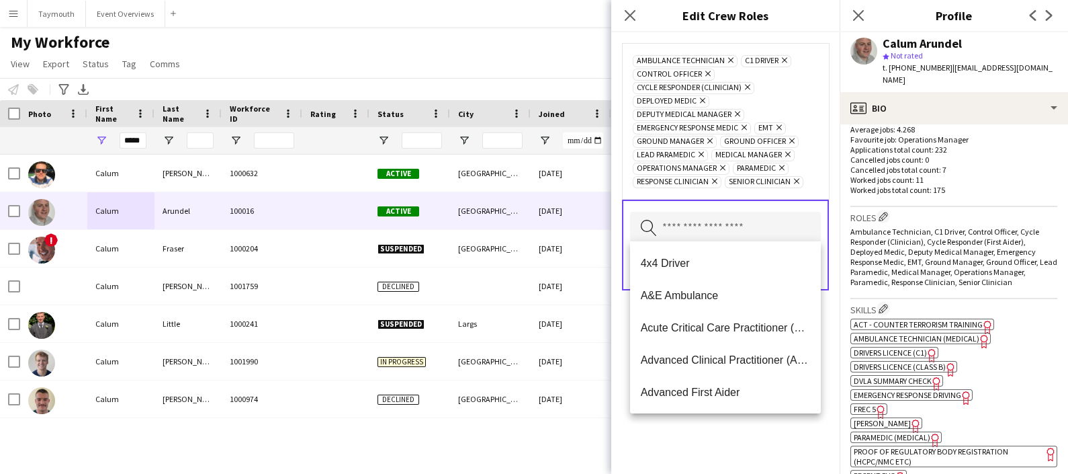
click at [726, 228] on input "text" at bounding box center [725, 229] width 191 height 34
click at [701, 413] on div "Ambulance Technician Remove C1 Driver Remove Control Officer Remove Cycle Respo…" at bounding box center [725, 252] width 228 height 441
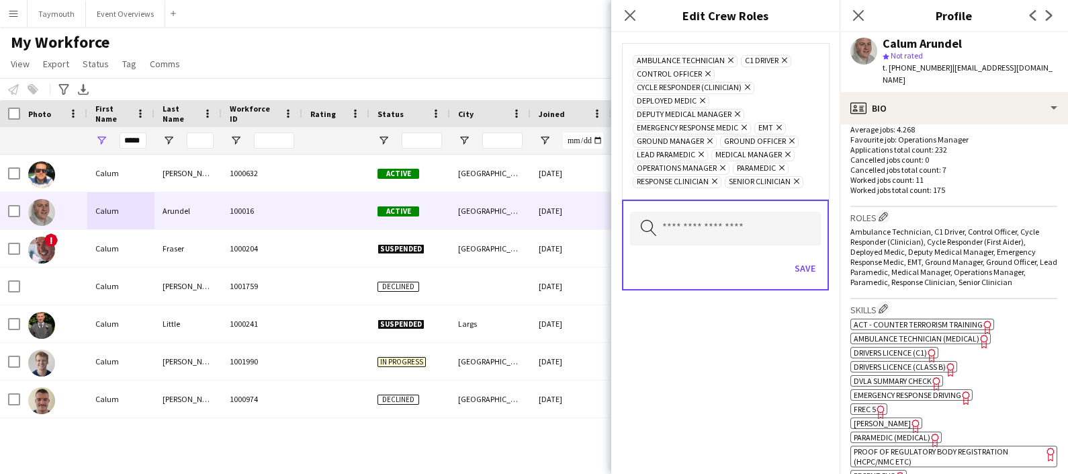
click at [757, 343] on div "Ambulance Technician Remove C1 Driver Remove Control Officer Remove Cycle Respo…" at bounding box center [725, 252] width 228 height 441
click at [629, 15] on icon at bounding box center [630, 15] width 13 height 13
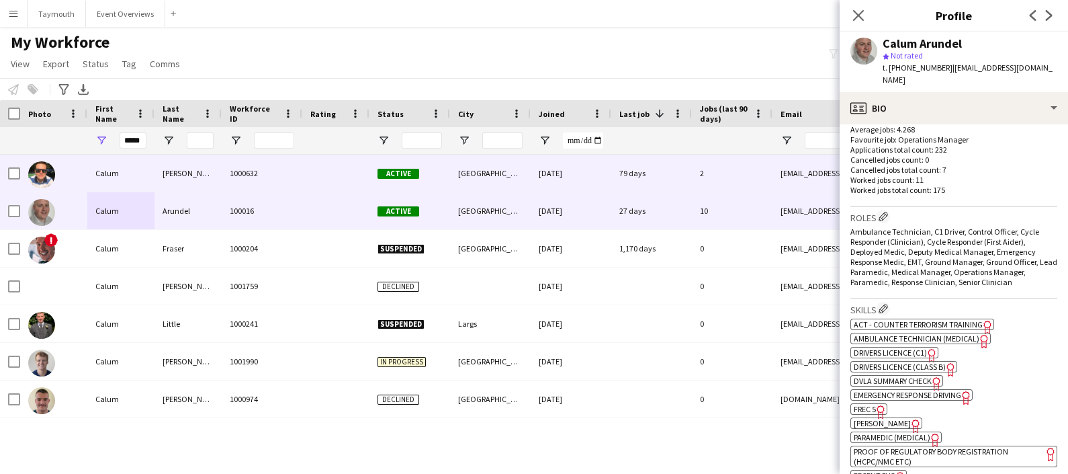
click at [194, 181] on div "[PERSON_NAME]" at bounding box center [188, 173] width 67 height 37
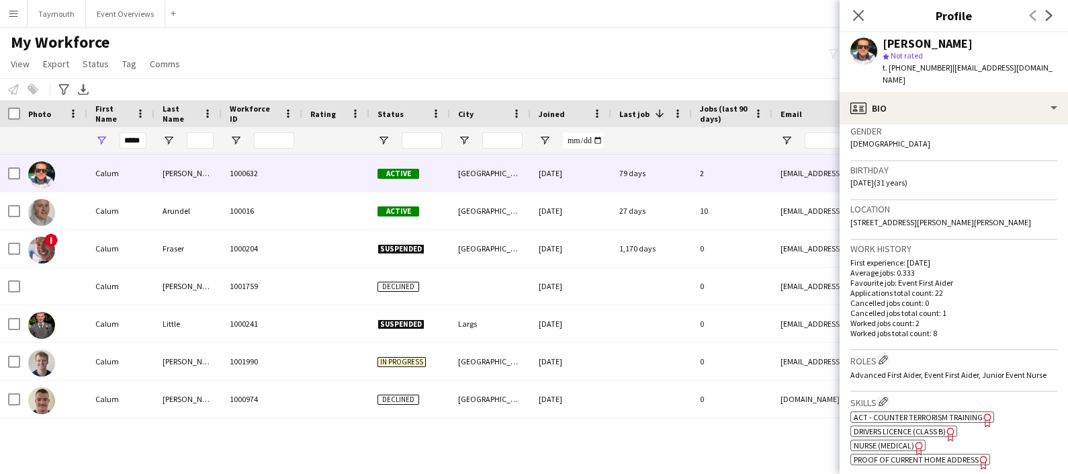
scroll to position [222, 0]
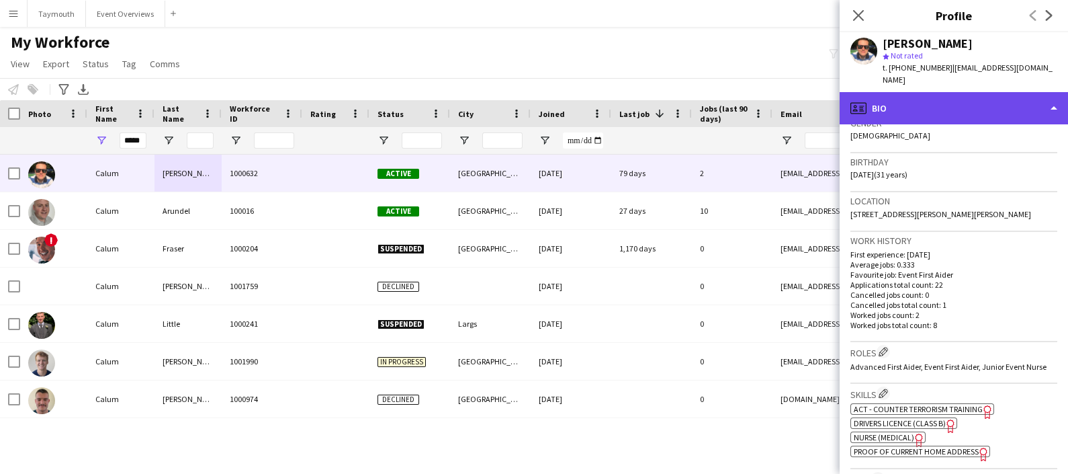
click at [960, 102] on div "profile Bio" at bounding box center [954, 108] width 228 height 32
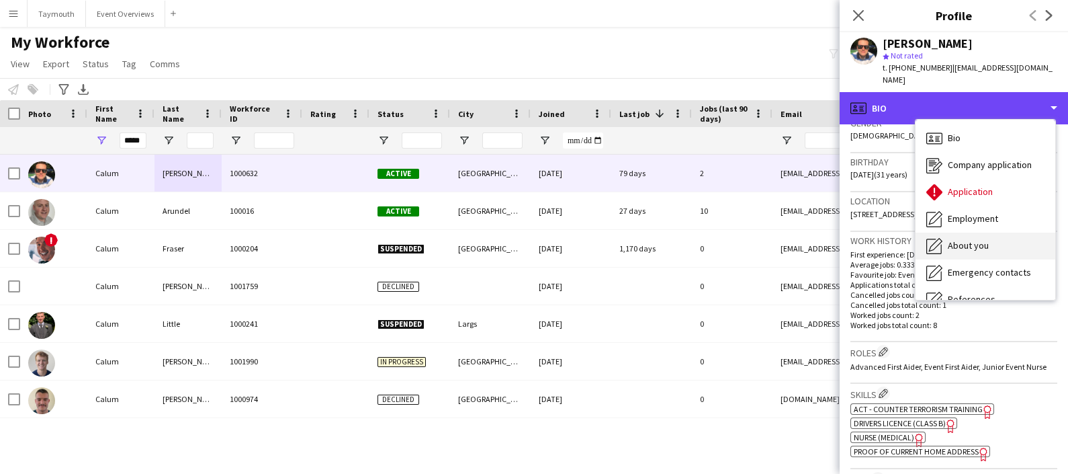
scroll to position [233, 0]
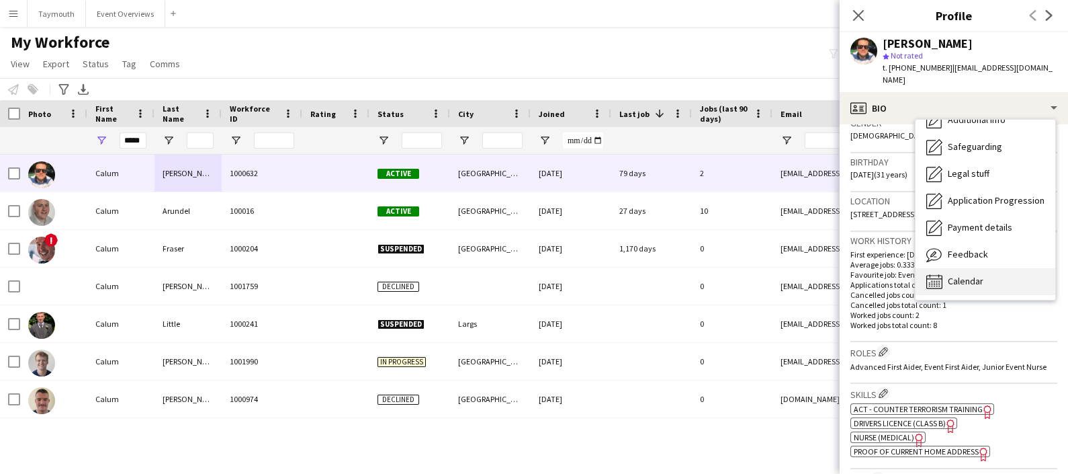
click at [984, 268] on div "Calendar Calendar" at bounding box center [986, 281] width 140 height 27
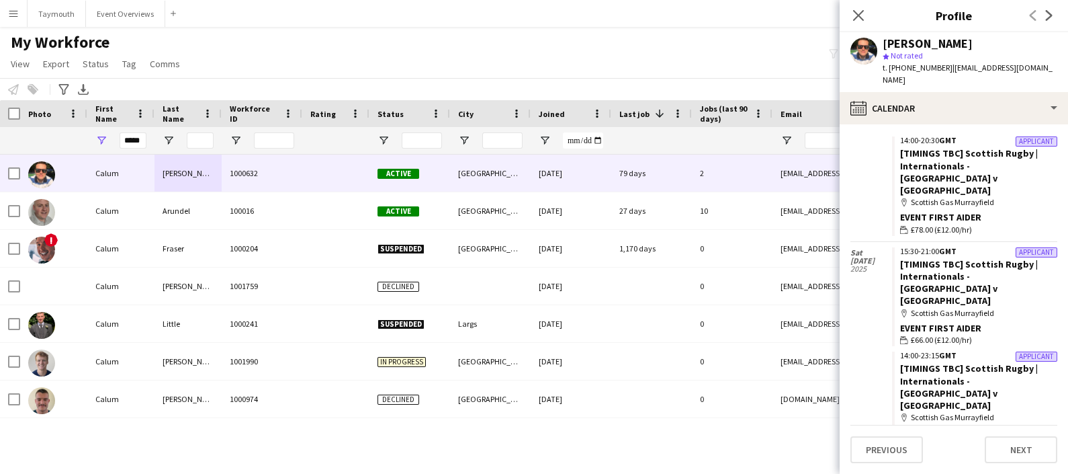
scroll to position [250, 0]
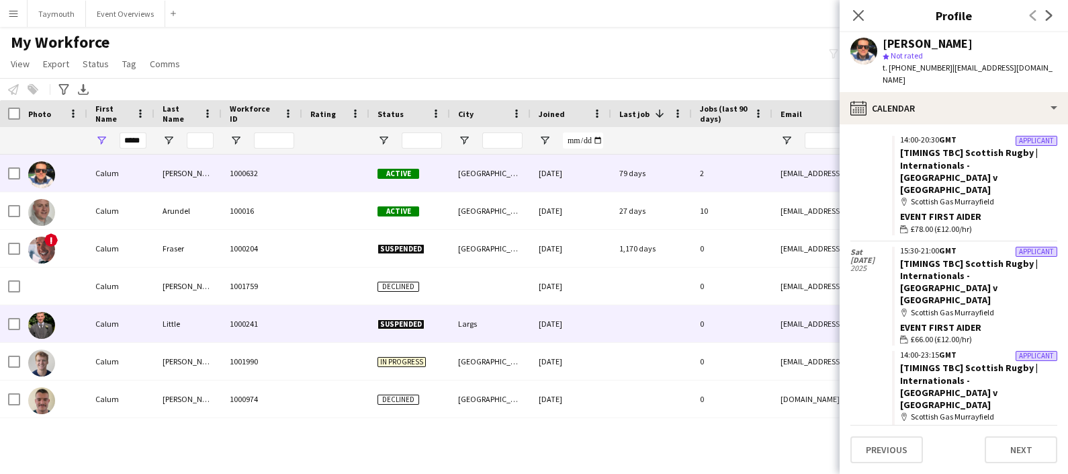
click at [195, 312] on div "Little" at bounding box center [188, 323] width 67 height 37
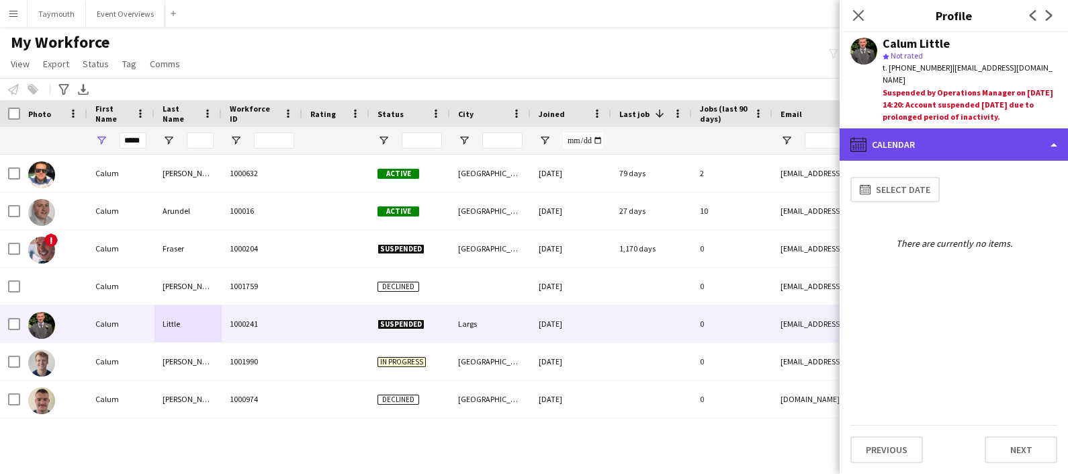
click at [938, 128] on div "calendar-full Calendar" at bounding box center [954, 144] width 228 height 32
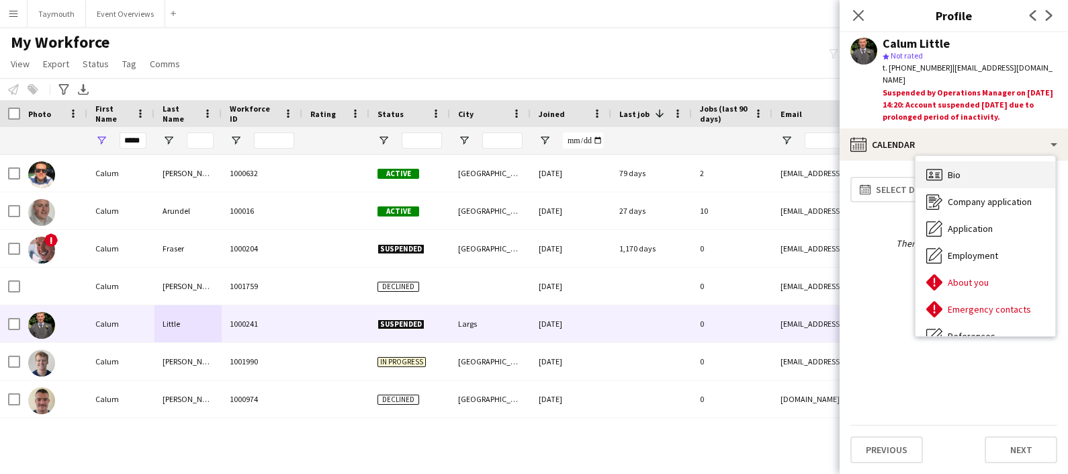
click at [961, 161] on div "Bio Bio" at bounding box center [986, 174] width 140 height 27
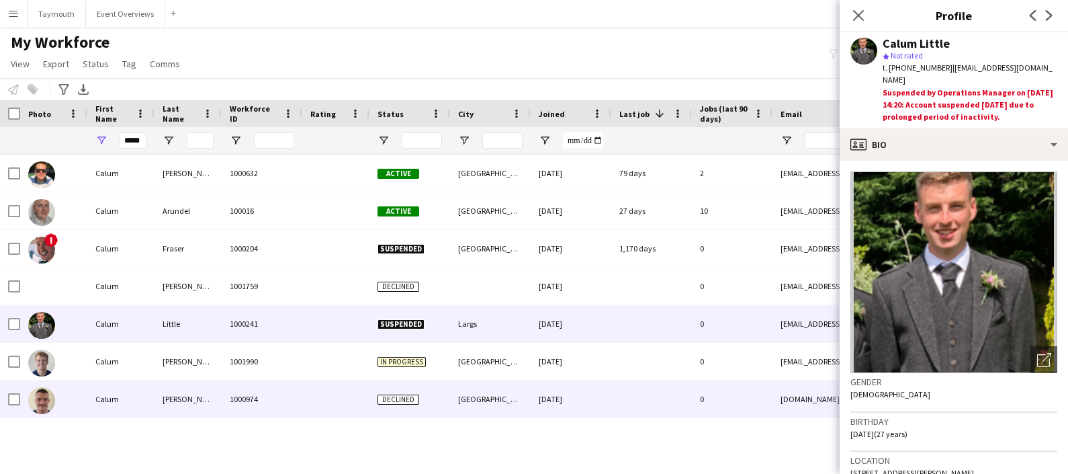
click at [163, 403] on div "[PERSON_NAME]" at bounding box center [188, 398] width 67 height 37
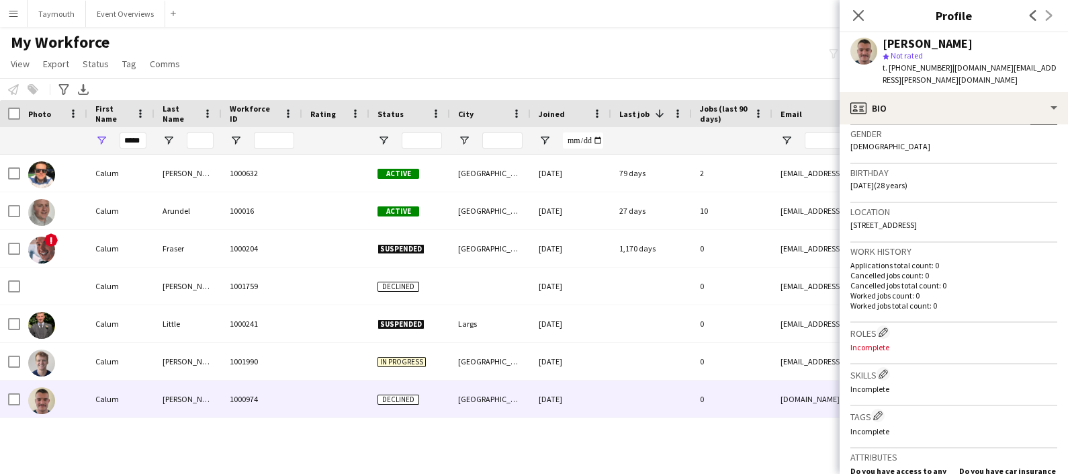
scroll to position [213, 0]
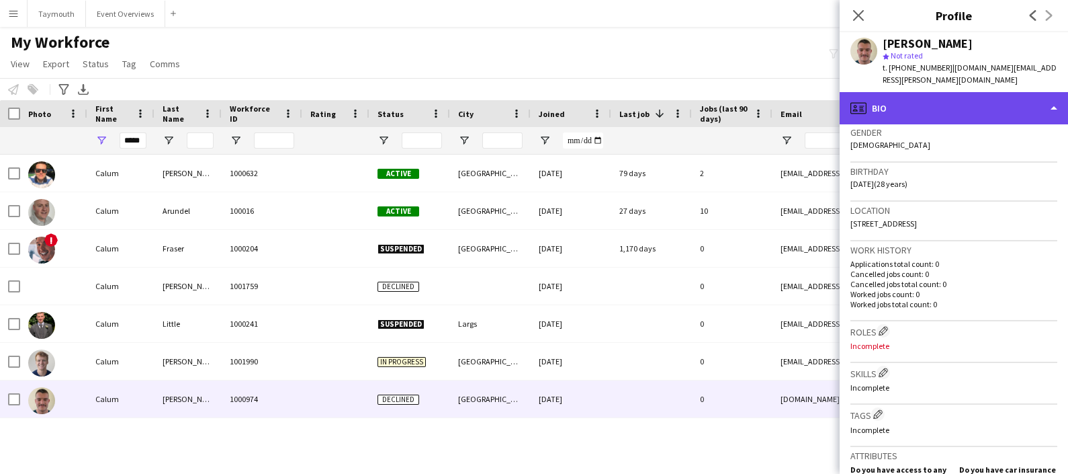
click at [991, 101] on div "profile Bio" at bounding box center [954, 108] width 228 height 32
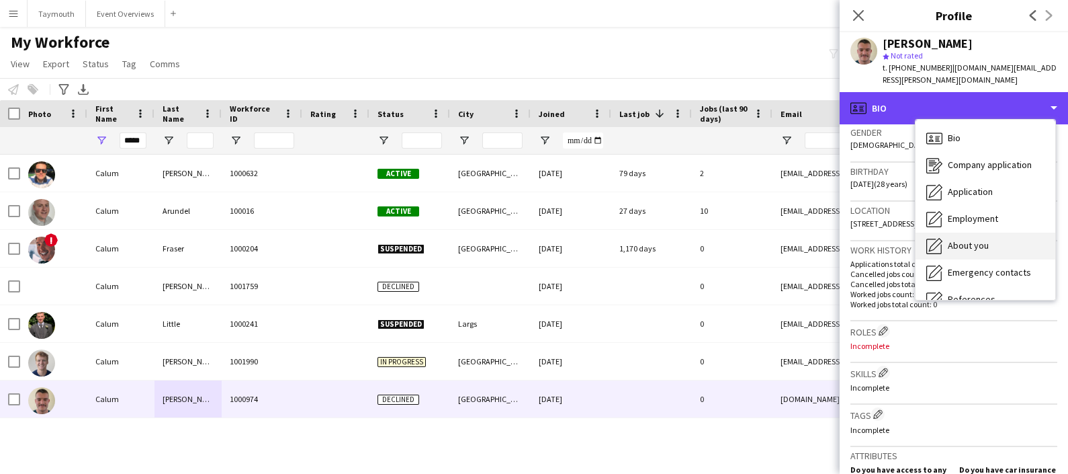
scroll to position [233, 0]
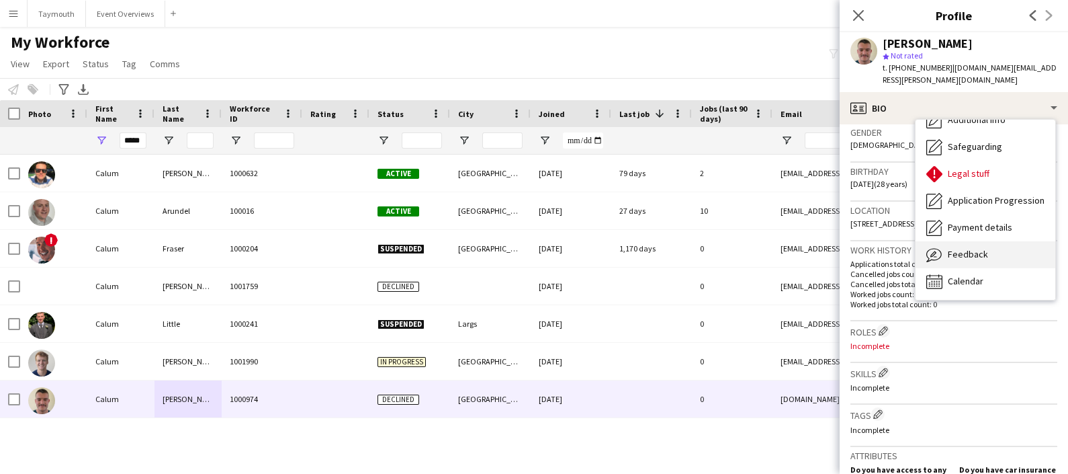
click at [984, 248] on span "Feedback" at bounding box center [968, 254] width 40 height 12
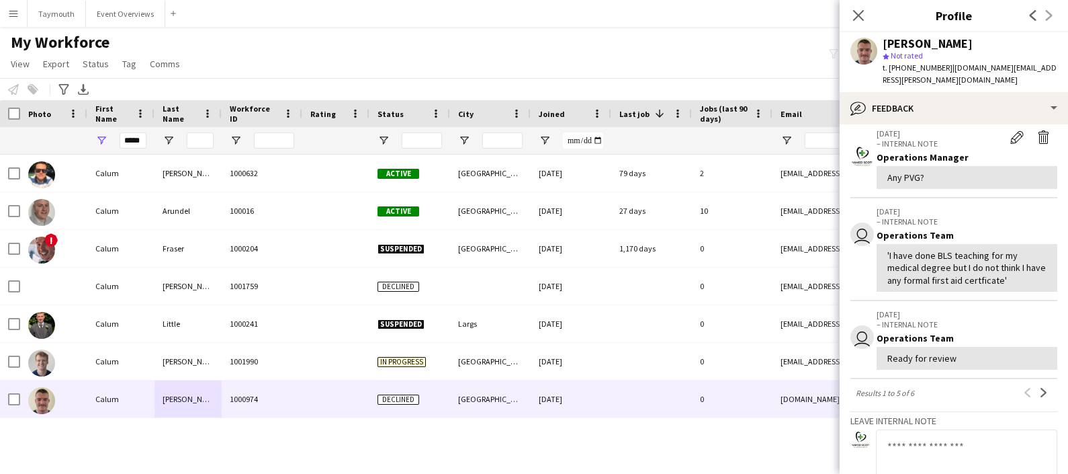
scroll to position [226, 0]
click at [1039, 387] on app-icon "Next" at bounding box center [1043, 391] width 9 height 9
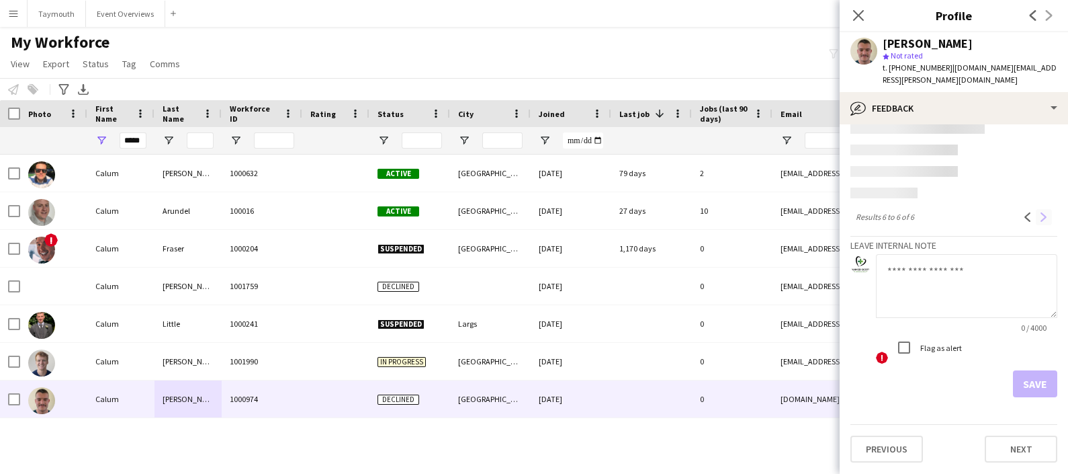
scroll to position [0, 0]
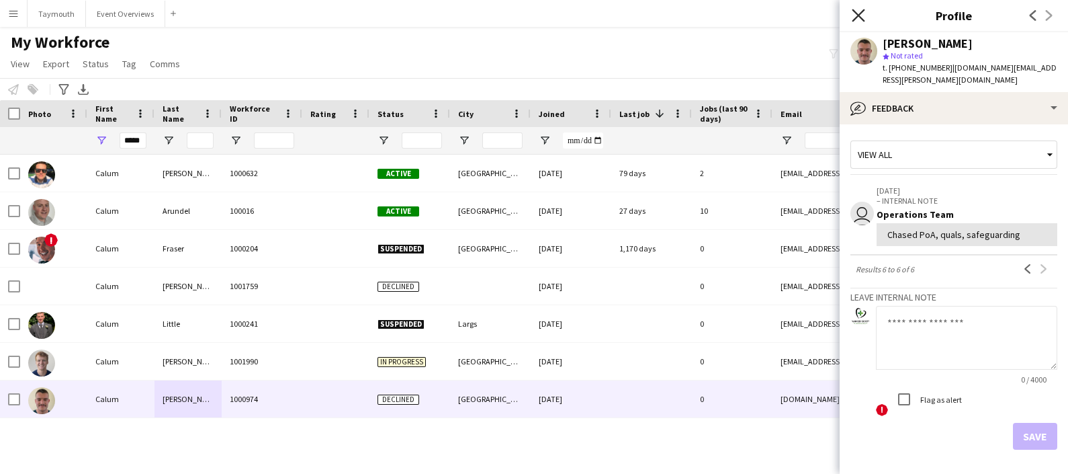
click at [859, 17] on icon "Close pop-in" at bounding box center [858, 15] width 13 height 13
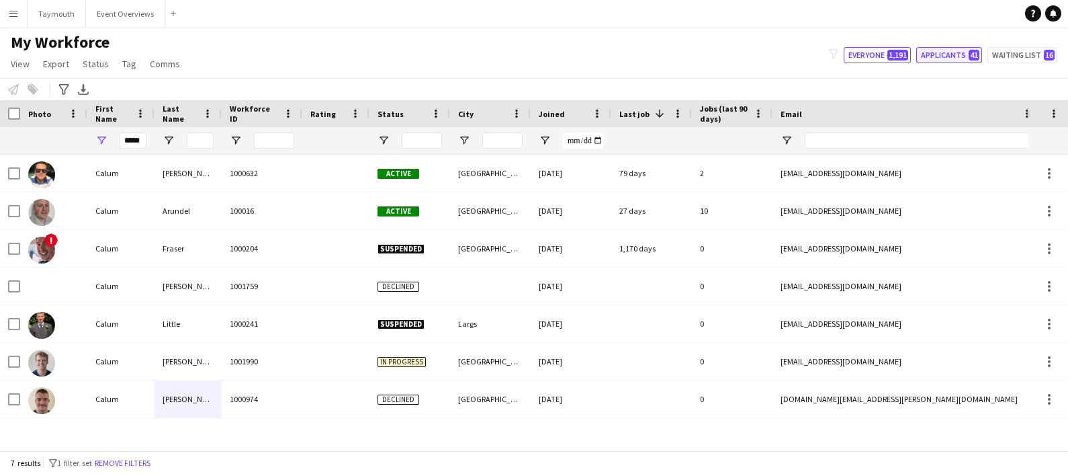
click at [955, 54] on button "Applicants 41" at bounding box center [950, 55] width 66 height 16
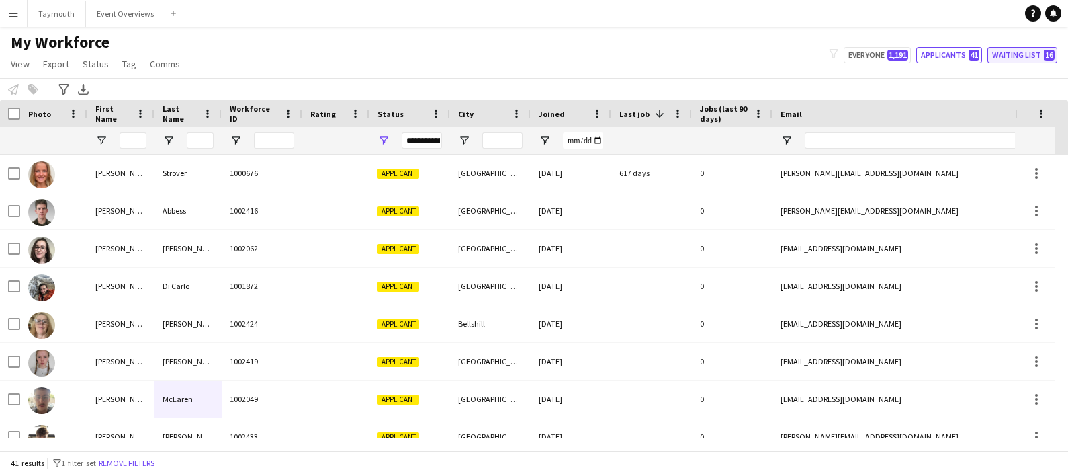
click at [1023, 58] on button "Waiting list 16" at bounding box center [1023, 55] width 70 height 16
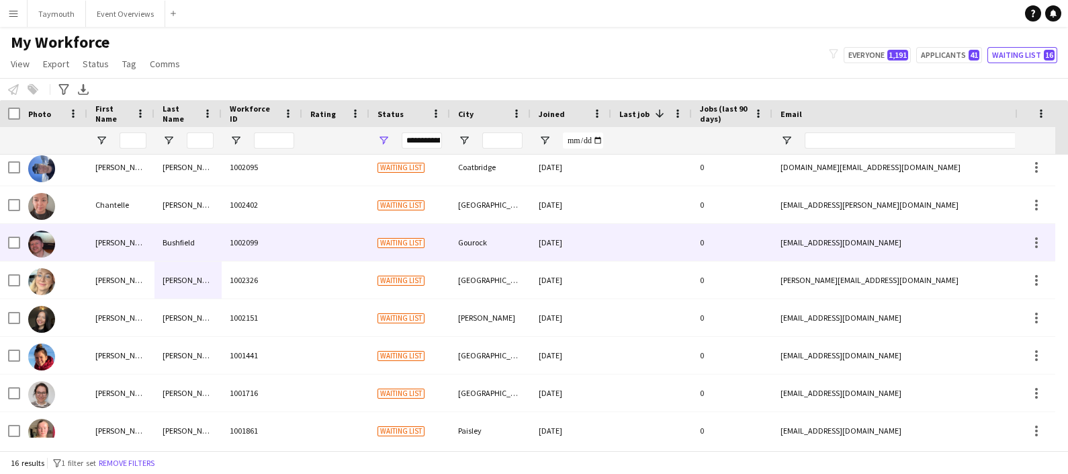
scroll to position [127, 0]
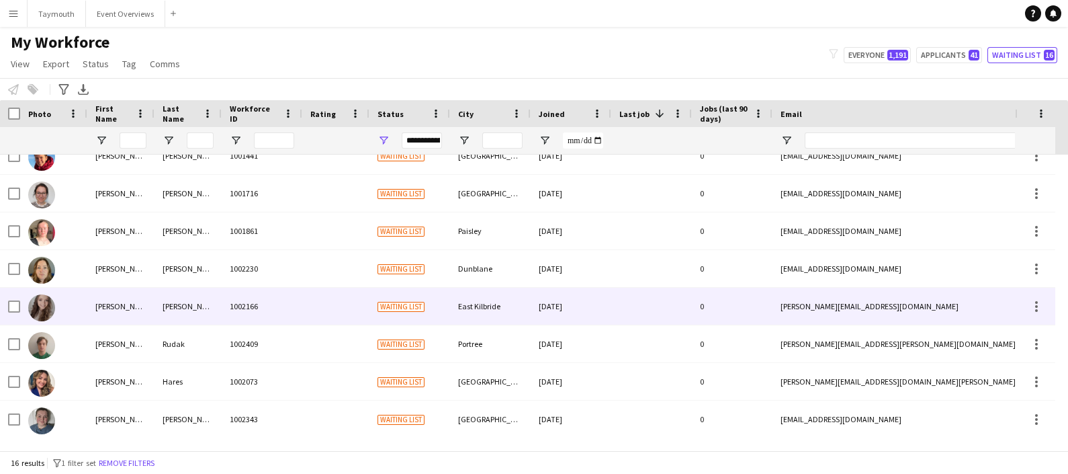
click at [178, 314] on div "[PERSON_NAME]" at bounding box center [188, 306] width 67 height 37
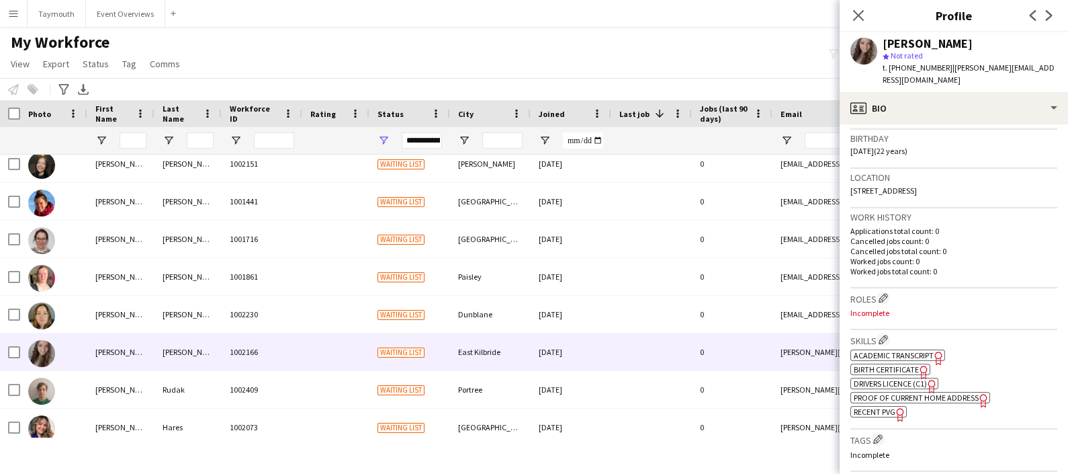
click at [927, 349] on app-spec-pill "ok-circled2 background Layer 1 cross-circle-red background Layer 1 Academic Tra…" at bounding box center [898, 354] width 95 height 11
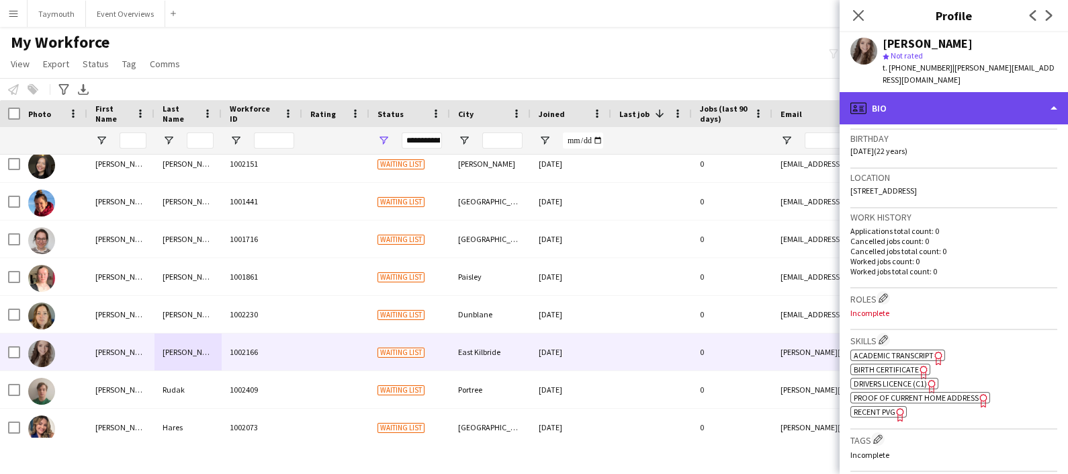
click at [961, 106] on div "profile Bio" at bounding box center [954, 108] width 228 height 32
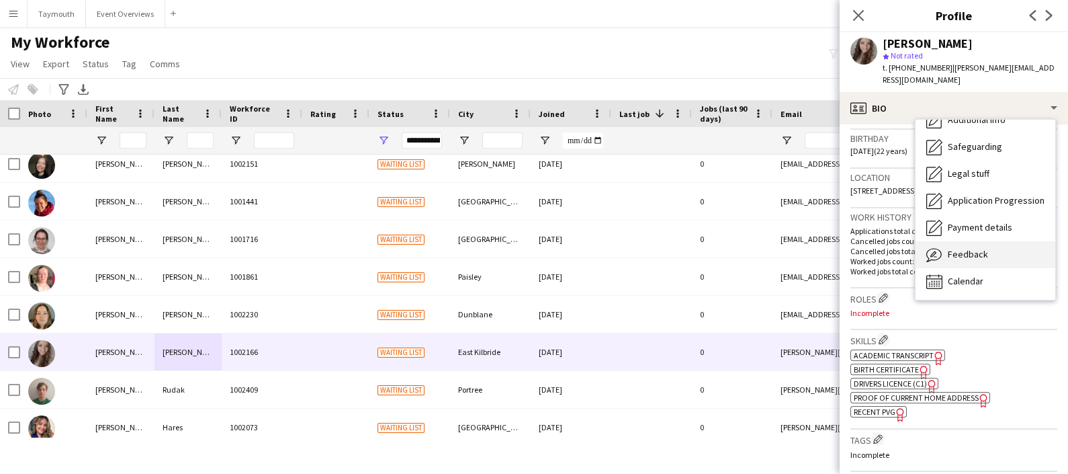
click at [978, 248] on span "Feedback" at bounding box center [968, 254] width 40 height 12
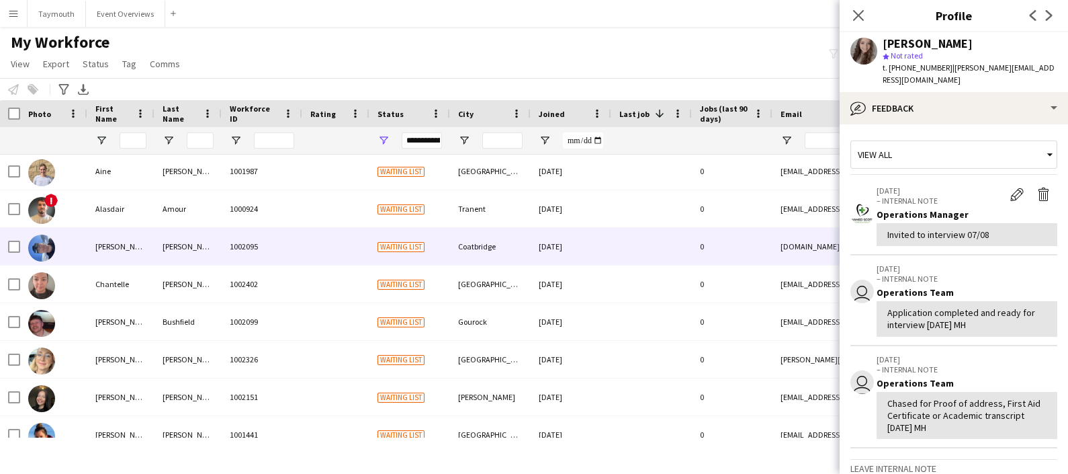
click at [168, 251] on div "[PERSON_NAME]" at bounding box center [188, 246] width 67 height 37
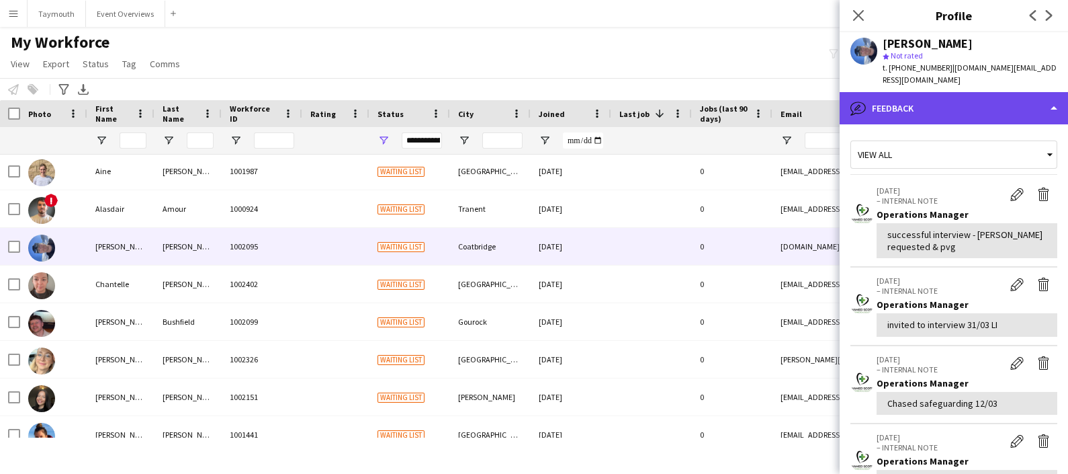
click at [966, 97] on div "bubble-pencil Feedback" at bounding box center [954, 108] width 228 height 32
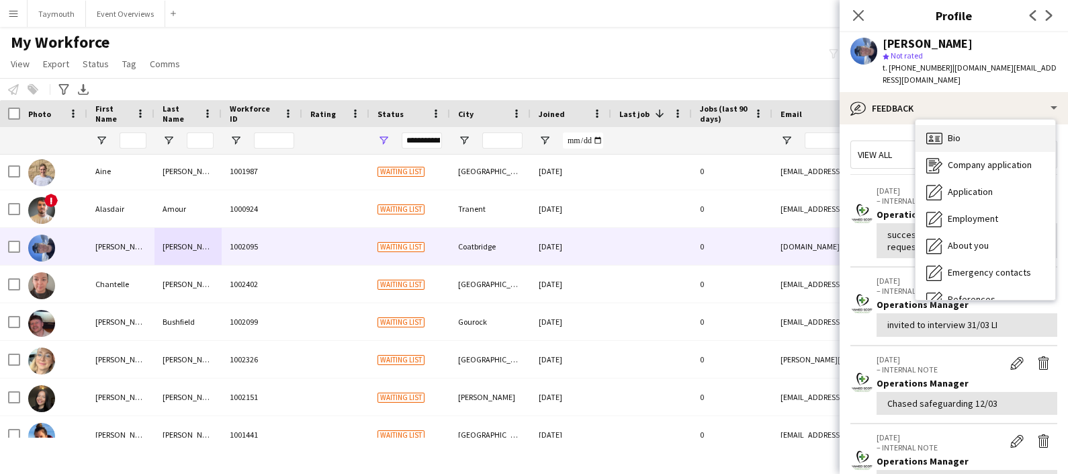
click at [962, 125] on div "Bio Bio" at bounding box center [986, 138] width 140 height 27
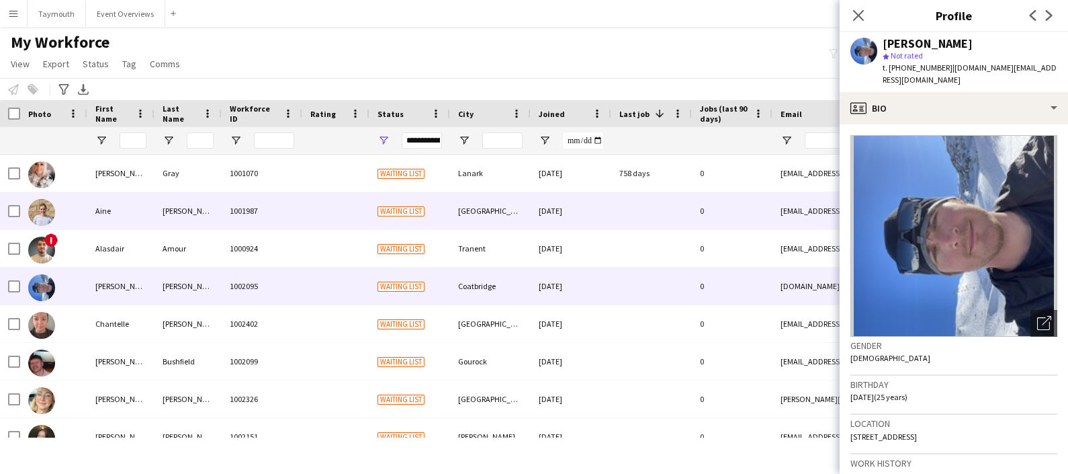
click at [136, 209] on div "Aine" at bounding box center [120, 210] width 67 height 37
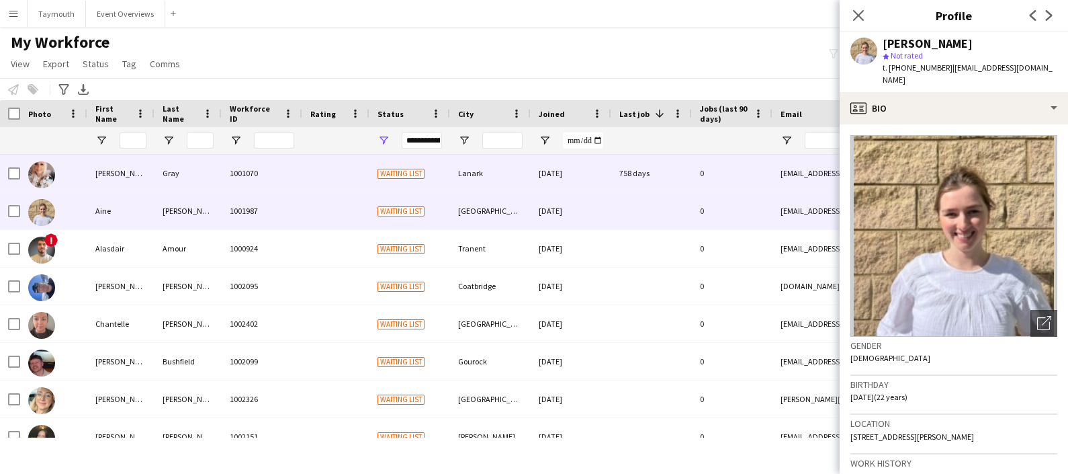
click at [153, 182] on div "[PERSON_NAME] [PERSON_NAME]" at bounding box center [120, 173] width 67 height 37
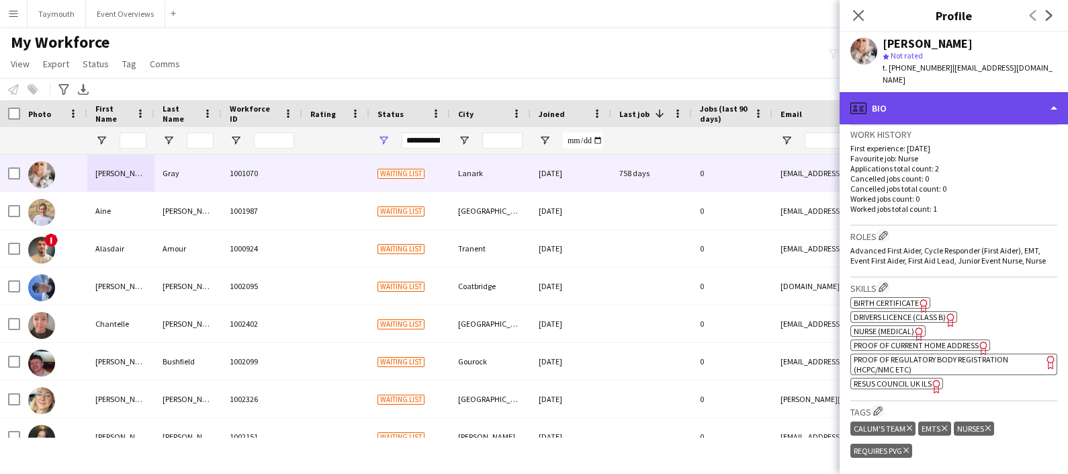
click at [1004, 110] on div "profile Bio" at bounding box center [954, 108] width 228 height 32
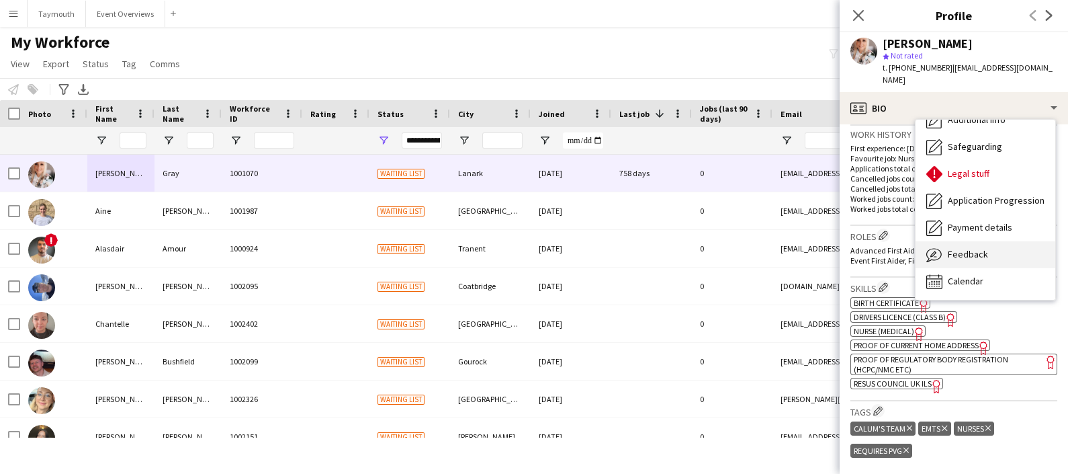
click at [986, 241] on div "Feedback Feedback" at bounding box center [986, 254] width 140 height 27
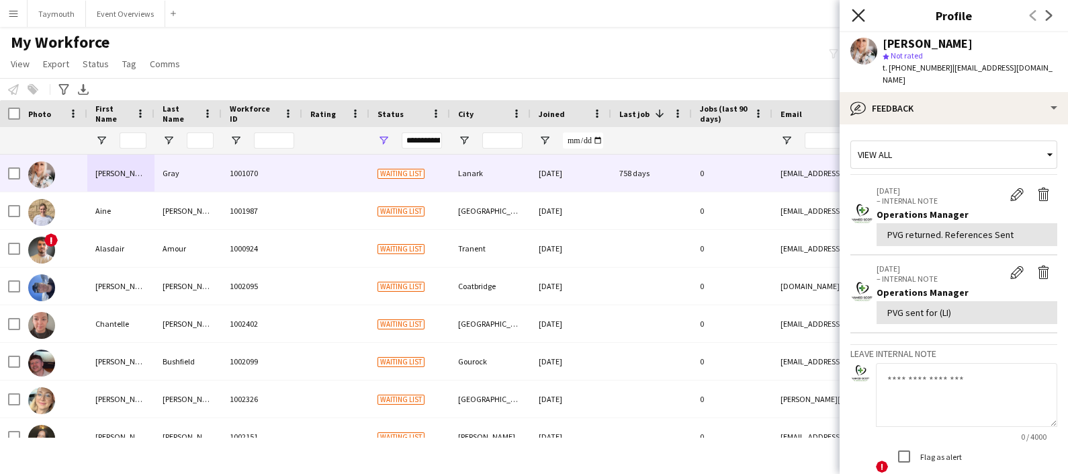
click at [857, 17] on icon "Close pop-in" at bounding box center [858, 15] width 13 height 13
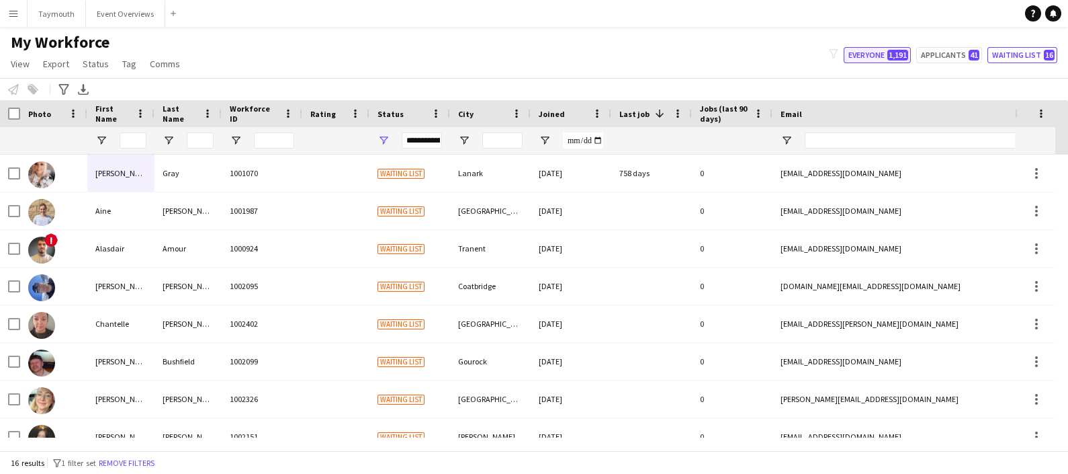
click at [897, 57] on span "1,191" at bounding box center [898, 55] width 21 height 11
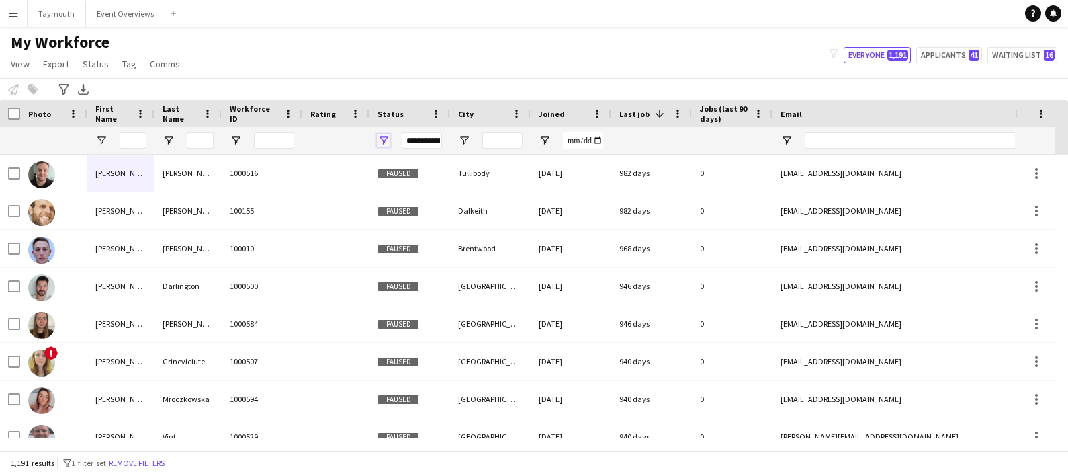
click at [386, 138] on span "Open Filter Menu" at bounding box center [384, 140] width 12 height 12
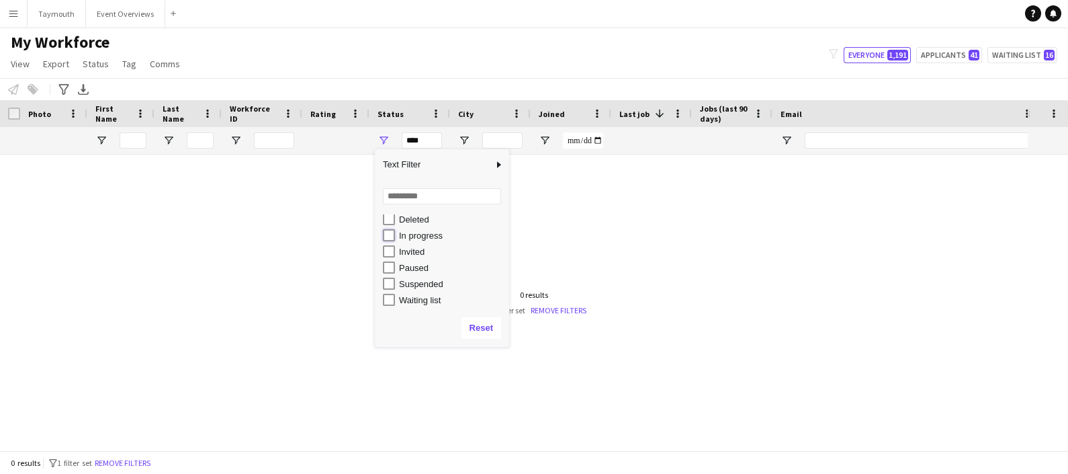
type input "**********"
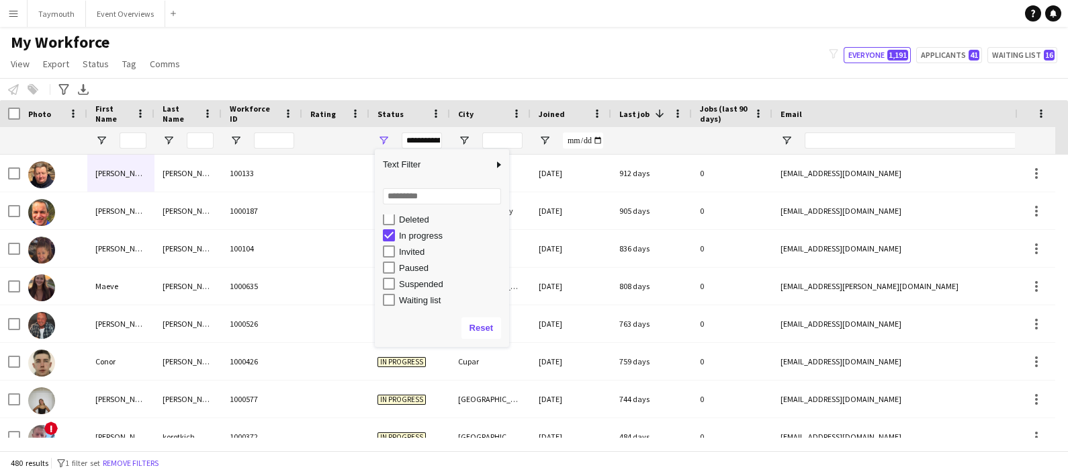
click at [277, 81] on div "Notify workforce Add to tag Select at least one crew to tag him or her. Advance…" at bounding box center [534, 89] width 1068 height 22
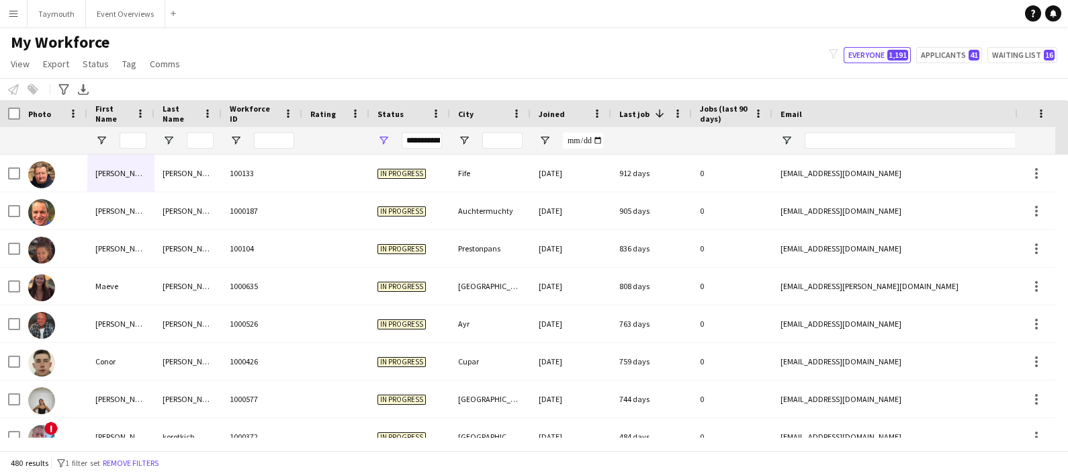
click at [560, 110] on span "Joined" at bounding box center [552, 114] width 26 height 10
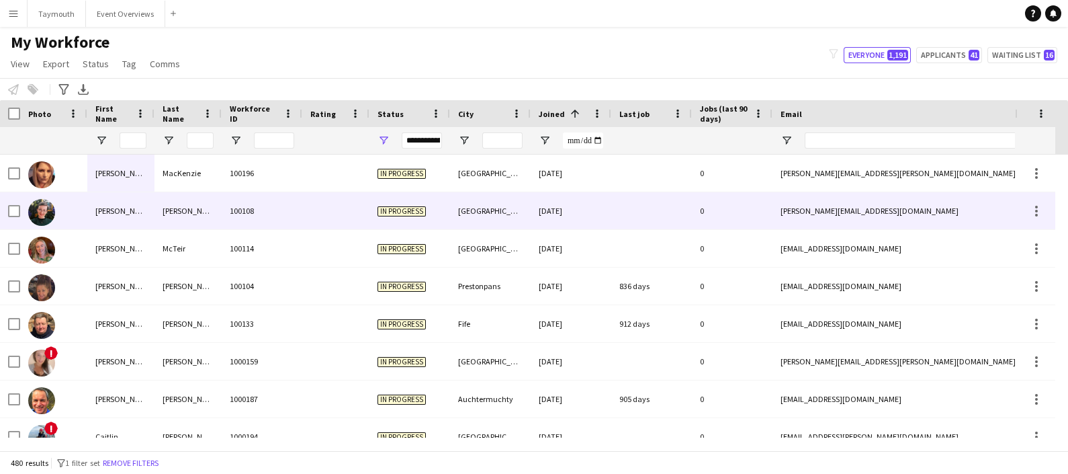
click at [148, 206] on div "[PERSON_NAME]" at bounding box center [120, 210] width 67 height 37
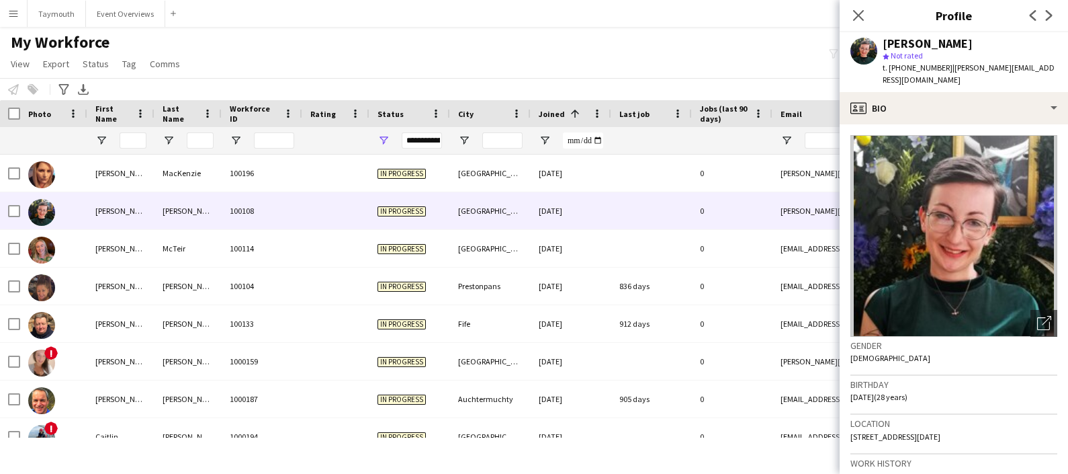
click at [573, 114] on span at bounding box center [575, 114] width 12 height 12
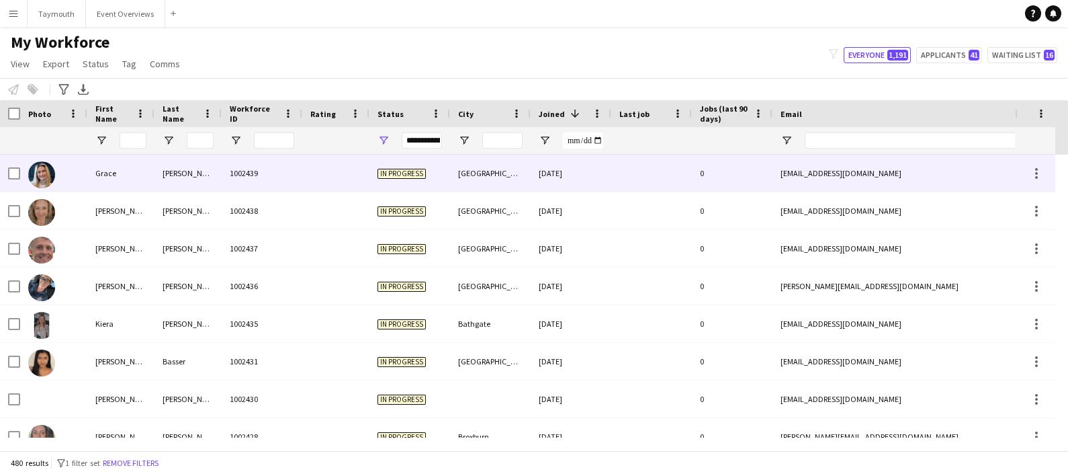
click at [175, 167] on div "[PERSON_NAME]" at bounding box center [188, 173] width 67 height 37
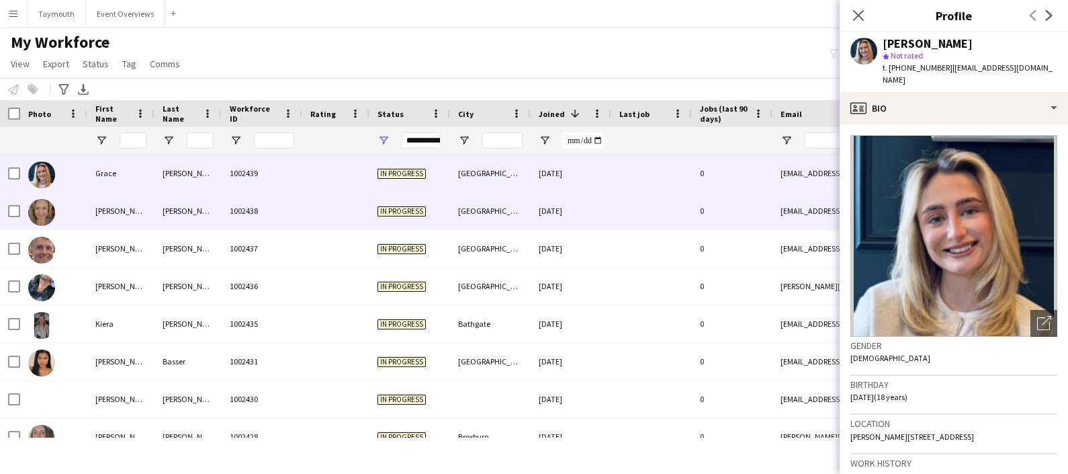
click at [142, 212] on div "[PERSON_NAME]" at bounding box center [120, 210] width 67 height 37
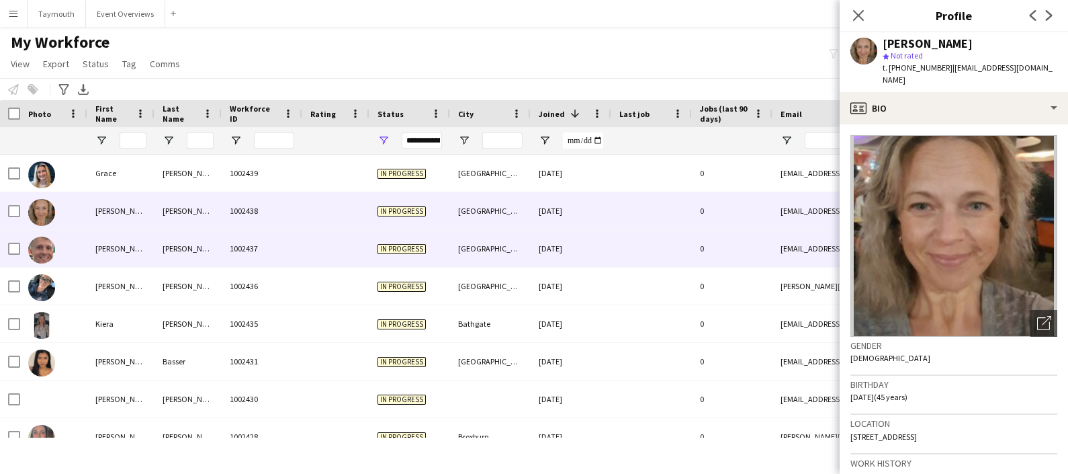
click at [144, 239] on div "[PERSON_NAME]" at bounding box center [120, 248] width 67 height 37
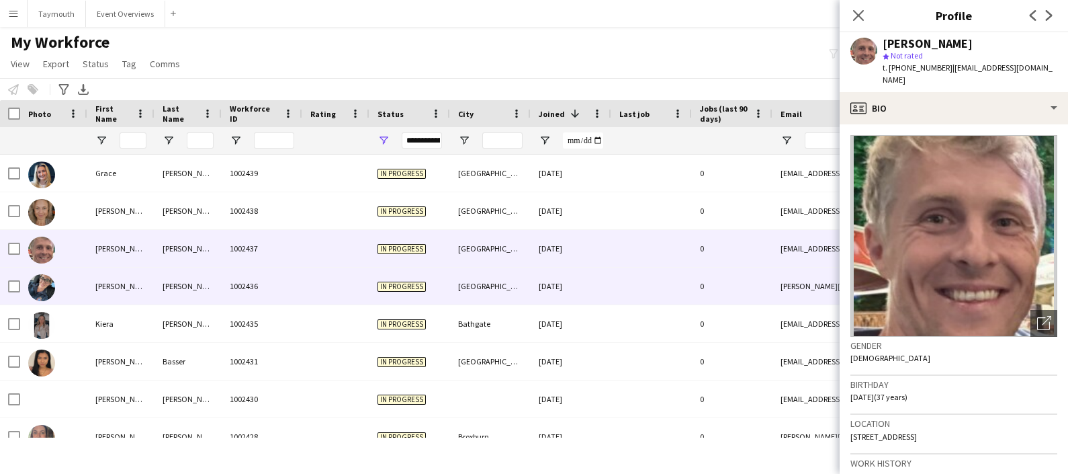
click at [149, 282] on div "[PERSON_NAME]" at bounding box center [120, 285] width 67 height 37
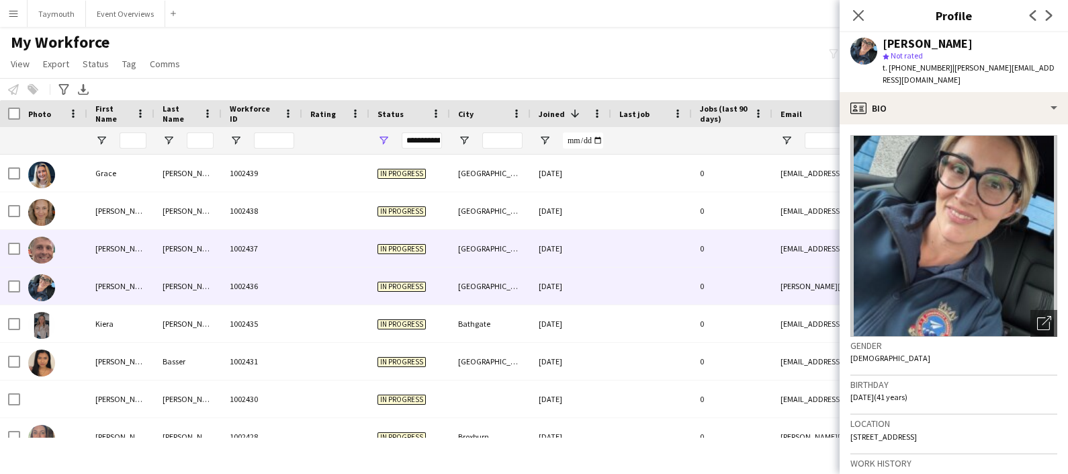
click at [148, 262] on div "[PERSON_NAME]" at bounding box center [120, 248] width 67 height 37
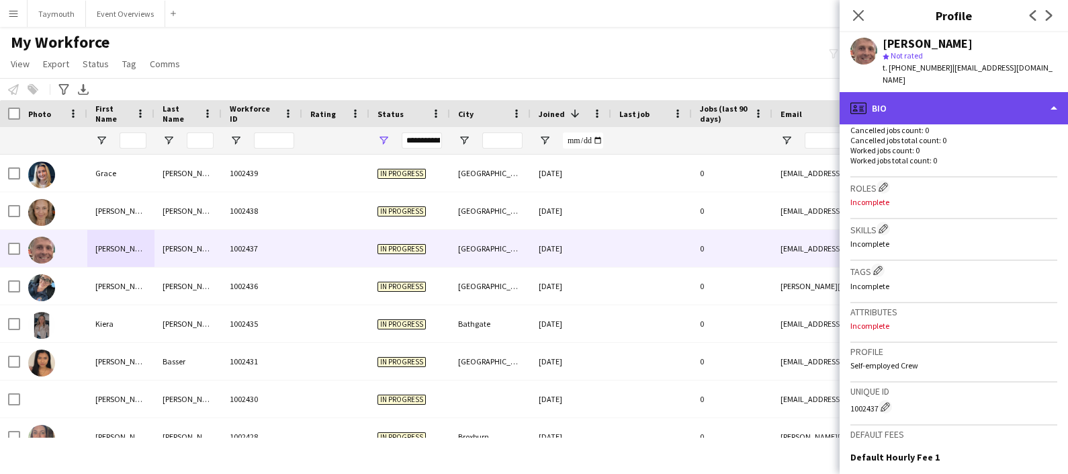
click at [942, 99] on div "profile Bio" at bounding box center [954, 108] width 228 height 32
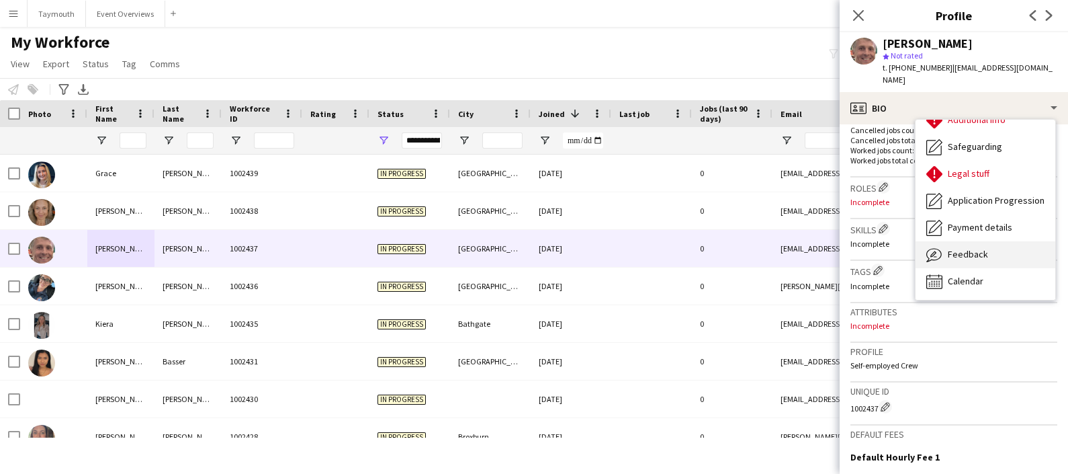
click at [1001, 243] on div "Feedback Feedback" at bounding box center [986, 254] width 140 height 27
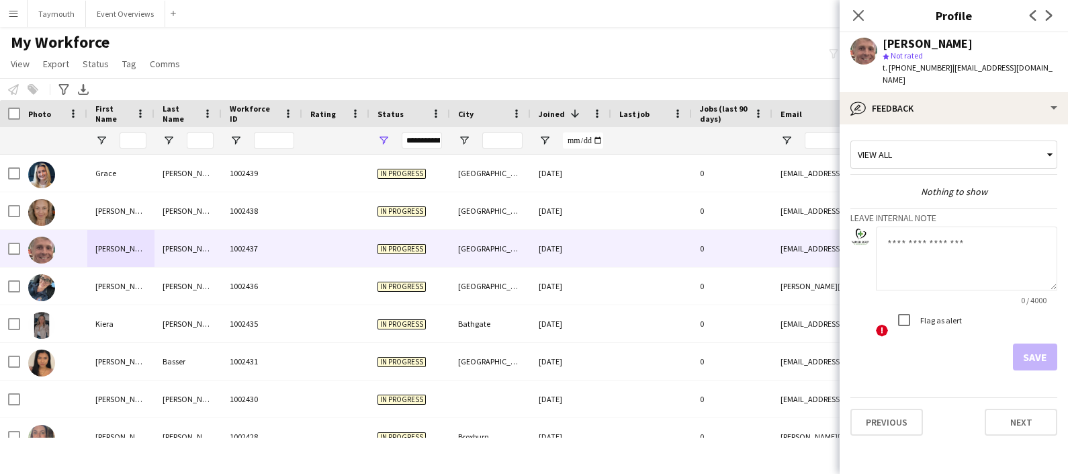
click at [952, 235] on textarea at bounding box center [966, 258] width 181 height 64
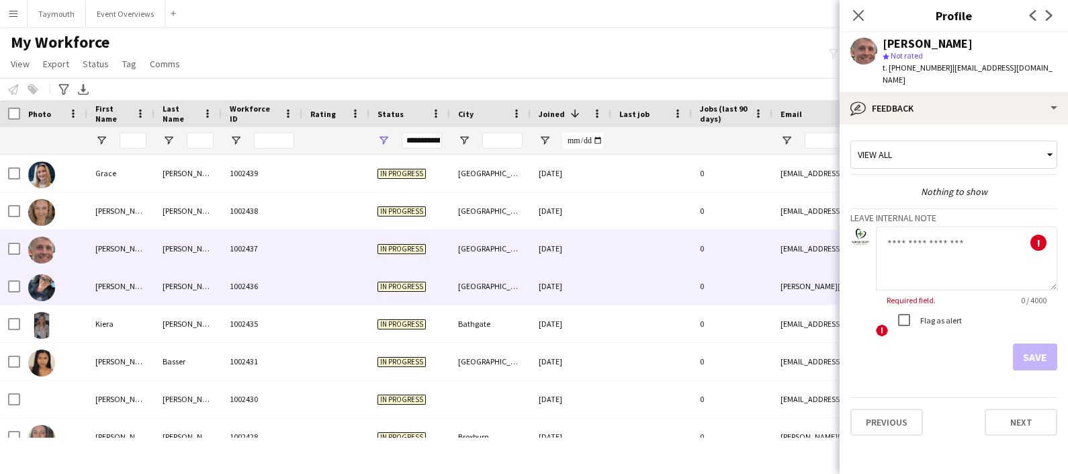
click at [277, 291] on div "1002436" at bounding box center [262, 285] width 81 height 37
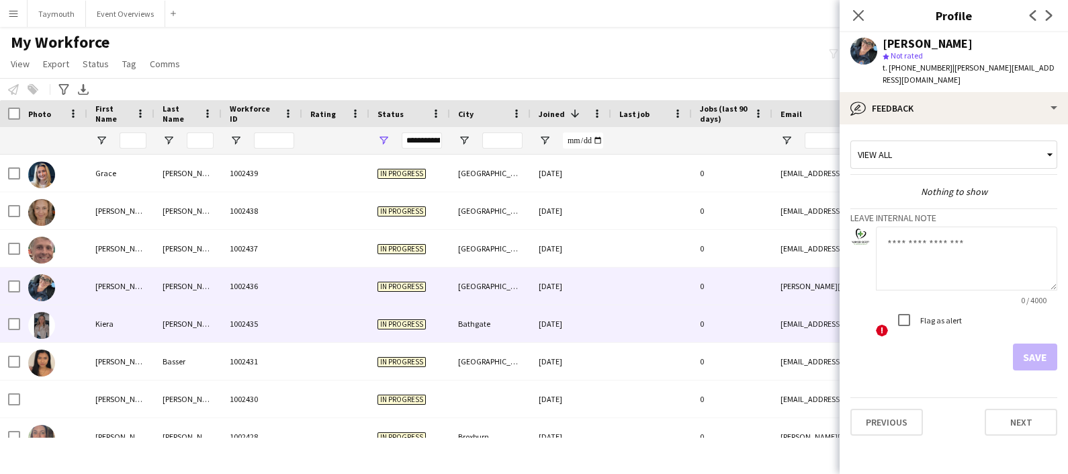
click at [230, 321] on div "1002435" at bounding box center [262, 323] width 81 height 37
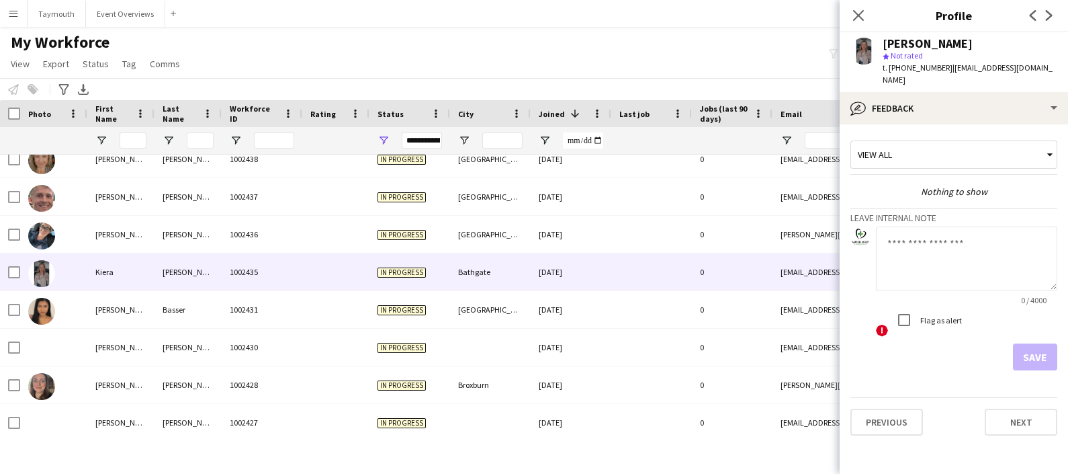
click at [982, 124] on app-crew-profile-feedback-tab "View all Nothing to show Leave internal note 0 / 4000 ! Flag as alert Save Prev…" at bounding box center [954, 298] width 228 height 349
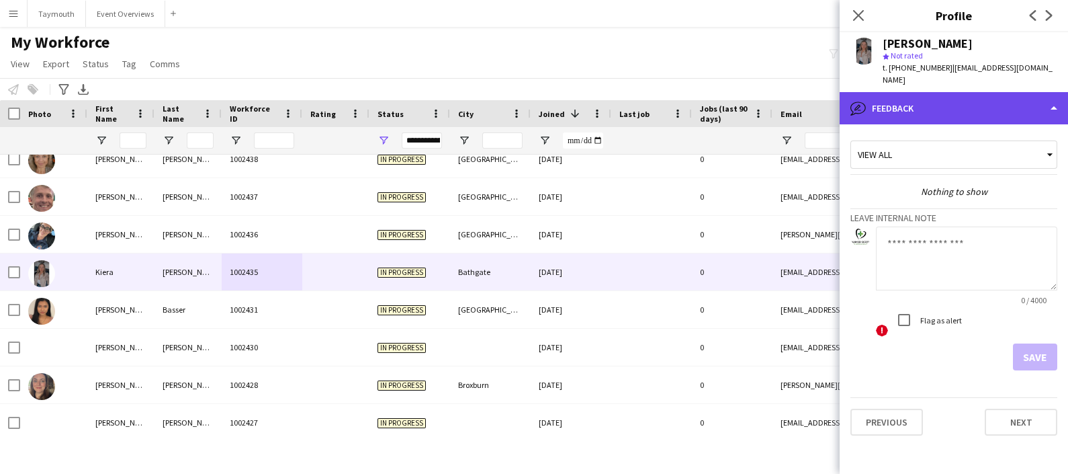
click at [982, 105] on div "bubble-pencil Feedback" at bounding box center [954, 108] width 228 height 32
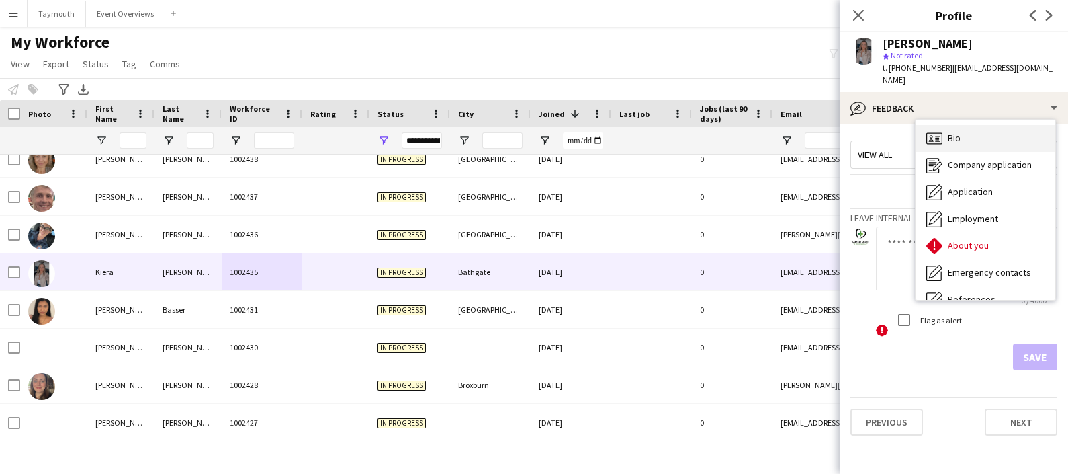
click at [961, 138] on div "Bio Bio" at bounding box center [986, 138] width 140 height 27
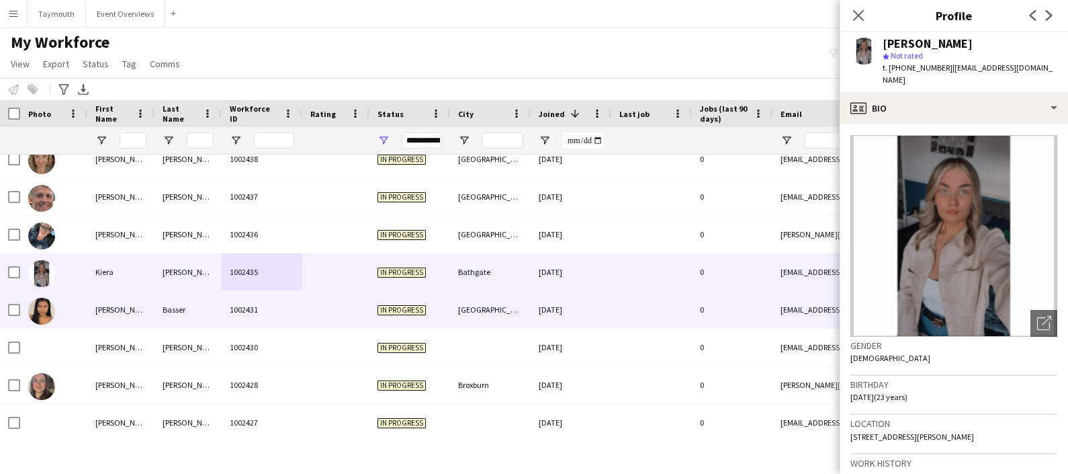
click at [178, 298] on div "Basser" at bounding box center [188, 309] width 67 height 37
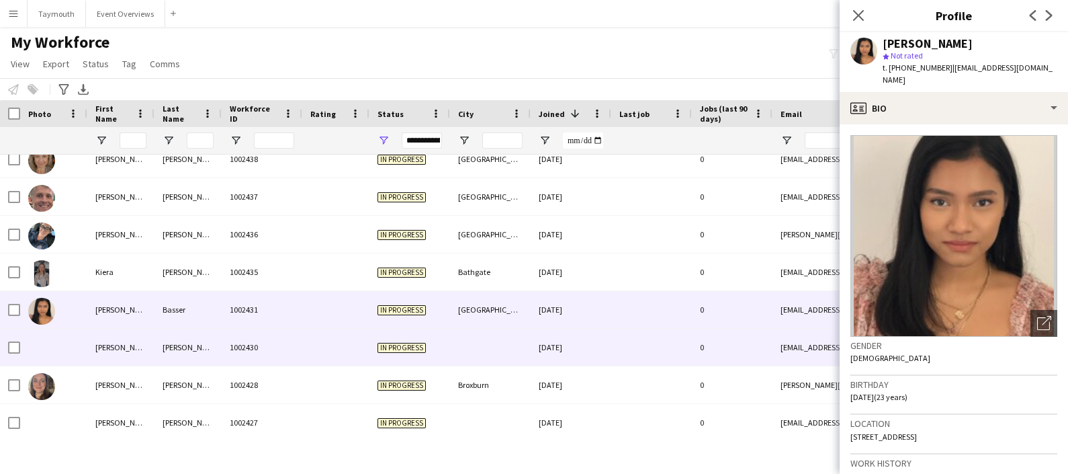
click at [161, 351] on div "[PERSON_NAME]" at bounding box center [188, 347] width 67 height 37
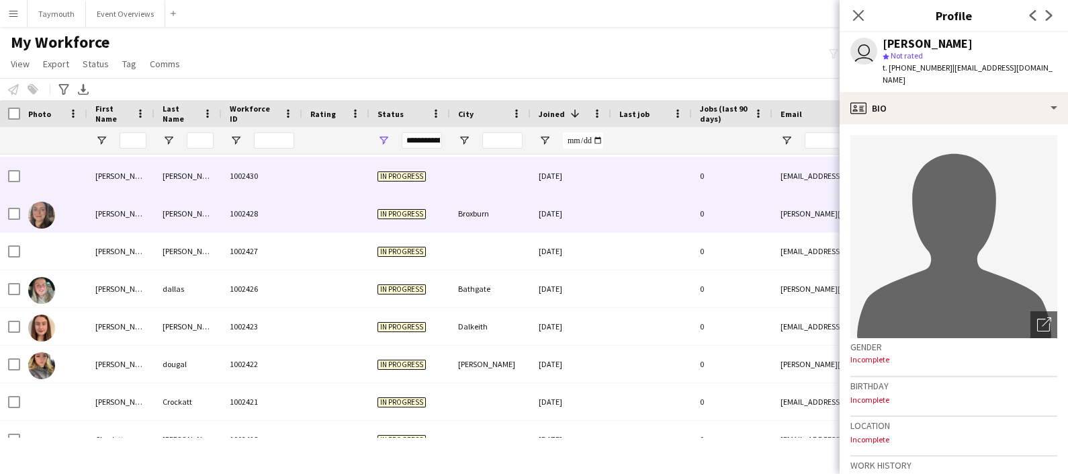
click at [159, 198] on div "[PERSON_NAME]" at bounding box center [188, 213] width 67 height 37
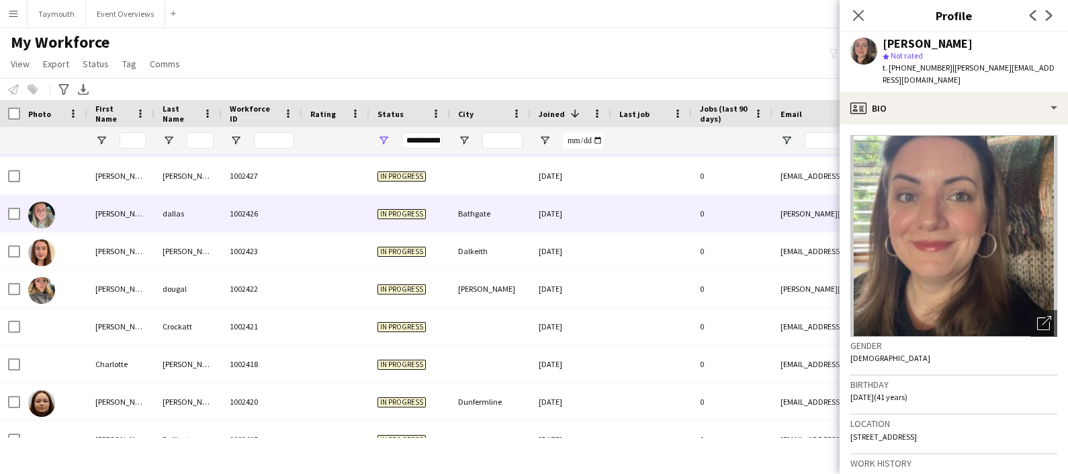
click at [148, 208] on div "[PERSON_NAME]" at bounding box center [120, 213] width 67 height 37
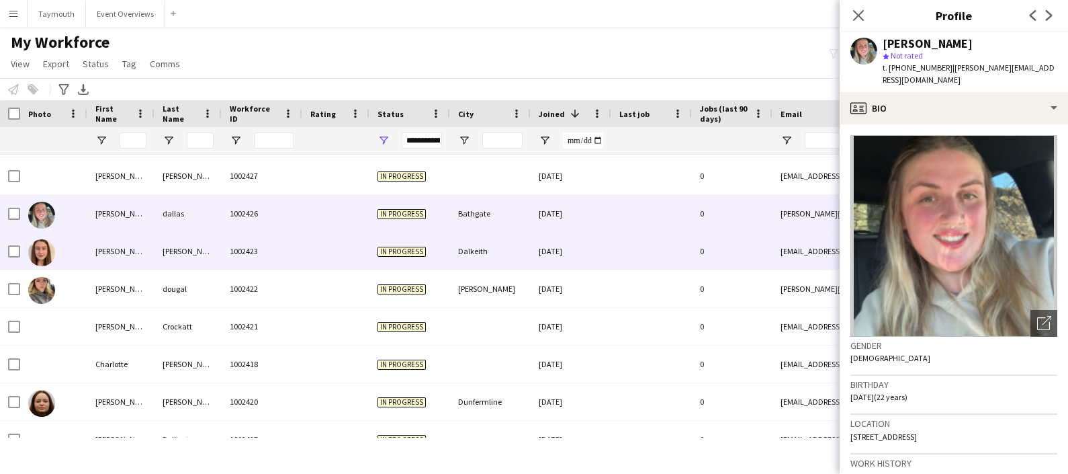
click at [155, 247] on div "[PERSON_NAME]" at bounding box center [188, 250] width 67 height 37
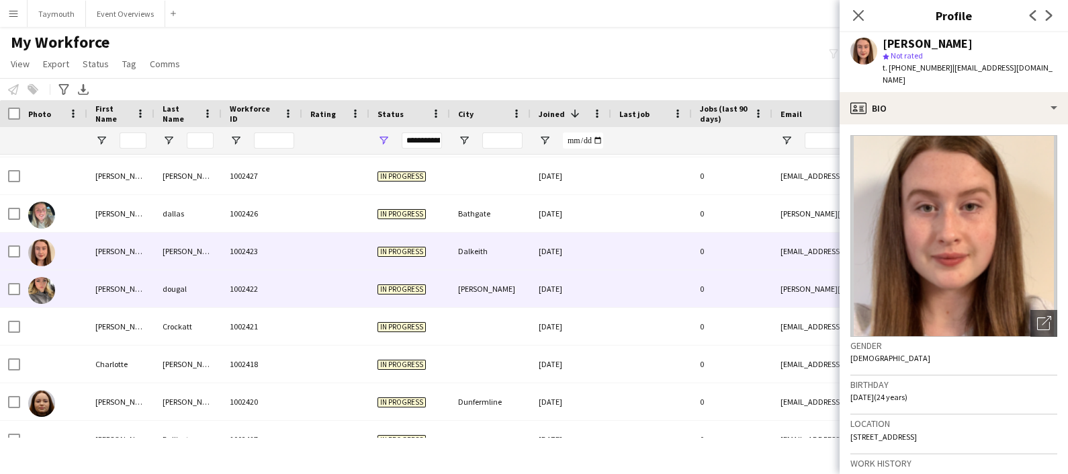
click at [155, 273] on div "dougal" at bounding box center [188, 288] width 67 height 37
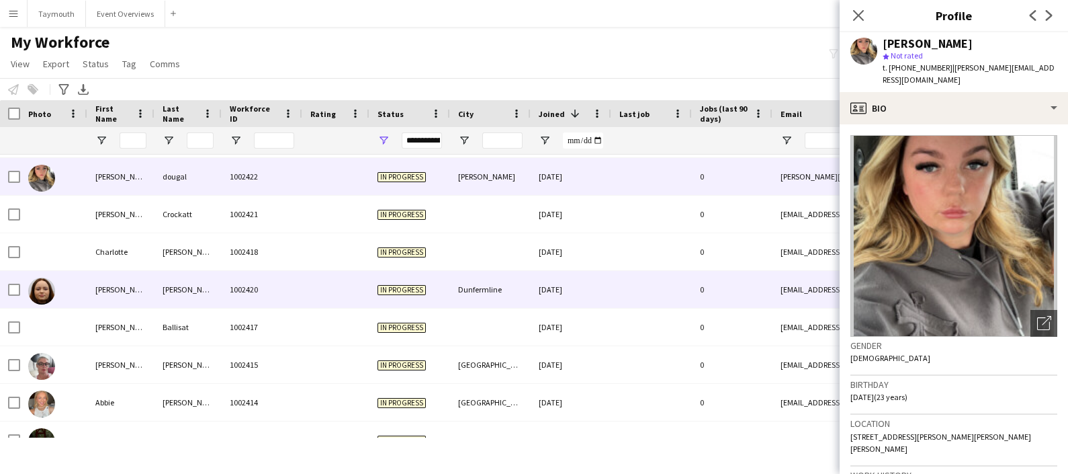
click at [141, 300] on div "[PERSON_NAME]" at bounding box center [120, 289] width 67 height 37
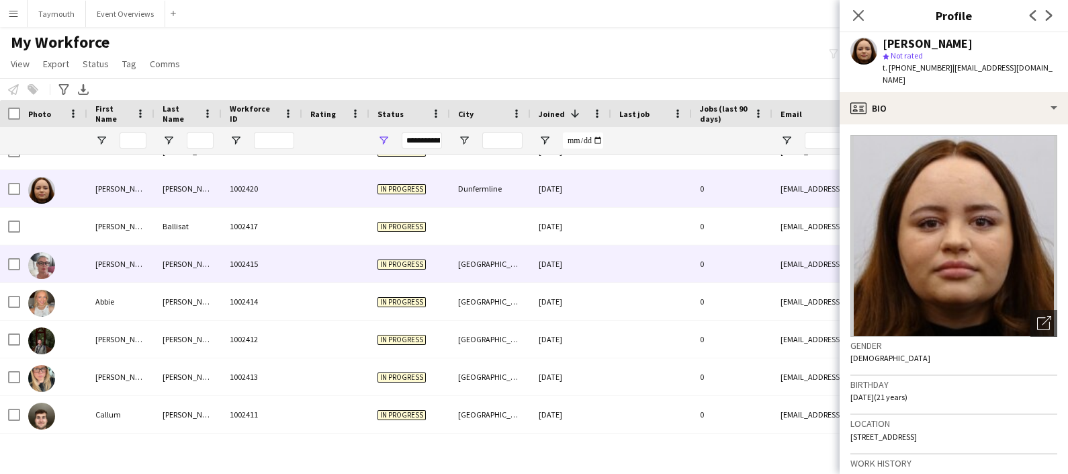
click at [147, 262] on div "[PERSON_NAME]" at bounding box center [120, 263] width 67 height 37
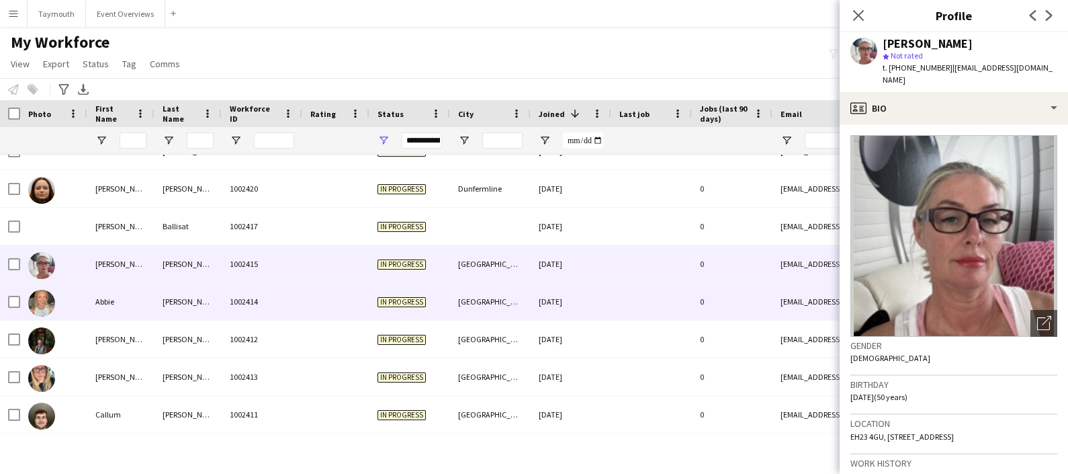
click at [148, 298] on div "Abbie" at bounding box center [120, 301] width 67 height 37
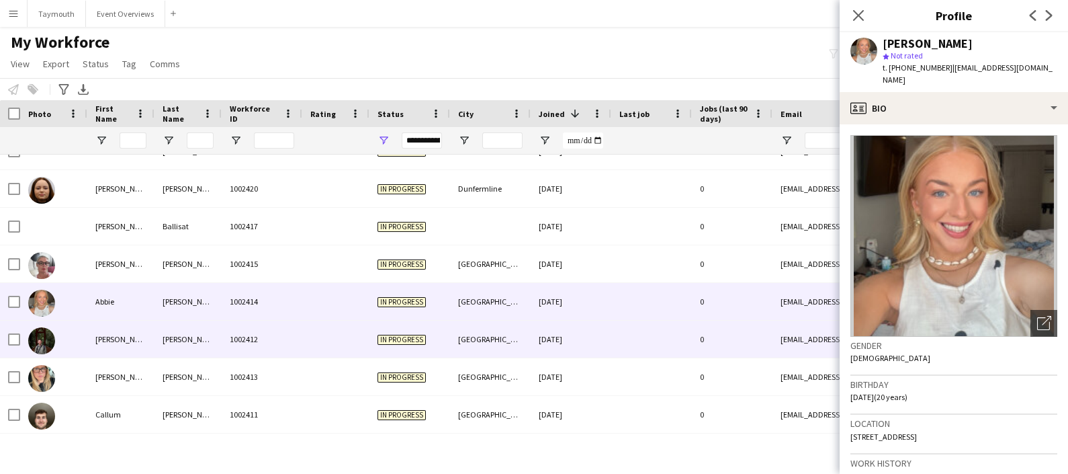
click at [155, 325] on div "[PERSON_NAME]" at bounding box center [188, 339] width 67 height 37
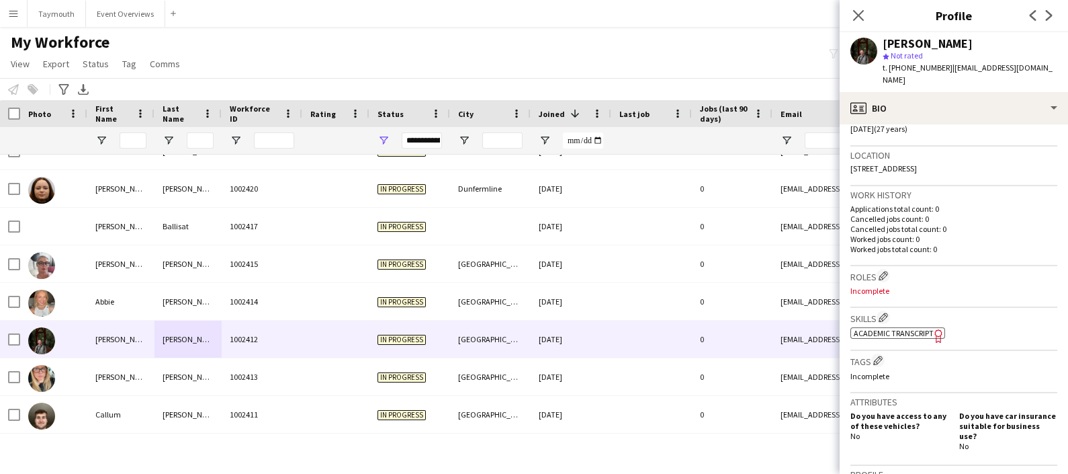
click at [923, 328] on span "Academic Transcript" at bounding box center [894, 333] width 80 height 10
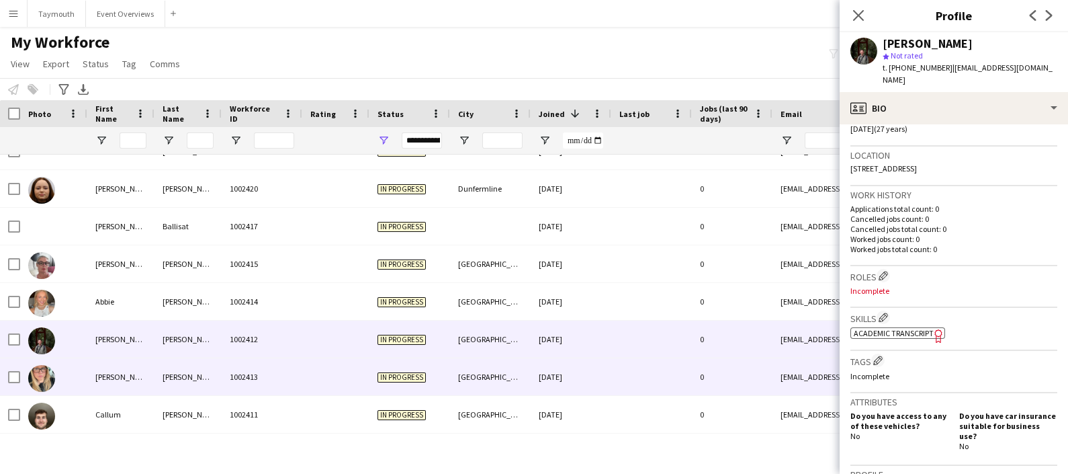
click at [149, 366] on div "[PERSON_NAME]" at bounding box center [120, 376] width 67 height 37
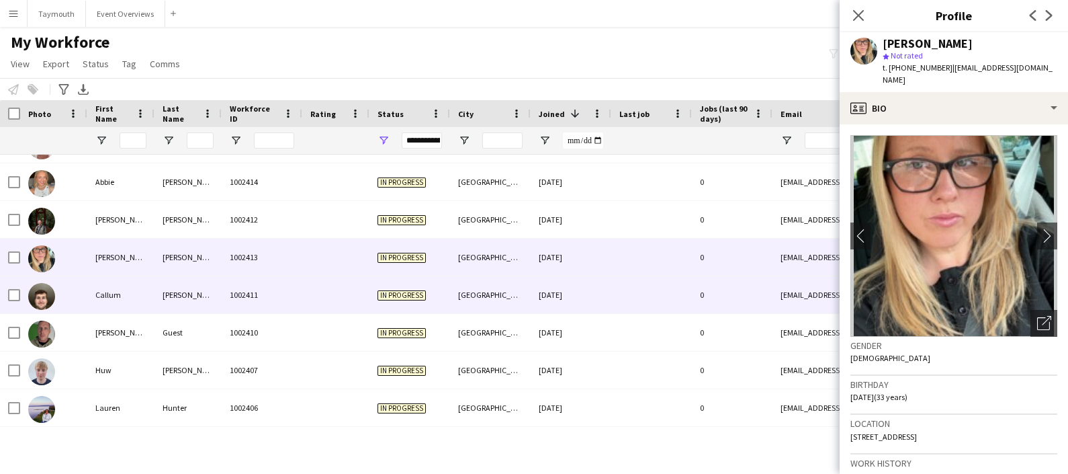
click at [161, 294] on div "[PERSON_NAME]" at bounding box center [188, 294] width 67 height 37
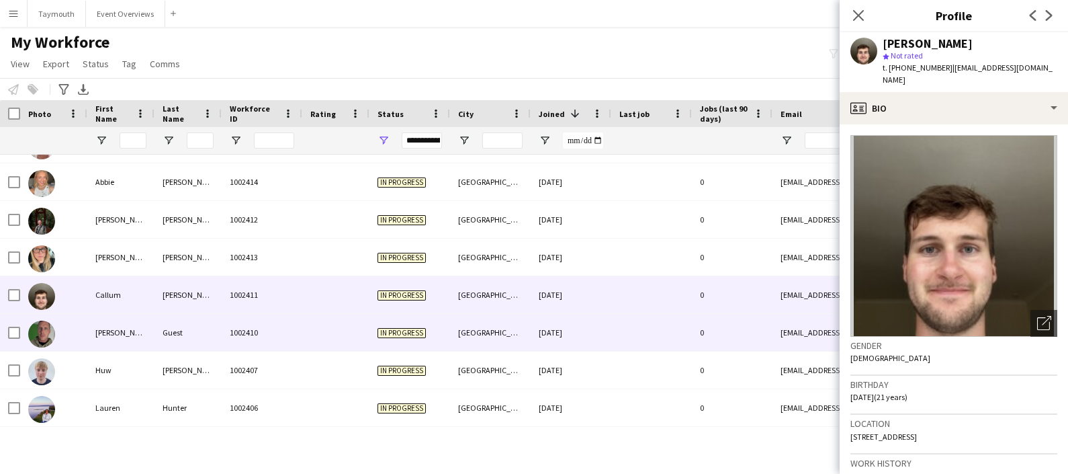
click at [162, 321] on div "Guest" at bounding box center [188, 332] width 67 height 37
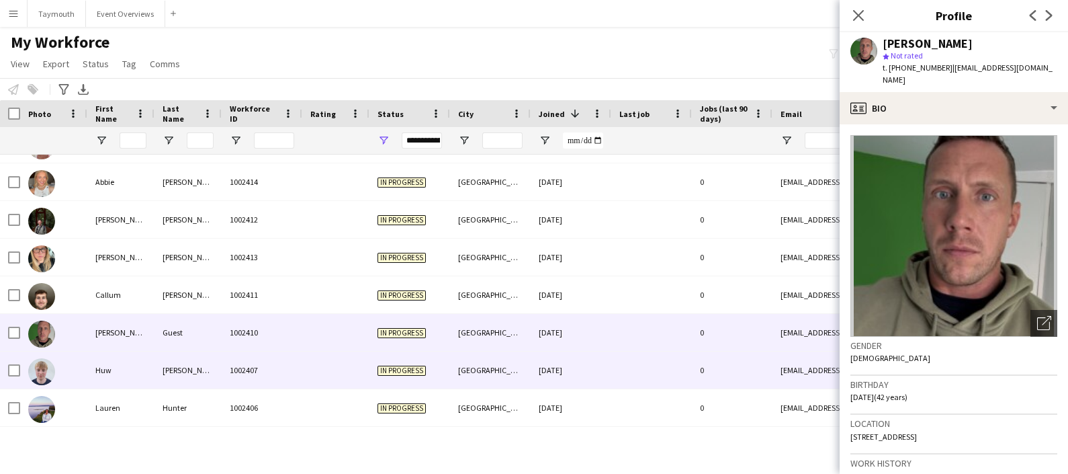
click at [161, 363] on div "[PERSON_NAME]" at bounding box center [188, 369] width 67 height 37
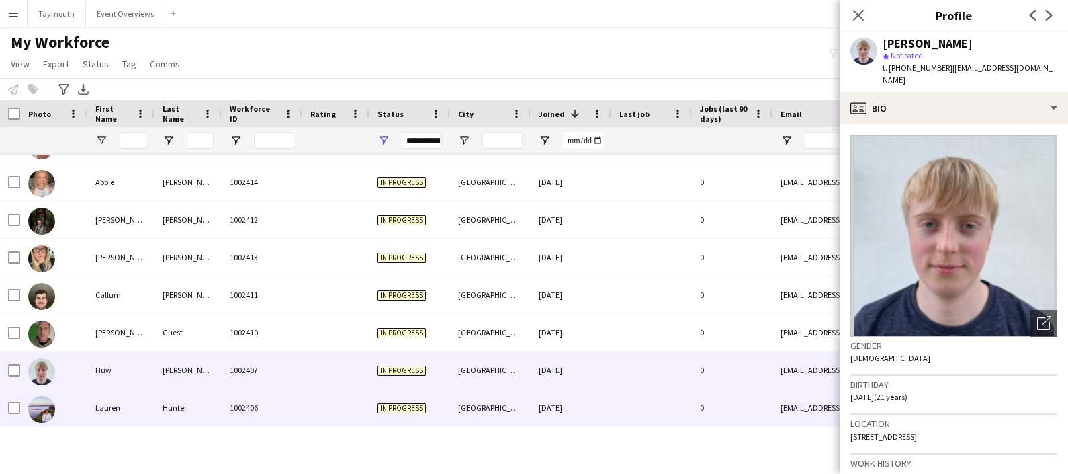
click at [161, 397] on div "Hunter" at bounding box center [188, 407] width 67 height 37
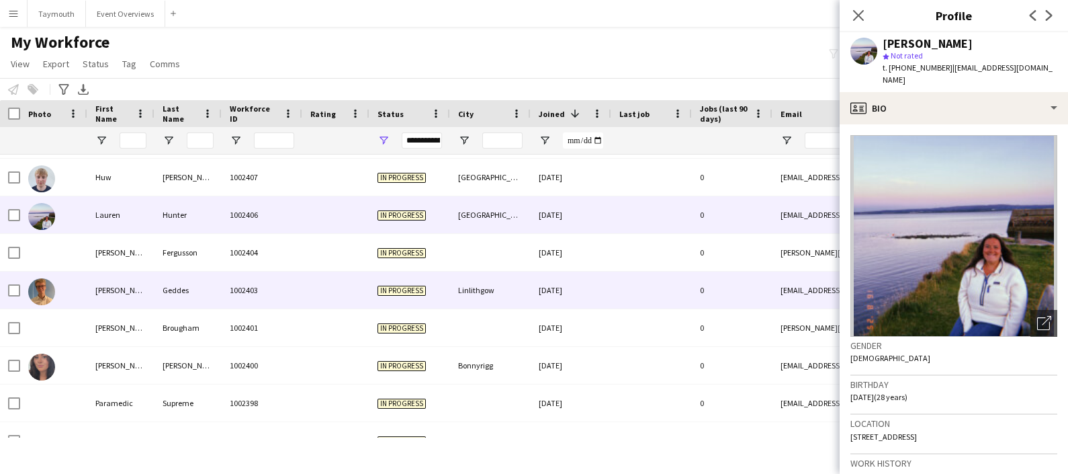
click at [152, 293] on div "[PERSON_NAME]" at bounding box center [120, 289] width 67 height 37
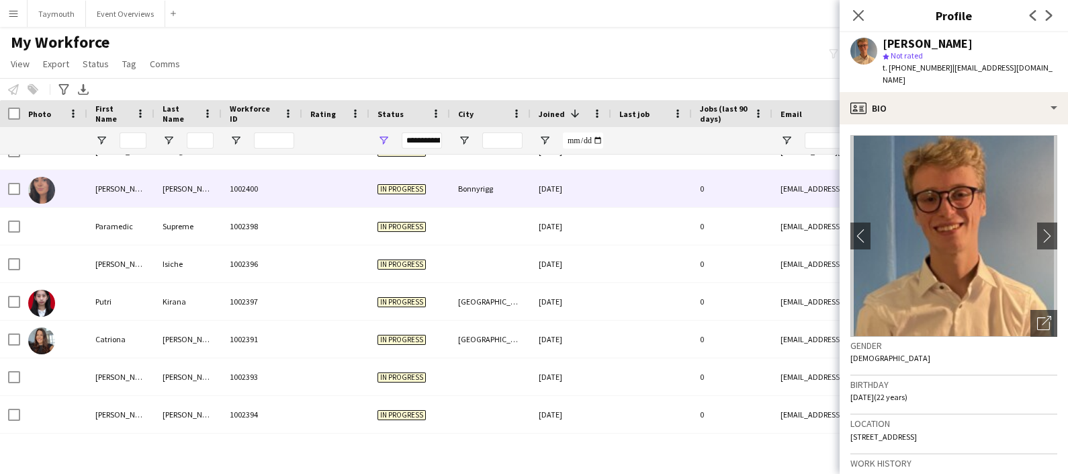
click at [165, 190] on div "[PERSON_NAME]" at bounding box center [188, 188] width 67 height 37
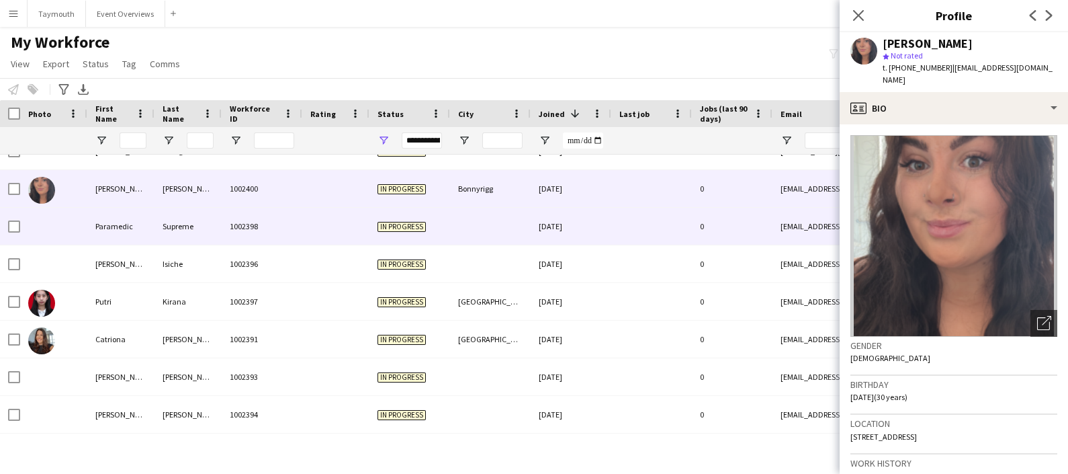
click at [165, 230] on div "Supreme" at bounding box center [188, 226] width 67 height 37
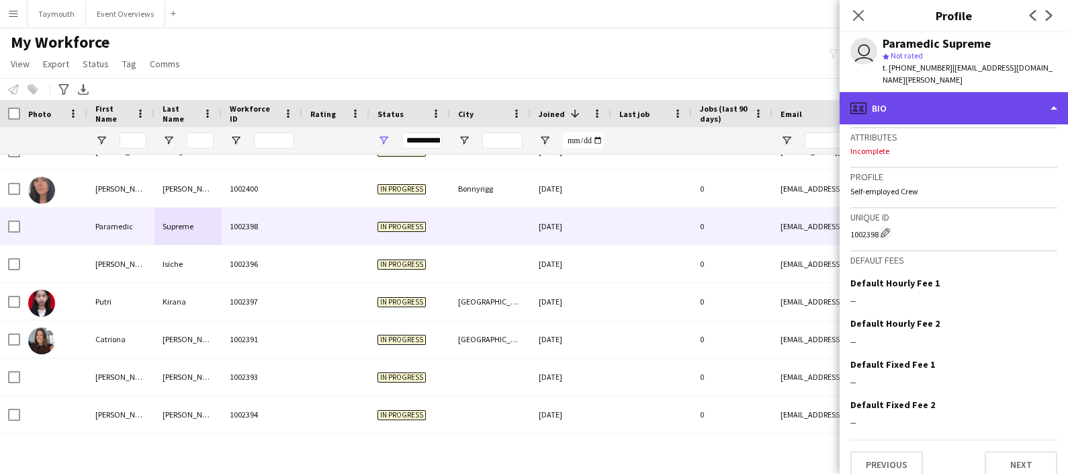
click at [960, 92] on div "profile Bio" at bounding box center [954, 108] width 228 height 32
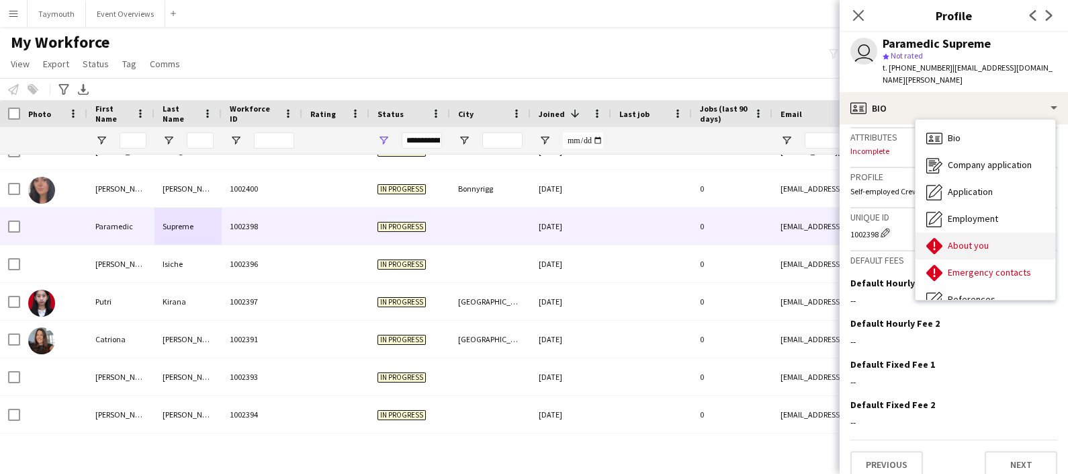
click at [990, 232] on div "About you About you" at bounding box center [986, 245] width 140 height 27
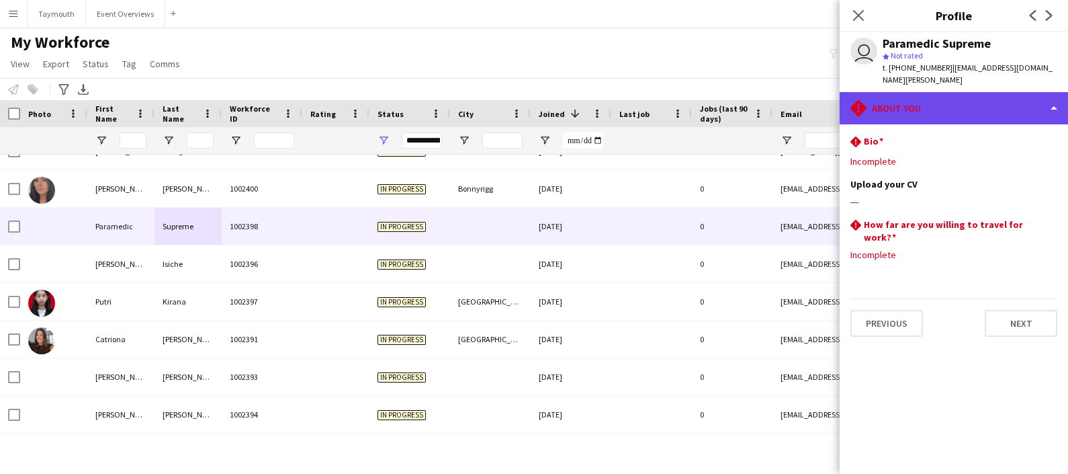
click at [942, 92] on div "rhombus-alert About you" at bounding box center [954, 108] width 228 height 32
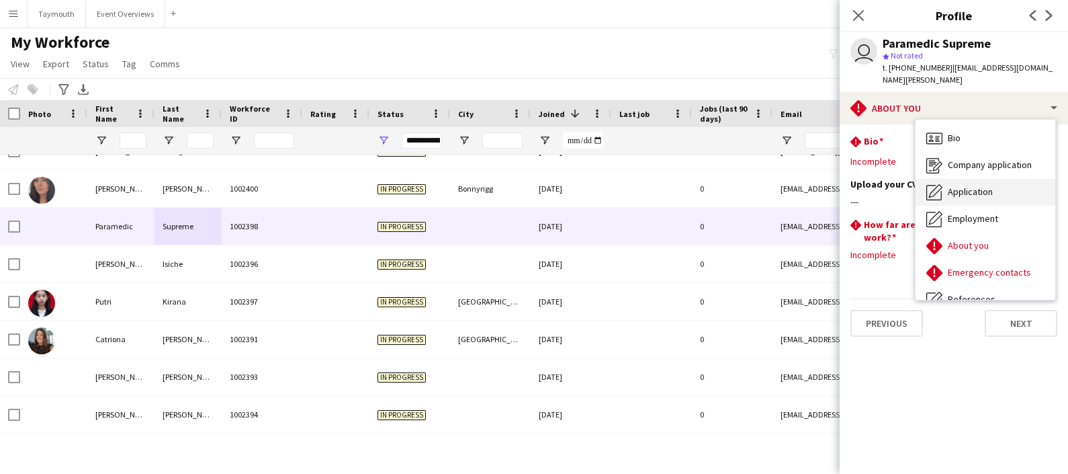
click at [959, 185] on span "Application" at bounding box center [970, 191] width 45 height 12
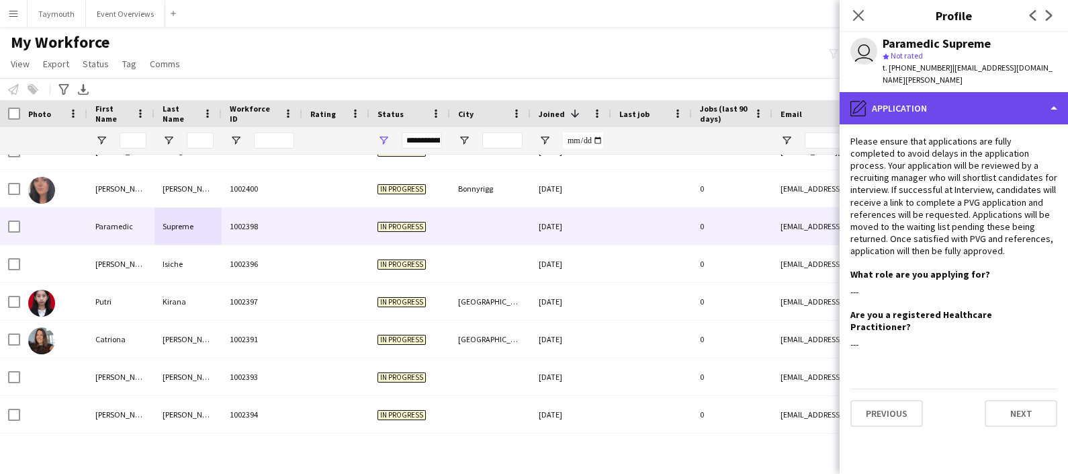
click at [950, 108] on div "pencil4 Application" at bounding box center [954, 108] width 228 height 32
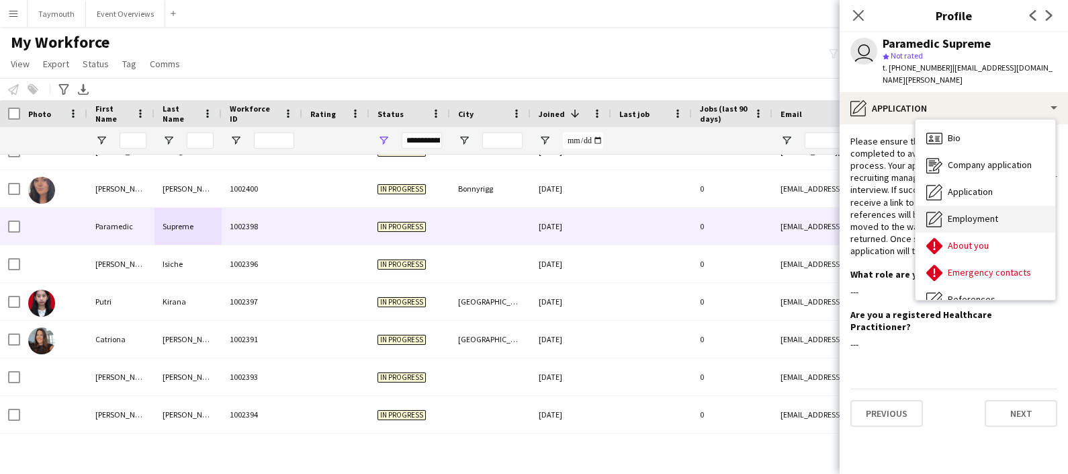
click at [955, 213] on div "Employment Employment" at bounding box center [986, 219] width 140 height 27
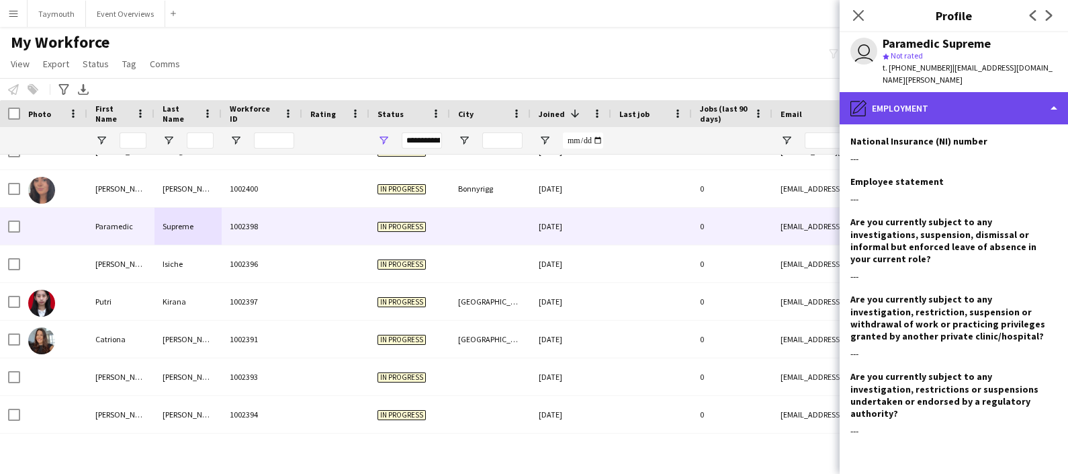
click at [943, 92] on div "pencil4 Employment" at bounding box center [954, 108] width 228 height 32
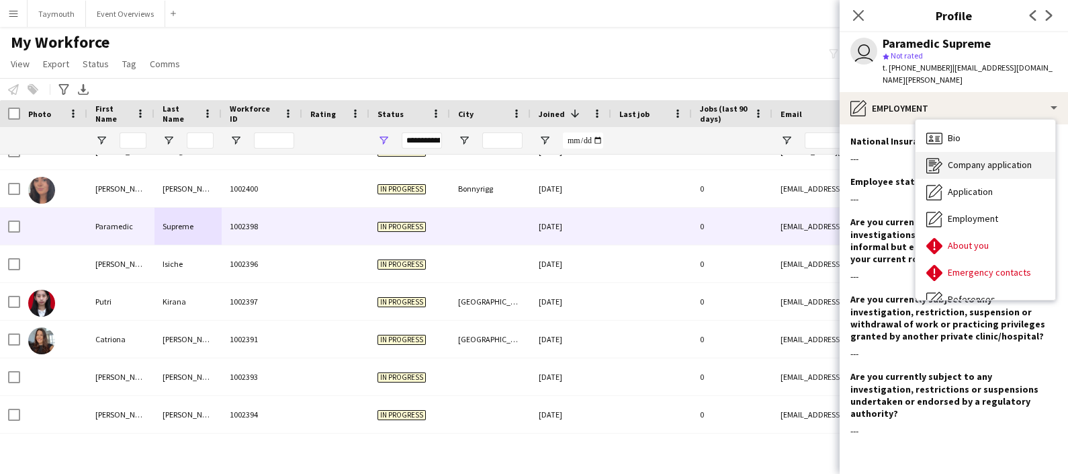
click at [951, 152] on div "Company application Company application" at bounding box center [986, 165] width 140 height 27
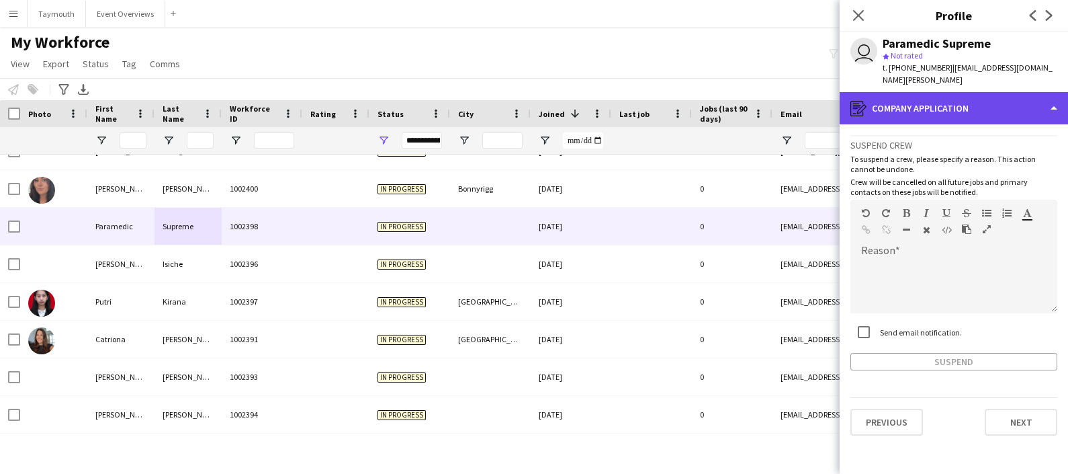
click at [939, 107] on div "register Company application" at bounding box center [954, 108] width 228 height 32
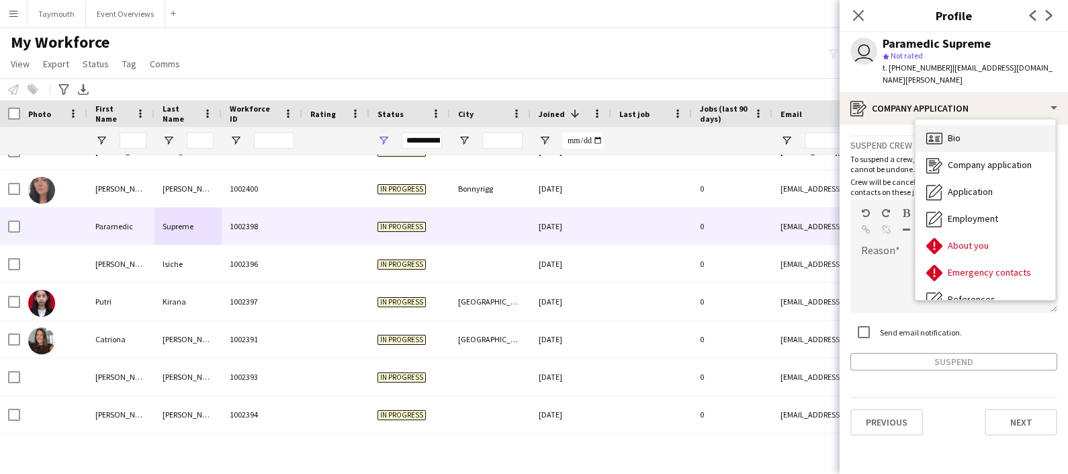
click at [941, 130] on icon "Bio" at bounding box center [935, 138] width 16 height 16
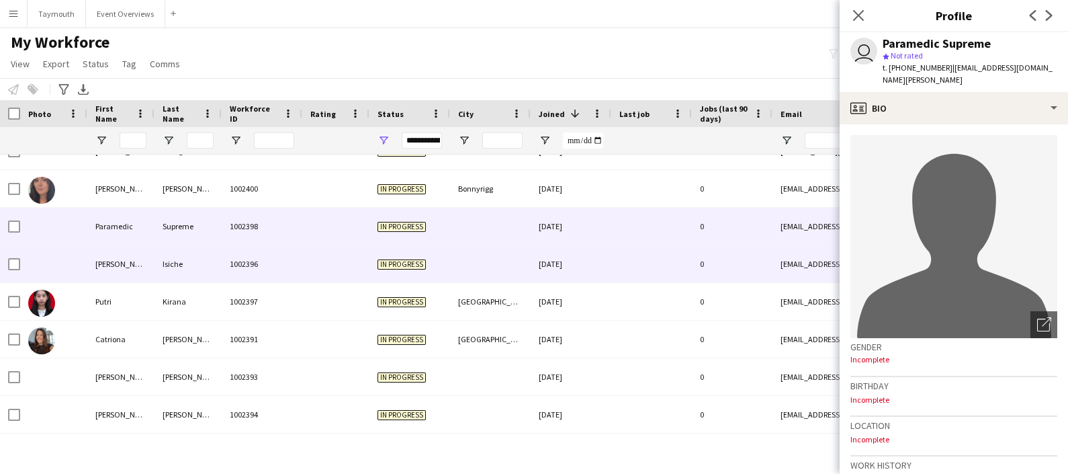
click at [240, 262] on div "1002396" at bounding box center [262, 263] width 81 height 37
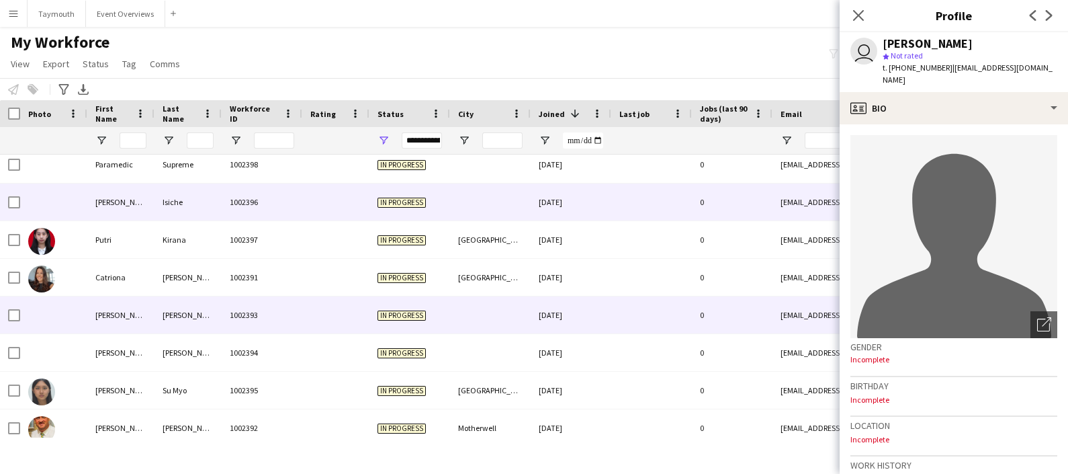
scroll to position [1063, 0]
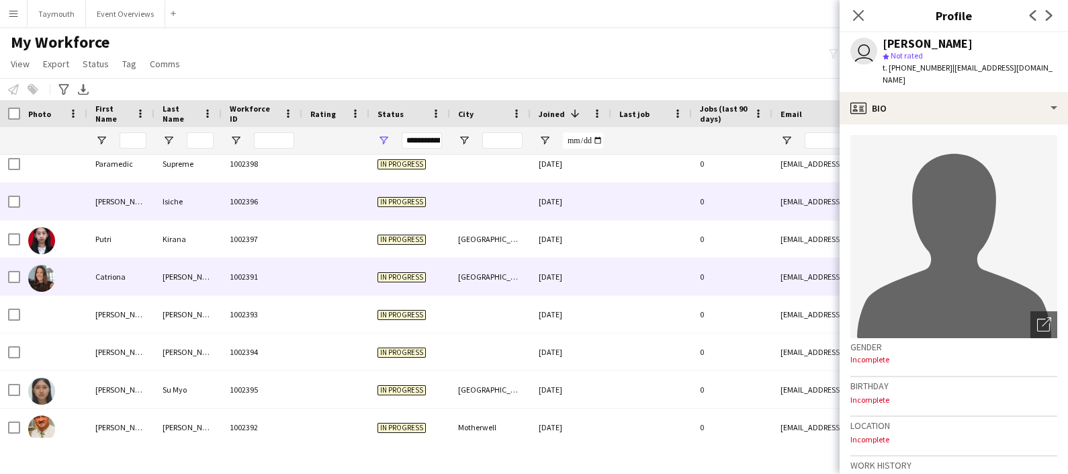
click at [202, 282] on div "[PERSON_NAME]" at bounding box center [188, 276] width 67 height 37
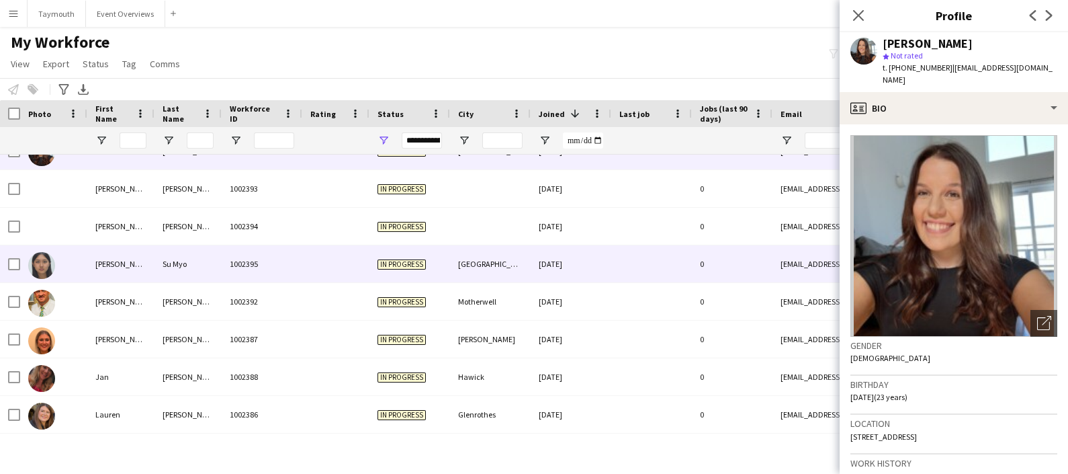
click at [205, 262] on div "Su Myo" at bounding box center [188, 263] width 67 height 37
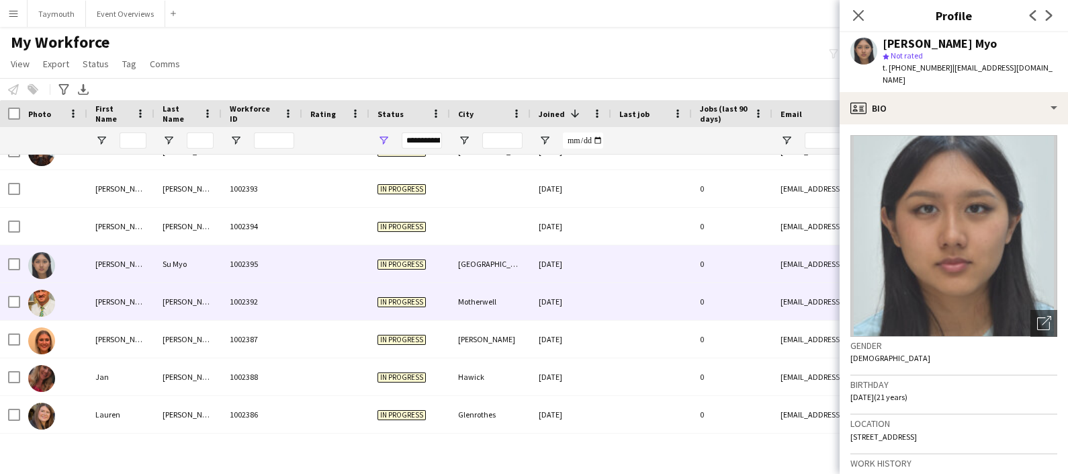
click at [194, 292] on div "[PERSON_NAME]" at bounding box center [188, 301] width 67 height 37
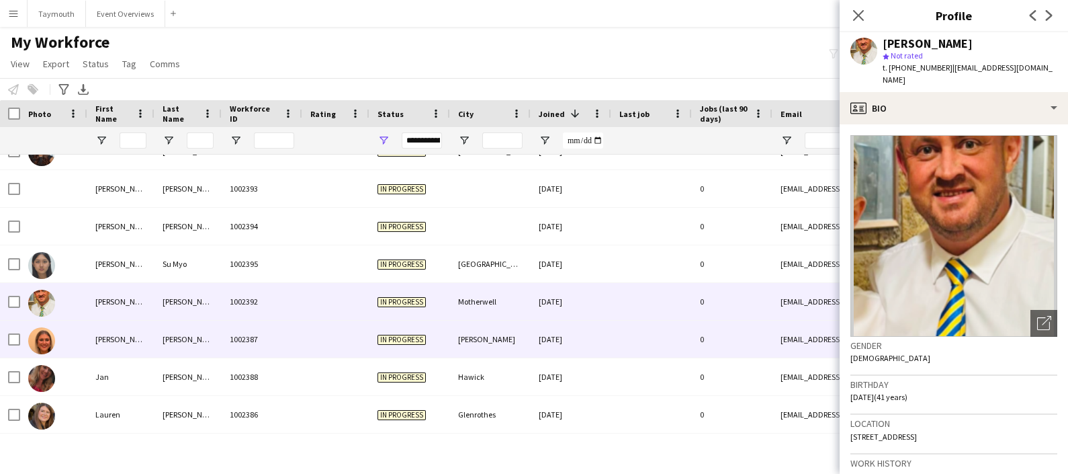
click at [192, 323] on div "[PERSON_NAME]" at bounding box center [188, 339] width 67 height 37
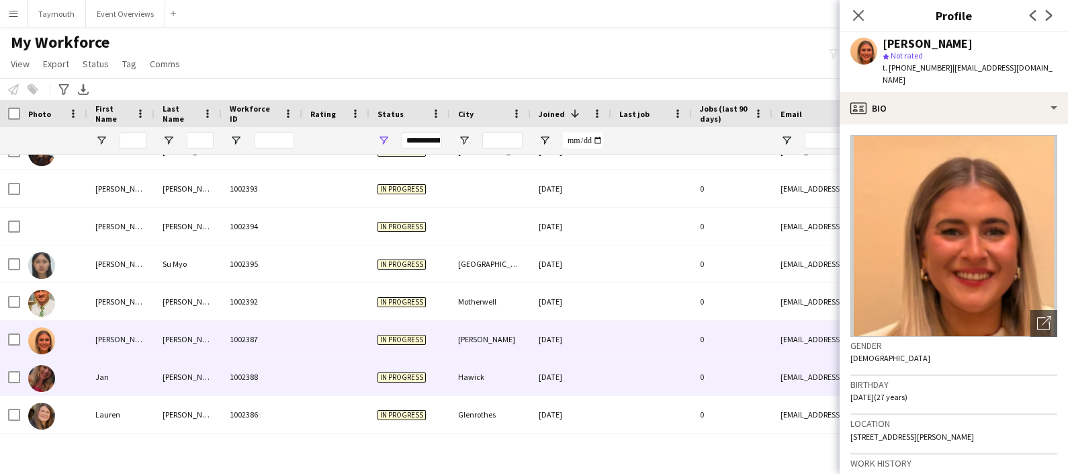
click at [184, 390] on div "[PERSON_NAME]" at bounding box center [188, 376] width 67 height 37
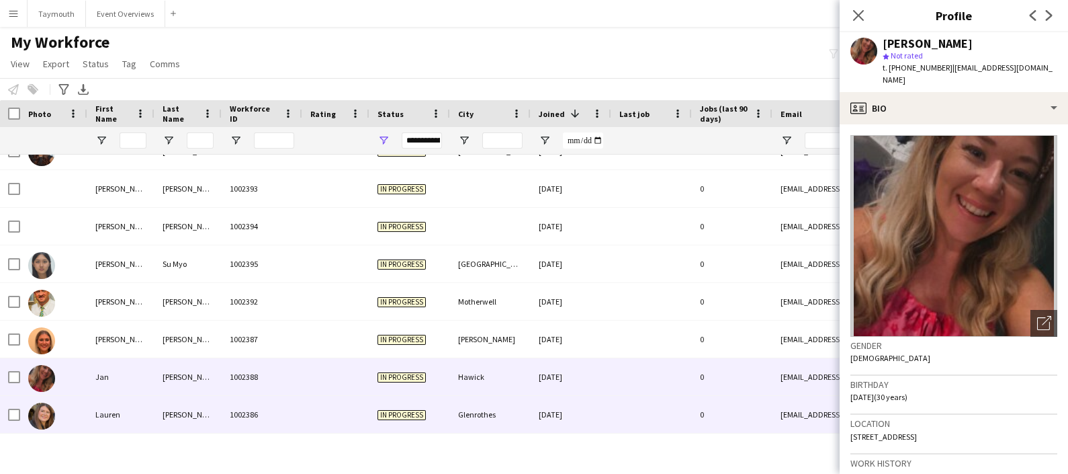
click at [194, 423] on div "[PERSON_NAME]" at bounding box center [188, 414] width 67 height 37
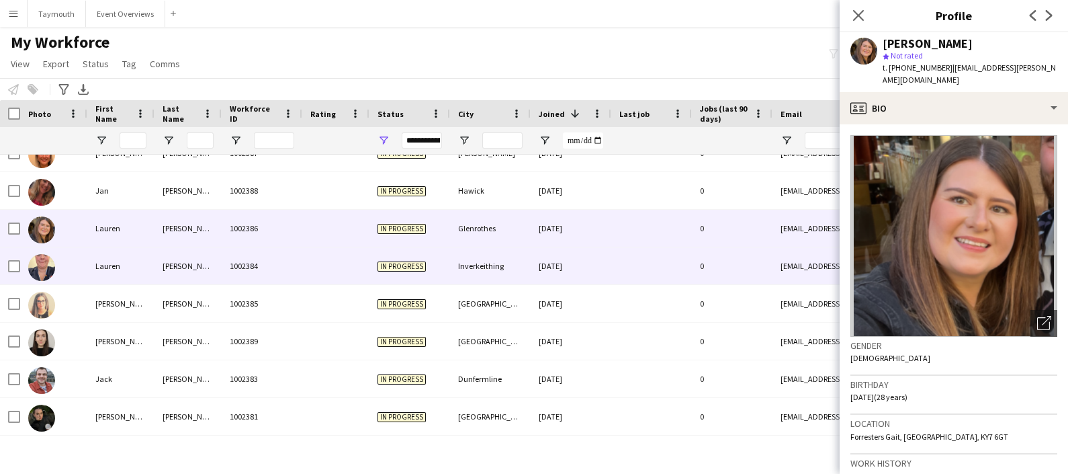
click at [167, 278] on div "[PERSON_NAME]" at bounding box center [188, 265] width 67 height 37
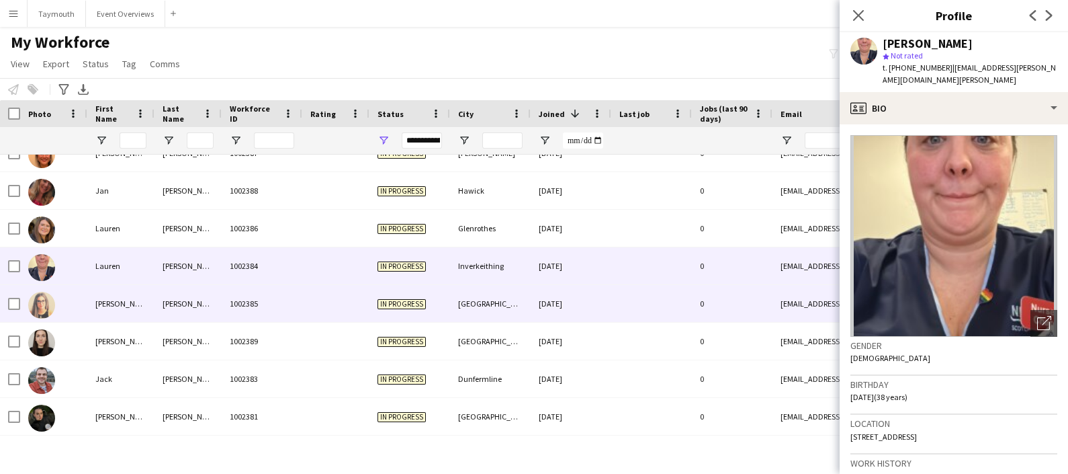
click at [168, 297] on div "[PERSON_NAME]" at bounding box center [188, 303] width 67 height 37
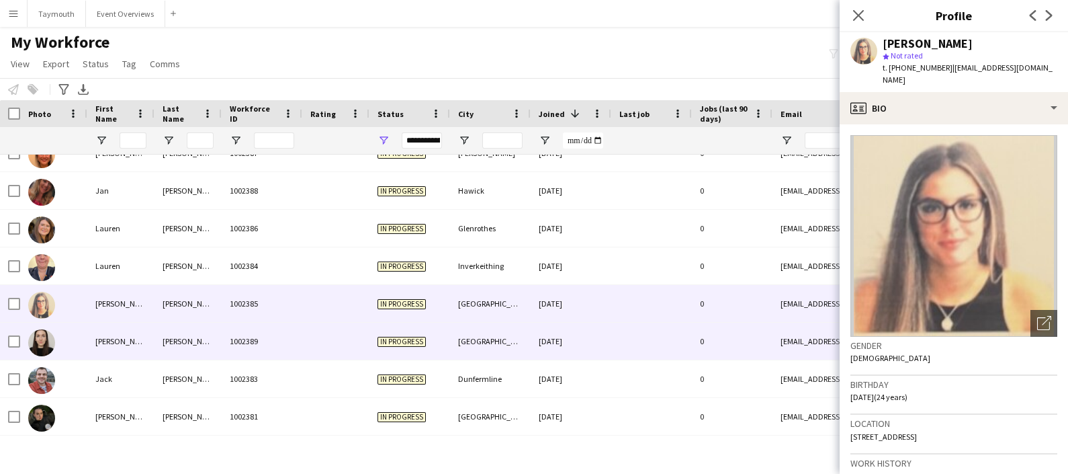
click at [169, 331] on div "[PERSON_NAME]" at bounding box center [188, 341] width 67 height 37
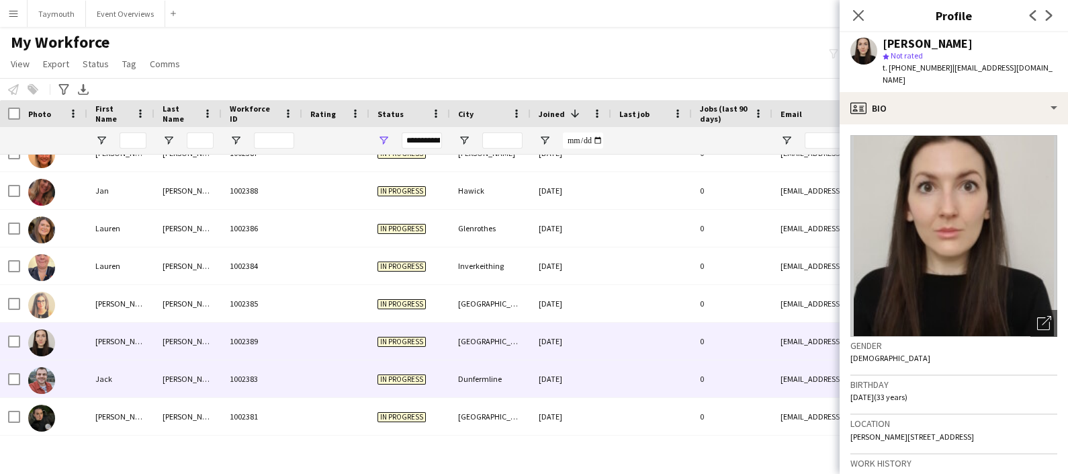
click at [169, 374] on div "[PERSON_NAME]" at bounding box center [188, 378] width 67 height 37
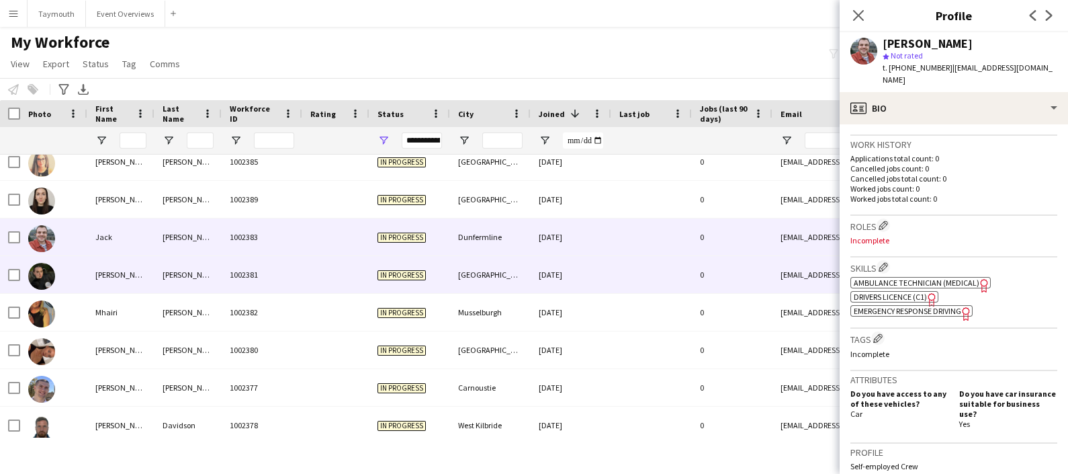
click at [195, 282] on div "[PERSON_NAME]" at bounding box center [188, 274] width 67 height 37
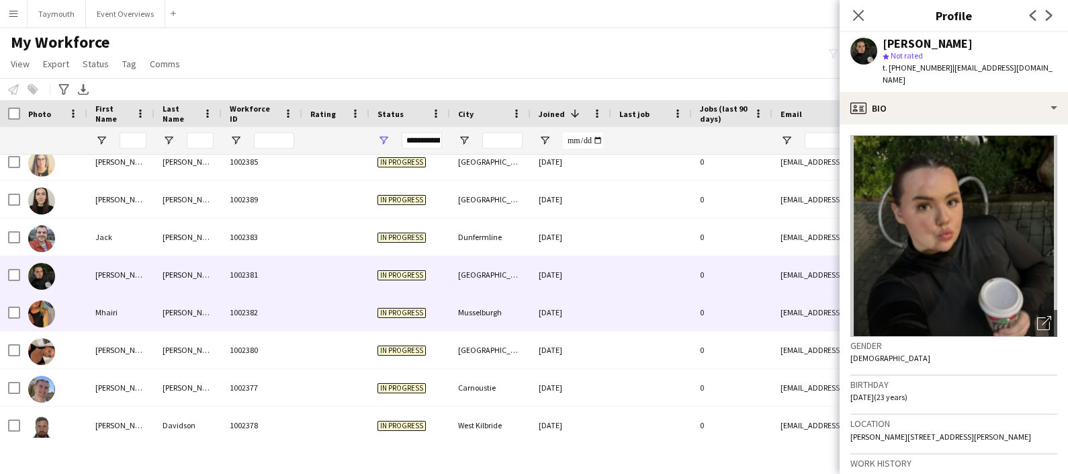
click at [187, 314] on div "[PERSON_NAME]" at bounding box center [188, 312] width 67 height 37
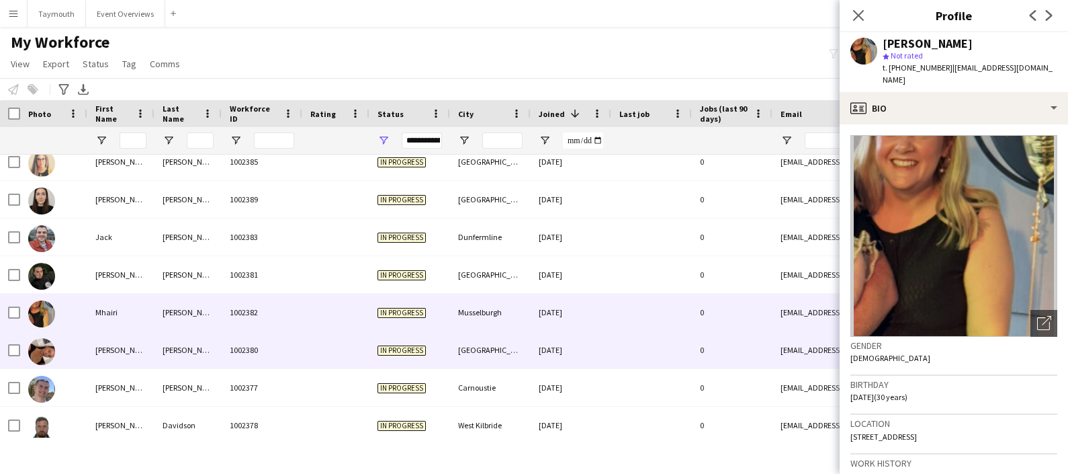
click at [185, 348] on div "[PERSON_NAME]" at bounding box center [188, 349] width 67 height 37
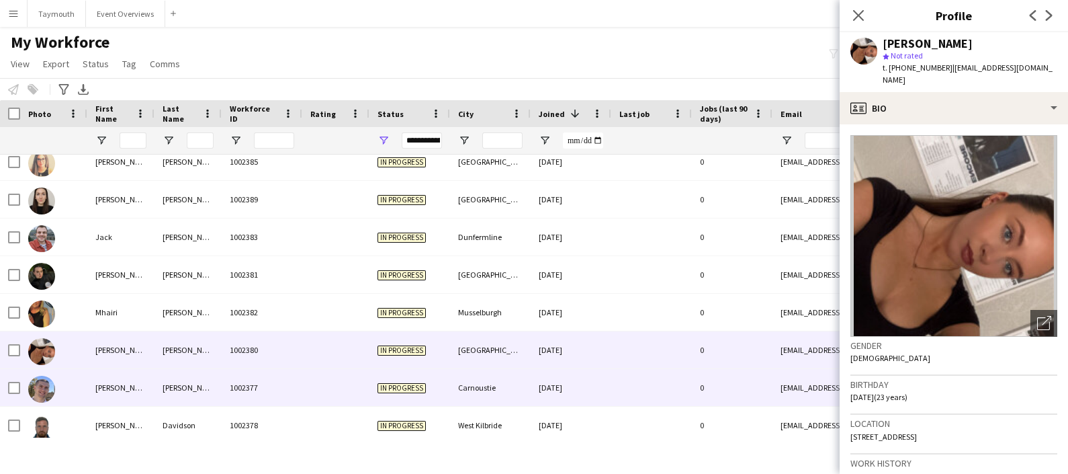
click at [185, 387] on div "[PERSON_NAME]" at bounding box center [188, 387] width 67 height 37
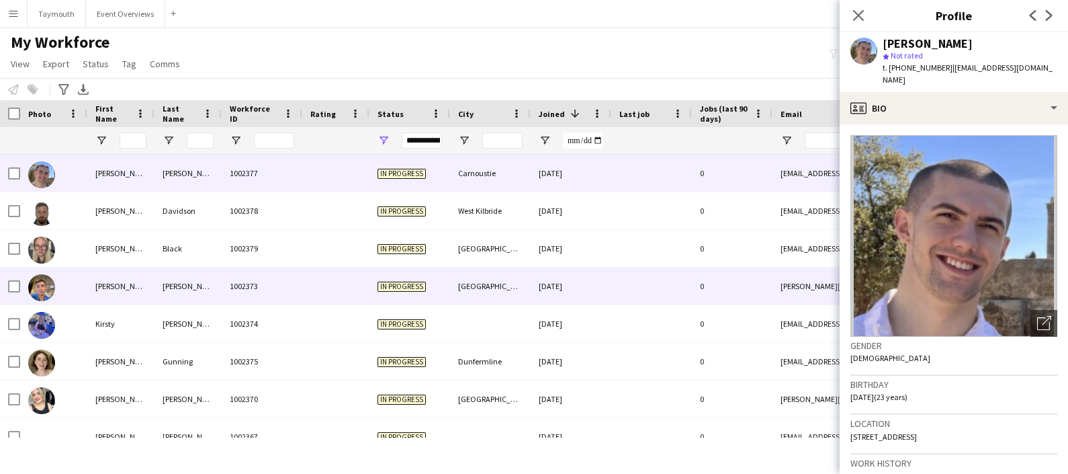
click at [130, 295] on div "[PERSON_NAME]" at bounding box center [120, 285] width 67 height 37
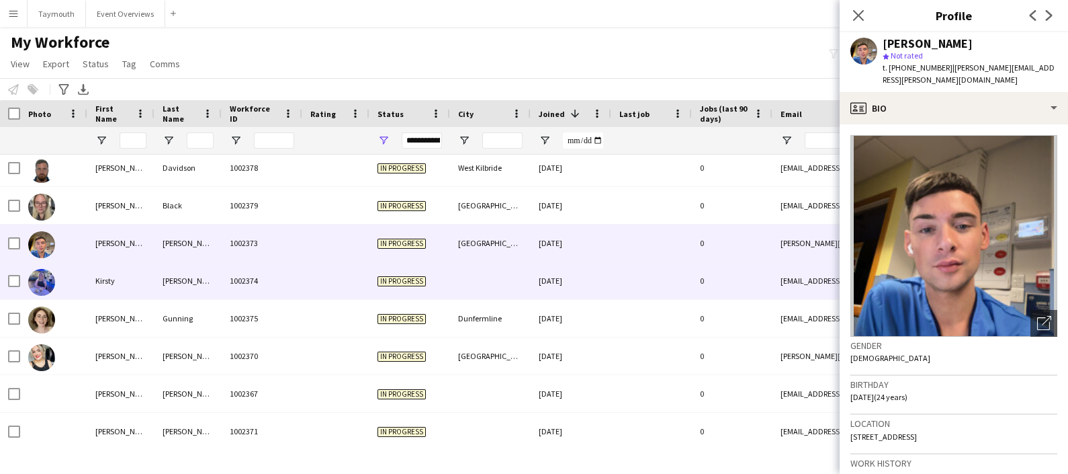
click at [178, 286] on div "[PERSON_NAME]" at bounding box center [188, 280] width 67 height 37
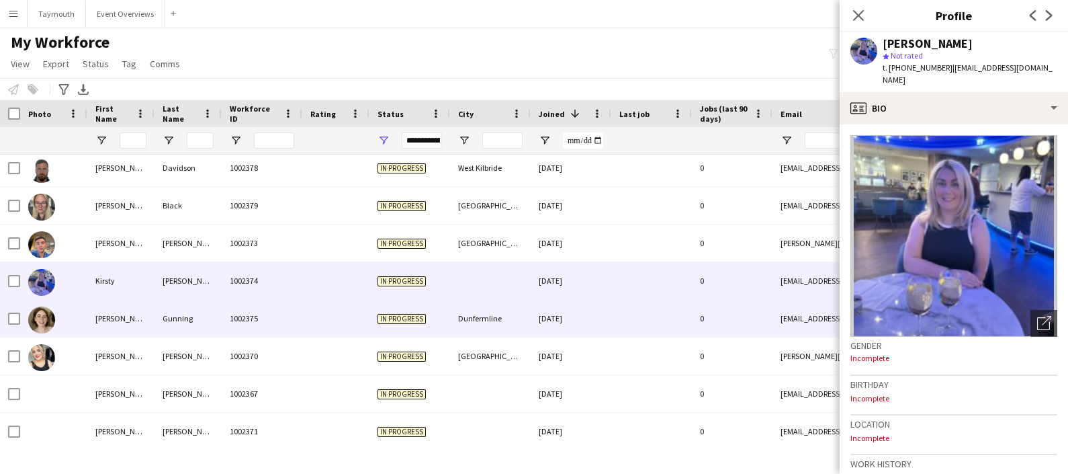
click at [176, 314] on div "Gunning" at bounding box center [188, 318] width 67 height 37
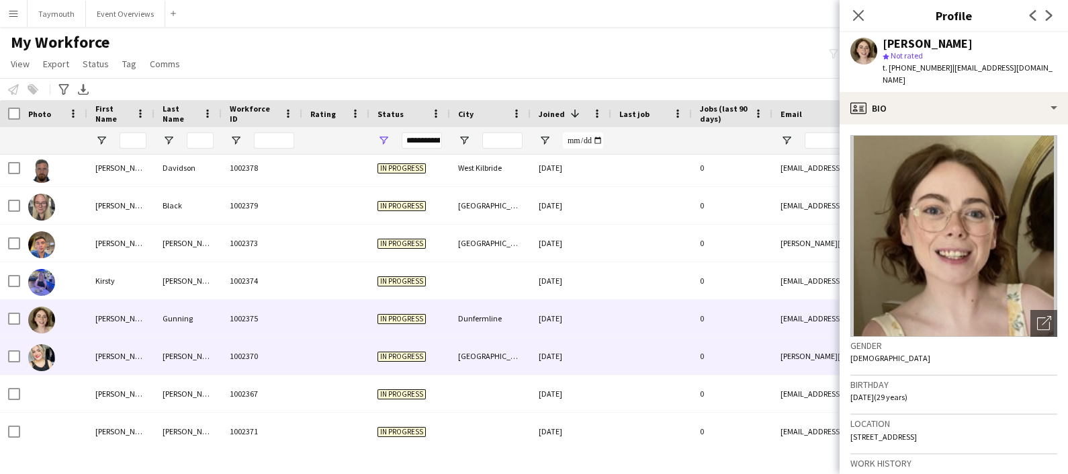
click at [176, 355] on div "[PERSON_NAME]" at bounding box center [188, 355] width 67 height 37
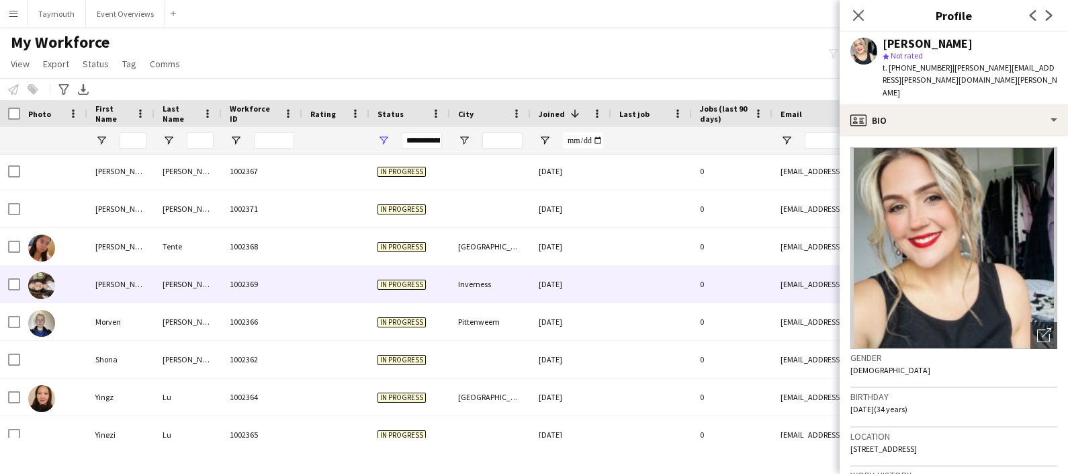
click at [136, 269] on div "[PERSON_NAME]" at bounding box center [120, 283] width 67 height 37
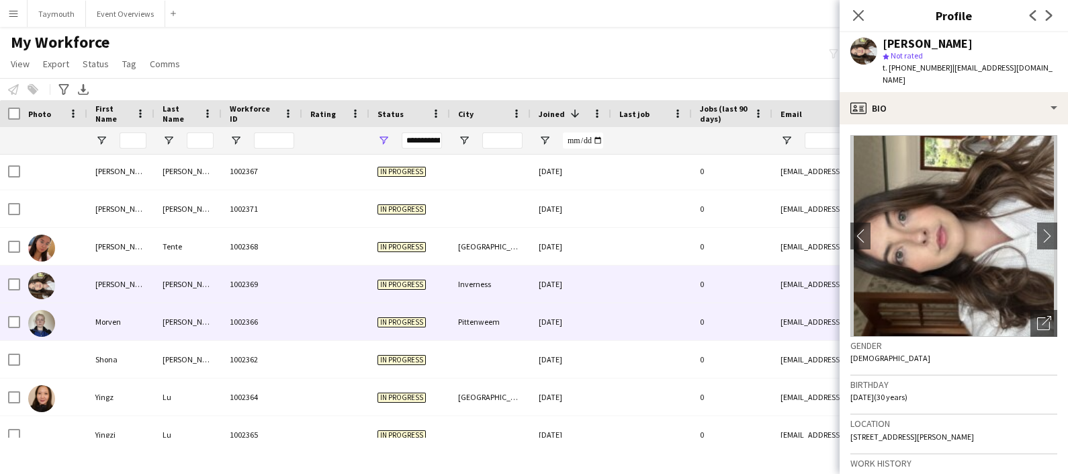
click at [141, 326] on div "Morven" at bounding box center [120, 321] width 67 height 37
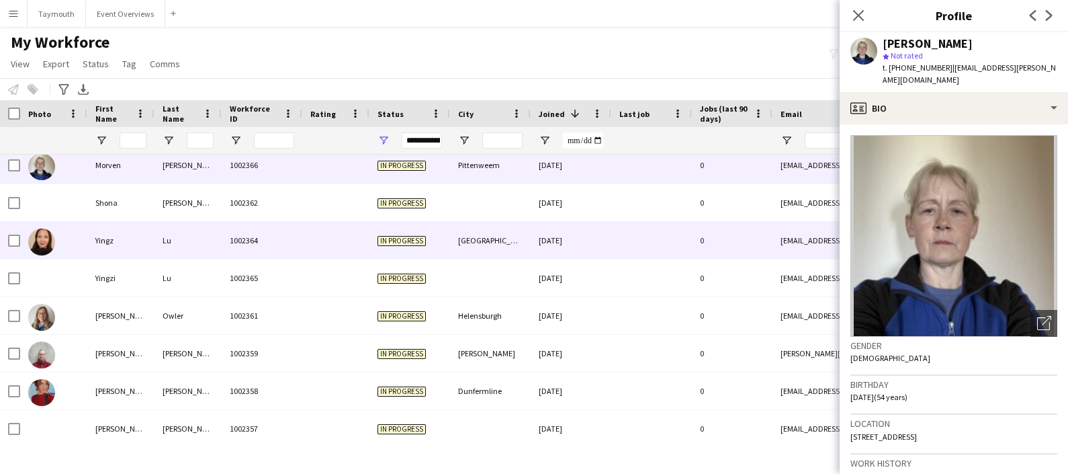
click at [118, 232] on div "Yingz" at bounding box center [120, 240] width 67 height 37
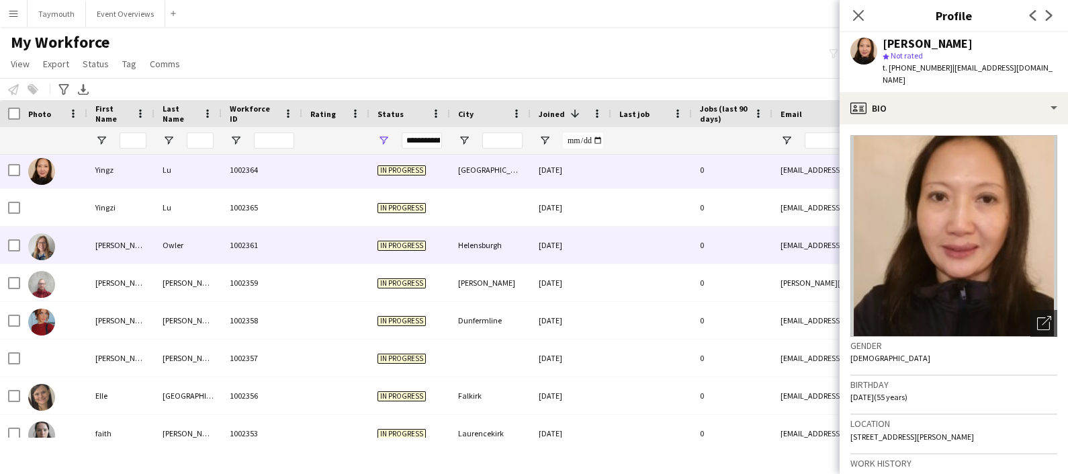
click at [118, 232] on div "[PERSON_NAME]" at bounding box center [120, 244] width 67 height 37
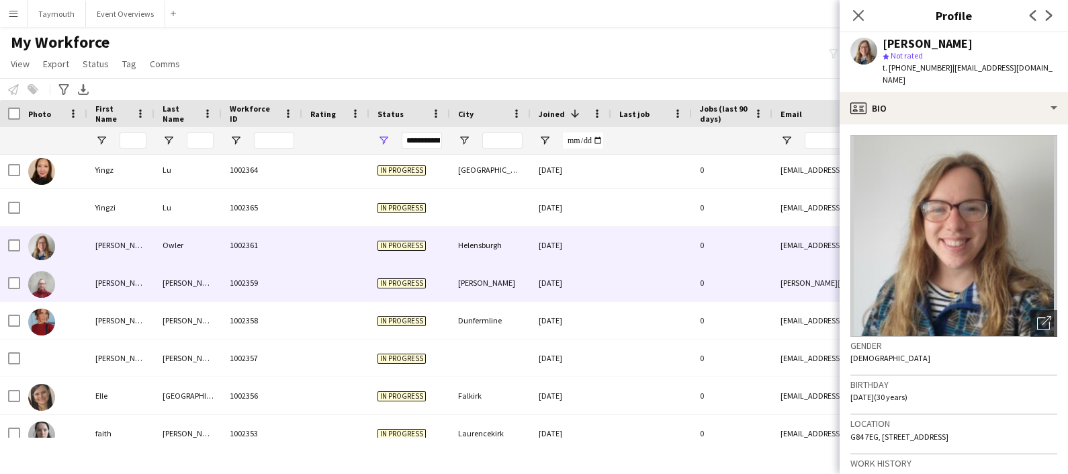
click at [145, 296] on div "[PERSON_NAME]" at bounding box center [120, 282] width 67 height 37
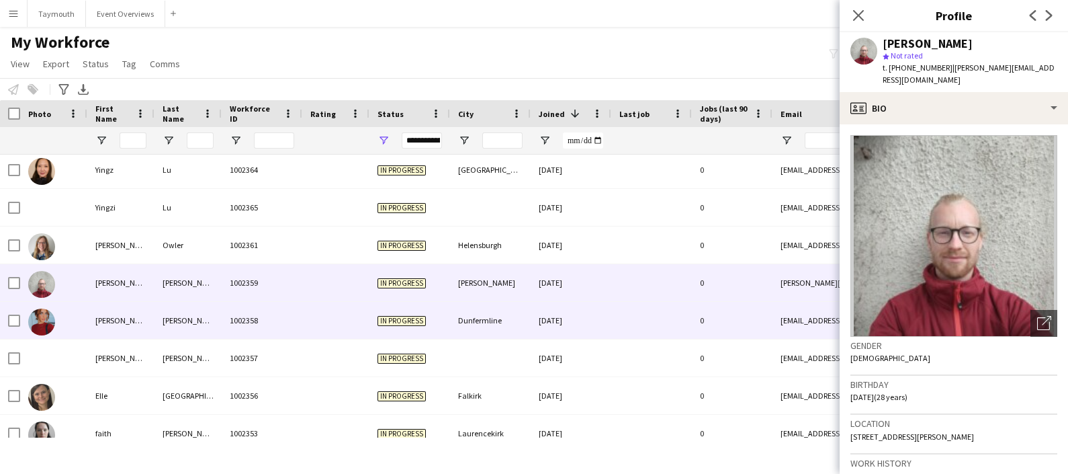
click at [144, 328] on div "[PERSON_NAME]" at bounding box center [120, 320] width 67 height 37
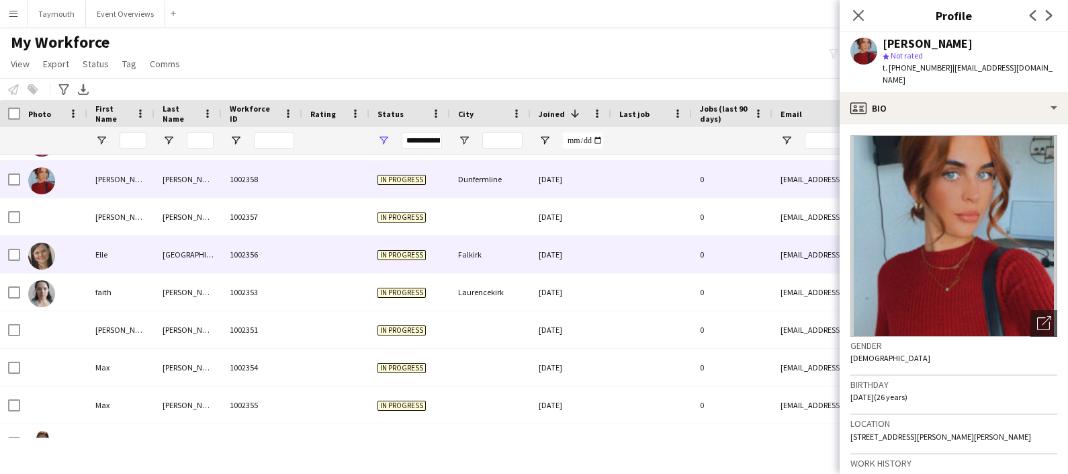
click at [126, 242] on div "Elle" at bounding box center [120, 254] width 67 height 37
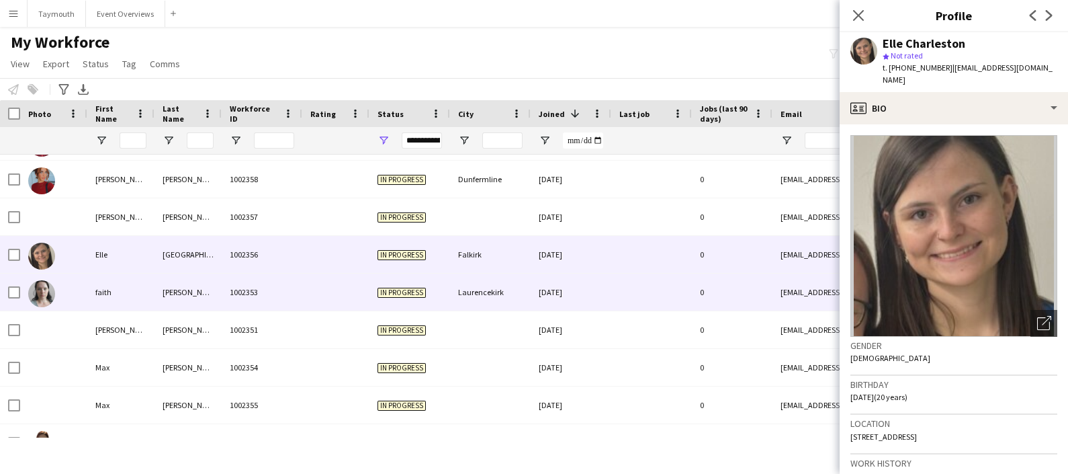
click at [143, 309] on div "faith" at bounding box center [120, 291] width 67 height 37
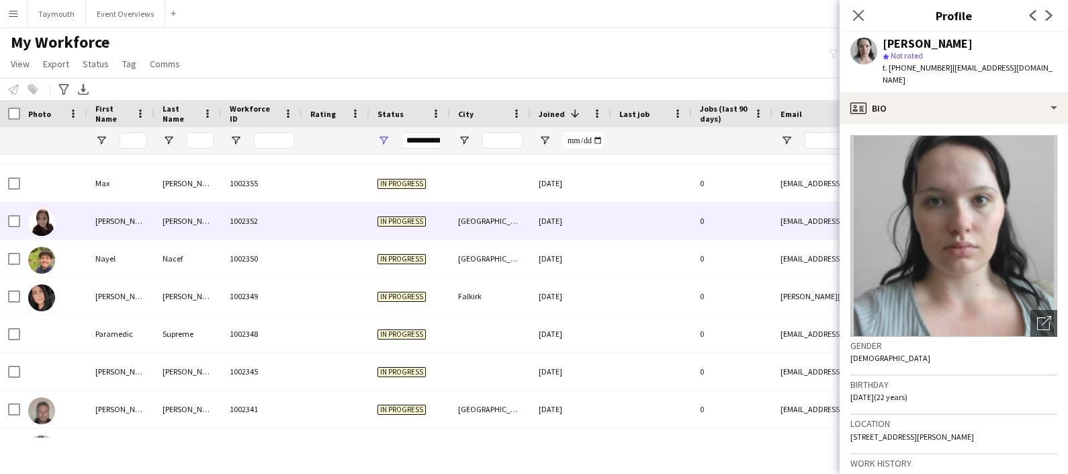
click at [121, 207] on div "[PERSON_NAME]" at bounding box center [120, 220] width 67 height 37
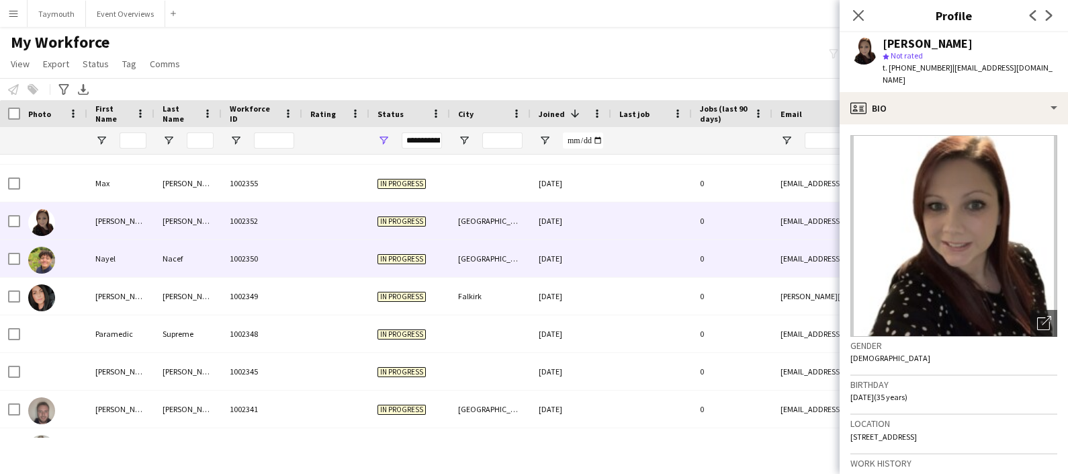
click at [142, 248] on div "Nayel" at bounding box center [120, 258] width 67 height 37
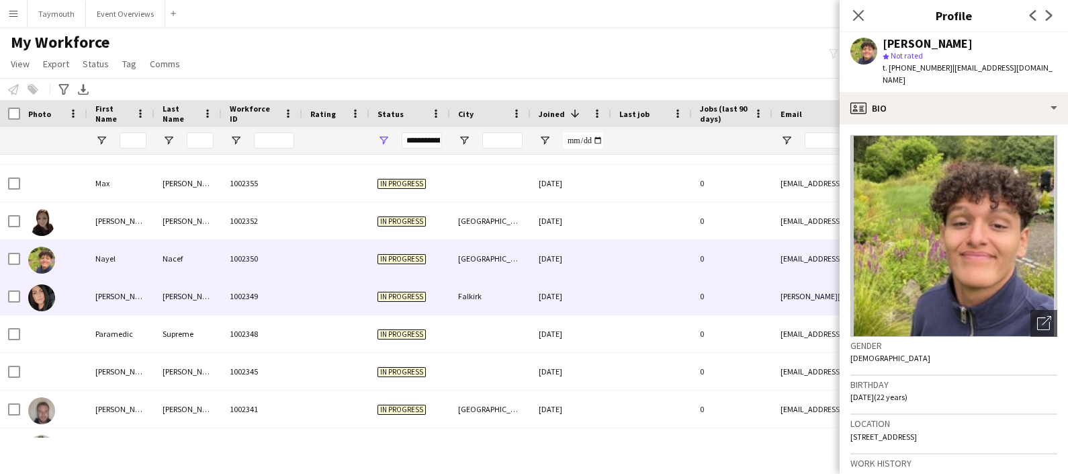
click at [148, 298] on div "[PERSON_NAME]" at bounding box center [120, 296] width 67 height 37
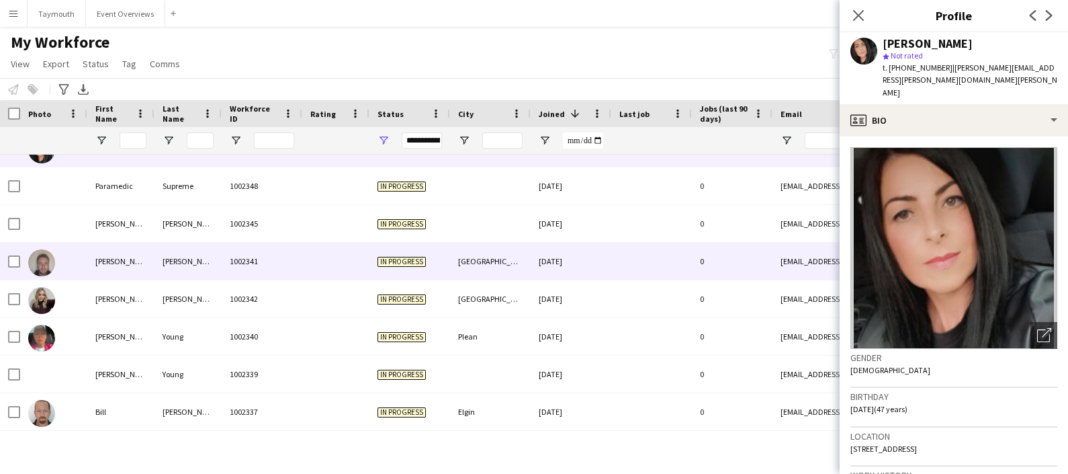
click at [145, 259] on div "[PERSON_NAME]" at bounding box center [120, 261] width 67 height 37
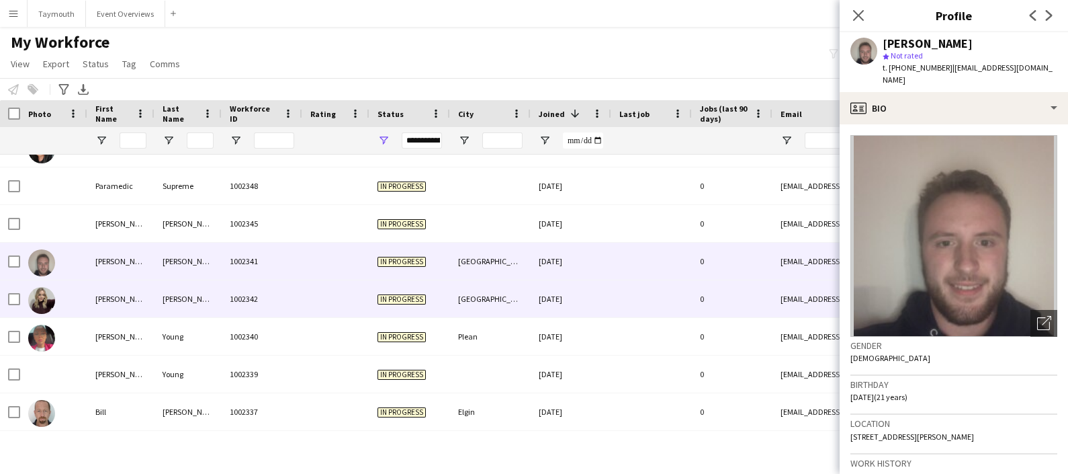
click at [151, 304] on div "[PERSON_NAME]" at bounding box center [120, 298] width 67 height 37
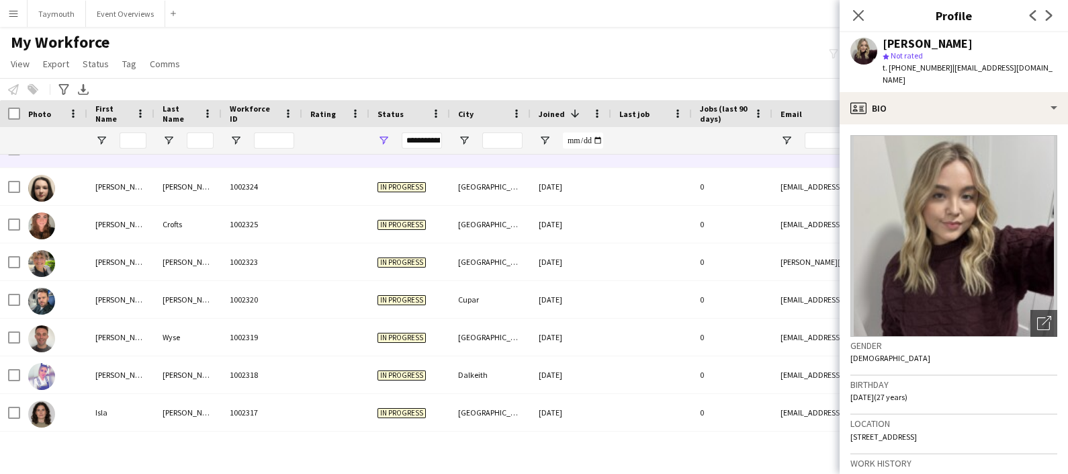
click at [127, 161] on div "[PERSON_NAME]" at bounding box center [120, 148] width 67 height 37
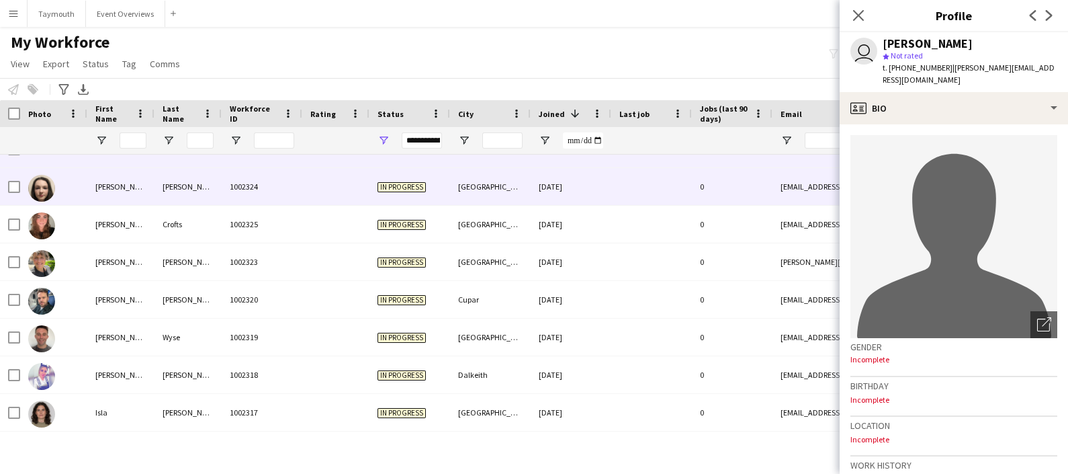
click at [136, 197] on div "[PERSON_NAME]" at bounding box center [120, 186] width 67 height 37
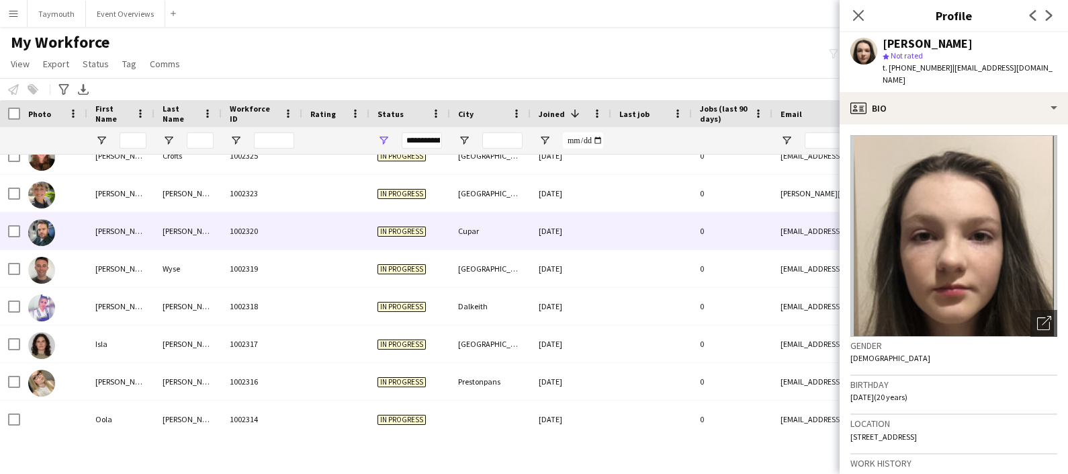
click at [148, 248] on div "[PERSON_NAME]" at bounding box center [120, 230] width 67 height 37
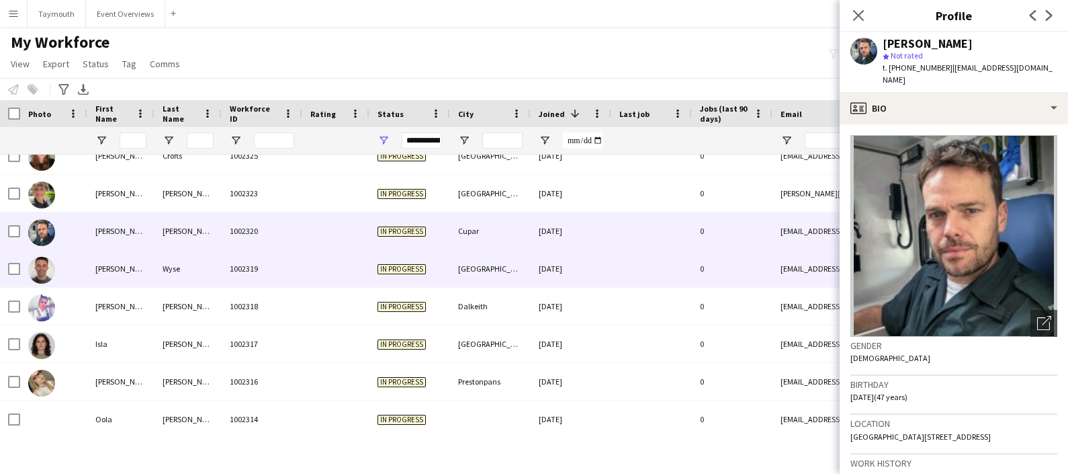
click at [145, 263] on div "[PERSON_NAME]" at bounding box center [120, 268] width 67 height 37
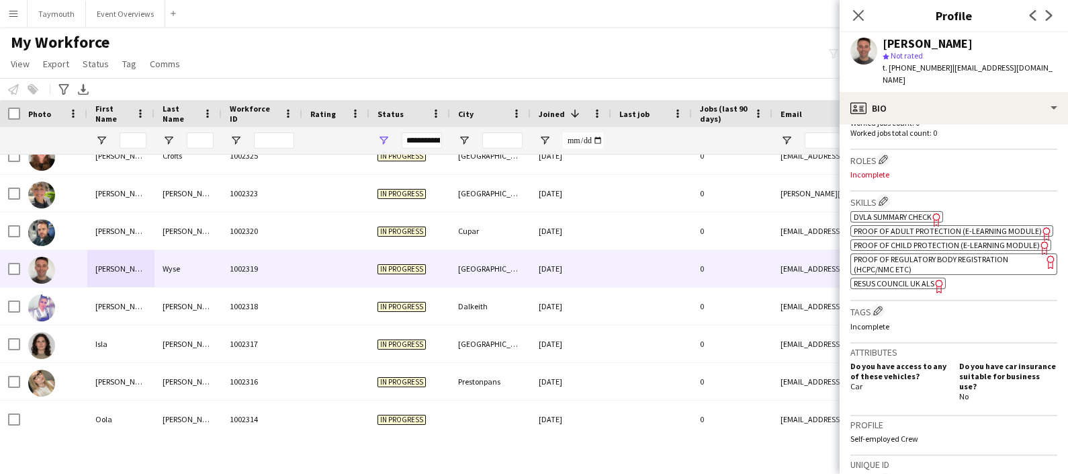
click at [921, 288] on span "Resus Council UK ALS" at bounding box center [894, 283] width 81 height 10
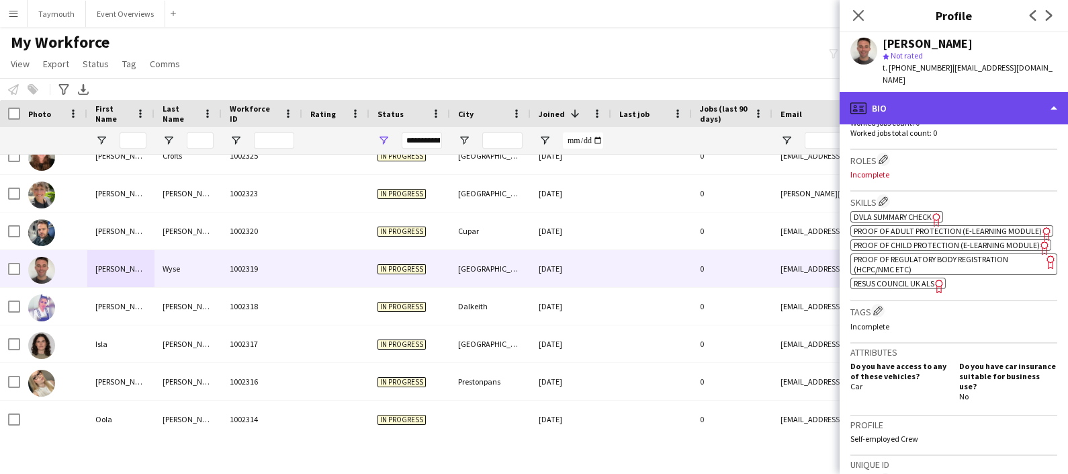
click at [951, 98] on div "profile Bio" at bounding box center [954, 108] width 228 height 32
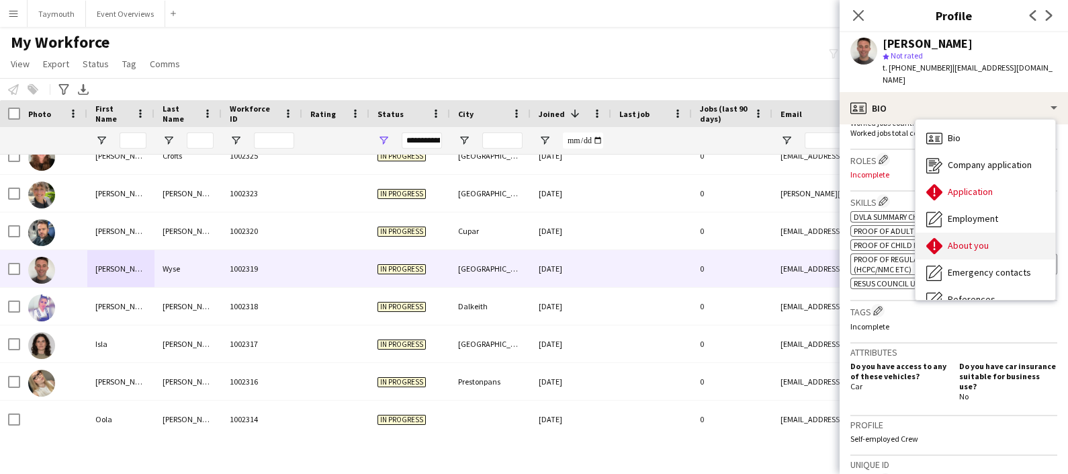
click at [974, 232] on div "About you About you" at bounding box center [986, 245] width 140 height 27
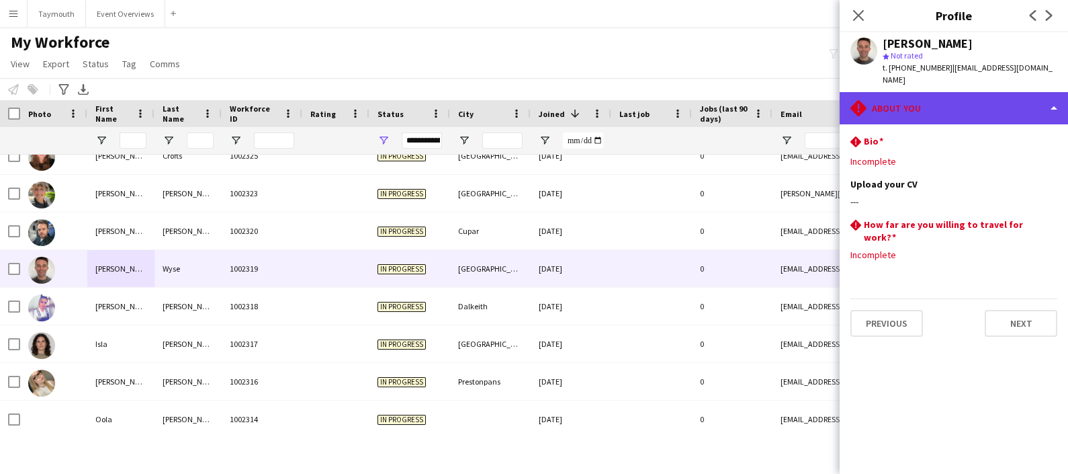
click at [960, 93] on div "rhombus-alert About you" at bounding box center [954, 108] width 228 height 32
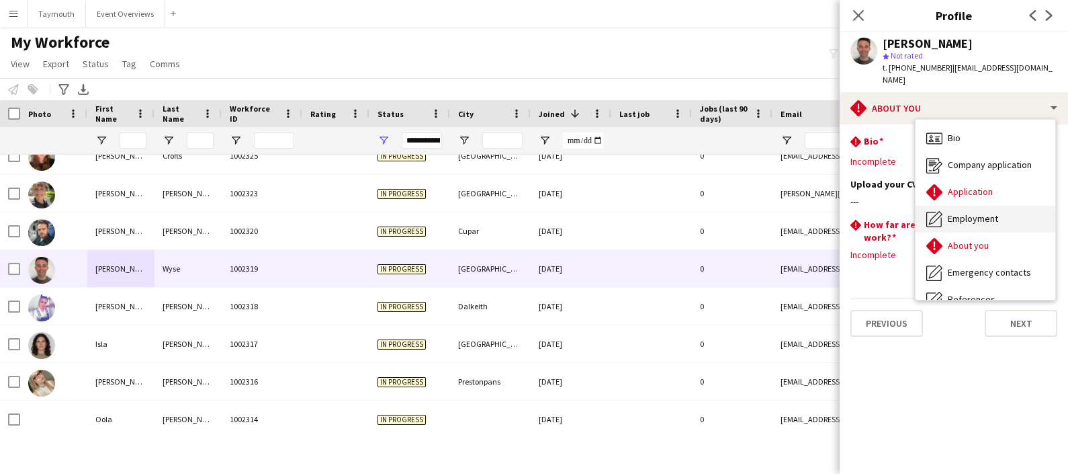
click at [1004, 215] on div "Employment Employment" at bounding box center [986, 219] width 140 height 27
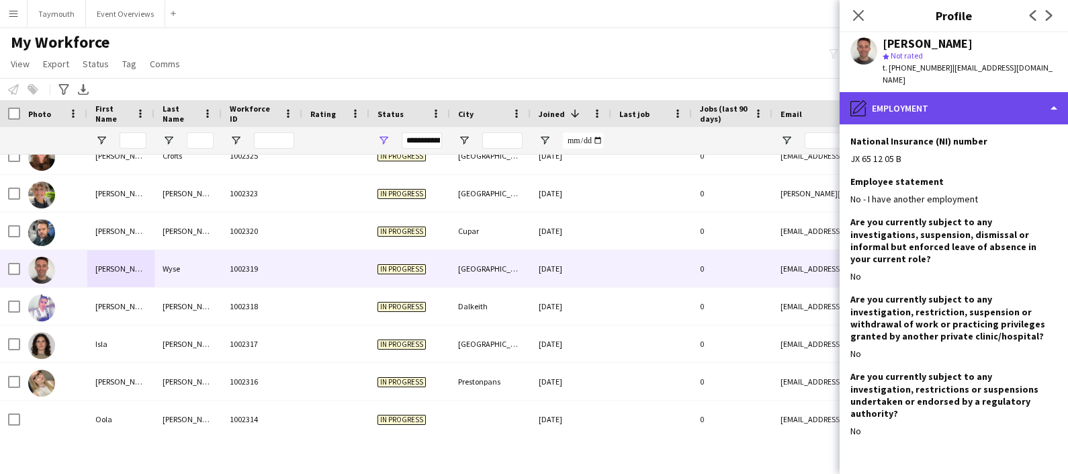
click at [979, 101] on div "pencil4 Employment" at bounding box center [954, 108] width 228 height 32
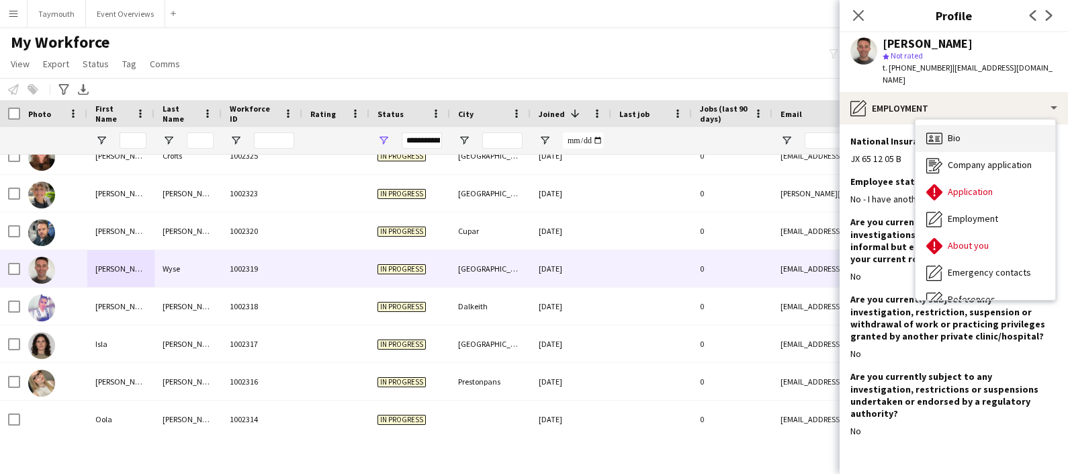
click at [980, 125] on div "Bio Bio" at bounding box center [986, 138] width 140 height 27
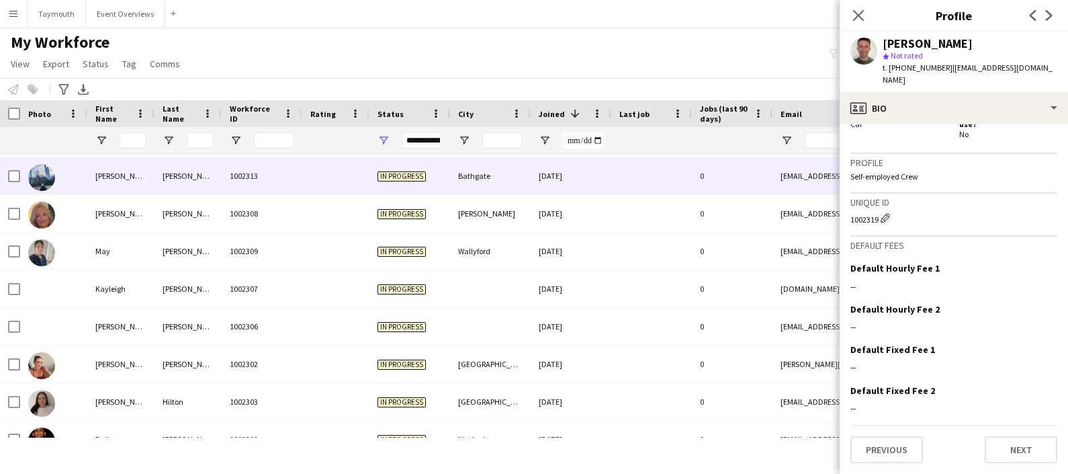
click at [134, 172] on div "[PERSON_NAME]" at bounding box center [120, 175] width 67 height 37
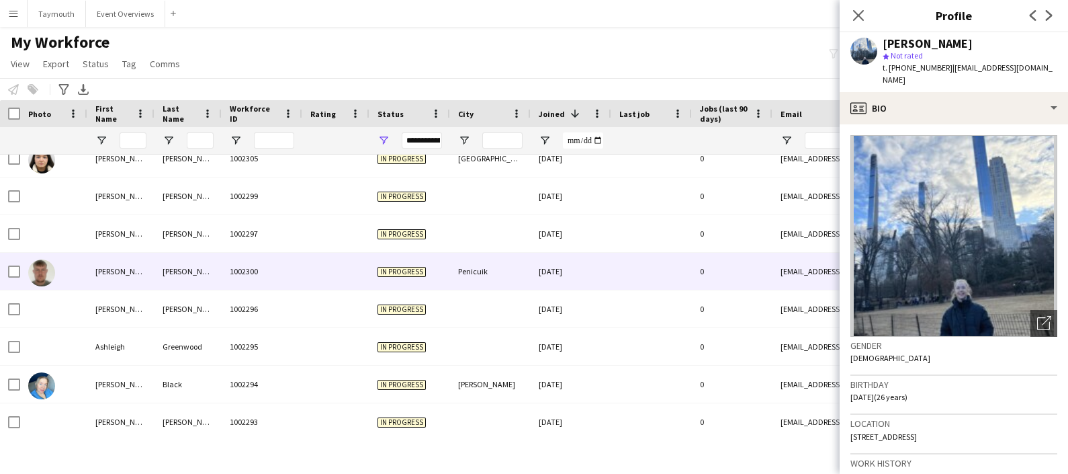
click at [187, 284] on div "[PERSON_NAME]" at bounding box center [188, 271] width 67 height 37
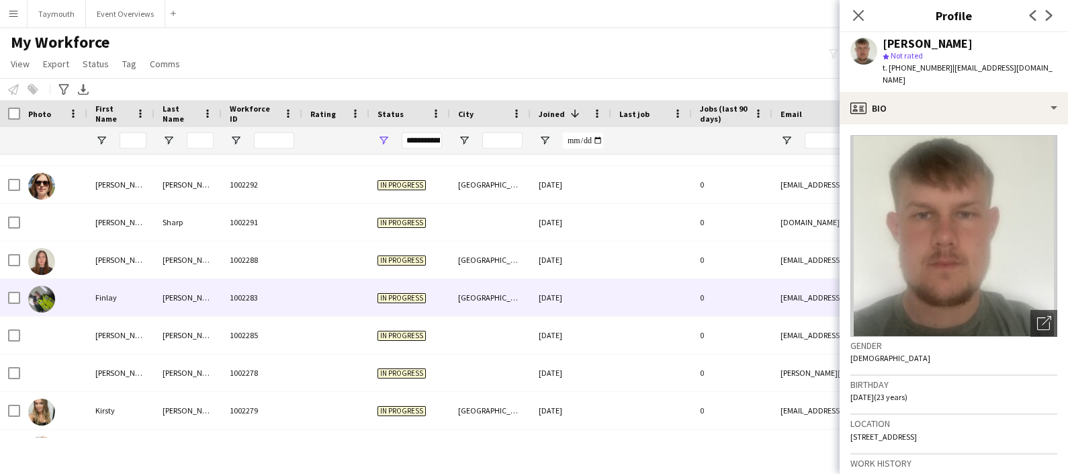
click at [187, 284] on div "[PERSON_NAME]" at bounding box center [188, 297] width 67 height 37
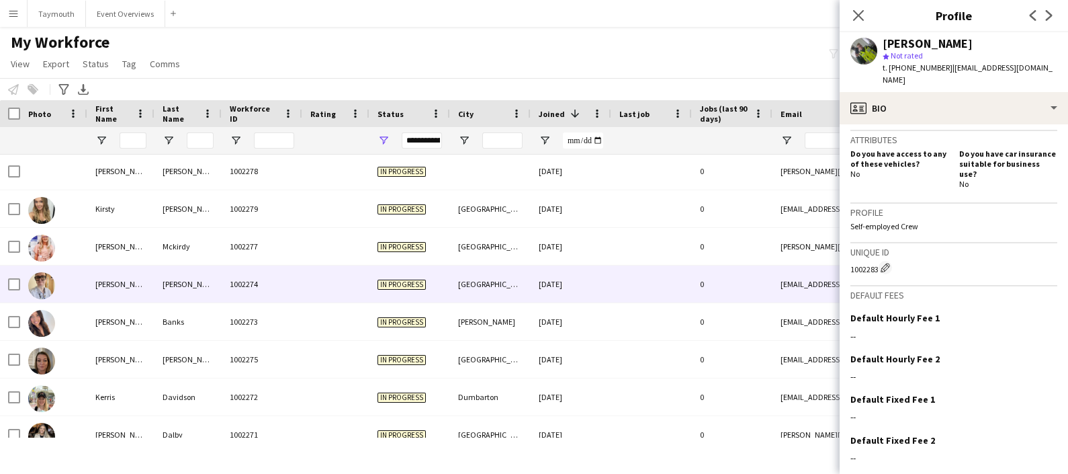
click at [187, 284] on div "[PERSON_NAME]" at bounding box center [188, 283] width 67 height 37
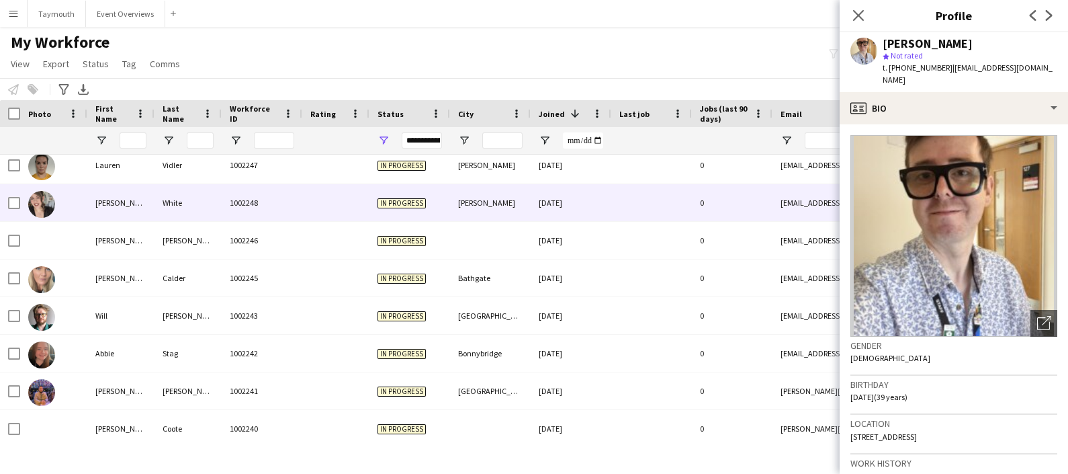
click at [138, 200] on div "[PERSON_NAME]" at bounding box center [120, 202] width 67 height 37
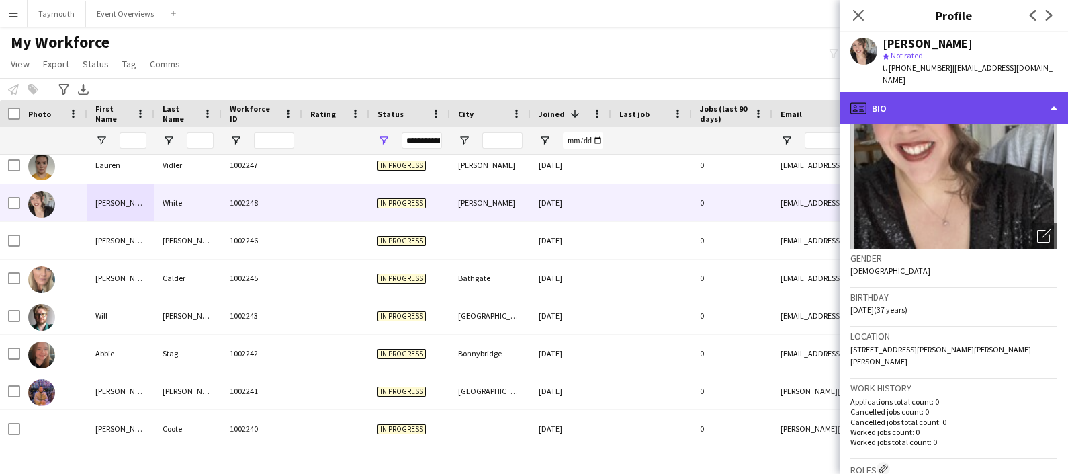
click at [1009, 92] on div "profile Bio" at bounding box center [954, 108] width 228 height 32
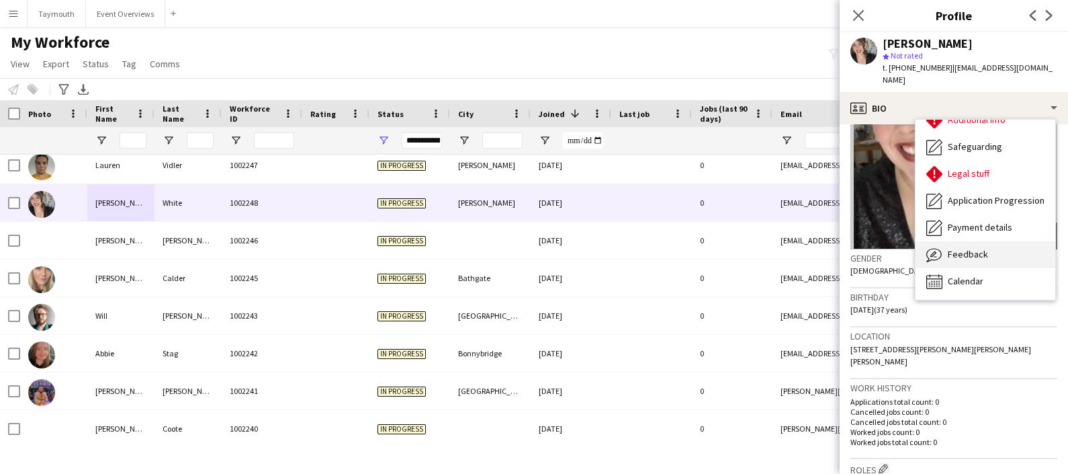
click at [969, 248] on span "Feedback" at bounding box center [968, 254] width 40 height 12
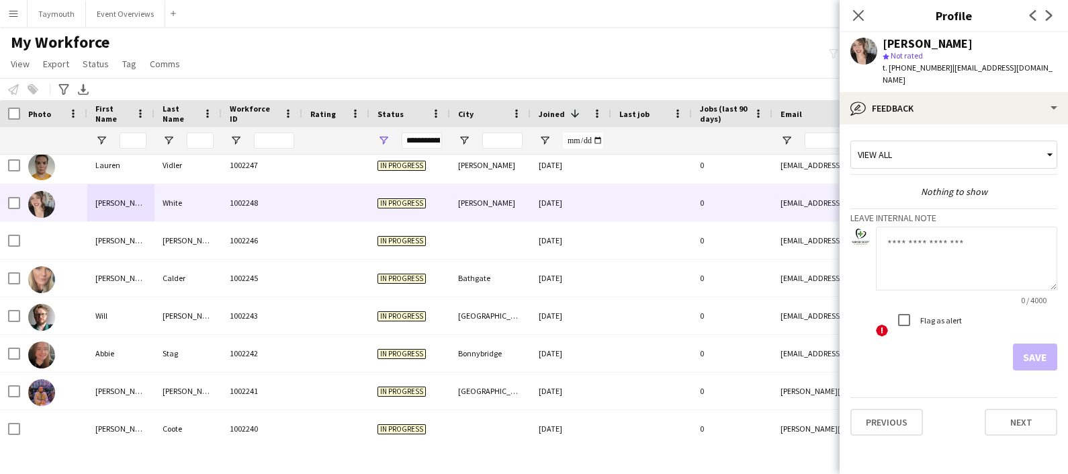
click at [968, 235] on textarea at bounding box center [966, 258] width 181 height 64
type textarea "**********"
click at [1034, 345] on button "Save" at bounding box center [1035, 356] width 44 height 27
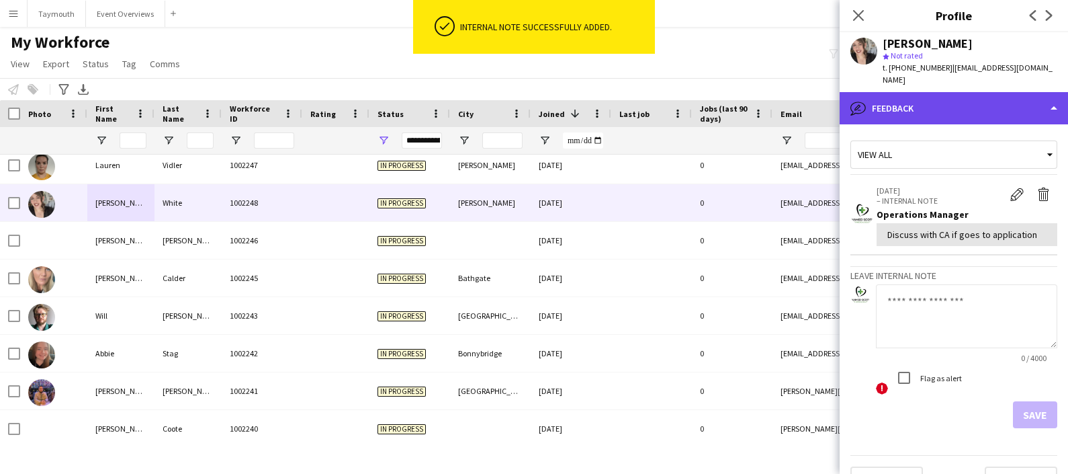
click at [962, 92] on div "bubble-pencil Feedback" at bounding box center [954, 108] width 228 height 32
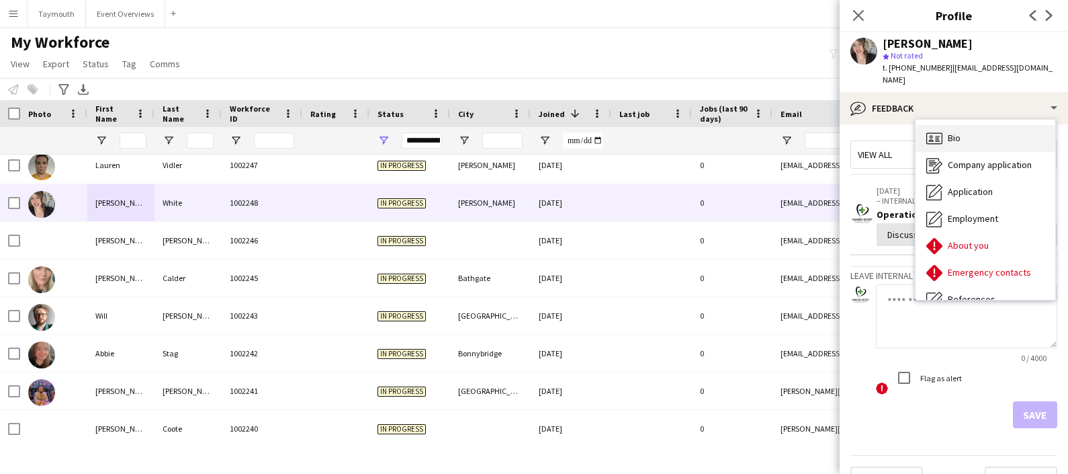
click at [958, 132] on span "Bio" at bounding box center [954, 138] width 13 height 12
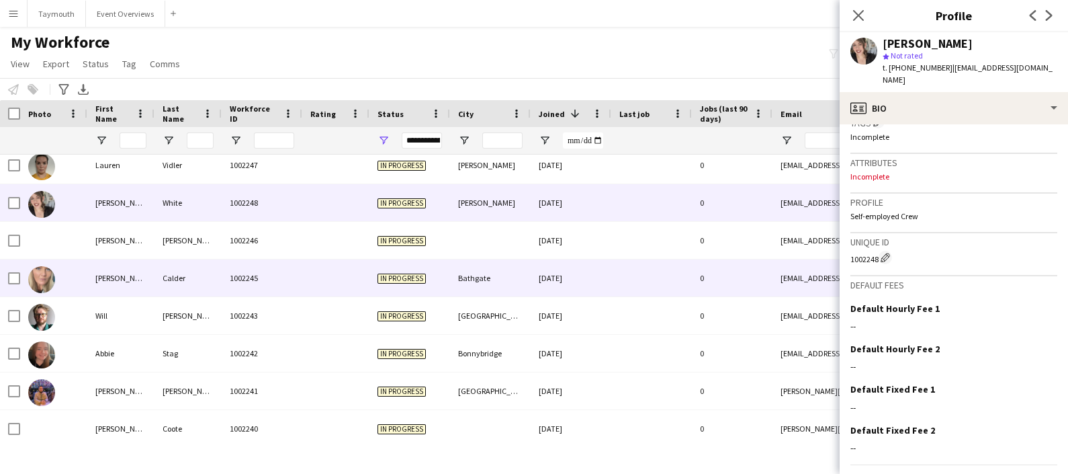
click at [202, 275] on div "Calder" at bounding box center [188, 277] width 67 height 37
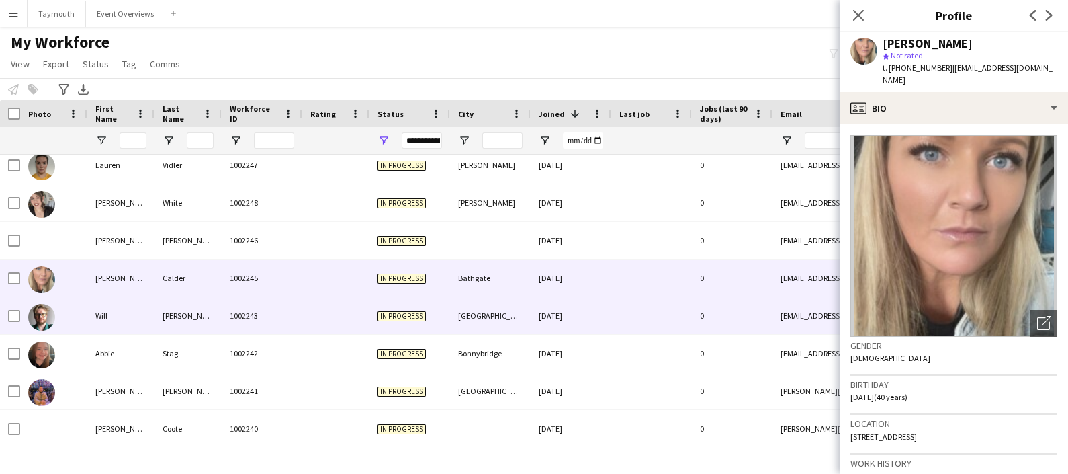
click at [198, 315] on div "[PERSON_NAME]" at bounding box center [188, 315] width 67 height 37
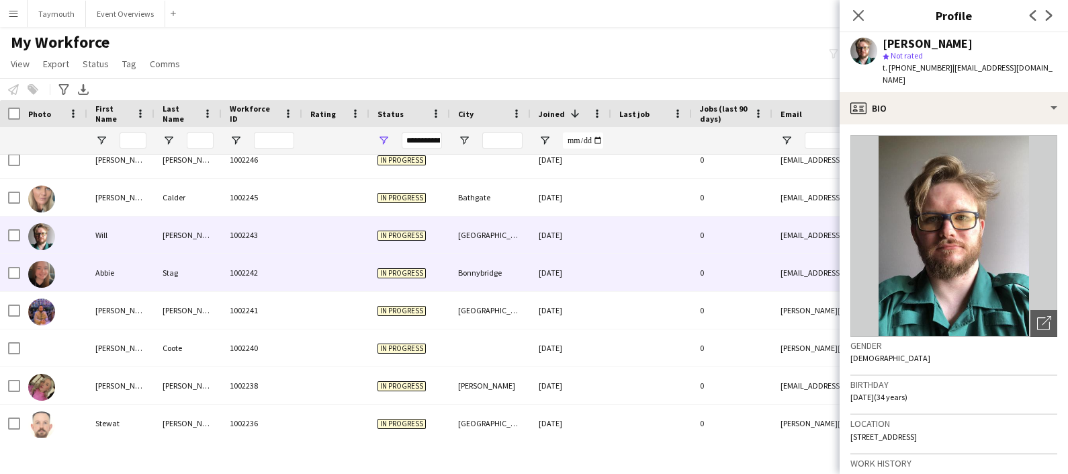
click at [186, 280] on div "Stag" at bounding box center [188, 272] width 67 height 37
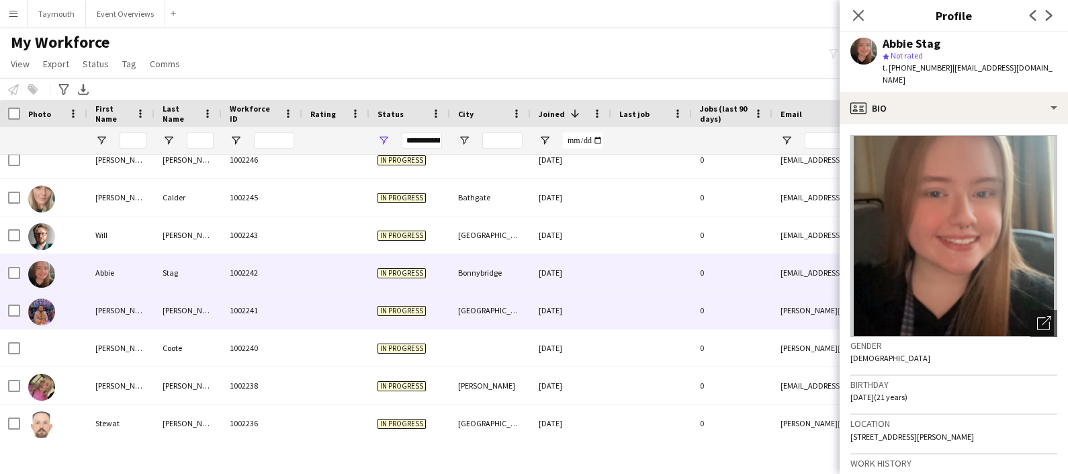
click at [192, 300] on div "[PERSON_NAME]" at bounding box center [188, 310] width 67 height 37
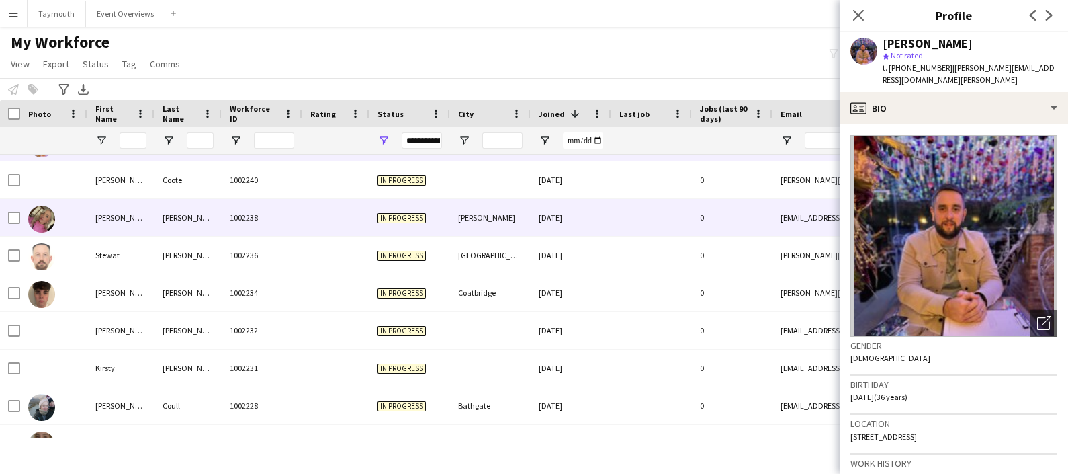
click at [168, 220] on div "[PERSON_NAME]" at bounding box center [188, 217] width 67 height 37
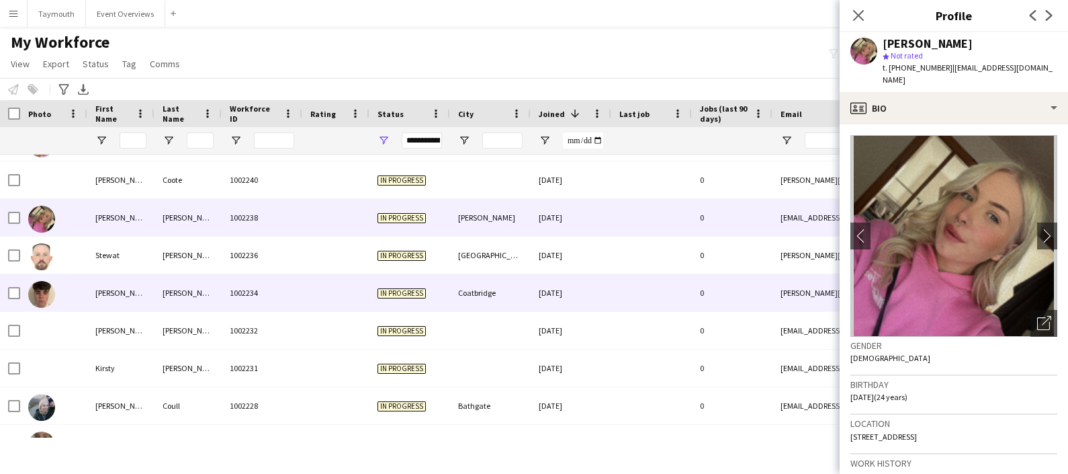
click at [171, 294] on div "[PERSON_NAME]" at bounding box center [188, 292] width 67 height 37
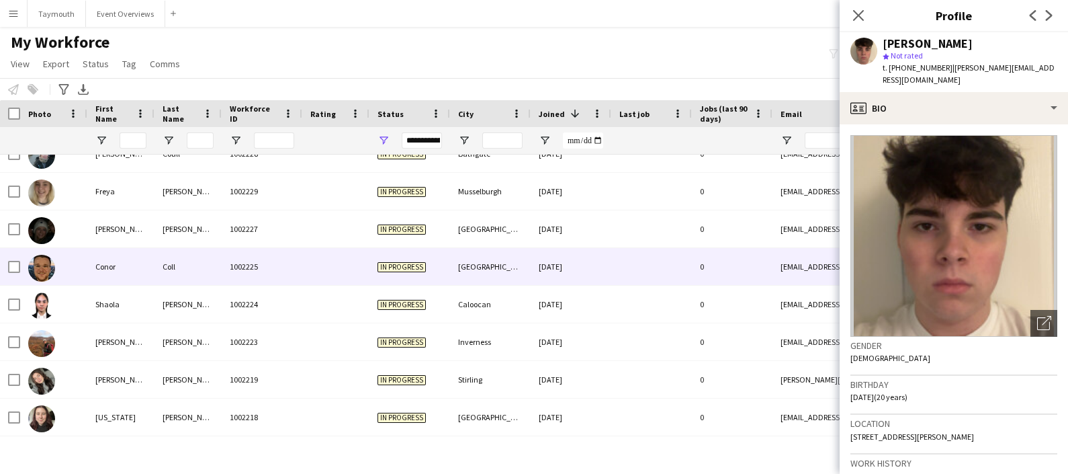
click at [167, 267] on div "Coll" at bounding box center [188, 266] width 67 height 37
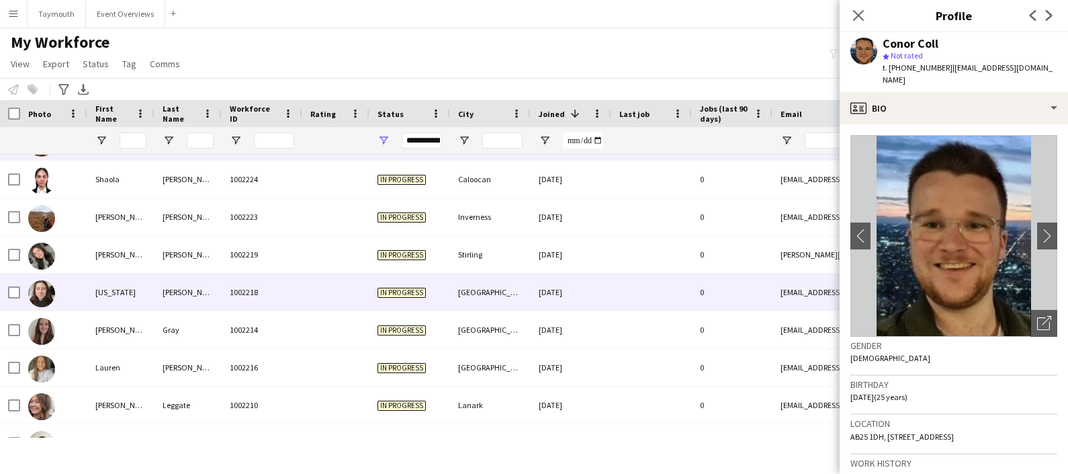
click at [187, 296] on div "[PERSON_NAME]" at bounding box center [188, 291] width 67 height 37
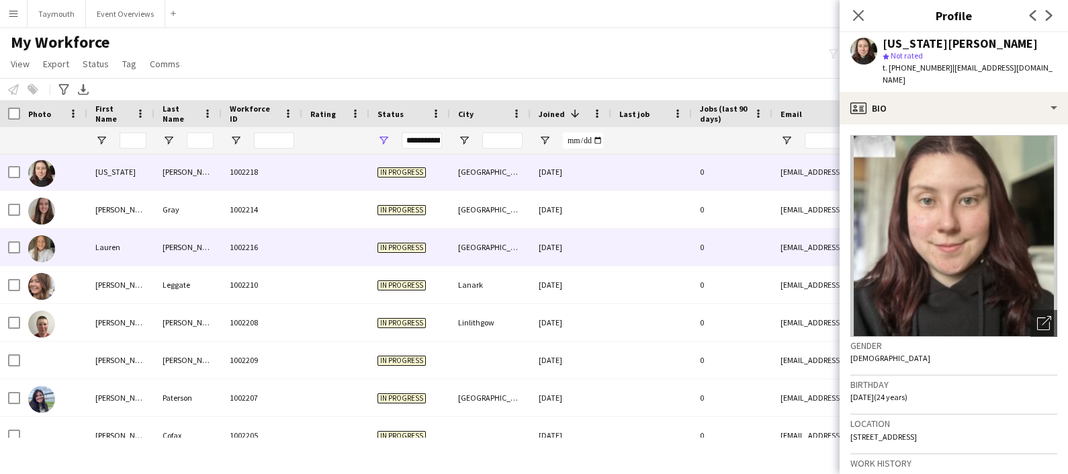
click at [181, 245] on div "[PERSON_NAME]" at bounding box center [188, 246] width 67 height 37
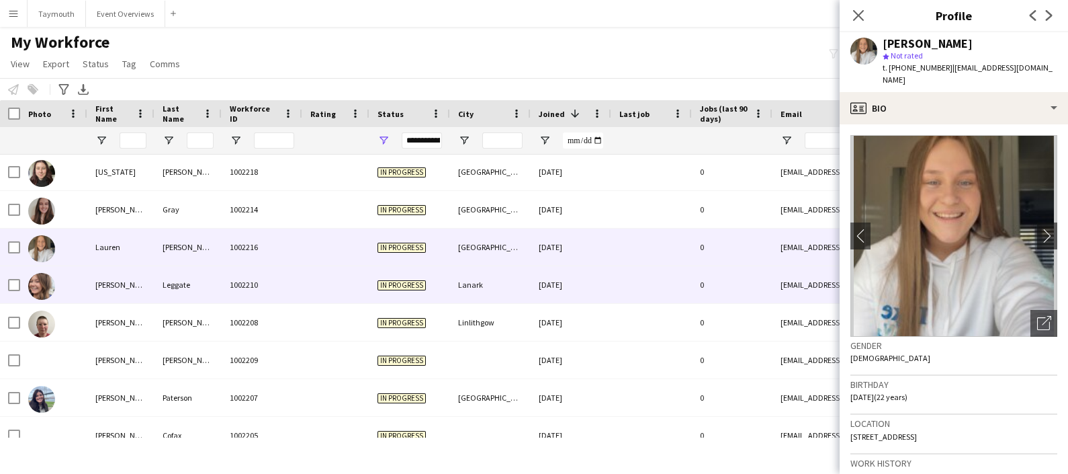
click at [185, 289] on div "Leggate" at bounding box center [188, 284] width 67 height 37
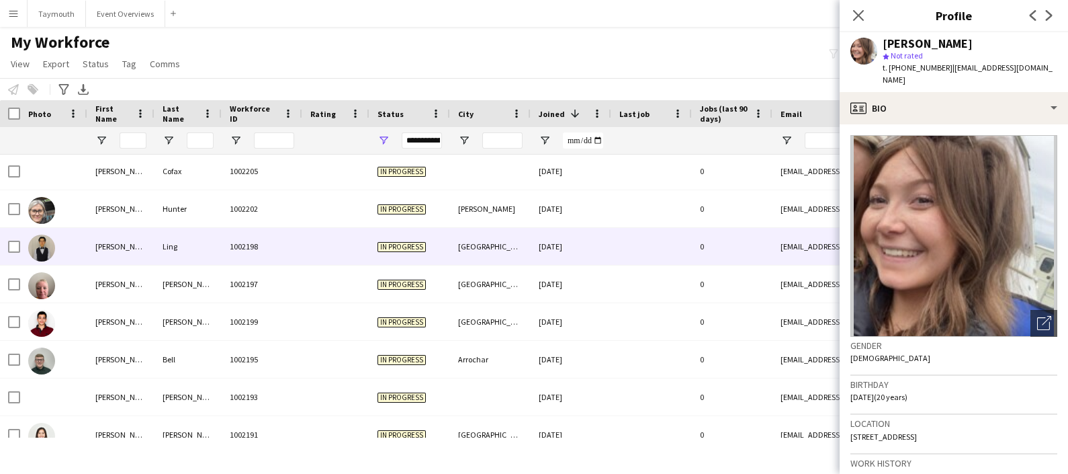
click at [175, 241] on div "Ling" at bounding box center [188, 246] width 67 height 37
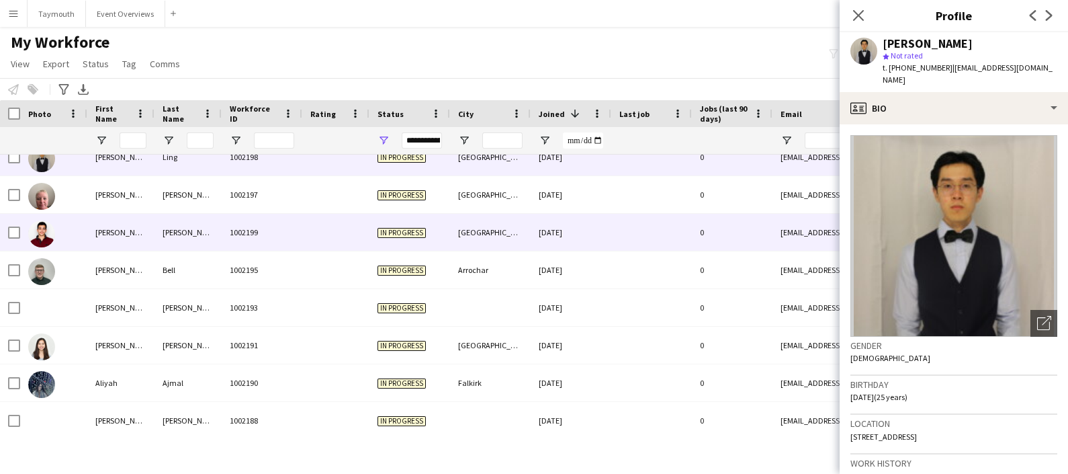
click at [163, 225] on div "[PERSON_NAME]" at bounding box center [188, 232] width 67 height 37
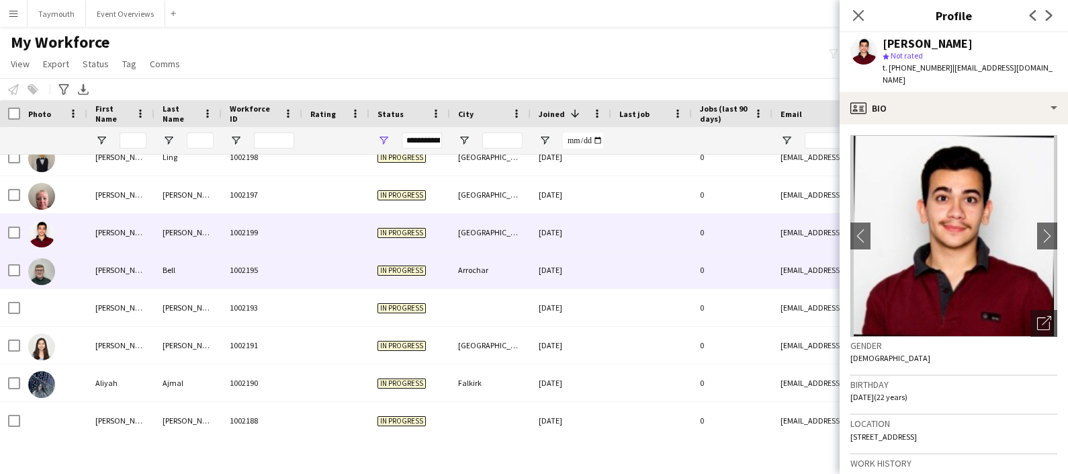
click at [157, 265] on div "Bell" at bounding box center [188, 269] width 67 height 37
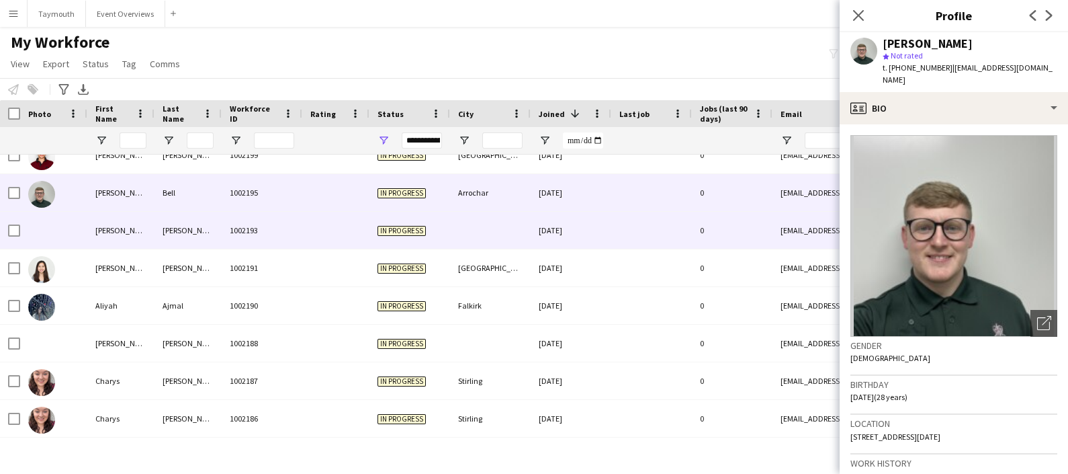
click at [163, 225] on div "[PERSON_NAME]" at bounding box center [188, 230] width 67 height 37
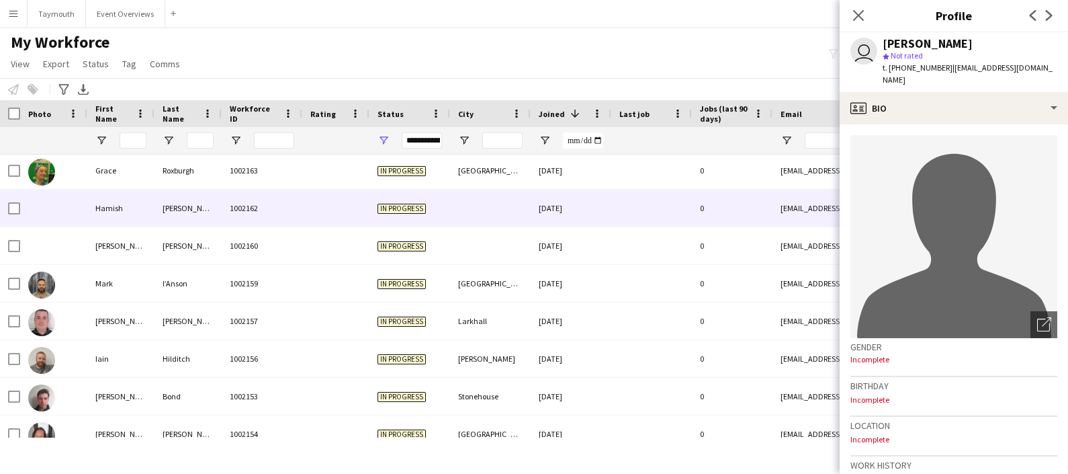
click at [148, 212] on div "Hamish" at bounding box center [120, 207] width 67 height 37
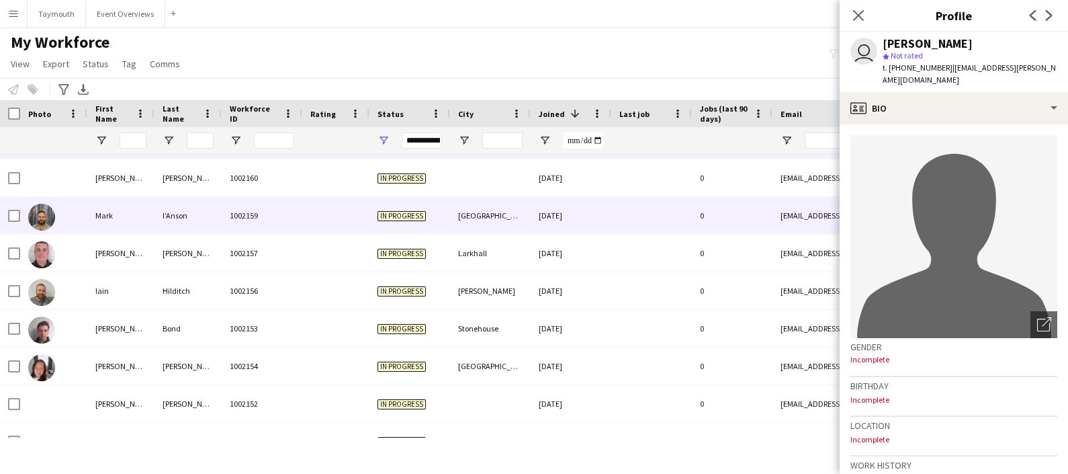
click at [148, 212] on div "Mark" at bounding box center [120, 215] width 67 height 37
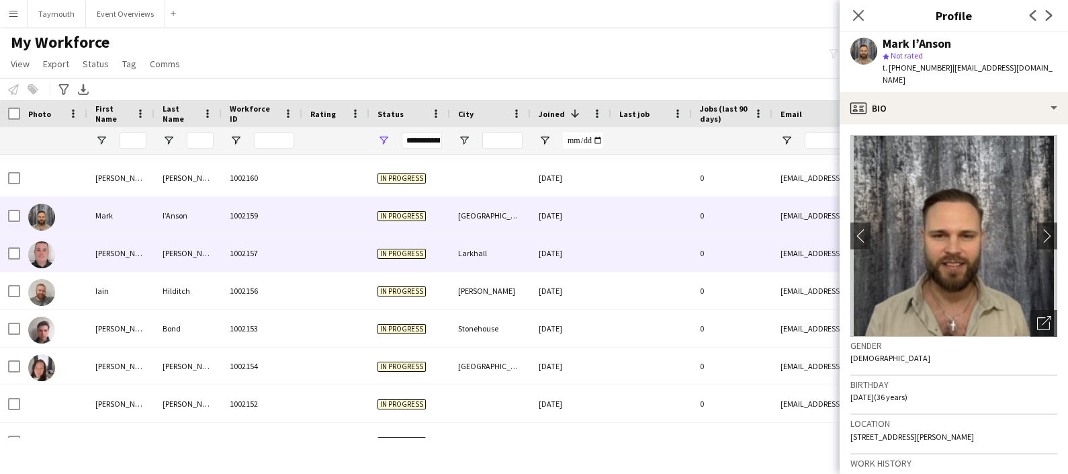
click at [148, 259] on div "[PERSON_NAME]" at bounding box center [120, 253] width 67 height 37
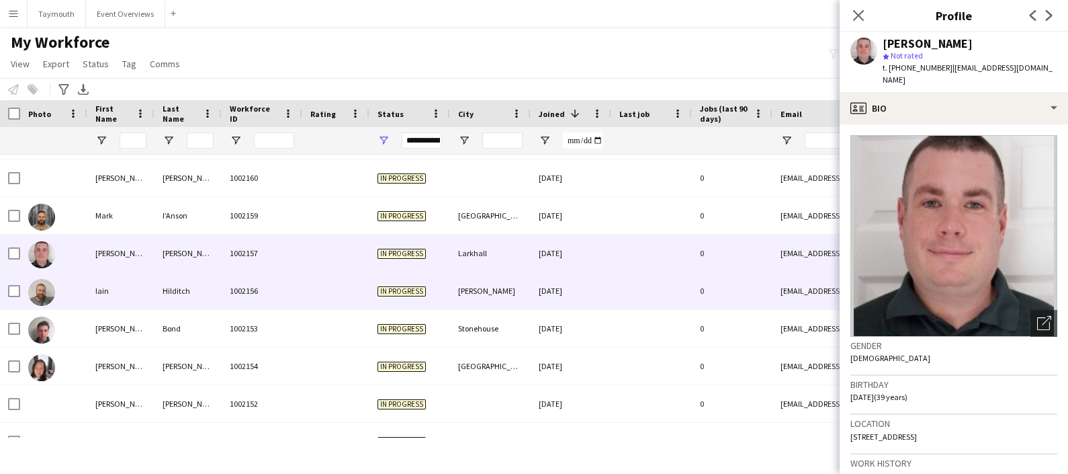
click at [147, 293] on div "Iain" at bounding box center [120, 290] width 67 height 37
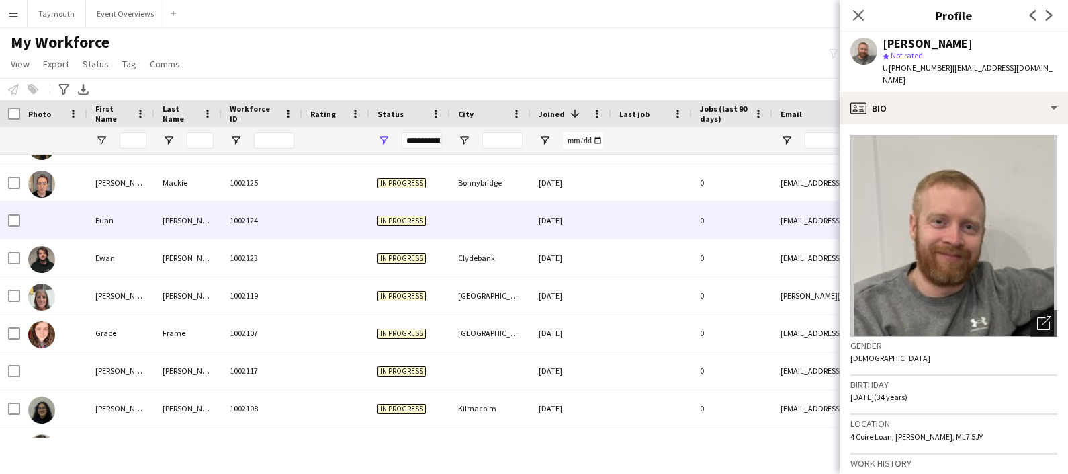
click at [155, 235] on div "[PERSON_NAME]" at bounding box center [188, 220] width 67 height 37
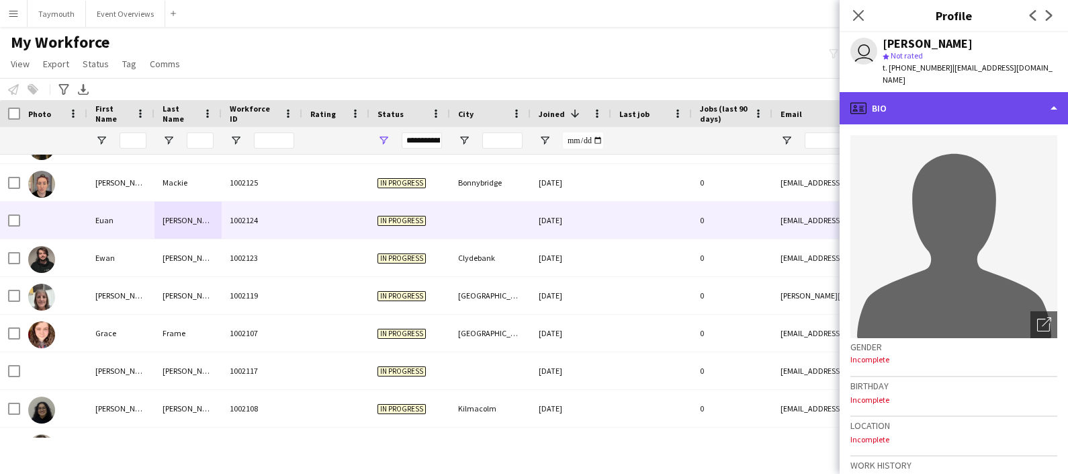
click at [931, 93] on div "profile Bio" at bounding box center [954, 108] width 228 height 32
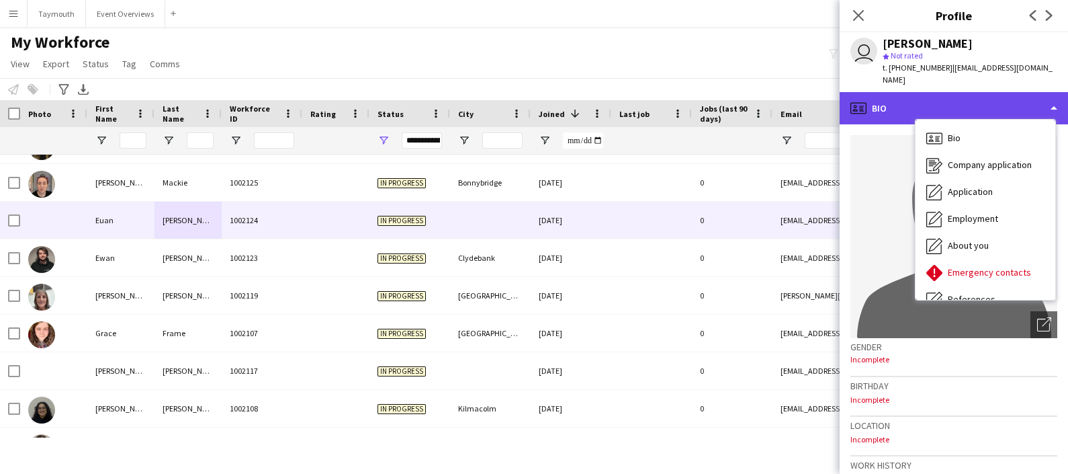
click at [931, 93] on div "profile Bio" at bounding box center [954, 108] width 228 height 32
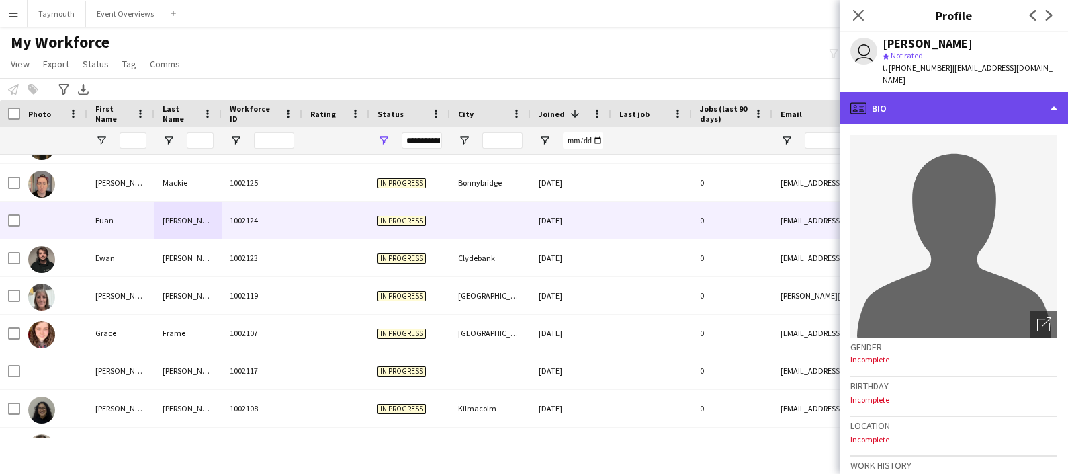
click at [931, 93] on div "profile Bio" at bounding box center [954, 108] width 228 height 32
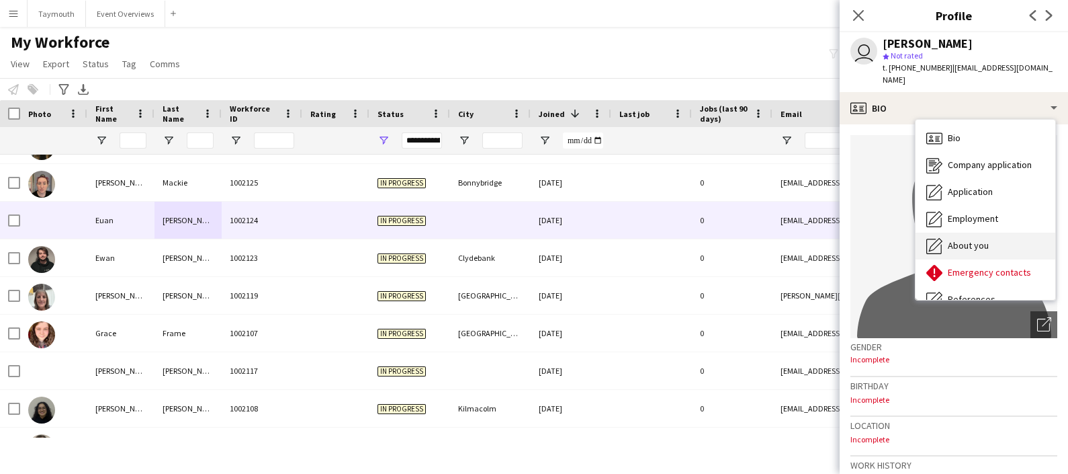
click at [973, 239] on span "About you" at bounding box center [968, 245] width 41 height 12
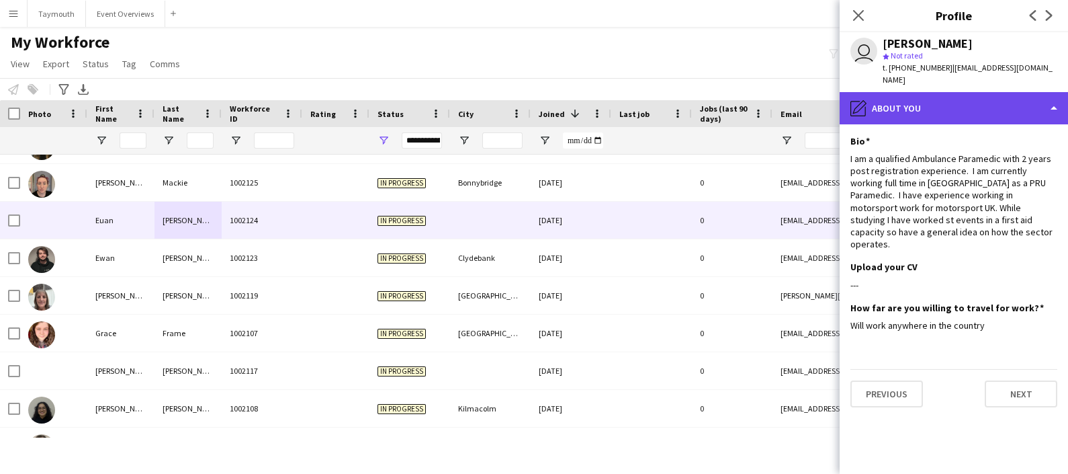
click at [921, 92] on div "pencil4 About you" at bounding box center [954, 108] width 228 height 32
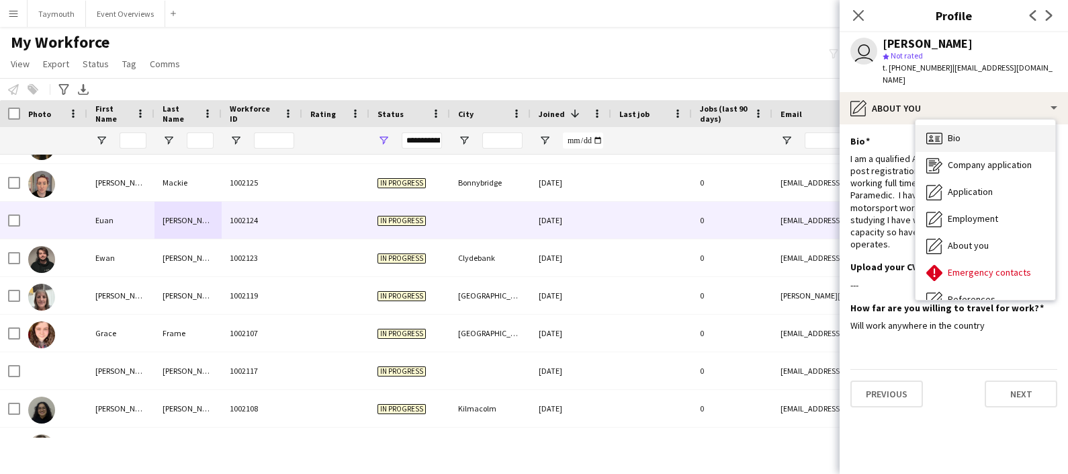
click at [972, 128] on div "Bio Bio" at bounding box center [986, 138] width 140 height 27
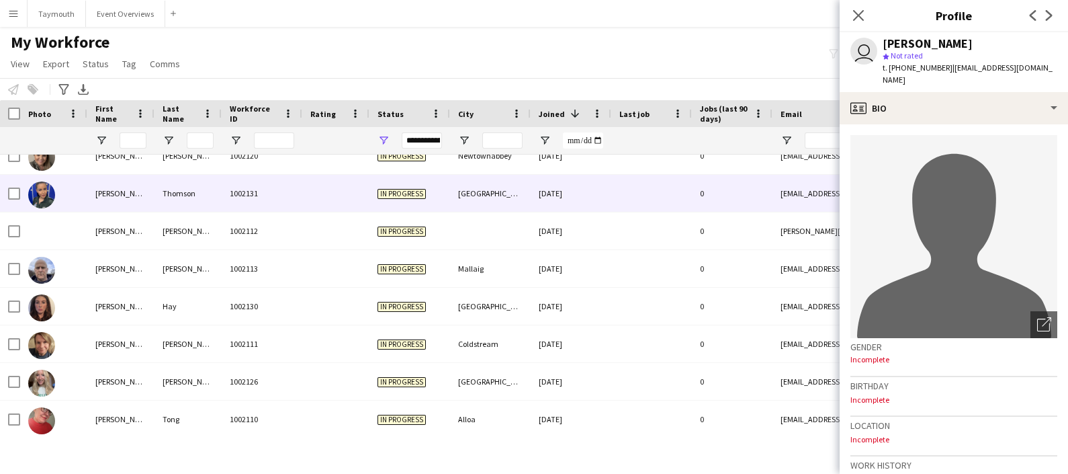
click at [136, 209] on div "[PERSON_NAME] [PERSON_NAME]" at bounding box center [120, 193] width 67 height 37
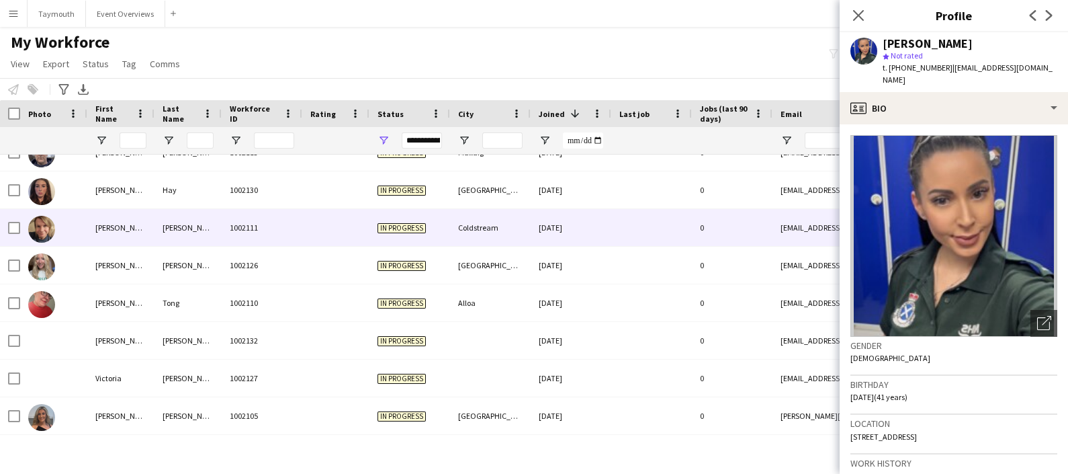
click at [136, 209] on div "[PERSON_NAME]" at bounding box center [120, 227] width 67 height 37
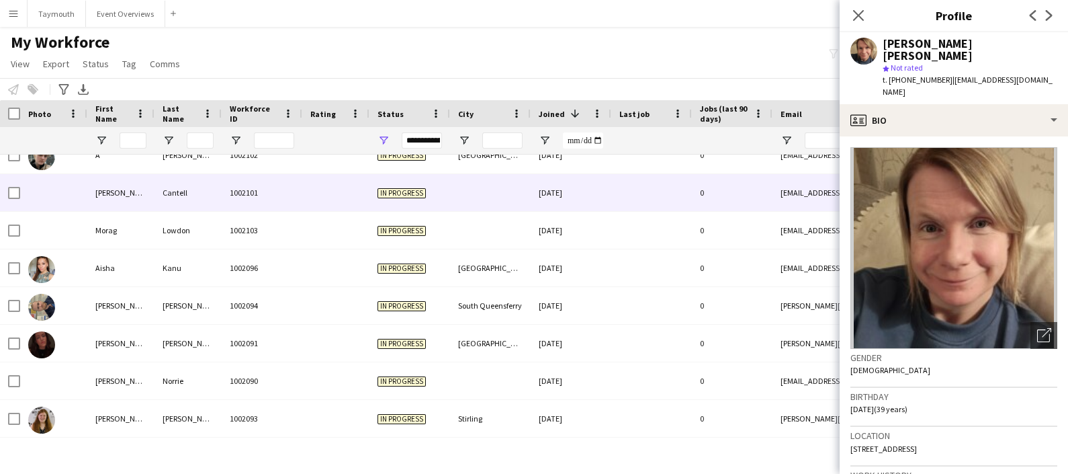
click at [155, 187] on div "Cantell" at bounding box center [188, 192] width 67 height 37
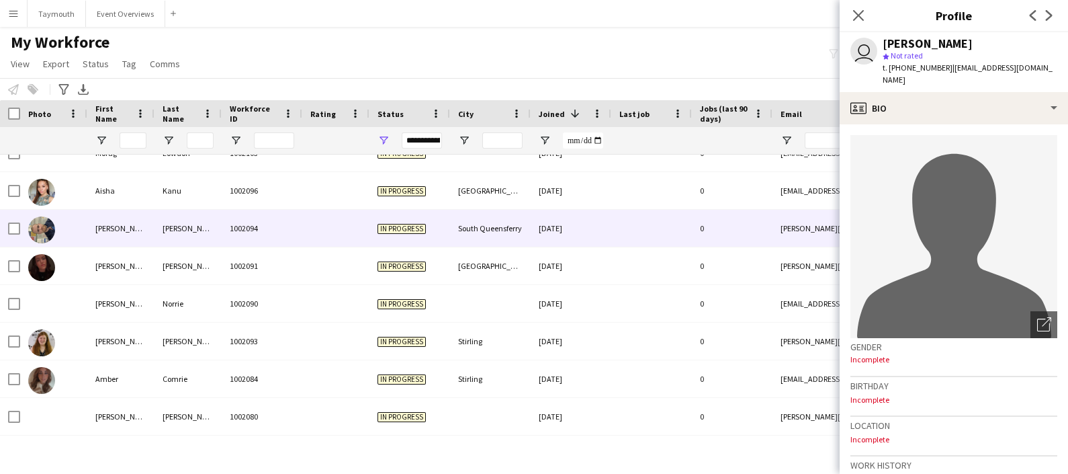
click at [159, 240] on div "[PERSON_NAME]" at bounding box center [188, 228] width 67 height 37
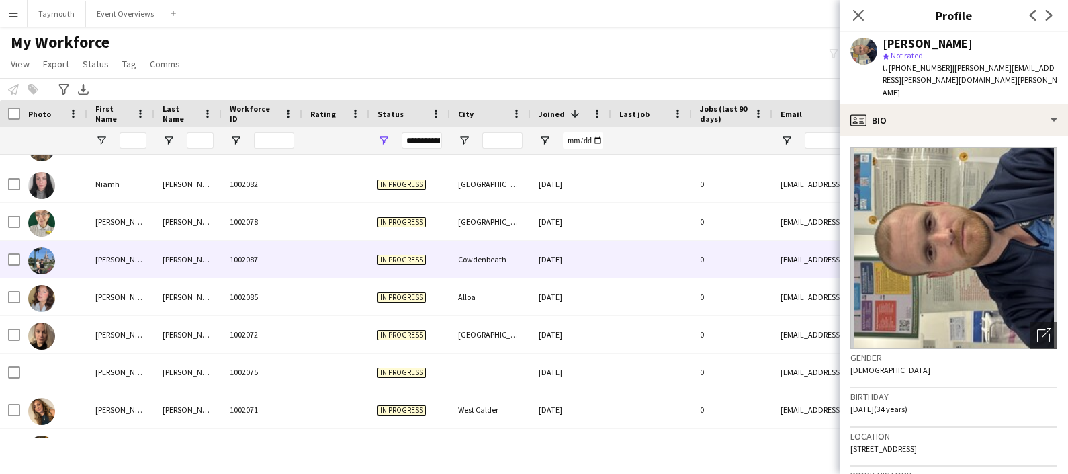
click at [159, 241] on div "[PERSON_NAME]" at bounding box center [188, 259] width 67 height 37
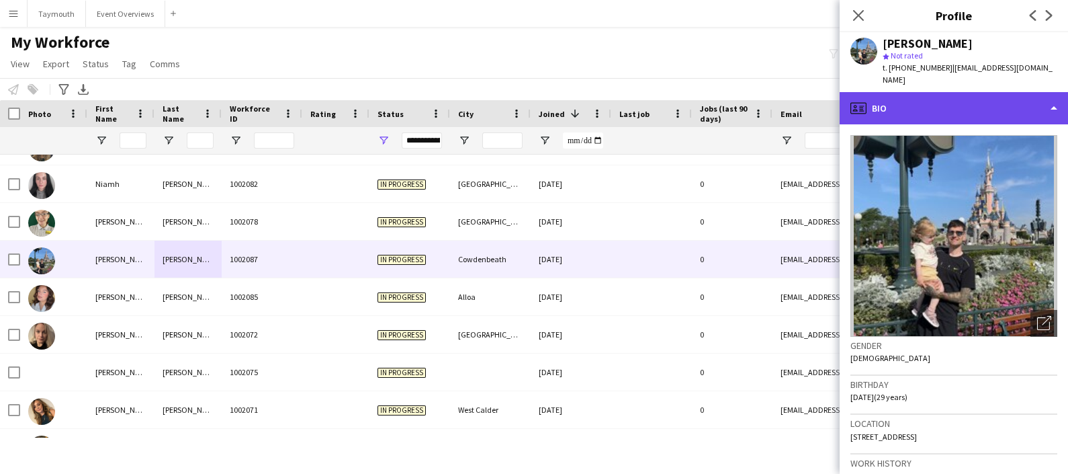
click at [945, 104] on div "profile Bio" at bounding box center [954, 108] width 228 height 32
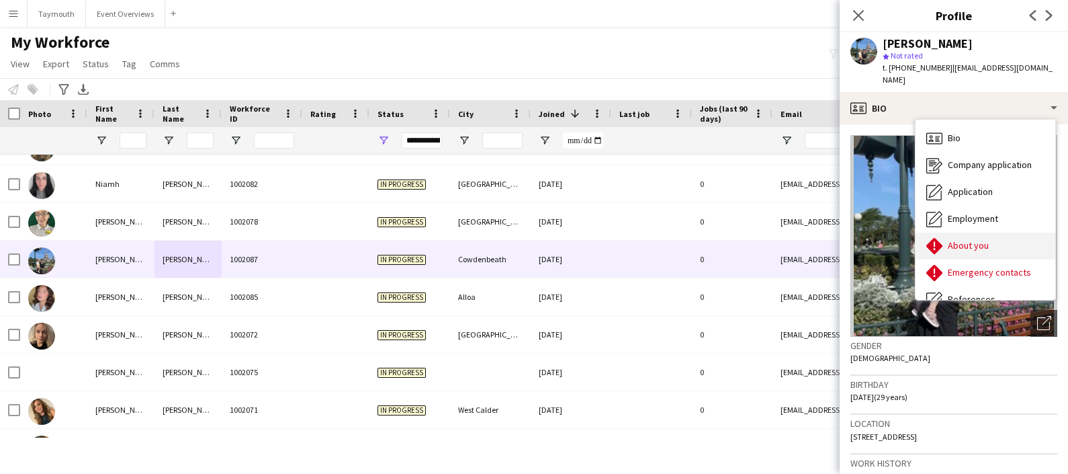
click at [978, 239] on span "About you" at bounding box center [968, 245] width 41 height 12
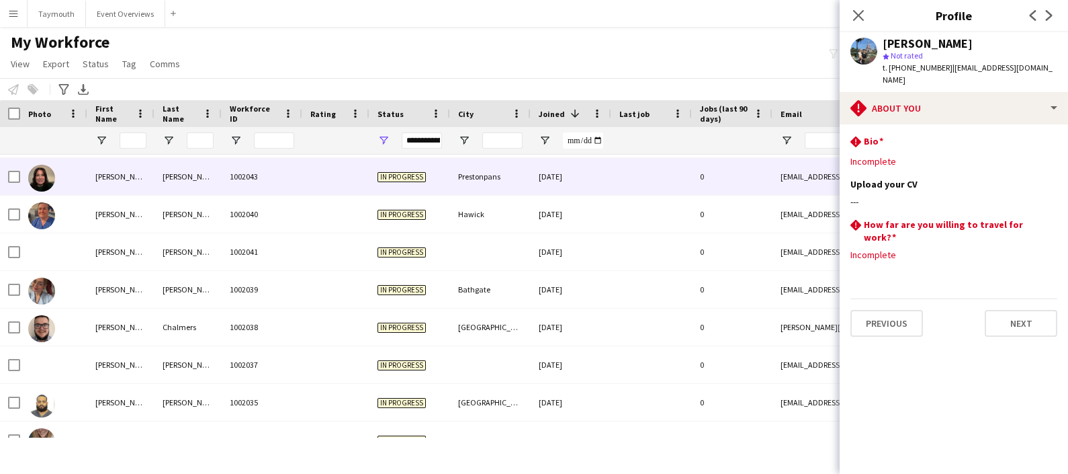
click at [143, 193] on div "[PERSON_NAME]" at bounding box center [120, 176] width 67 height 37
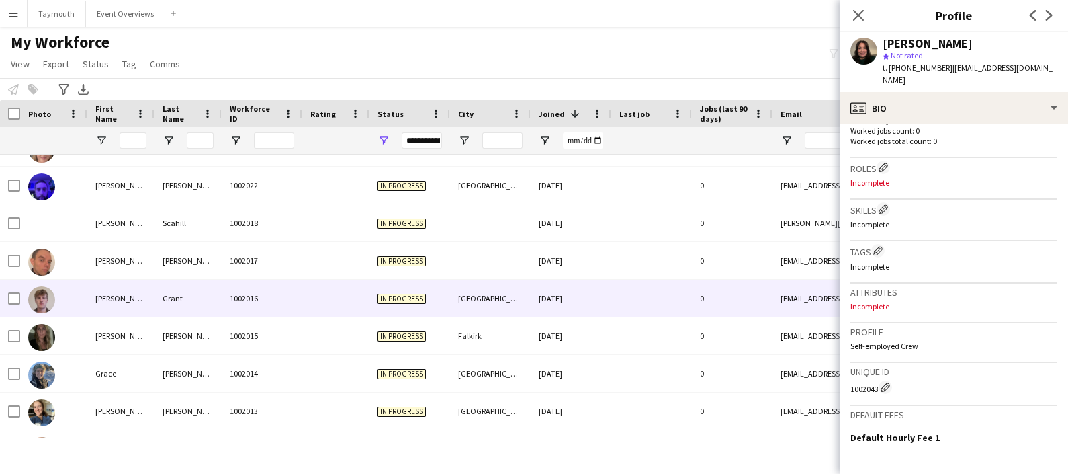
click at [136, 283] on div "[PERSON_NAME]" at bounding box center [120, 298] width 67 height 37
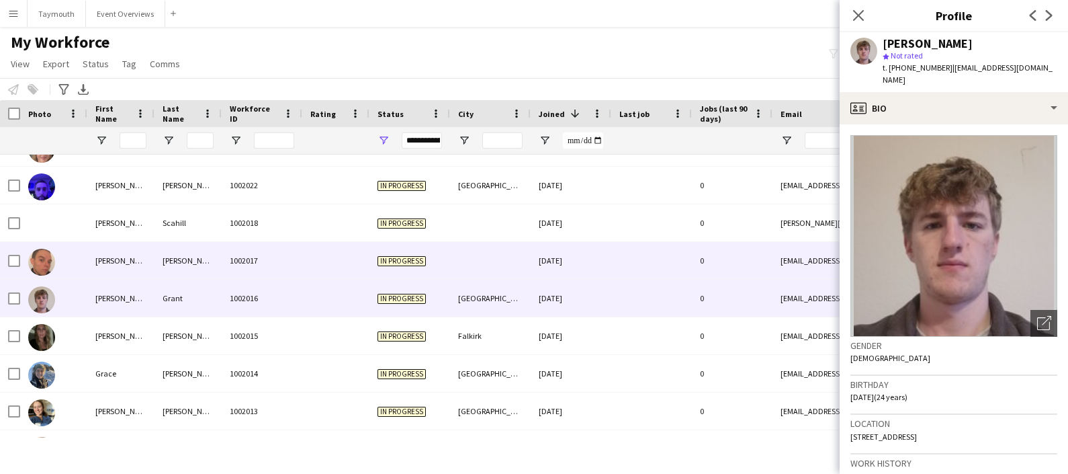
click at [134, 262] on div "[PERSON_NAME]" at bounding box center [120, 260] width 67 height 37
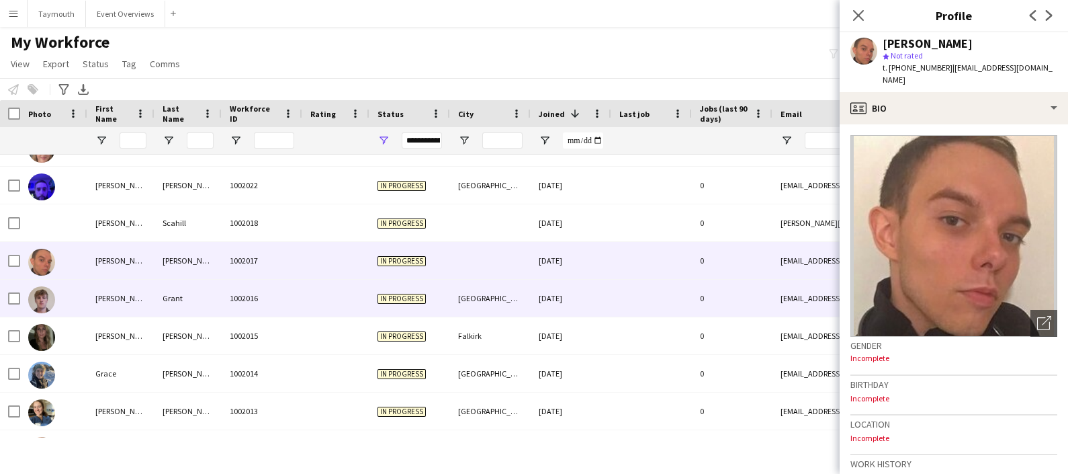
click at [171, 307] on div "Grant" at bounding box center [188, 298] width 67 height 37
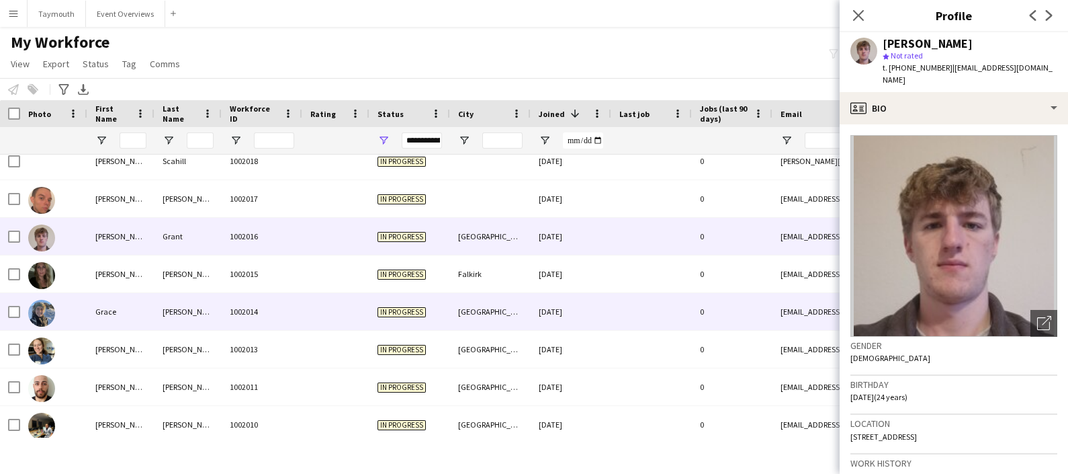
scroll to position [11141, 0]
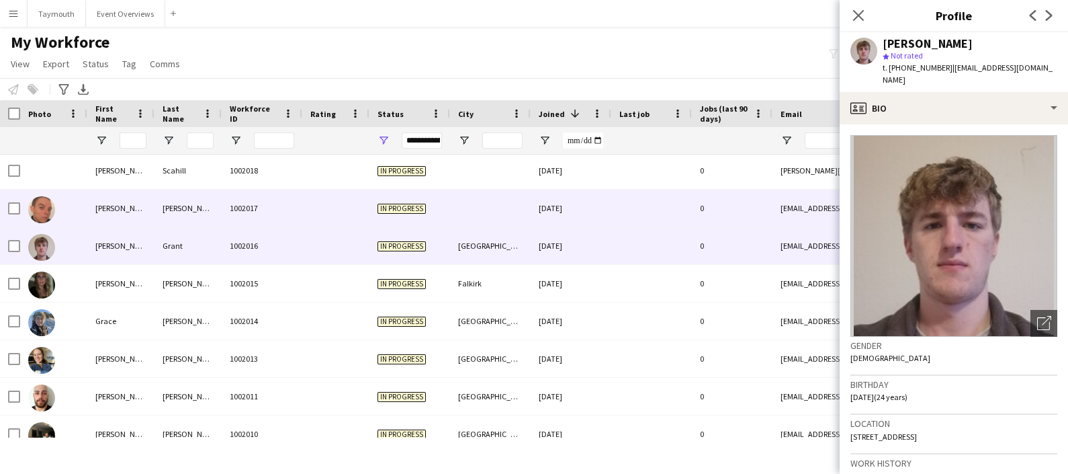
click at [172, 225] on div "[PERSON_NAME]" at bounding box center [188, 207] width 67 height 37
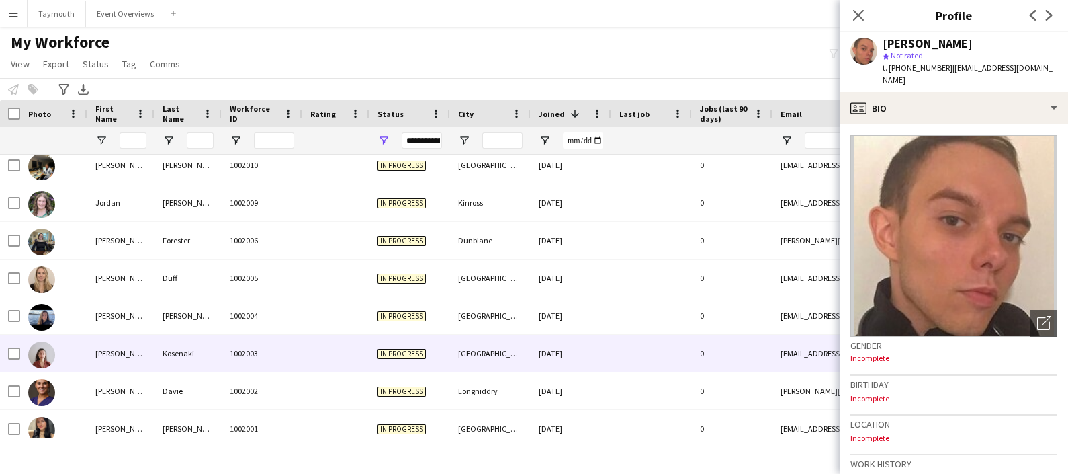
scroll to position [11410, 0]
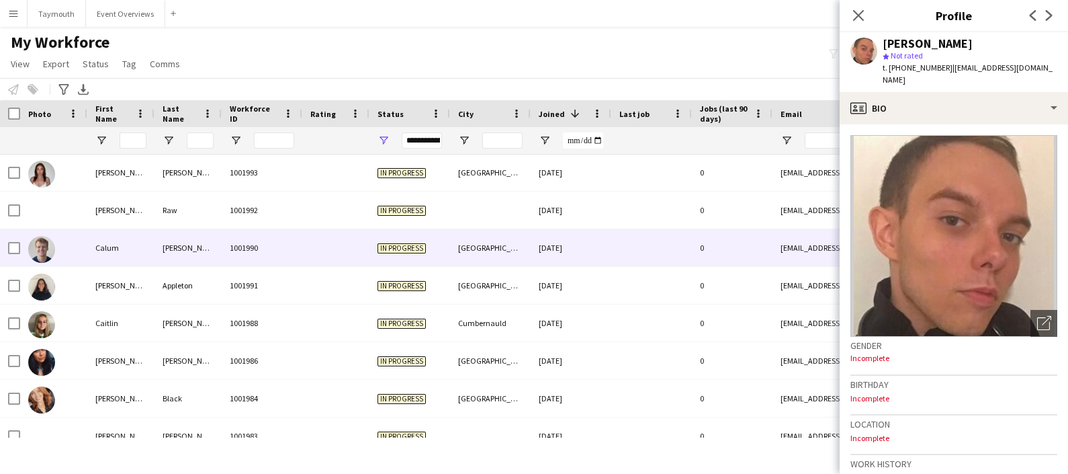
click at [165, 251] on div "[PERSON_NAME]" at bounding box center [188, 247] width 67 height 37
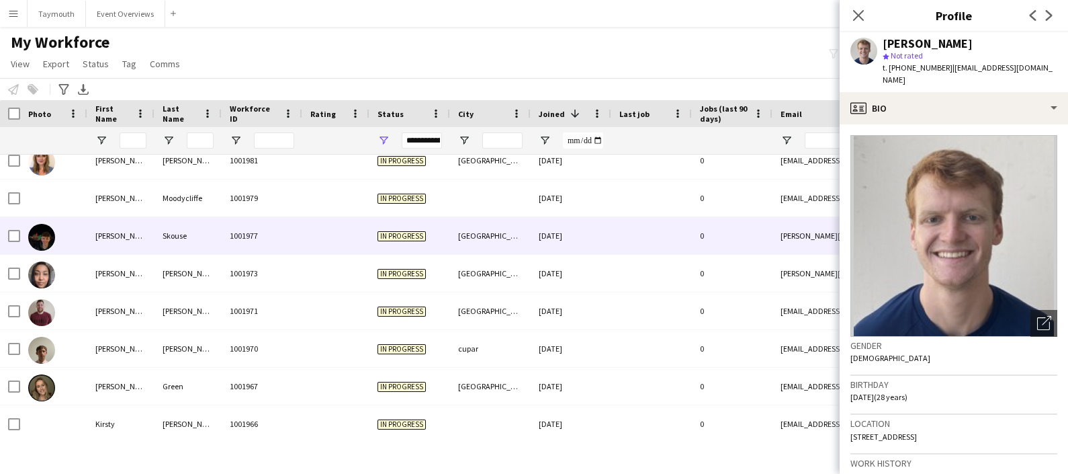
click at [144, 245] on div "[PERSON_NAME]" at bounding box center [120, 235] width 67 height 37
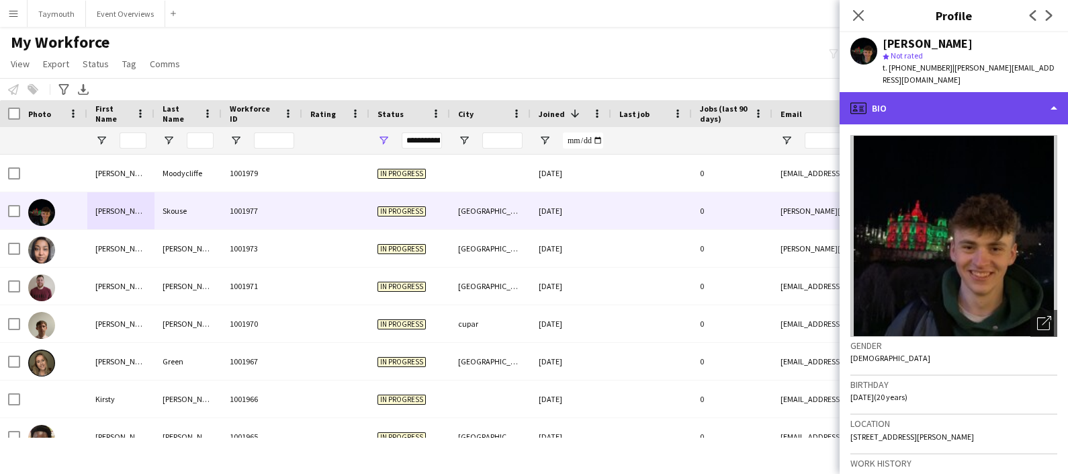
click at [981, 92] on div "profile Bio" at bounding box center [954, 108] width 228 height 32
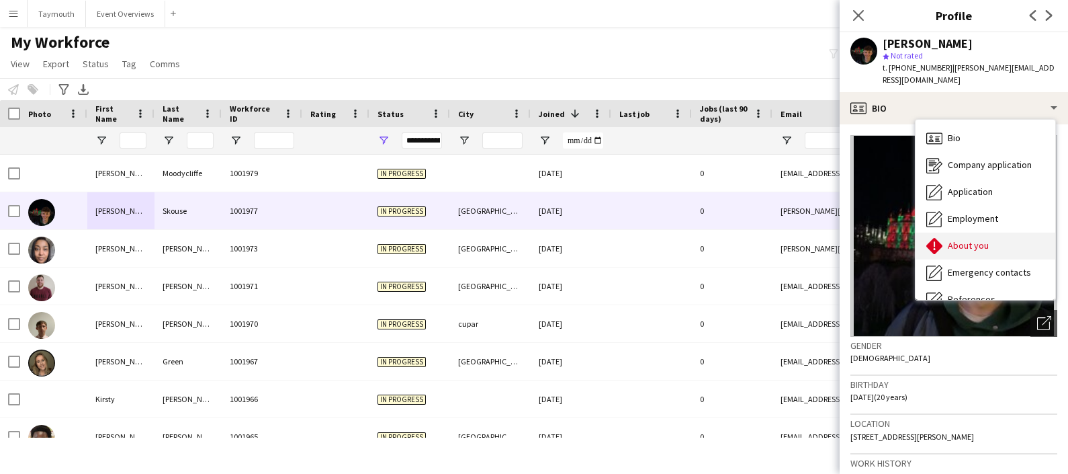
click at [982, 239] on span "About you" at bounding box center [968, 245] width 41 height 12
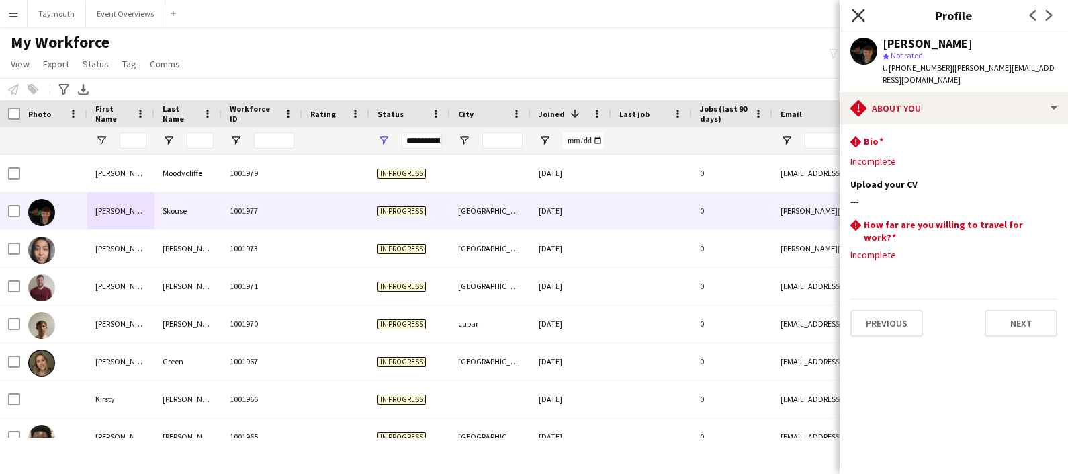
click at [859, 10] on icon "Close pop-in" at bounding box center [858, 15] width 13 height 13
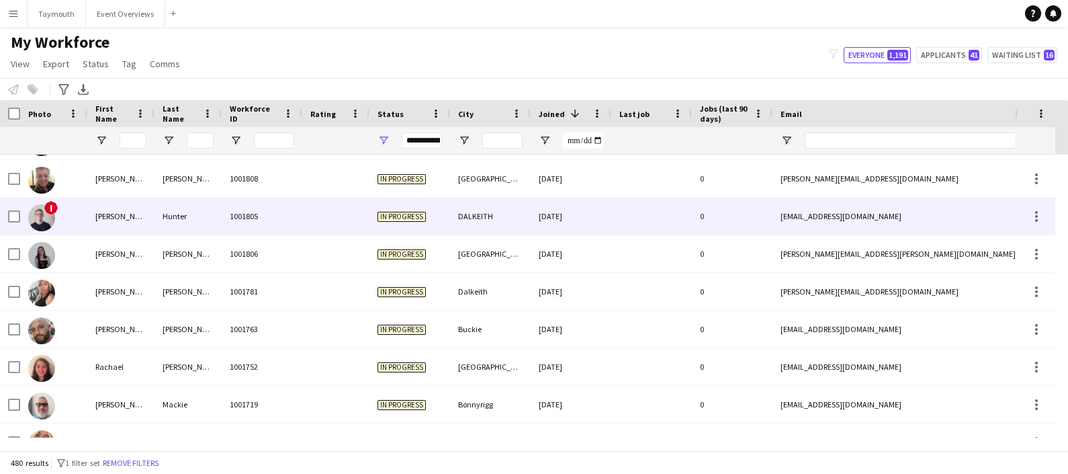
click at [239, 208] on div "1001805" at bounding box center [262, 216] width 81 height 37
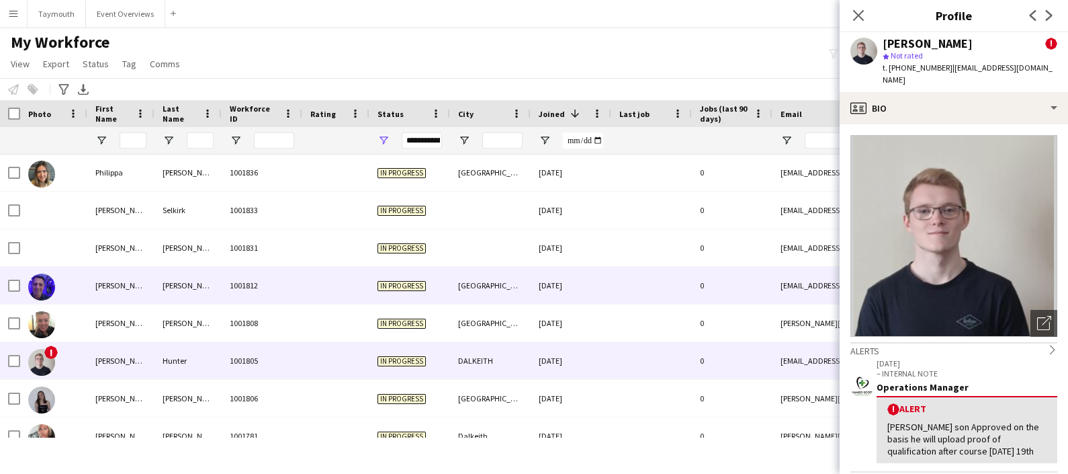
click at [171, 272] on div "[PERSON_NAME]" at bounding box center [188, 285] width 67 height 37
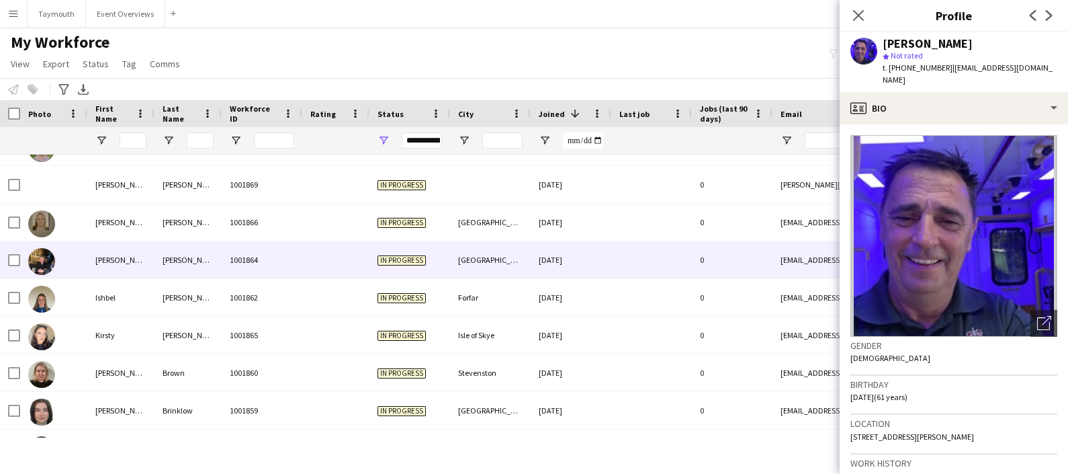
click at [255, 259] on div "1001864" at bounding box center [262, 259] width 81 height 37
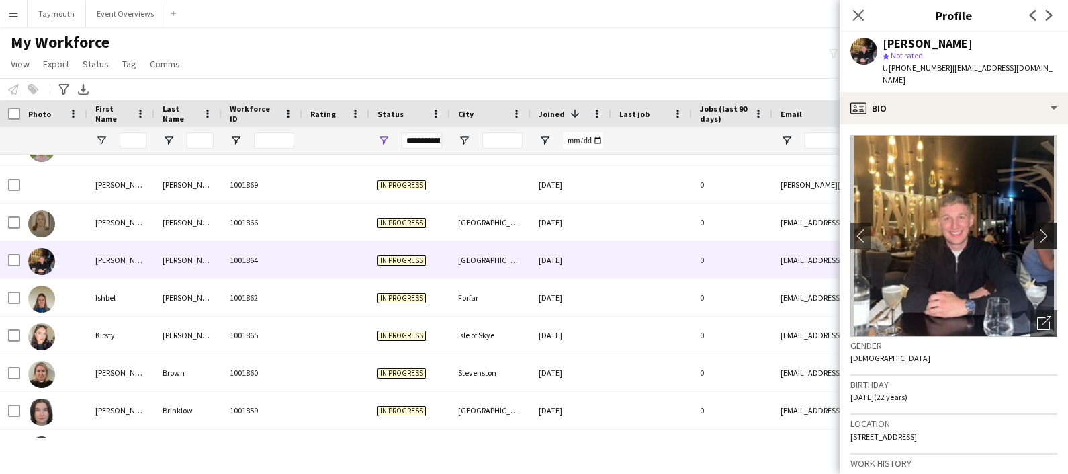
click at [1038, 246] on button "chevron-right" at bounding box center [1047, 235] width 27 height 27
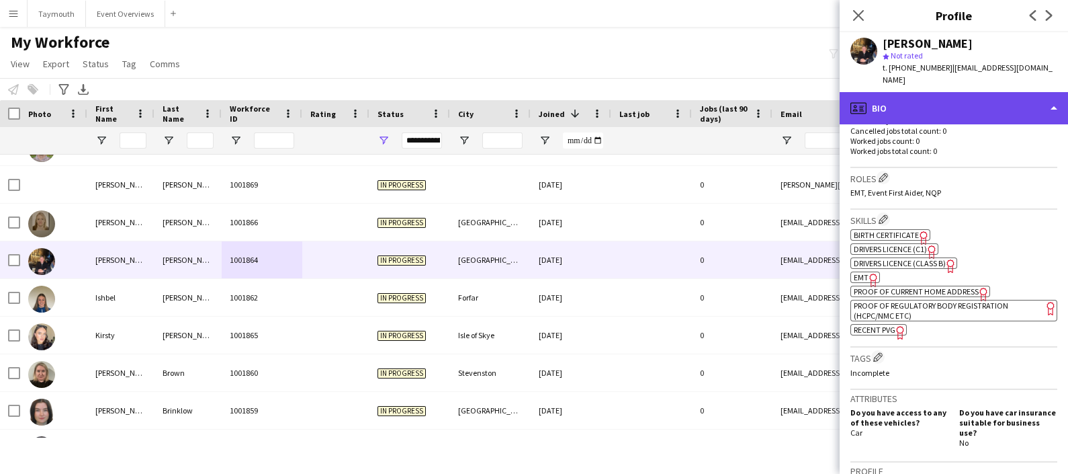
click at [962, 97] on div "profile Bio" at bounding box center [954, 108] width 228 height 32
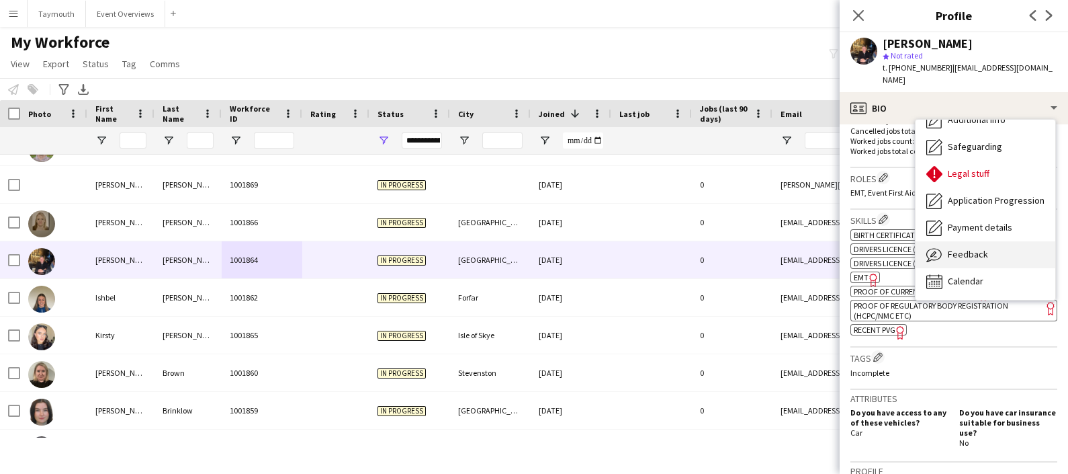
click at [974, 249] on span "Feedback" at bounding box center [968, 254] width 40 height 12
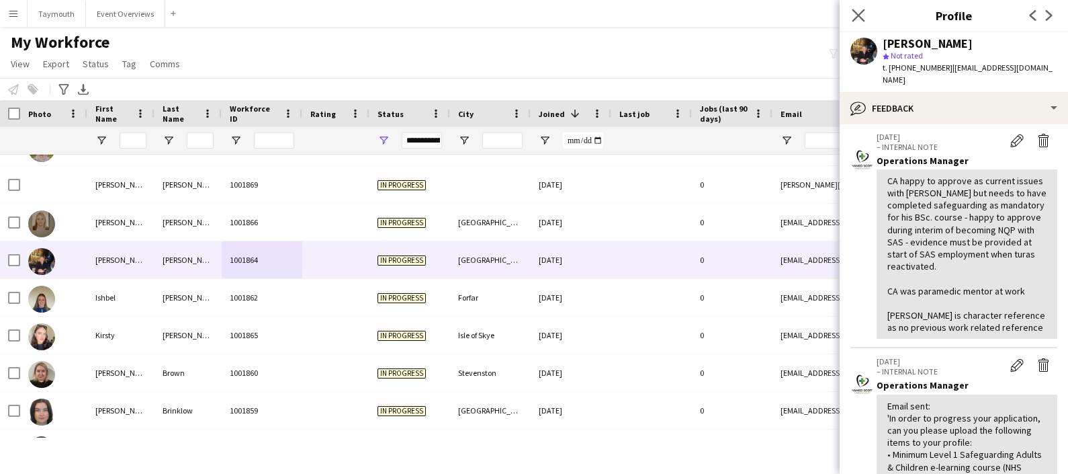
click at [860, 9] on icon "Close pop-in" at bounding box center [858, 15] width 13 height 13
